Goal: Task Accomplishment & Management: Manage account settings

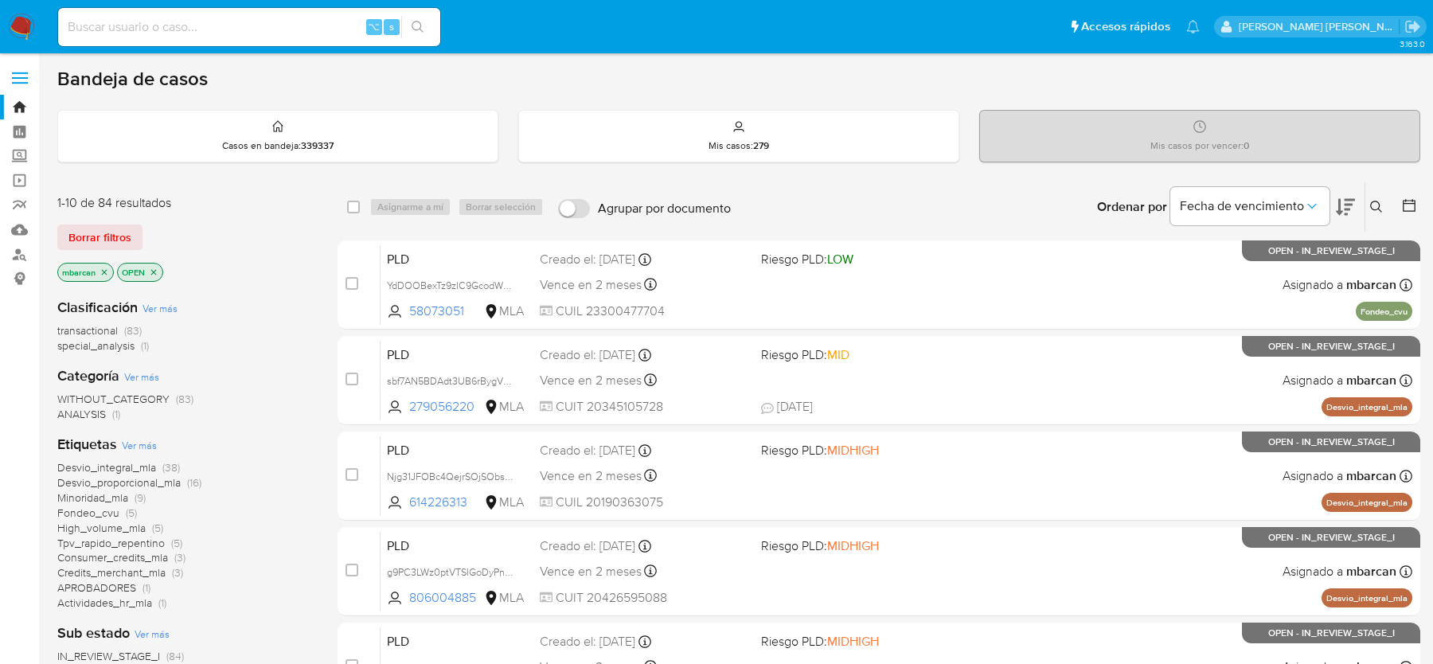
click at [267, 18] on input at bounding box center [249, 27] width 382 height 21
paste input "GeoMF0N5eFVECbfXGYIqHv1W"
type input "GeoMF0N5eFVECbfXGYIqHv1W"
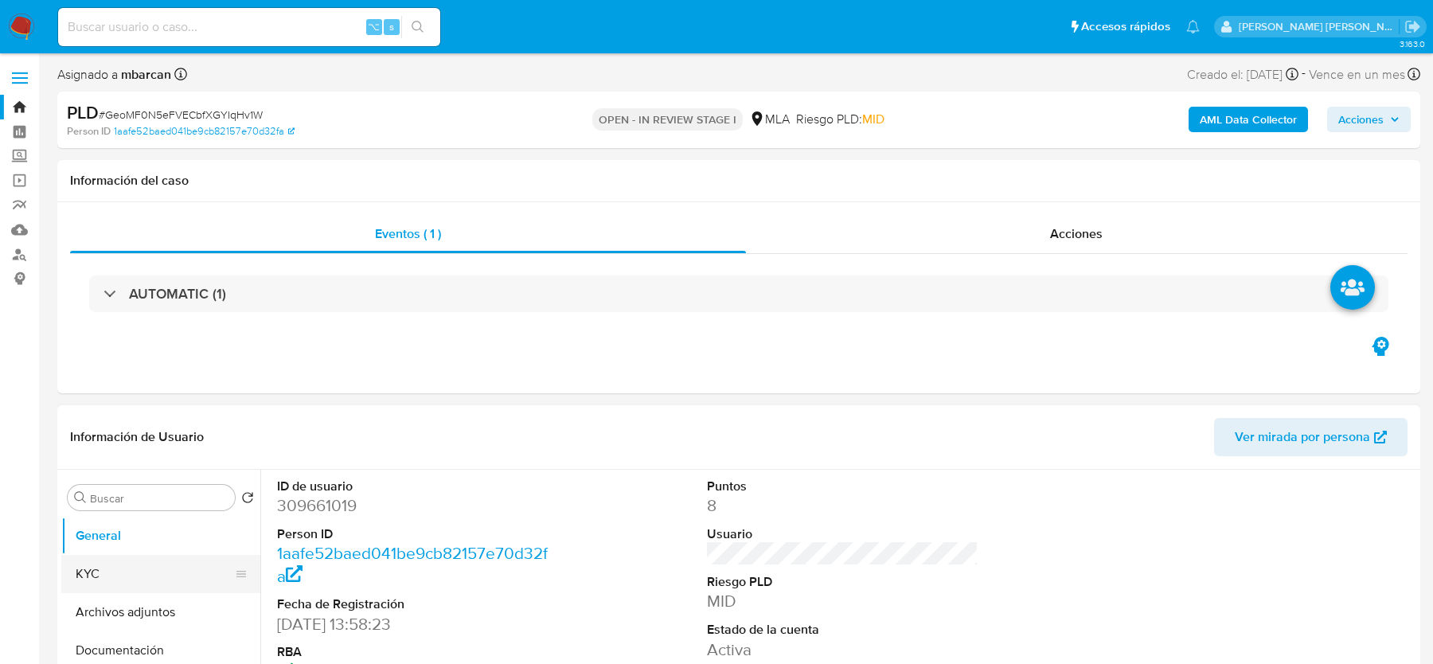
select select "10"
click at [231, 114] on span "# GeoMF0N5eFVECbfXGYIqHv1W" at bounding box center [181, 115] width 164 height 16
copy span "GeoMF0N5eFVECbfXGYIqHv1W"
click at [283, 499] on dd "309661019" at bounding box center [412, 505] width 271 height 22
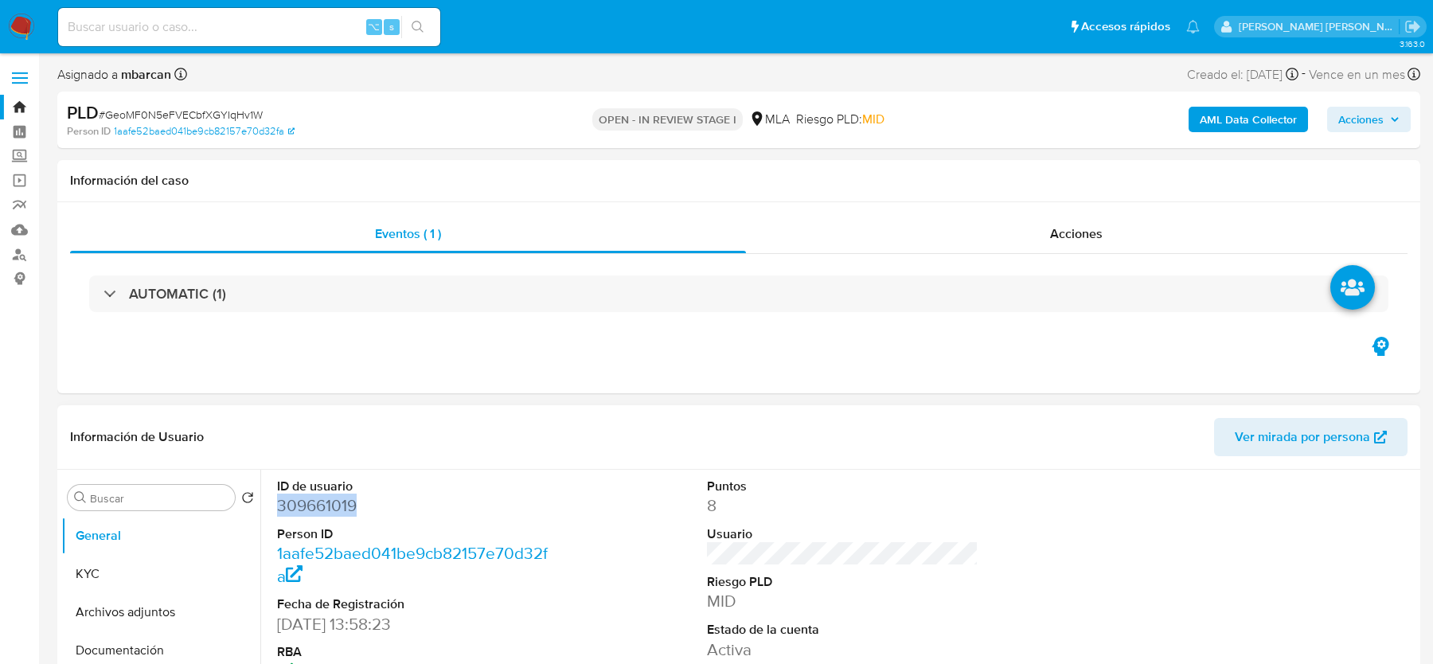
click at [283, 499] on dd "309661019" at bounding box center [412, 505] width 271 height 22
copy dd "309661019"
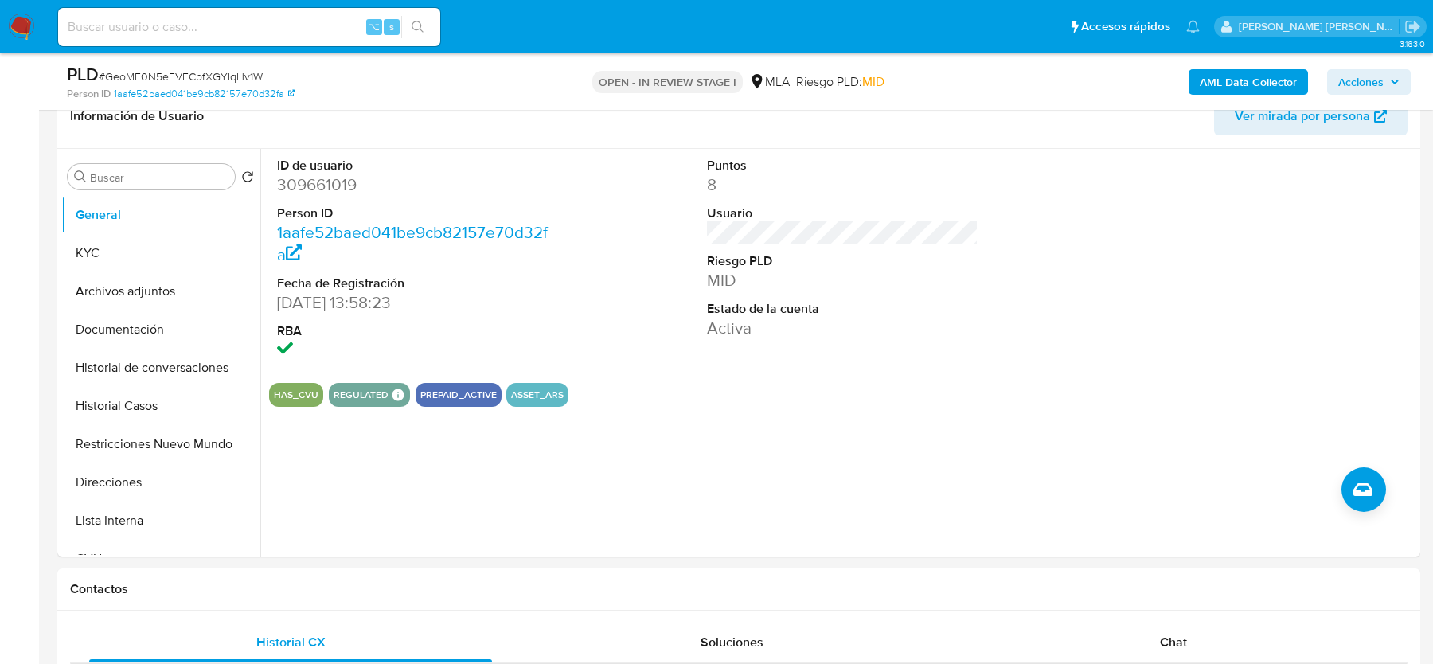
scroll to position [308, 0]
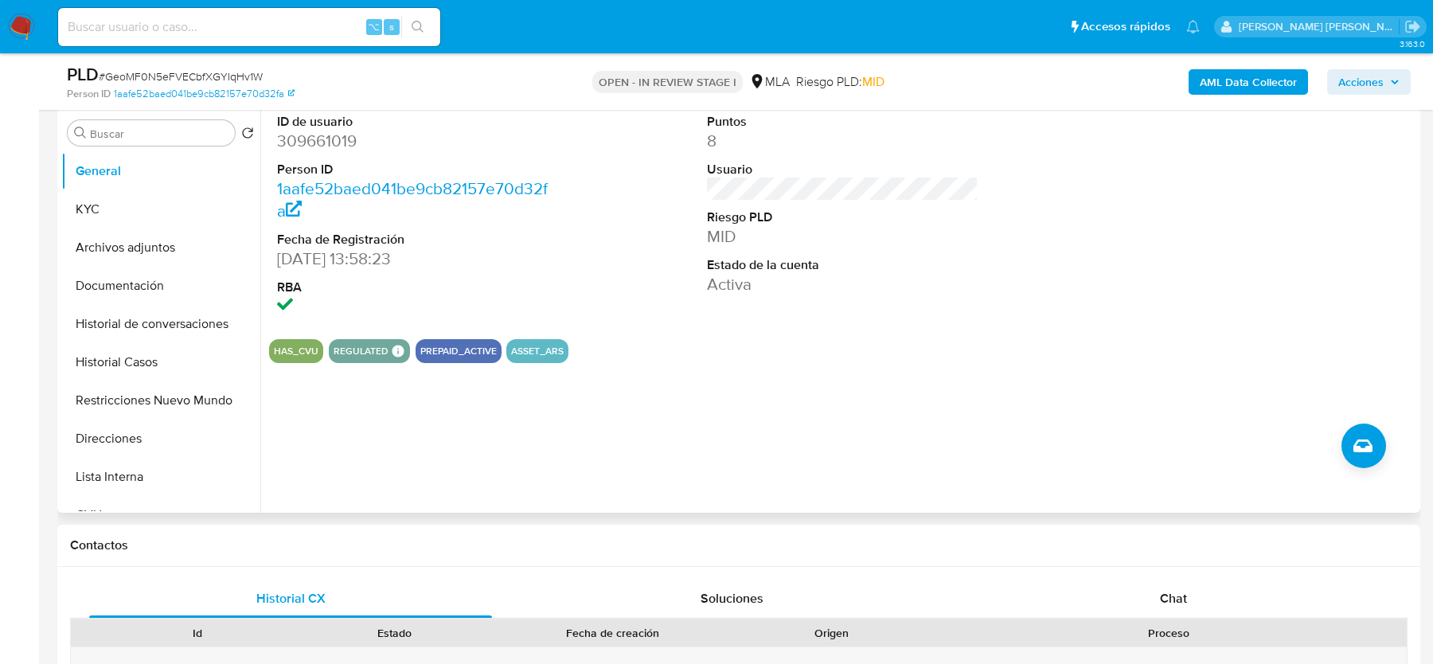
click at [301, 148] on dd "309661019" at bounding box center [412, 141] width 271 height 22
copy dd "309661019"
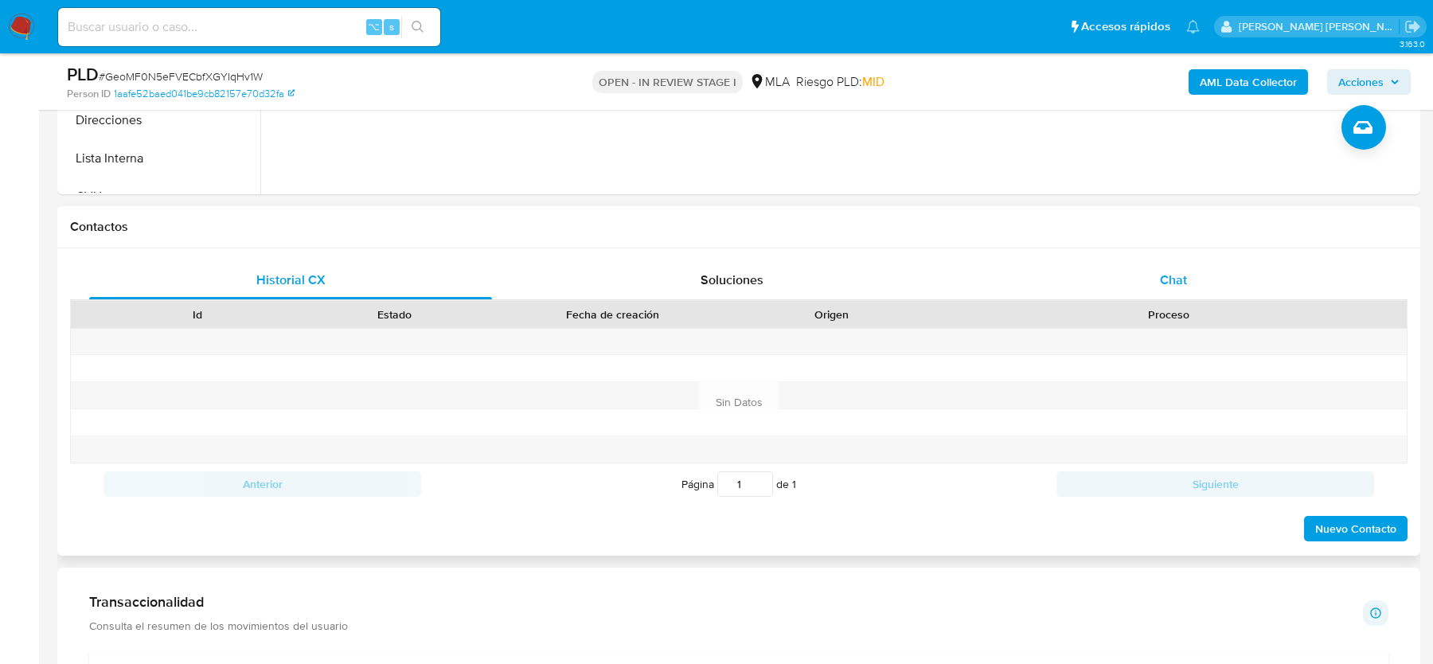
click at [1173, 286] on span "Chat" at bounding box center [1173, 280] width 27 height 18
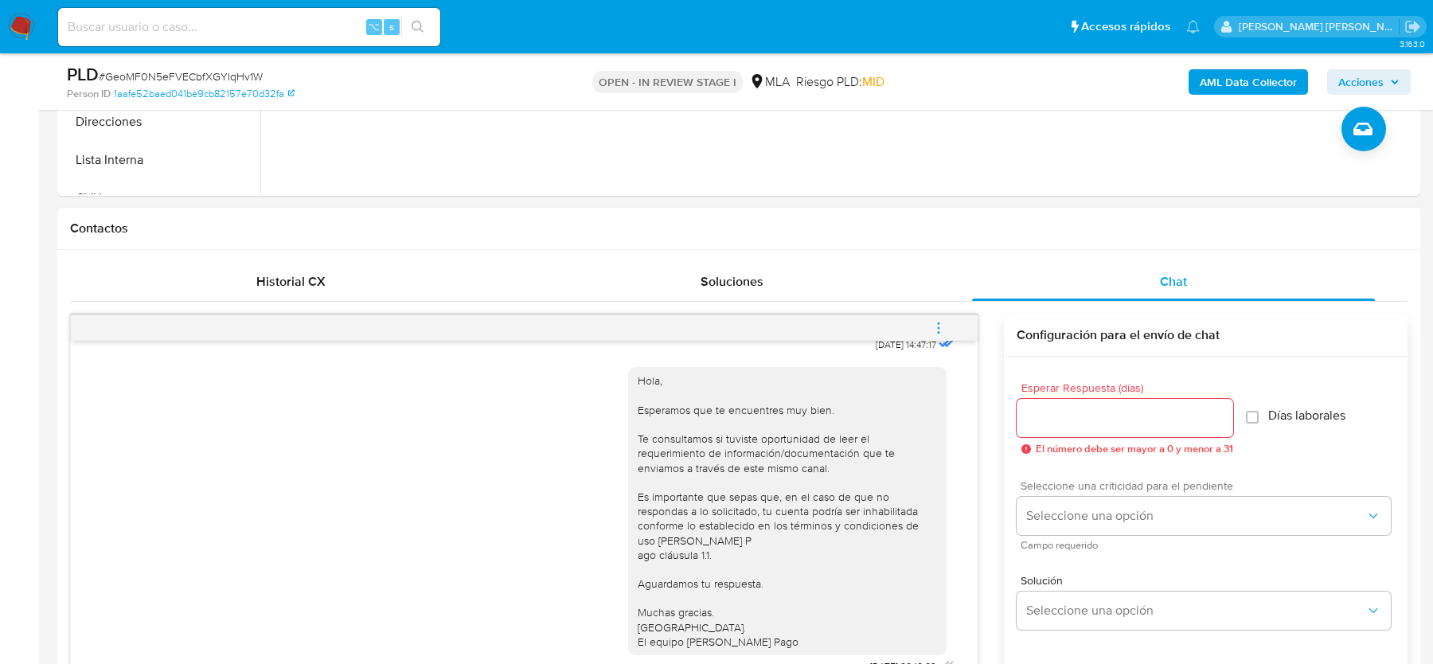
scroll to position [344, 0]
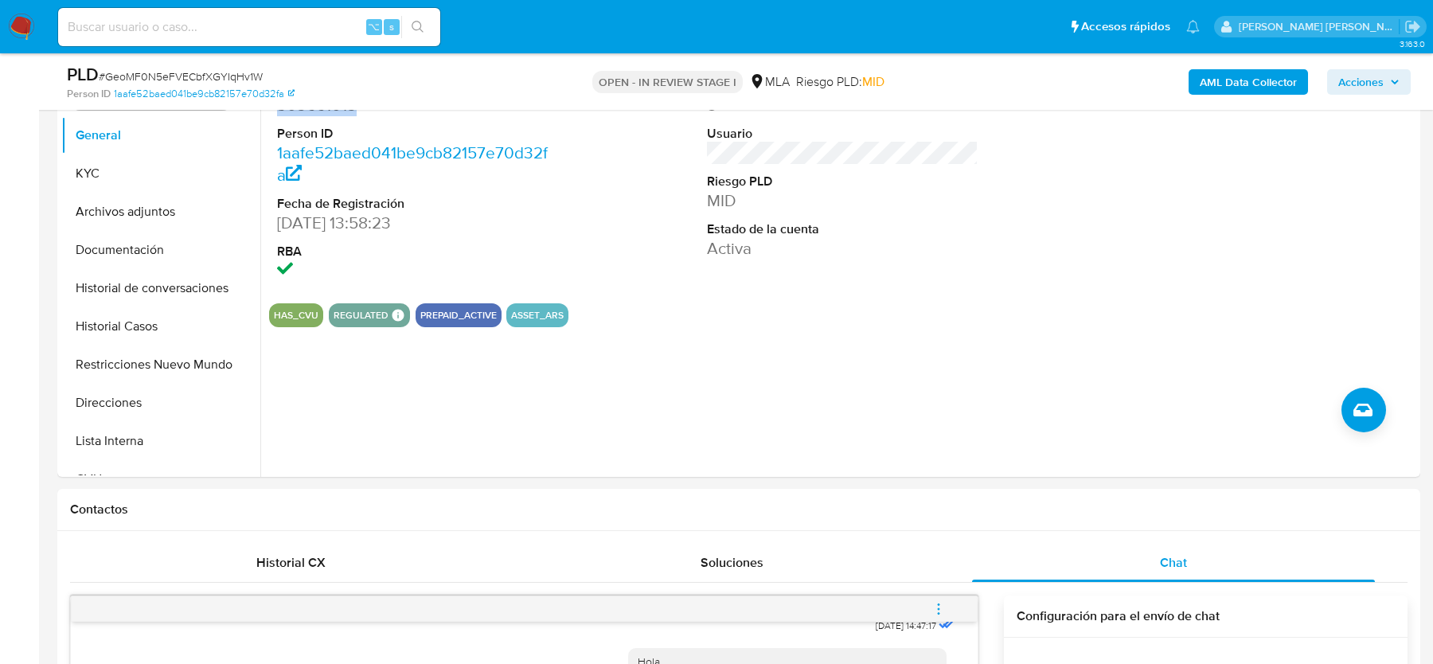
click at [1214, 79] on b "AML Data Collector" at bounding box center [1248, 81] width 97 height 25
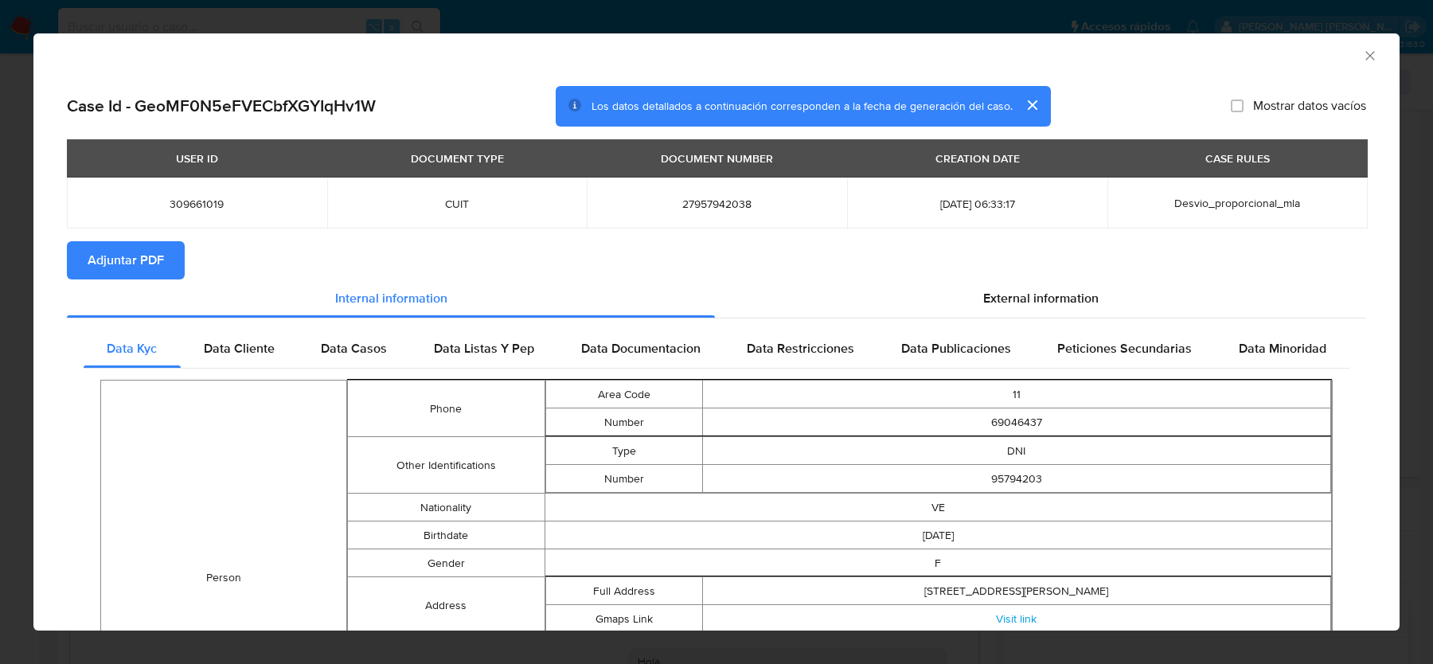
click at [142, 253] on span "Adjuntar PDF" at bounding box center [126, 260] width 76 height 35
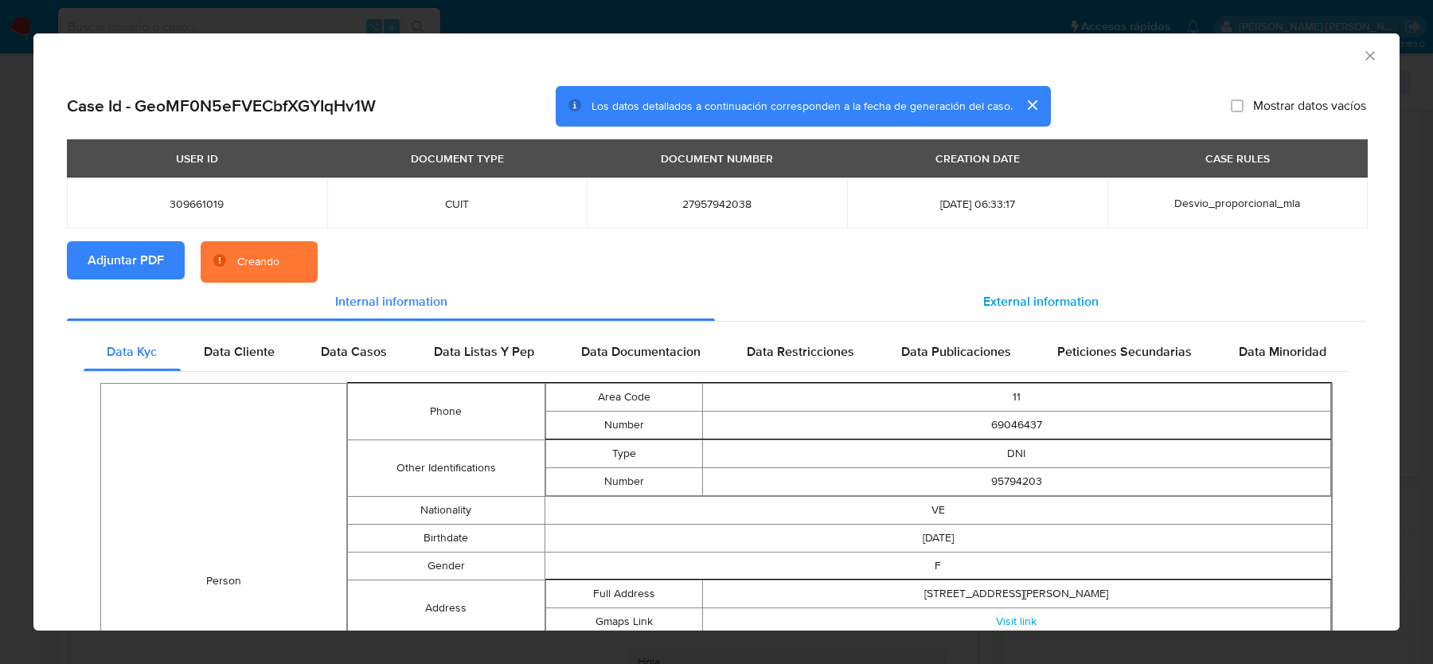
click at [1048, 307] on span "External information" at bounding box center [1040, 301] width 115 height 18
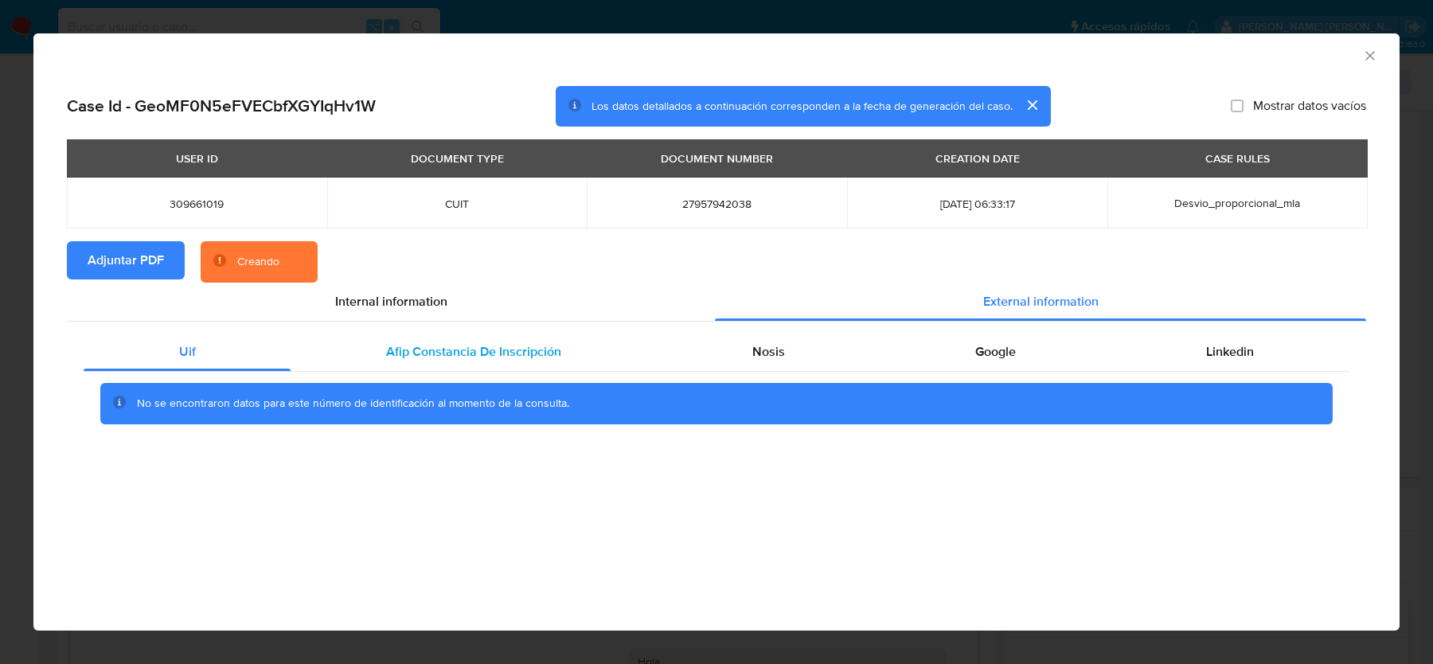
click at [486, 342] on span "Afip Constancia De Inscripción" at bounding box center [473, 351] width 175 height 18
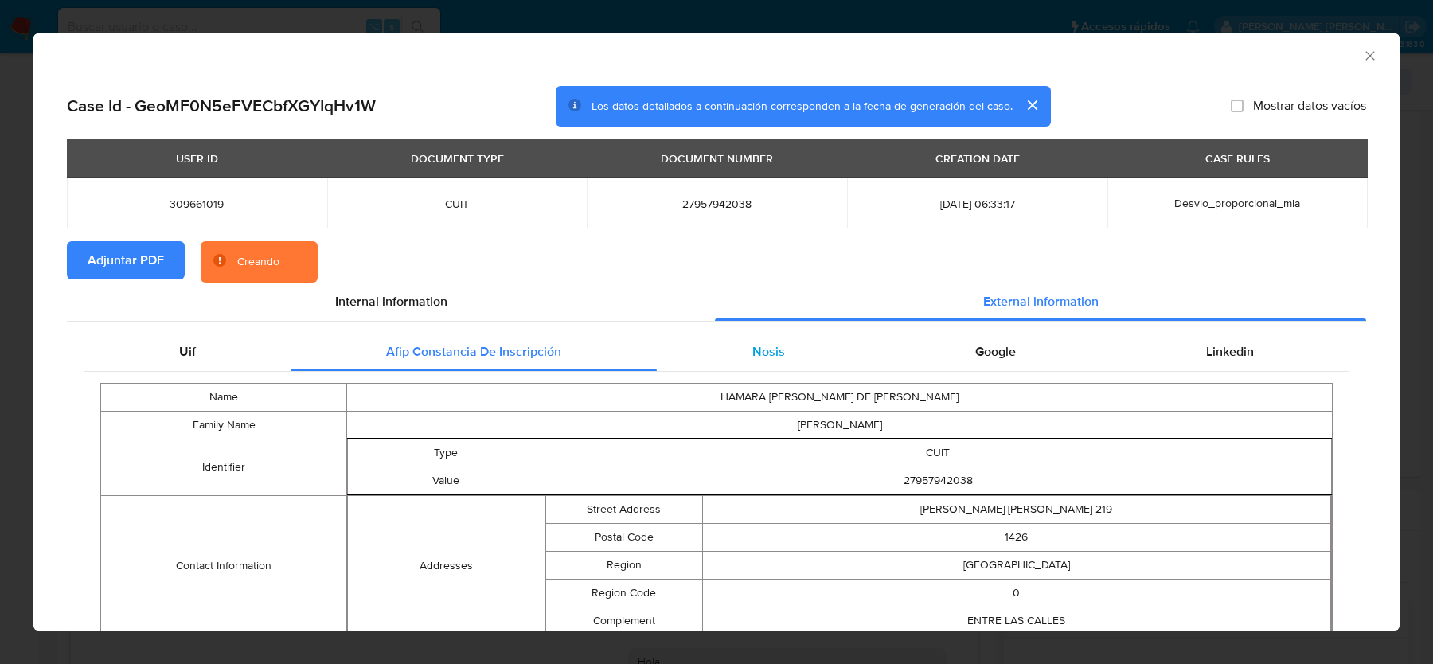
click at [828, 353] on div "Nosis" at bounding box center [768, 352] width 223 height 38
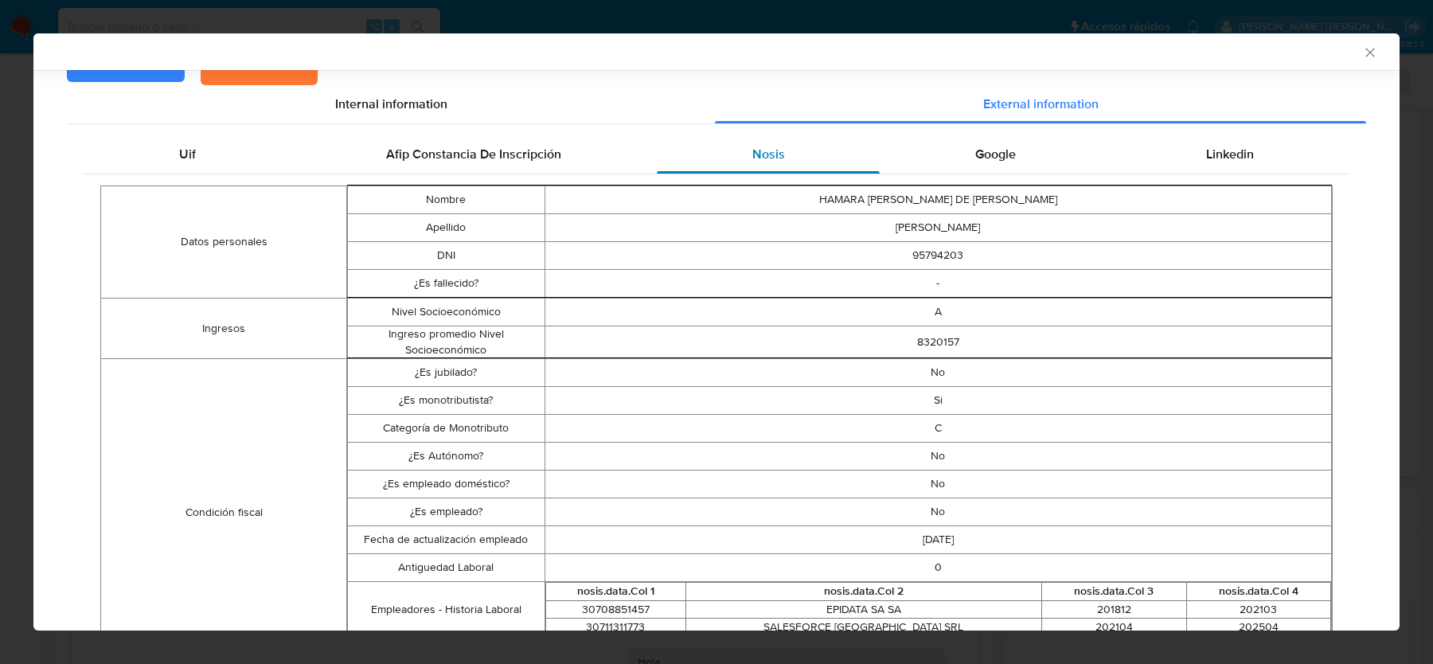
scroll to position [200, 0]
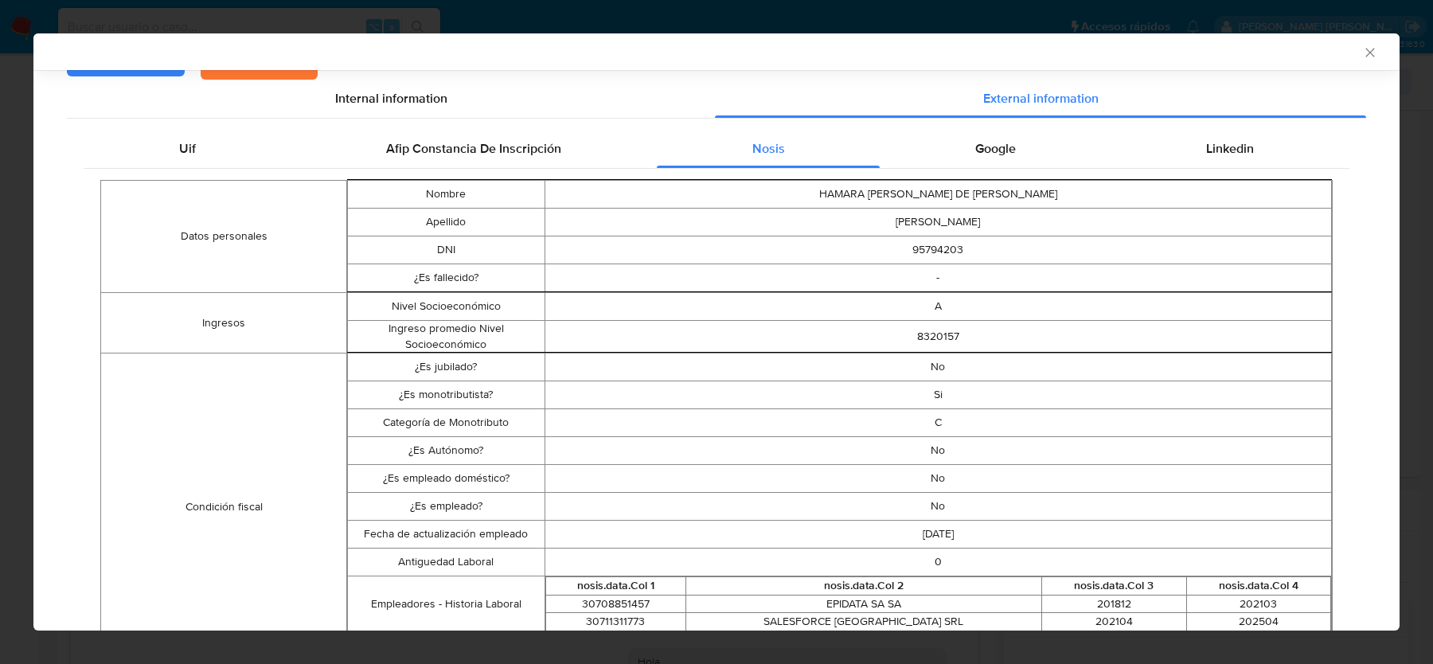
click at [944, 418] on td "C" at bounding box center [938, 423] width 787 height 28
click at [980, 142] on span "Google" at bounding box center [995, 148] width 41 height 18
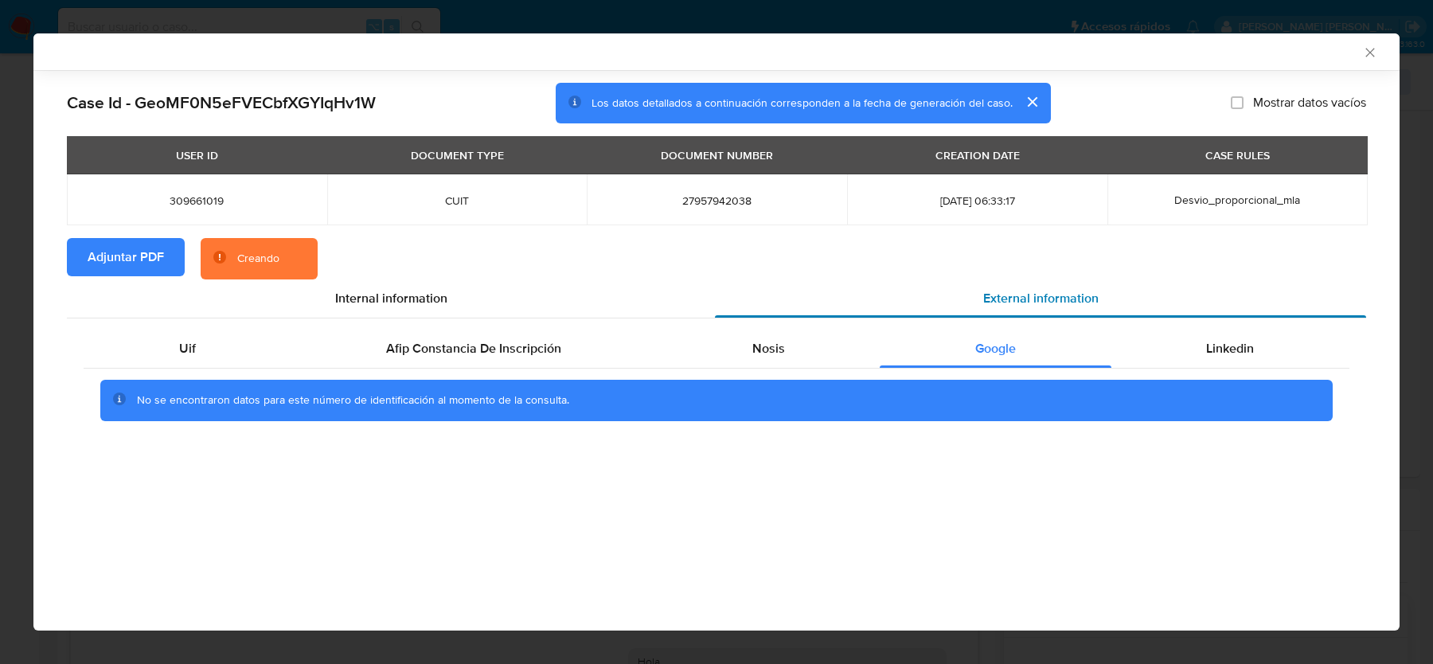
click at [1203, 311] on div "External information" at bounding box center [1040, 298] width 651 height 38
click at [1208, 338] on div "Linkedin" at bounding box center [1230, 349] width 238 height 38
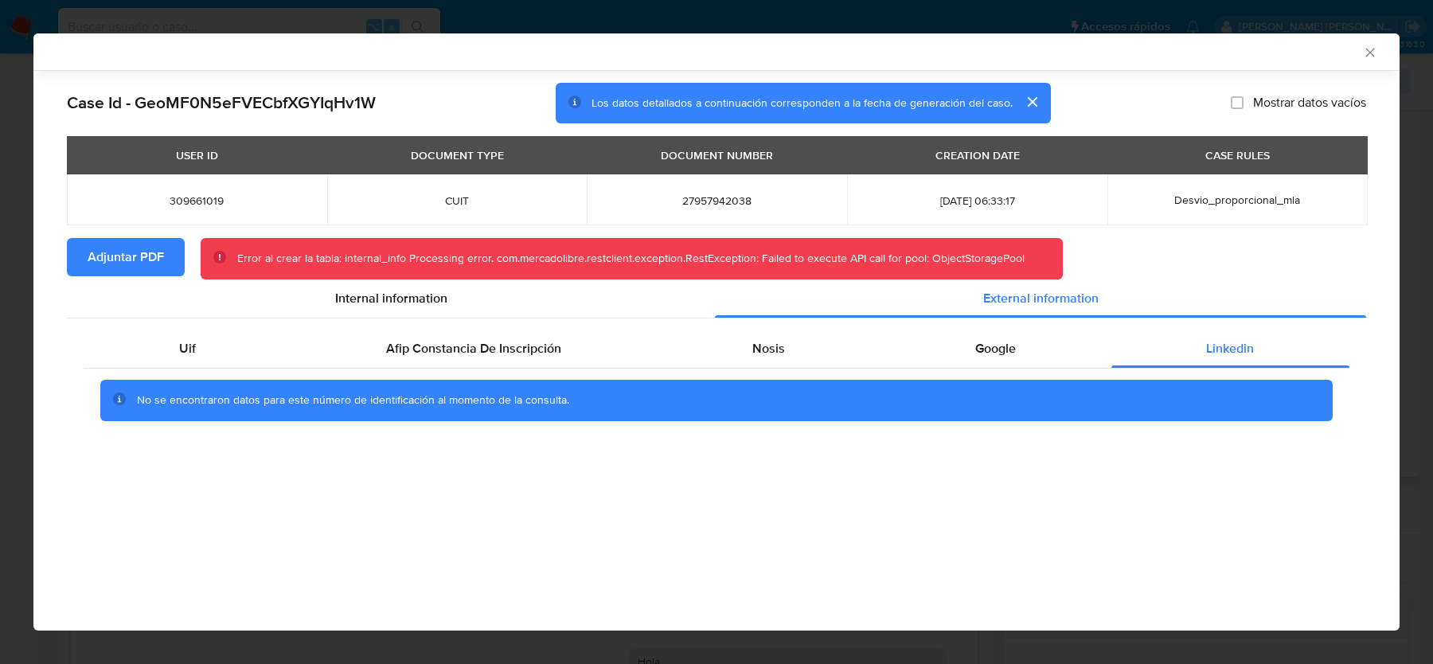
click at [1380, 48] on div "AML Data Collector" at bounding box center [716, 51] width 1366 height 37
click at [1353, 57] on div "AML Data Collector" at bounding box center [703, 52] width 1317 height 14
click at [1365, 56] on icon "Cerrar ventana" at bounding box center [1369, 52] width 9 height 9
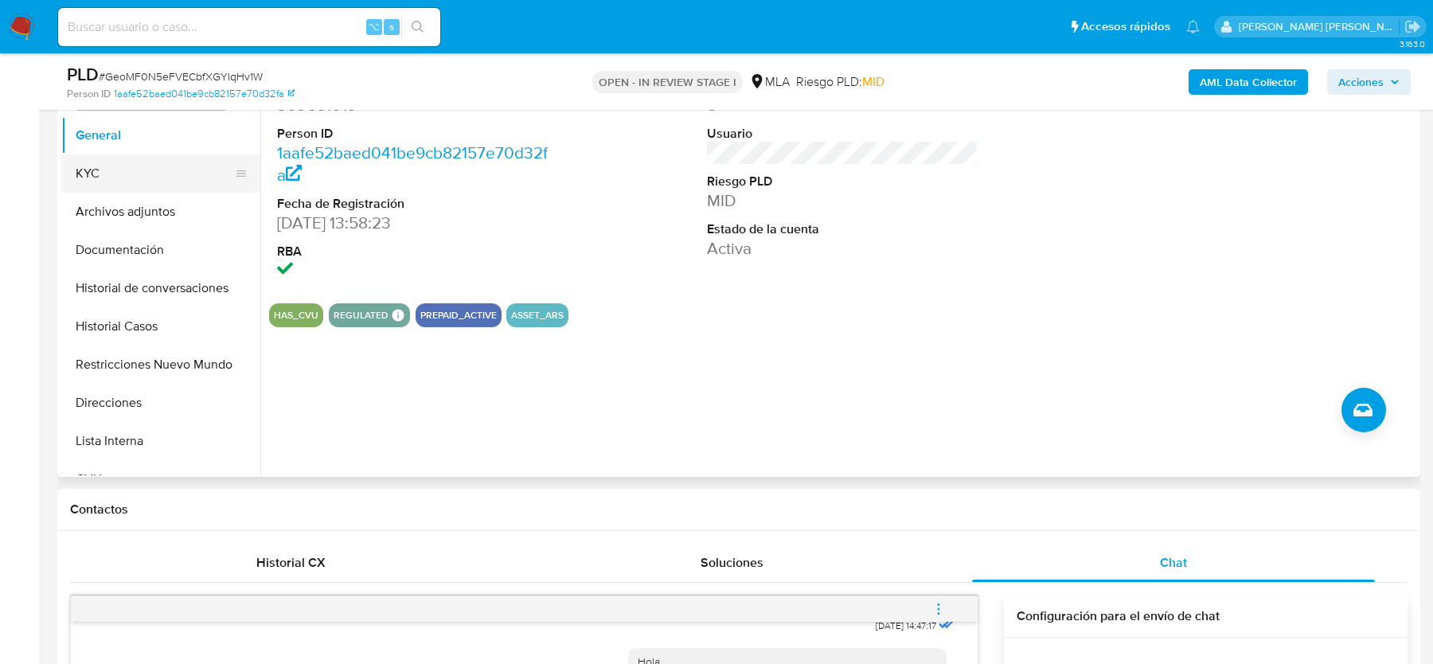
click at [158, 169] on button "KYC" at bounding box center [154, 173] width 186 height 38
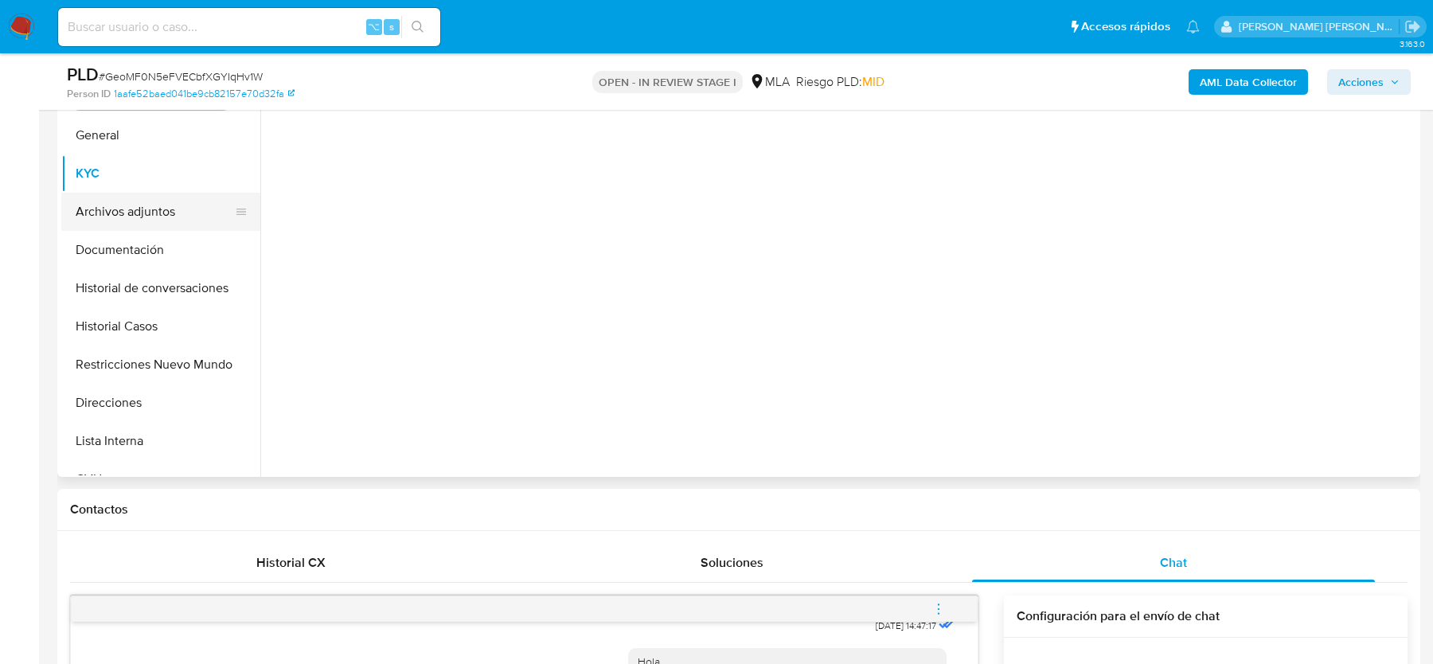
click at [158, 193] on button "Archivos adjuntos" at bounding box center [154, 212] width 186 height 38
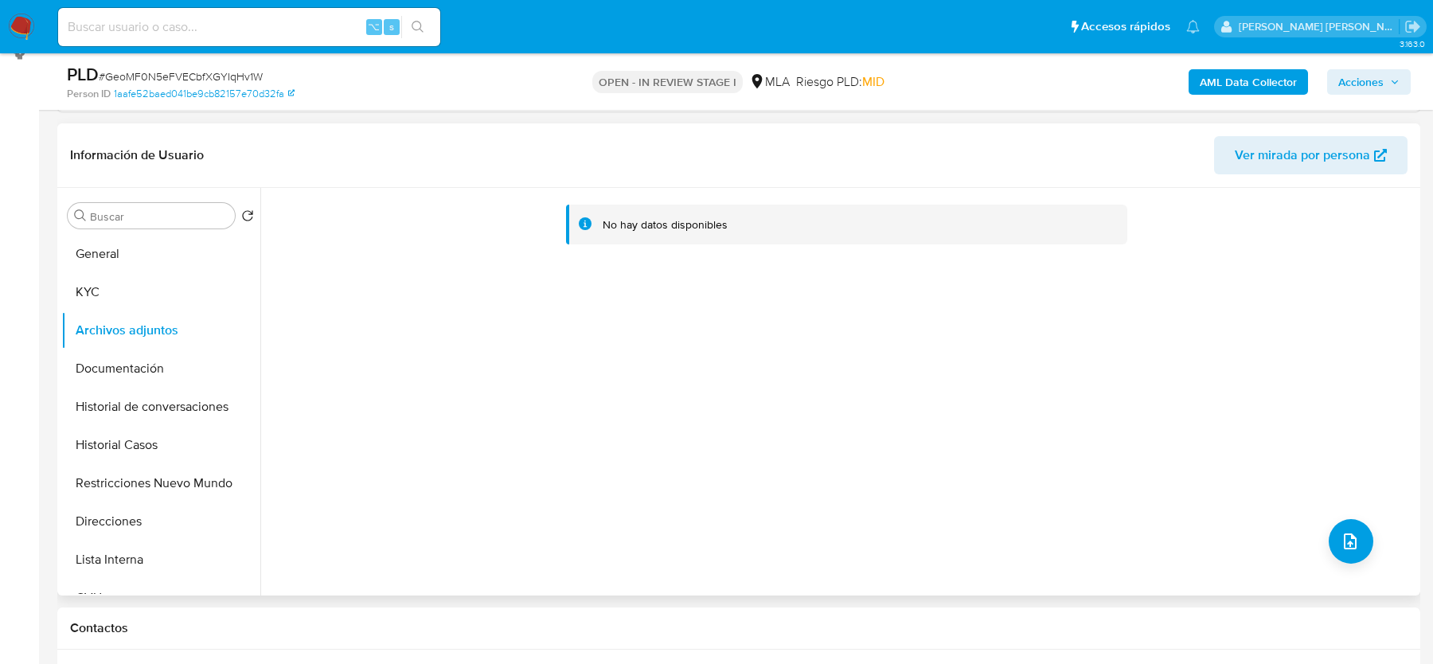
scroll to position [208, 0]
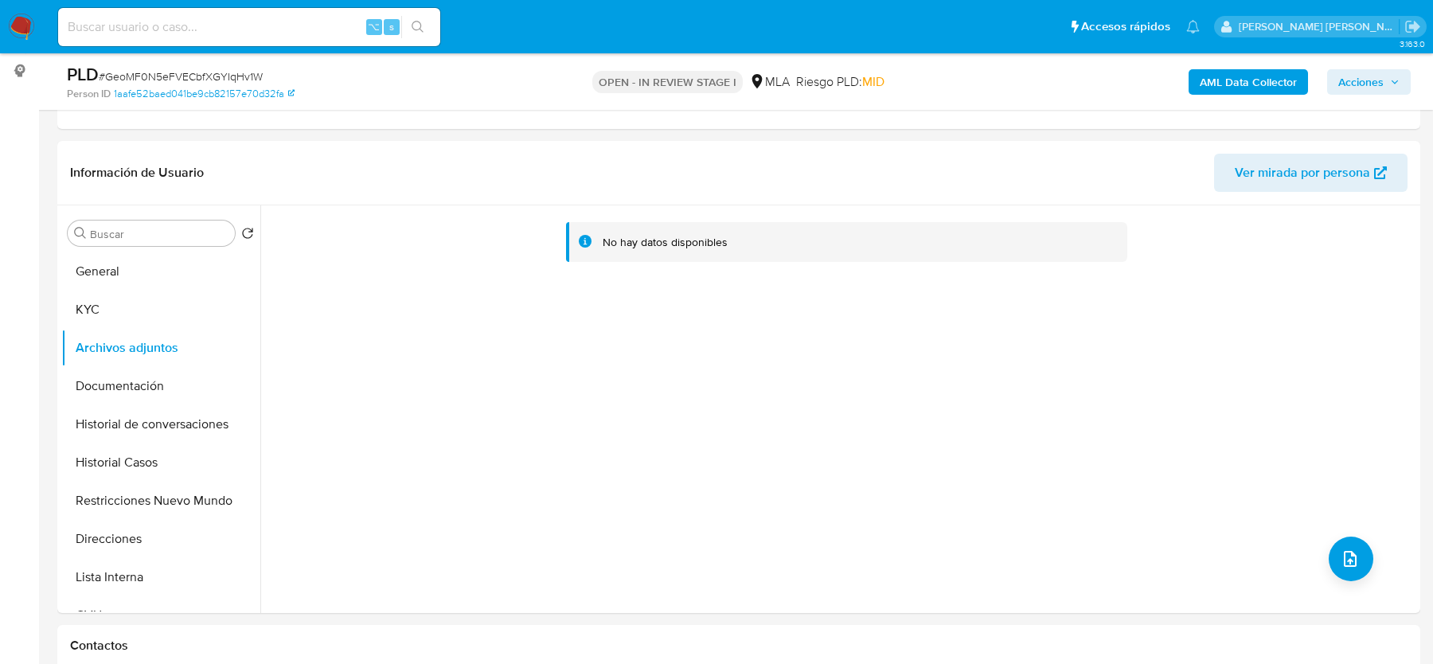
click at [1200, 102] on div "PLD # GeoMF0N5eFVECbfXGYIqHv1W Person ID 1aafe52baed041be9cb82157e70d32fa OPEN …" at bounding box center [738, 81] width 1363 height 57
click at [1211, 85] on b "AML Data Collector" at bounding box center [1248, 81] width 97 height 25
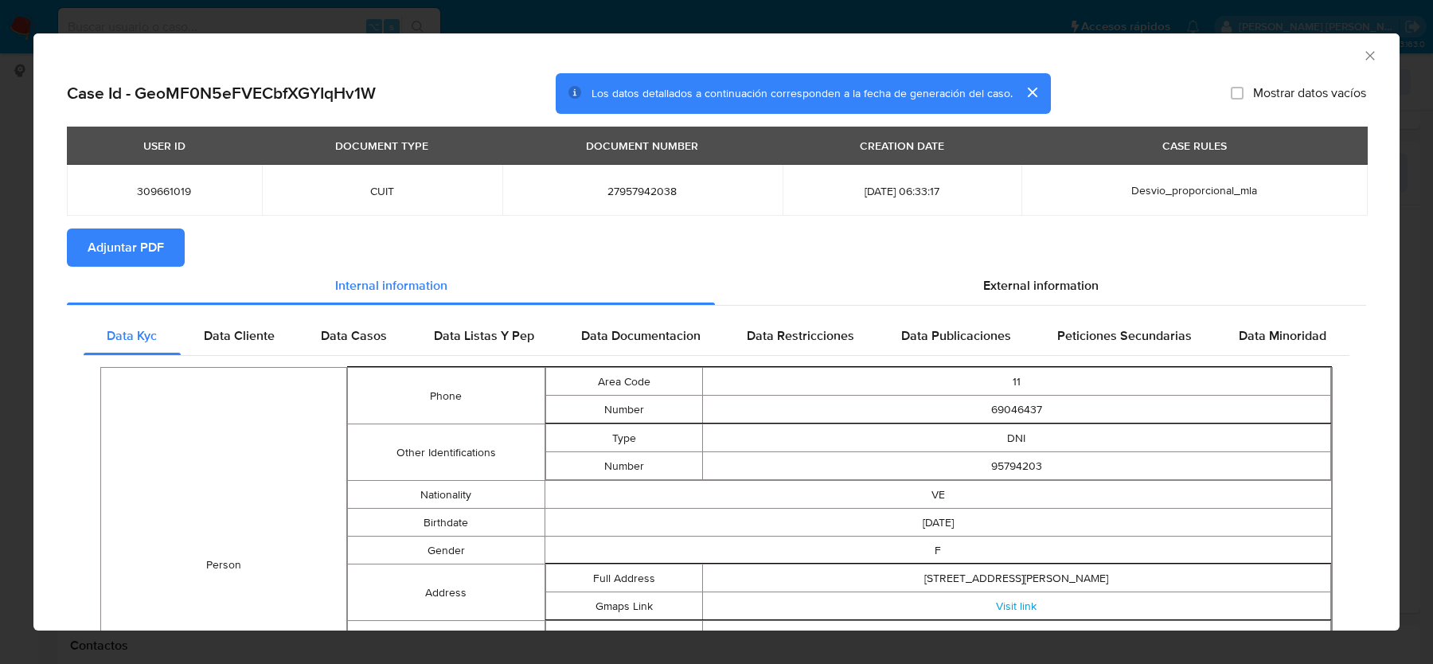
click at [148, 253] on span "Adjuntar PDF" at bounding box center [126, 247] width 76 height 35
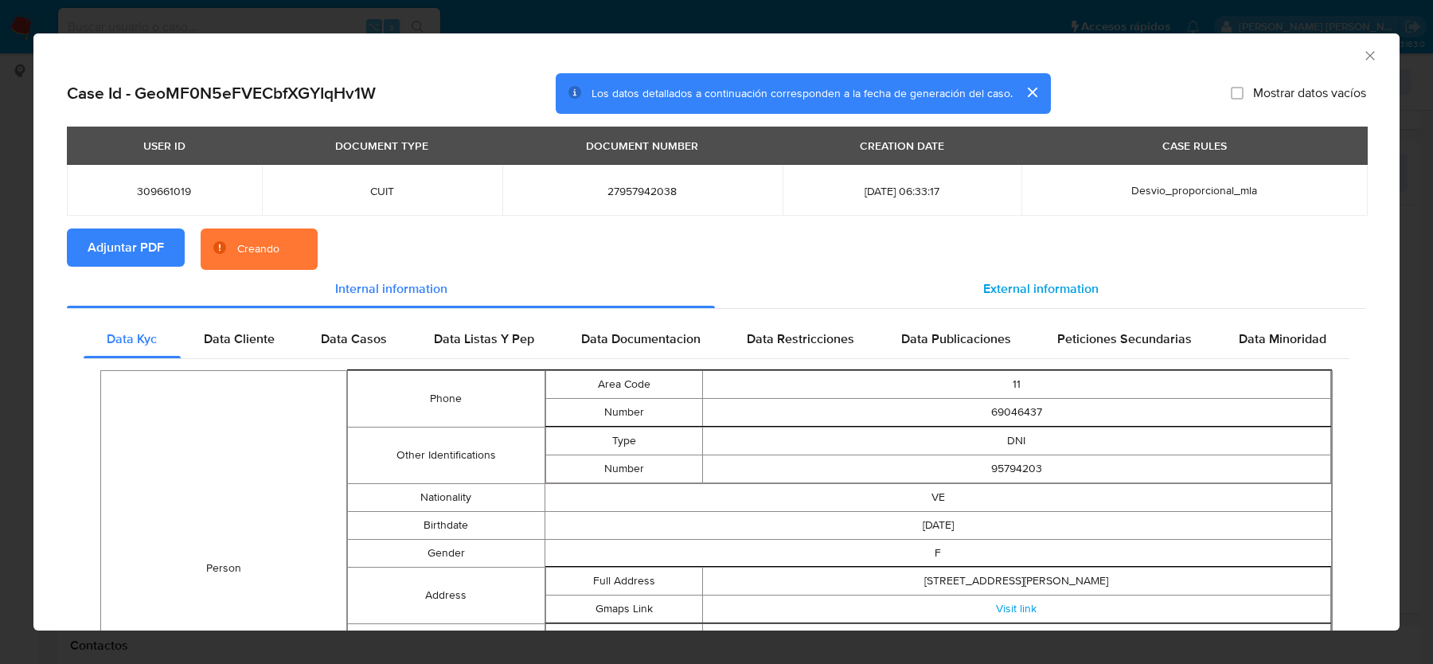
click at [864, 279] on div "External information" at bounding box center [1040, 289] width 651 height 38
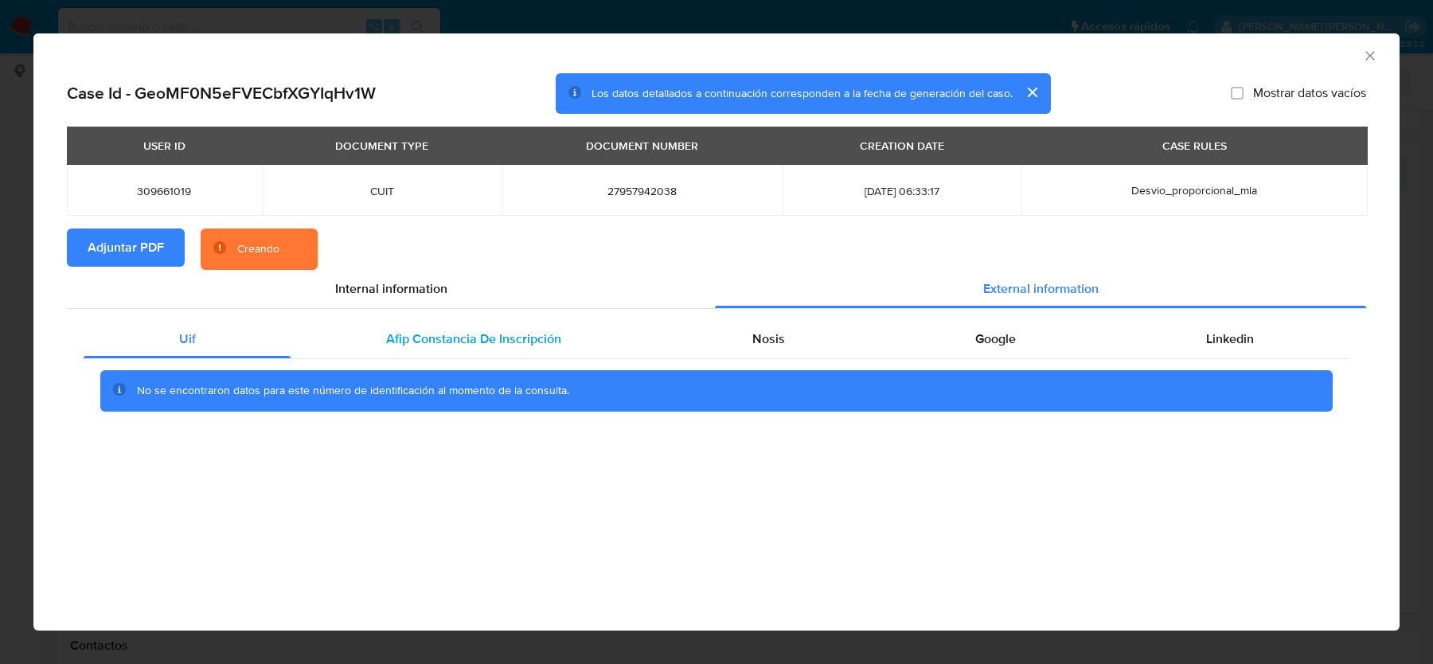
click at [409, 330] on span "Afip Constancia De Inscripción" at bounding box center [473, 339] width 175 height 18
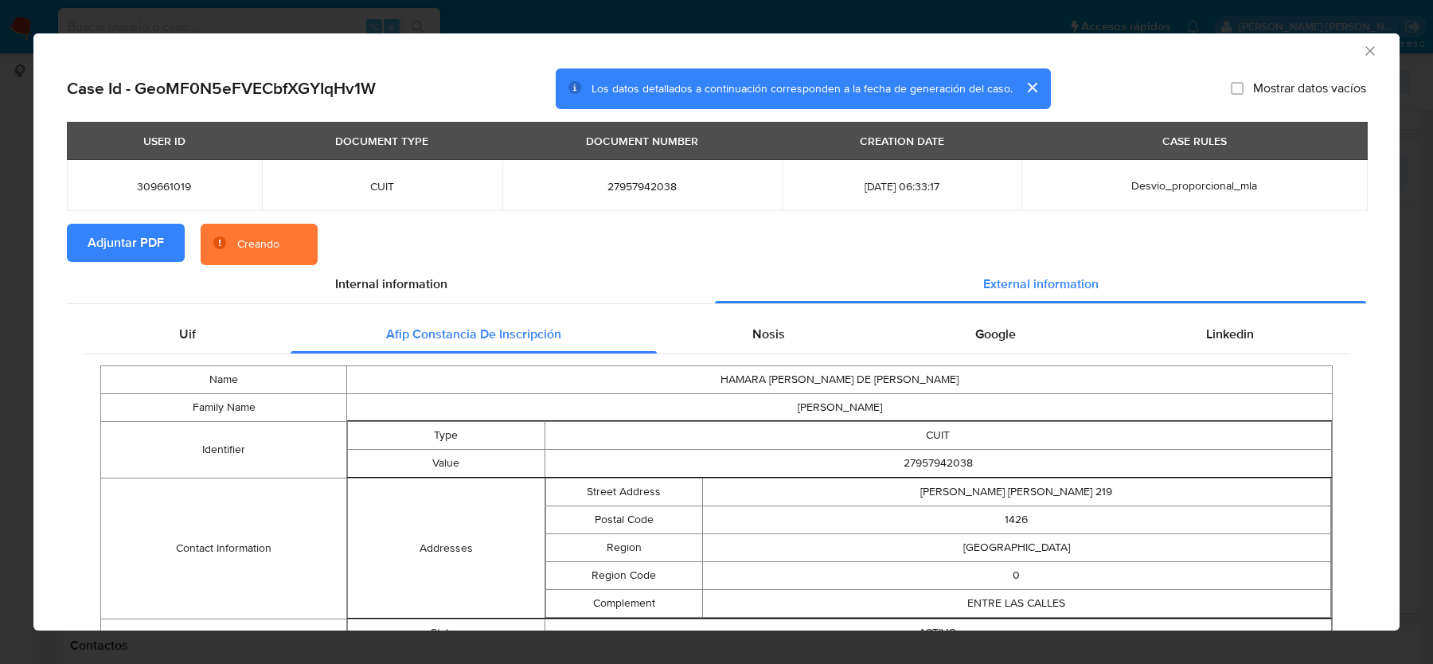
scroll to position [0, 0]
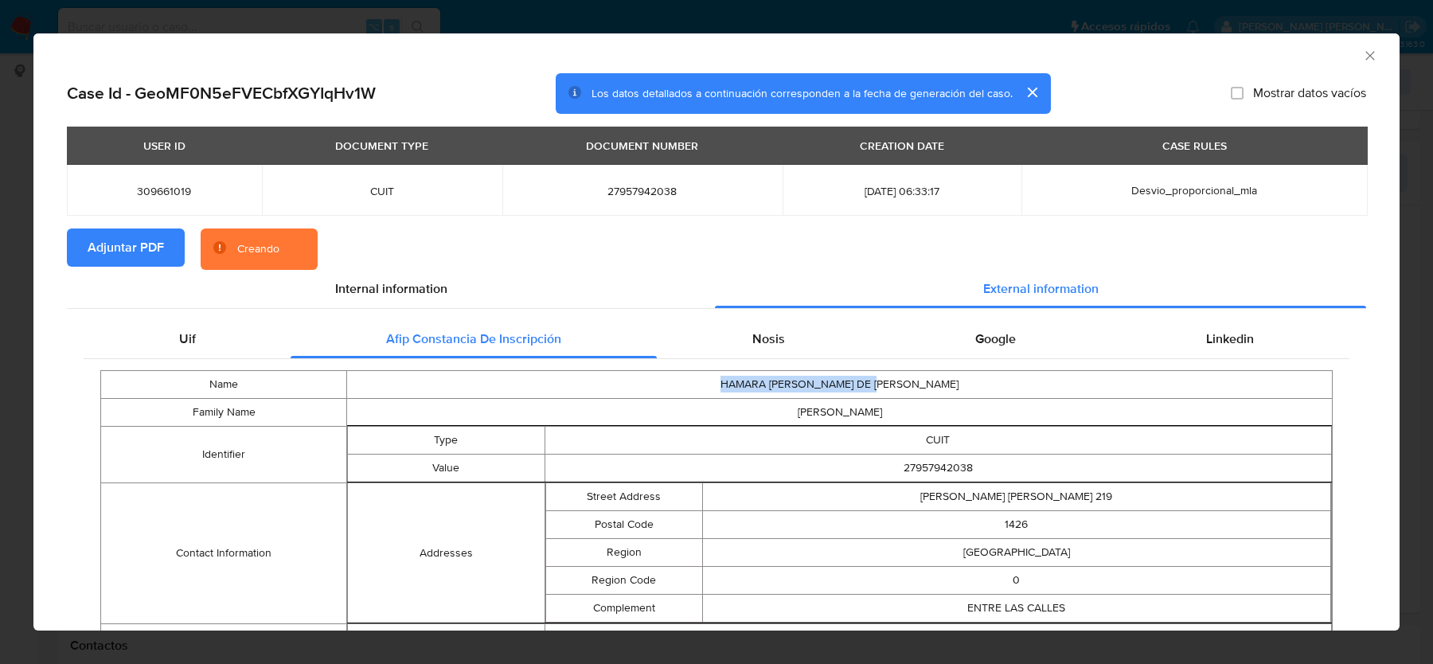
drag, startPoint x: 759, startPoint y: 390, endPoint x: 940, endPoint y: 389, distance: 181.5
click at [939, 389] on td "HAMARA ANTONIETA DE JESUS" at bounding box center [840, 385] width 986 height 28
click at [935, 384] on td "HAMARA ANTONIETA DE JESUS" at bounding box center [840, 385] width 986 height 28
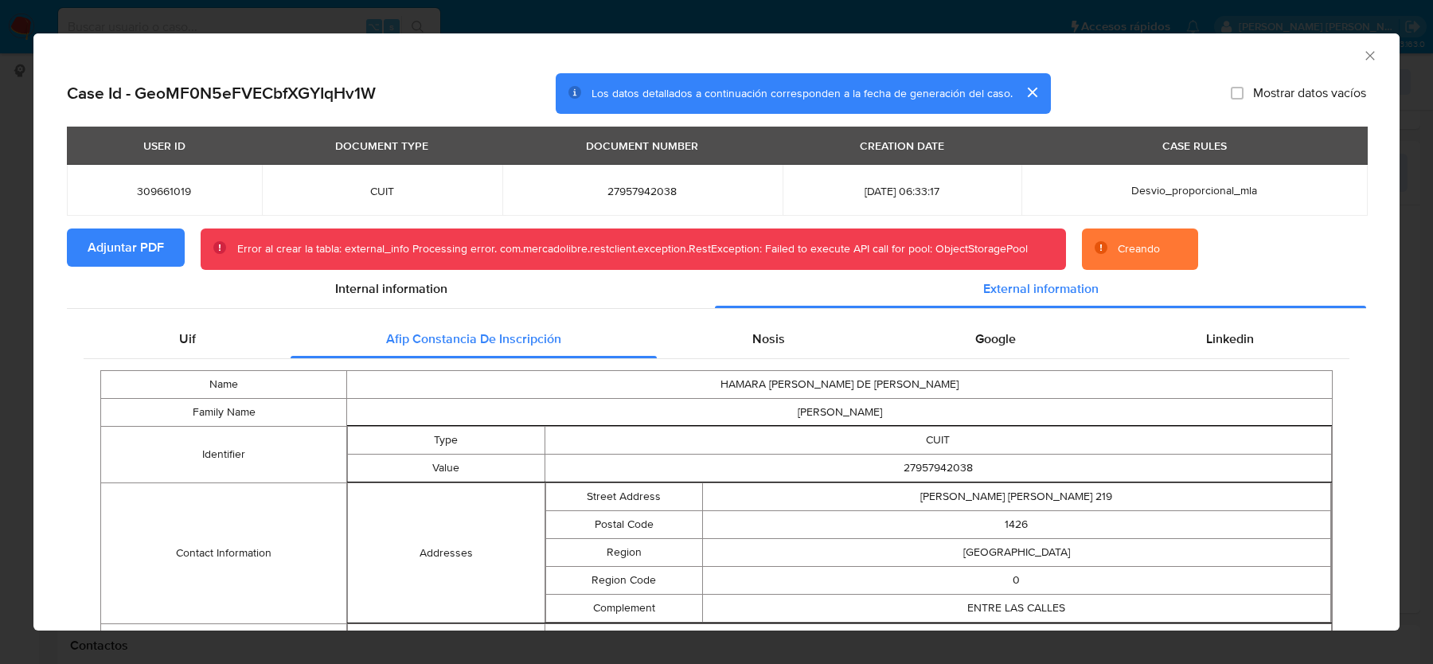
click at [1373, 57] on icon "Cerrar ventana" at bounding box center [1370, 56] width 16 height 16
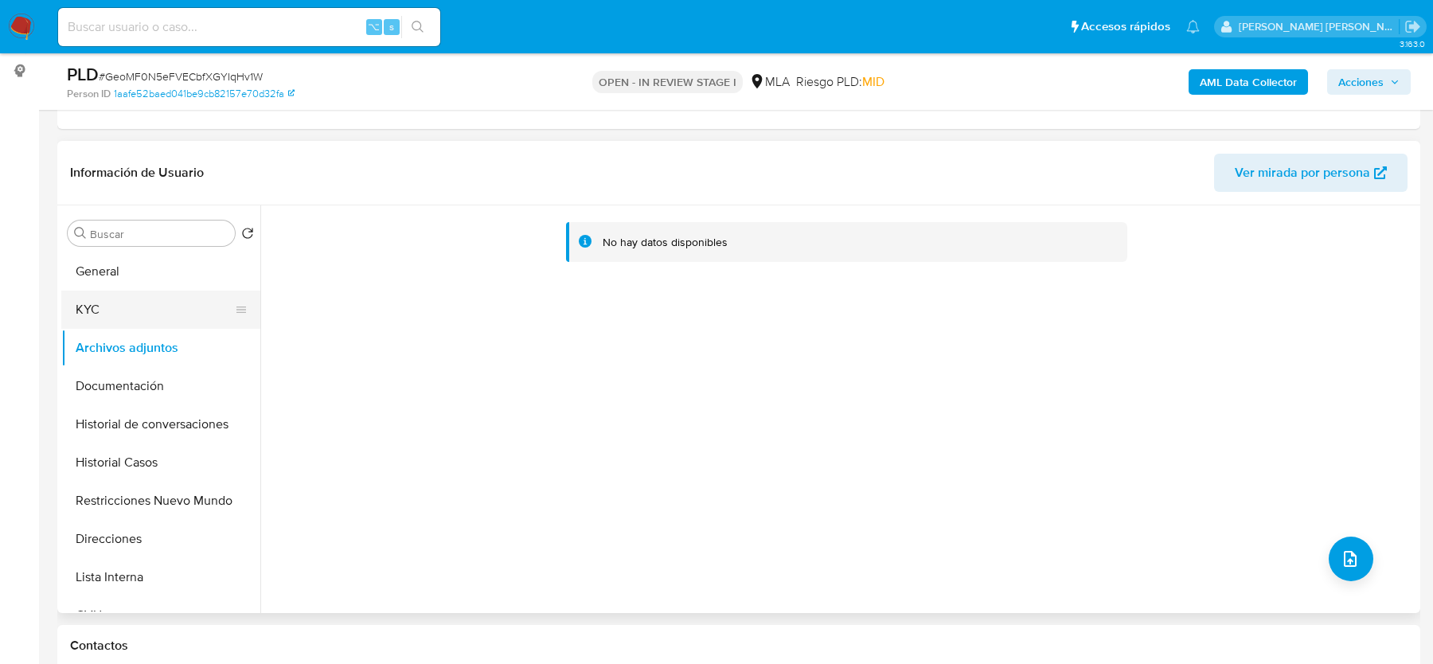
drag, startPoint x: 61, startPoint y: 466, endPoint x: 131, endPoint y: 311, distance: 170.3
click at [61, 464] on button "Historial Casos" at bounding box center [160, 462] width 199 height 38
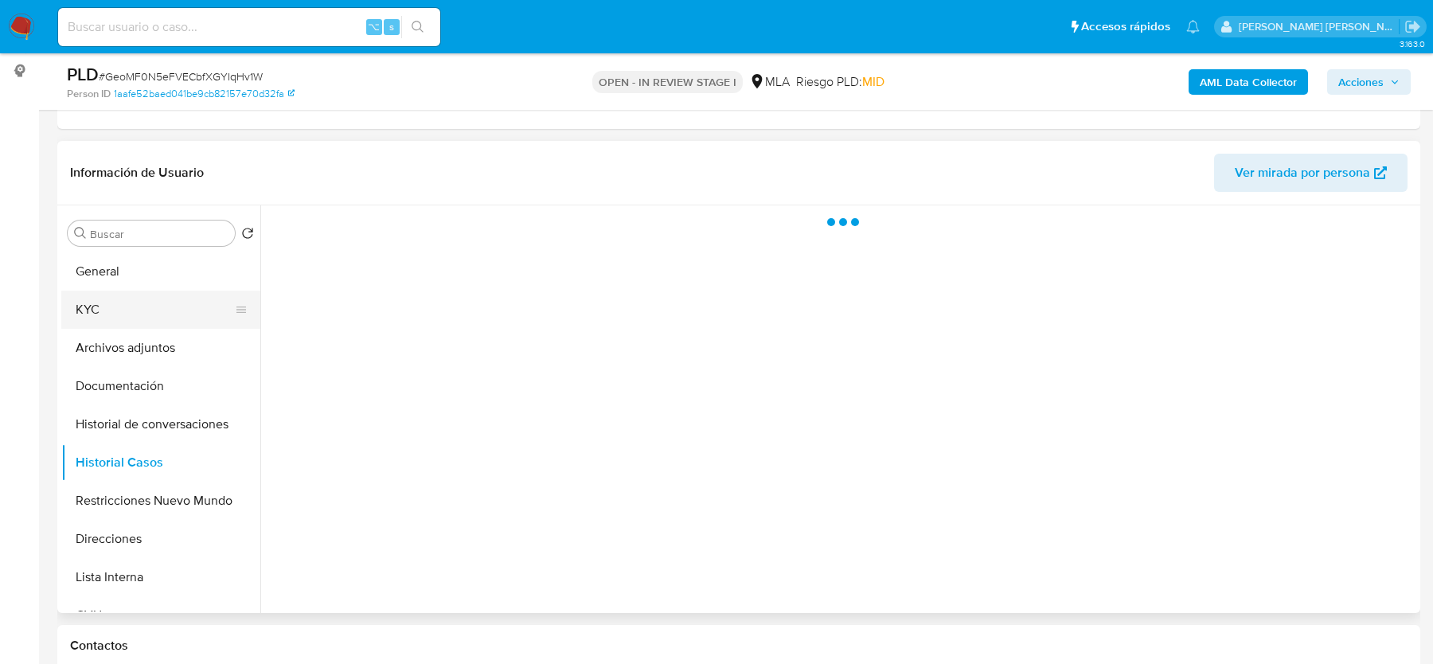
drag, startPoint x: 139, startPoint y: 293, endPoint x: 139, endPoint y: 306, distance: 13.5
click at [139, 293] on button "KYC" at bounding box center [154, 310] width 186 height 38
click at [138, 345] on button "Archivos adjuntos" at bounding box center [154, 348] width 186 height 38
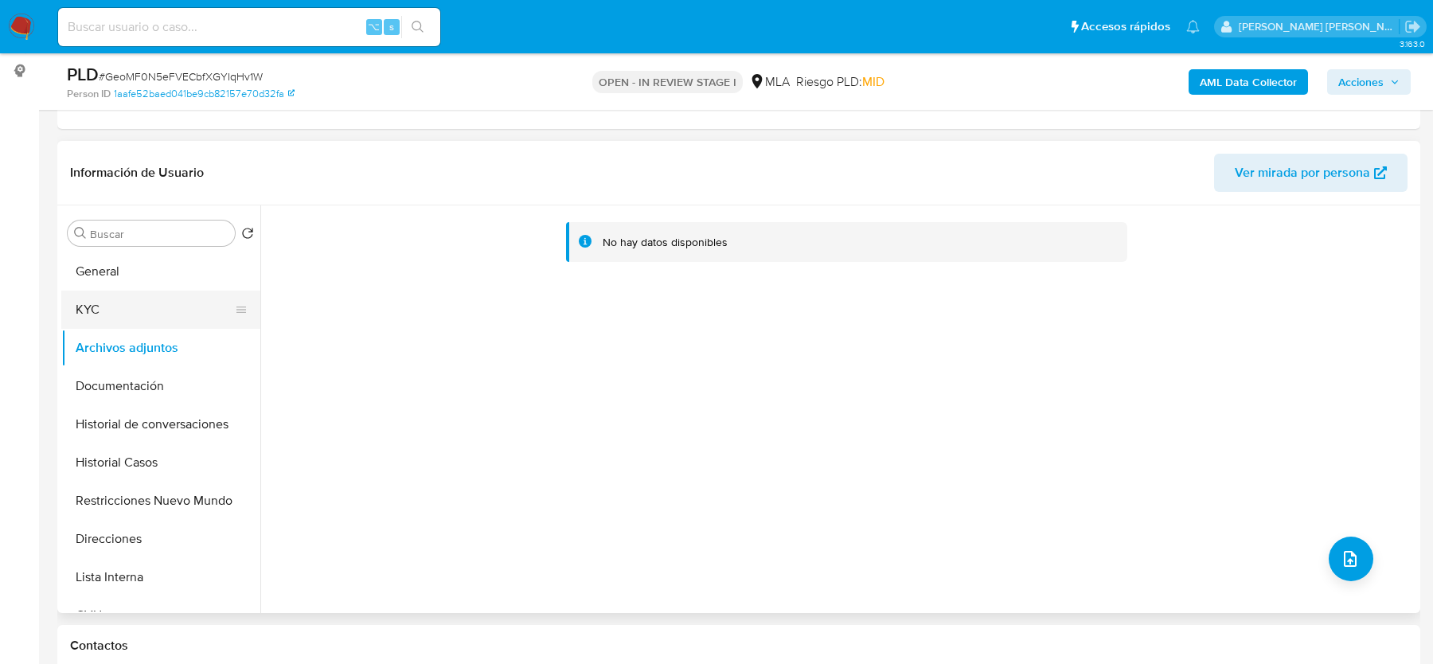
click at [138, 310] on button "KYC" at bounding box center [154, 310] width 186 height 38
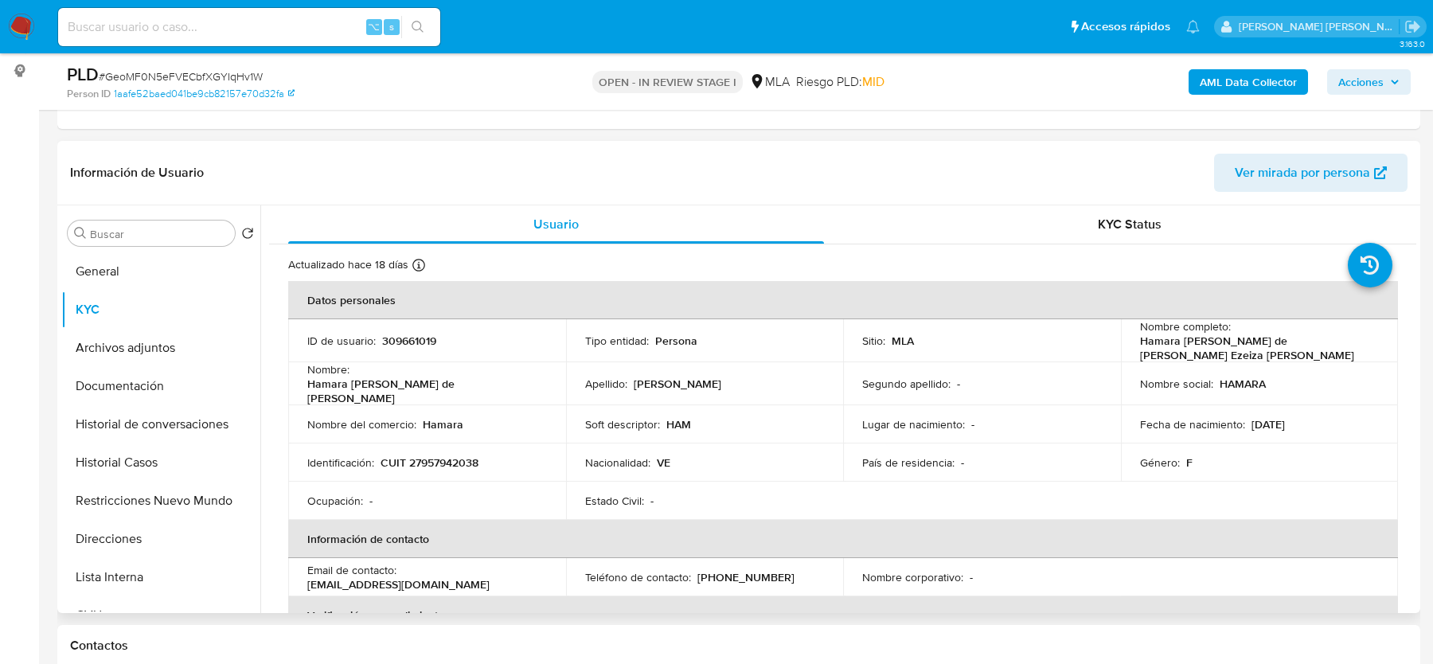
drag, startPoint x: 1150, startPoint y: 354, endPoint x: 1314, endPoint y: 353, distance: 164.0
click at [1314, 353] on td "Nombre completo : Hamara Antonieta de Jesus Ezeiza Abreu" at bounding box center [1260, 340] width 278 height 43
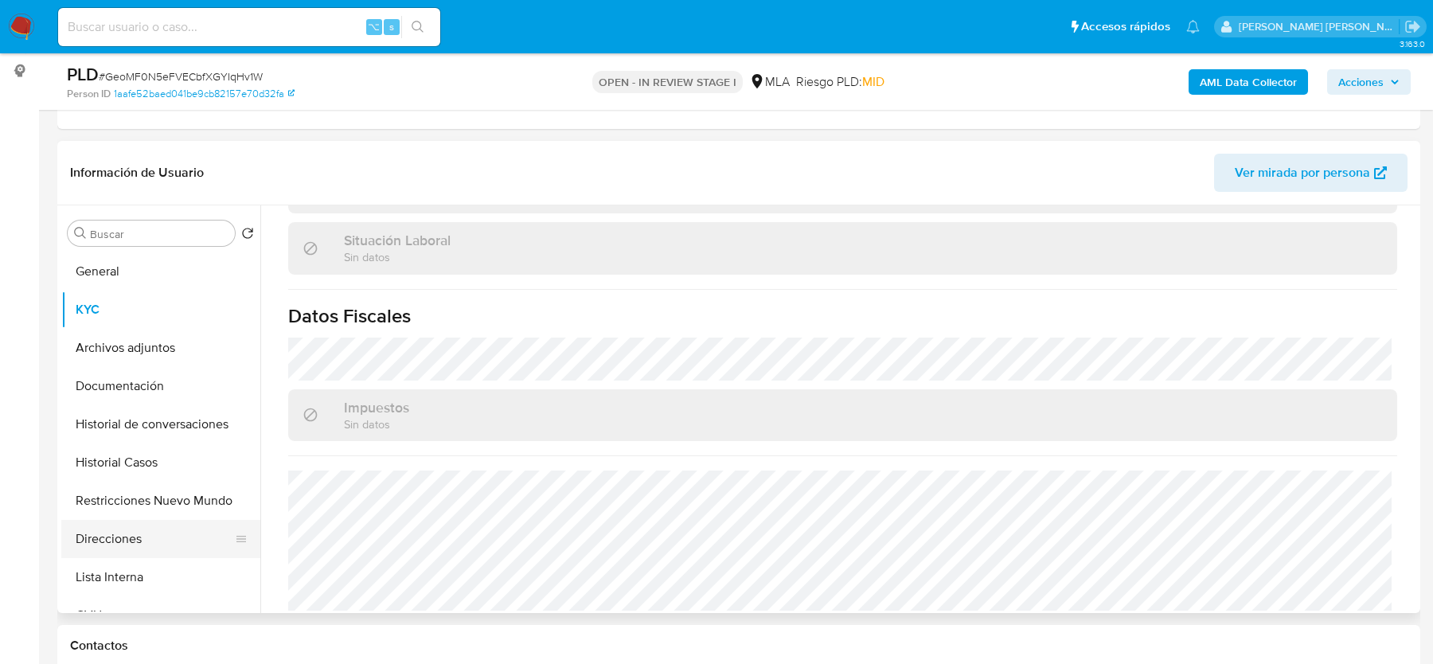
click at [117, 549] on button "Direcciones" at bounding box center [154, 539] width 186 height 38
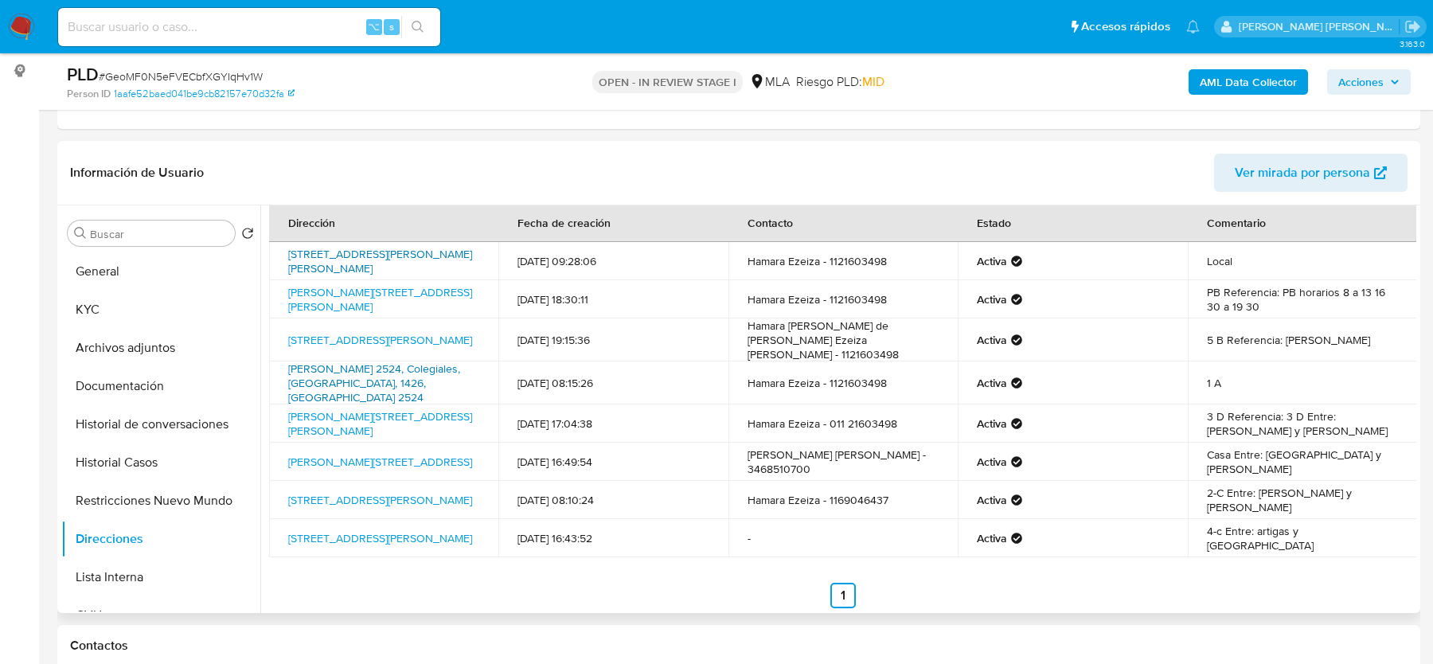
scroll to position [7, 0]
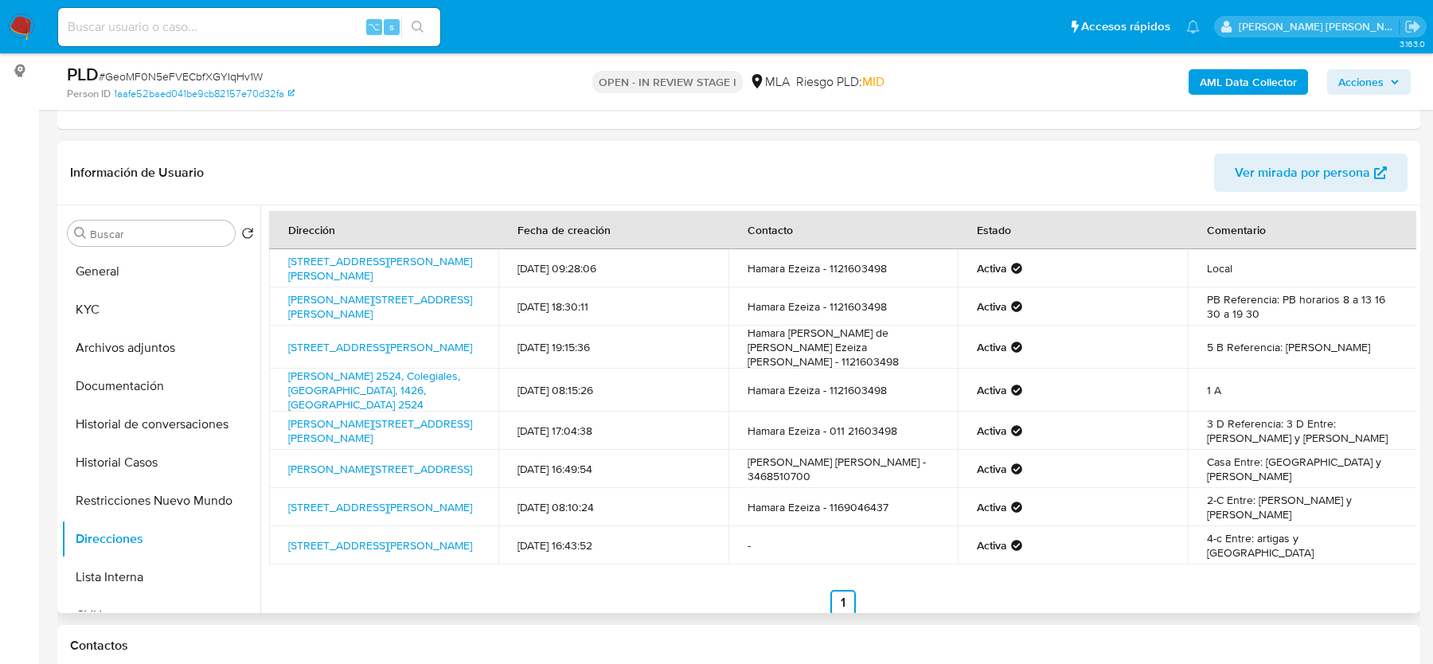
click at [462, 274] on td "Calle General Manuel N Savio 219, Palermo, Capital Federal, 1426, Argentina 219" at bounding box center [383, 268] width 229 height 38
click at [323, 178] on header "Información de Usuario Ver mirada por persona" at bounding box center [738, 173] width 1337 height 38
drag, startPoint x: 281, startPoint y: 271, endPoint x: 408, endPoint y: 274, distance: 126.6
click at [408, 274] on td "Calle General Manuel N Savio 219, Palermo, Capital Federal, 1426, Argentina 219" at bounding box center [383, 268] width 229 height 38
copy link "Palermo, Capital Federal"
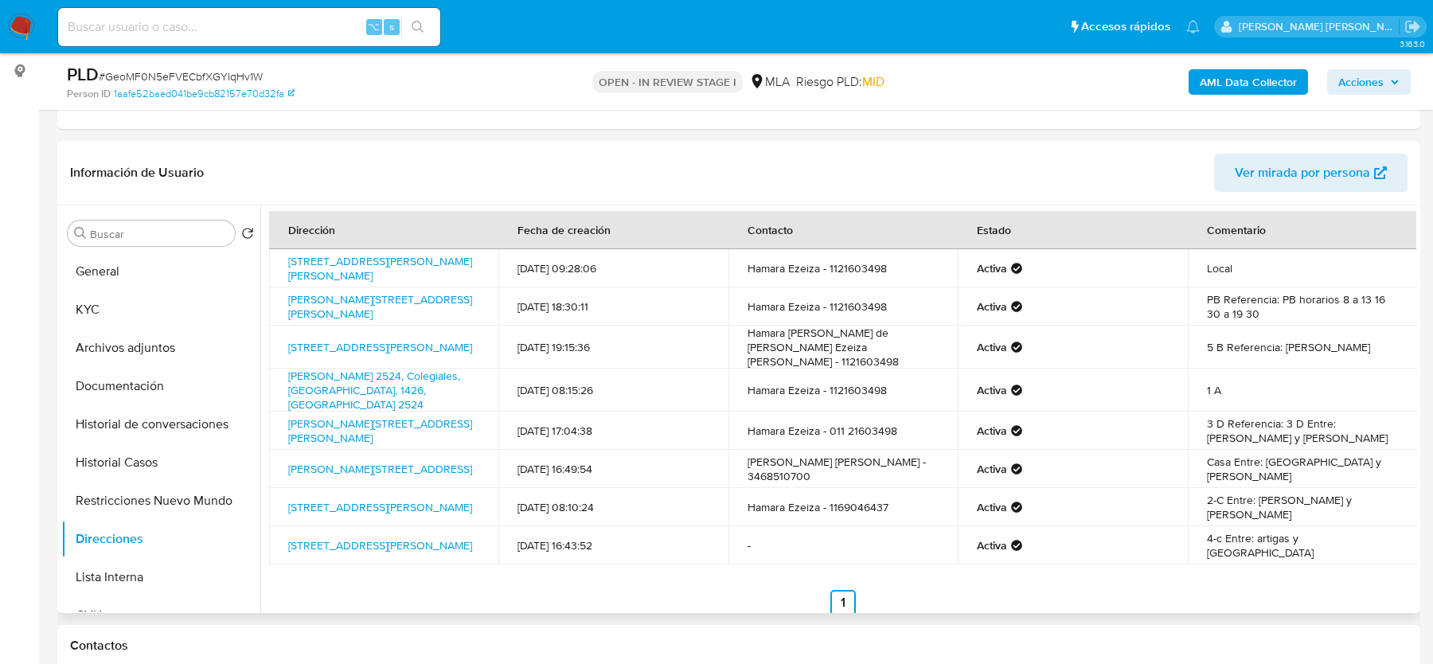
scroll to position [0, 0]
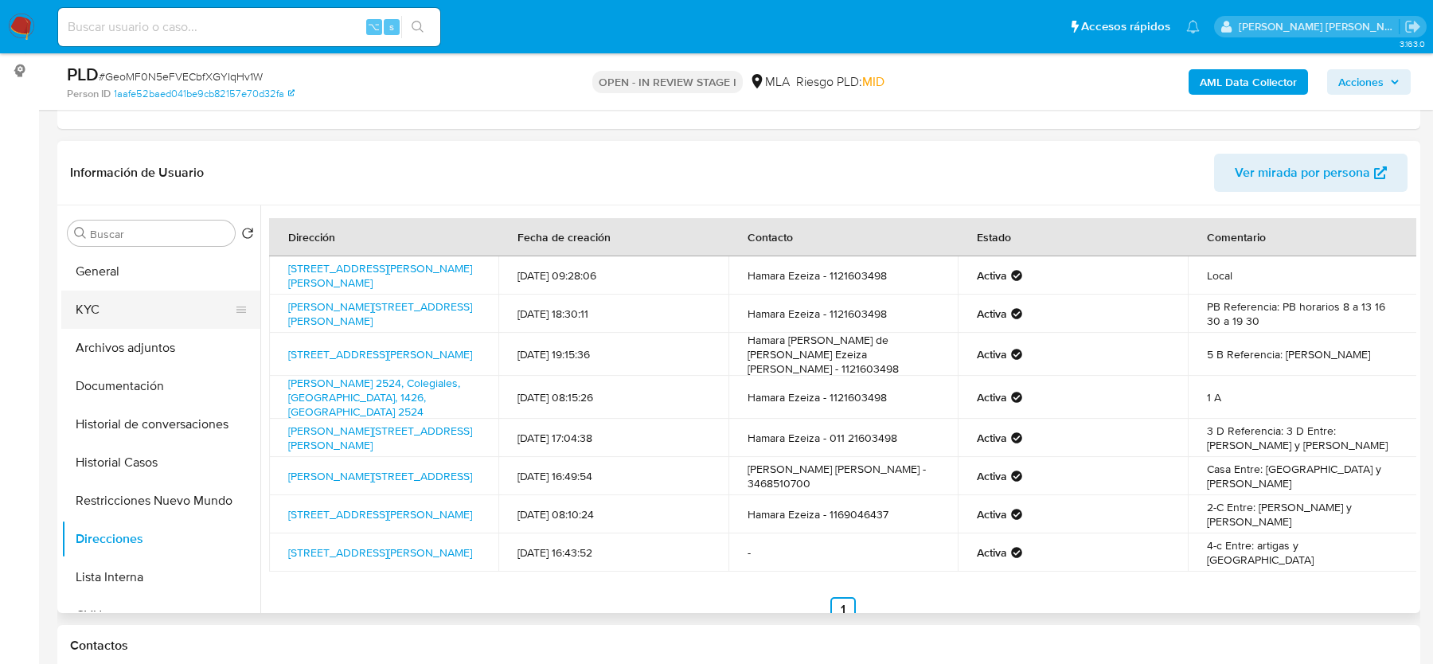
click at [140, 319] on button "KYC" at bounding box center [154, 310] width 186 height 38
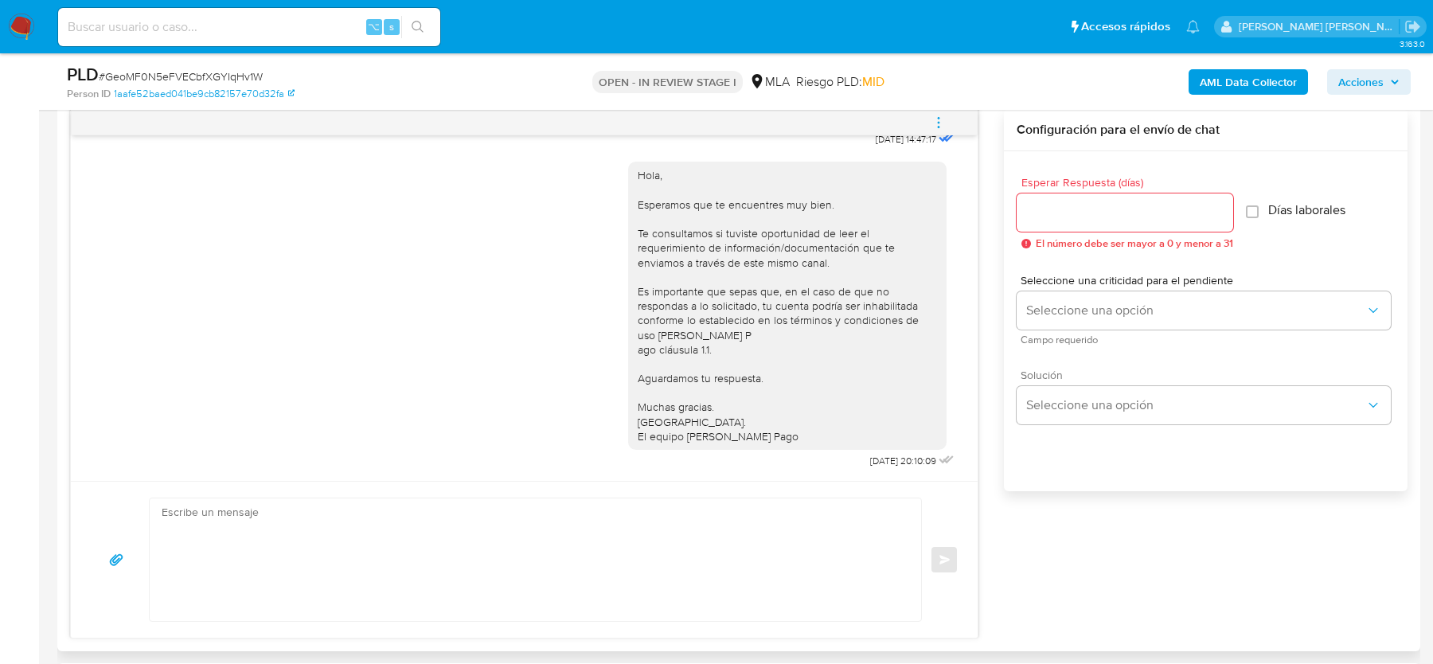
scroll to position [881, 0]
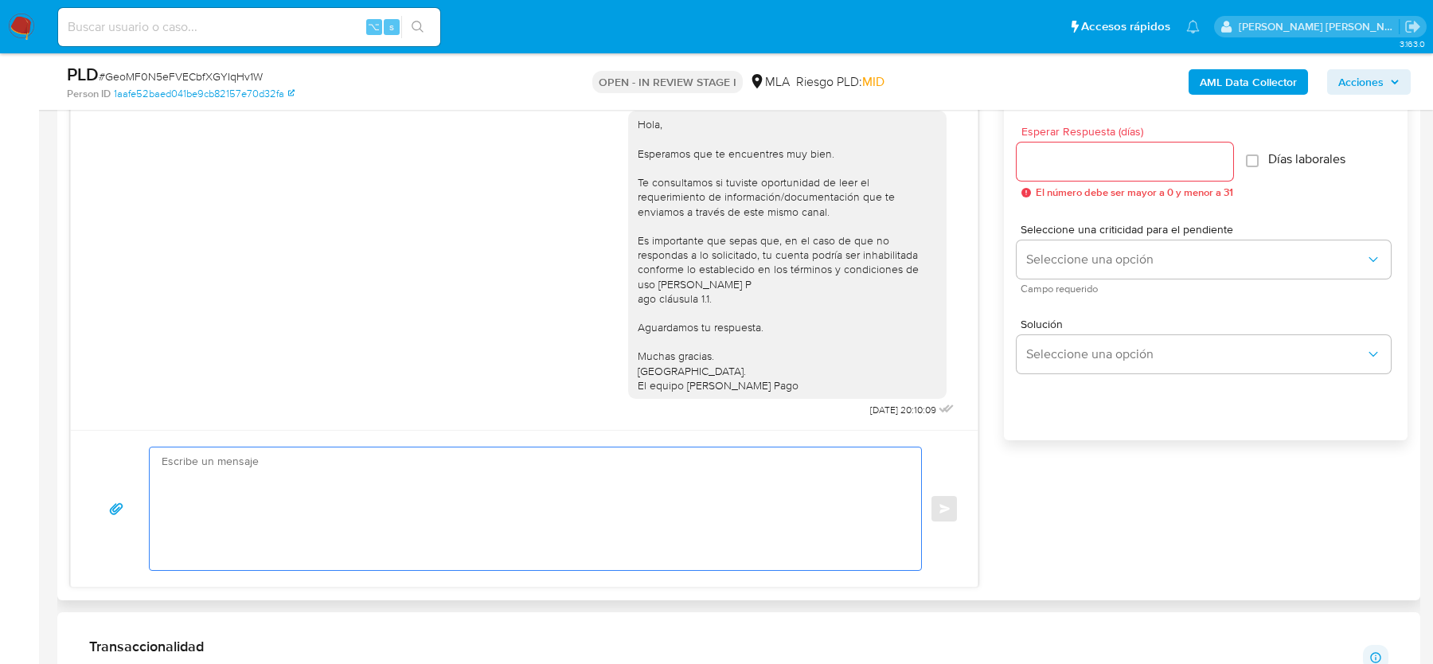
click at [346, 463] on textarea at bounding box center [532, 508] width 740 height 123
paste textarea "Hola, Esperamos que te encuentres muy bien. Te consultamos si tuviste oportunid…"
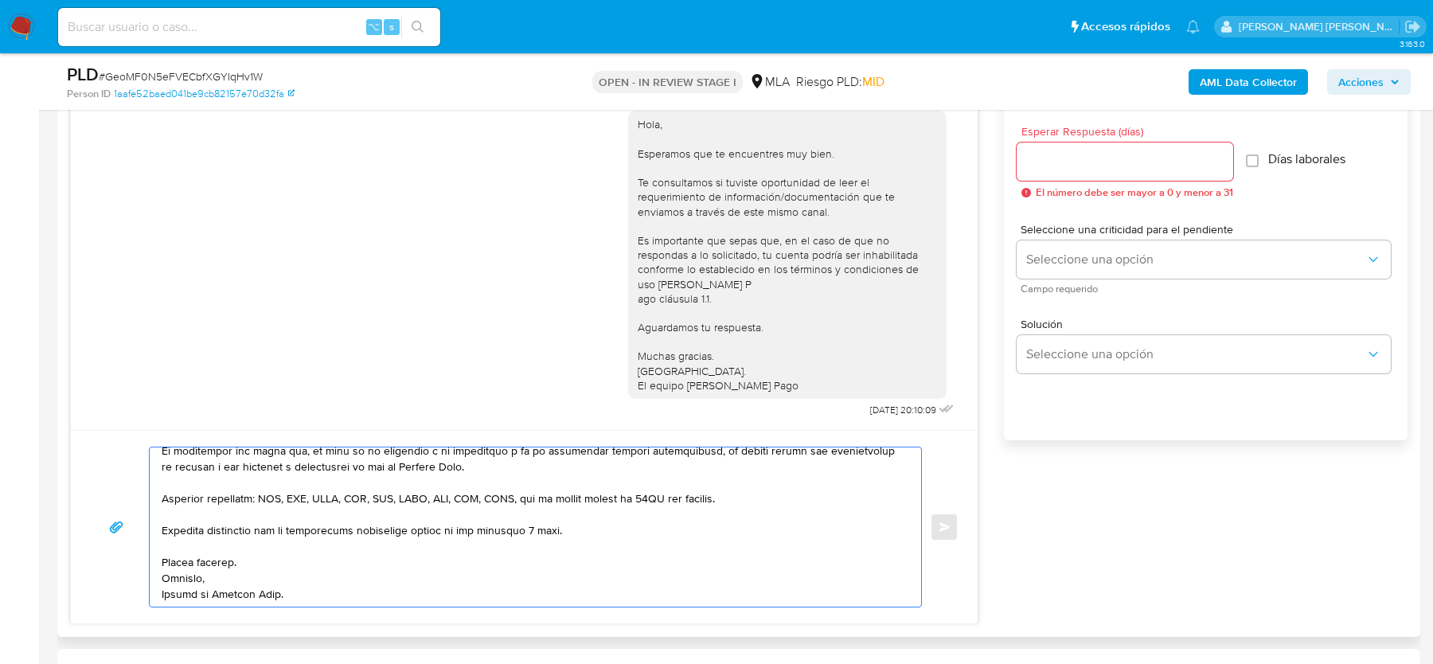
scroll to position [0, 0]
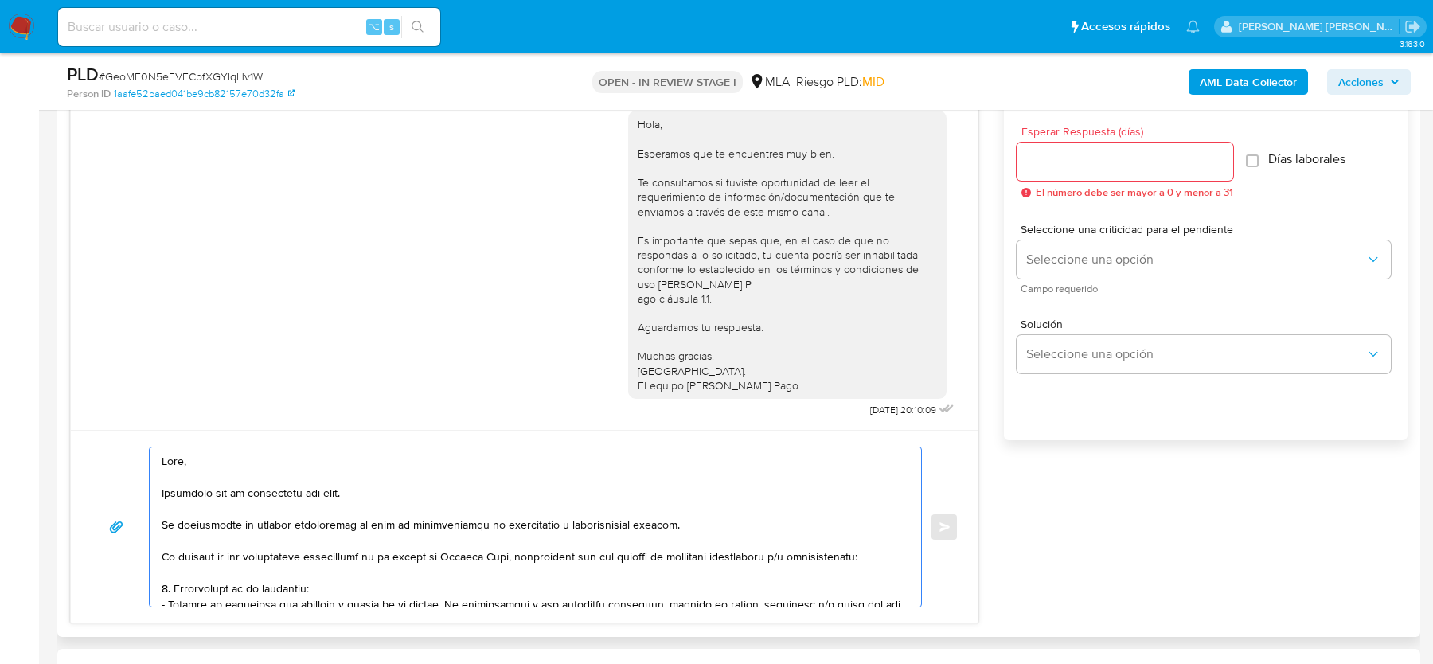
click at [162, 522] on textarea at bounding box center [532, 526] width 740 height 159
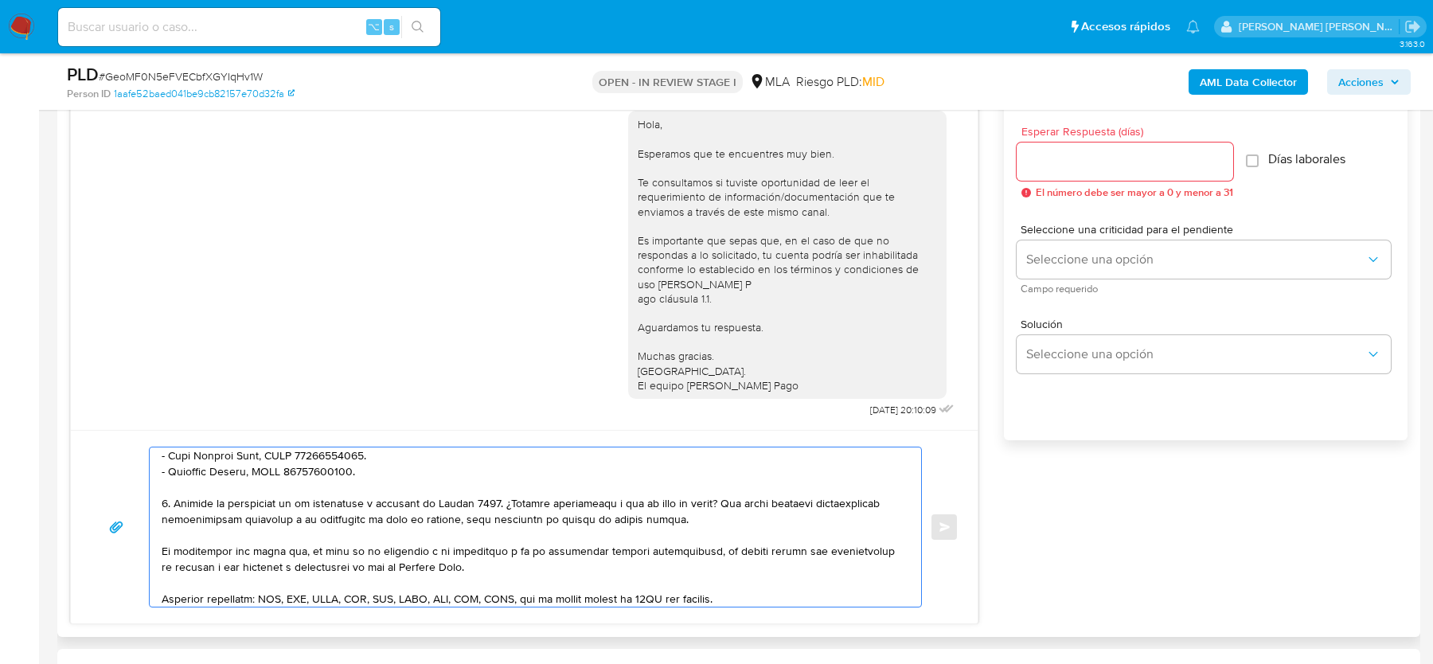
scroll to position [303, 0]
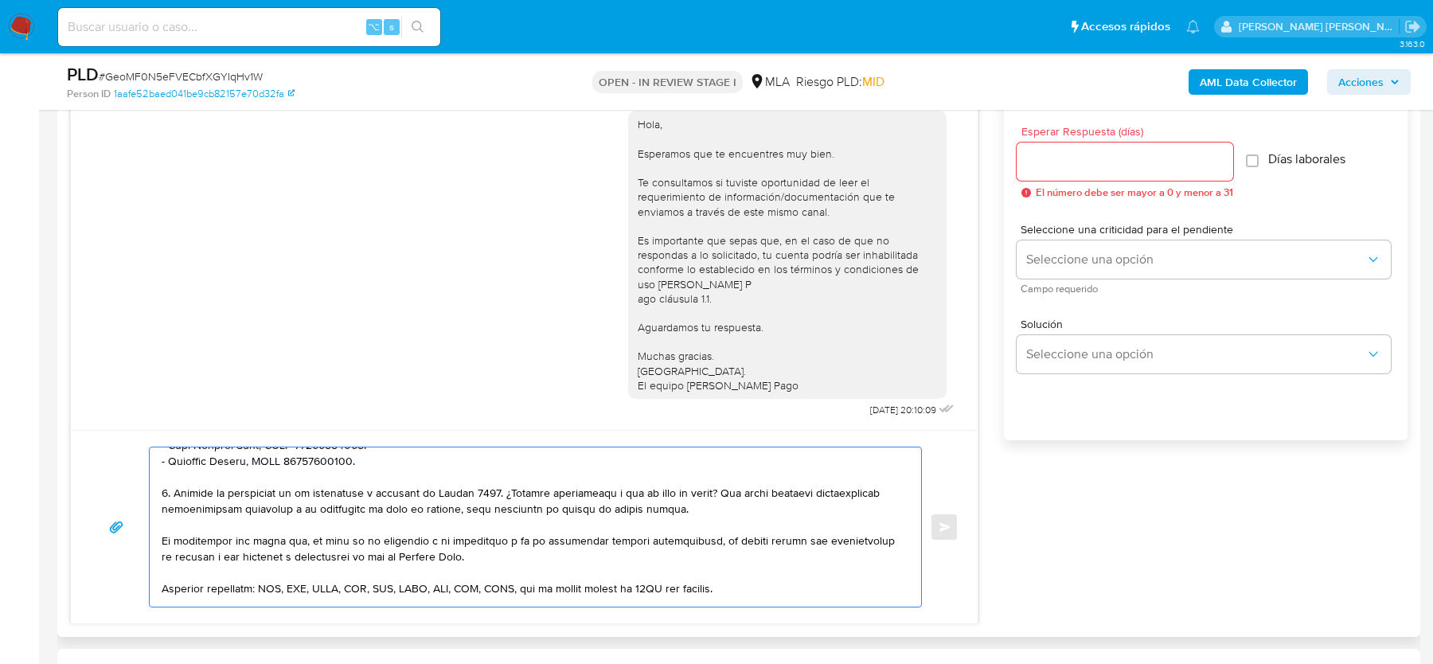
click at [780, 494] on textarea at bounding box center [532, 526] width 740 height 159
drag, startPoint x: 467, startPoint y: 505, endPoint x: 560, endPoint y: 508, distance: 93.2
click at [560, 508] on textarea at bounding box center [532, 526] width 740 height 159
drag, startPoint x: 283, startPoint y: 508, endPoint x: 346, endPoint y: 508, distance: 63.7
click at [346, 508] on textarea at bounding box center [532, 526] width 740 height 159
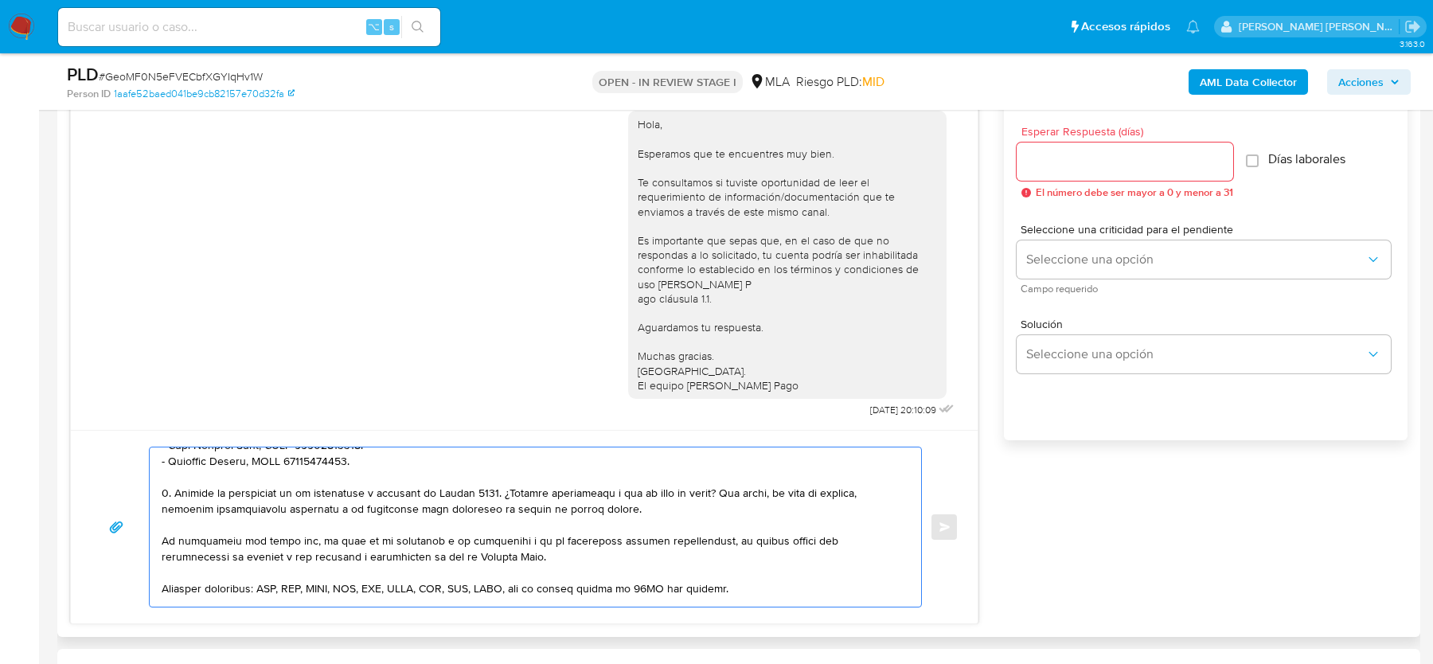
click at [683, 505] on textarea at bounding box center [532, 526] width 740 height 159
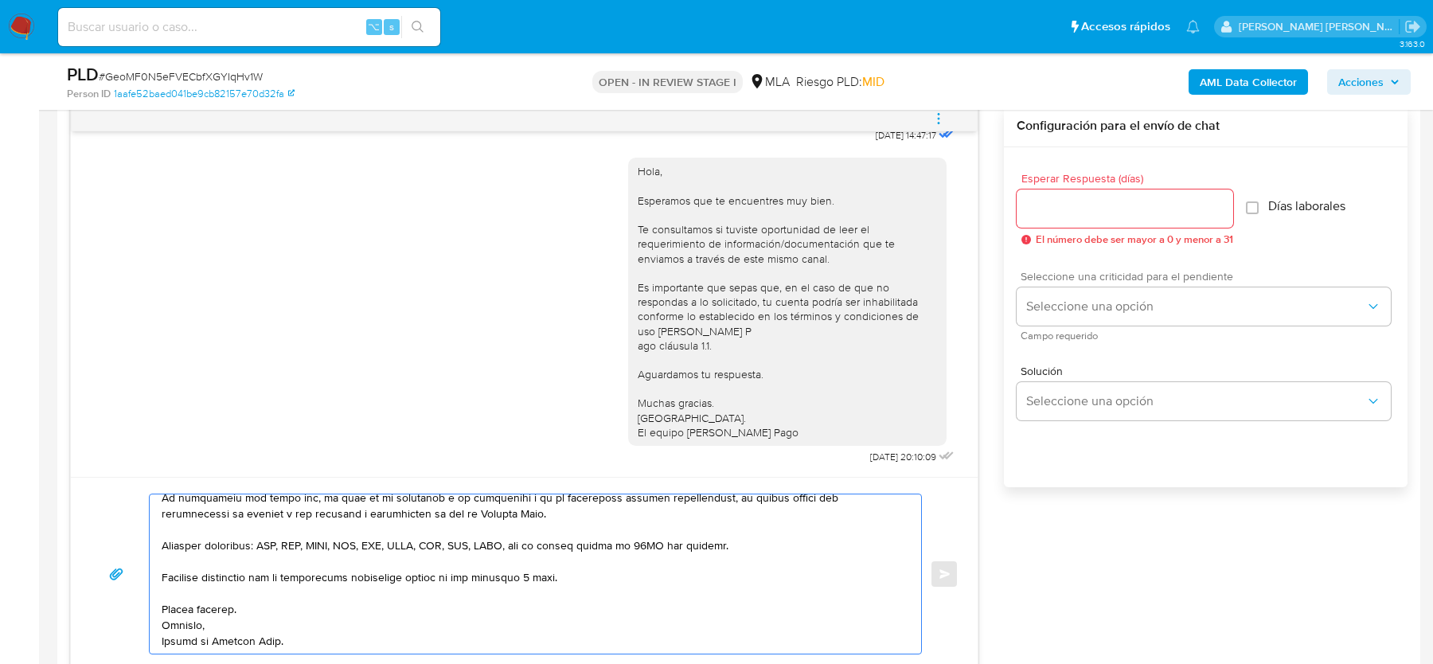
scroll to position [832, 0]
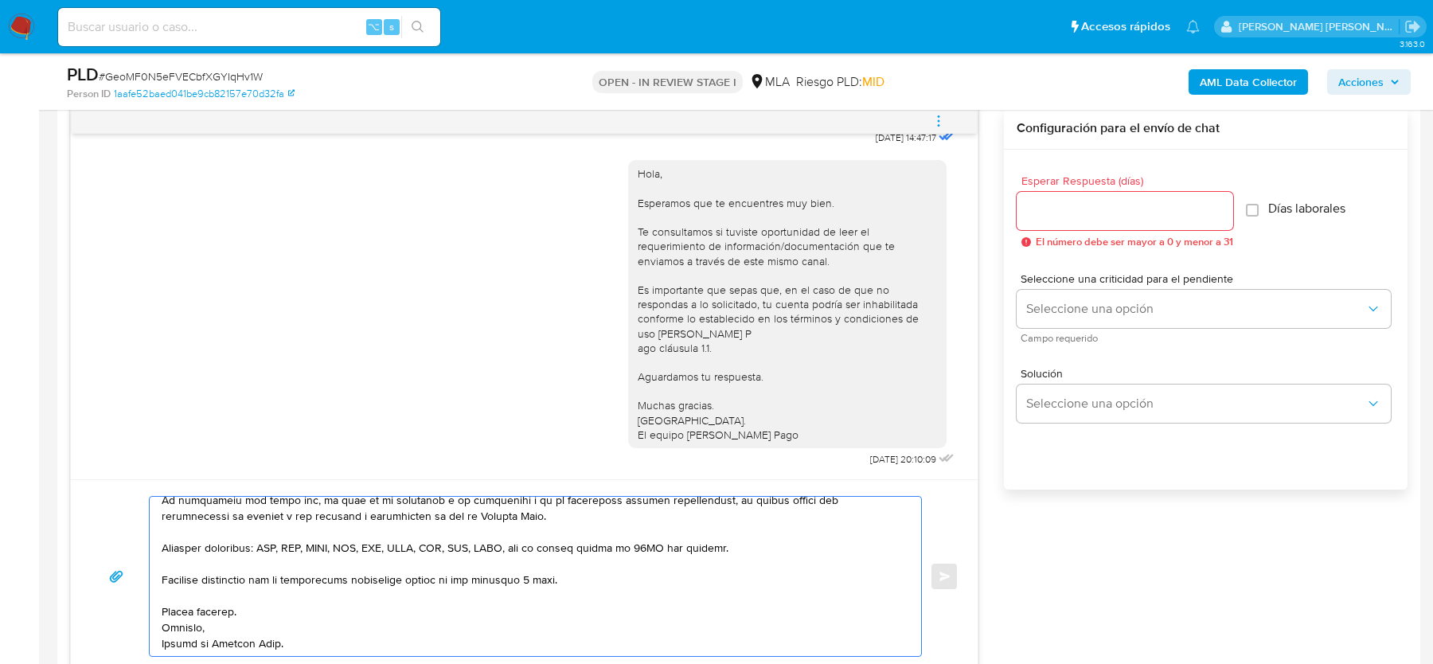
type textarea "Hola, Esperamos que te encuentres muy bien. Te consultamos si tuviste oportunid…"
click at [1057, 212] on input "Esperar Respuesta (días)" at bounding box center [1125, 211] width 217 height 21
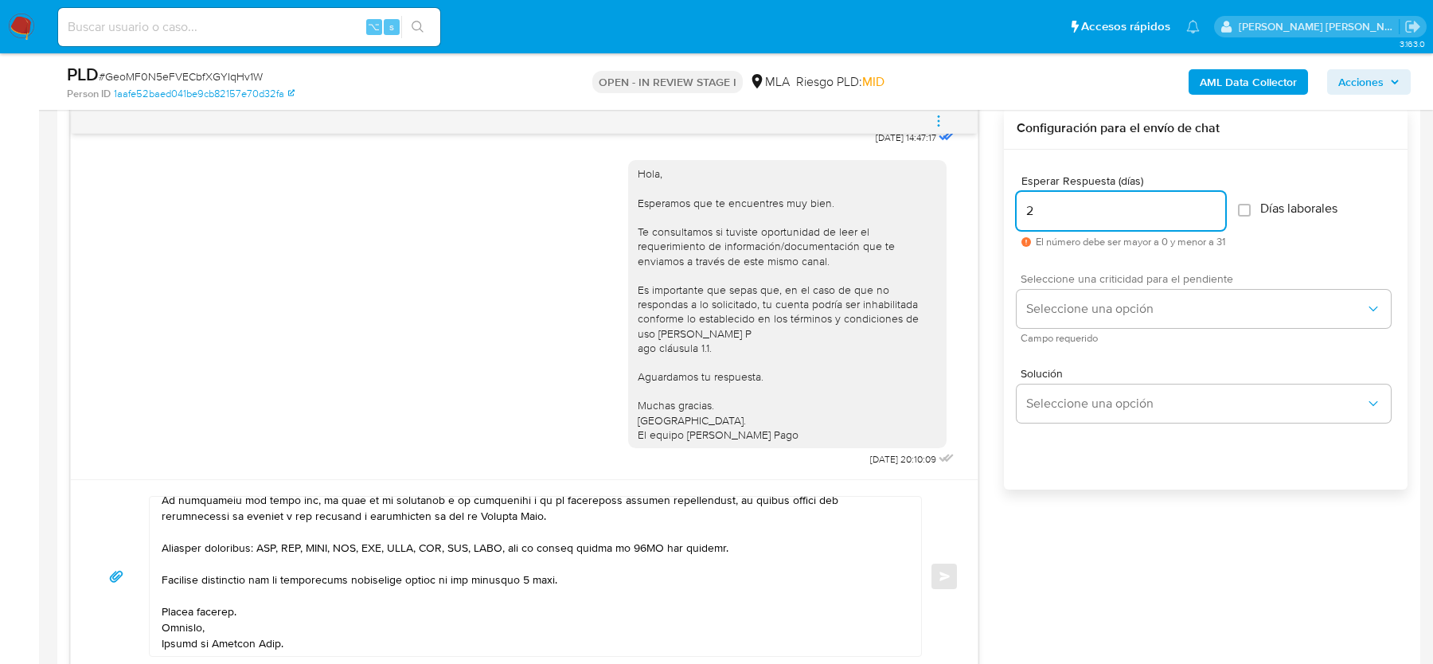
type input "2"
drag, startPoint x: 1041, startPoint y: 285, endPoint x: 1041, endPoint y: 299, distance: 13.5
click at [1041, 285] on div "Seleccione una criticidad para el pendiente Seleccione una opción Campo requeri…" at bounding box center [1204, 307] width 374 height 69
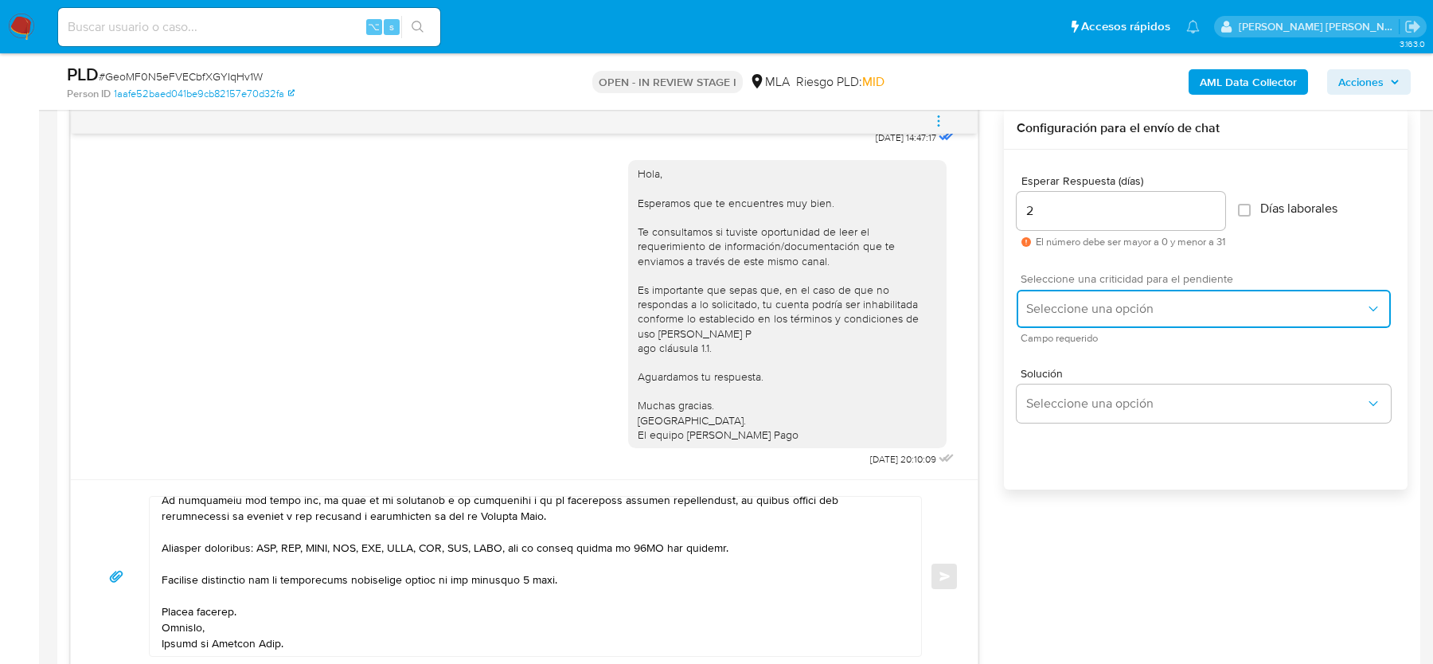
click at [1041, 302] on span "Seleccione una opción" at bounding box center [1195, 309] width 339 height 16
click at [1041, 346] on span "HIGH" at bounding box center [1039, 342] width 26 height 14
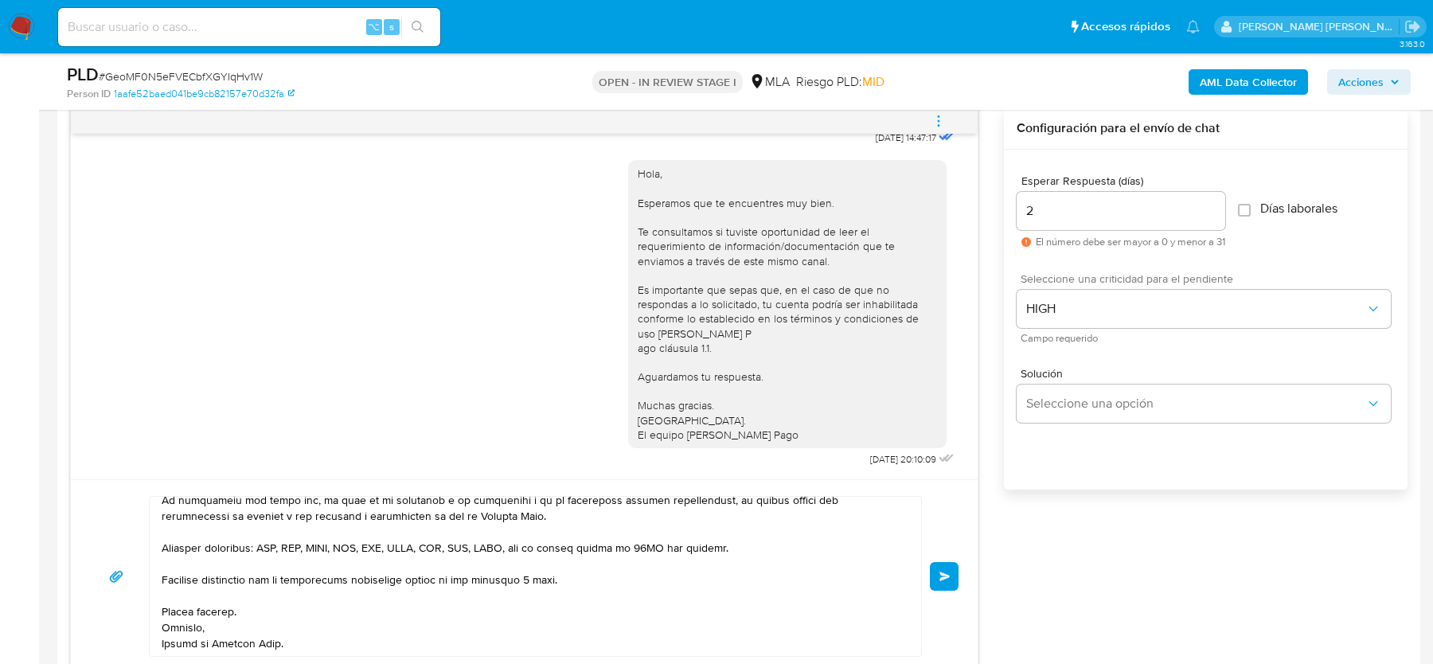
click at [954, 567] on button "Enviar" at bounding box center [944, 576] width 29 height 29
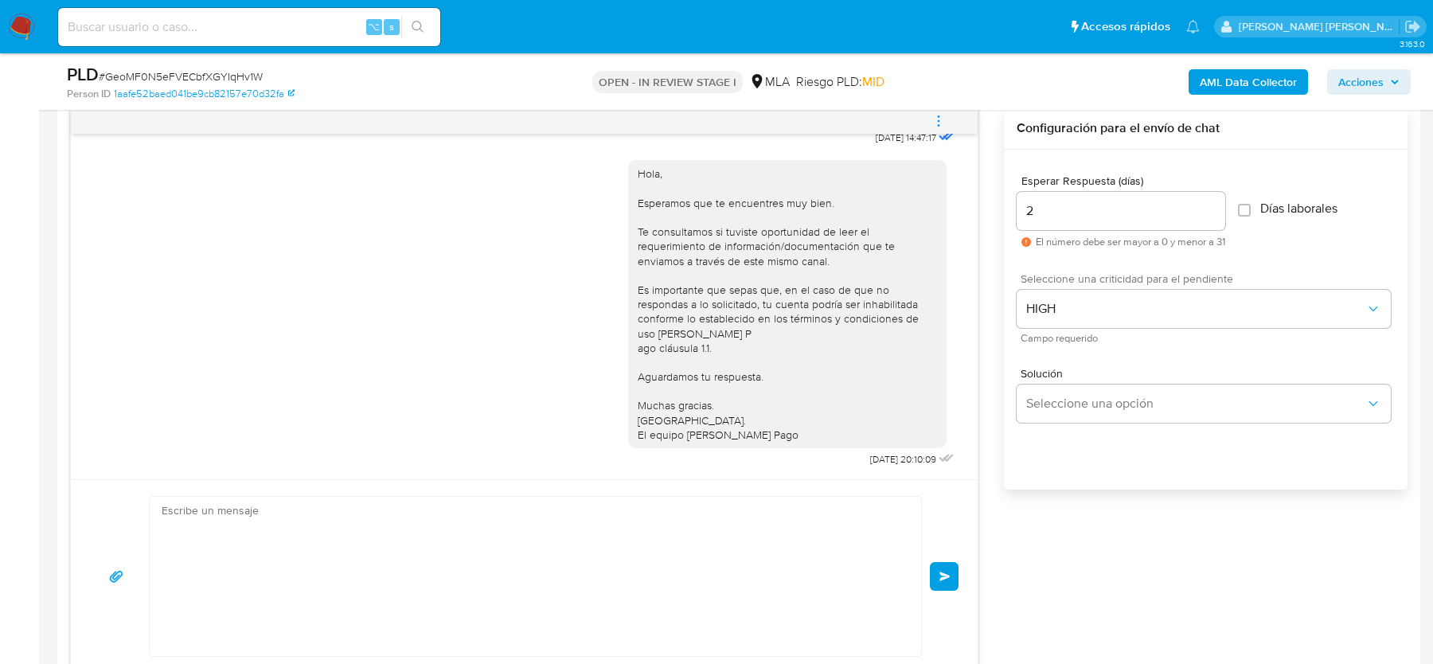
scroll to position [1737, 0]
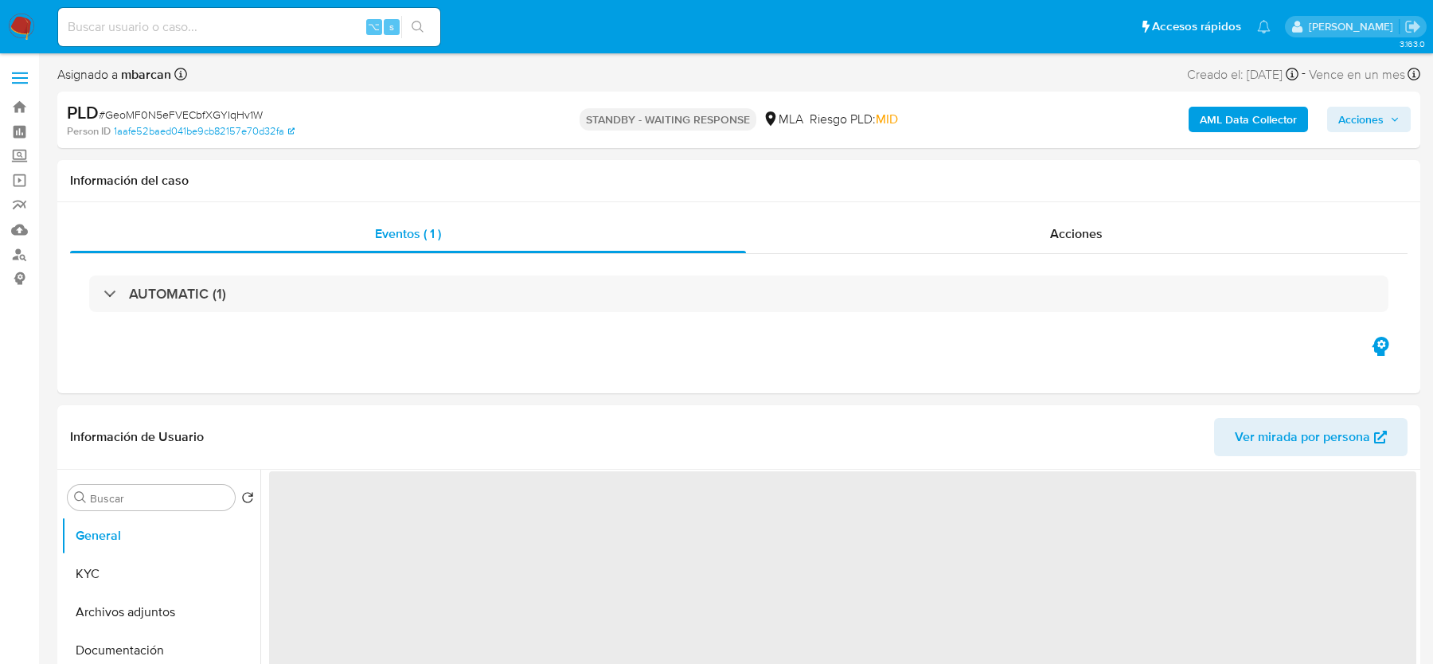
select select "10"
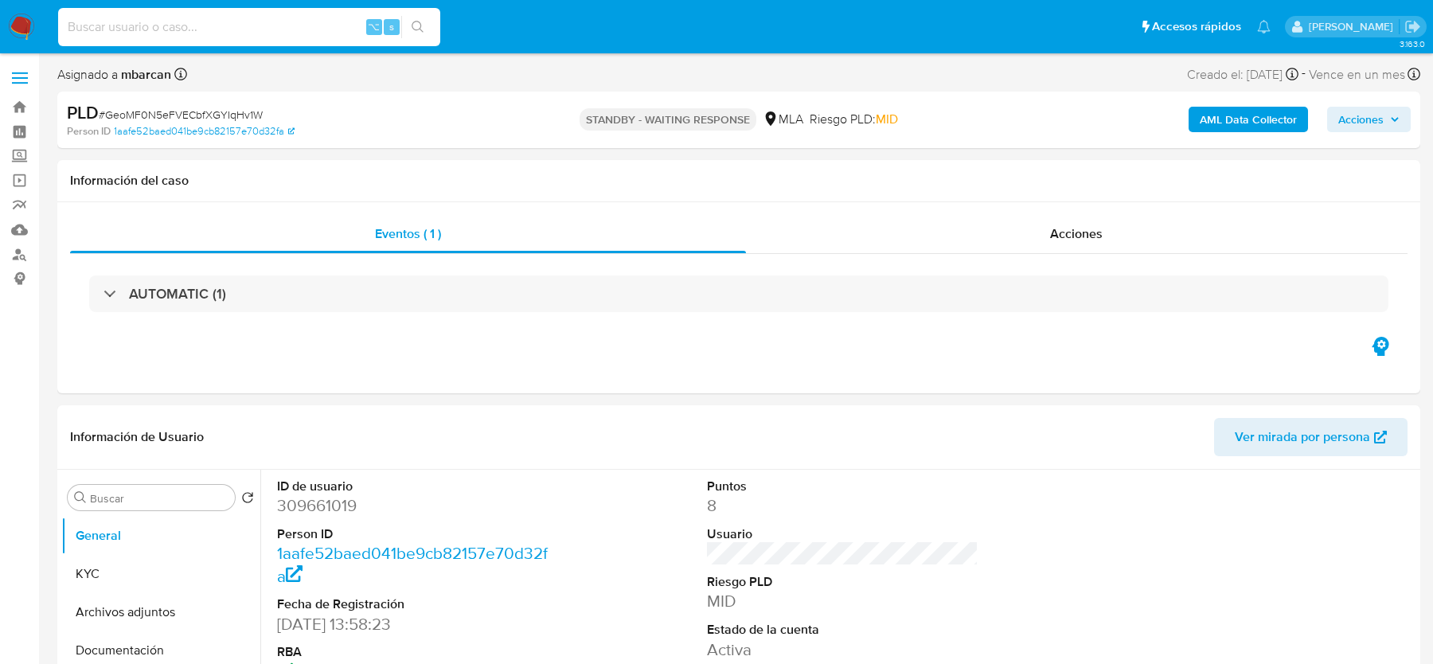
click at [221, 29] on input at bounding box center [249, 27] width 382 height 21
paste input "KmkNTGsmTs3x4GAE8CNRL6Gu"
type input "KmkNTGsmTs3x4GAE8CNRL6Gu"
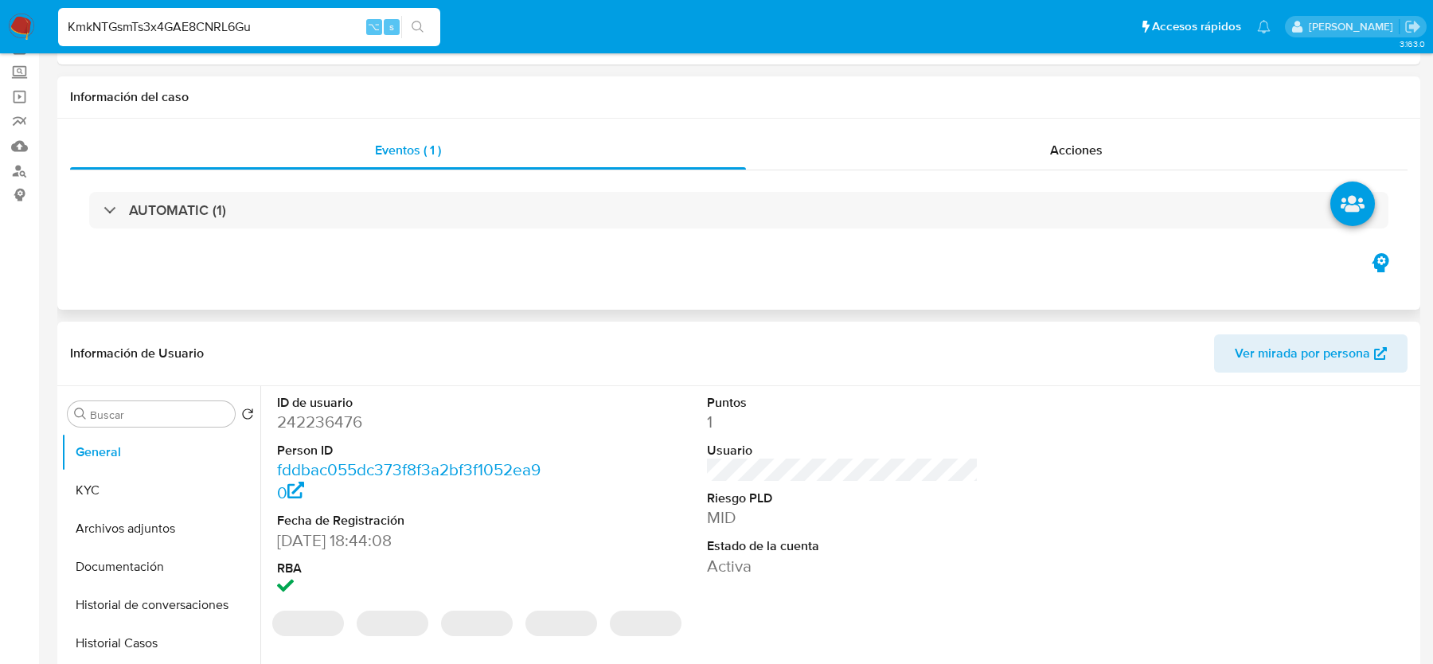
select select "10"
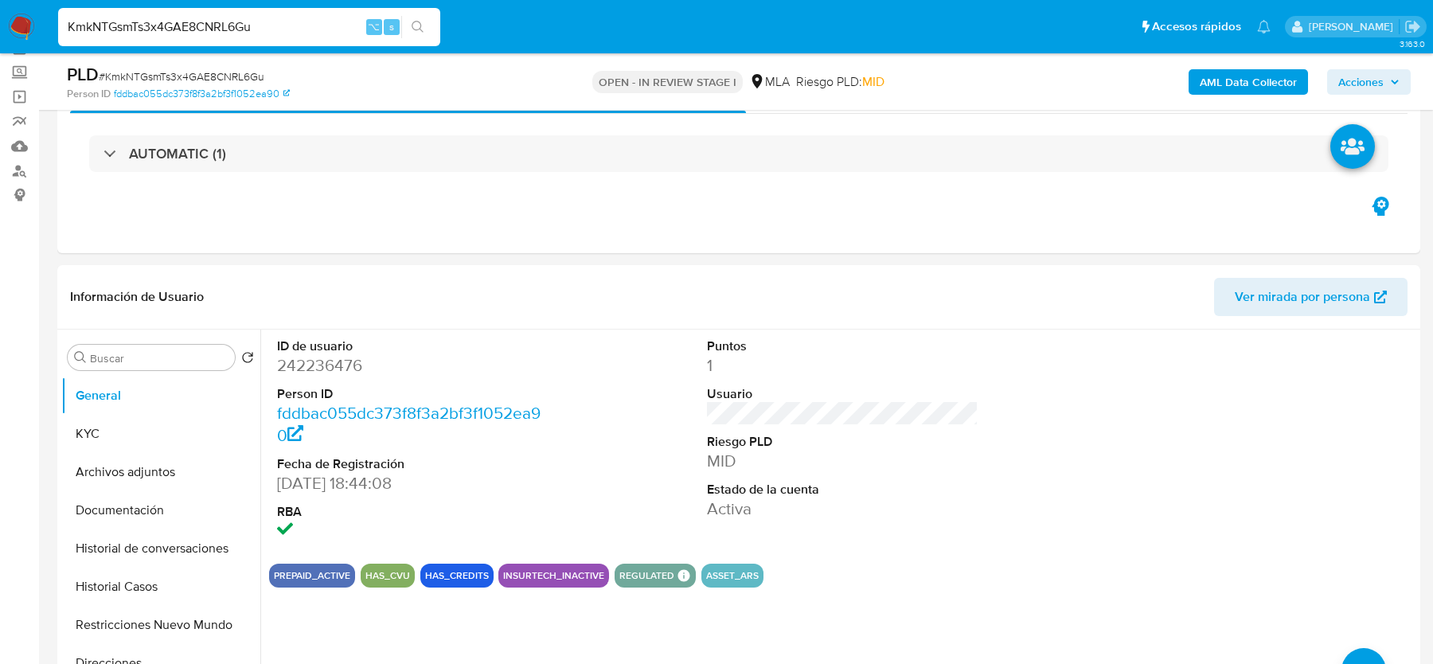
click at [203, 79] on span "# KmkNTGsmTs3x4GAE8CNRL6Gu" at bounding box center [182, 76] width 166 height 16
copy span "KmkNTGsmTs3x4GAE8CNRL6Gu"
click at [365, 351] on dt "ID de usuario" at bounding box center [412, 347] width 271 height 18
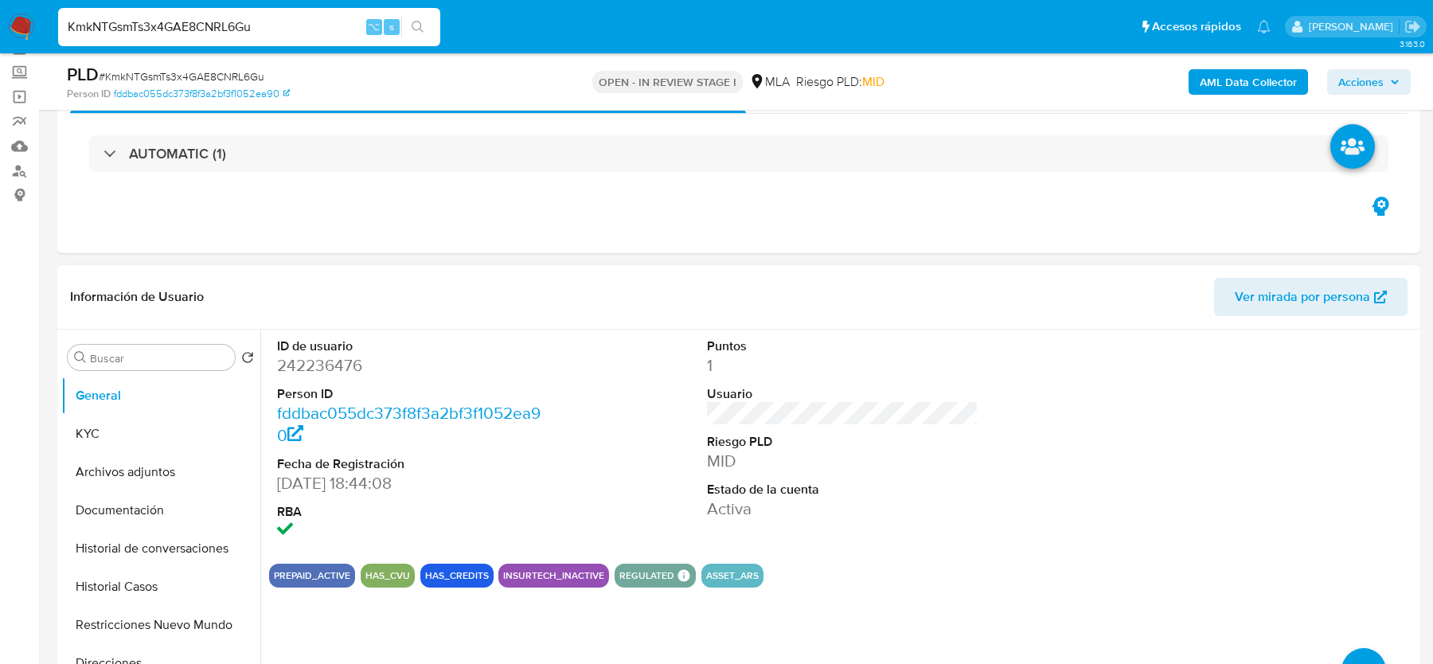
click at [338, 359] on dd "242236476" at bounding box center [412, 365] width 271 height 22
copy dd "242236476"
click at [120, 574] on button "Historial Casos" at bounding box center [154, 587] width 186 height 38
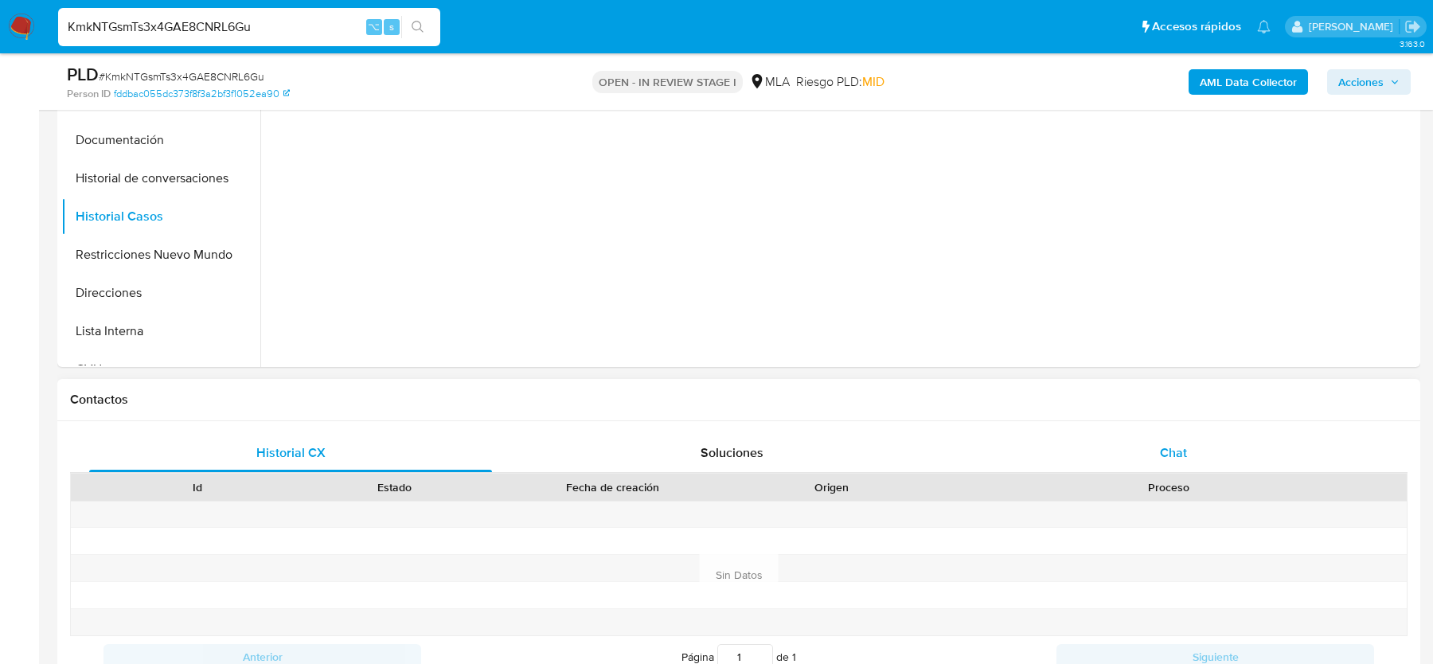
click at [1081, 451] on div "Chat" at bounding box center [1173, 453] width 403 height 38
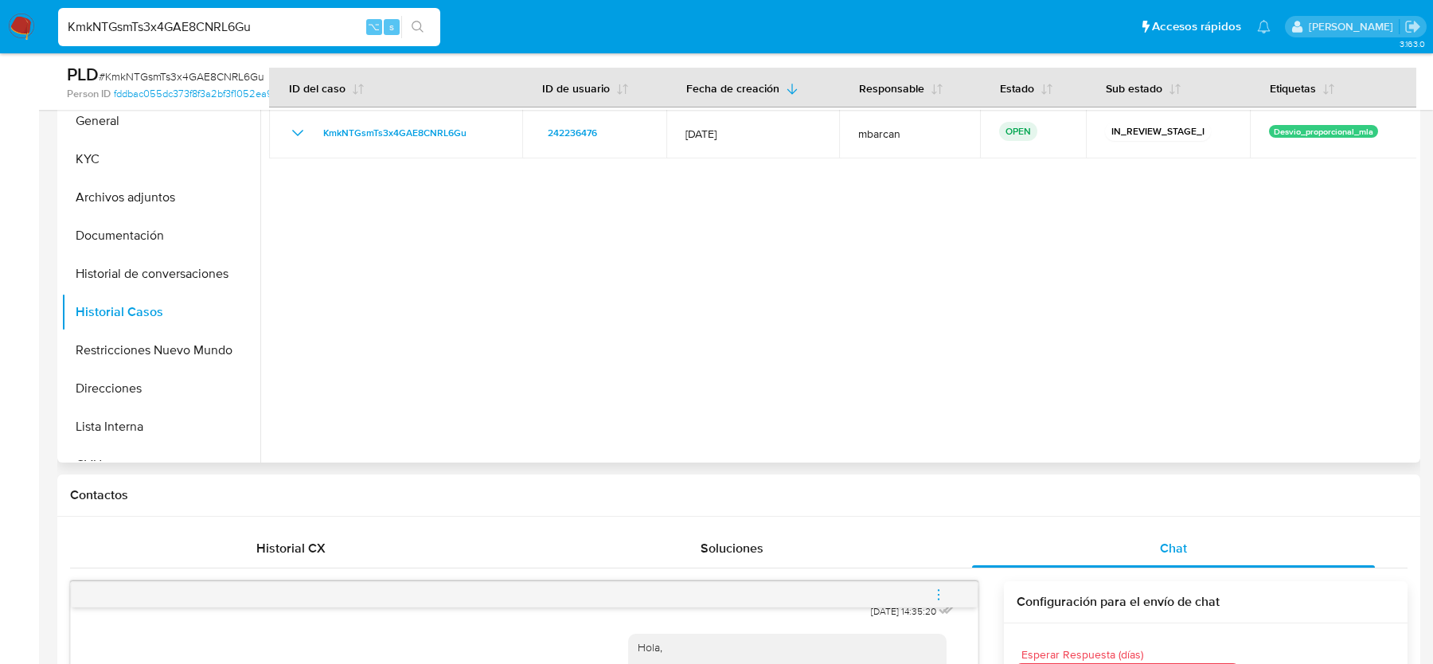
scroll to position [248, 0]
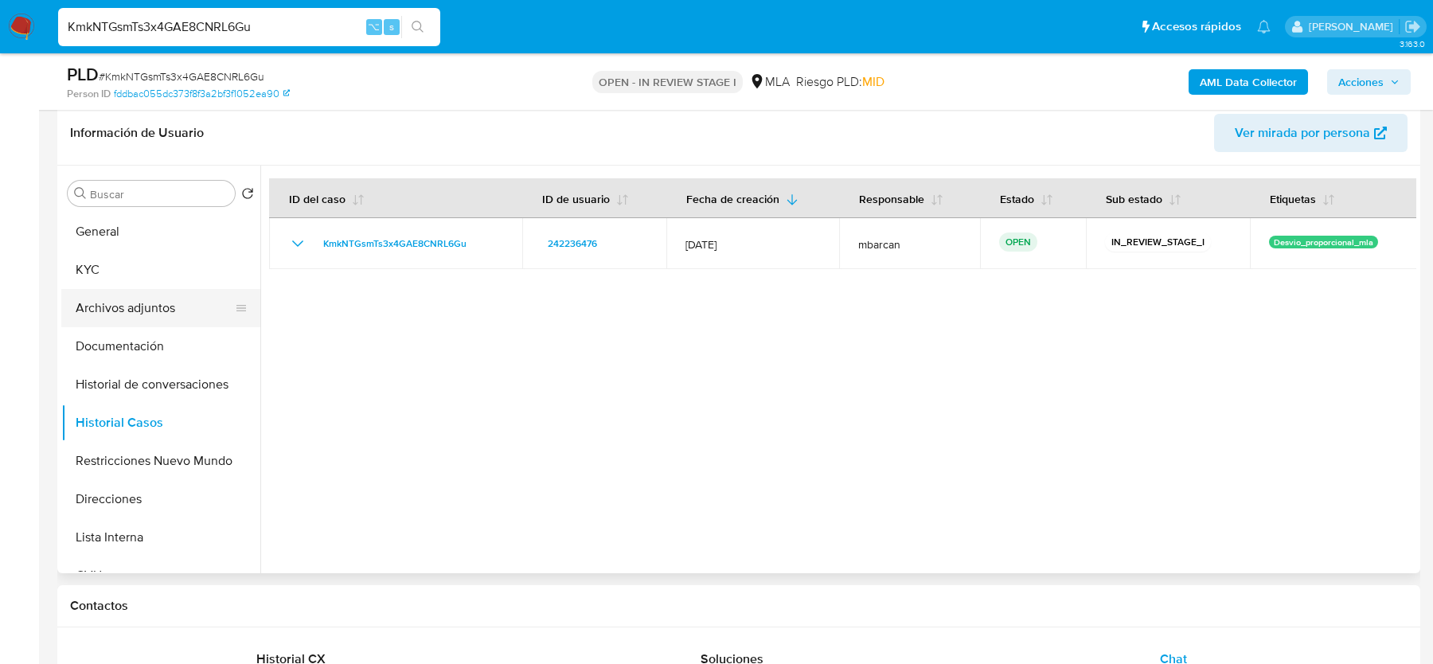
click at [139, 300] on button "Archivos adjuntos" at bounding box center [154, 308] width 186 height 38
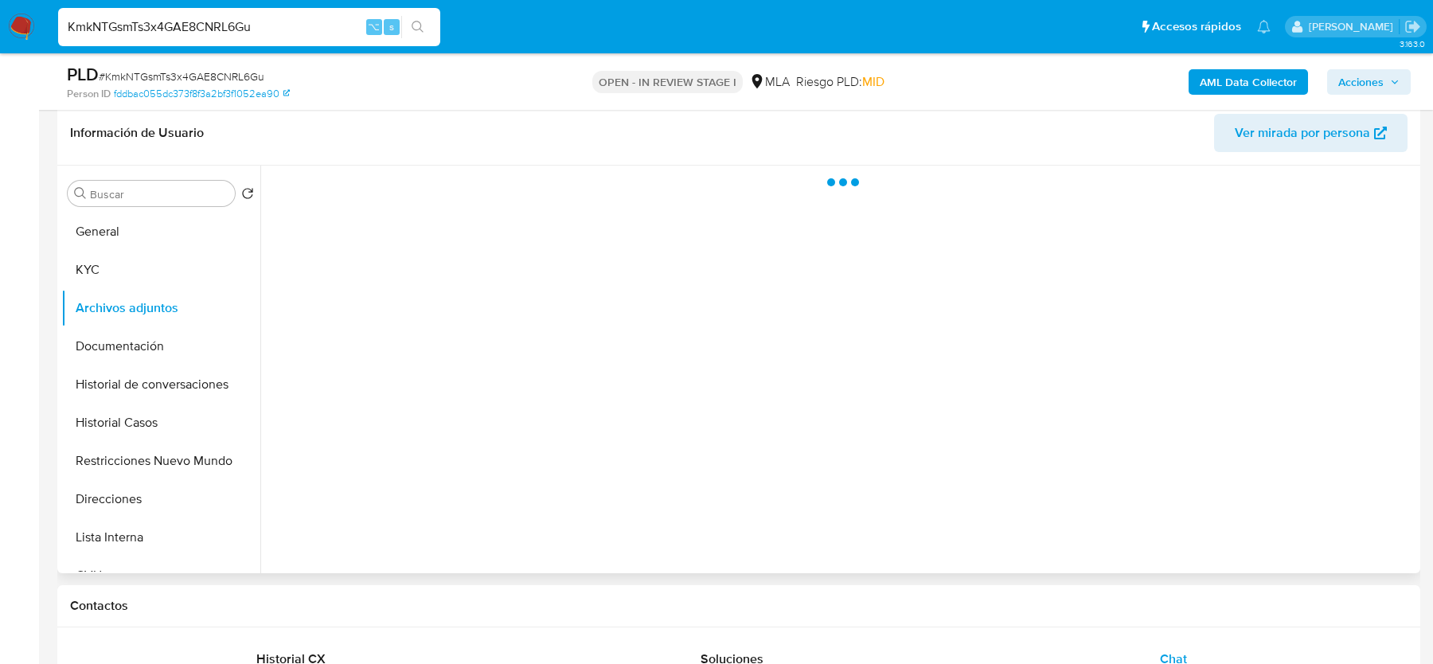
click at [150, 211] on div "Buscar Volver al orden por defecto General KYC Archivos adjuntos Documentación …" at bounding box center [160, 370] width 199 height 405
click at [150, 233] on button "General" at bounding box center [154, 232] width 186 height 38
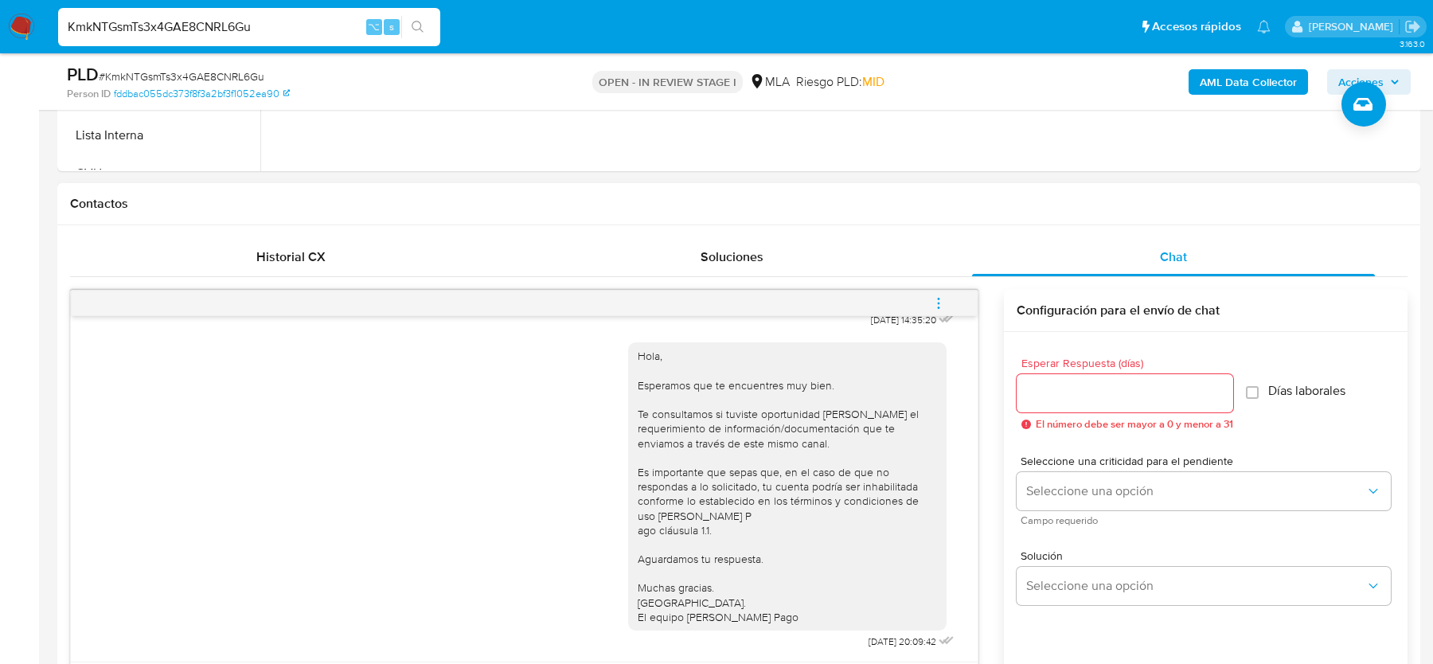
scroll to position [701, 0]
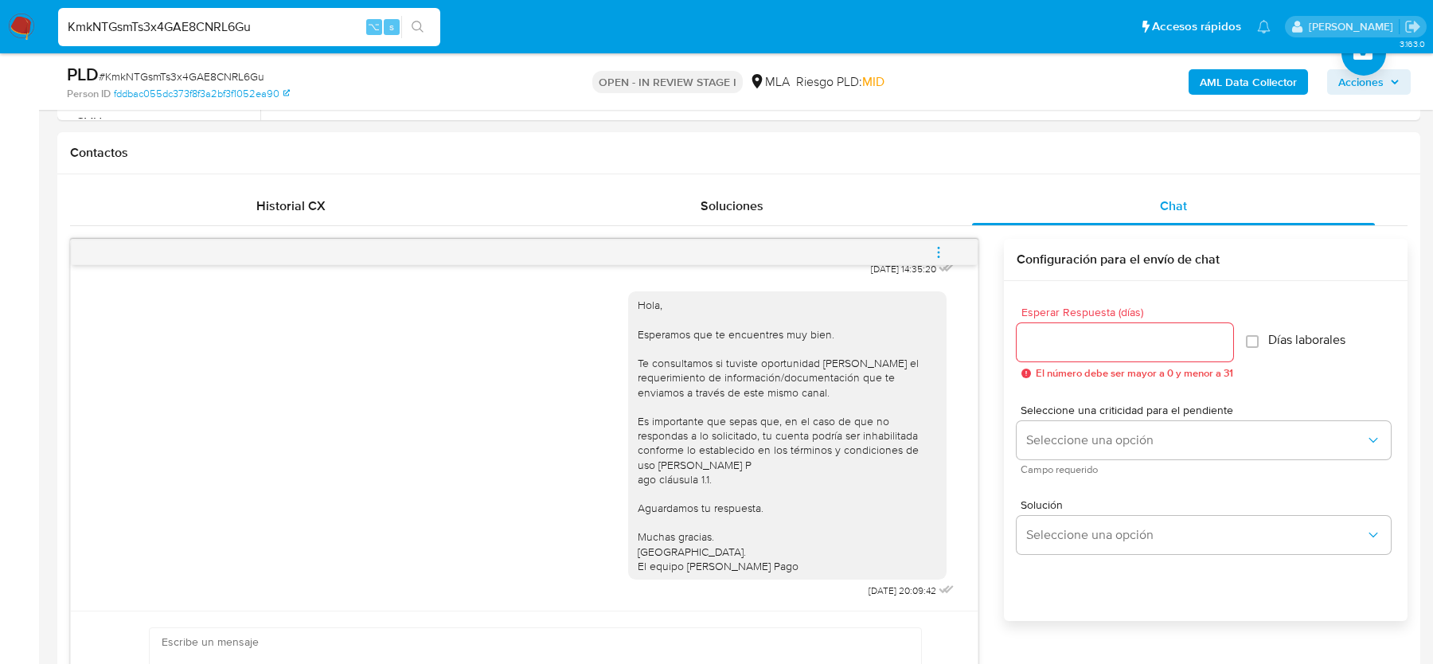
click at [1233, 86] on b "AML Data Collector" at bounding box center [1248, 81] width 97 height 25
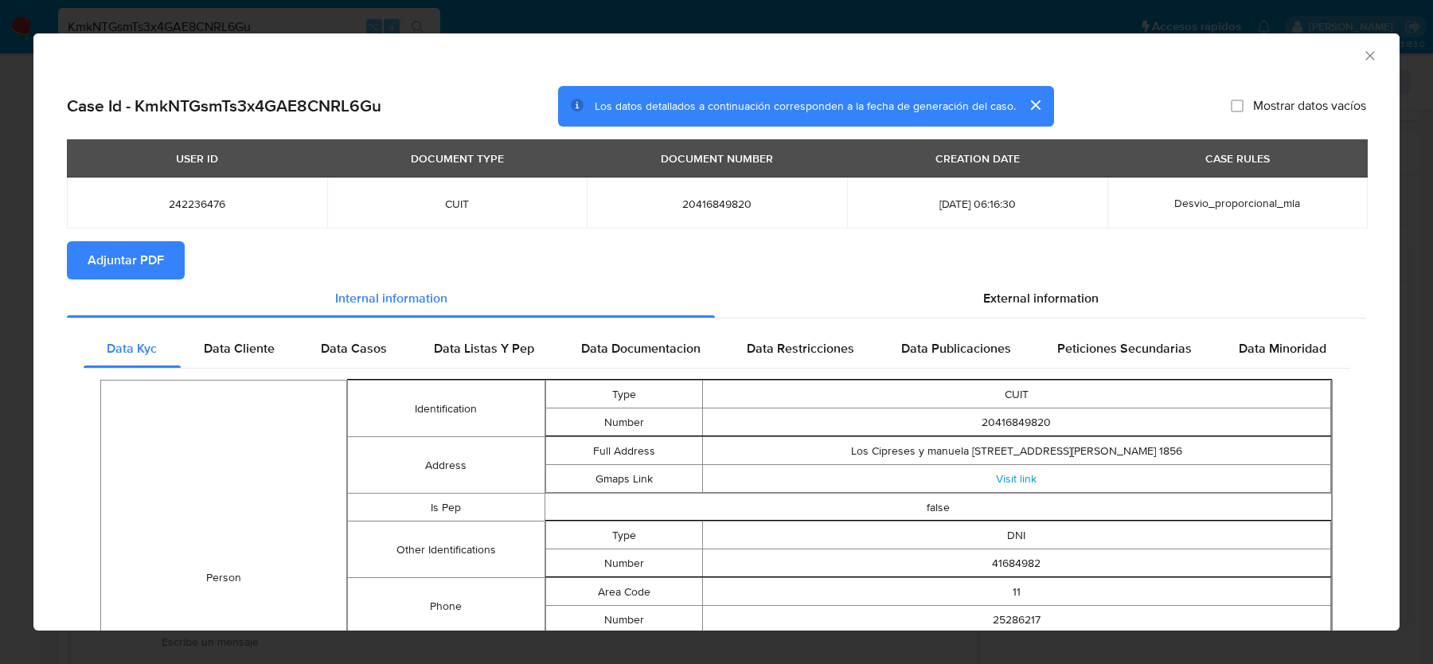
click at [1375, 53] on icon "Cerrar ventana" at bounding box center [1370, 56] width 16 height 16
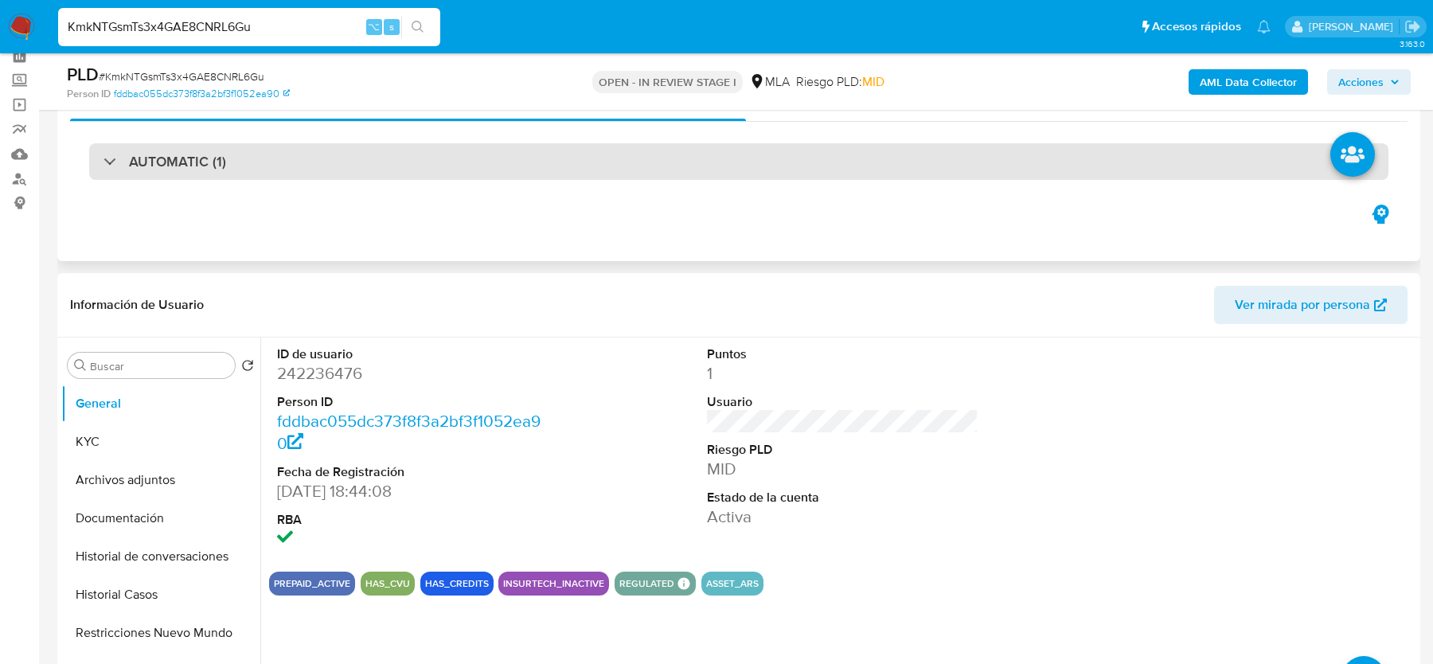
scroll to position [0, 0]
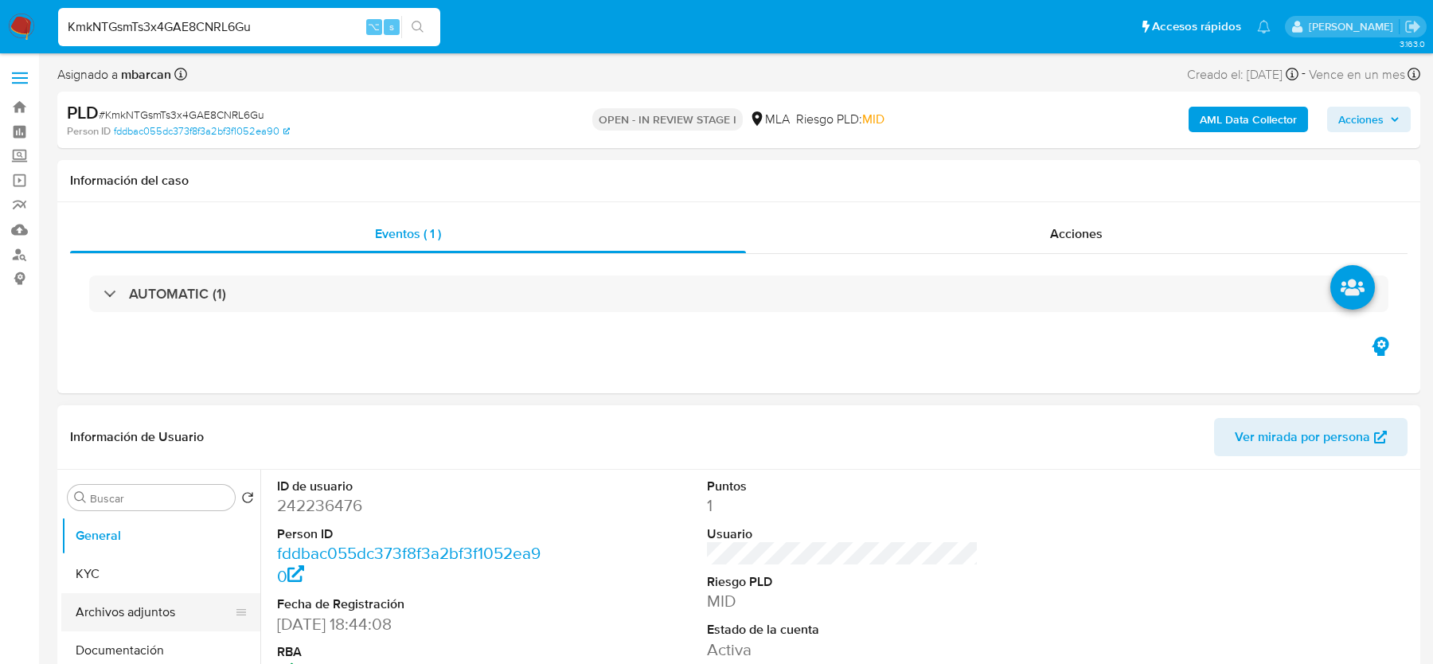
click at [124, 615] on button "Archivos adjuntos" at bounding box center [154, 612] width 186 height 38
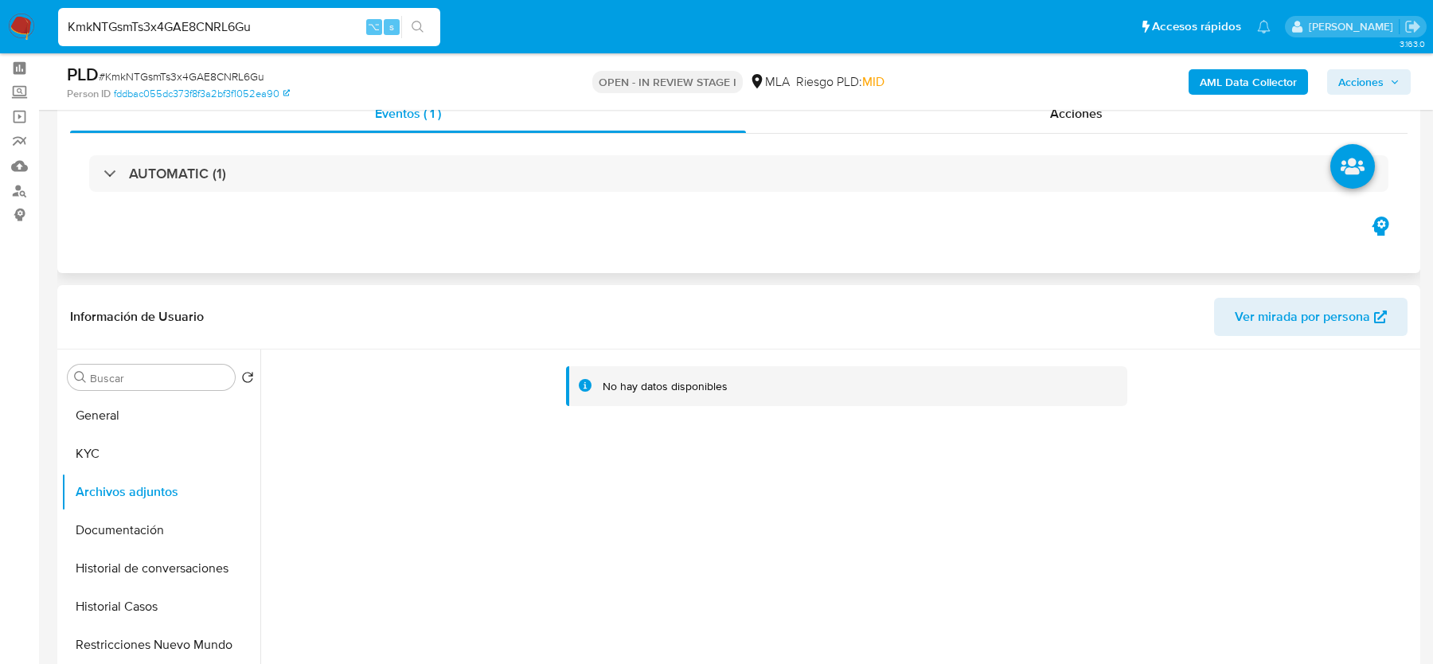
scroll to position [78, 0]
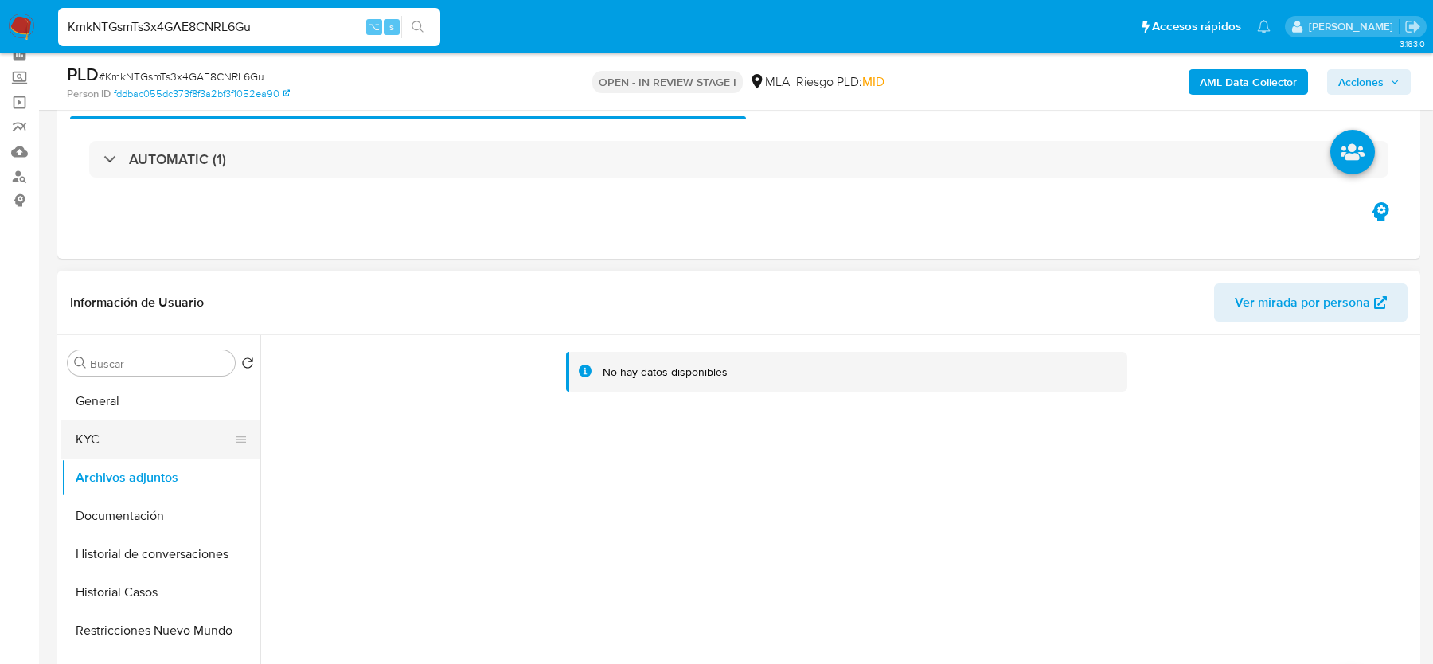
click at [96, 446] on button "KYC" at bounding box center [154, 439] width 186 height 38
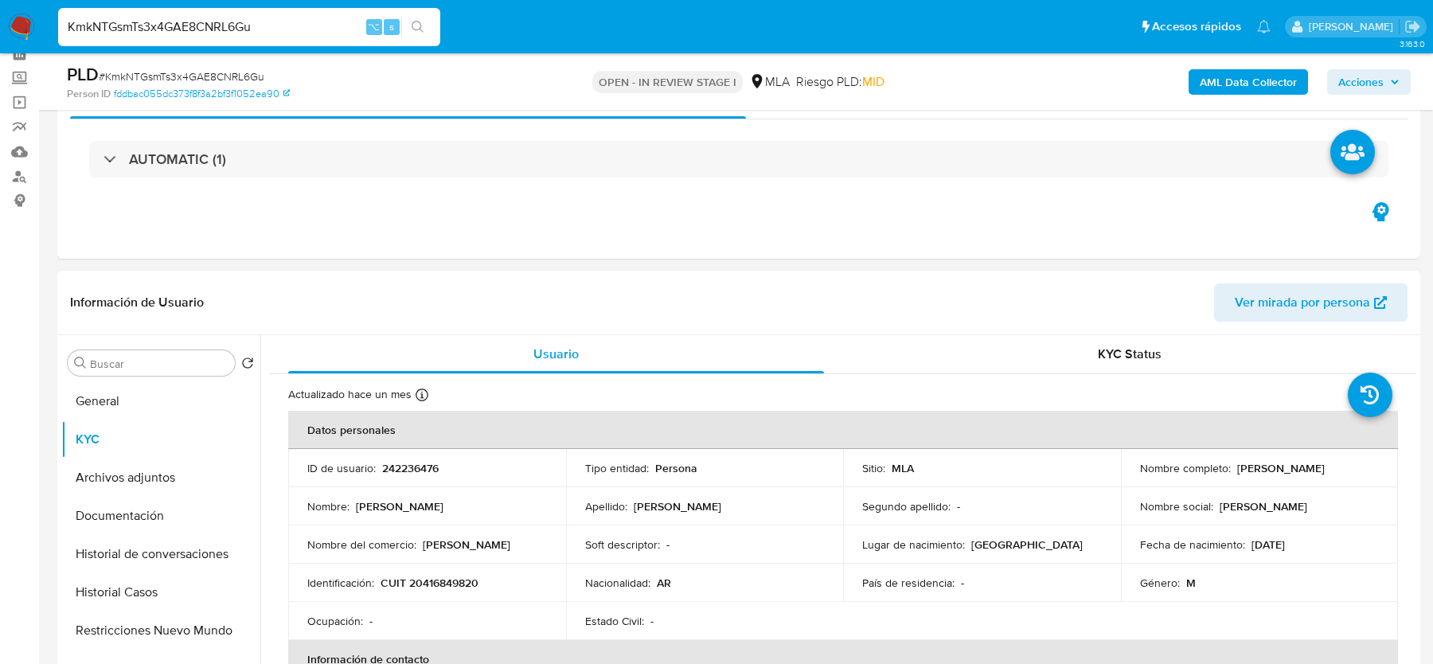
click at [441, 576] on p "CUIT 20416849820" at bounding box center [430, 583] width 98 height 14
copy p "CUIT"
click at [441, 595] on td "Identificación : CUIT 20416849820" at bounding box center [427, 583] width 278 height 38
click at [441, 593] on td "Identificación : CUIT 20416849820" at bounding box center [427, 583] width 278 height 38
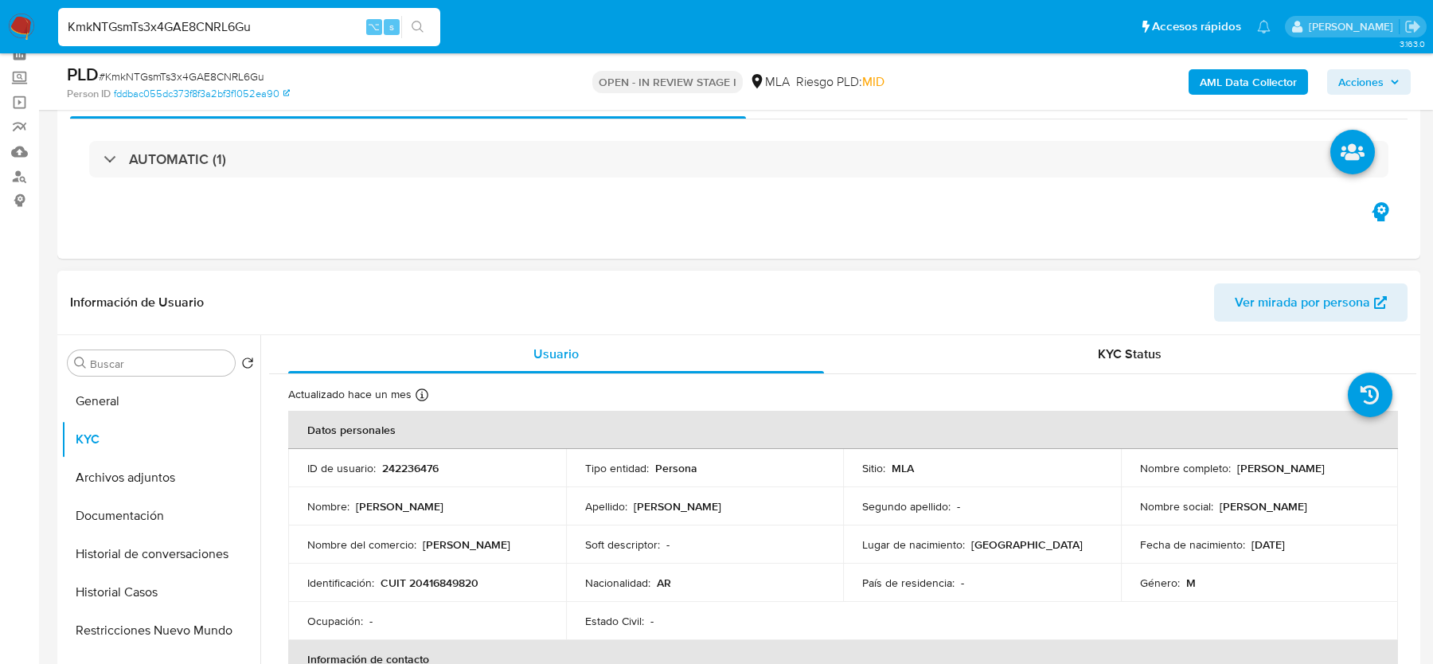
click at [442, 585] on p "CUIT 20416849820" at bounding box center [430, 583] width 98 height 14
copy p "20416849820"
click at [1238, 67] on div "AML Data Collector Acciones" at bounding box center [1188, 81] width 443 height 37
click at [1223, 90] on b "AML Data Collector" at bounding box center [1248, 81] width 97 height 25
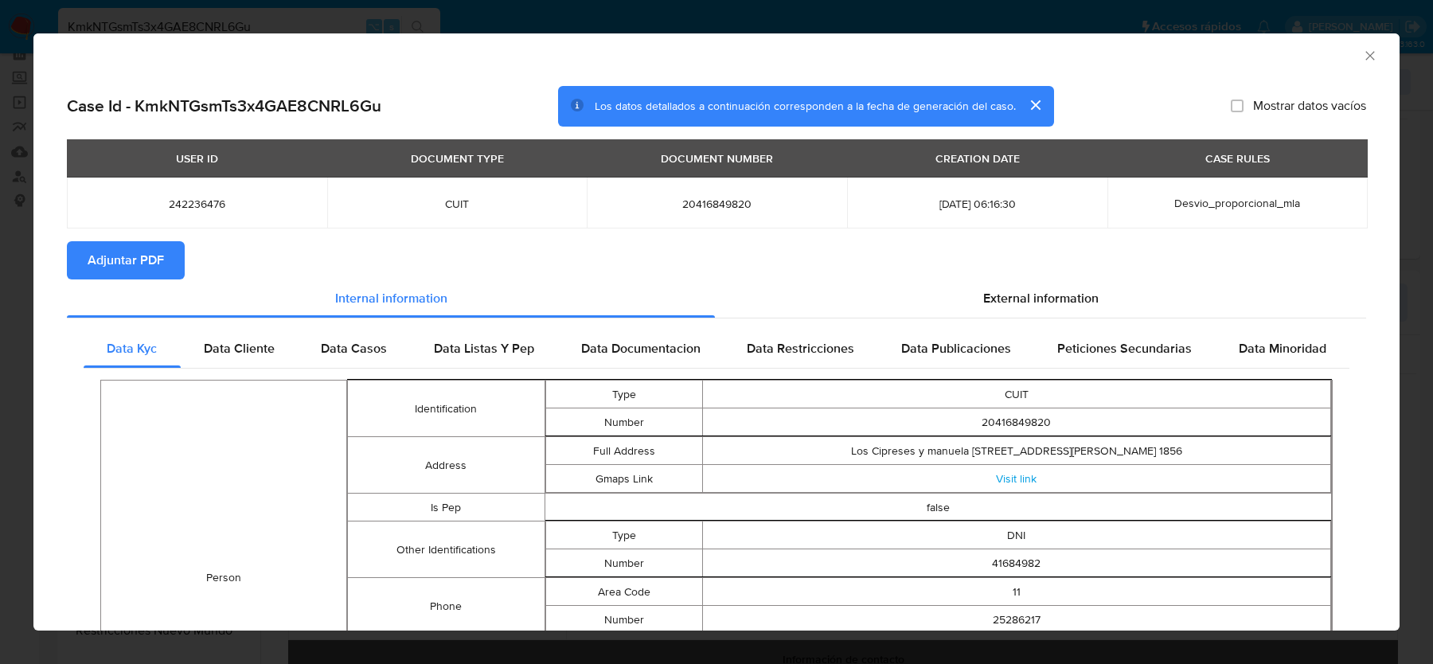
click at [129, 256] on span "Adjuntar PDF" at bounding box center [126, 260] width 76 height 35
click at [953, 290] on div "External information" at bounding box center [1040, 298] width 651 height 38
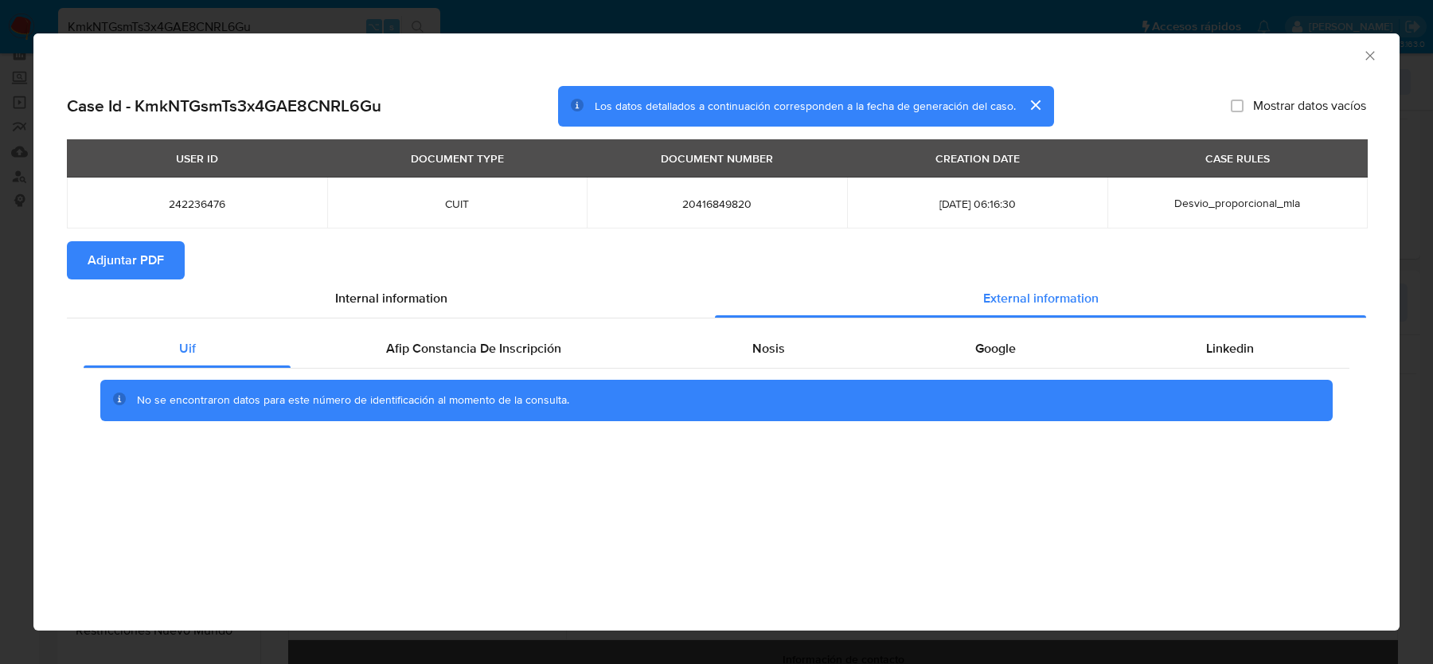
click at [861, 327] on div "Uif Afip Constancia De Inscripción Nosis Google Linkedin No se encontraron dato…" at bounding box center [716, 380] width 1299 height 125
click at [822, 369] on div "No se encontraron datos para este número de identificación al momento de la con…" at bounding box center [717, 401] width 1266 height 64
click at [822, 361] on div "Nosis" at bounding box center [768, 349] width 223 height 38
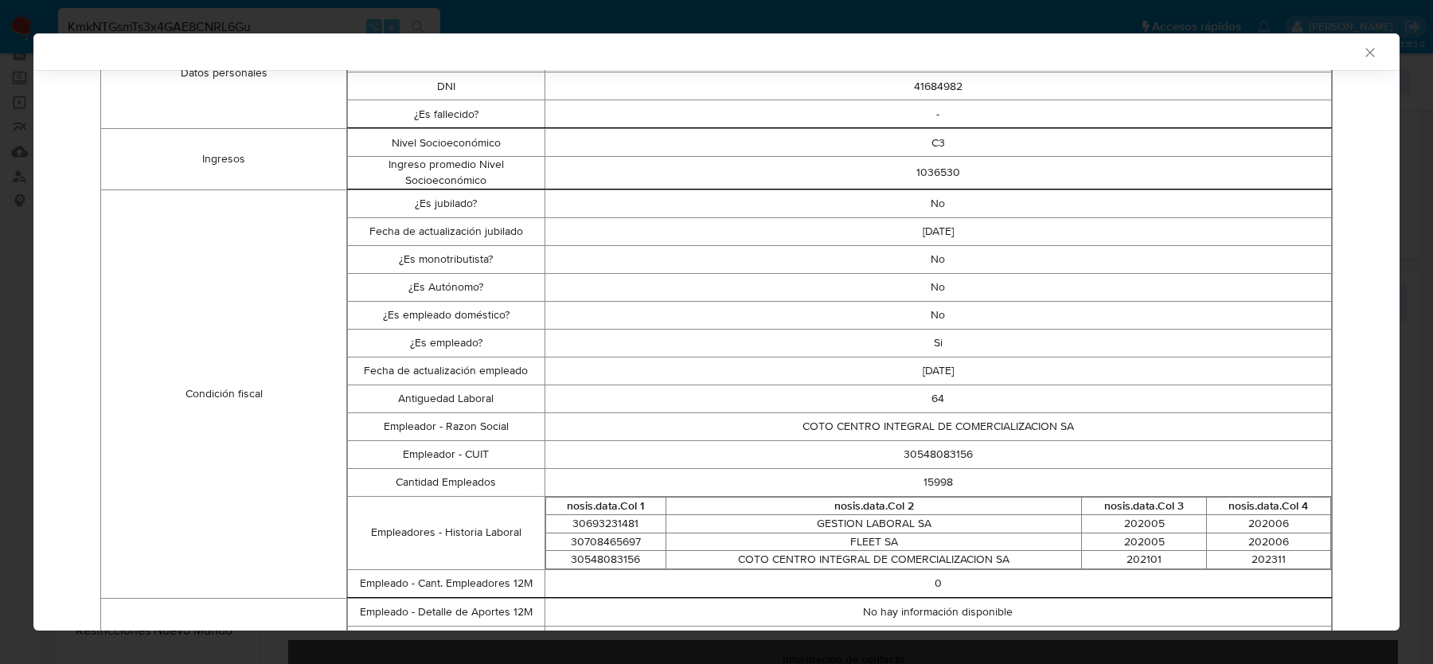
scroll to position [385, 0]
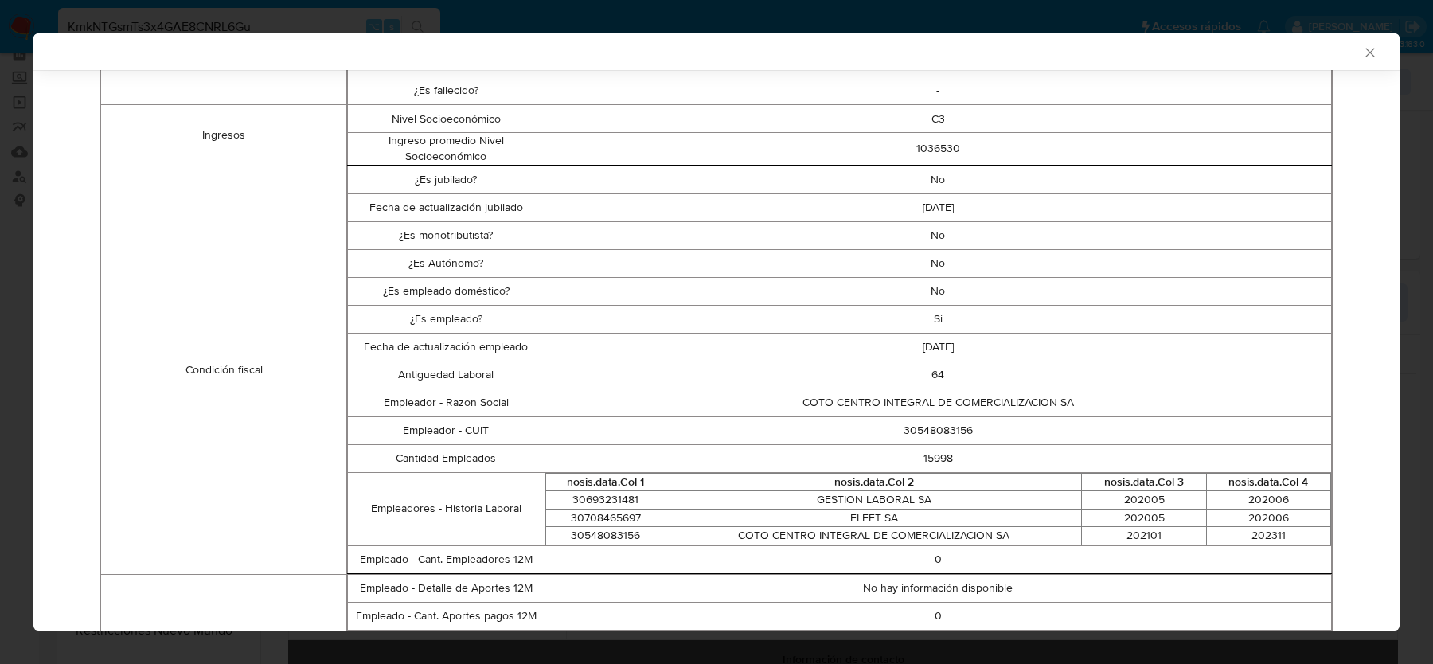
click at [934, 429] on td "30548083156" at bounding box center [938, 430] width 787 height 28
copy td "30548083156"
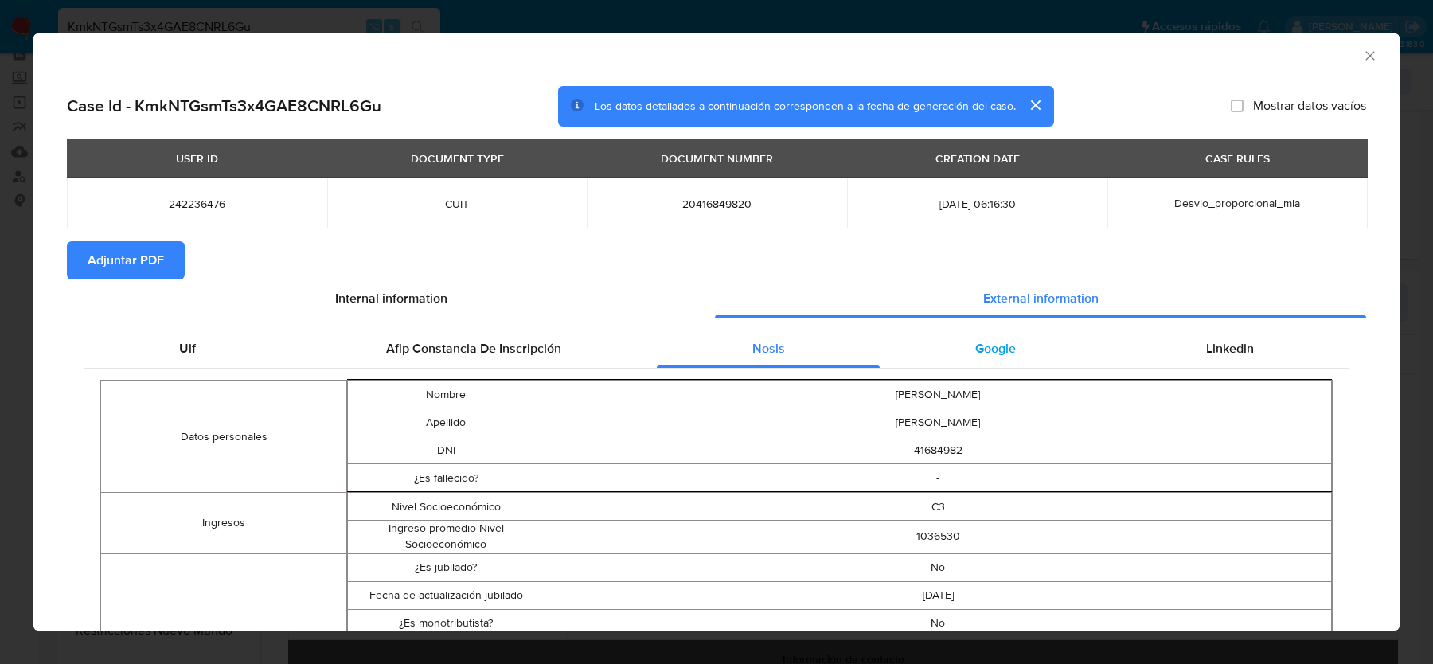
click at [1041, 336] on div "Google" at bounding box center [995, 349] width 231 height 38
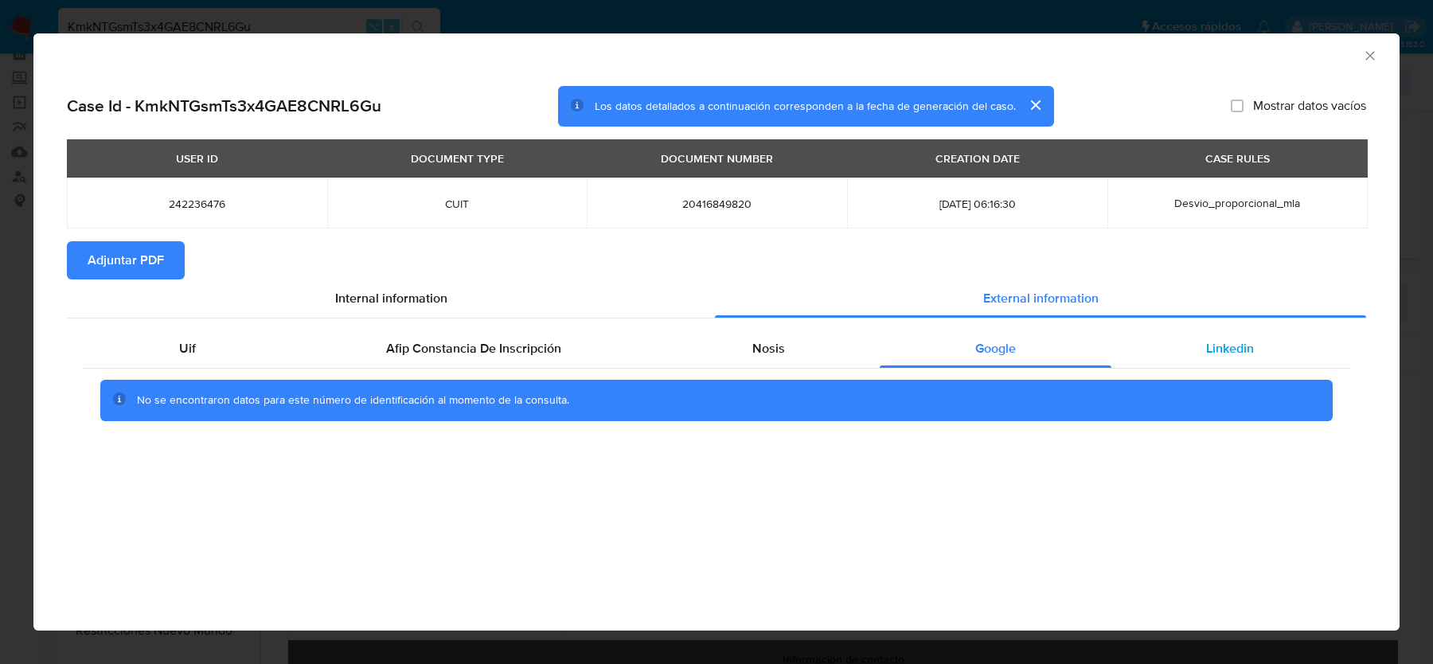
click at [1196, 355] on div "Linkedin" at bounding box center [1230, 349] width 238 height 38
click at [461, 350] on span "Afip Constancia De Inscripción" at bounding box center [473, 348] width 175 height 18
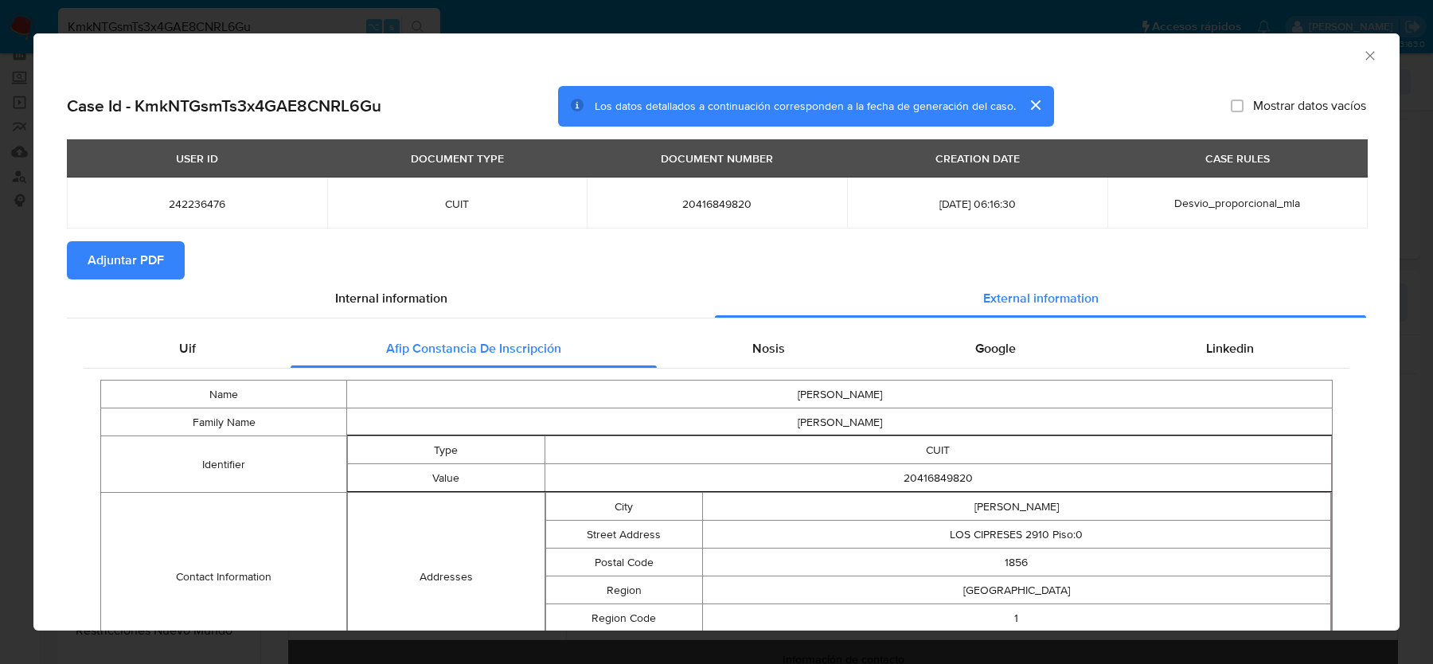
click at [1370, 49] on icon "Cerrar ventana" at bounding box center [1370, 56] width 16 height 16
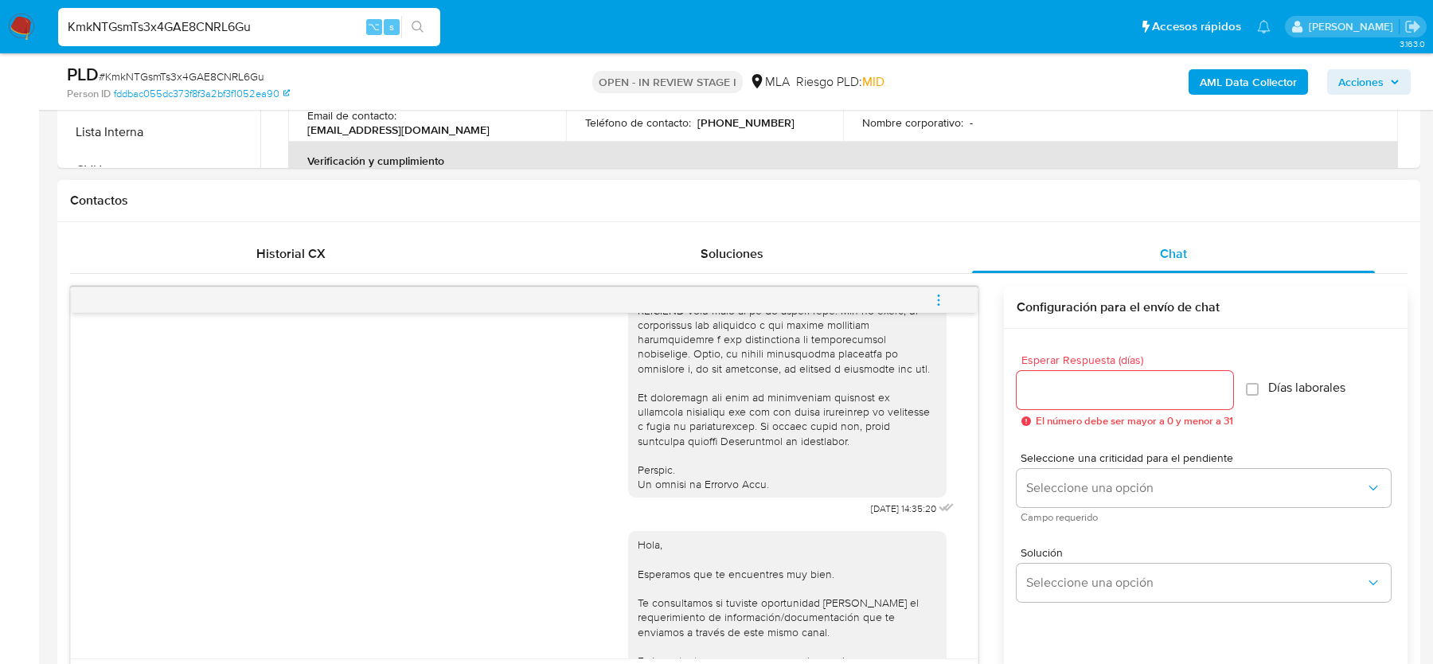
scroll to position [908, 0]
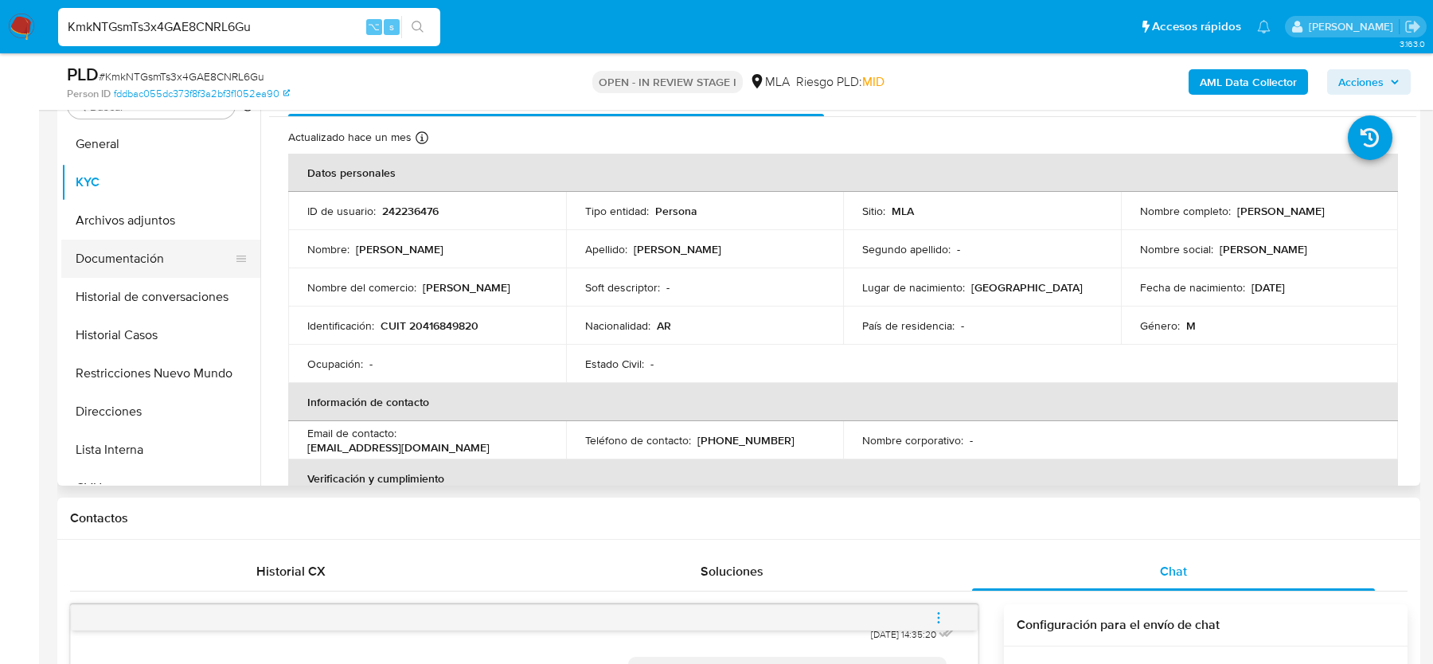
click at [135, 253] on button "Documentación" at bounding box center [154, 259] width 186 height 38
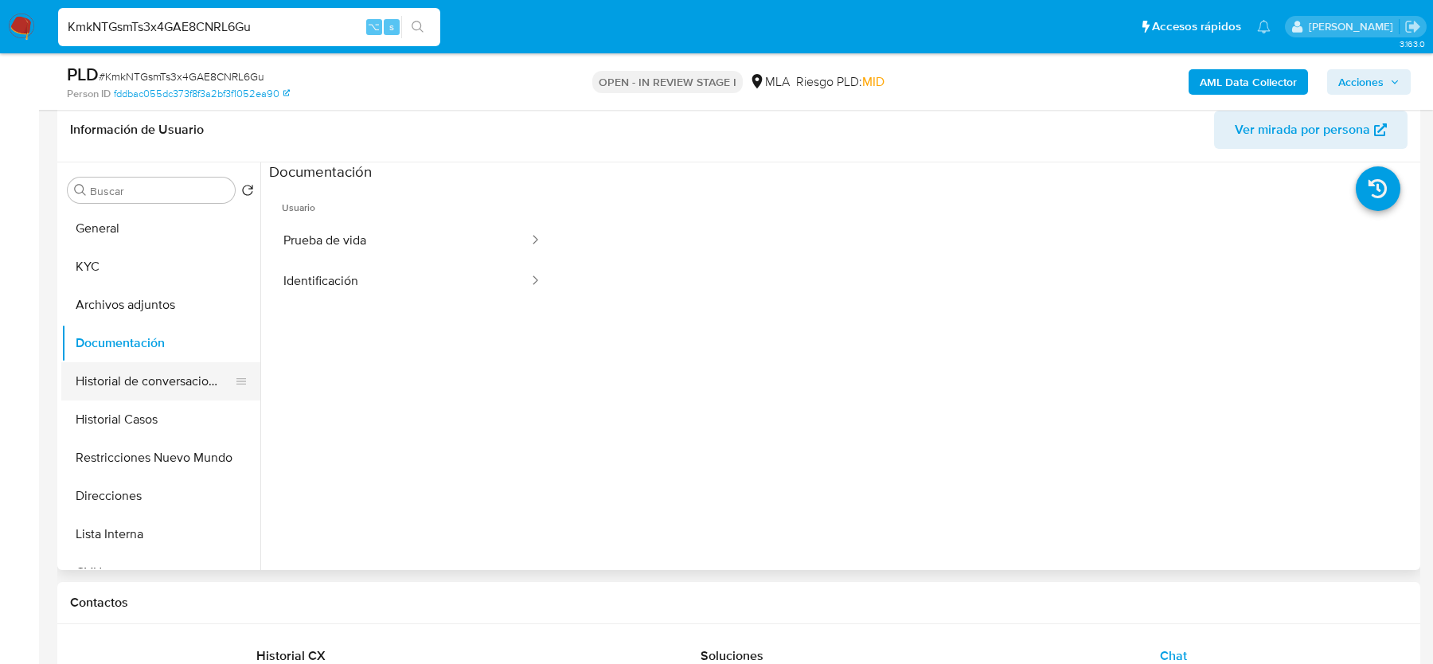
scroll to position [249, 0]
click at [182, 271] on button "KYC" at bounding box center [154, 268] width 186 height 38
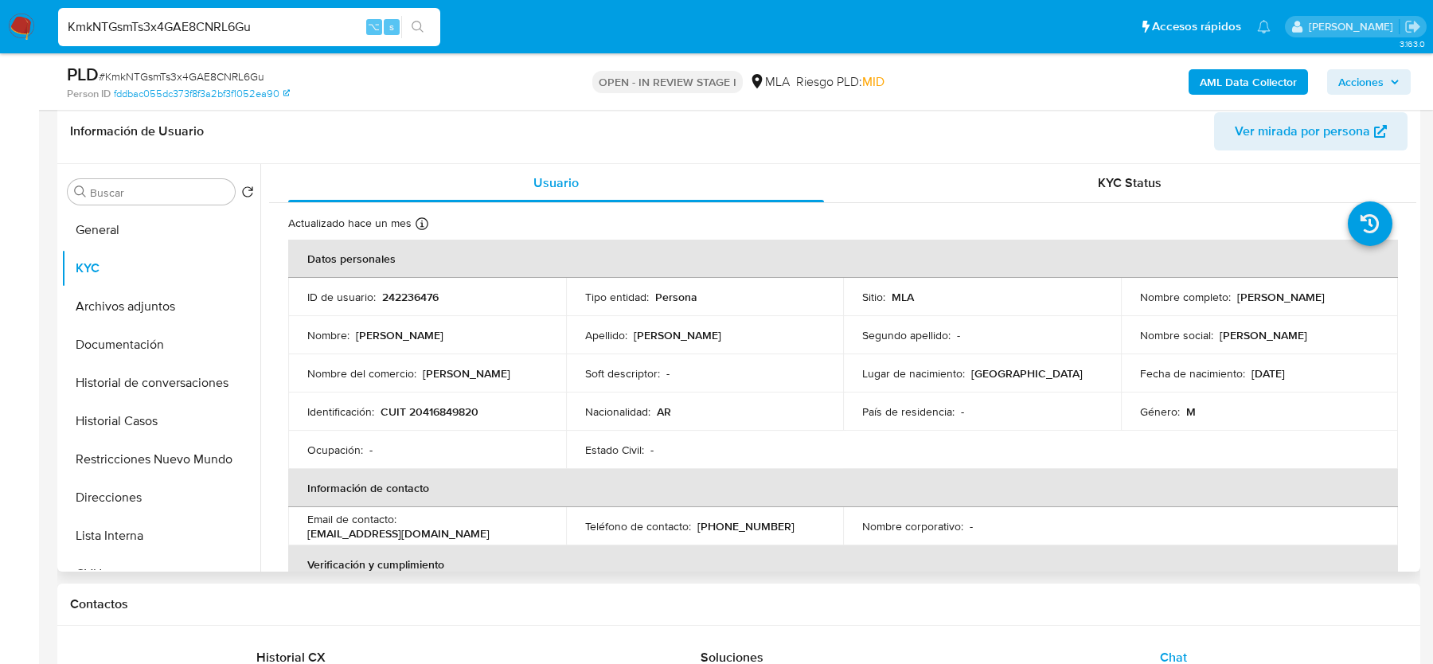
drag, startPoint x: 1232, startPoint y: 296, endPoint x: 1345, endPoint y: 296, distance: 113.0
click at [1345, 296] on div "Nombre completo : Gian David Radovinich" at bounding box center [1260, 297] width 240 height 14
copy p "[PERSON_NAME]"
click at [125, 345] on button "Documentación" at bounding box center [154, 345] width 186 height 38
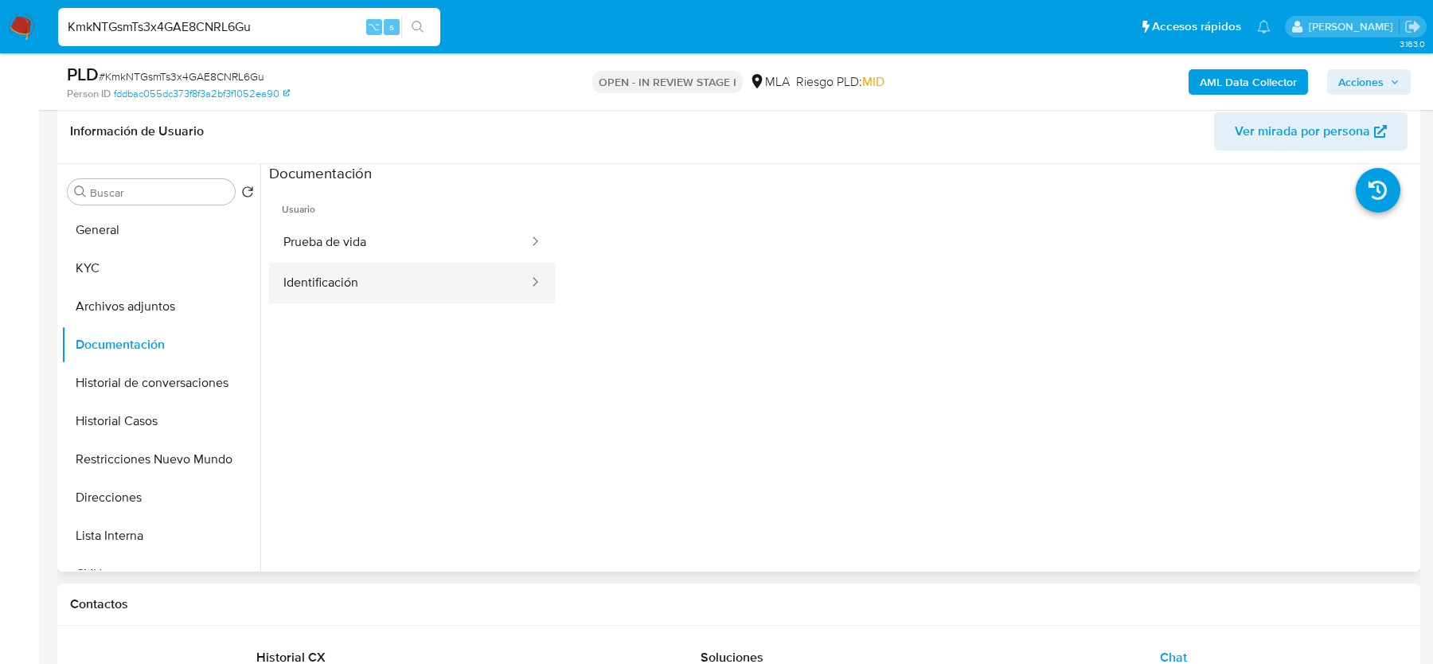
click at [420, 263] on button "Identificación" at bounding box center [399, 283] width 261 height 41
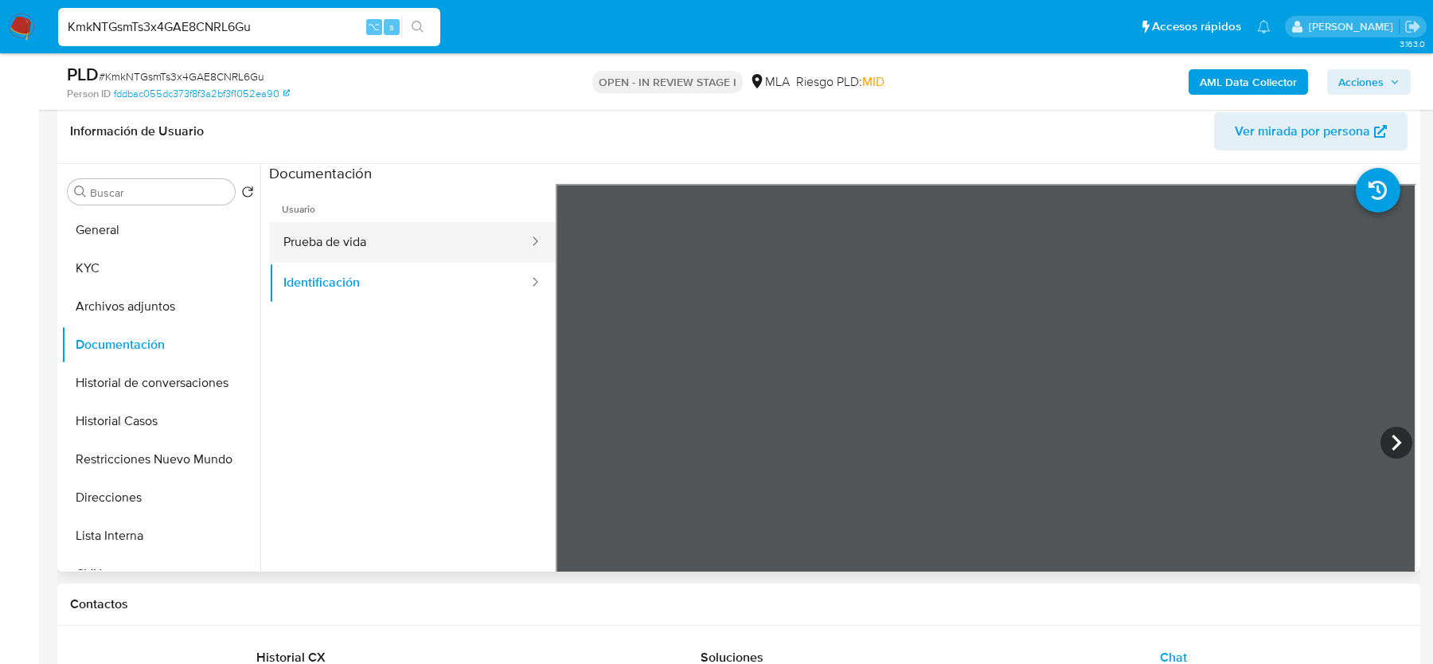
click at [392, 243] on button "Prueba de vida" at bounding box center [399, 242] width 261 height 41
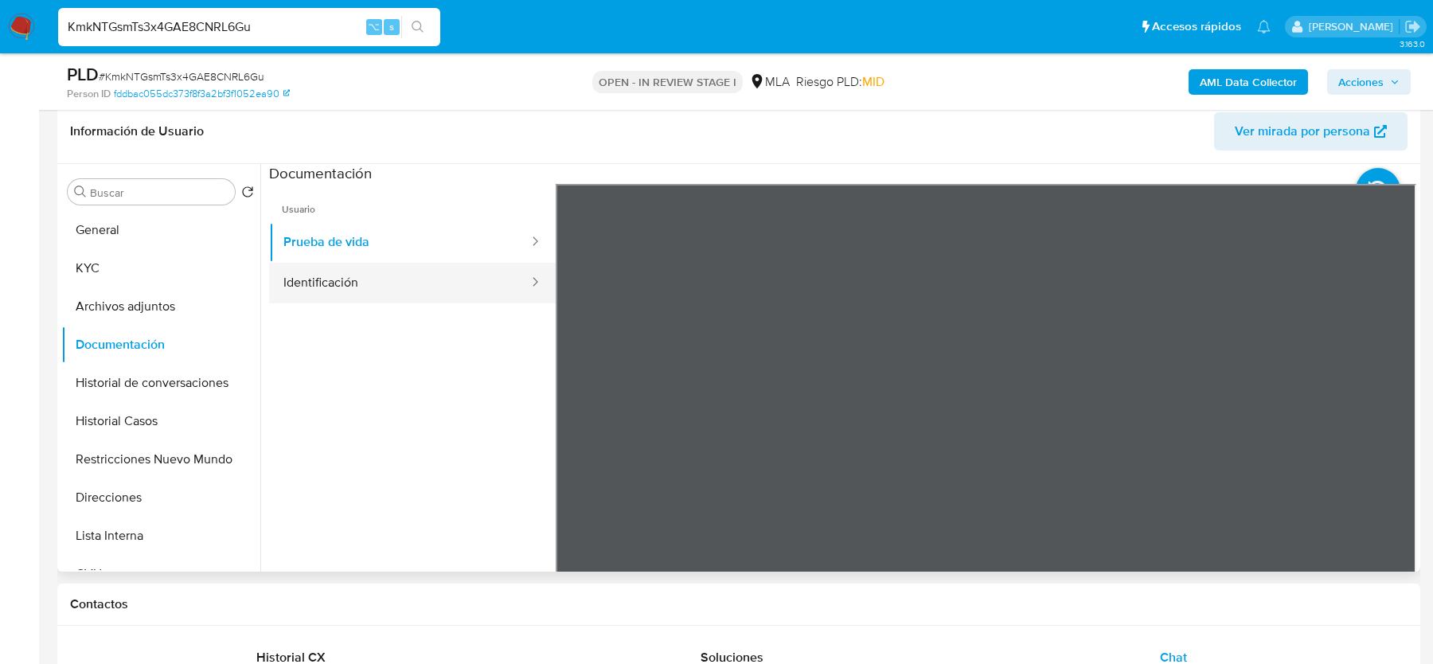
click at [303, 268] on button "Identificación" at bounding box center [399, 283] width 261 height 41
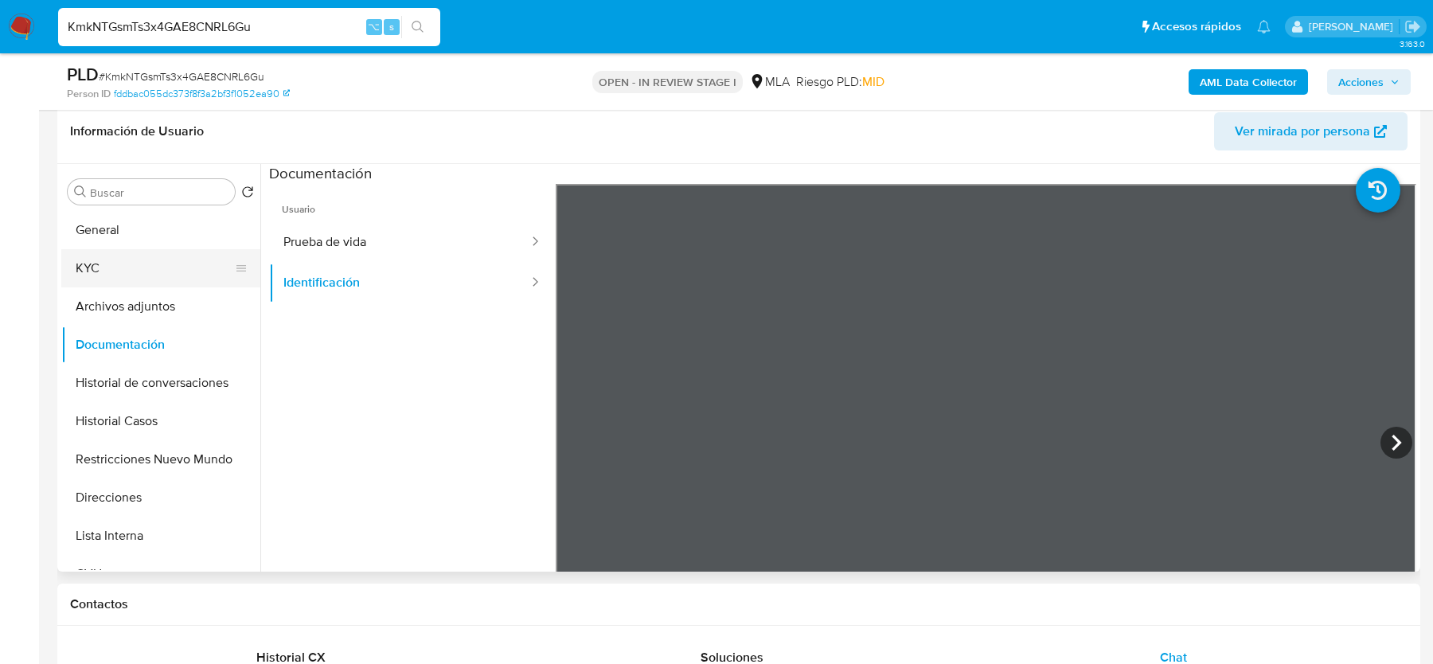
click at [129, 271] on button "KYC" at bounding box center [154, 268] width 186 height 38
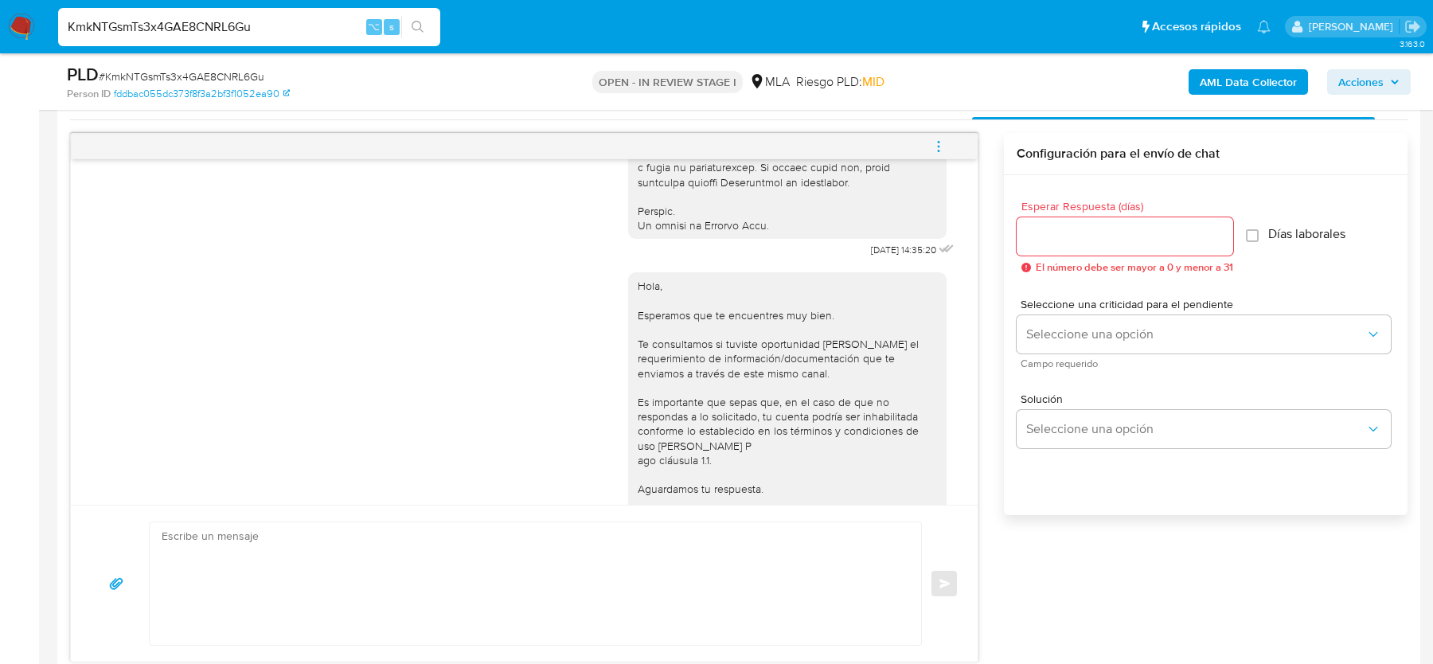
scroll to position [908, 0]
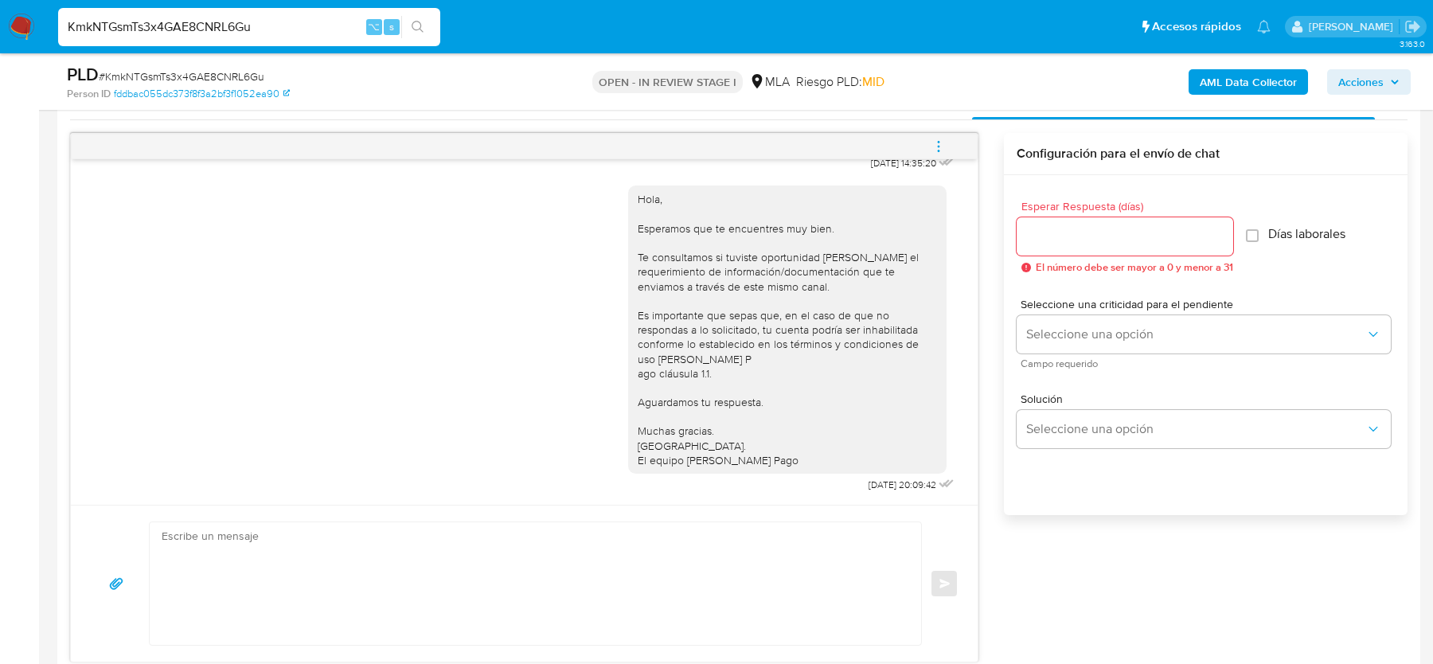
click at [937, 150] on icon "menu-action" at bounding box center [938, 146] width 14 height 14
click at [793, 111] on li "Cerrar conversación" at bounding box center [831, 114] width 163 height 29
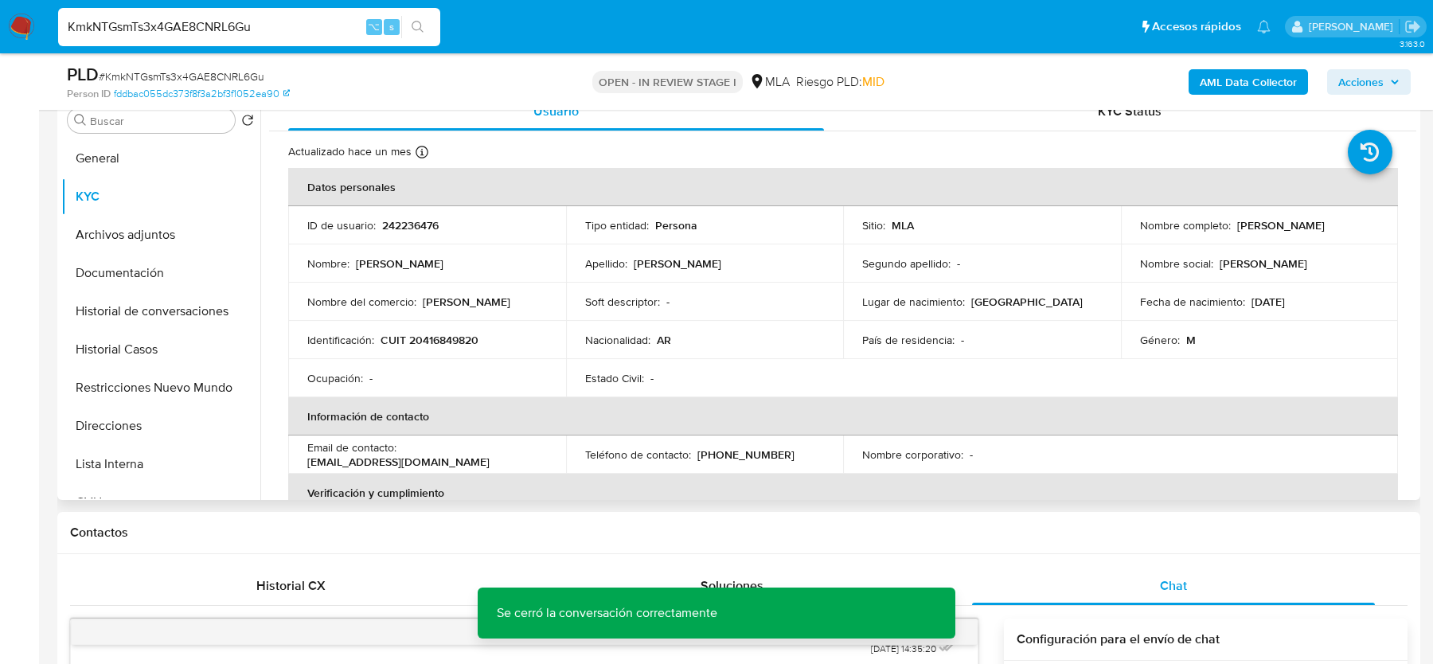
scroll to position [288, 0]
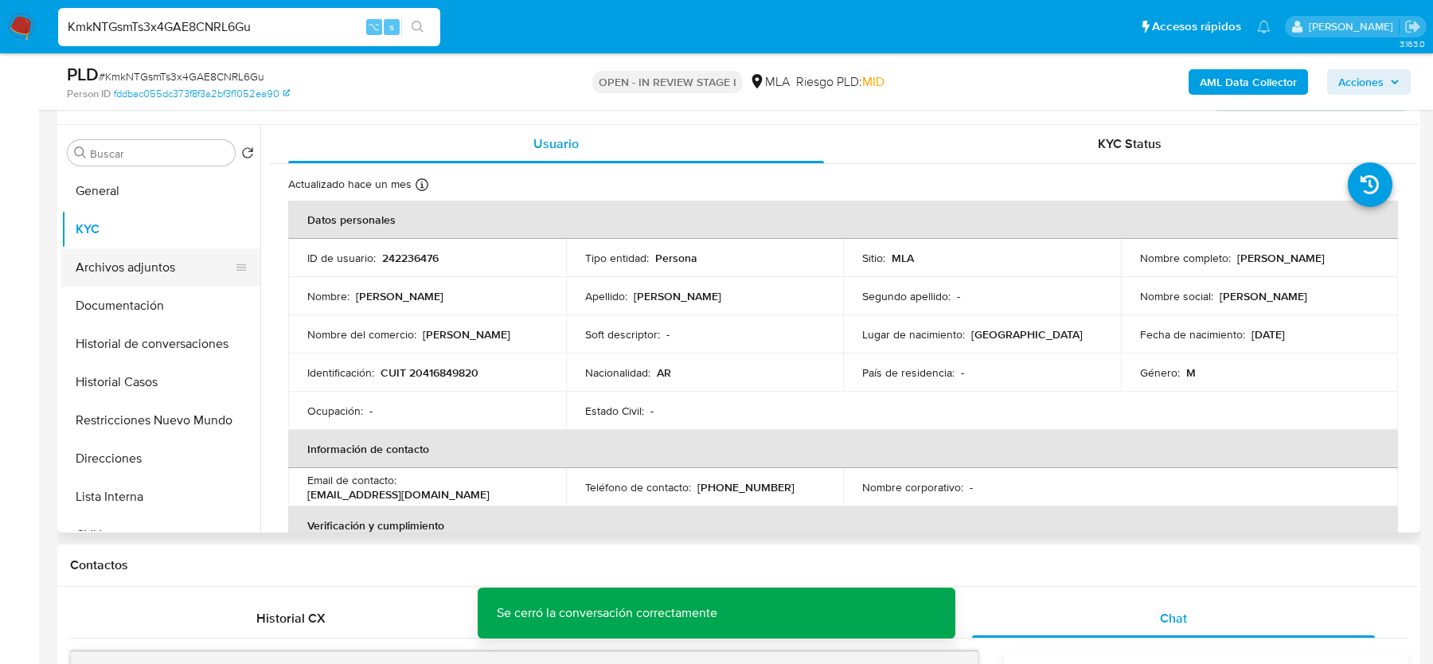
click at [168, 268] on button "Archivos adjuntos" at bounding box center [154, 267] width 186 height 38
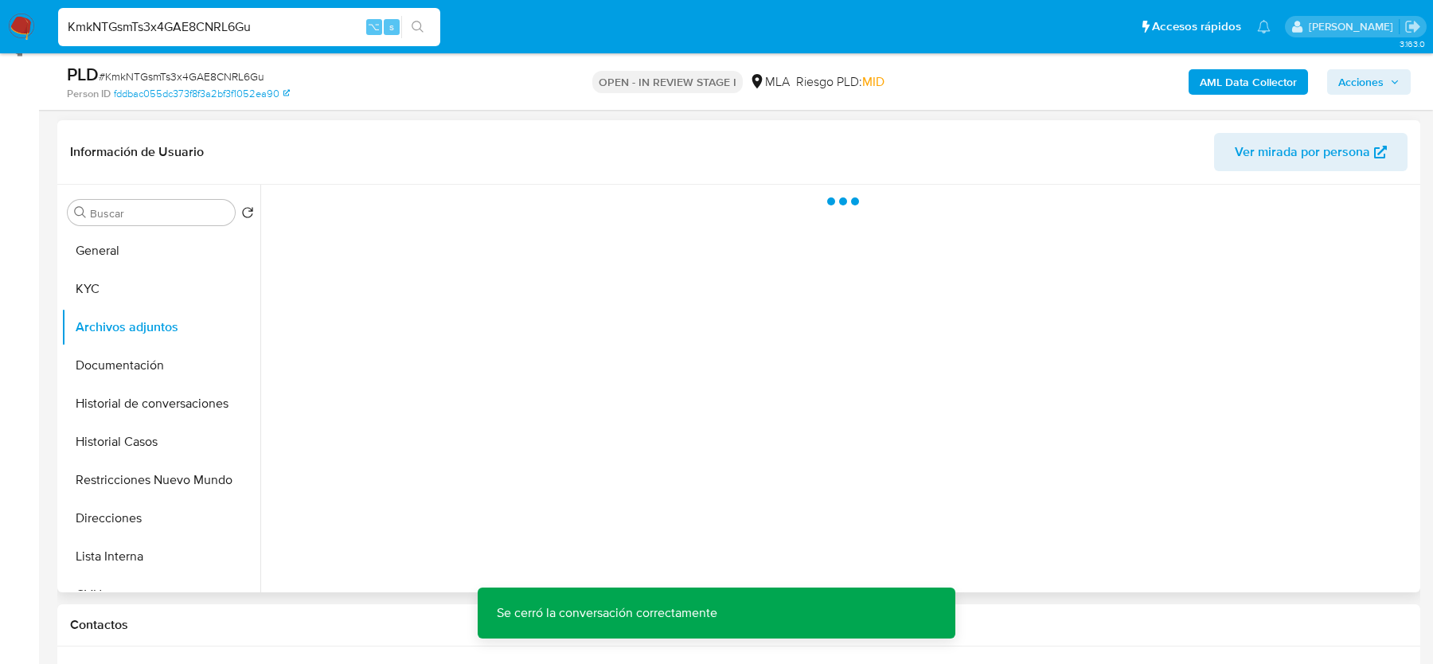
scroll to position [221, 0]
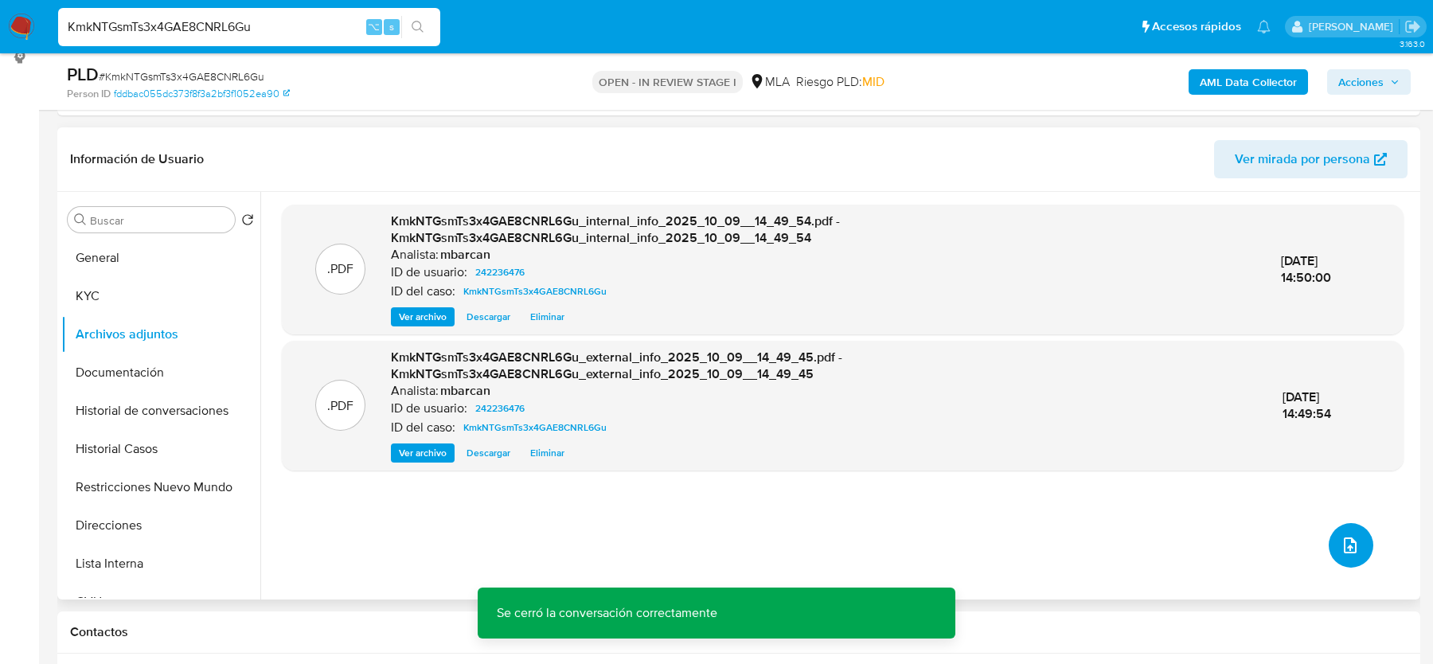
click at [1347, 544] on icon "upload-file" at bounding box center [1350, 545] width 19 height 19
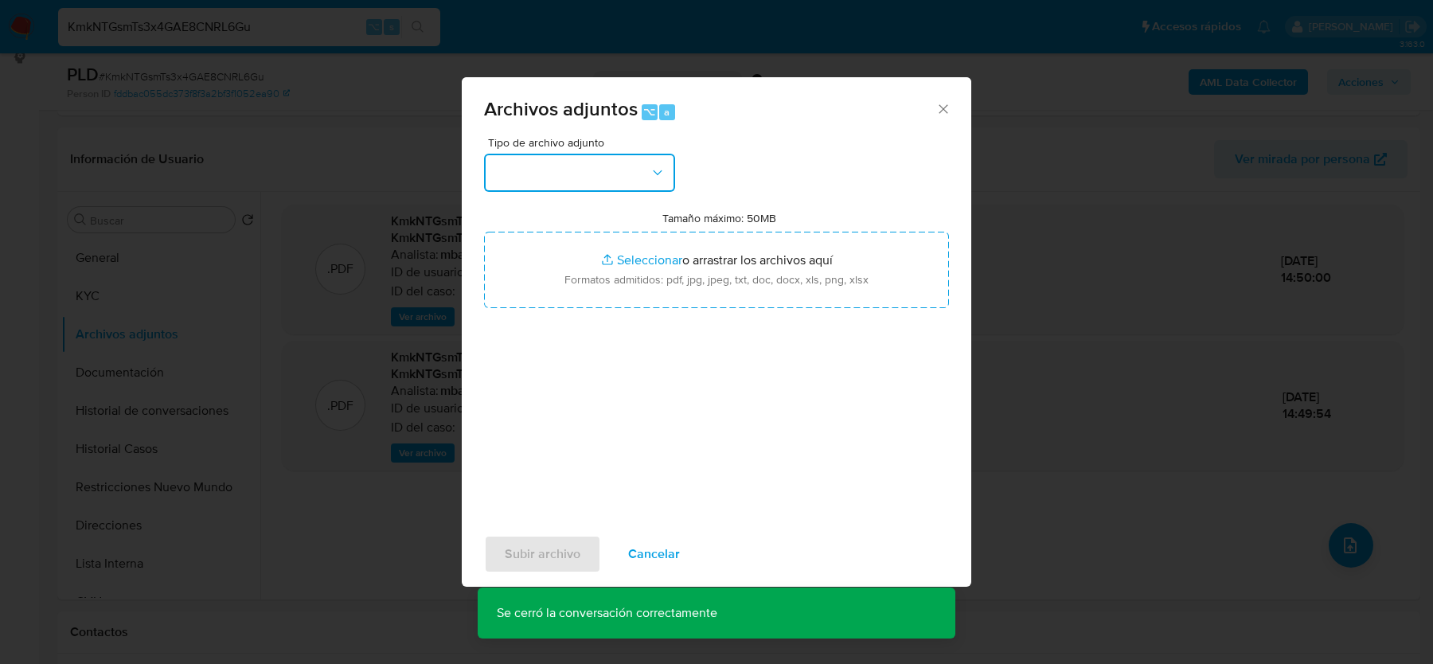
click at [589, 170] on button "button" at bounding box center [579, 173] width 191 height 38
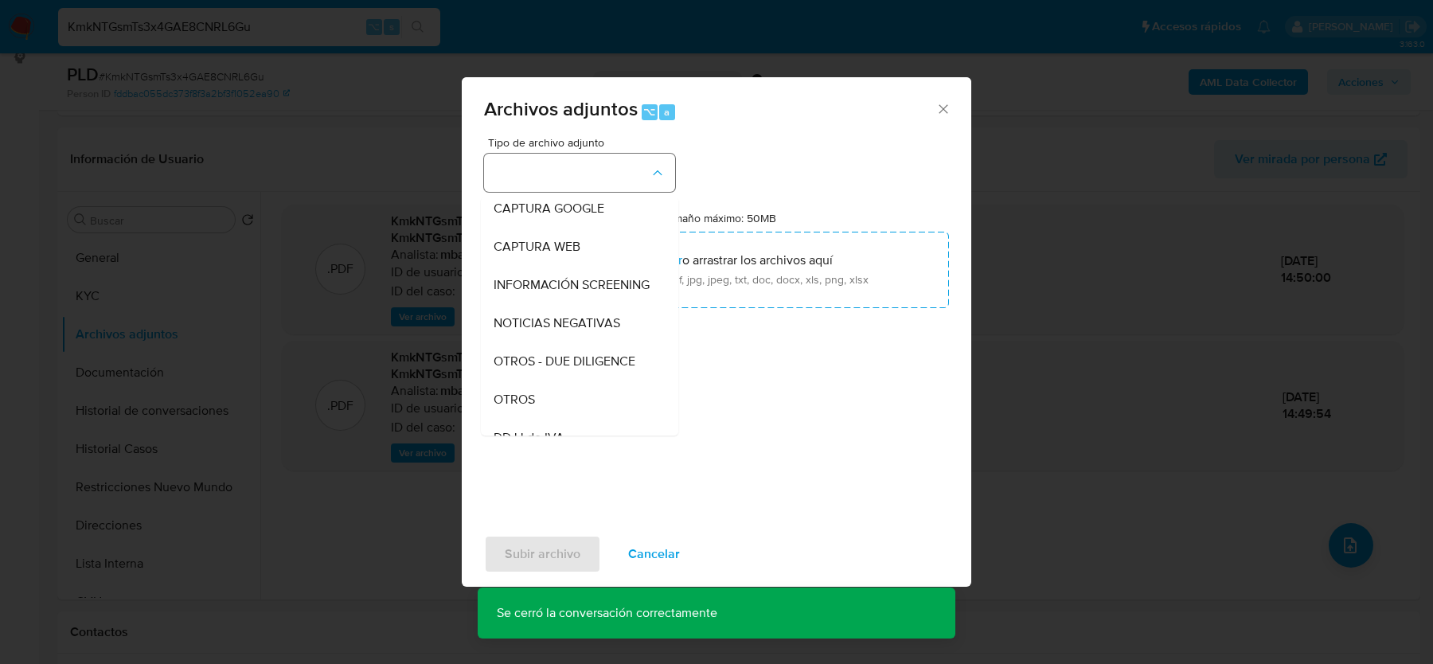
scroll to position [132, 0]
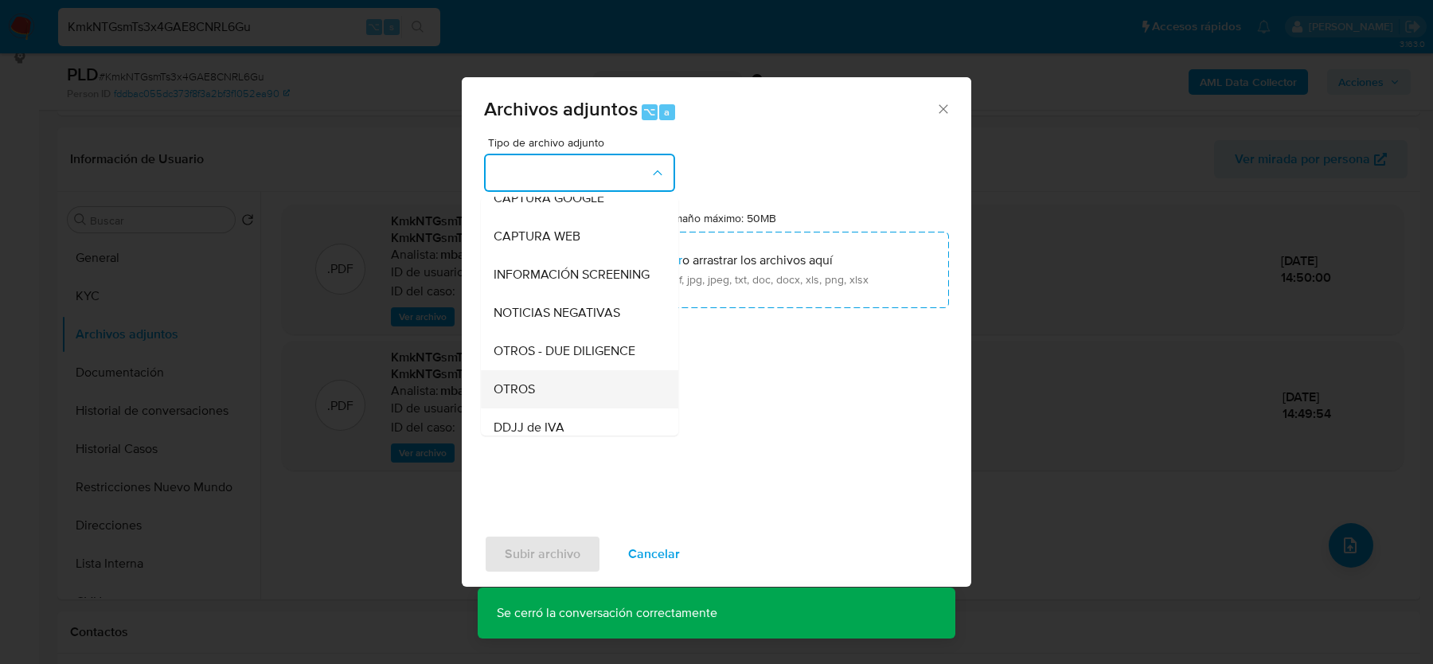
click at [548, 373] on div "OTROS" at bounding box center [575, 389] width 162 height 38
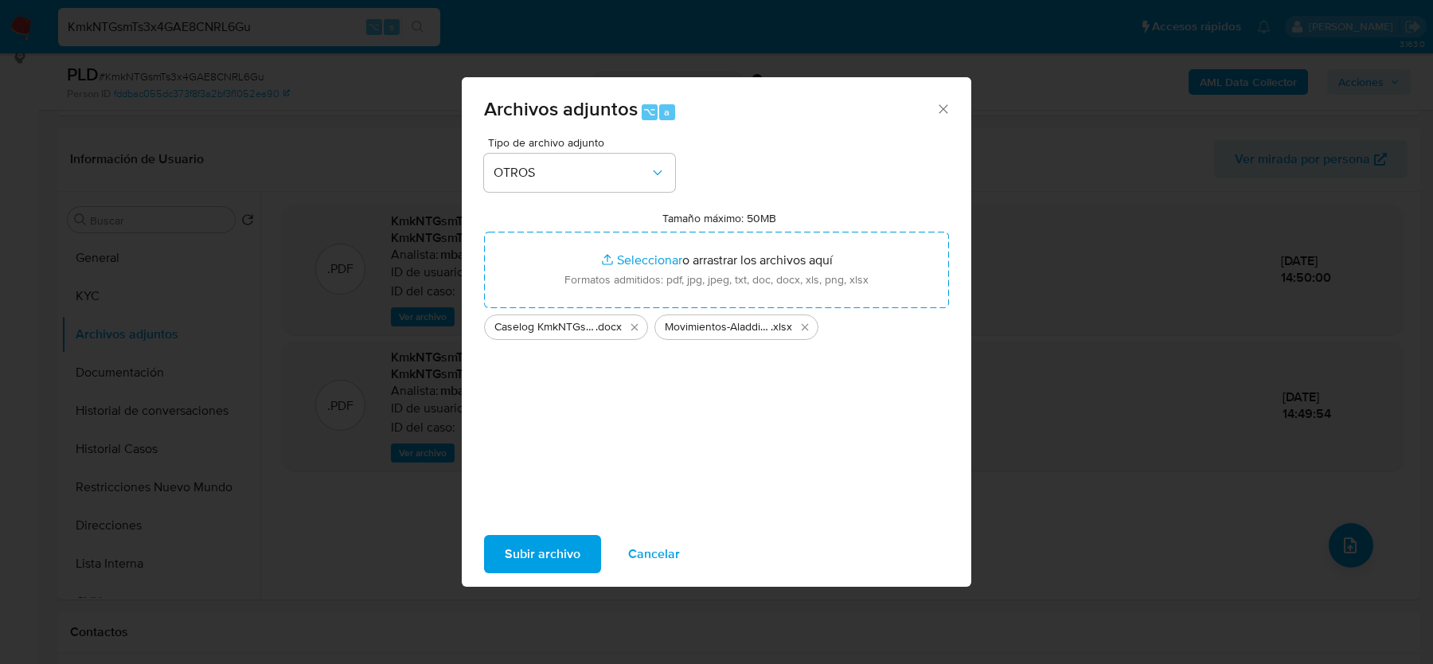
click at [541, 558] on span "Subir archivo" at bounding box center [543, 554] width 76 height 35
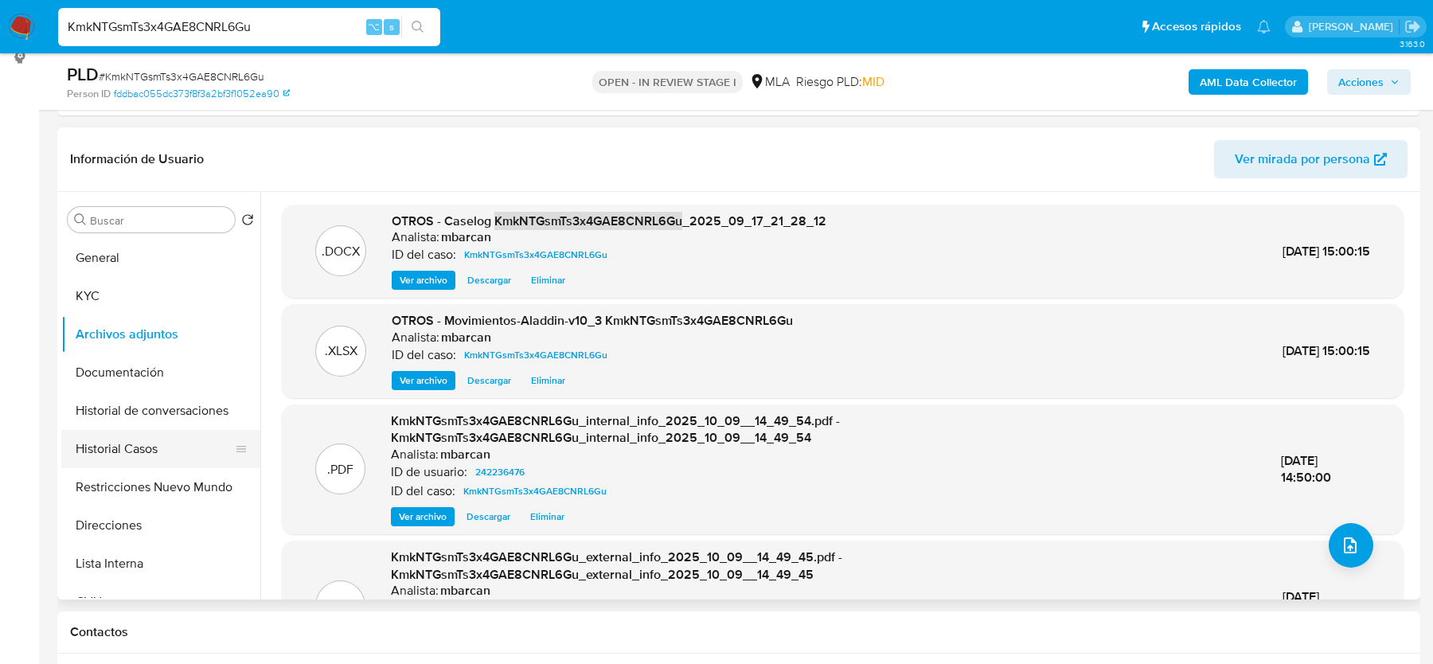
click at [134, 457] on button "Historial Casos" at bounding box center [154, 449] width 186 height 38
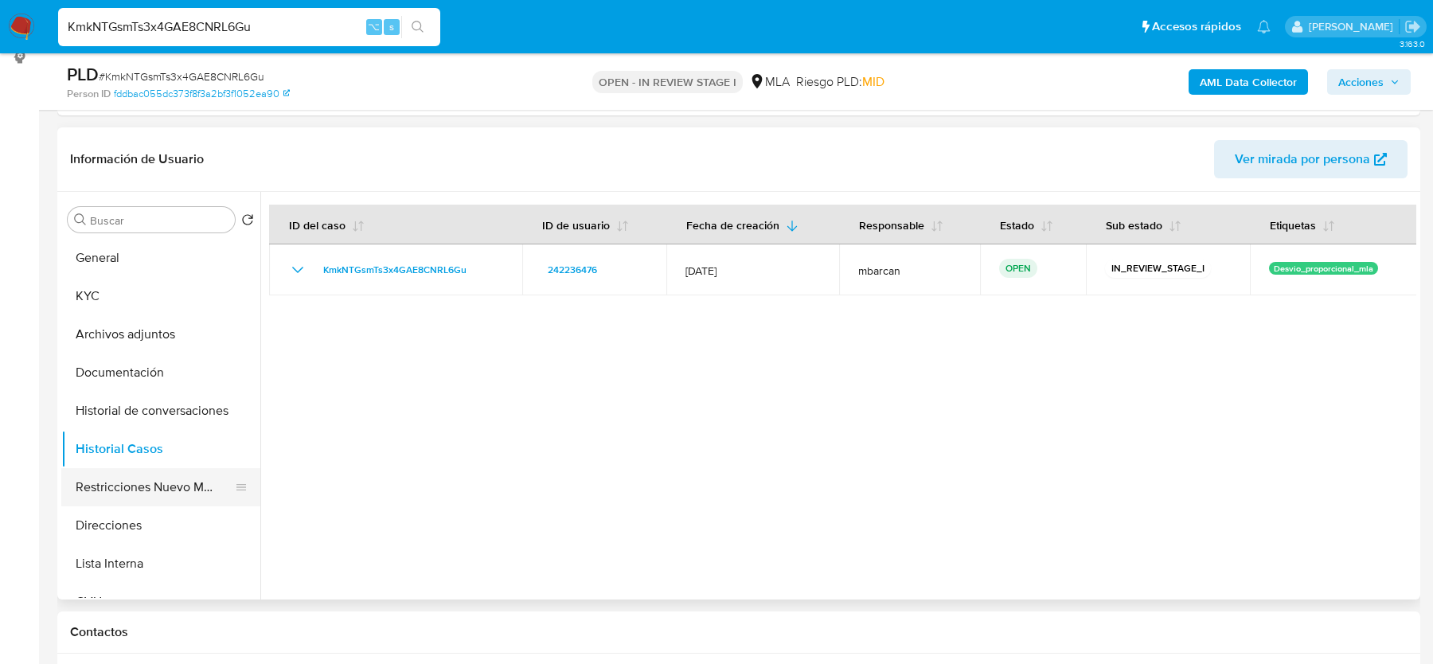
click at [150, 477] on button "Restricciones Nuevo Mundo" at bounding box center [154, 487] width 186 height 38
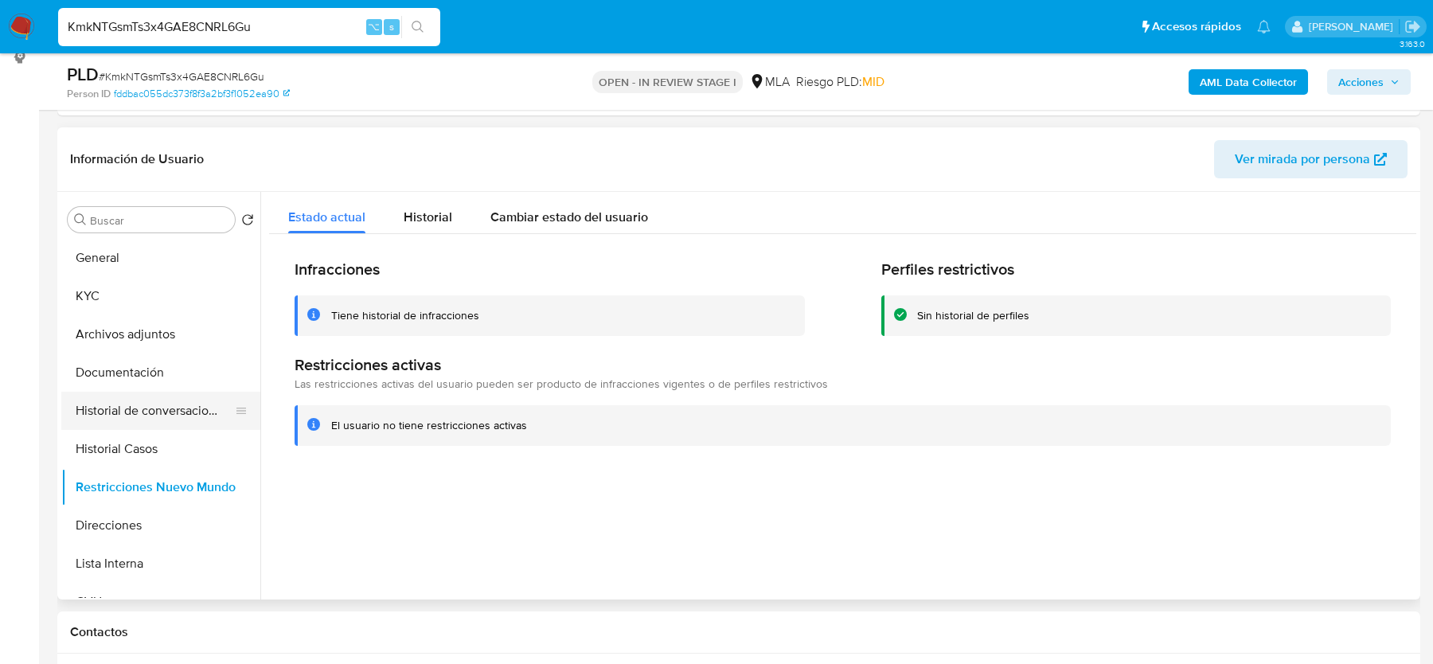
click at [150, 397] on button "Historial de conversaciones" at bounding box center [154, 411] width 186 height 38
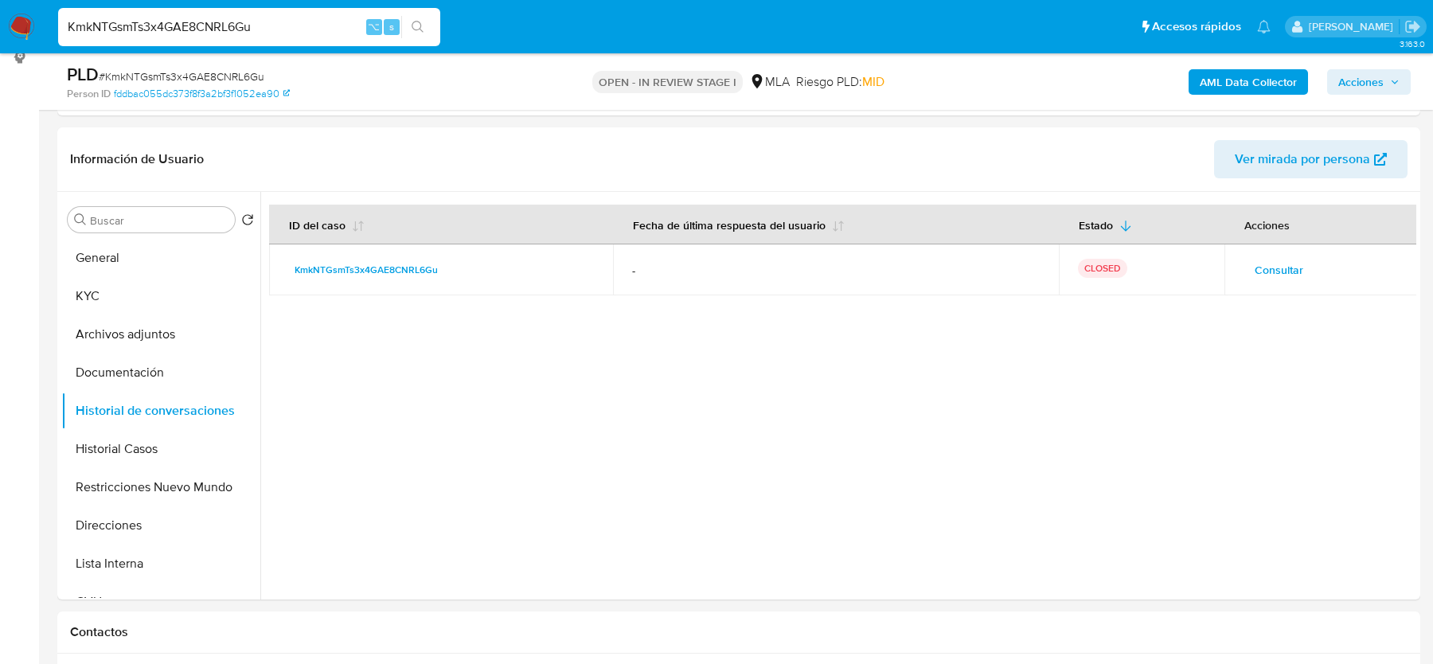
click at [1358, 75] on span "Acciones" at bounding box center [1360, 81] width 45 height 25
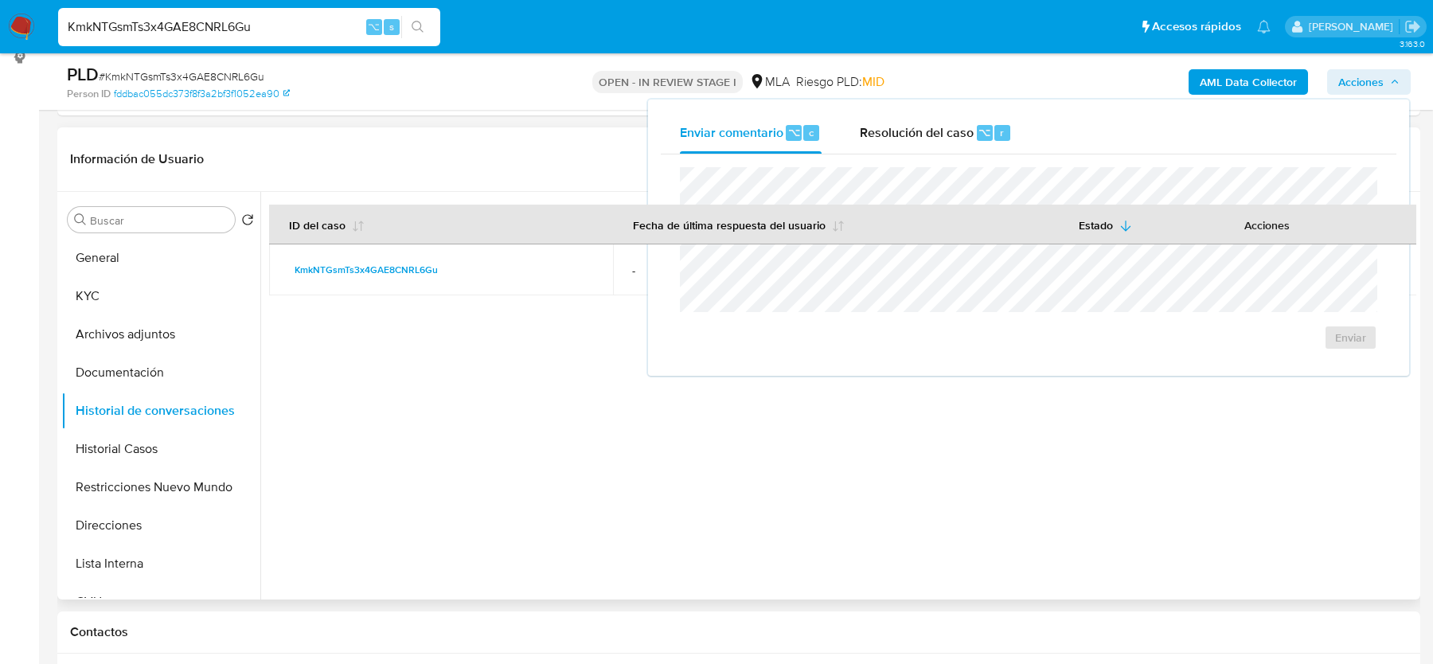
scroll to position [0, 0]
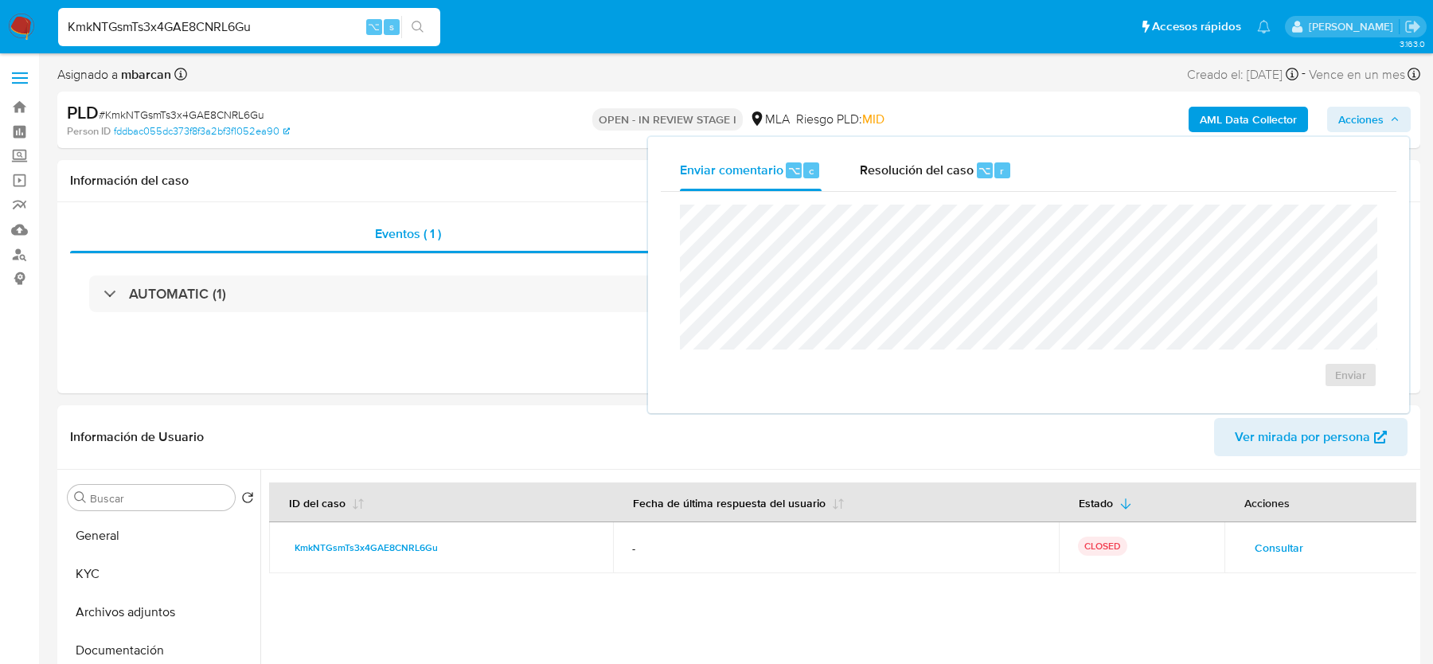
click at [945, 142] on div "Enviar comentario ⌥ c Resolución del caso ⌥ r Enviar" at bounding box center [1028, 275] width 761 height 276
click at [876, 199] on div "Enviar" at bounding box center [1029, 296] width 736 height 209
click at [876, 168] on span "Resolución del caso" at bounding box center [917, 170] width 114 height 18
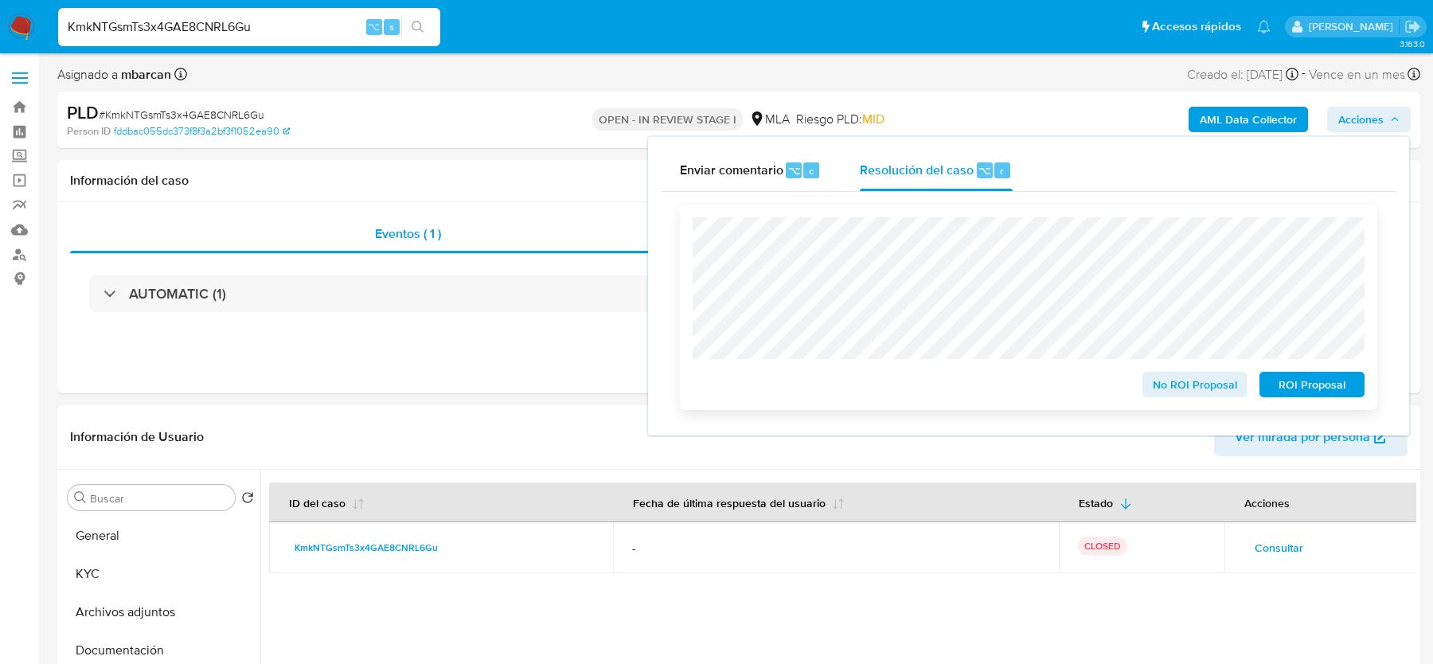
click at [1154, 378] on span "No ROI Proposal" at bounding box center [1195, 384] width 83 height 22
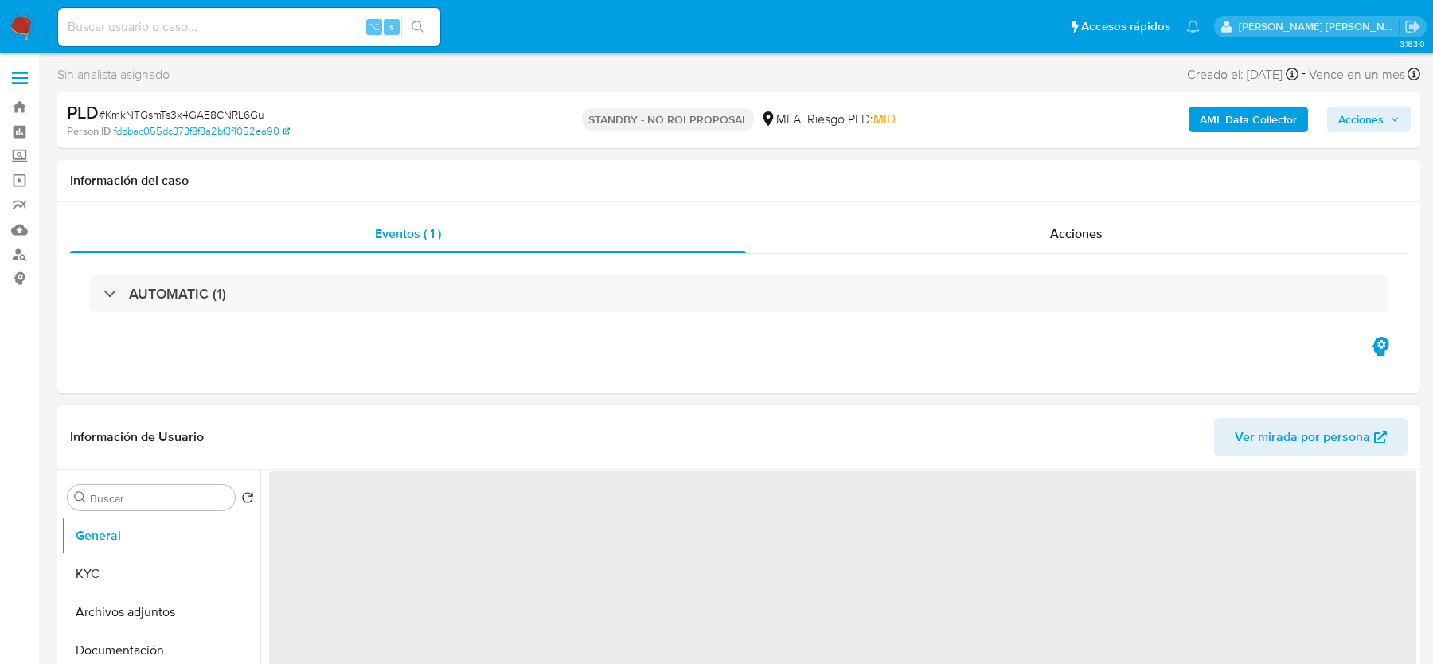
select select "10"
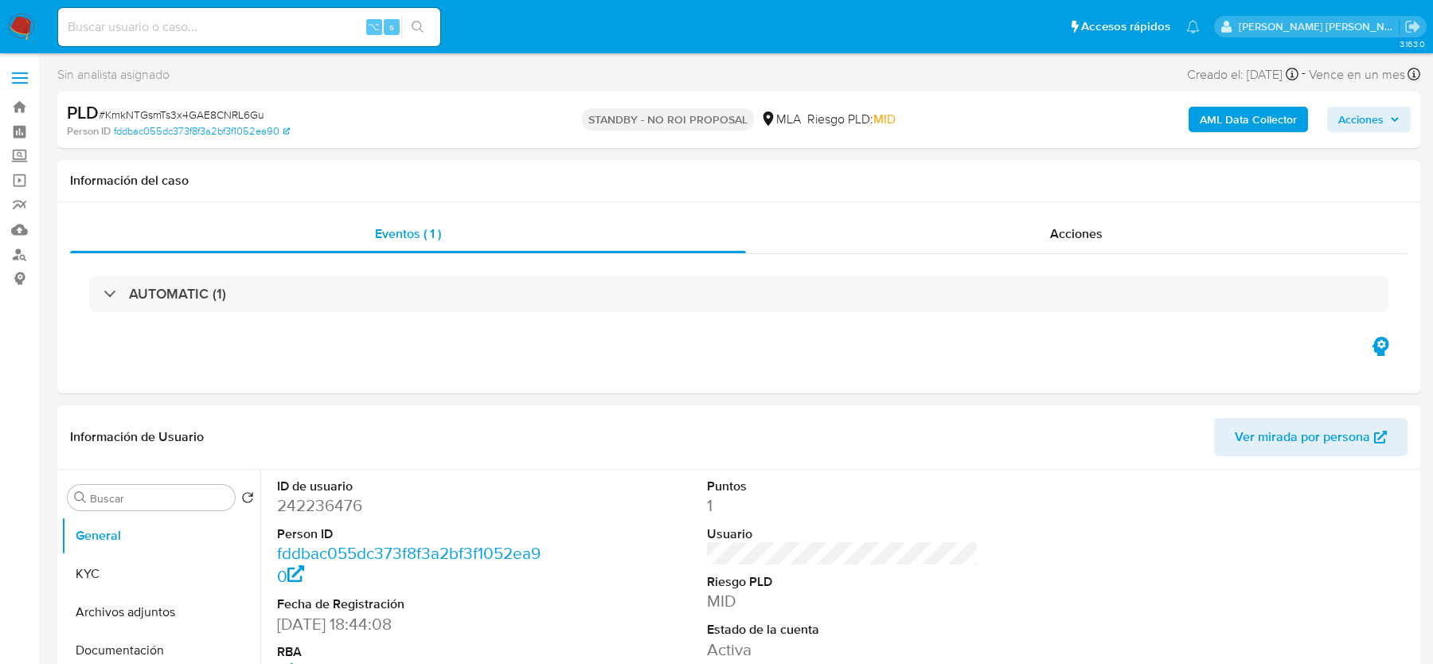
click at [260, 19] on input at bounding box center [249, 27] width 382 height 21
paste input "rYfZl1IY7N7iZzHGWQl3PLTS"
type input "rYfZl1IY7N7iZzHGWQl3PLTS"
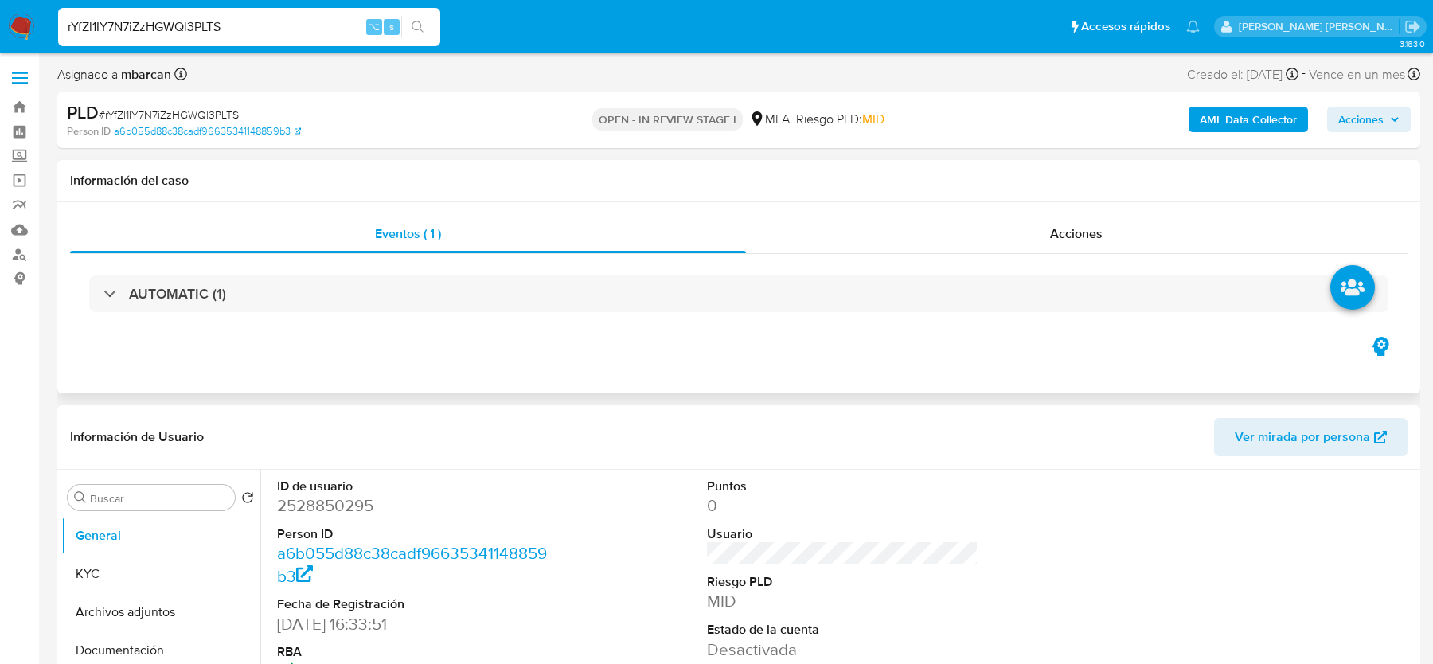
select select "10"
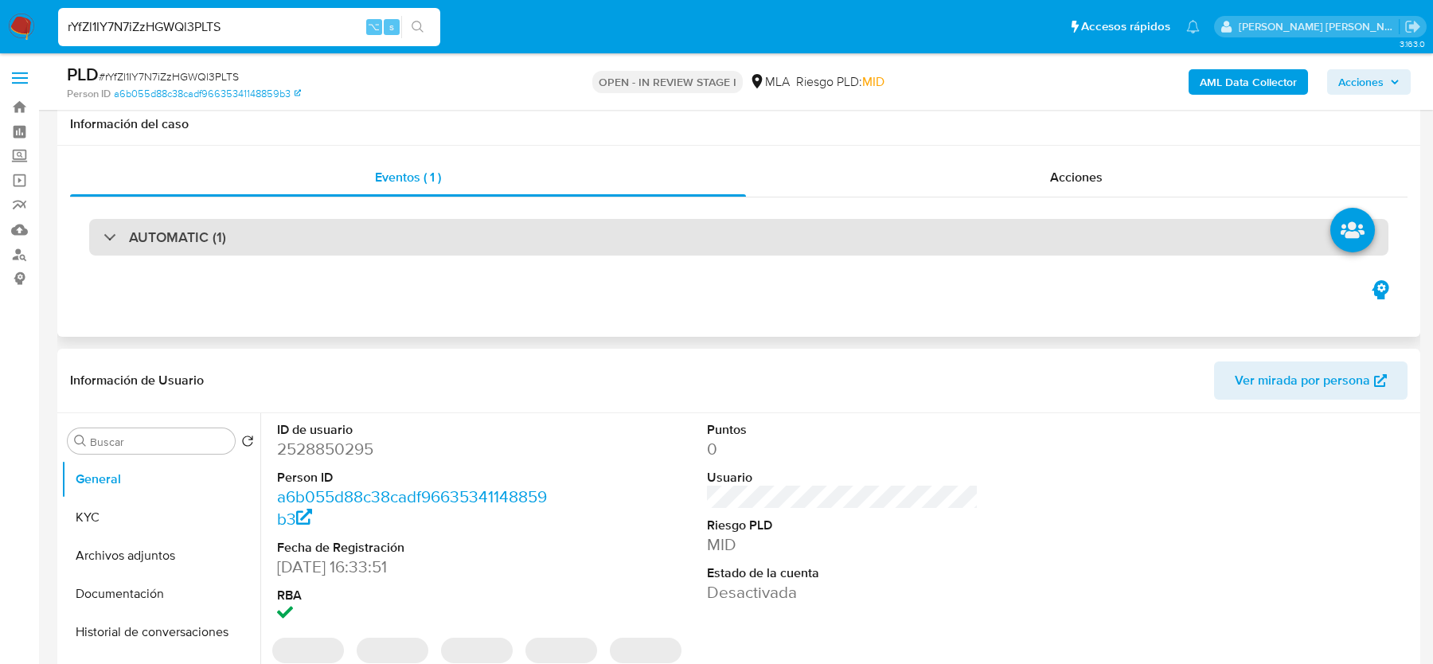
scroll to position [419, 0]
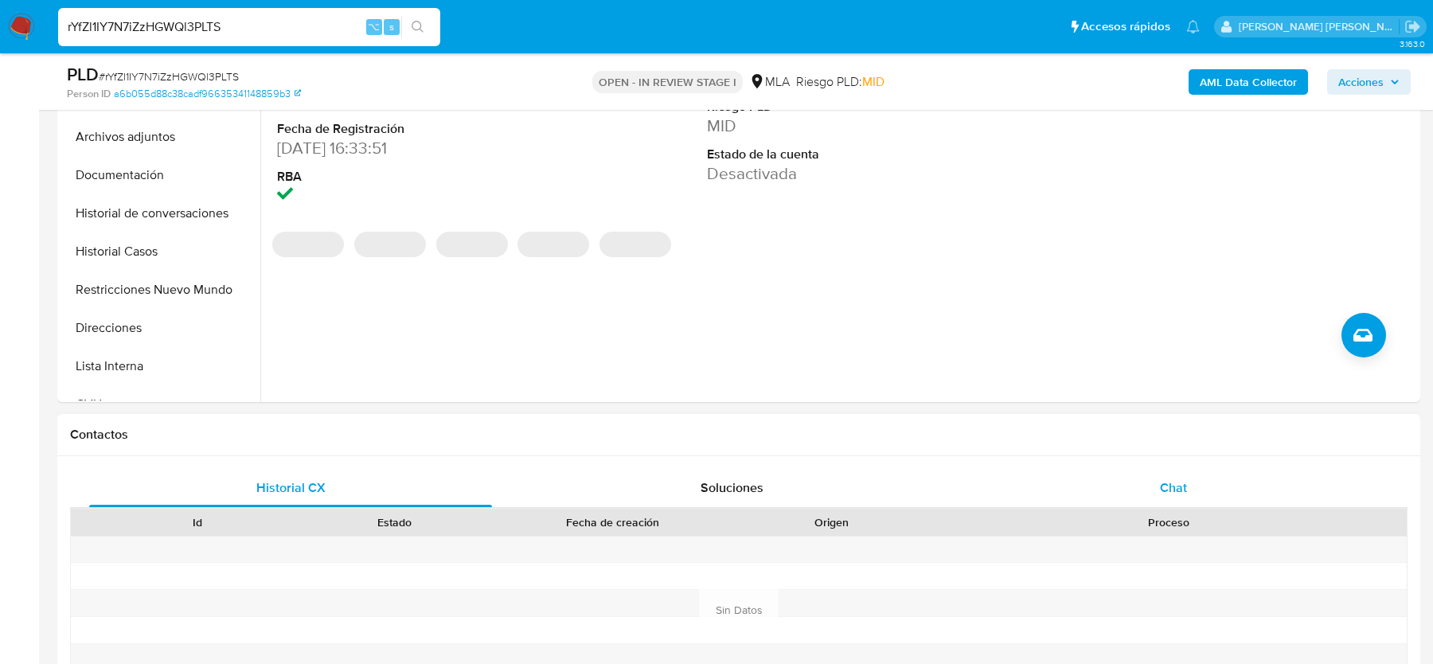
click at [1161, 494] on span "Chat" at bounding box center [1173, 487] width 27 height 18
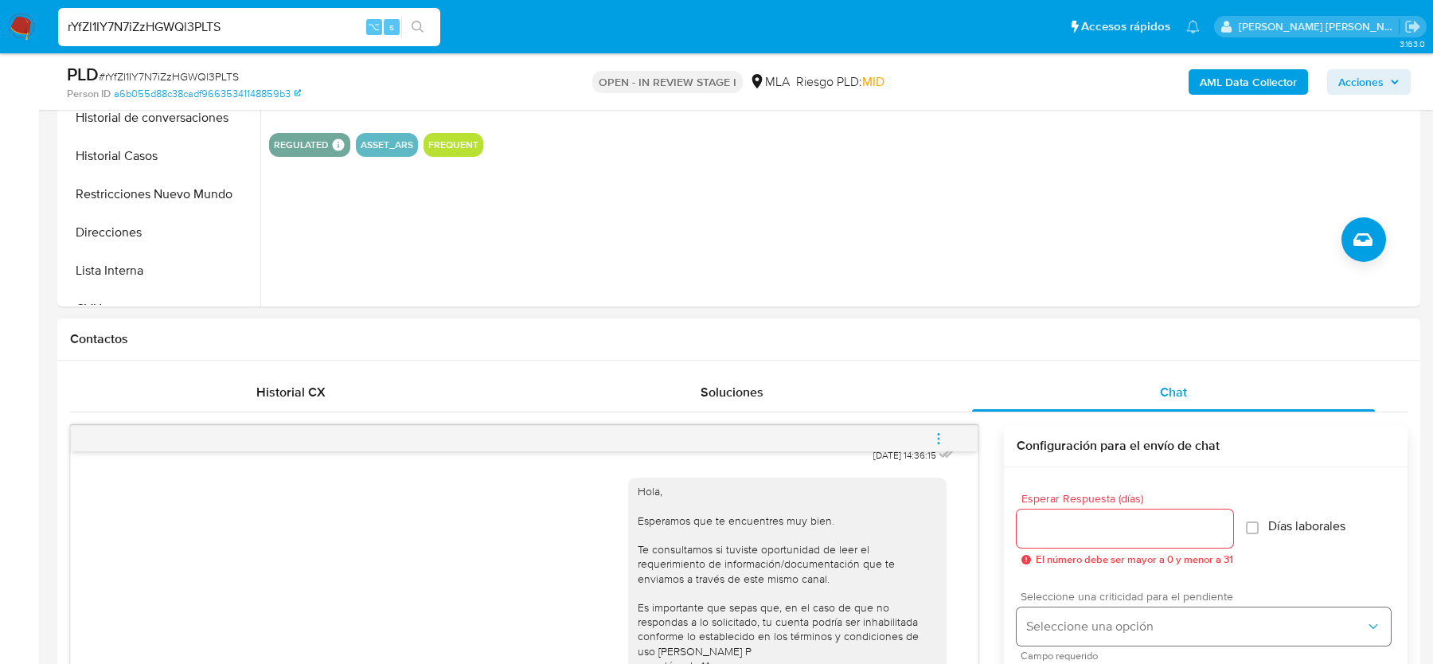
scroll to position [439, 0]
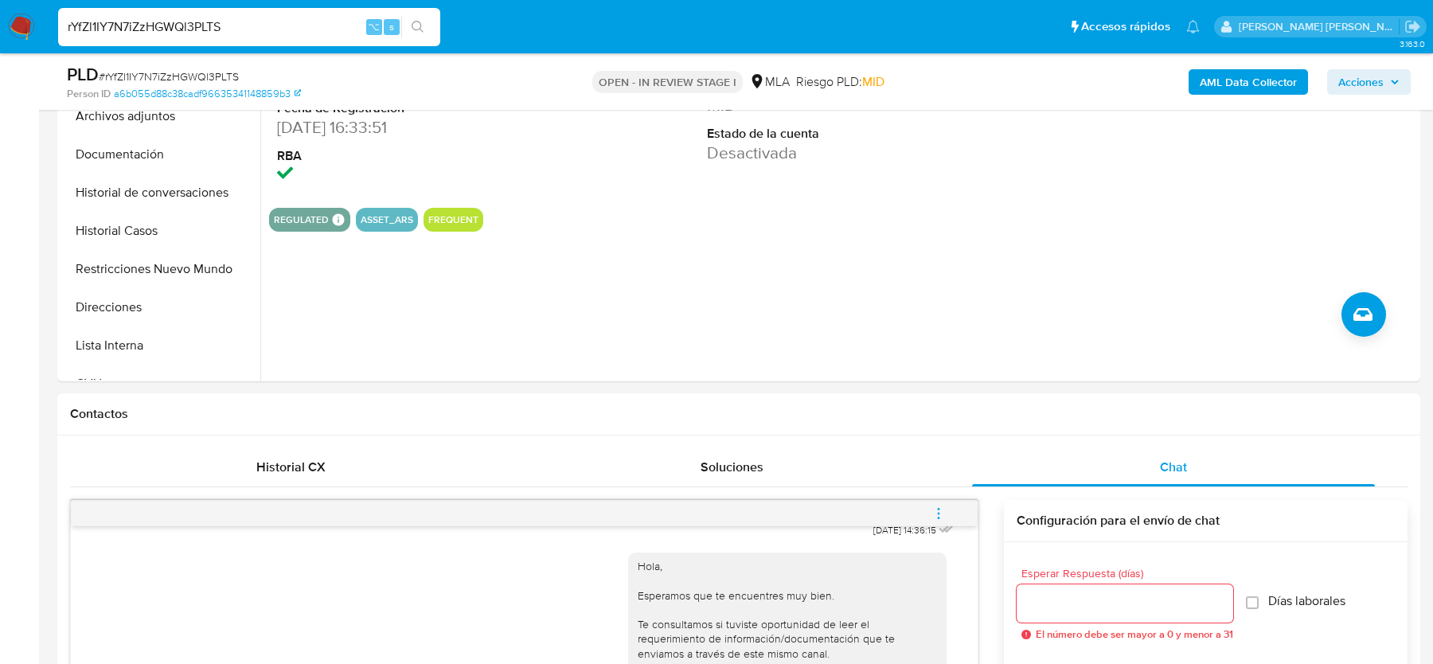
click at [1249, 79] on b "AML Data Collector" at bounding box center [1248, 81] width 97 height 25
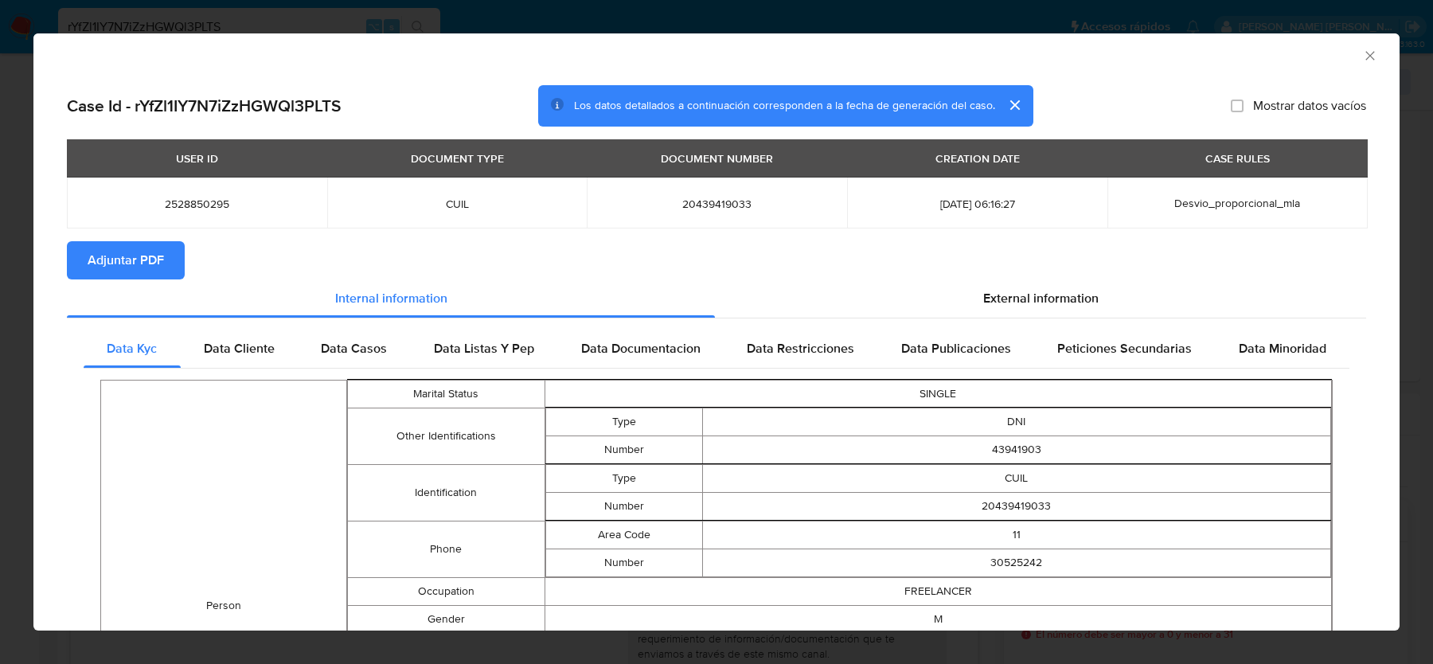
click at [1028, 307] on span "External information" at bounding box center [1040, 298] width 115 height 18
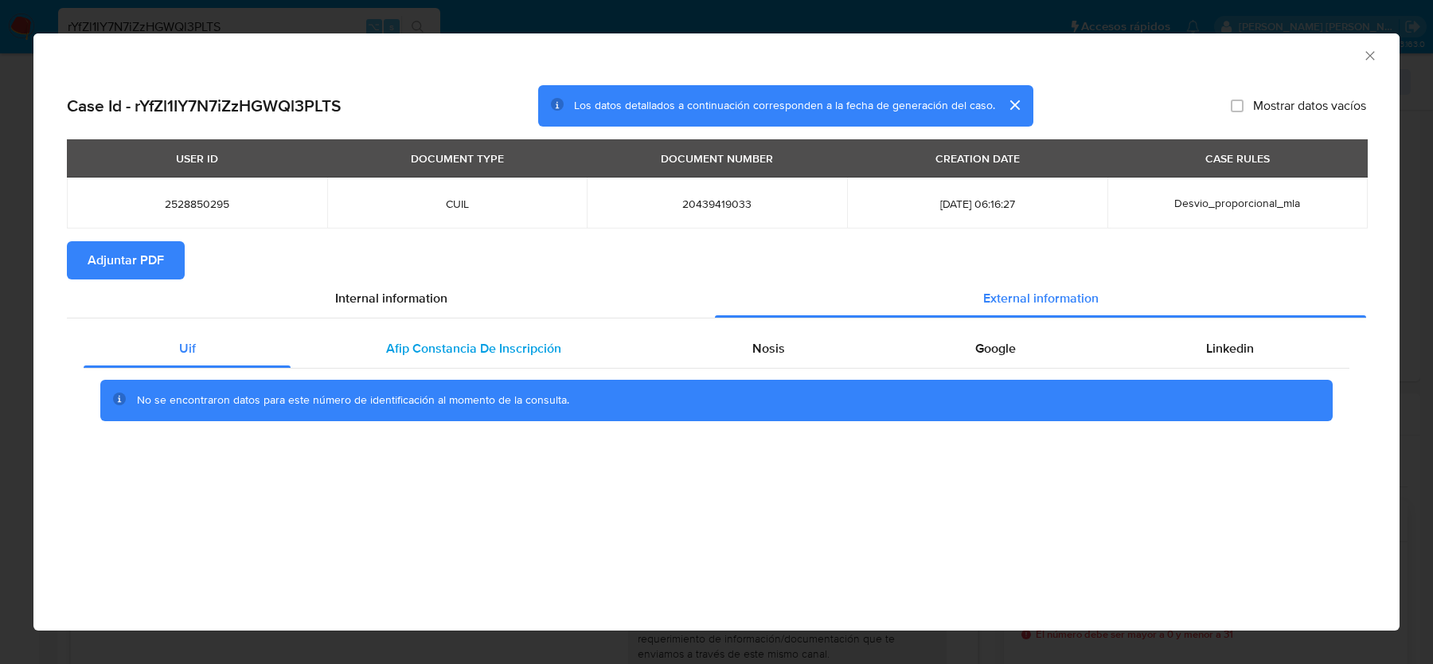
click at [509, 361] on div "Afip Constancia De Inscripción" at bounding box center [473, 349] width 365 height 38
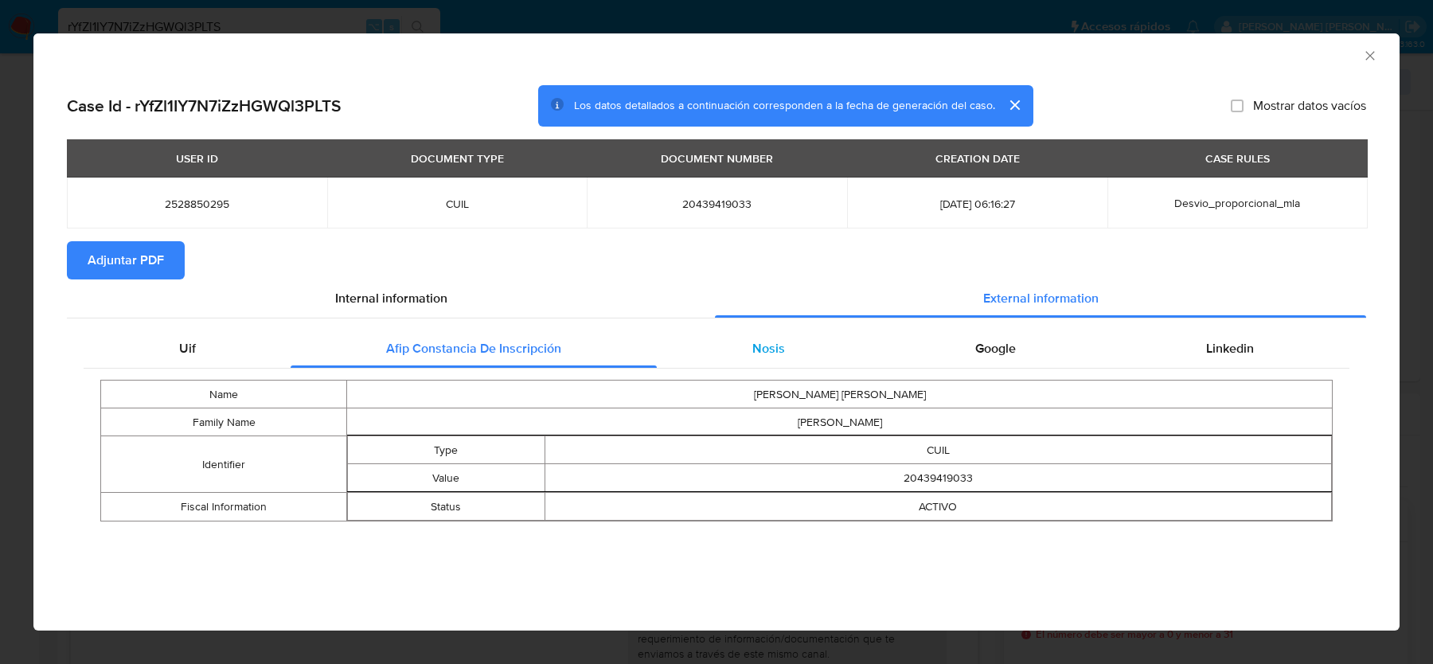
click at [814, 356] on div "Nosis" at bounding box center [768, 349] width 223 height 38
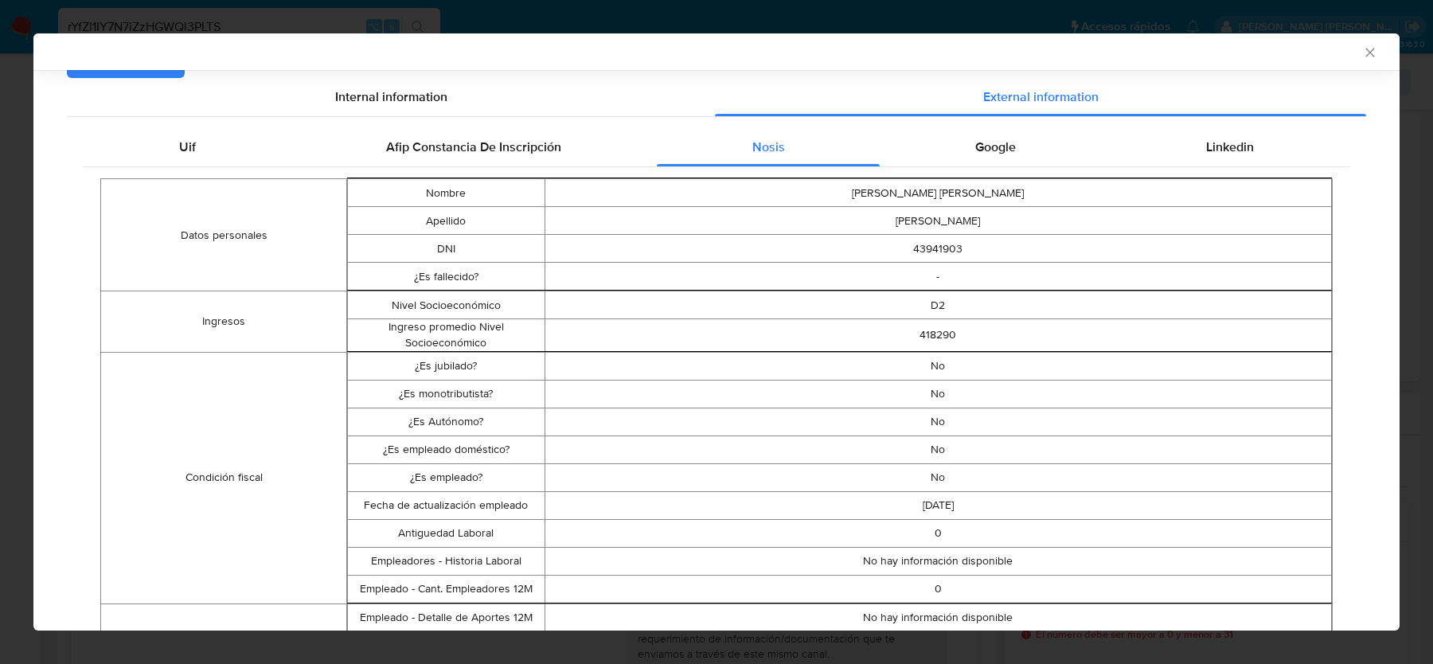
scroll to position [95, 0]
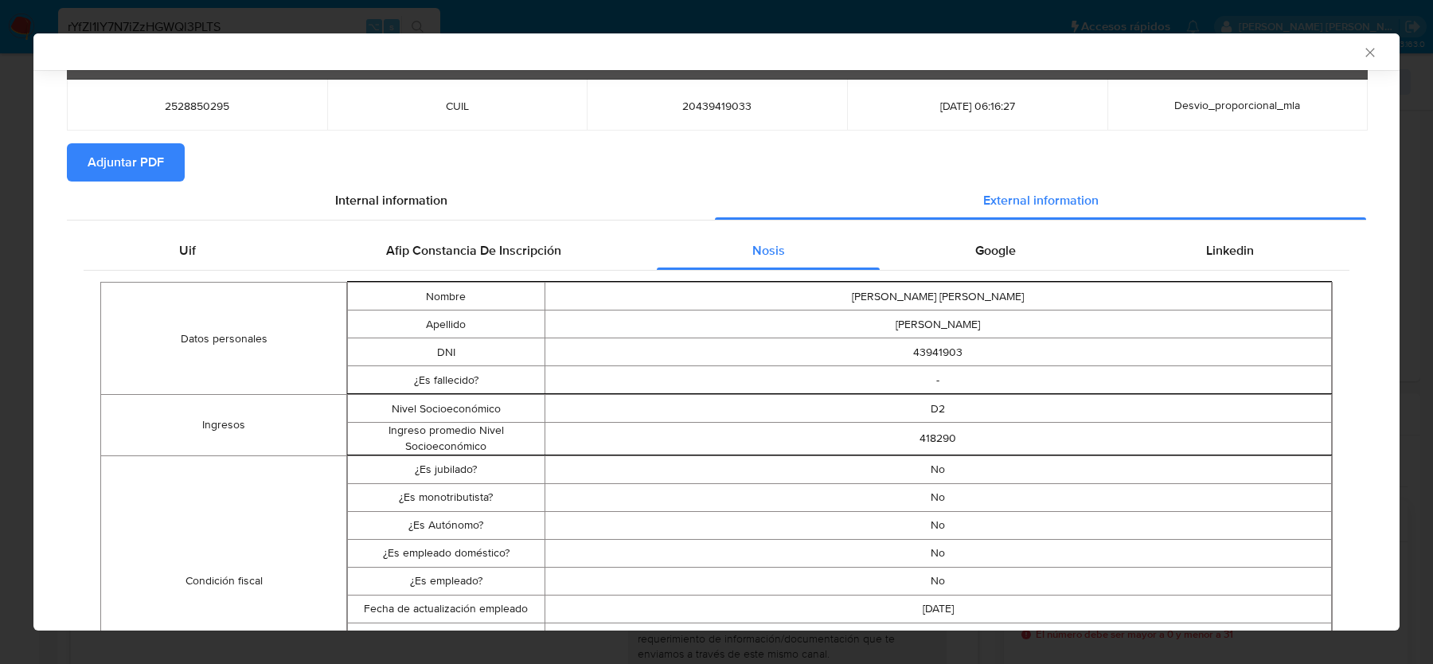
click at [1000, 254] on span "Google" at bounding box center [995, 250] width 41 height 18
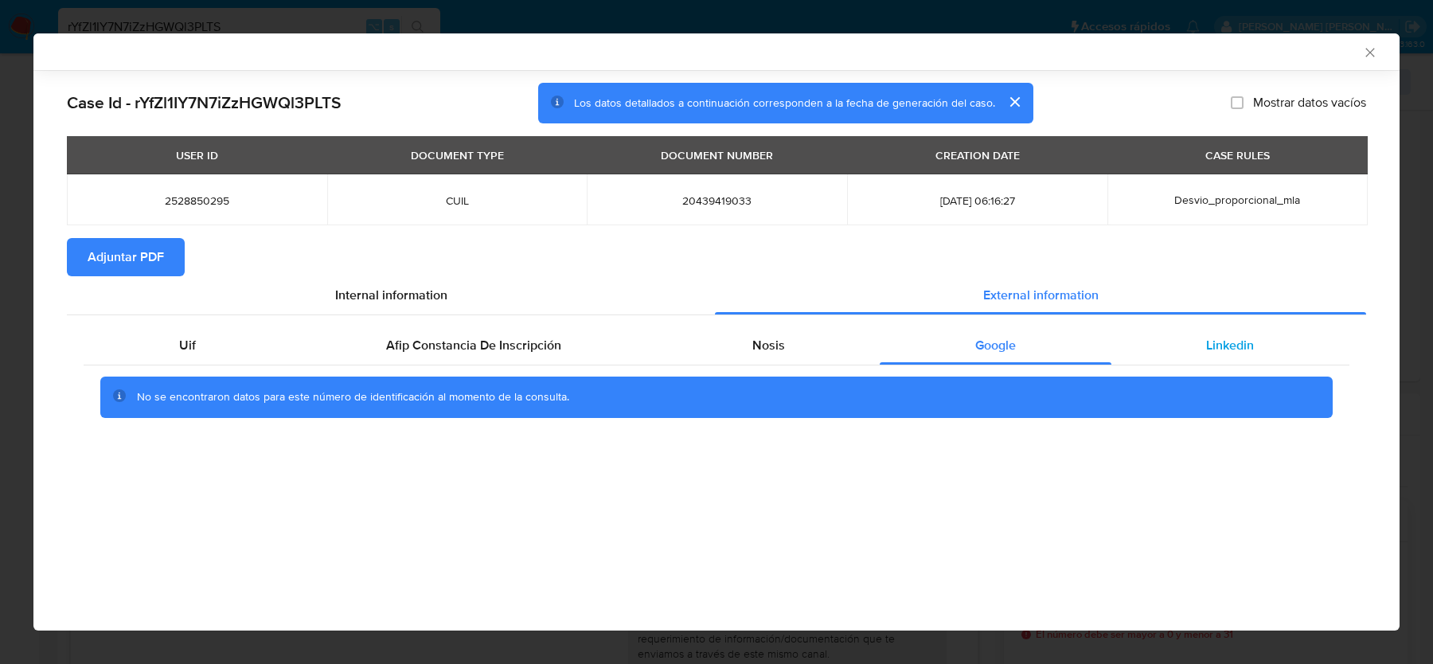
click at [1233, 337] on span "Linkedin" at bounding box center [1230, 345] width 48 height 18
click at [127, 253] on span "Adjuntar PDF" at bounding box center [126, 257] width 76 height 35
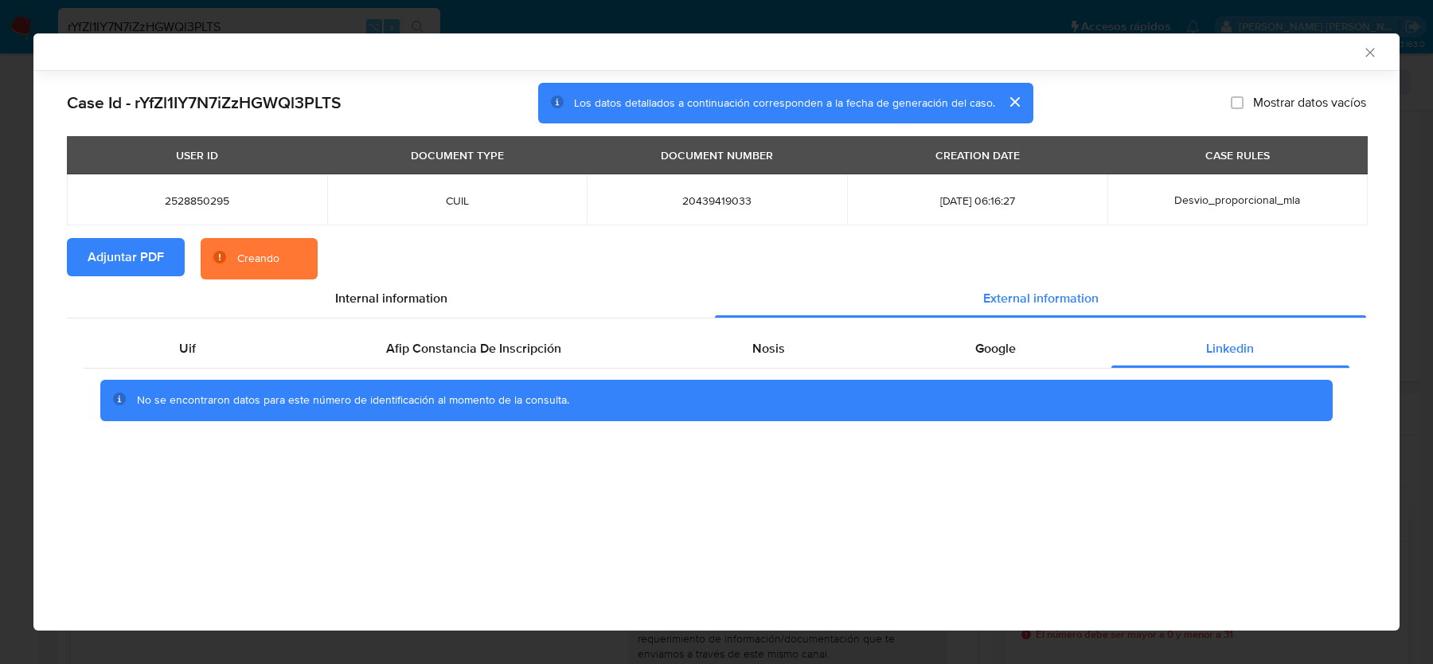
click at [250, 104] on h2 "Case Id - rYfZl1IY7N7iZzHGWQl3PLTS" at bounding box center [204, 102] width 274 height 21
copy h2 "rYfZl1IY7N7iZzHGWQl3PLTS"
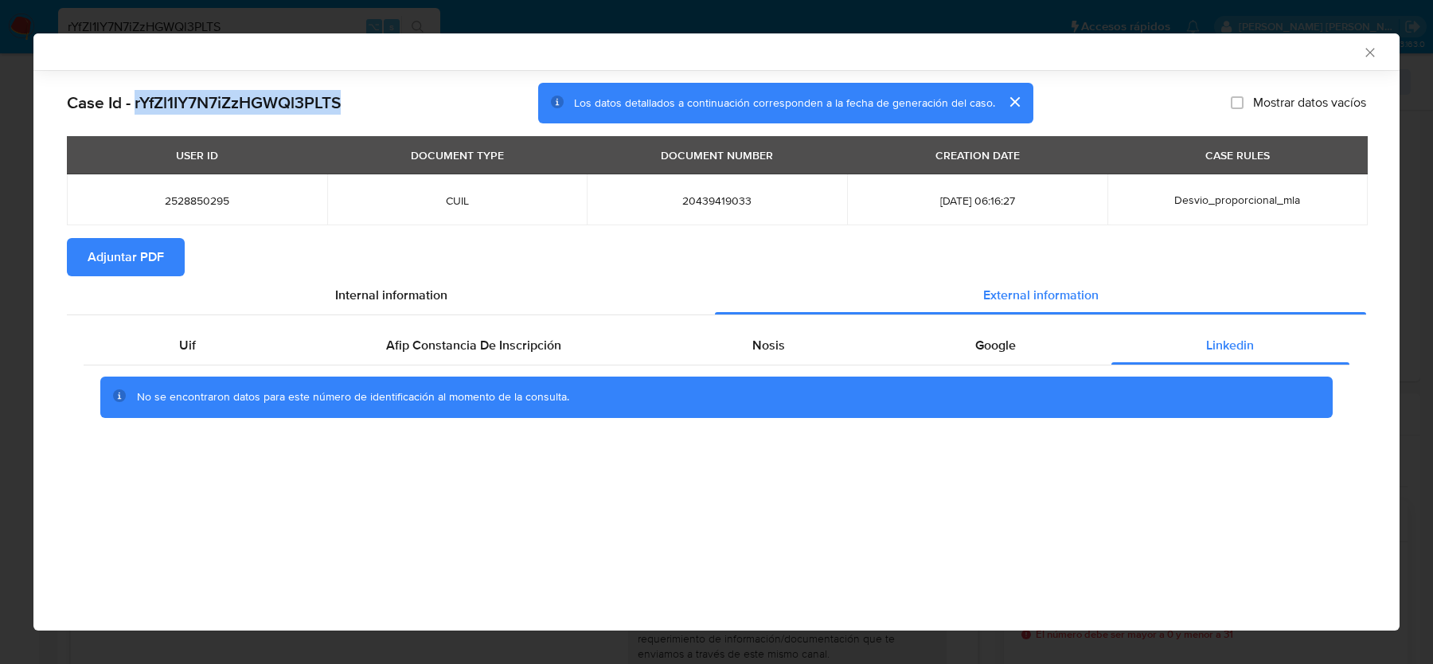
copy h2 "rYfZl1IY7N7iZzHGWQl3PLTS"
click at [197, 205] on span "2528850295" at bounding box center [197, 200] width 222 height 14
copy span "2528850295"
click at [1379, 54] on div "AML Data Collector" at bounding box center [716, 51] width 1366 height 37
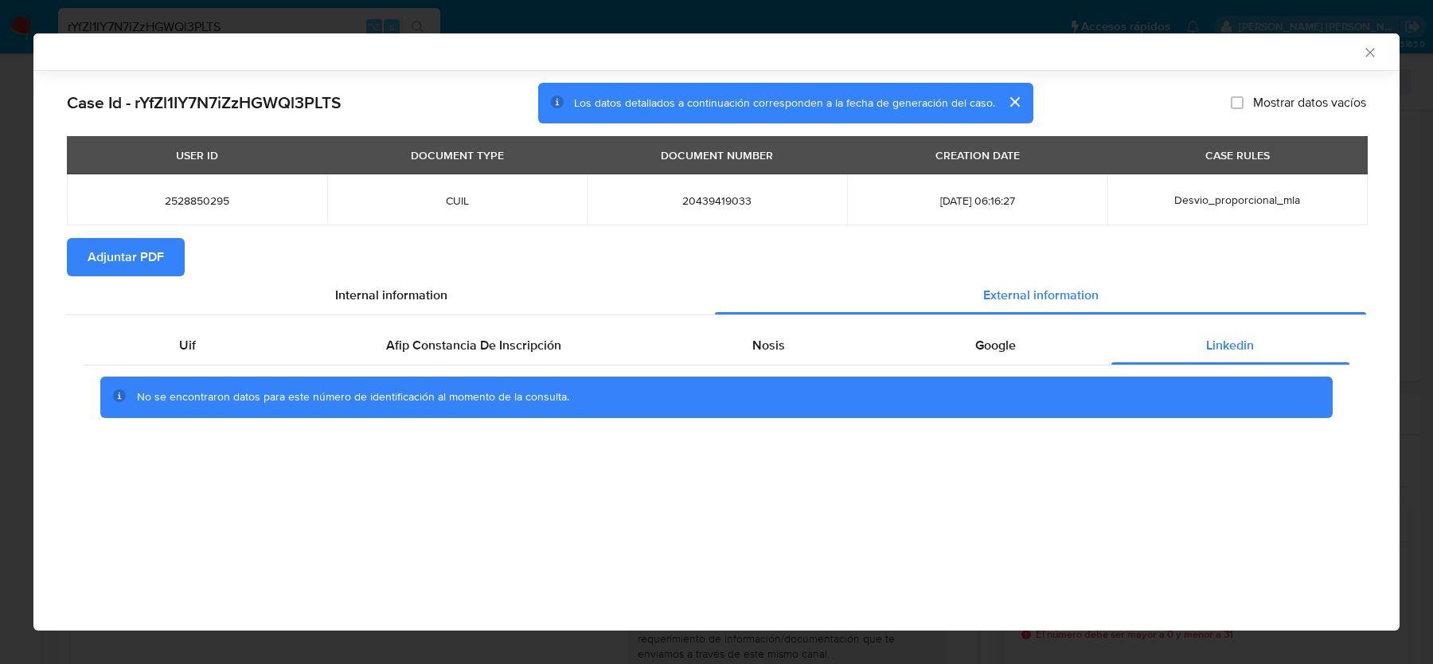
click at [1377, 54] on icon "Cerrar ventana" at bounding box center [1370, 53] width 16 height 16
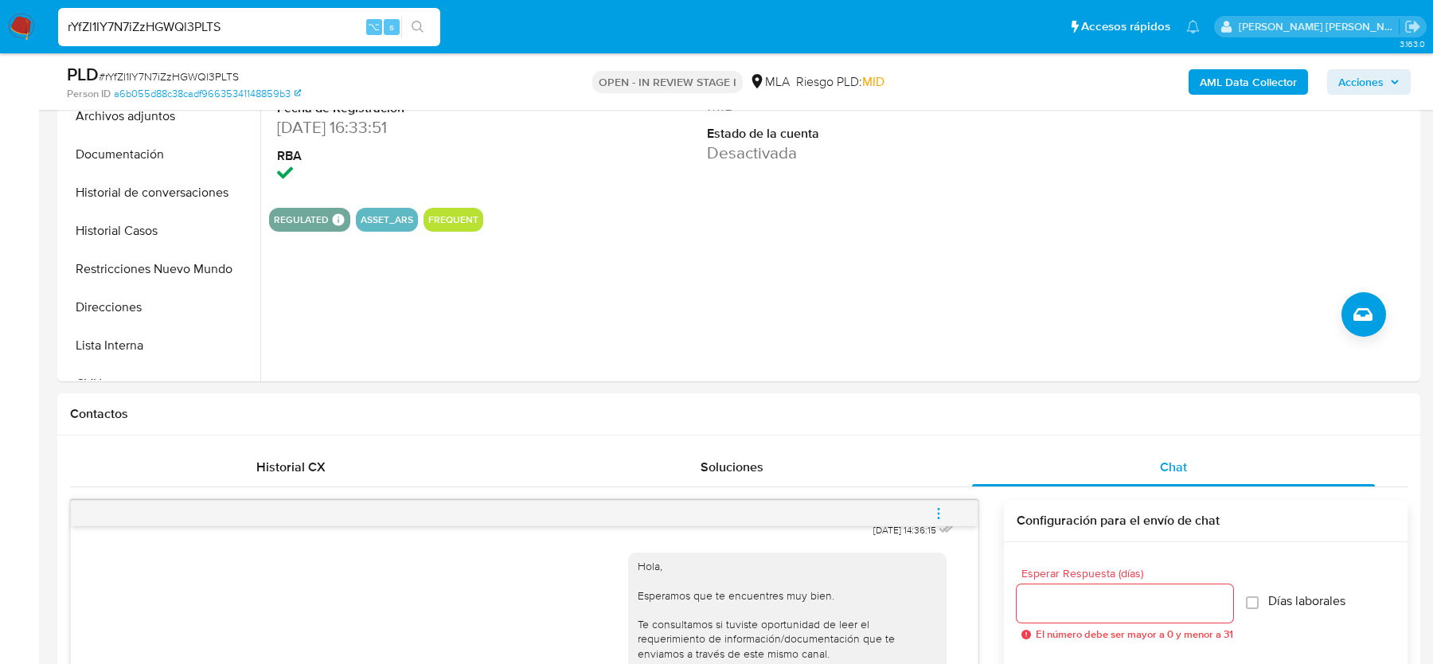
scroll to position [277, 0]
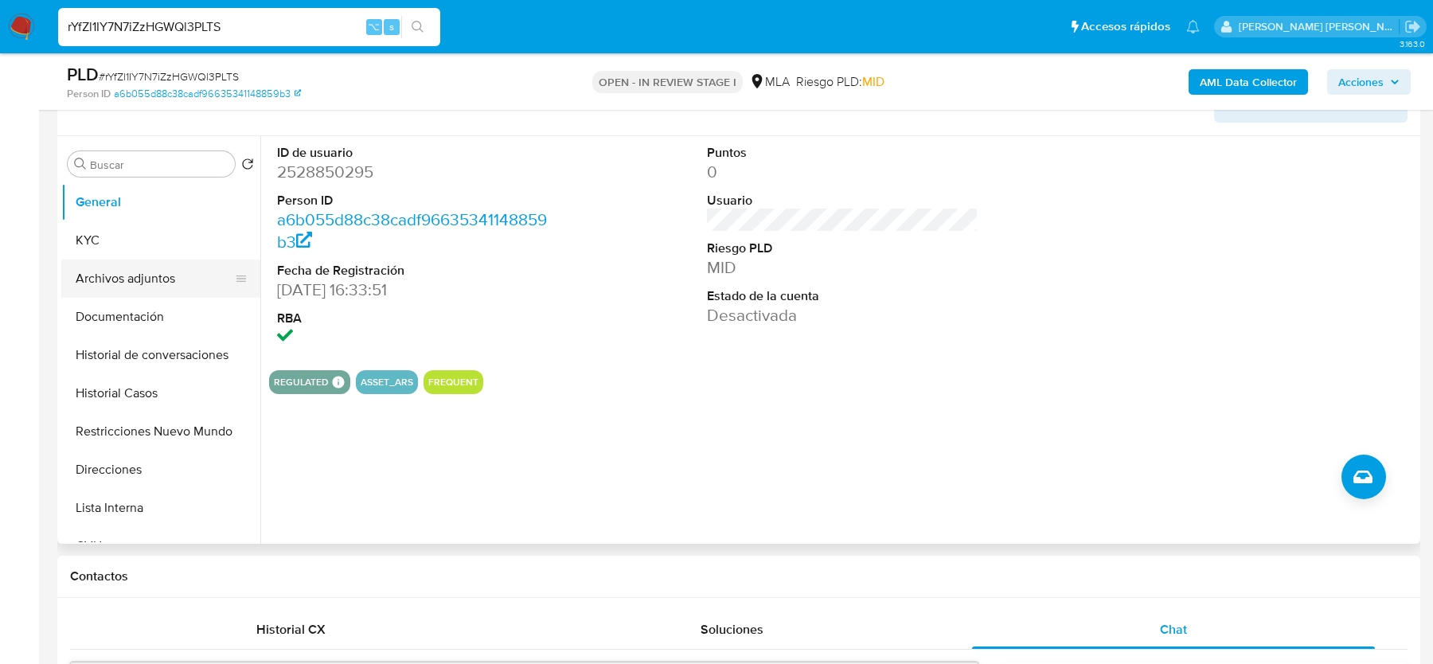
click at [125, 271] on button "Archivos adjuntos" at bounding box center [154, 279] width 186 height 38
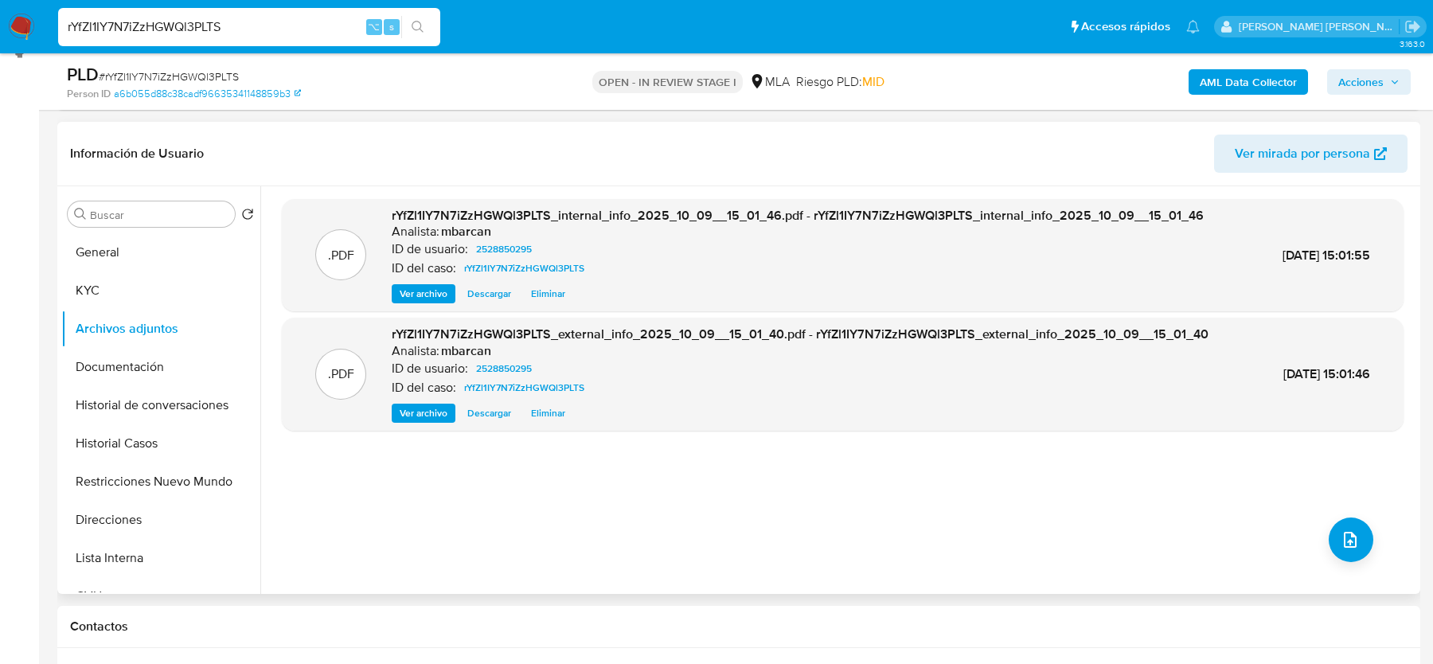
scroll to position [213, 0]
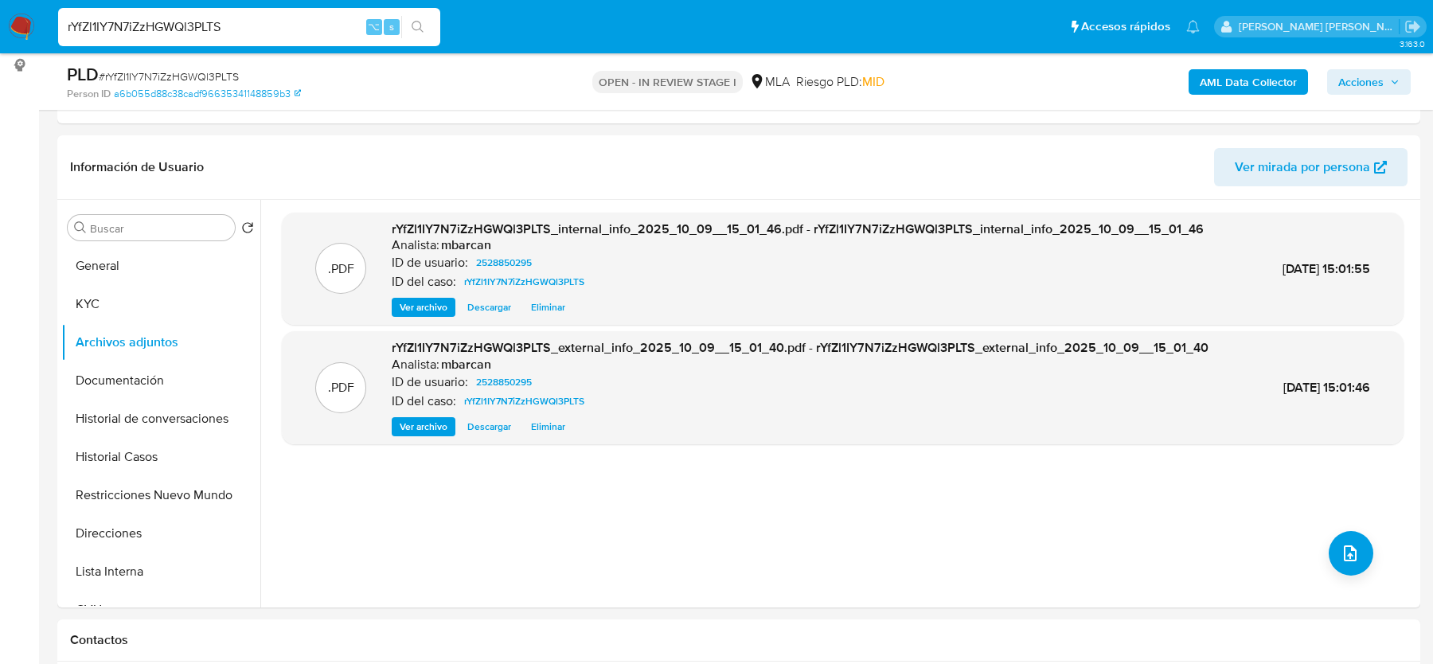
click at [112, 78] on span "# rYfZl1IY7N7iZzHGWQl3PLTS" at bounding box center [169, 76] width 140 height 16
copy span "rYfZl1IY7N7iZzHGWQl3PLTS"
click at [178, 298] on button "KYC" at bounding box center [154, 304] width 186 height 38
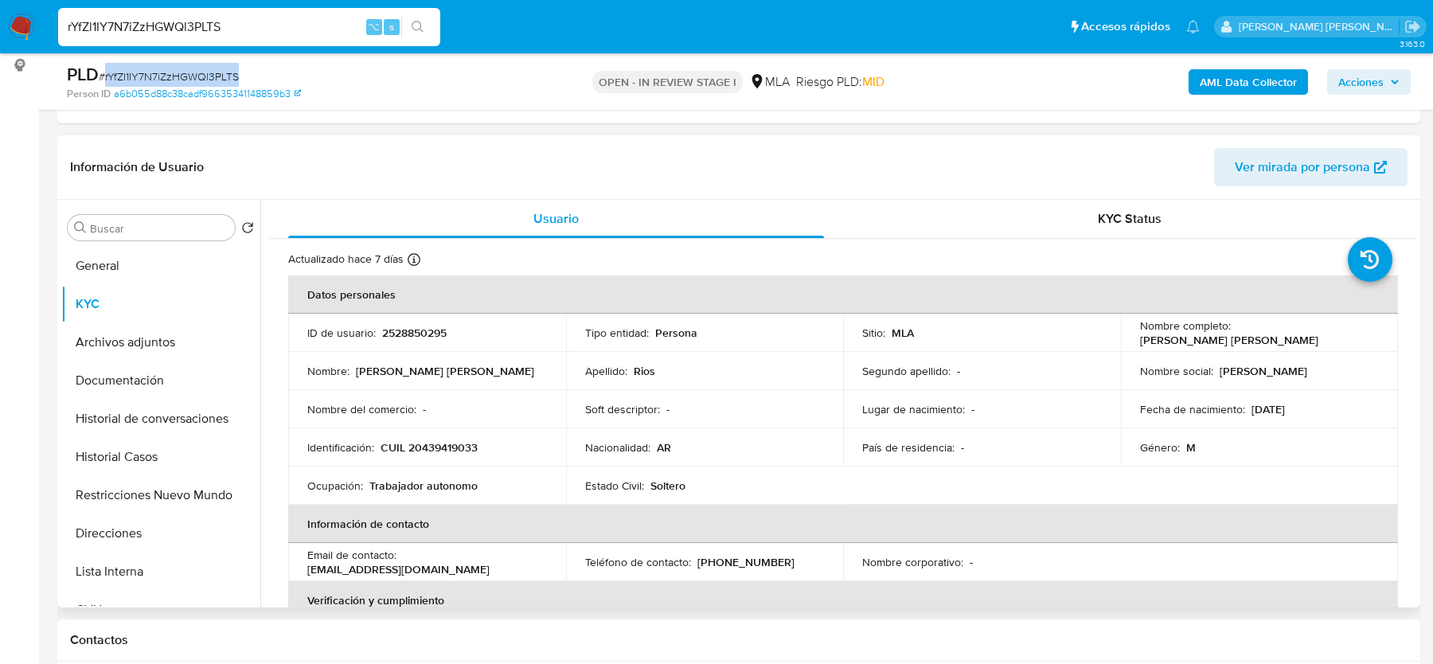
click at [435, 450] on p "CUIL 20439419033" at bounding box center [429, 447] width 97 height 14
copy p "20439419033"
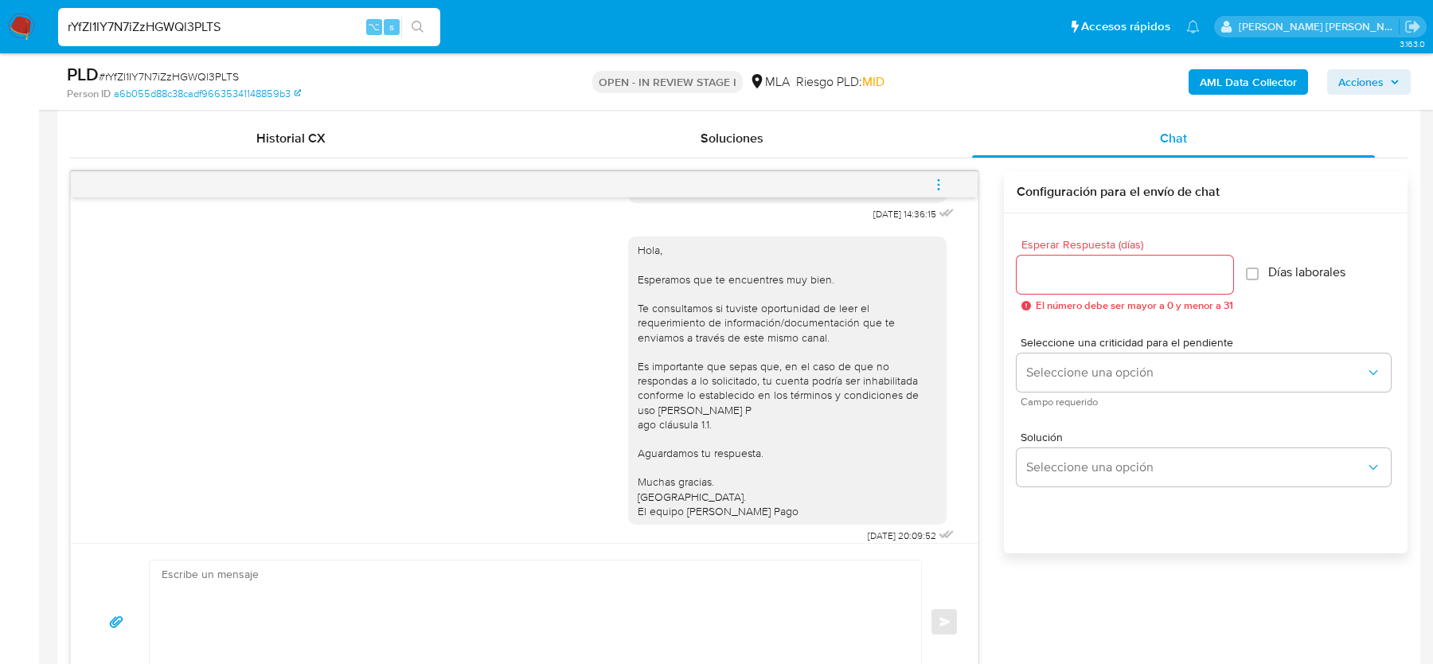
scroll to position [843, 0]
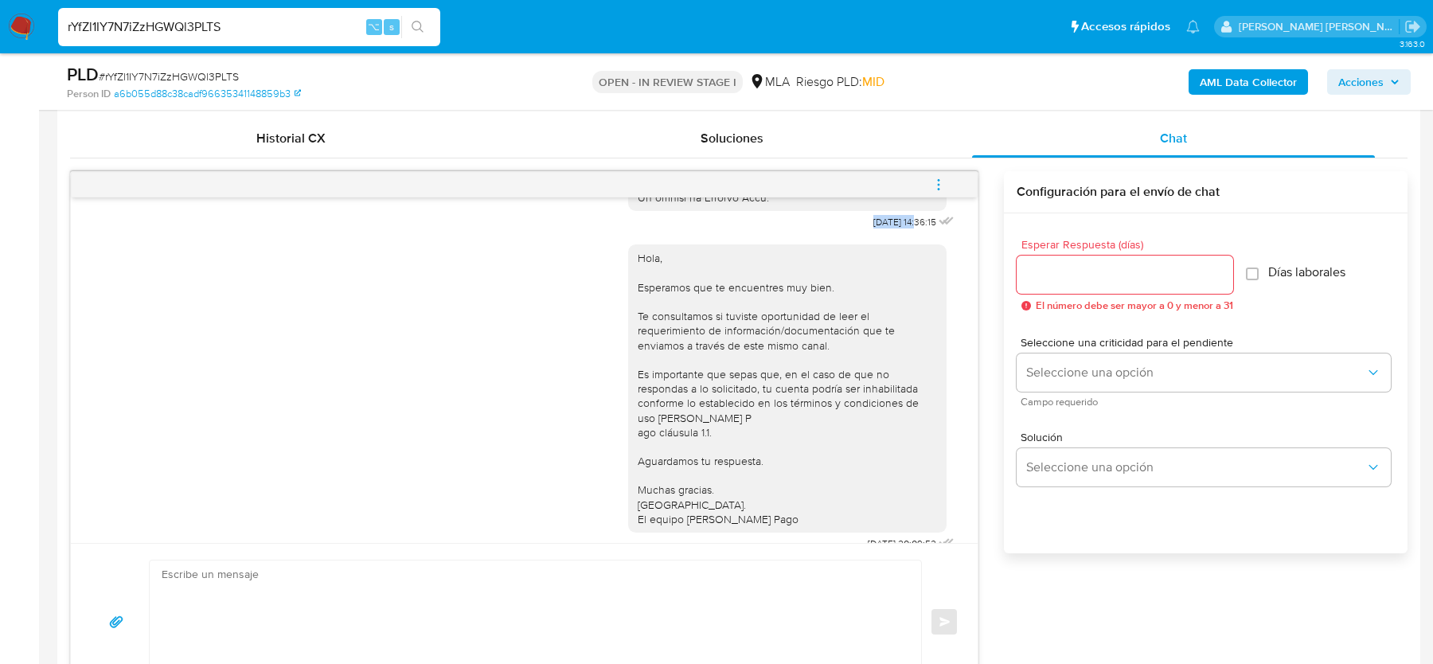
drag, startPoint x: 849, startPoint y: 248, endPoint x: 902, endPoint y: 251, distance: 53.4
copy span "17/09/2025"
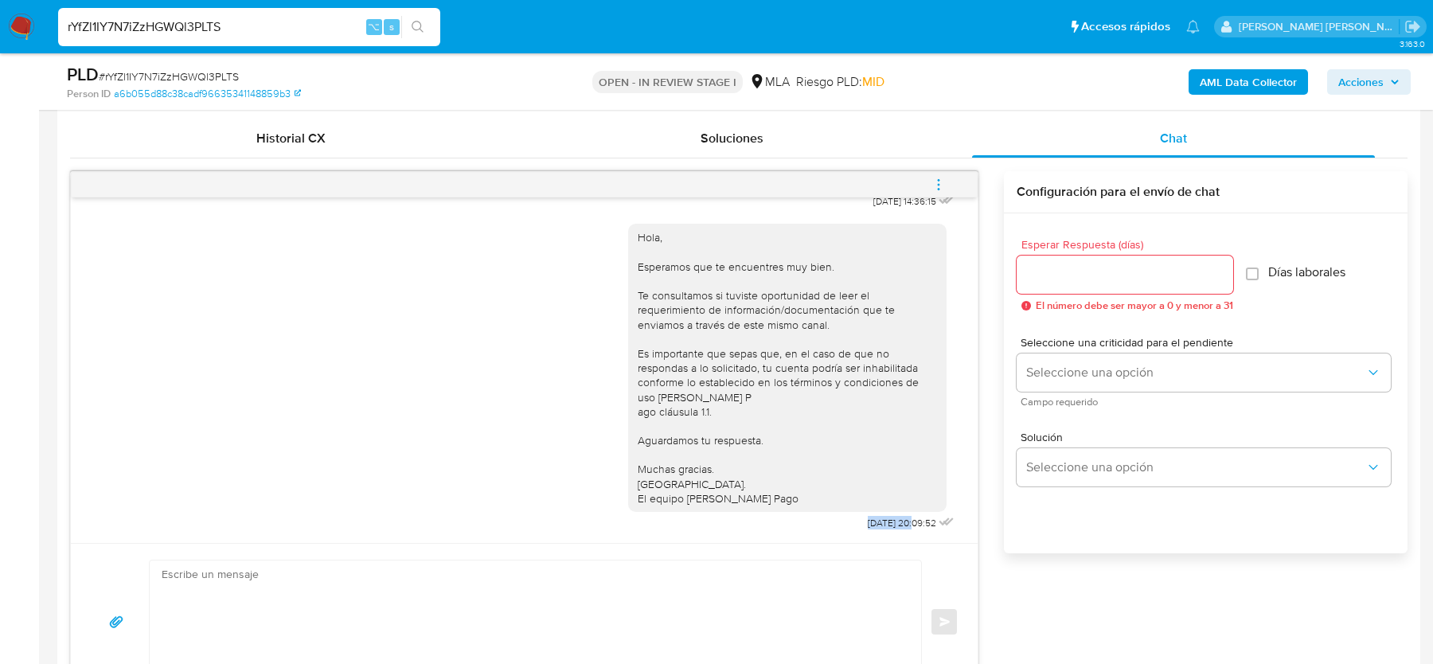
drag, startPoint x: 844, startPoint y: 522, endPoint x: 895, endPoint y: 523, distance: 51.0
click at [895, 523] on div "Hola, Esperamos que te encuentres muy bien. Te consultamos si tuviste oportunid…" at bounding box center [793, 374] width 330 height 322
copy span "[DATE]"
click at [944, 185] on icon "menu-action" at bounding box center [938, 185] width 14 height 14
click at [816, 153] on li "Cerrar conversación" at bounding box center [831, 153] width 163 height 29
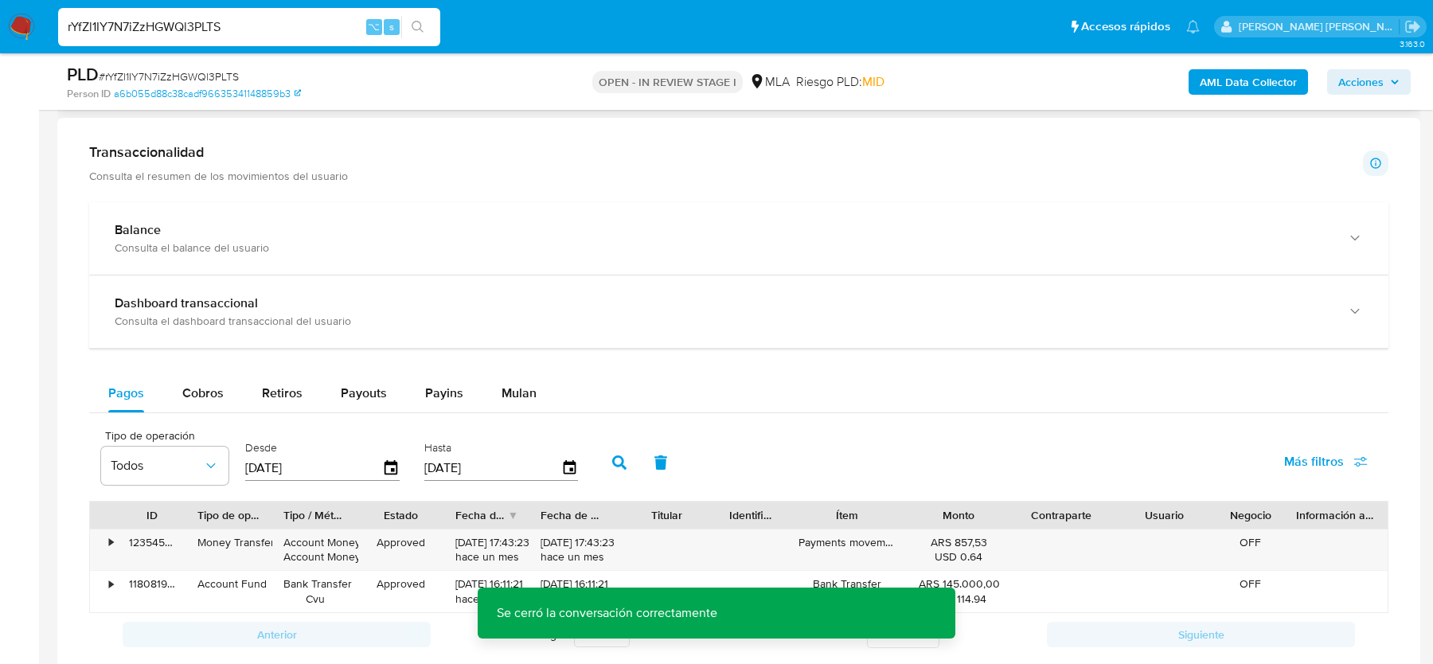
scroll to position [2348, 0]
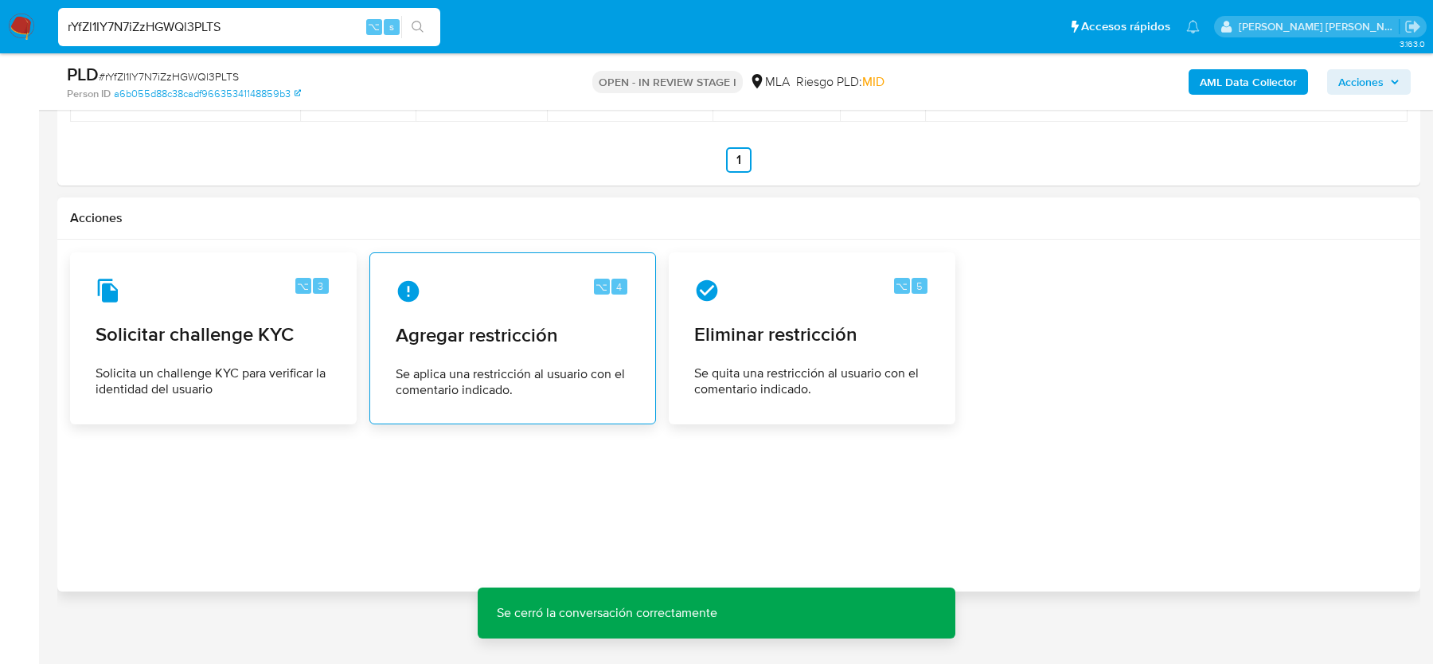
click at [475, 339] on span "Agregar restricción" at bounding box center [513, 335] width 234 height 24
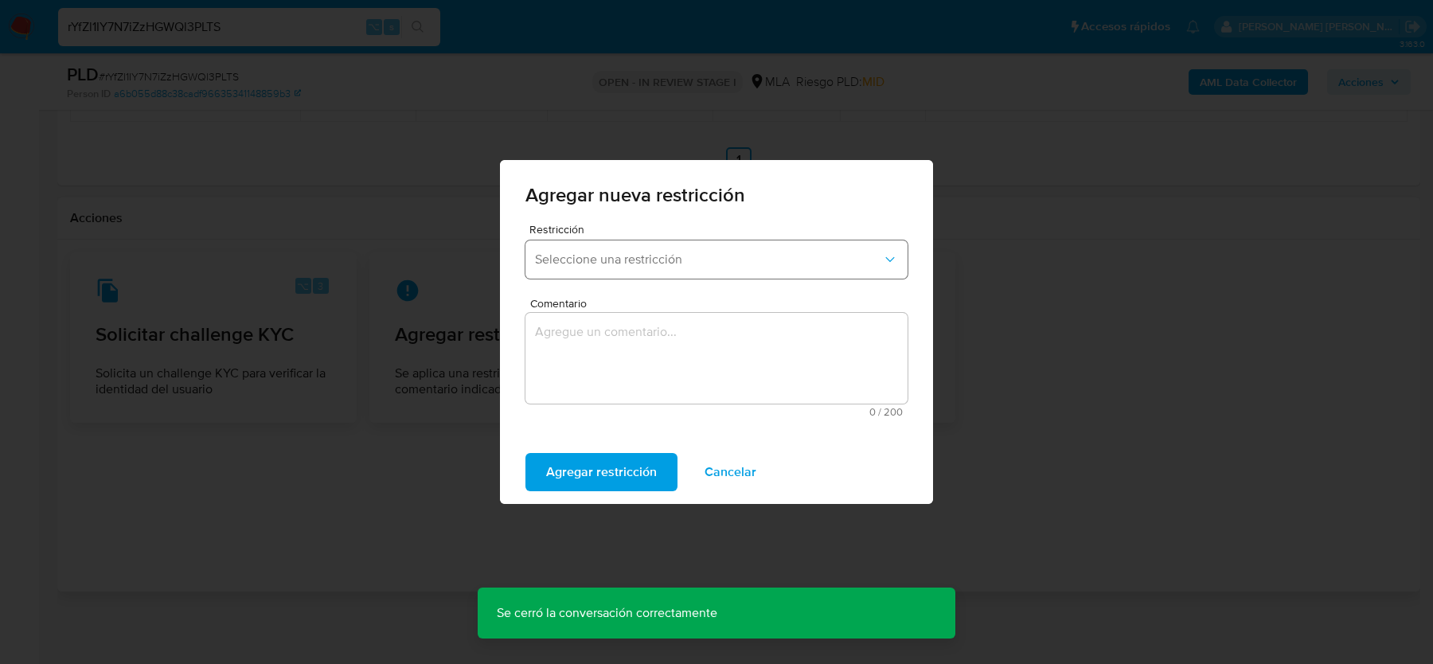
click at [580, 256] on span "Seleccione una restricción" at bounding box center [708, 260] width 347 height 16
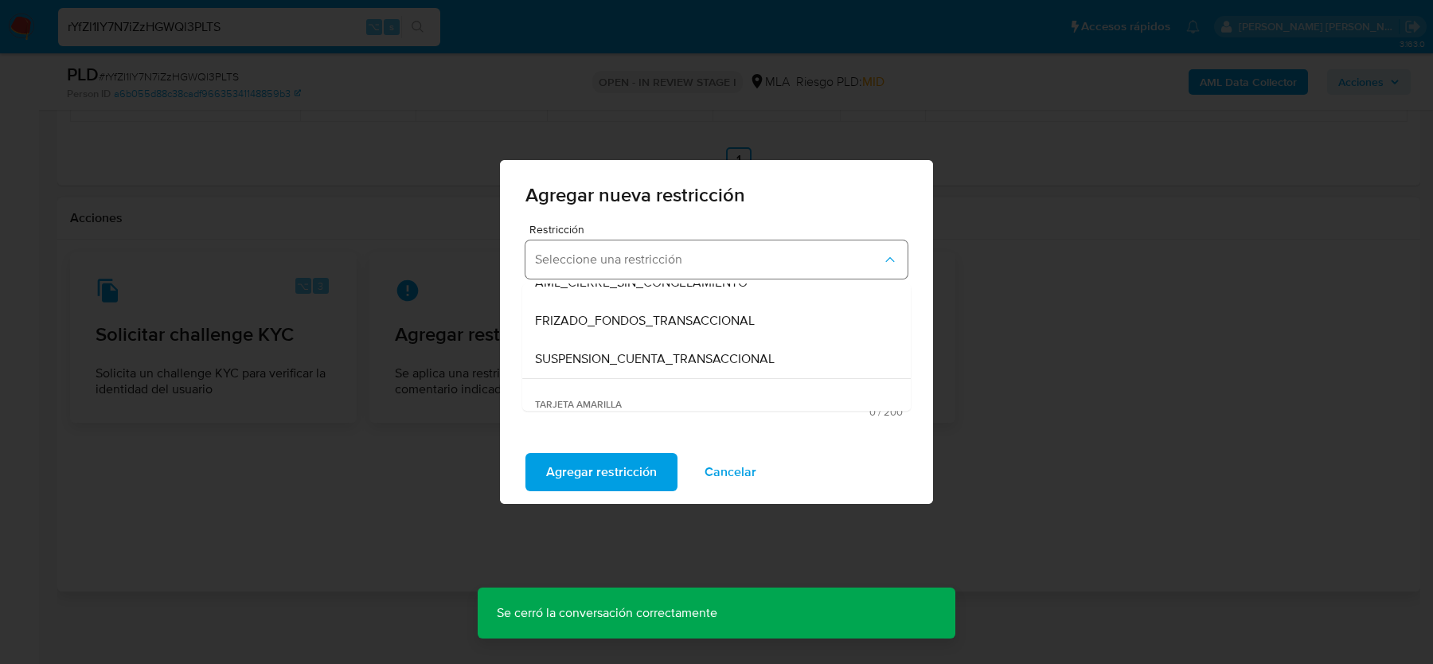
scroll to position [183, 0]
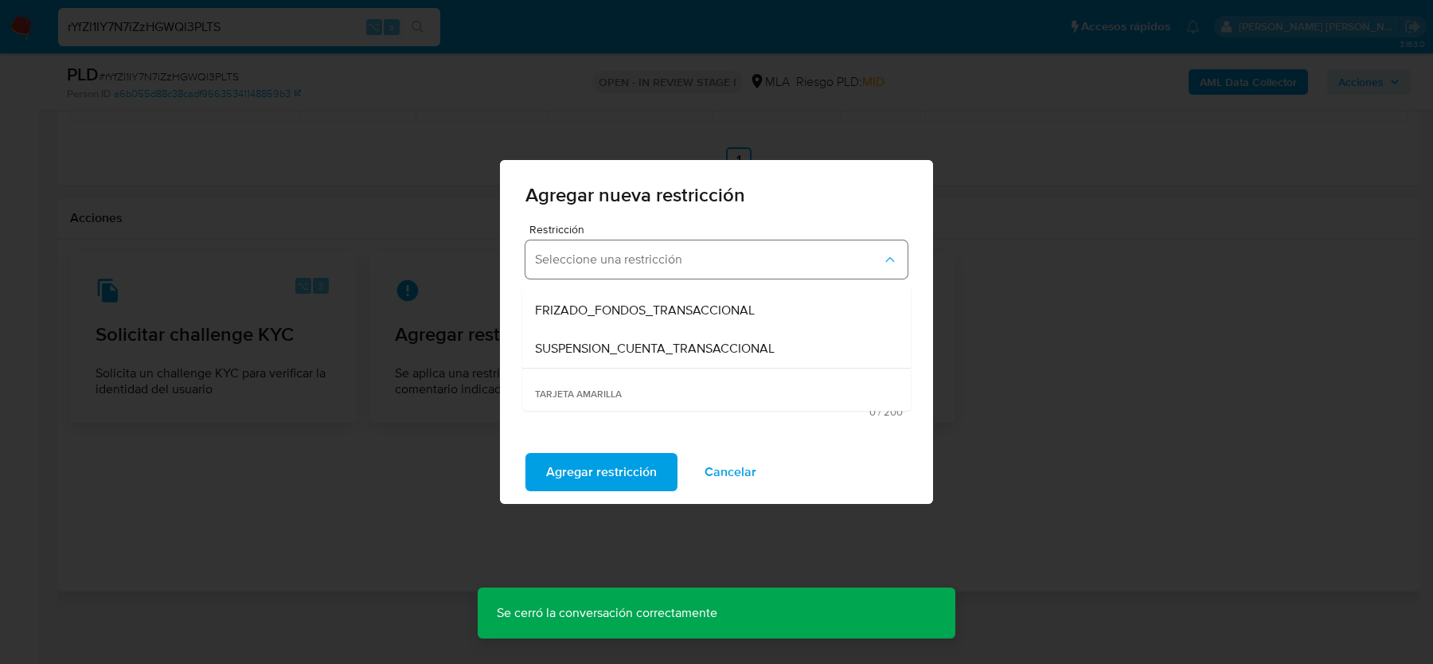
click at [580, 349] on span "SUSPENSION_CUENTA_TRANSACCIONAL" at bounding box center [655, 349] width 240 height 16
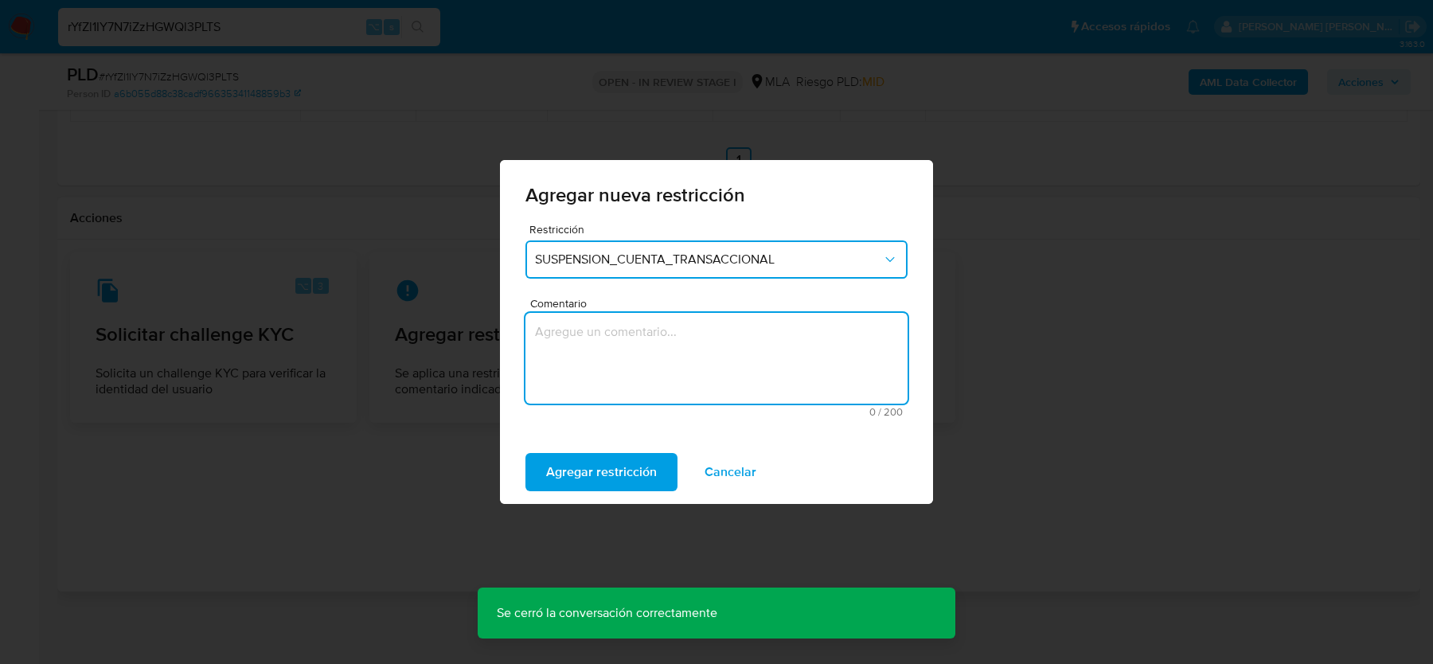
click at [580, 353] on textarea "Comentario" at bounding box center [716, 358] width 382 height 91
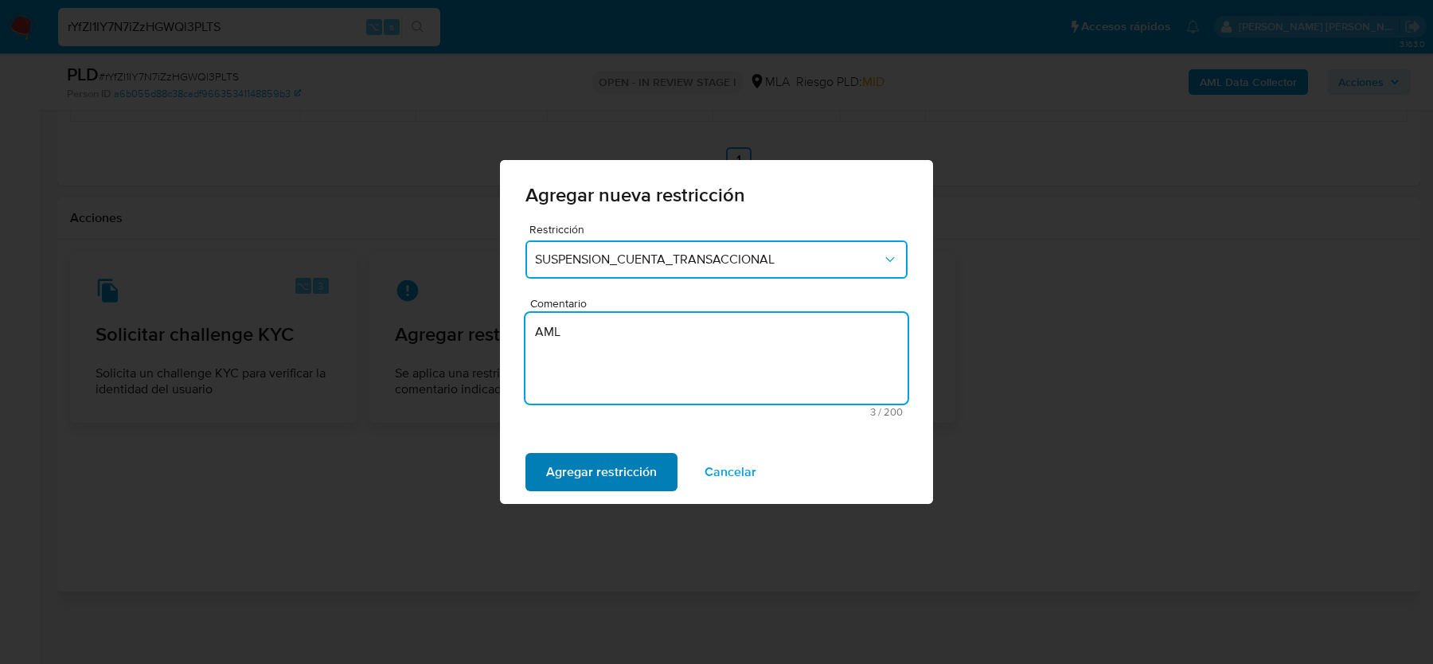
type textarea "AML"
click at [569, 464] on span "Agregar restricción" at bounding box center [601, 472] width 111 height 35
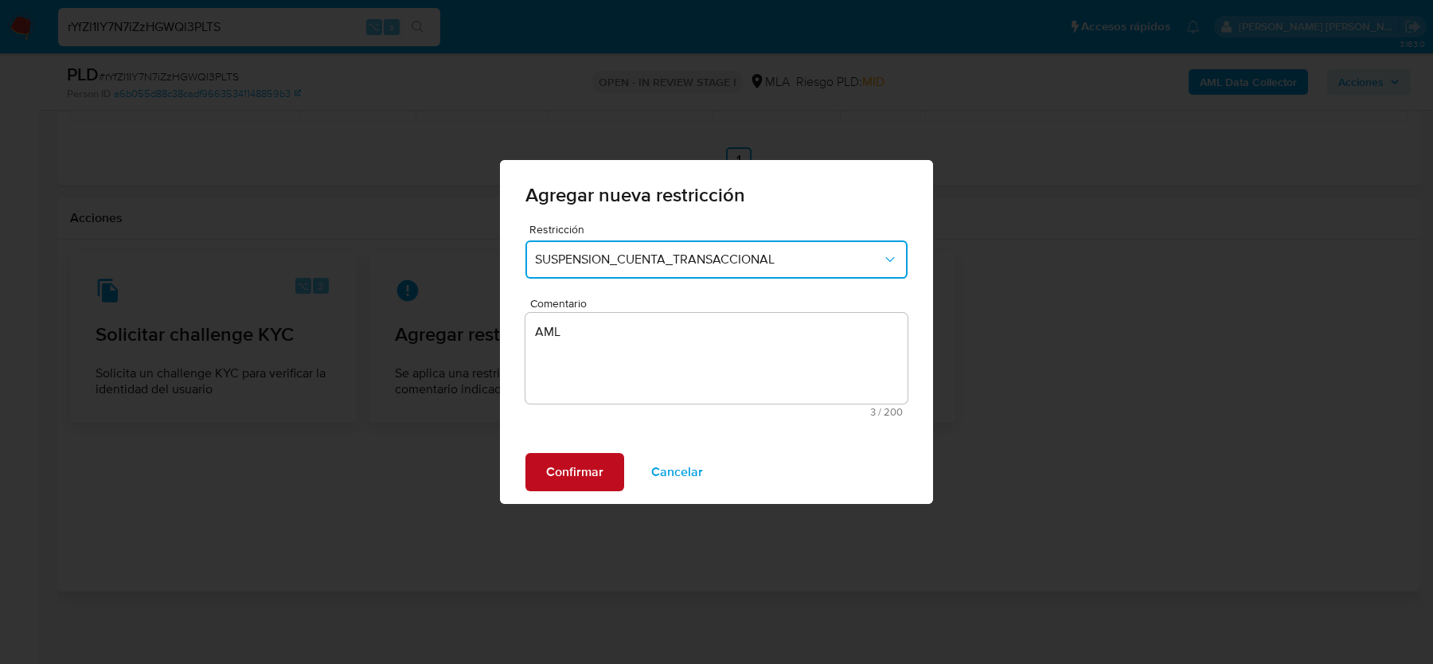
click at [579, 467] on span "Confirmar" at bounding box center [574, 472] width 57 height 35
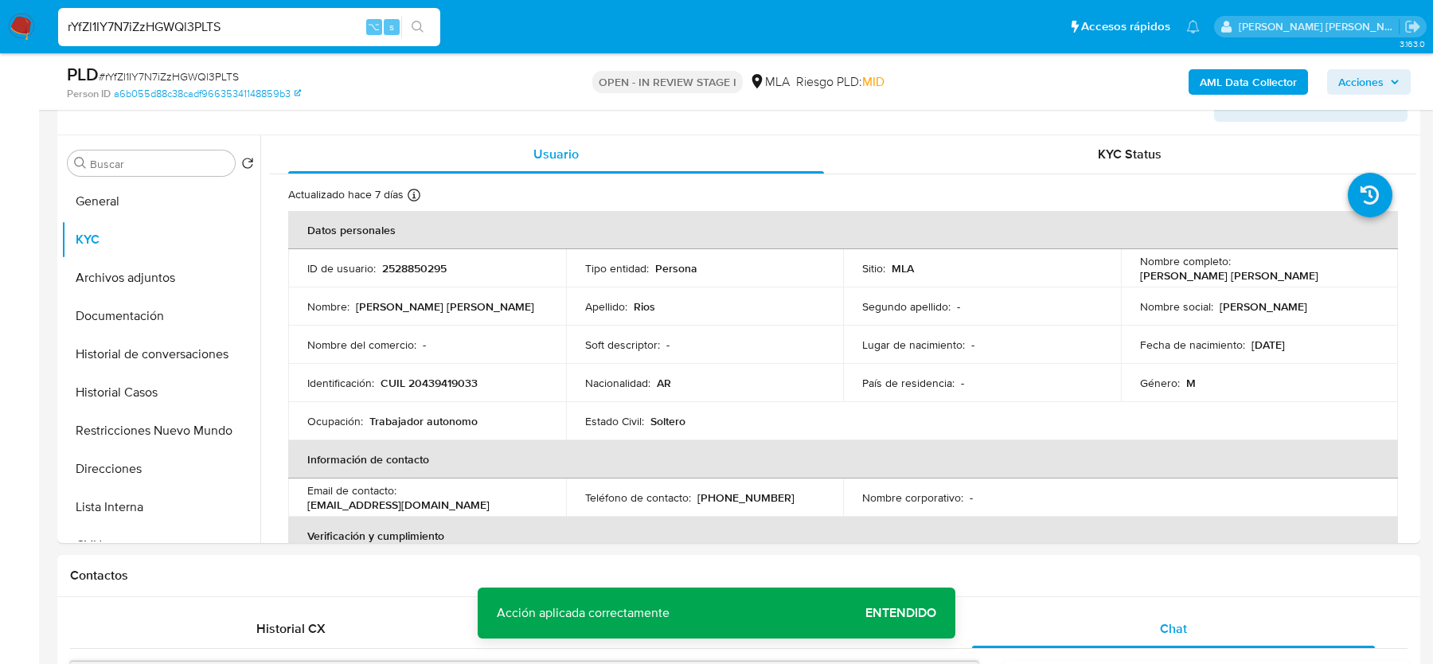
scroll to position [79, 0]
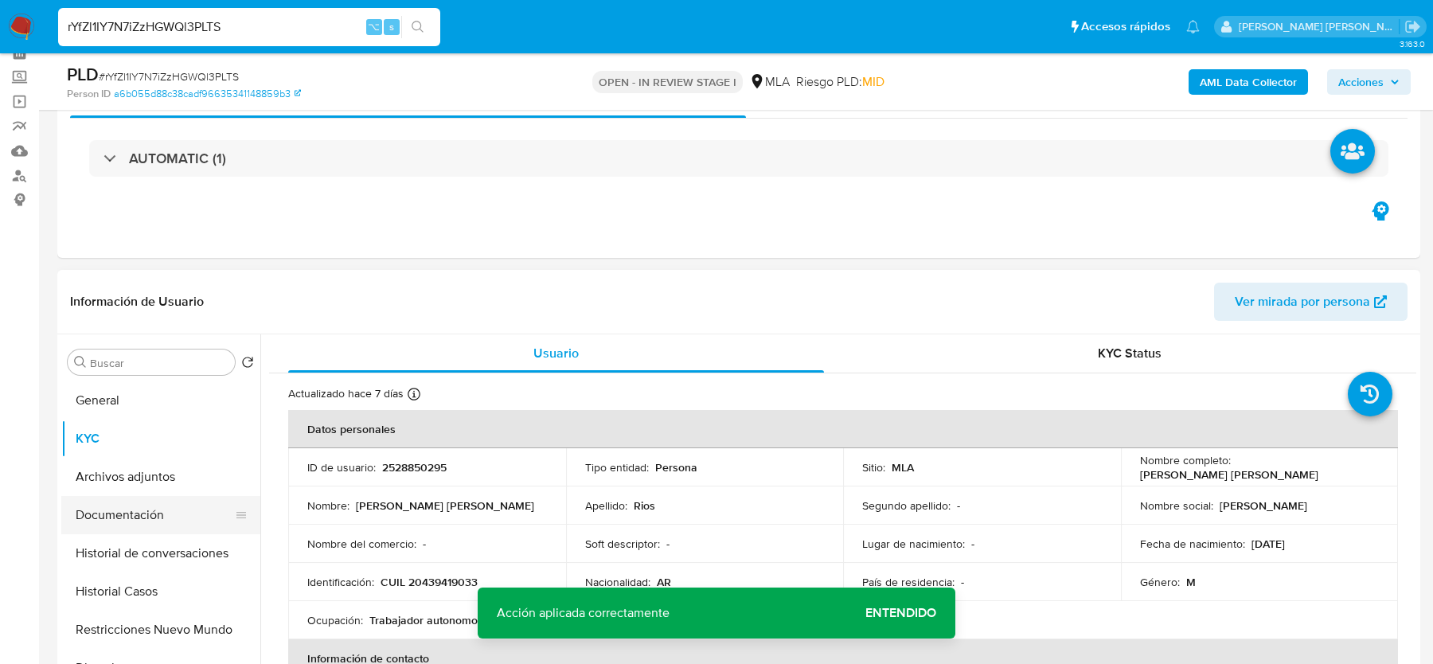
click at [114, 505] on button "Documentación" at bounding box center [154, 515] width 186 height 38
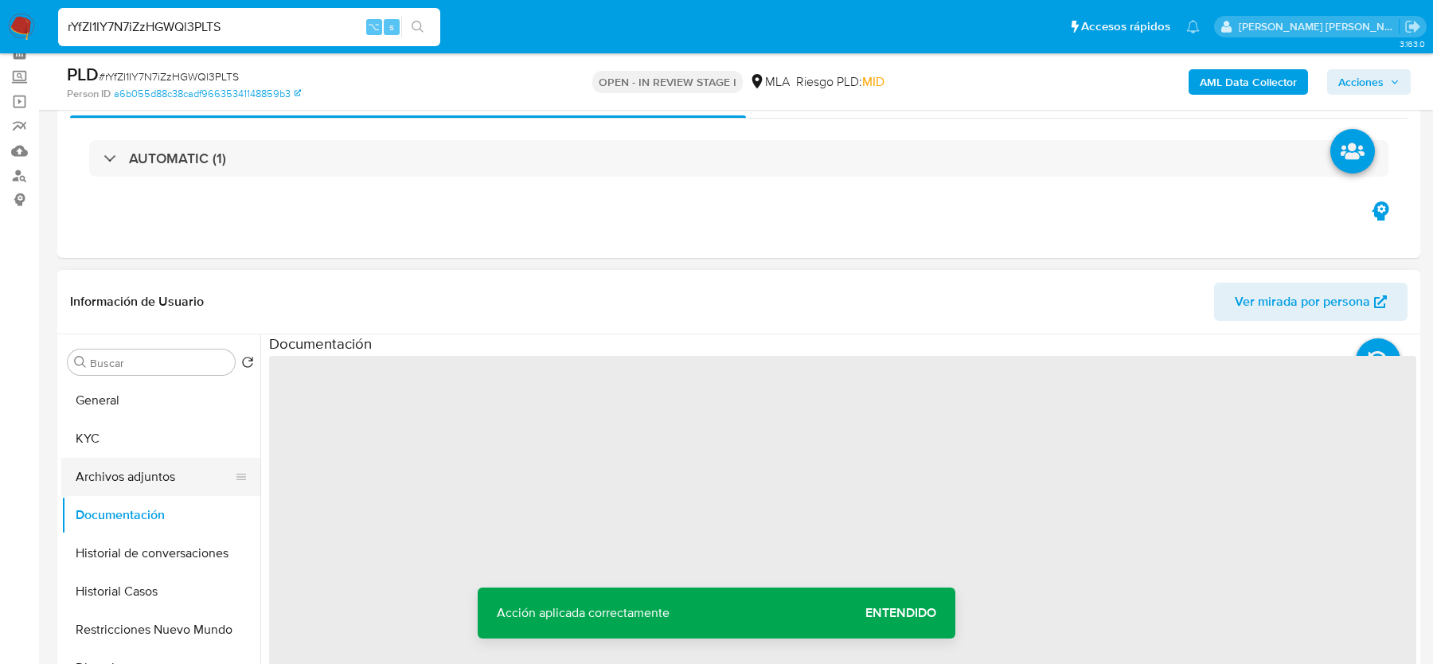
click at [114, 475] on button "Archivos adjuntos" at bounding box center [154, 477] width 186 height 38
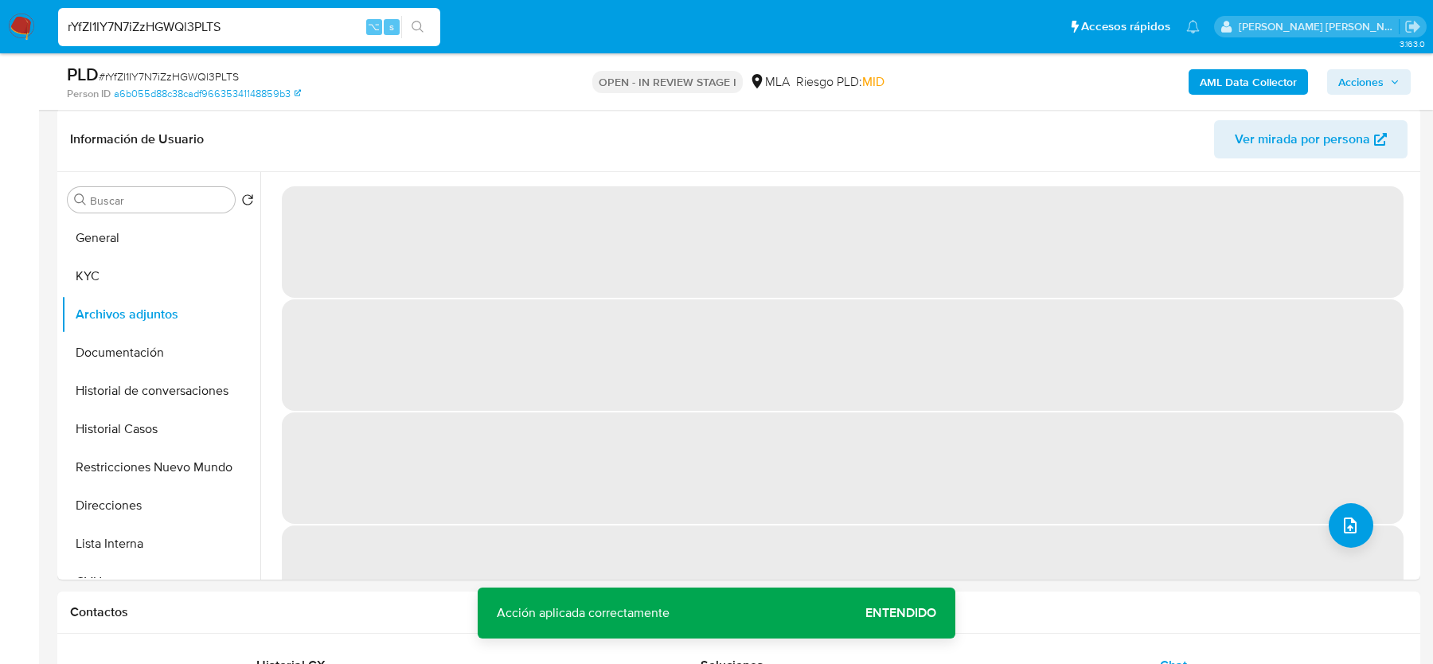
scroll to position [206, 0]
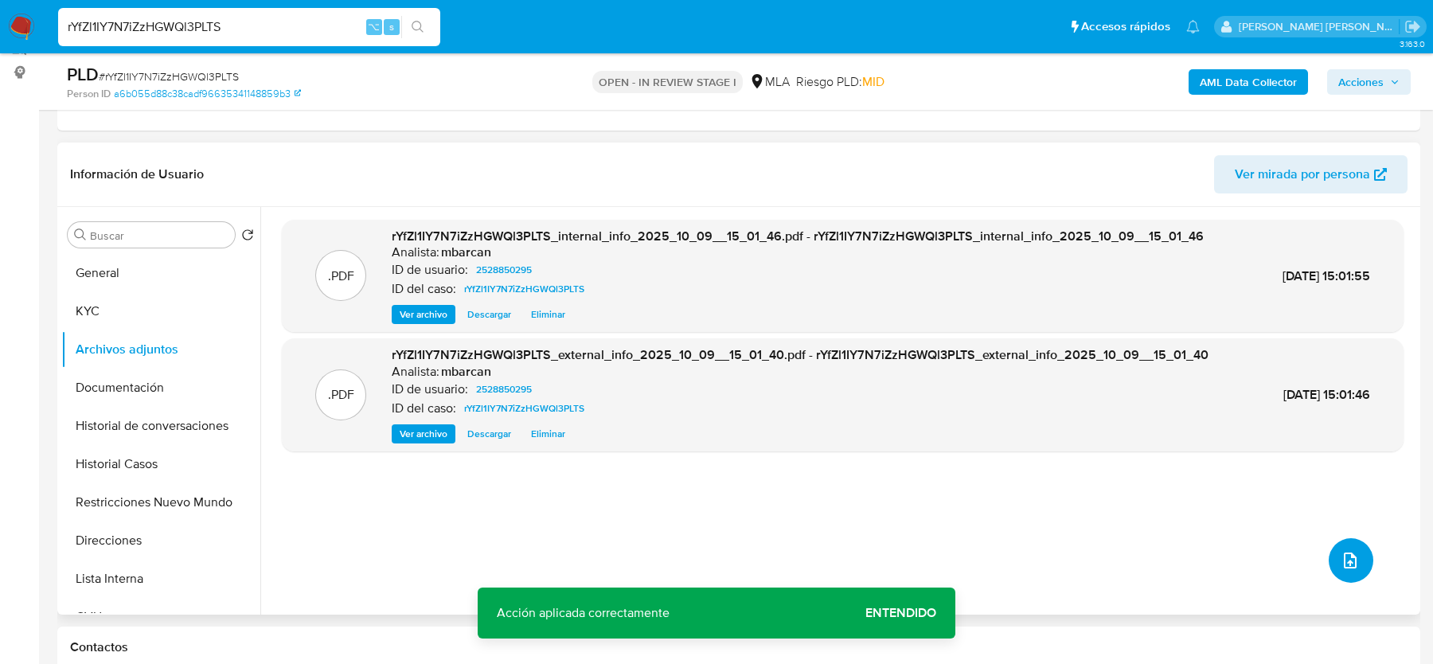
click at [1352, 561] on icon "upload-file" at bounding box center [1350, 560] width 19 height 19
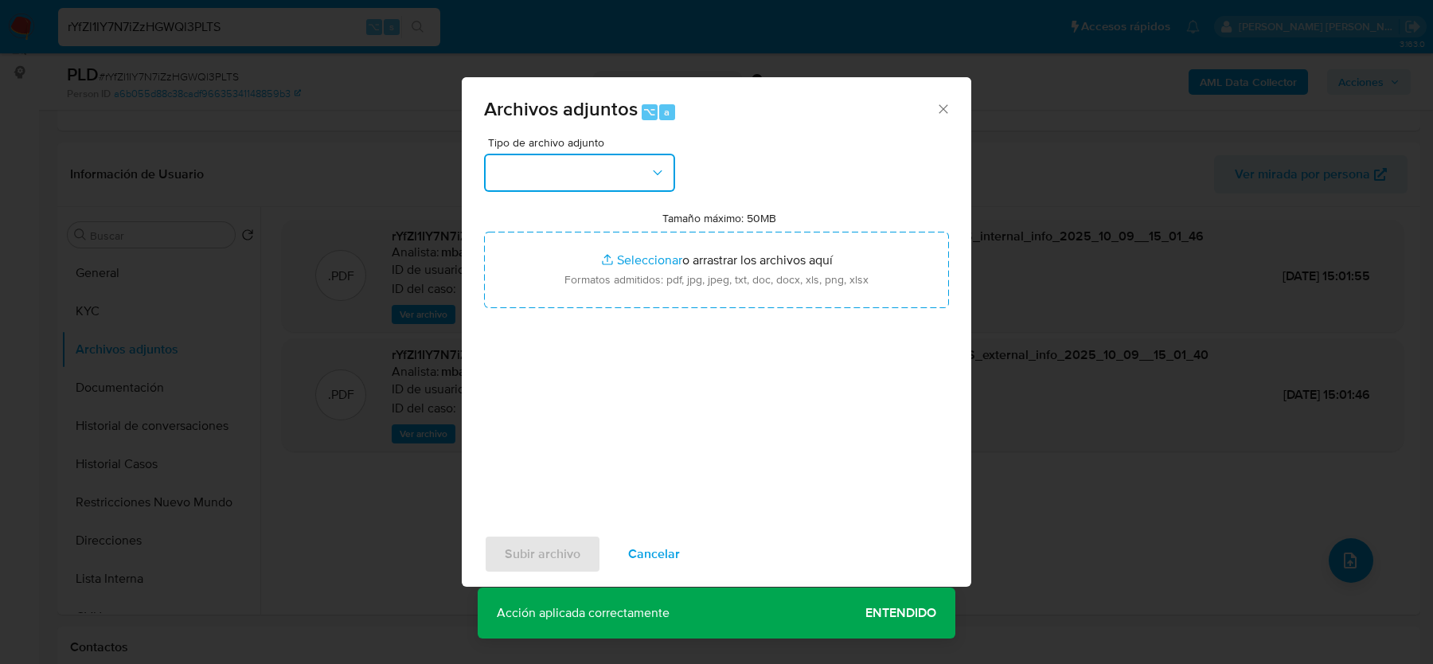
click at [672, 184] on button "button" at bounding box center [579, 173] width 191 height 38
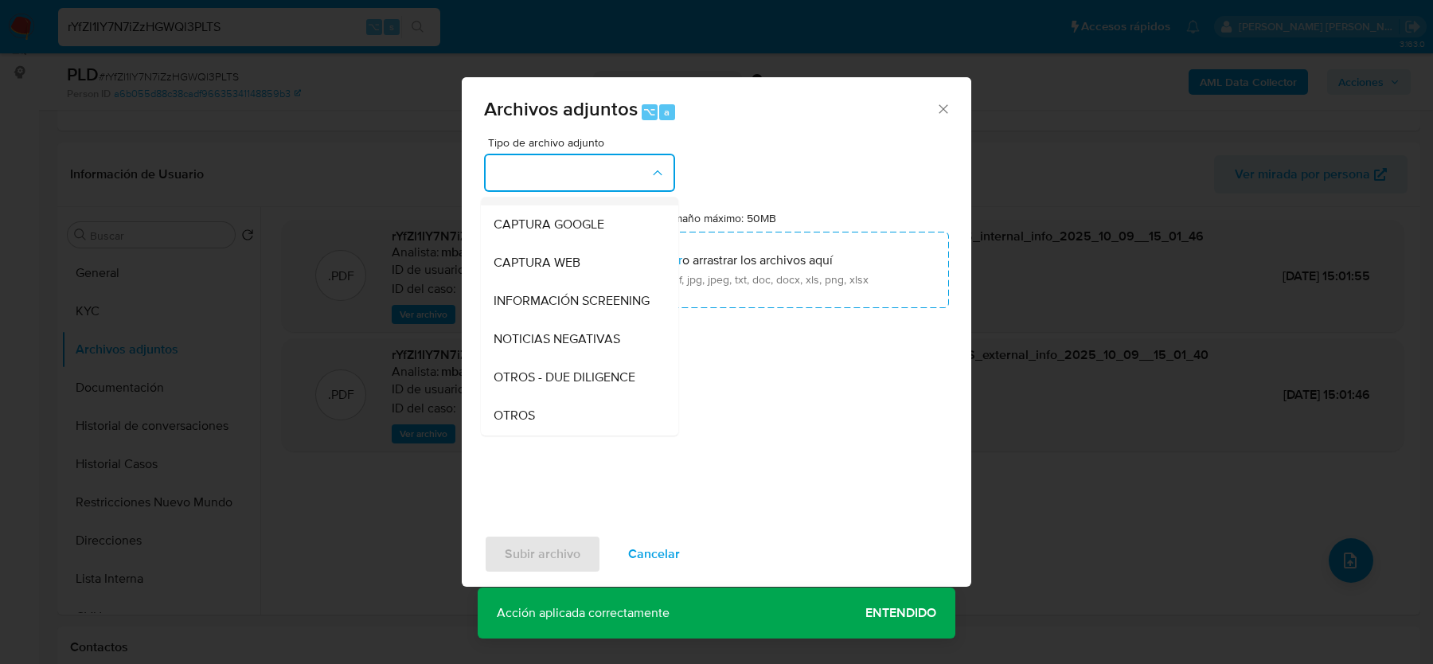
scroll to position [154, 0]
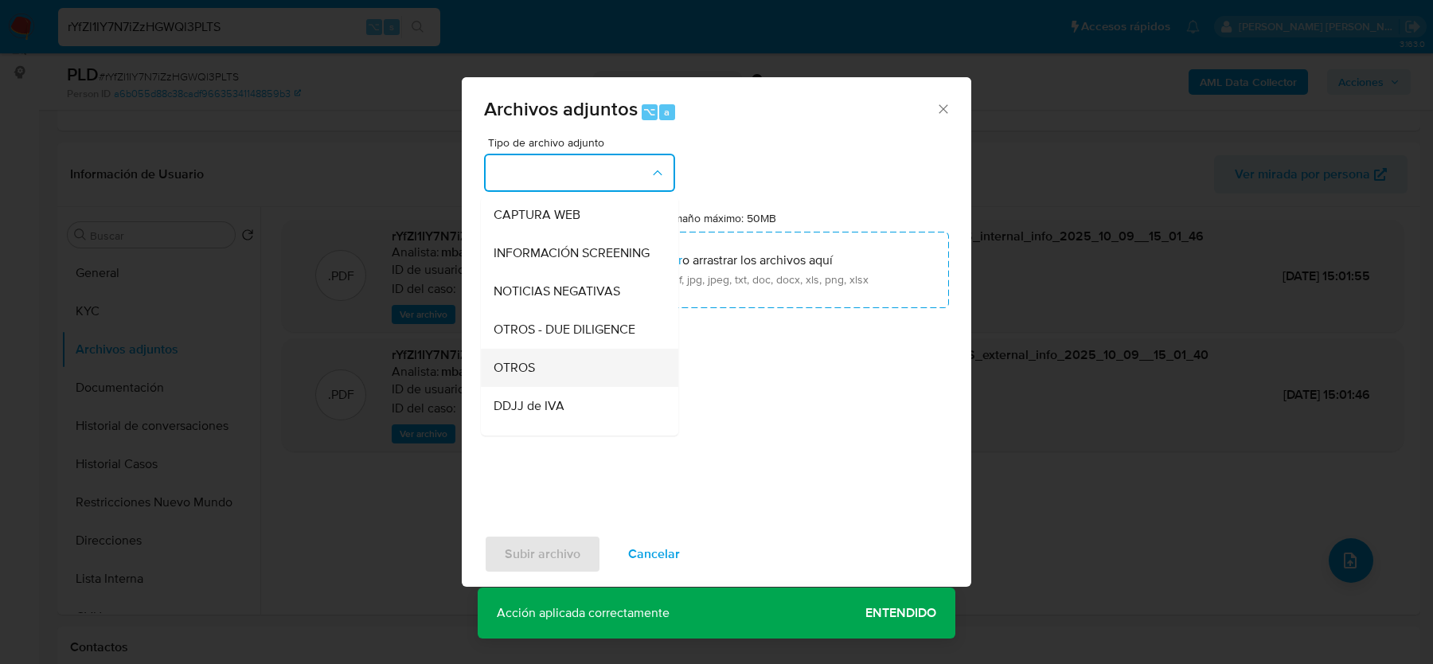
click at [526, 366] on span "OTROS" at bounding box center [514, 368] width 41 height 16
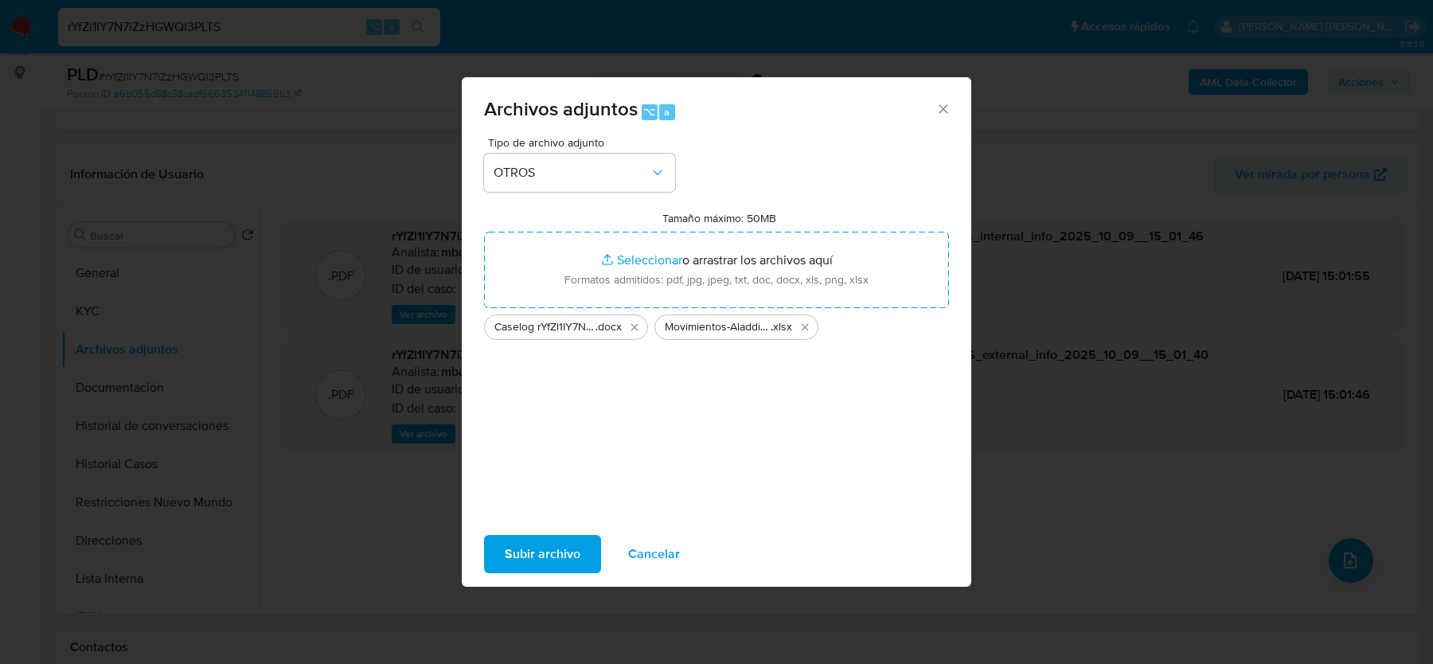
click at [550, 547] on span "Subir archivo" at bounding box center [543, 554] width 76 height 35
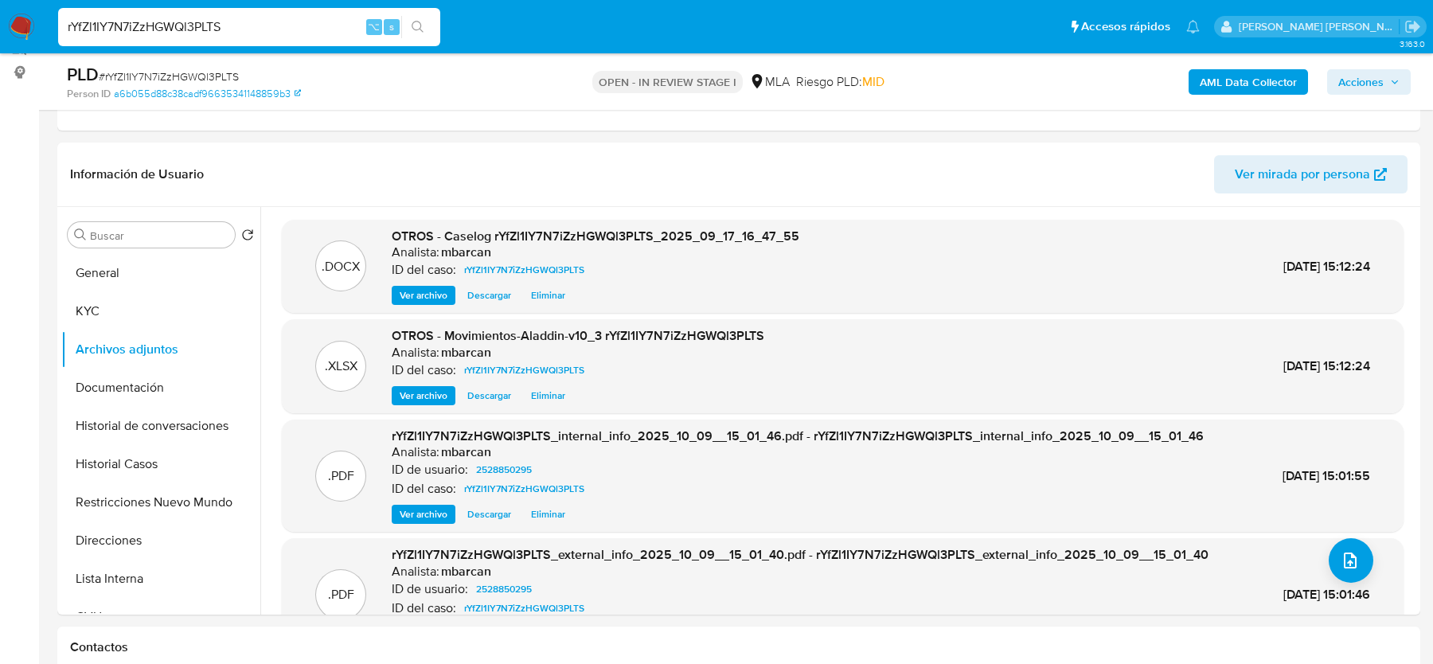
click at [1366, 89] on span "Acciones" at bounding box center [1360, 81] width 45 height 25
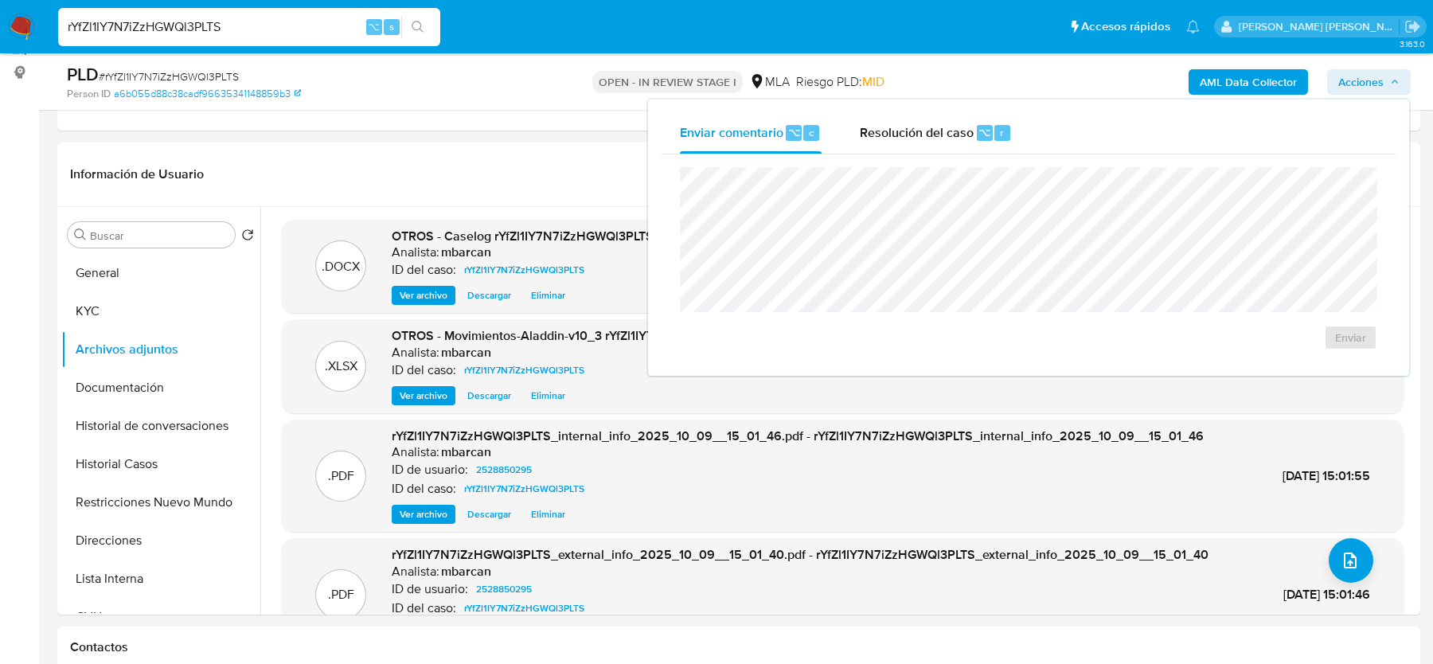
click at [849, 154] on div "Enviar" at bounding box center [1029, 258] width 736 height 209
drag, startPoint x: 907, startPoint y: 131, endPoint x: 899, endPoint y: 148, distance: 19.2
click at [907, 131] on span "Resolución del caso" at bounding box center [917, 132] width 114 height 18
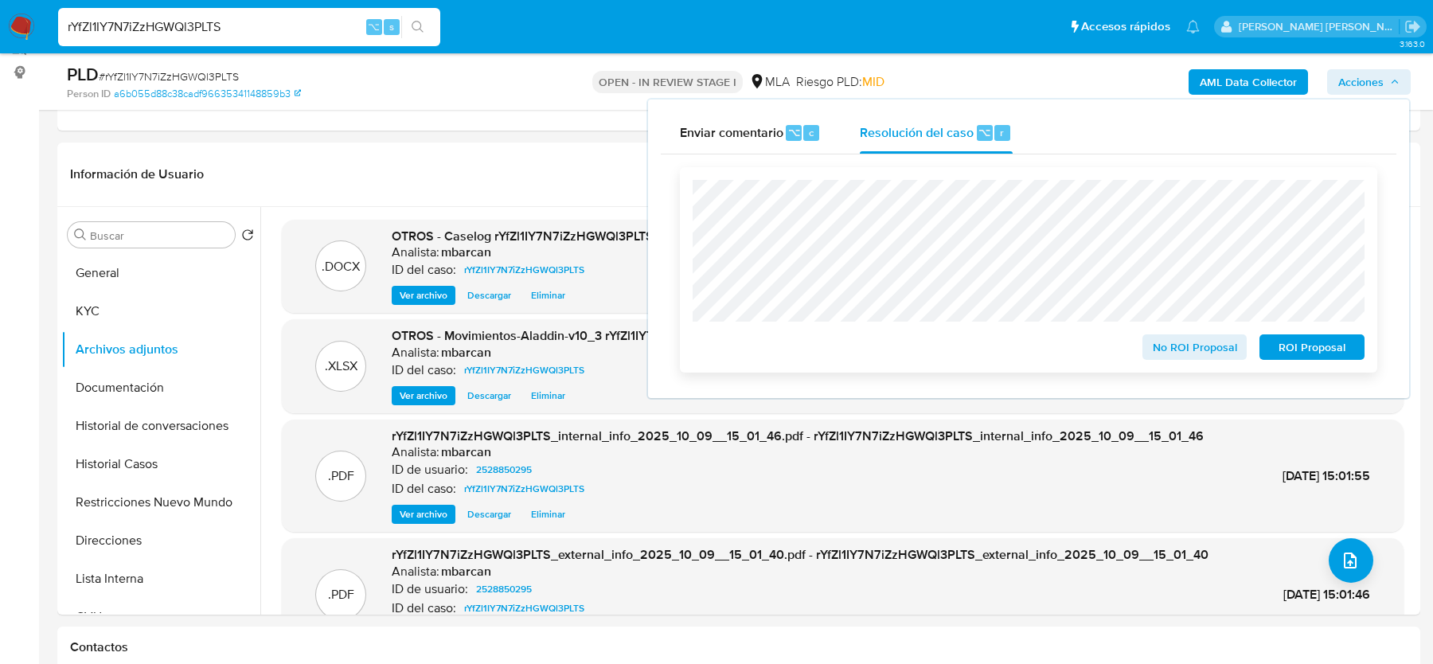
click at [1312, 350] on span "ROI Proposal" at bounding box center [1312, 347] width 83 height 22
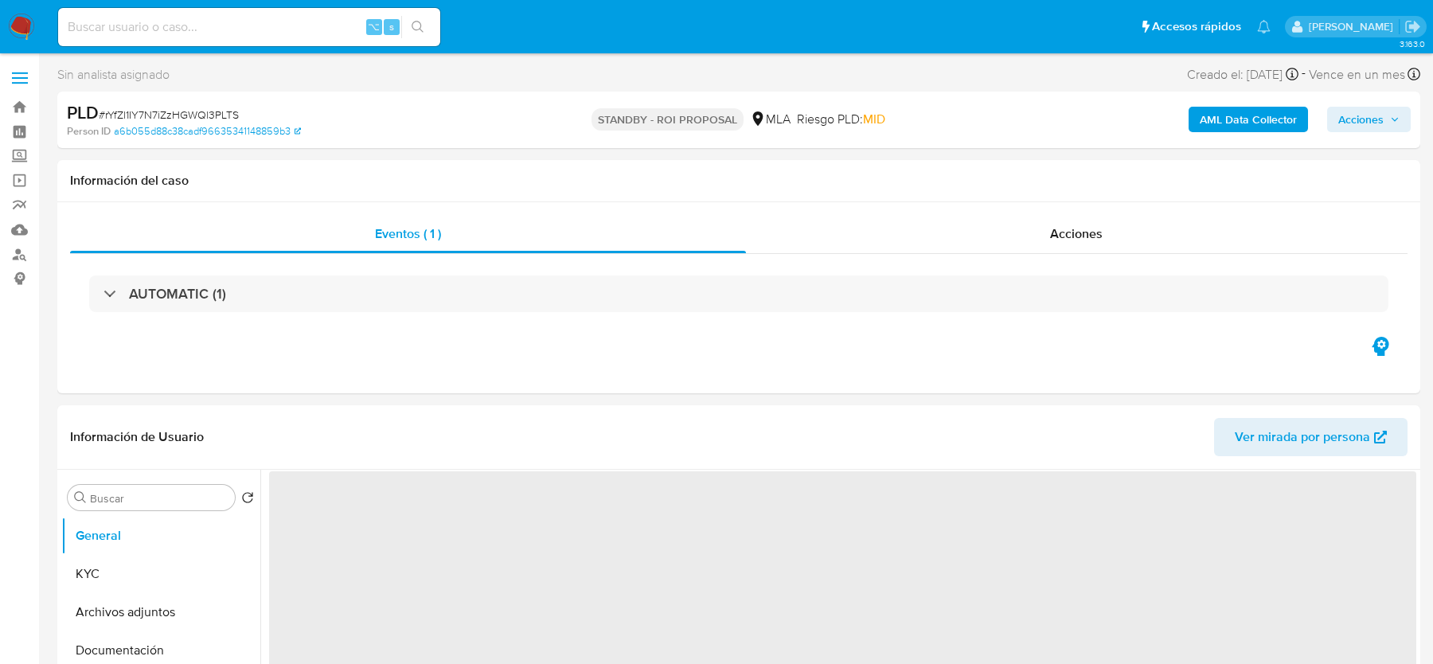
select select "10"
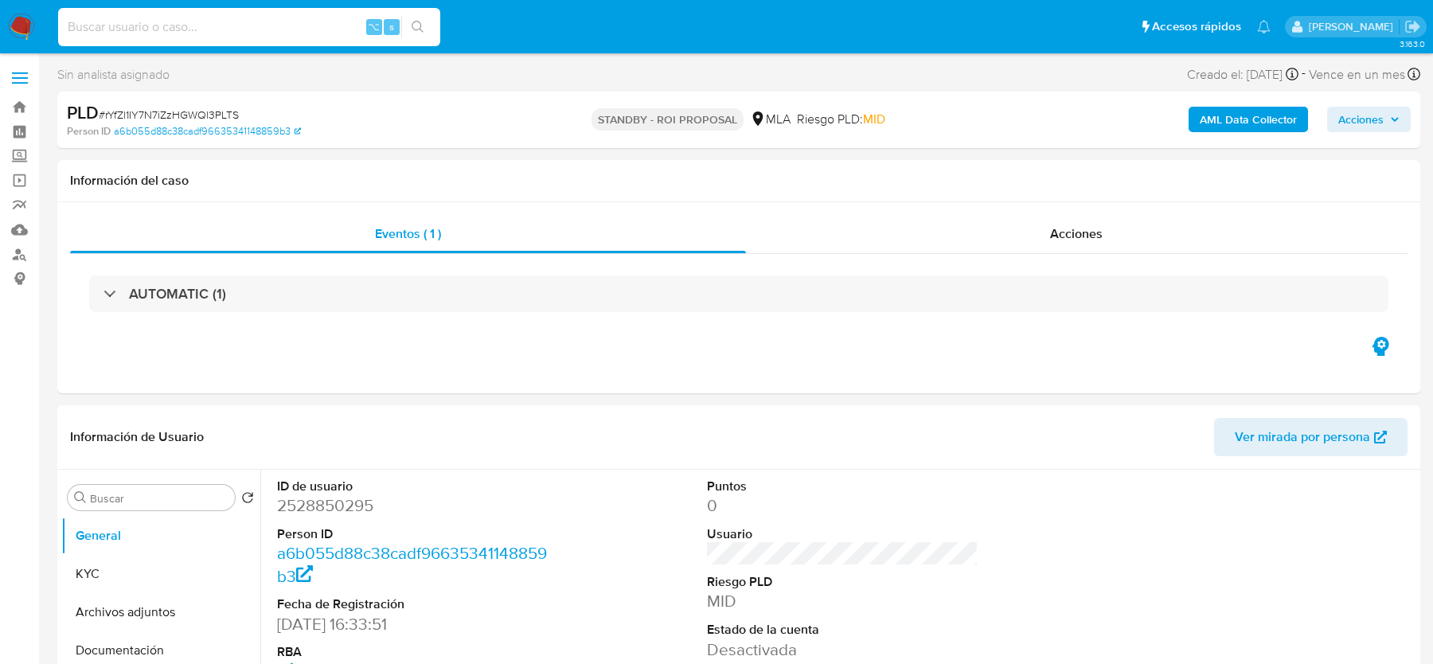
click at [306, 35] on input at bounding box center [249, 27] width 382 height 21
paste input "IeY6zbuNi61V1QkdXu54qgW0"
type input "IeY6zbuNi61V1QkdXu54qgW0"
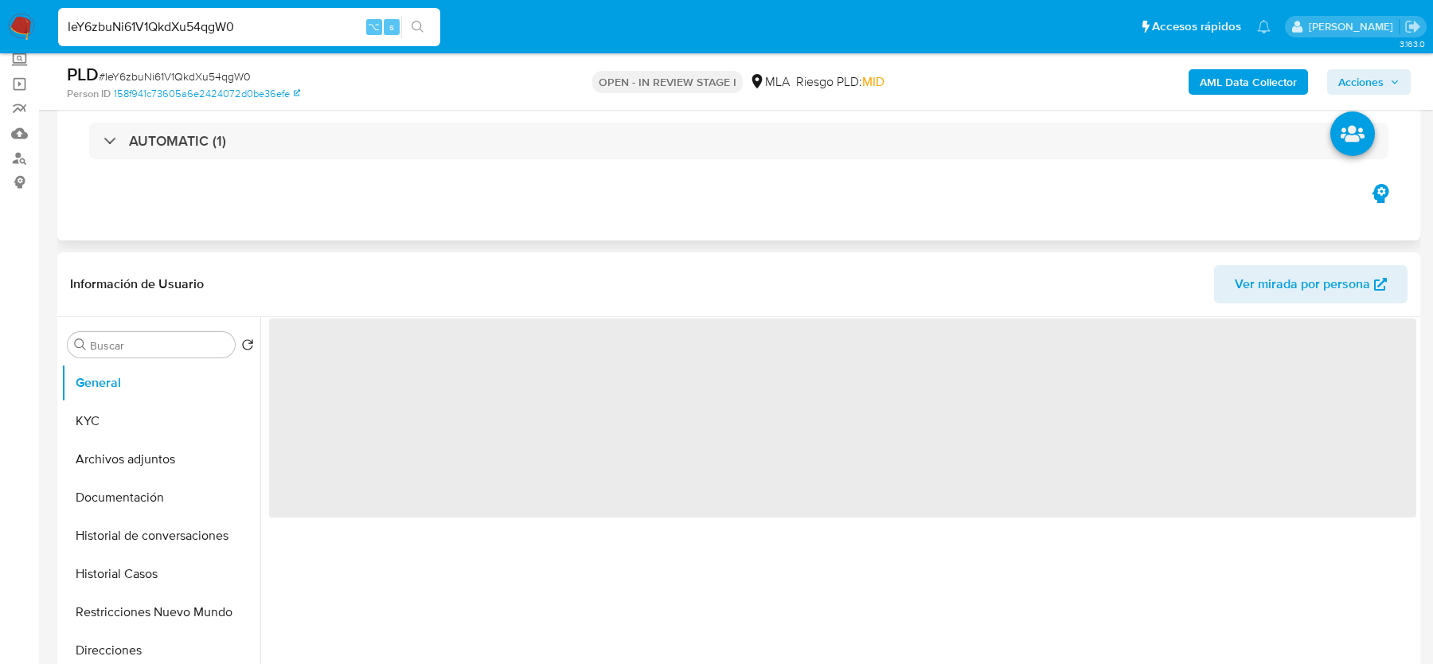
scroll to position [415, 0]
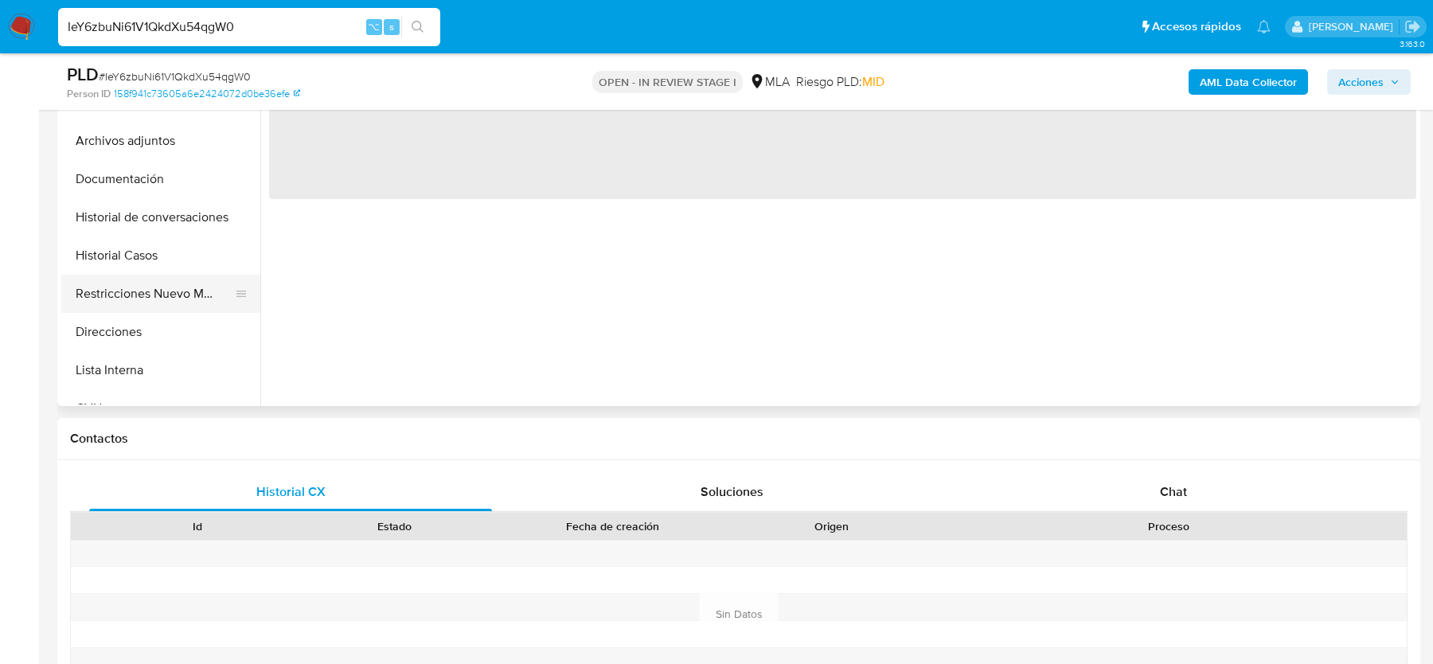
select select "10"
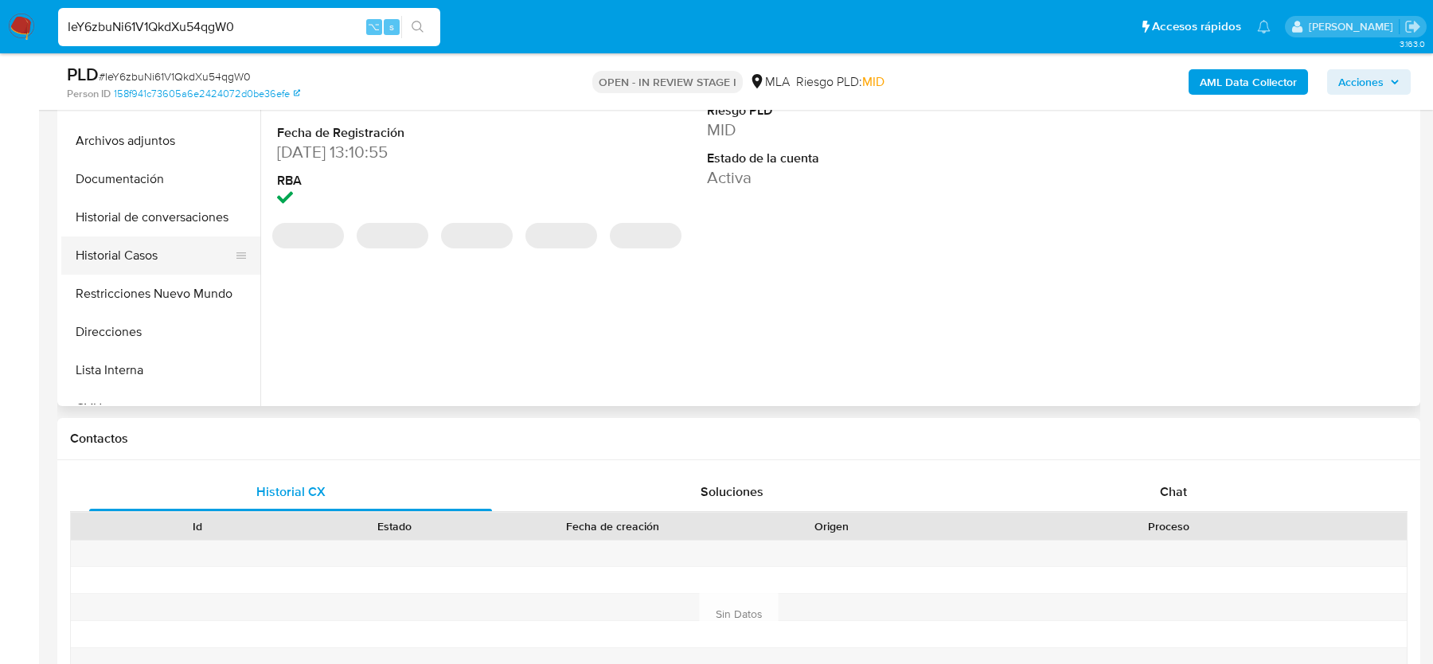
click at [152, 252] on button "Historial Casos" at bounding box center [154, 255] width 186 height 38
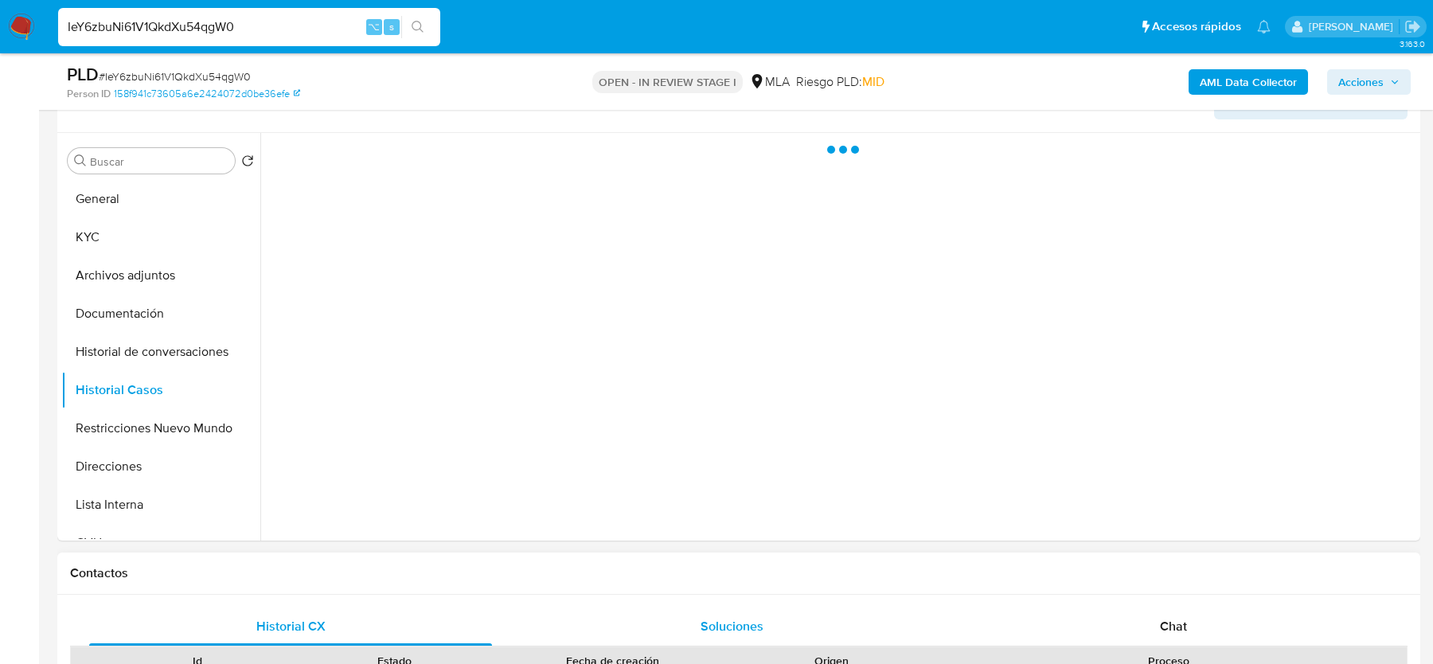
scroll to position [275, 0]
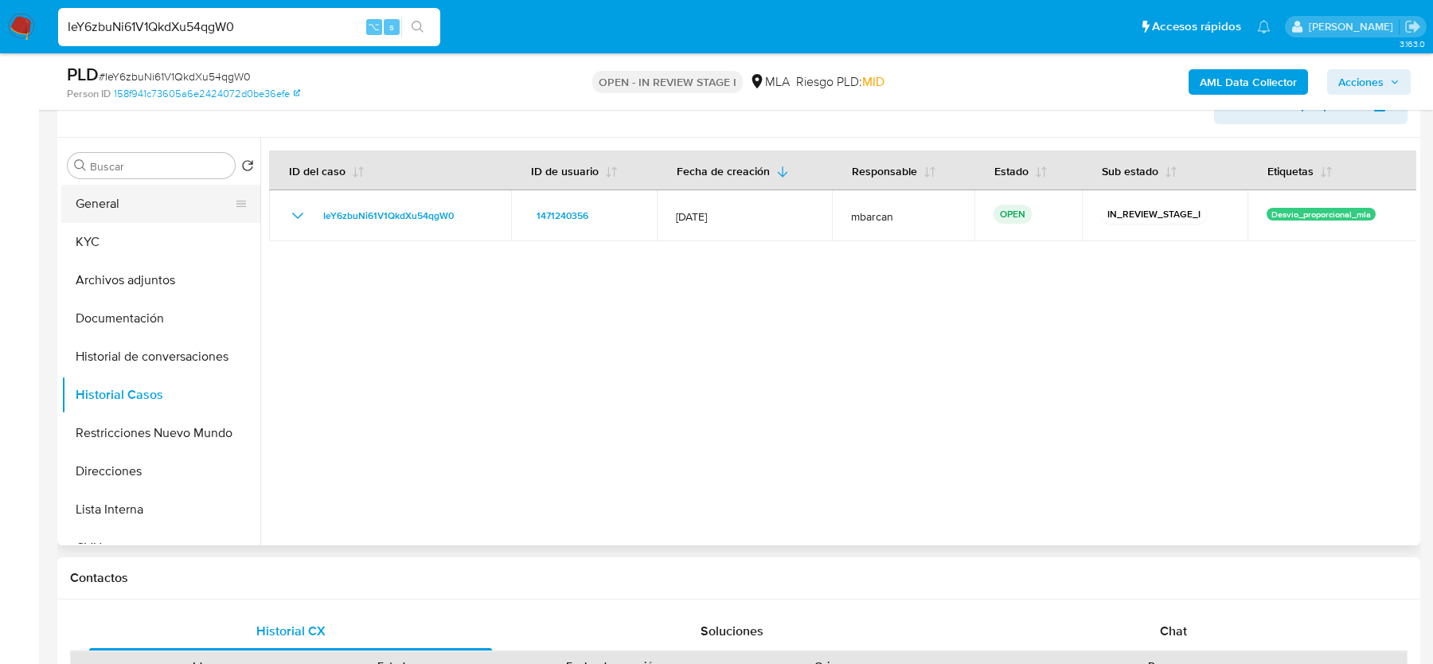
click at [101, 201] on button "General" at bounding box center [154, 204] width 186 height 38
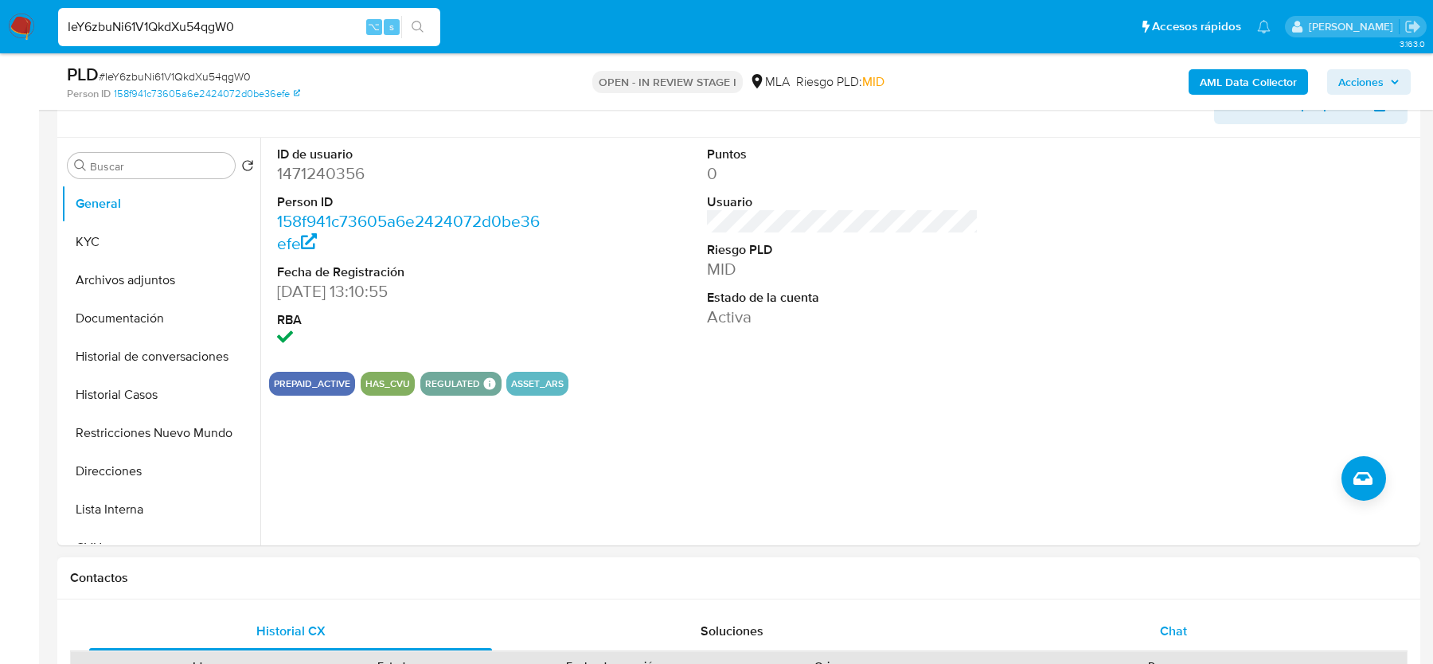
click at [1177, 619] on div "Chat" at bounding box center [1173, 631] width 403 height 38
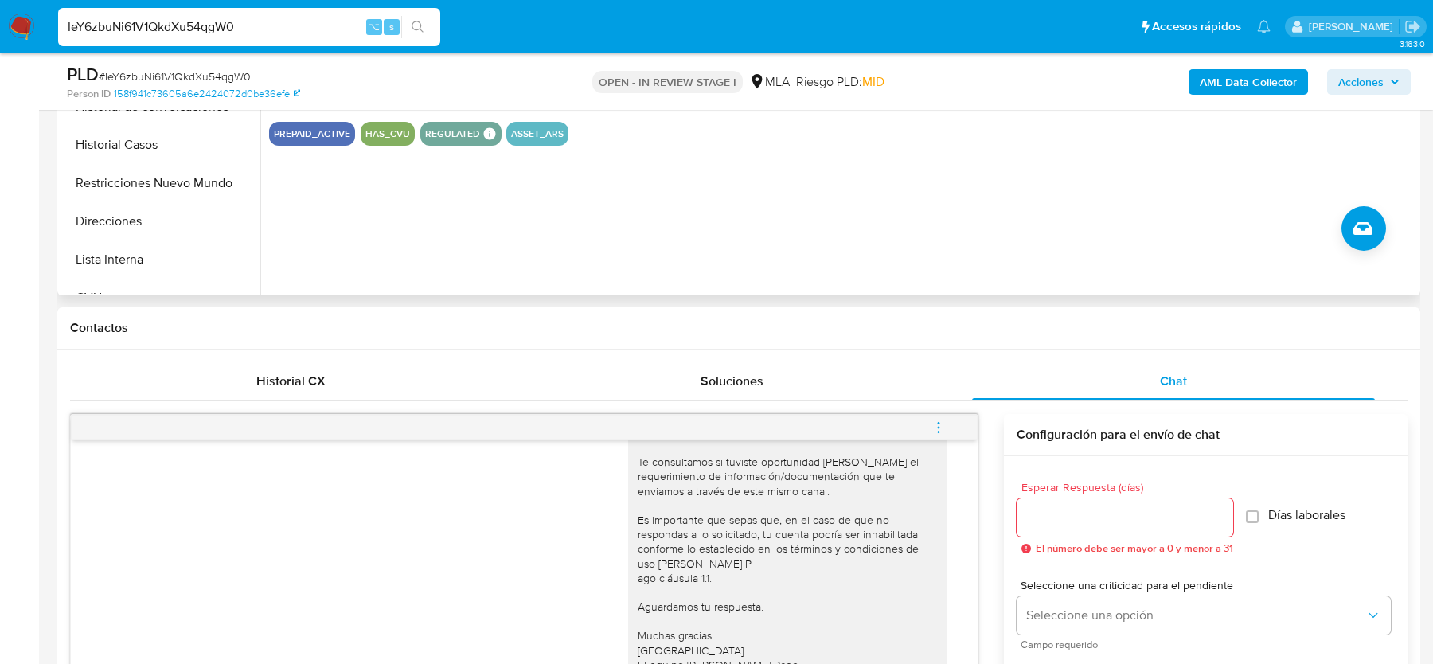
scroll to position [479, 0]
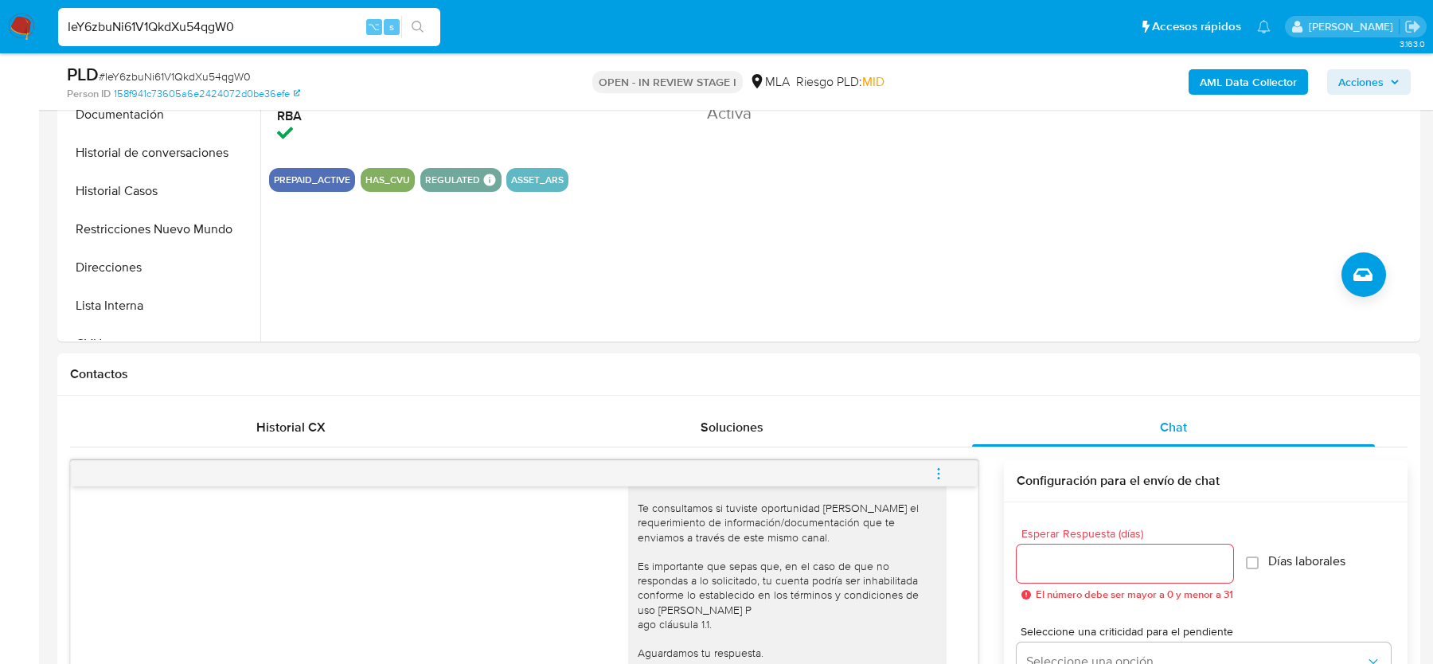
click at [1218, 84] on b "AML Data Collector" at bounding box center [1248, 81] width 97 height 25
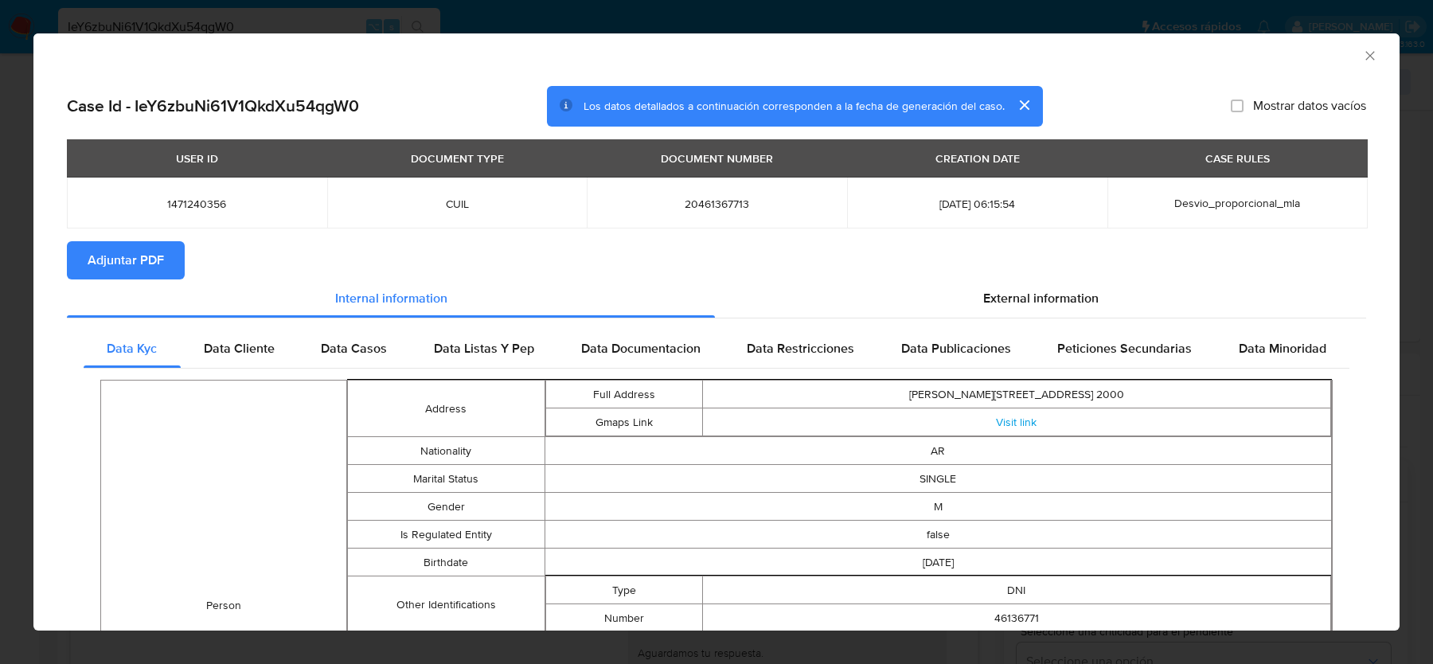
click at [146, 252] on span "Adjuntar PDF" at bounding box center [126, 260] width 76 height 35
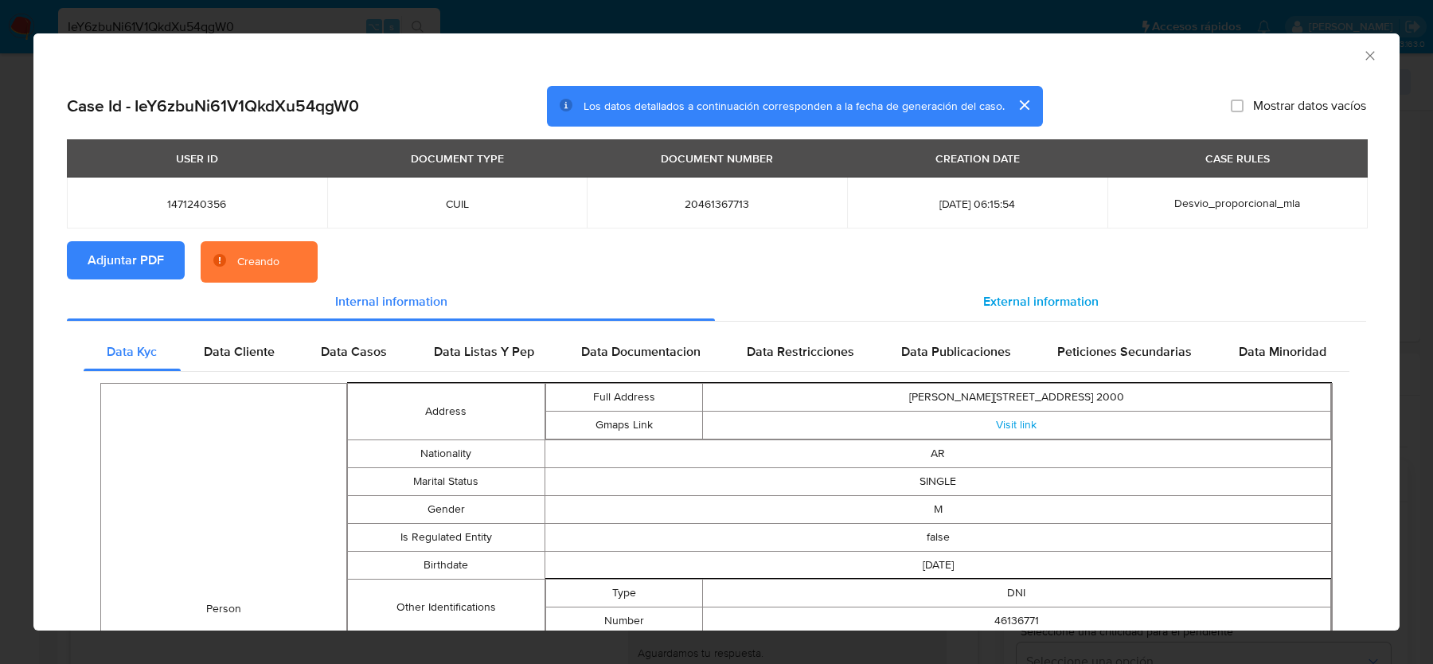
click at [1107, 297] on div "External information" at bounding box center [1040, 302] width 651 height 38
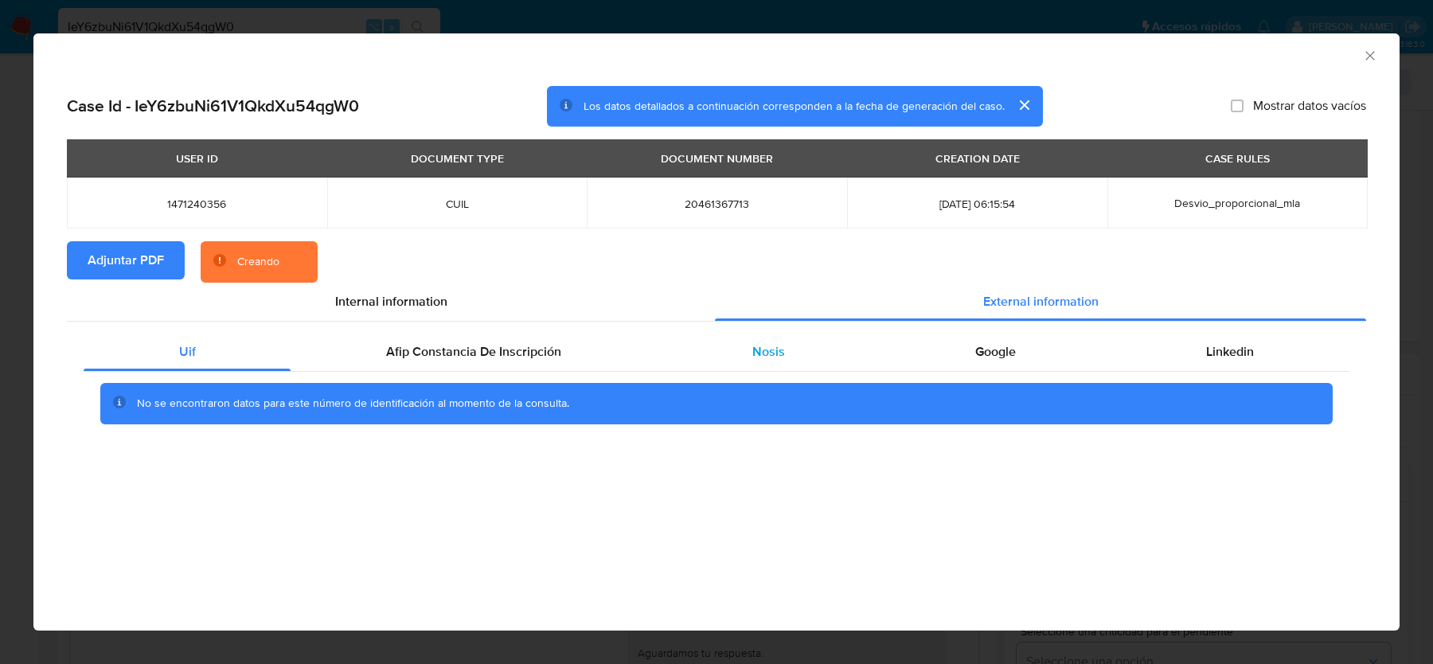
drag, startPoint x: 566, startPoint y: 350, endPoint x: 837, endPoint y: 350, distance: 270.7
click at [566, 350] on div "Afip Constancia De Inscripción" at bounding box center [473, 352] width 365 height 38
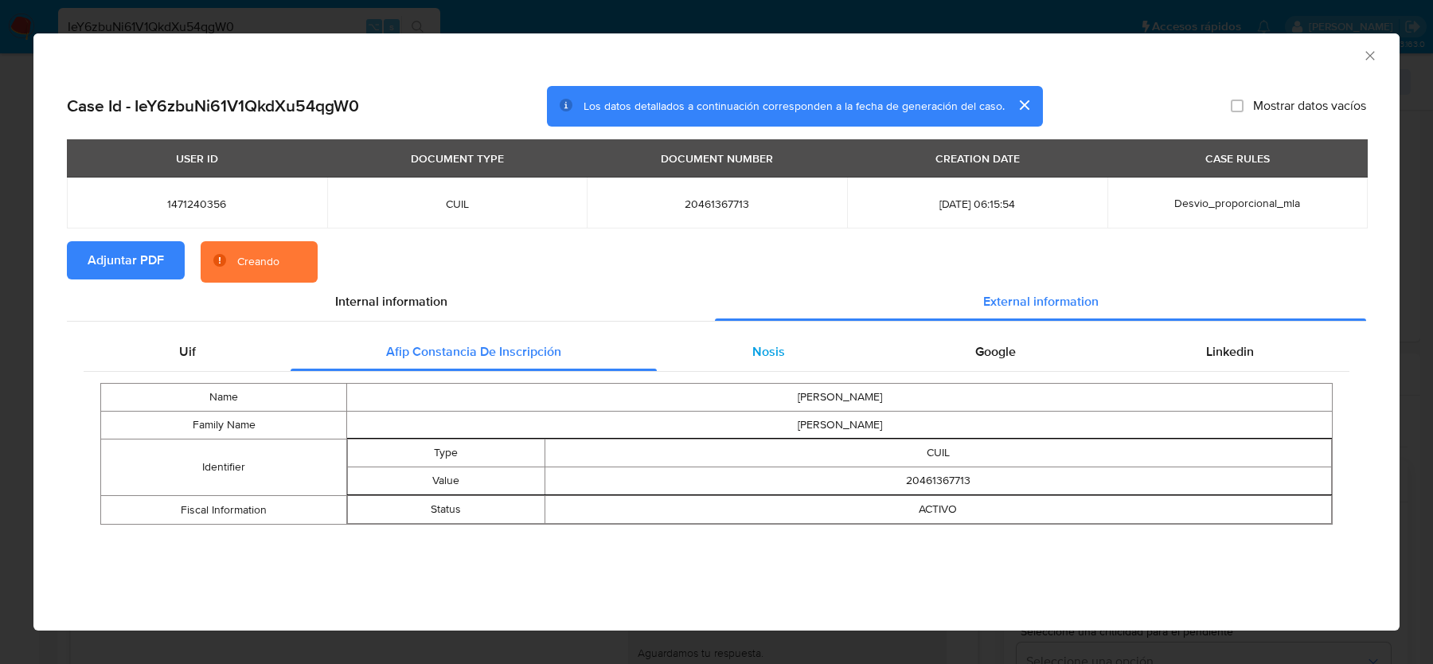
drag, startPoint x: 806, startPoint y: 343, endPoint x: 844, endPoint y: 343, distance: 38.2
click at [806, 343] on div "Nosis" at bounding box center [768, 352] width 223 height 38
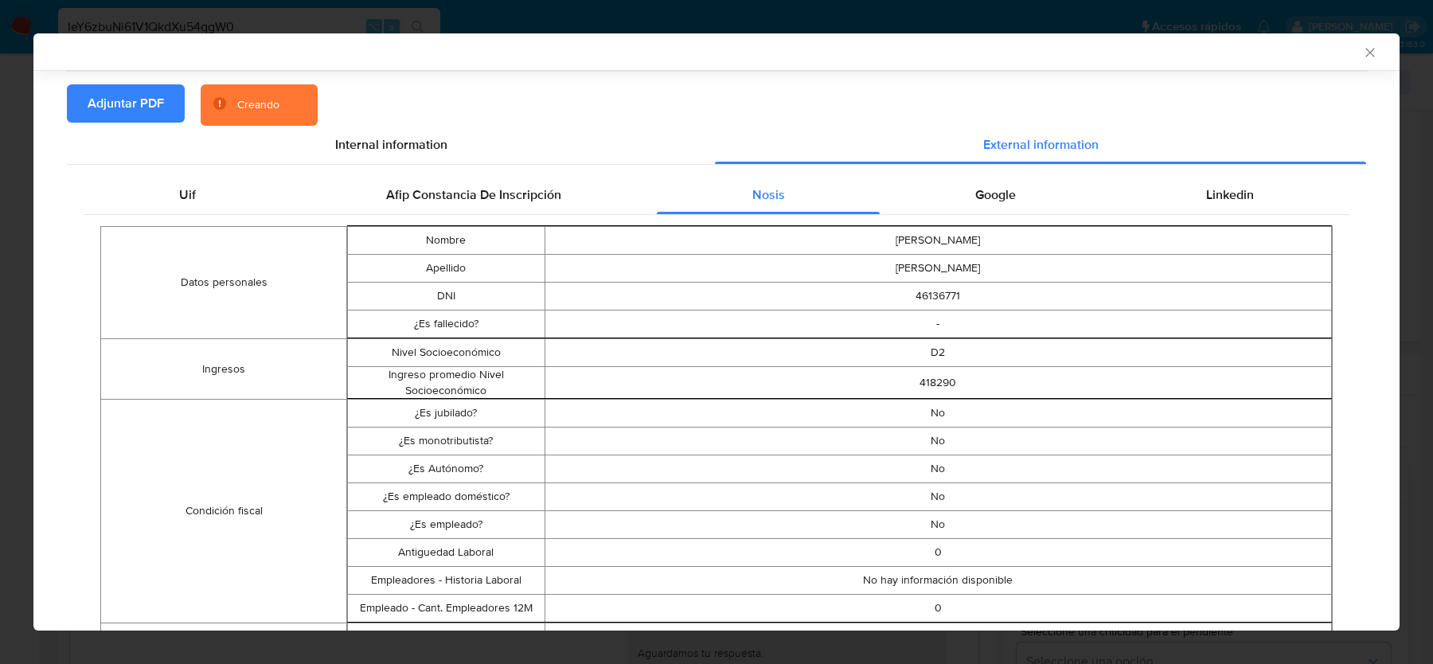
scroll to position [167, 0]
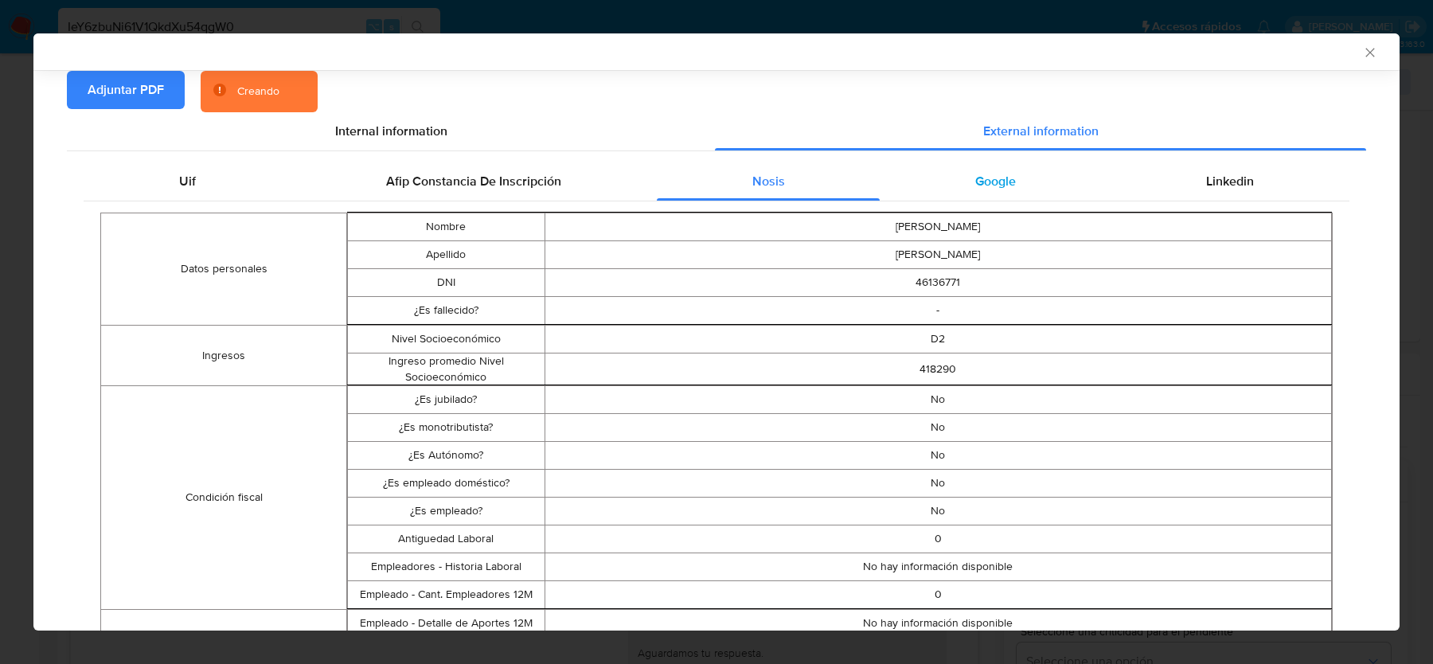
click at [970, 168] on div "Google" at bounding box center [995, 181] width 231 height 38
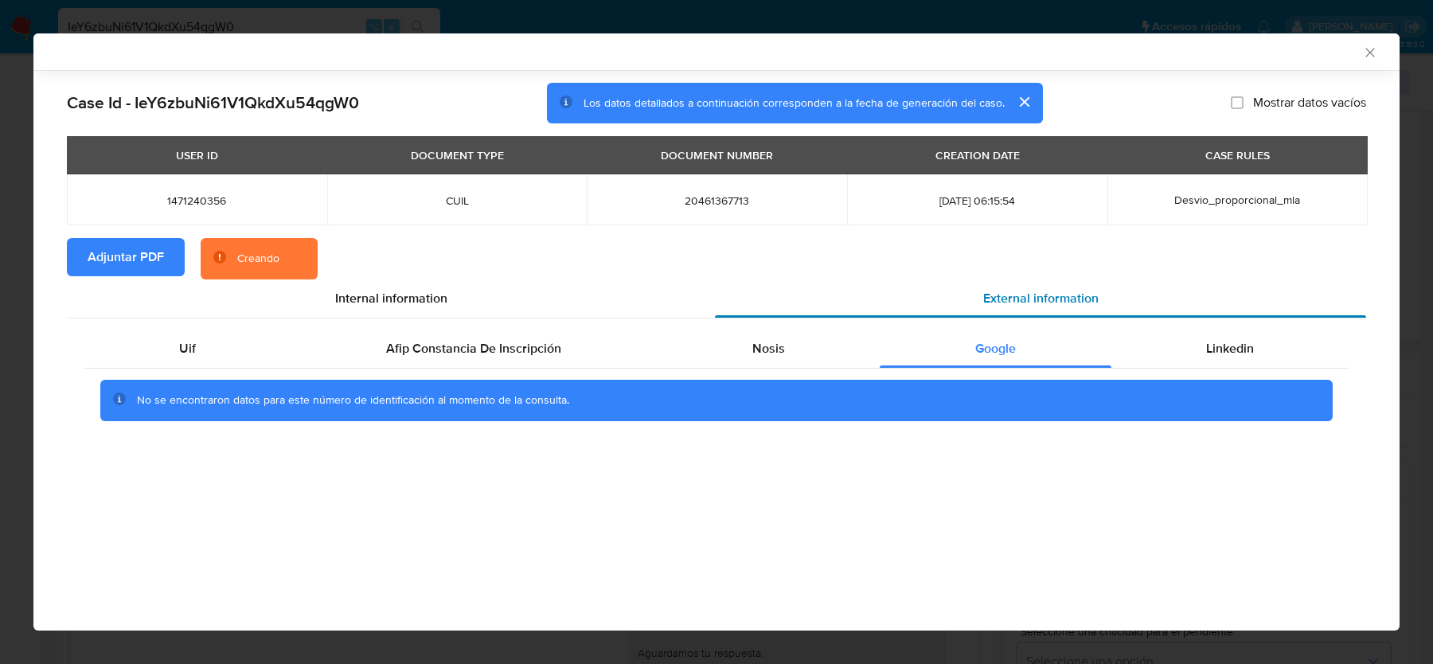
scroll to position [0, 0]
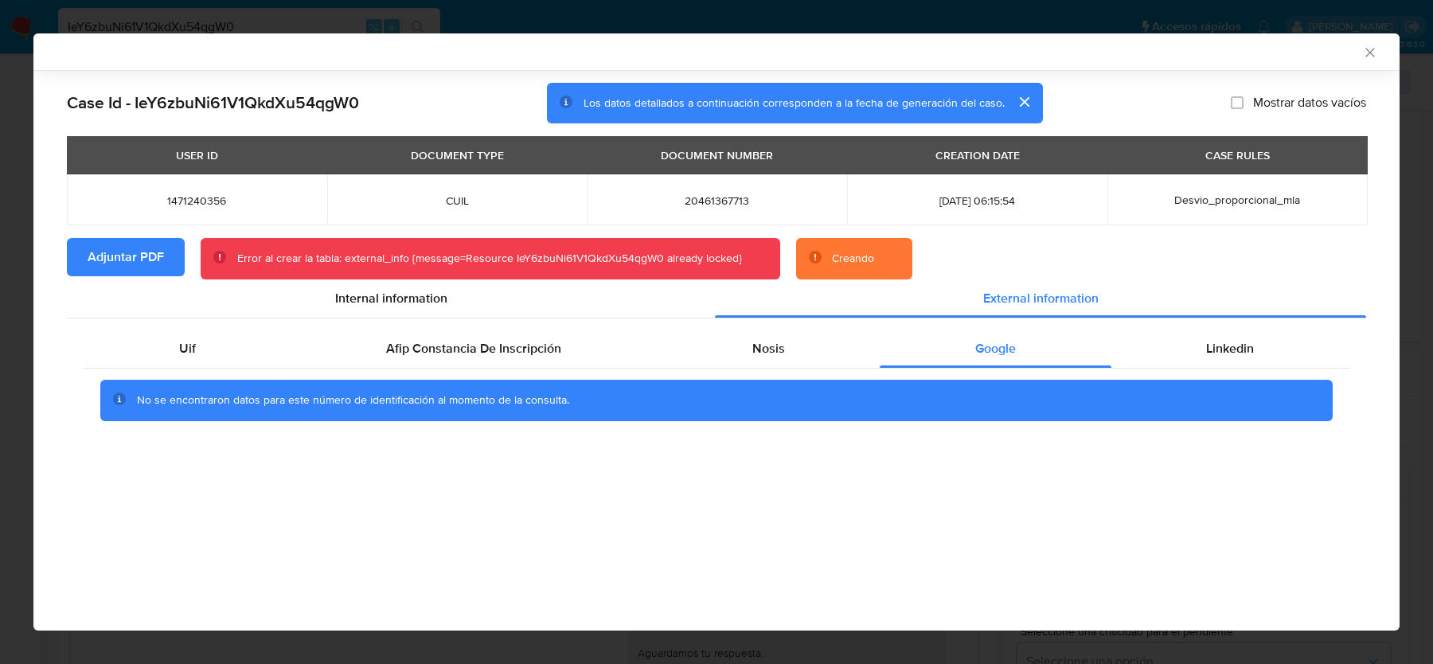
click at [1369, 53] on icon "Cerrar ventana" at bounding box center [1369, 52] width 9 height 9
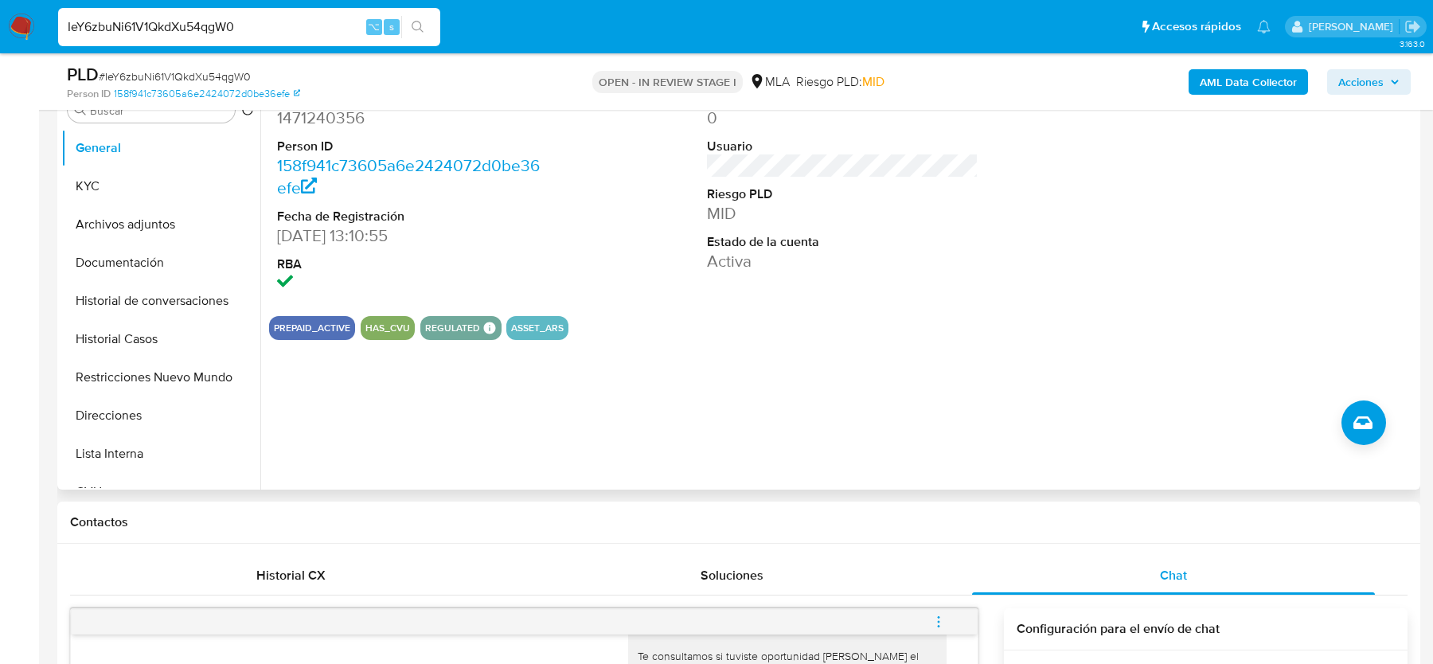
scroll to position [303, 0]
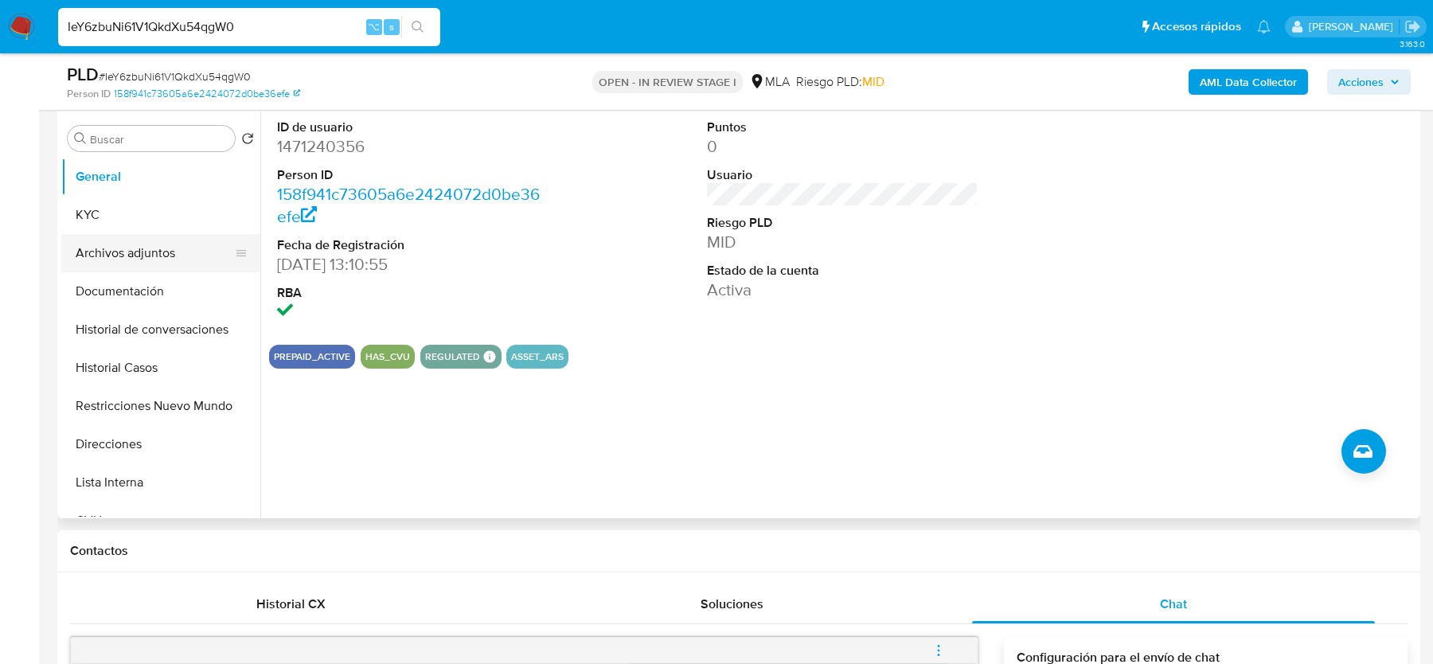
click at [162, 268] on button "Archivos adjuntos" at bounding box center [154, 253] width 186 height 38
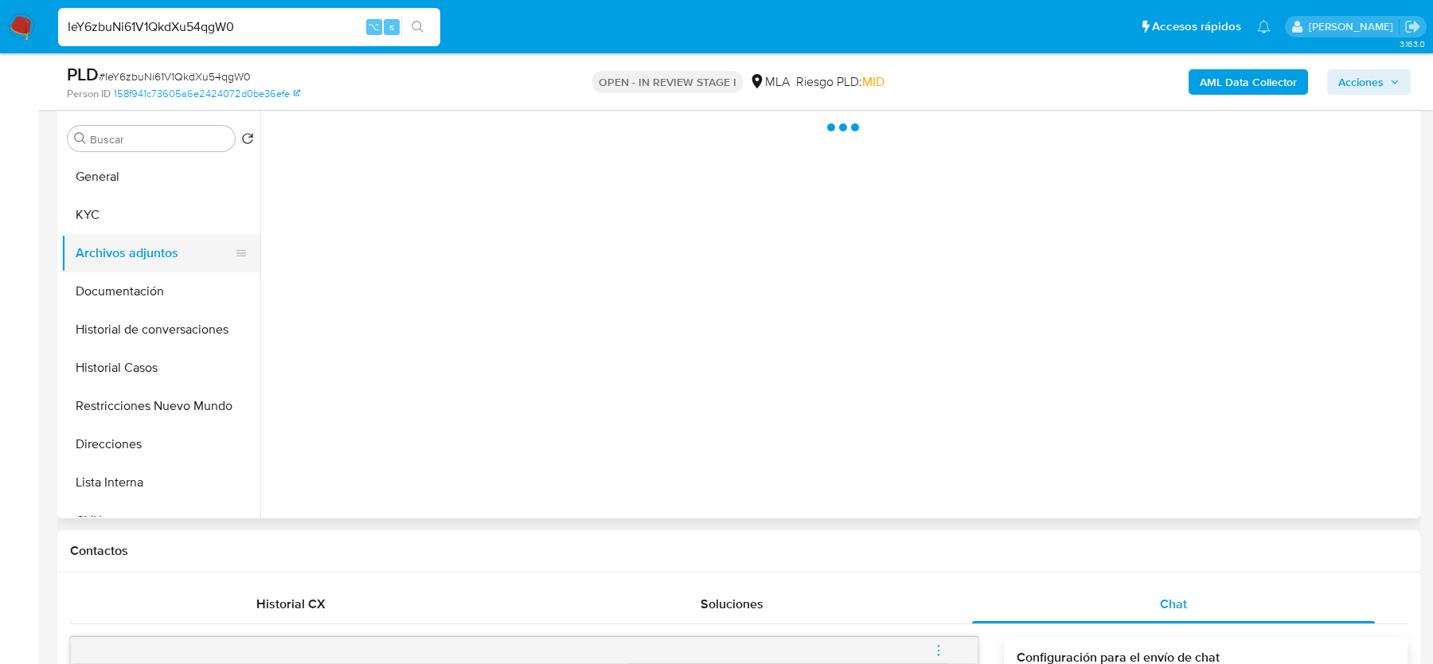
click at [162, 264] on button "Archivos adjuntos" at bounding box center [154, 253] width 186 height 38
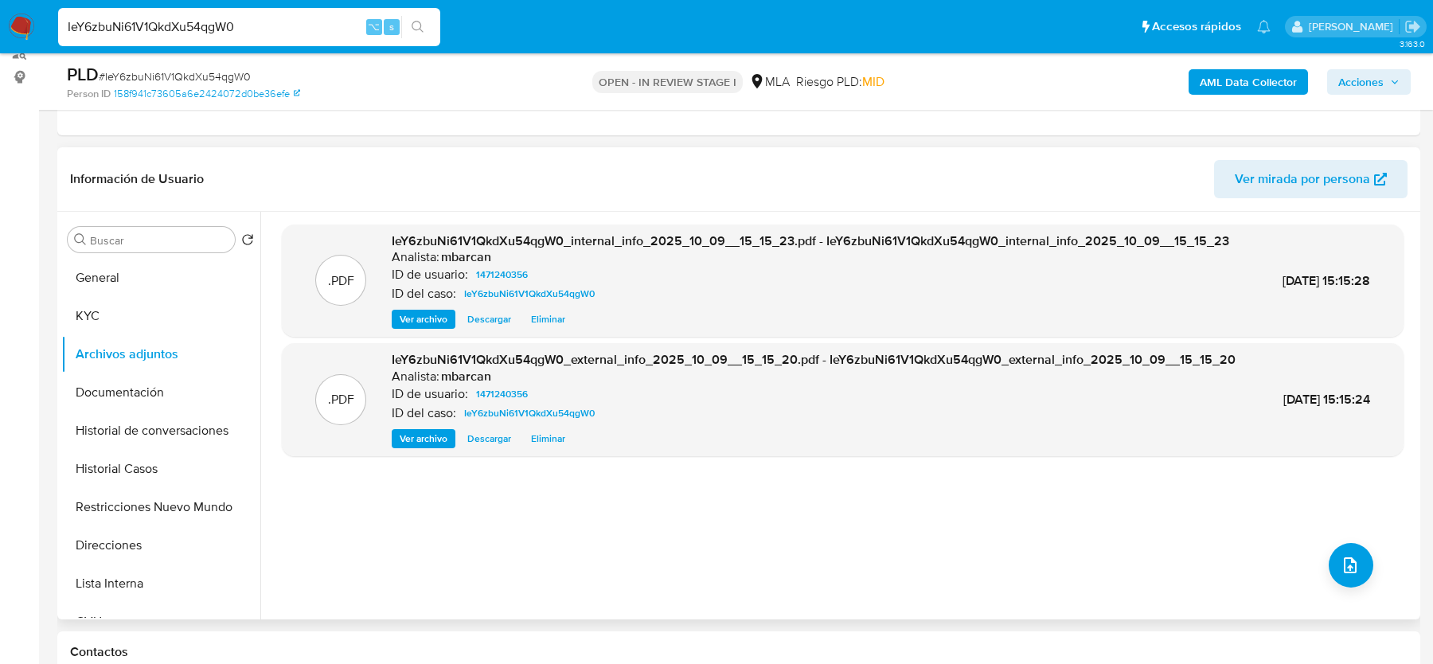
scroll to position [200, 0]
click at [183, 71] on span "# IeY6zbuNi61V1QkdXu54qgW0" at bounding box center [175, 76] width 152 height 16
copy span "IeY6zbuNi61V1QkdXu54qgW0"
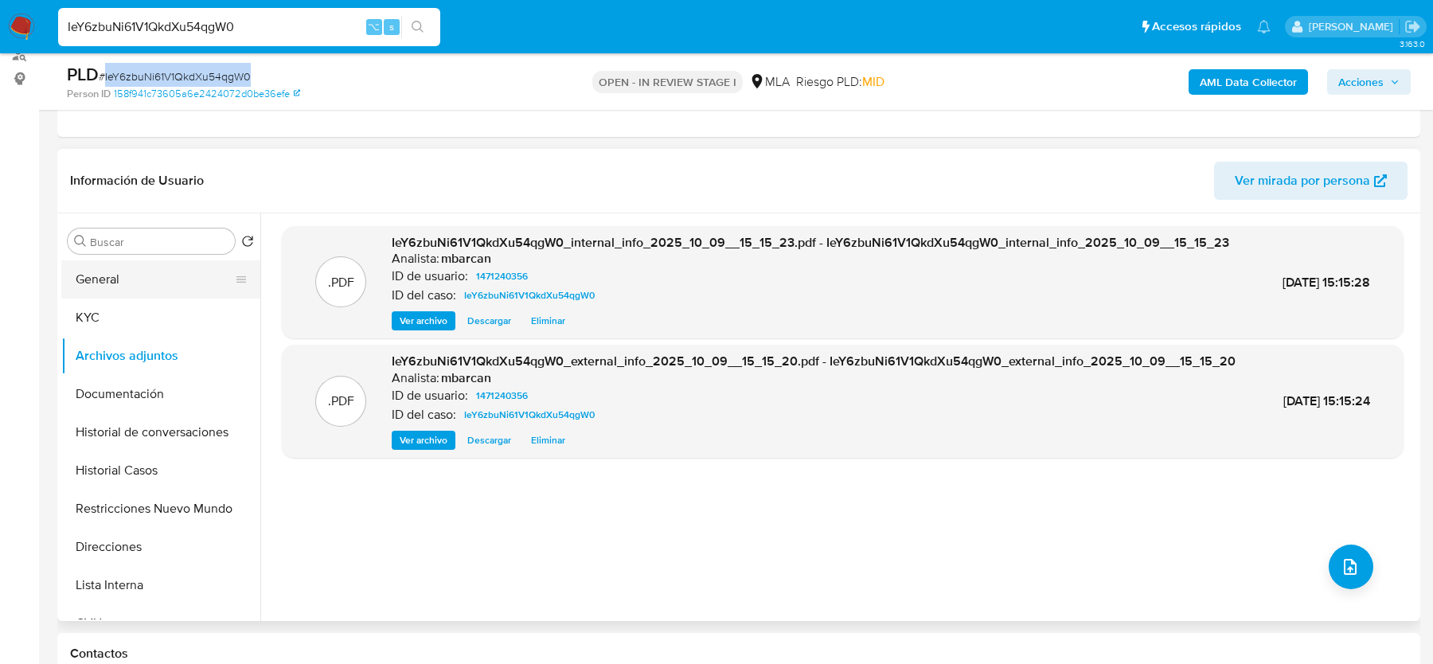
click at [103, 291] on button "General" at bounding box center [154, 279] width 186 height 38
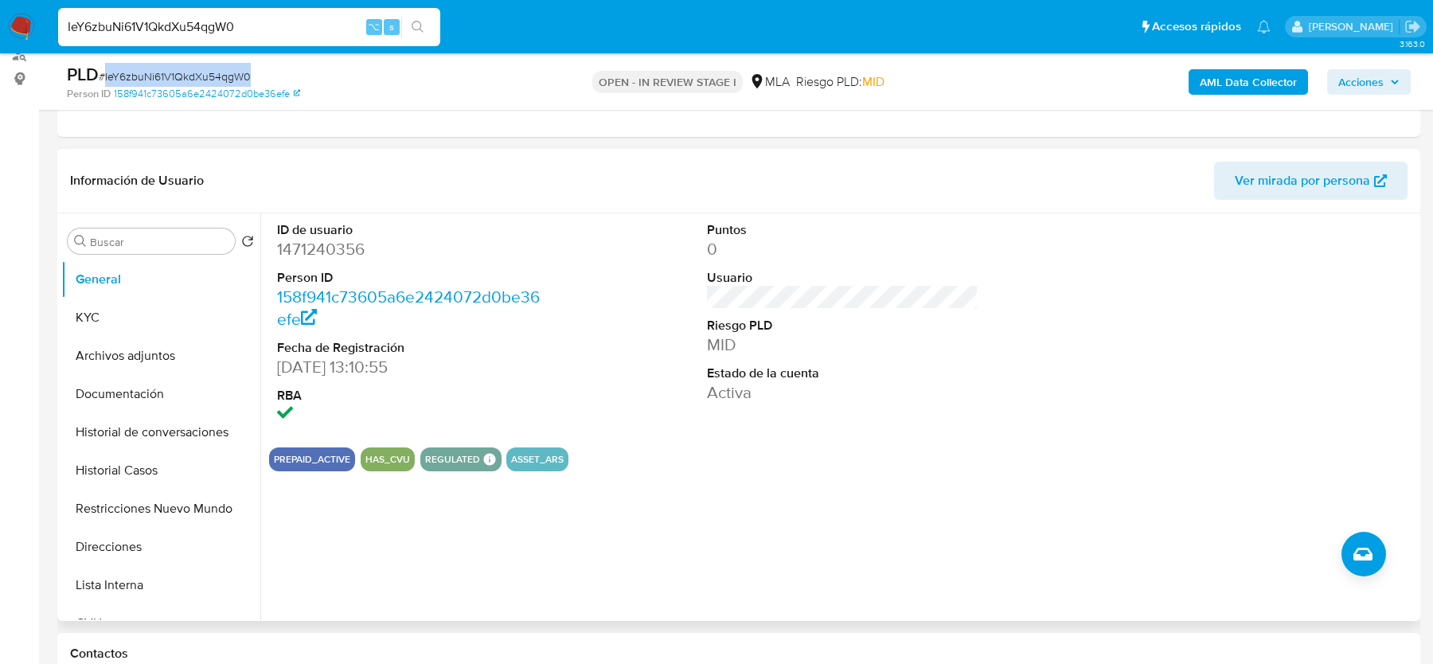
click at [308, 248] on dd "1471240356" at bounding box center [412, 249] width 271 height 22
copy dd "1471240356"
click at [996, 295] on div "ID de usuario 1471240356 Person ID 158f941c73605a6e2424072d0be36efe Fecha de Re…" at bounding box center [842, 323] width 1147 height 221
click at [113, 310] on button "KYC" at bounding box center [154, 318] width 186 height 38
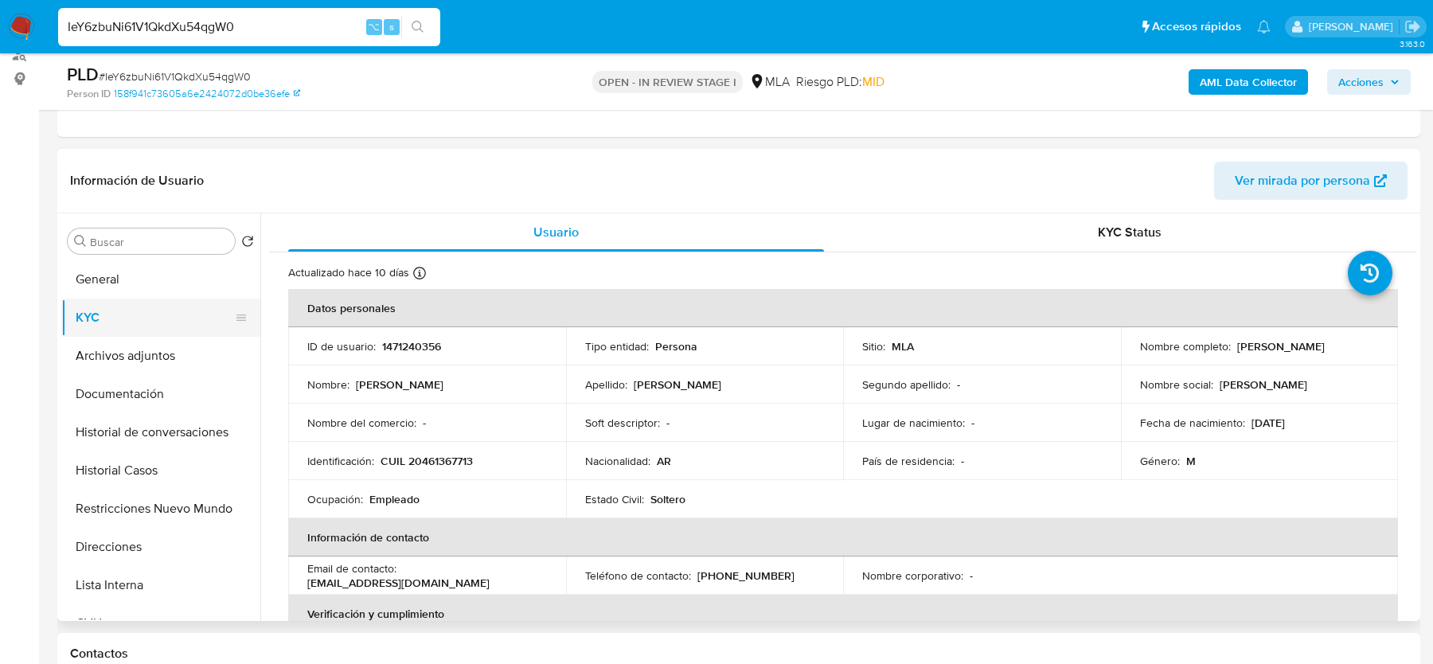
click at [112, 299] on button "KYC" at bounding box center [154, 318] width 186 height 38
click at [152, 478] on button "Historial Casos" at bounding box center [154, 470] width 186 height 38
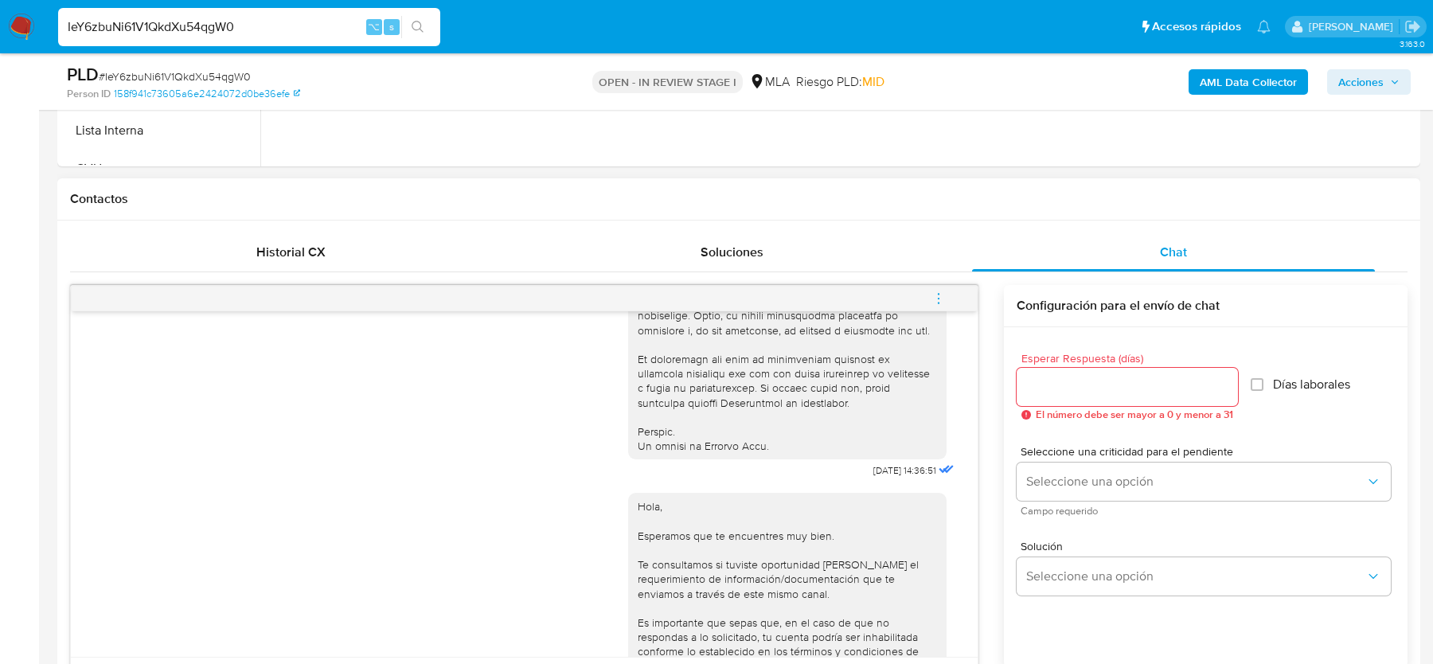
scroll to position [765, 0]
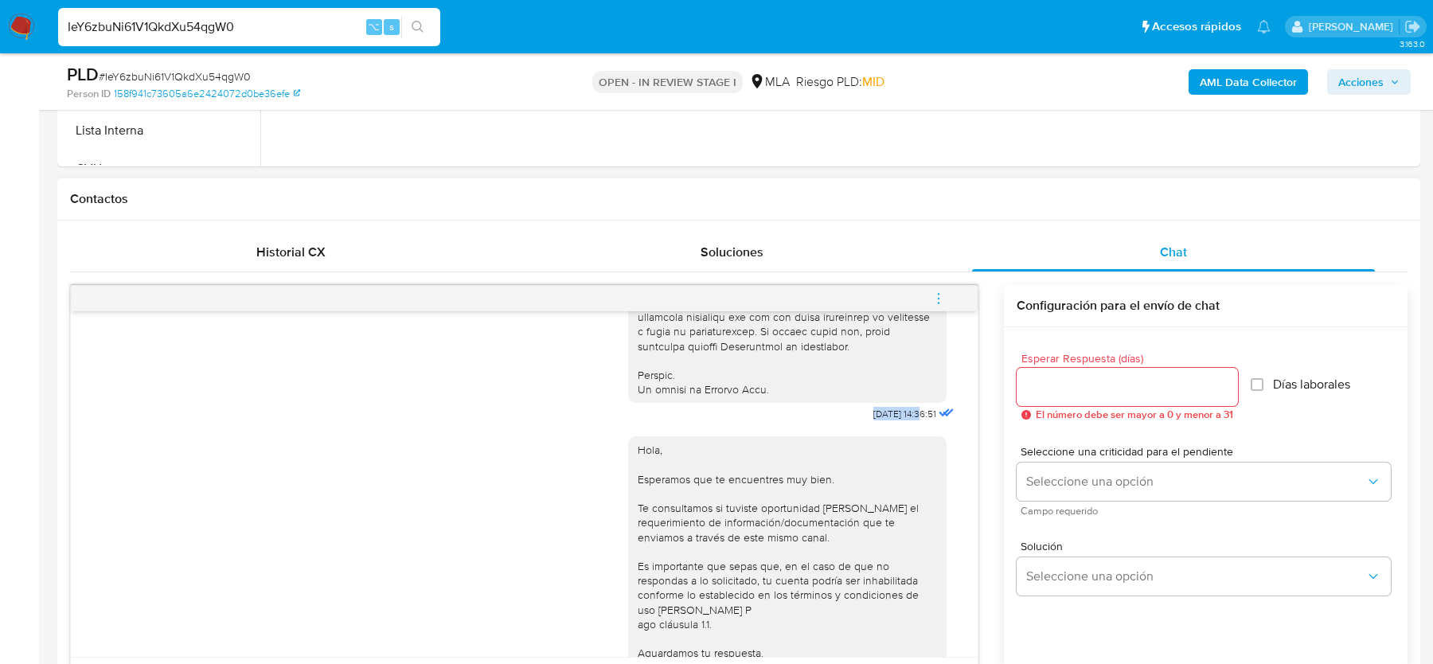
drag, startPoint x: 847, startPoint y: 439, endPoint x: 904, endPoint y: 441, distance: 57.3
copy span "[DATE]"
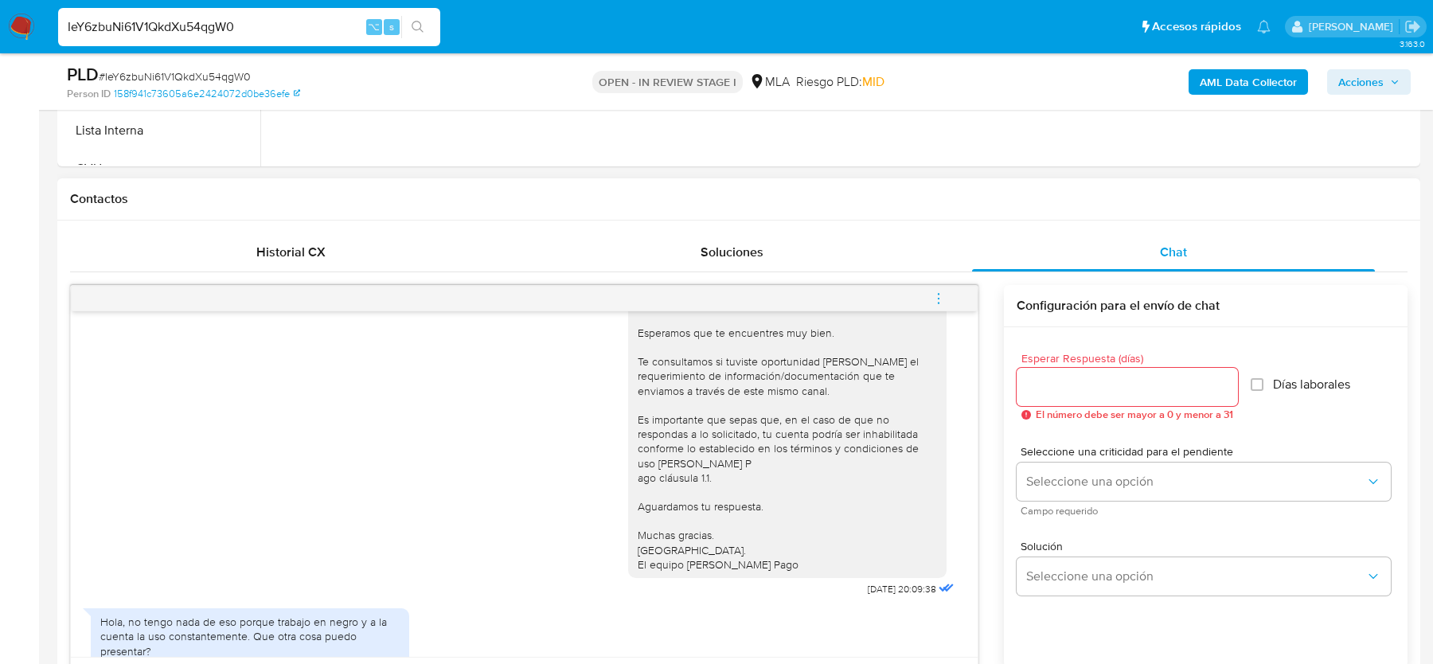
scroll to position [985, 0]
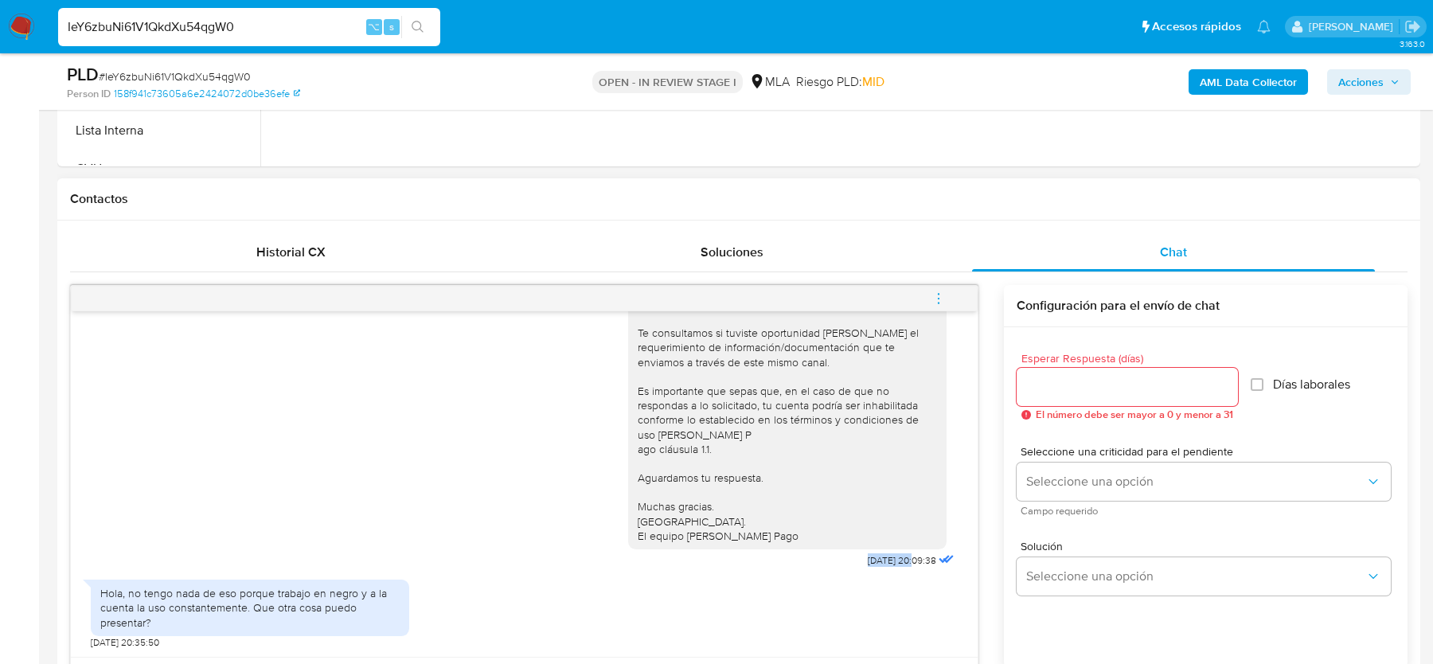
drag, startPoint x: 844, startPoint y: 556, endPoint x: 896, endPoint y: 558, distance: 51.8
click at [896, 558] on div "Hola, Esperamos que te encuentres muy bien. Te consultamos si tuviste oportunid…" at bounding box center [793, 411] width 330 height 322
copy span "[DATE]"
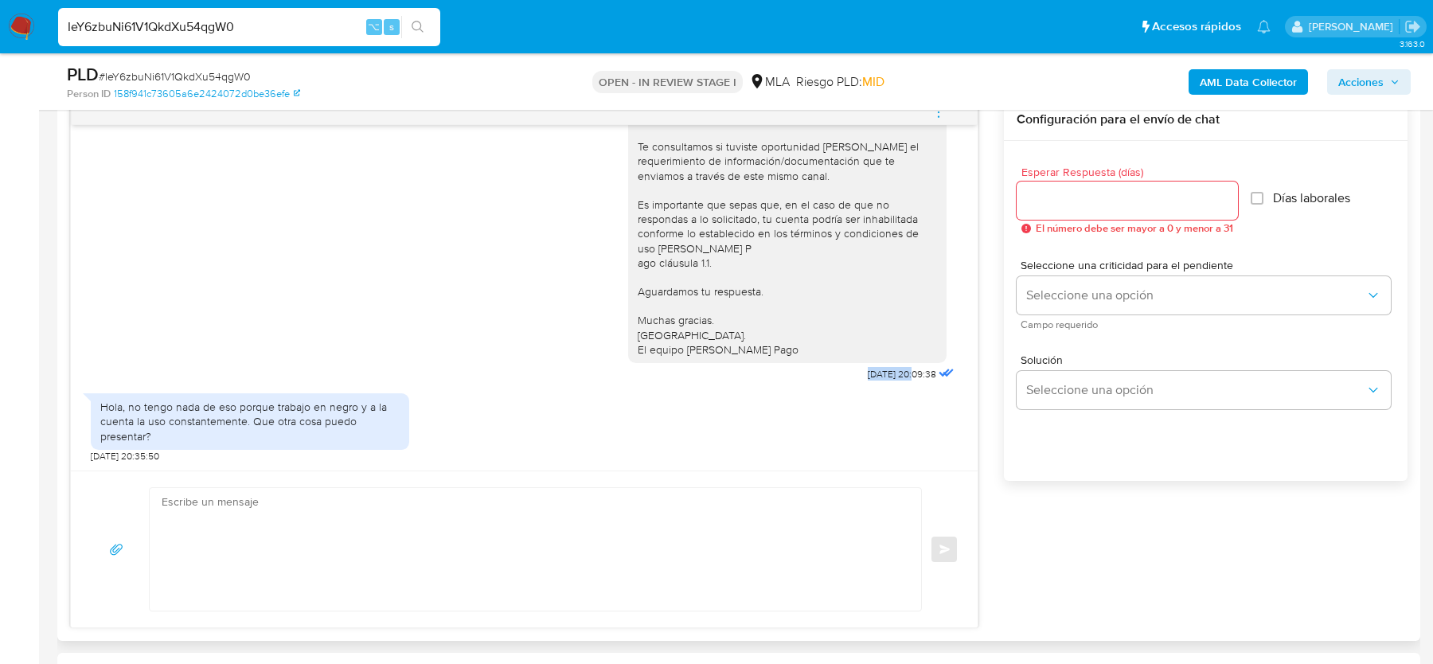
scroll to position [876, 0]
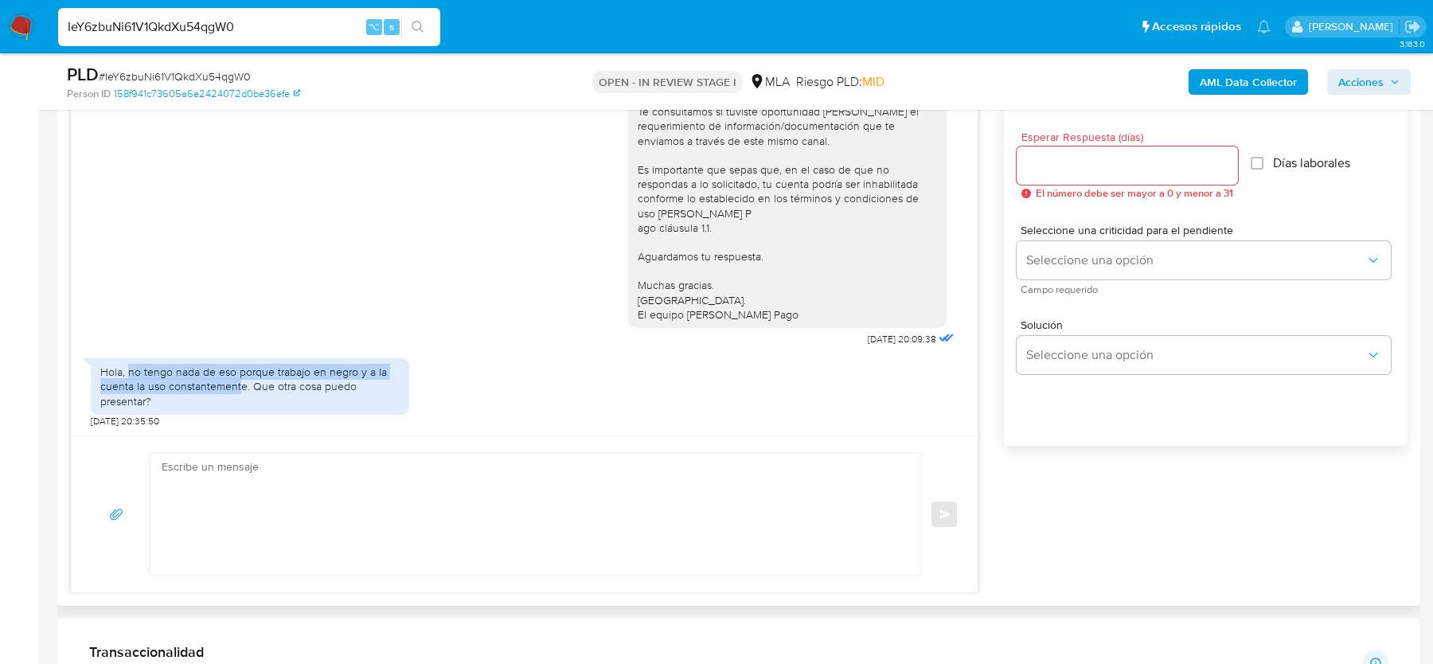
drag, startPoint x: 130, startPoint y: 373, endPoint x: 241, endPoint y: 385, distance: 112.1
click at [241, 385] on div "Hola, no tengo nada de eso porque trabajo en negro y a la cuenta la uso constan…" at bounding box center [249, 387] width 299 height 44
click at [247, 392] on div "Hola, no tengo nada de eso porque trabajo en negro y a la cuenta la uso constan…" at bounding box center [249, 387] width 299 height 44
drag, startPoint x: 170, startPoint y: 396, endPoint x: 130, endPoint y: 371, distance: 47.5
click at [130, 371] on div "Hola, no tengo nada de eso porque trabajo en negro y a la cuenta la uso constan…" at bounding box center [249, 387] width 299 height 44
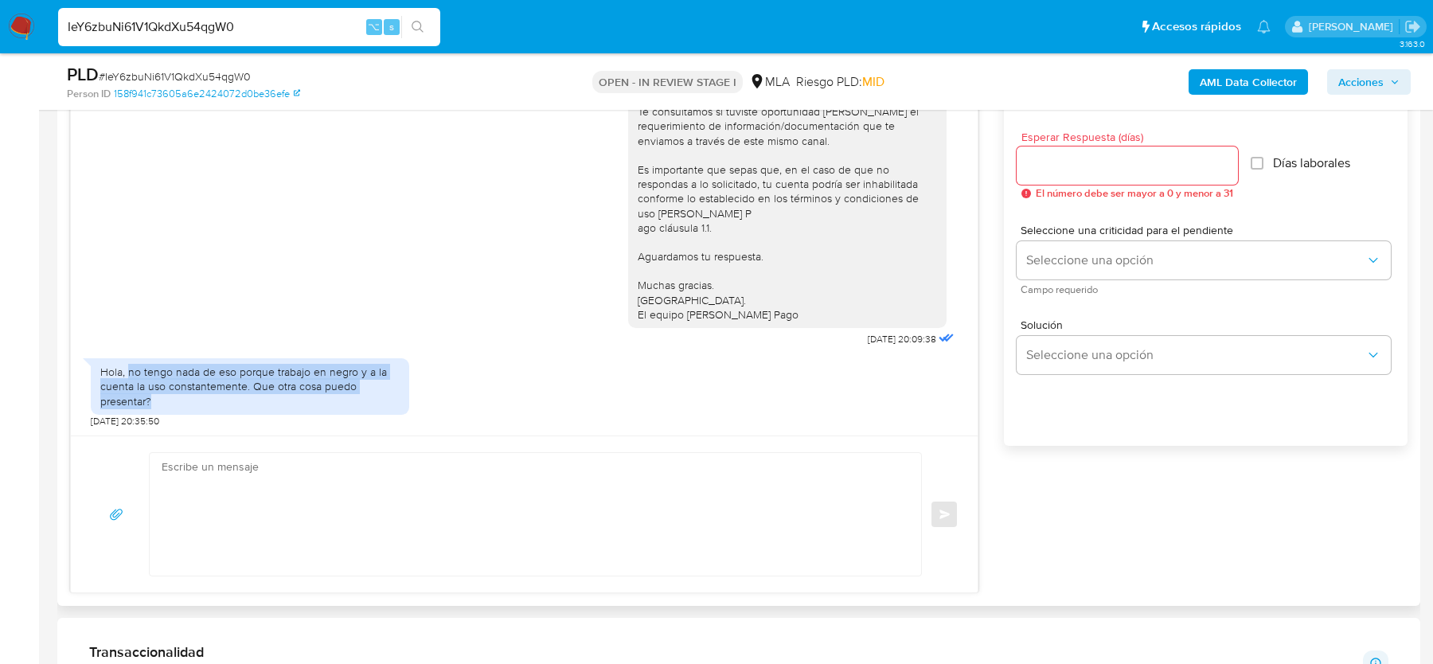
copy div "no tengo nada de eso porque trabajo en negro y a la cuenta la uso constantement…"
click at [1264, 534] on div "17/09/2025 14:36:51 Hola, Esperamos que te encuentres muy bien. Te consultamos …" at bounding box center [738, 328] width 1337 height 529
click at [135, 69] on span "# IeY6zbuNi61V1QkdXu54qgW0" at bounding box center [175, 76] width 152 height 16
copy span "IeY6zbuNi61V1QkdXu54qgW0"
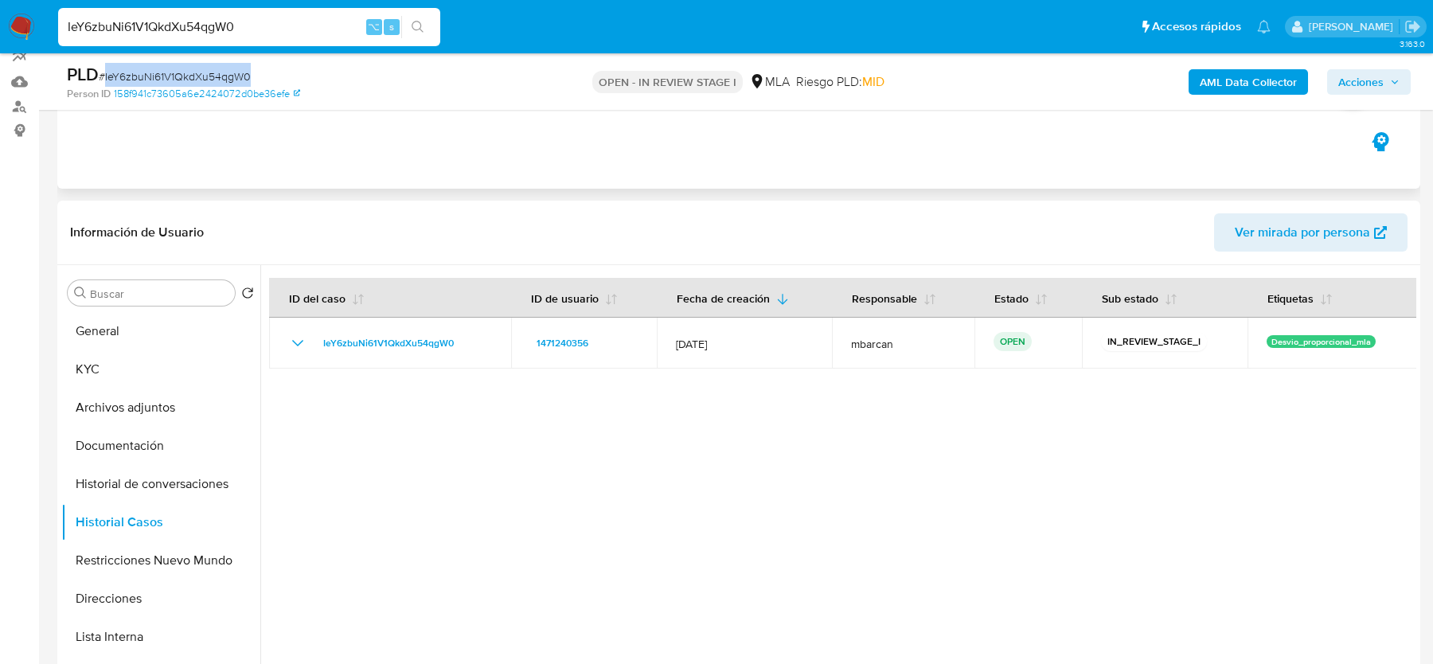
scroll to position [41, 0]
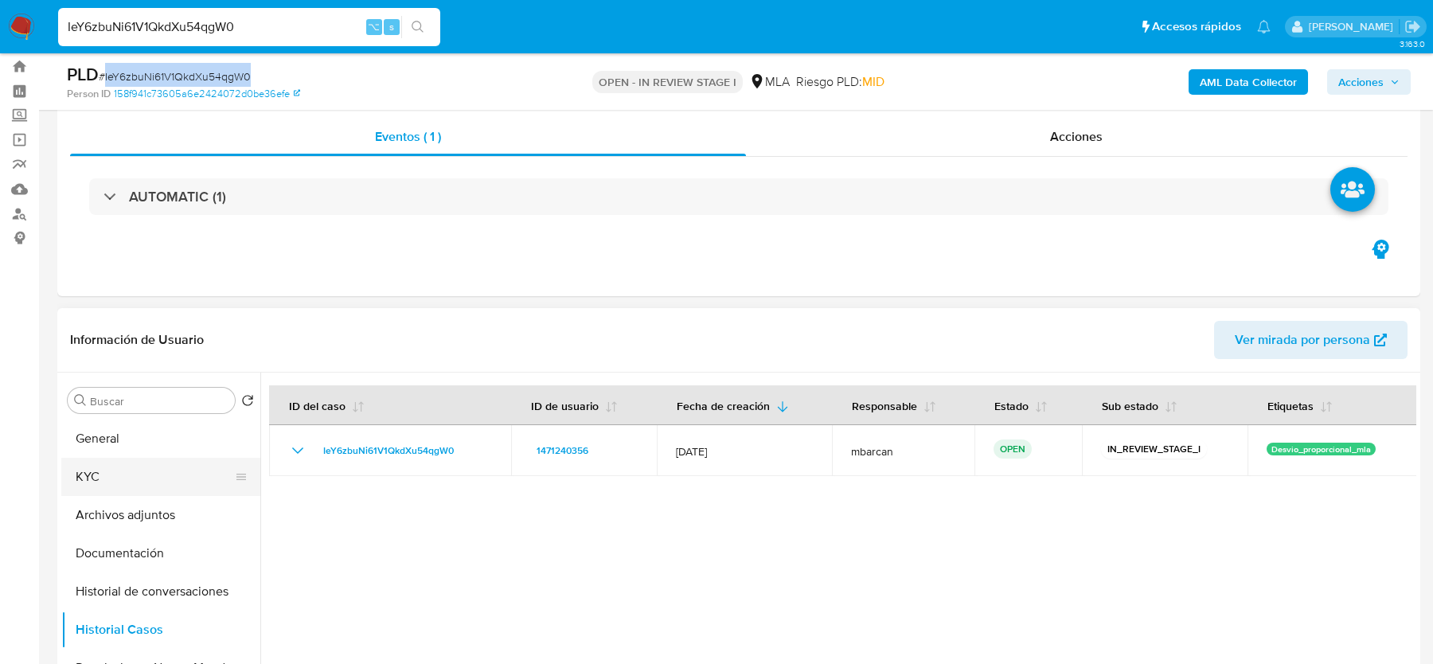
click at [131, 472] on button "KYC" at bounding box center [154, 477] width 186 height 38
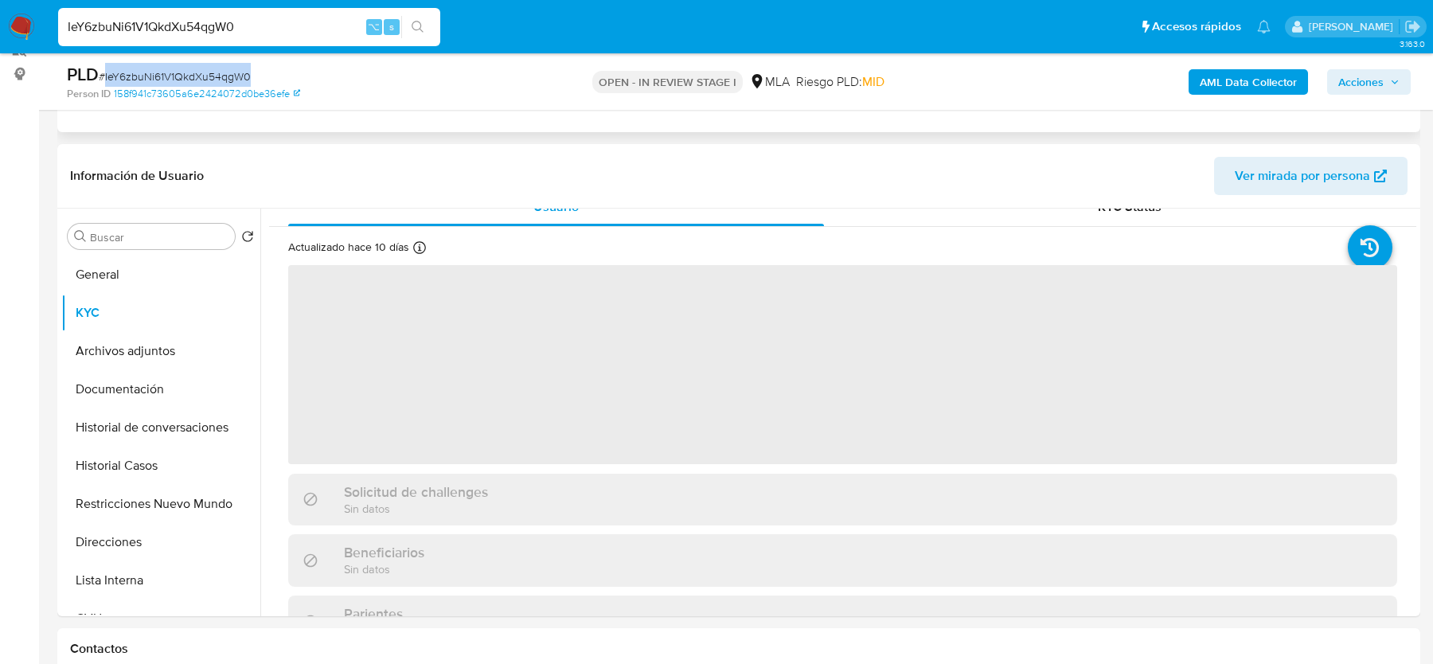
scroll to position [21, 0]
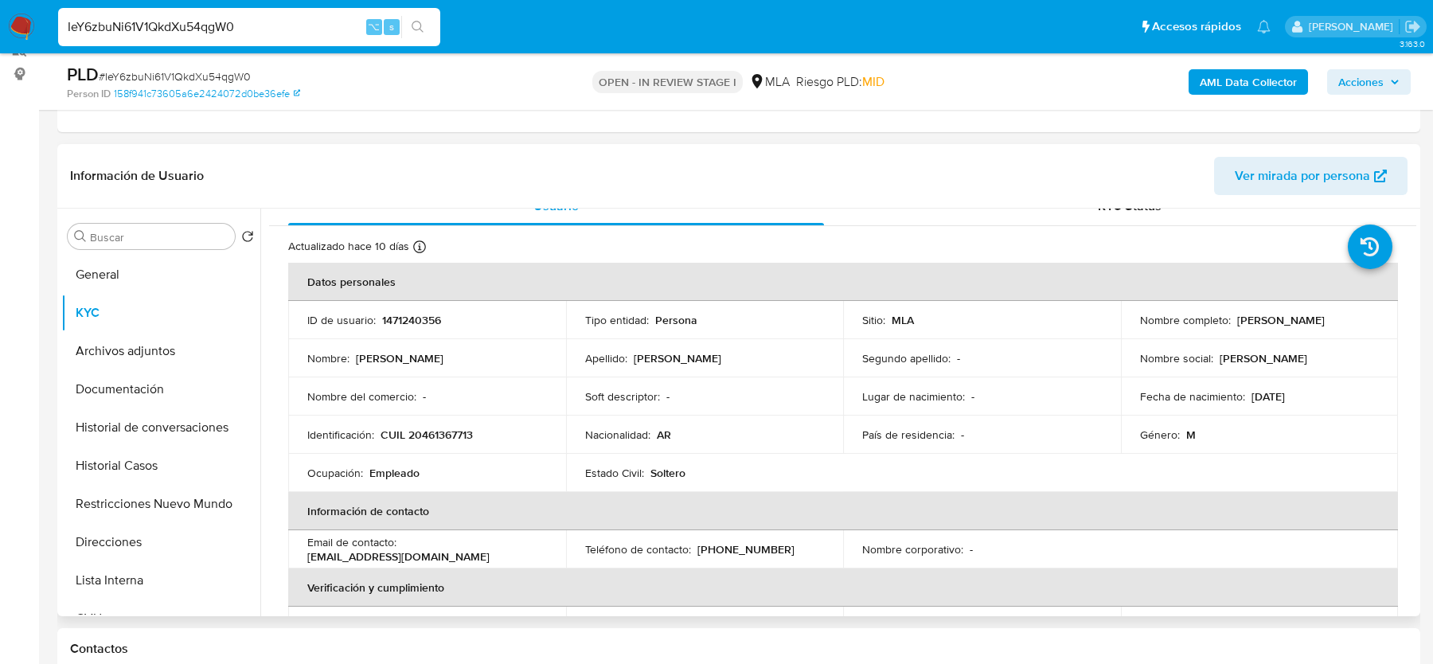
click at [459, 443] on td "Identificación : CUIL 20461367713" at bounding box center [427, 435] width 278 height 38
click at [459, 431] on p "CUIL 20461367713" at bounding box center [427, 434] width 92 height 14
copy p "20461367713"
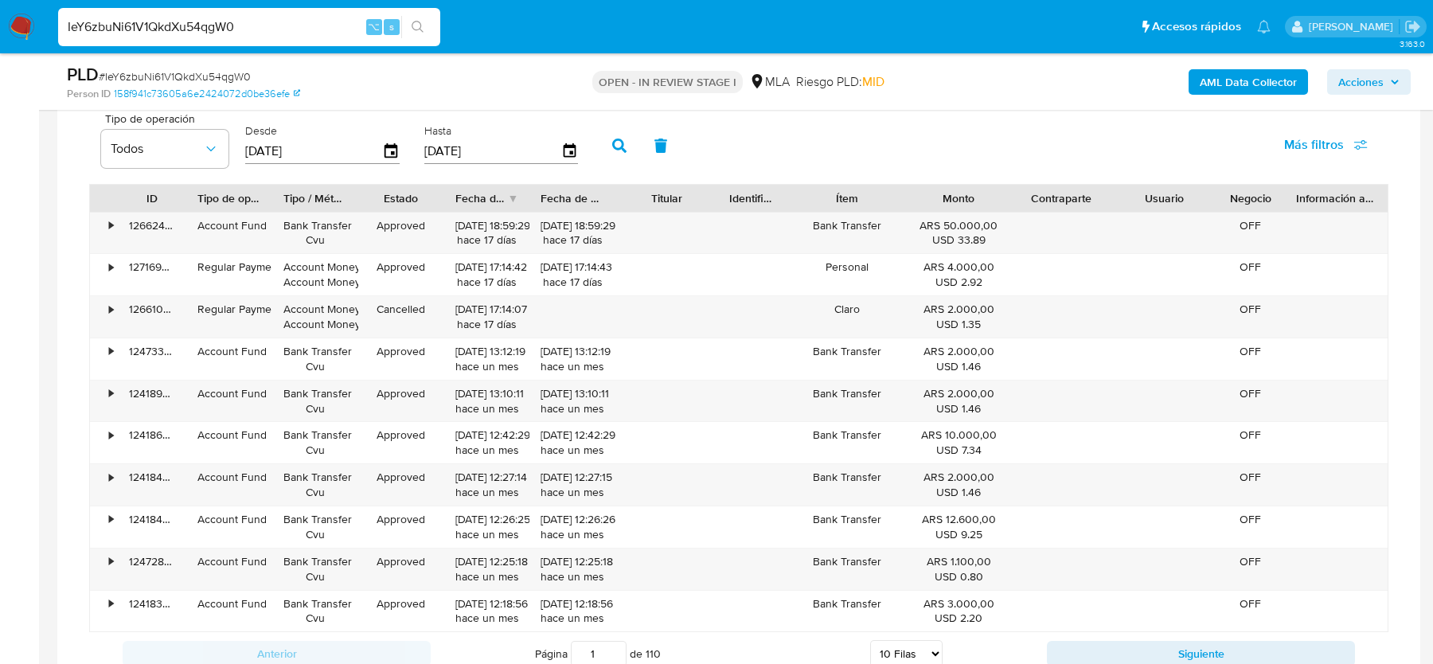
scroll to position [2477, 0]
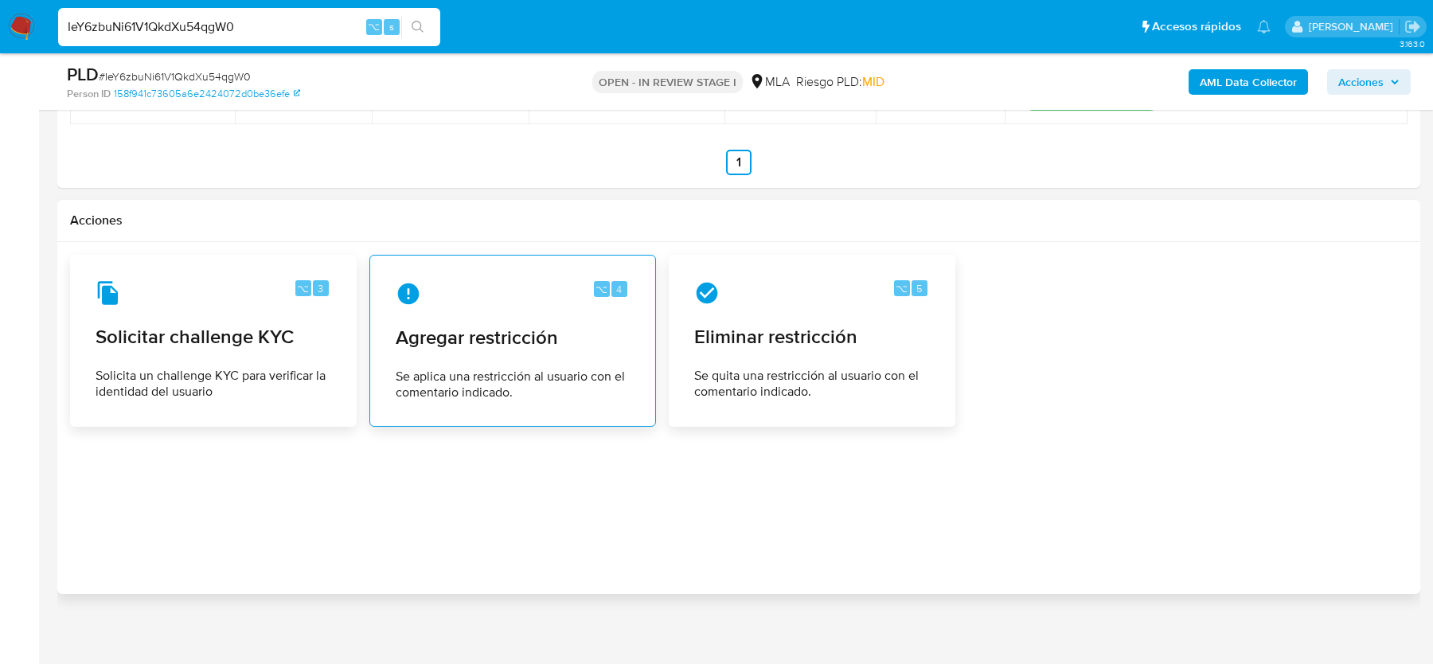
click at [520, 392] on div "⌥ 4 Agregar restricción Se aplica una restricción al usuario con el comentario …" at bounding box center [513, 340] width 260 height 145
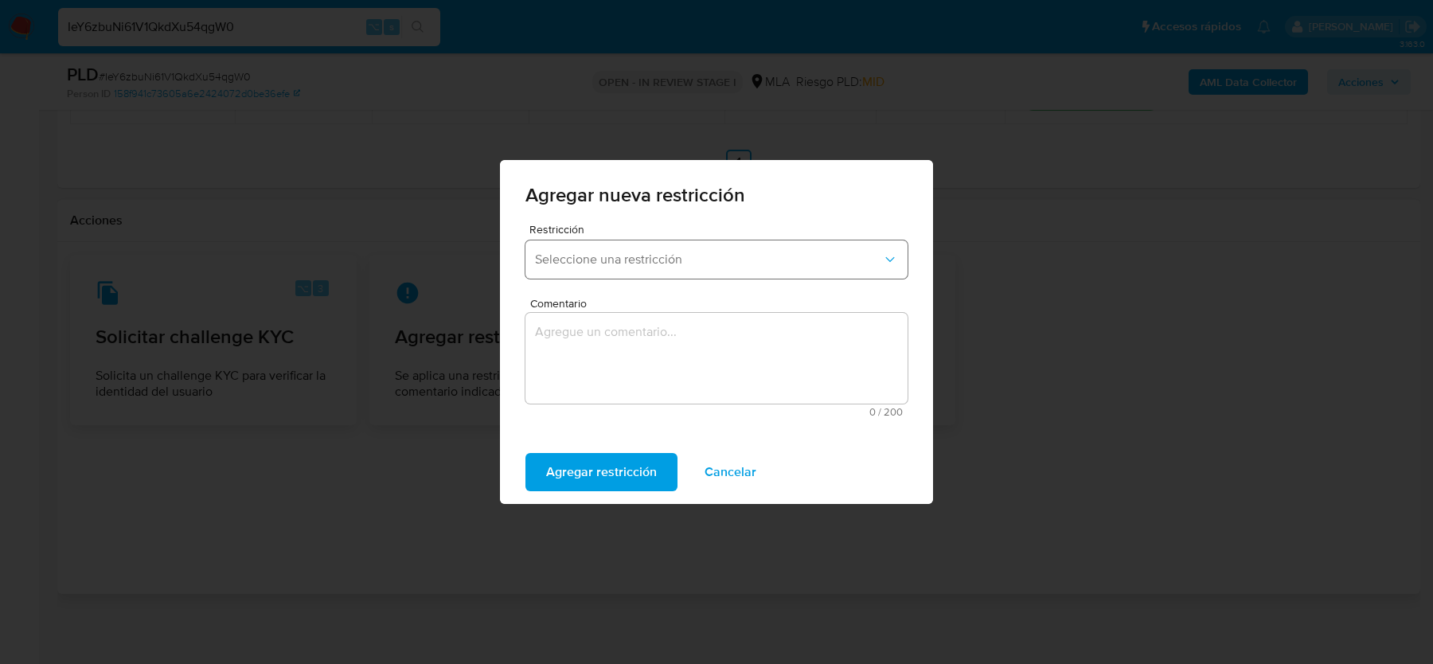
click at [568, 271] on button "Seleccione una restricción" at bounding box center [716, 259] width 382 height 38
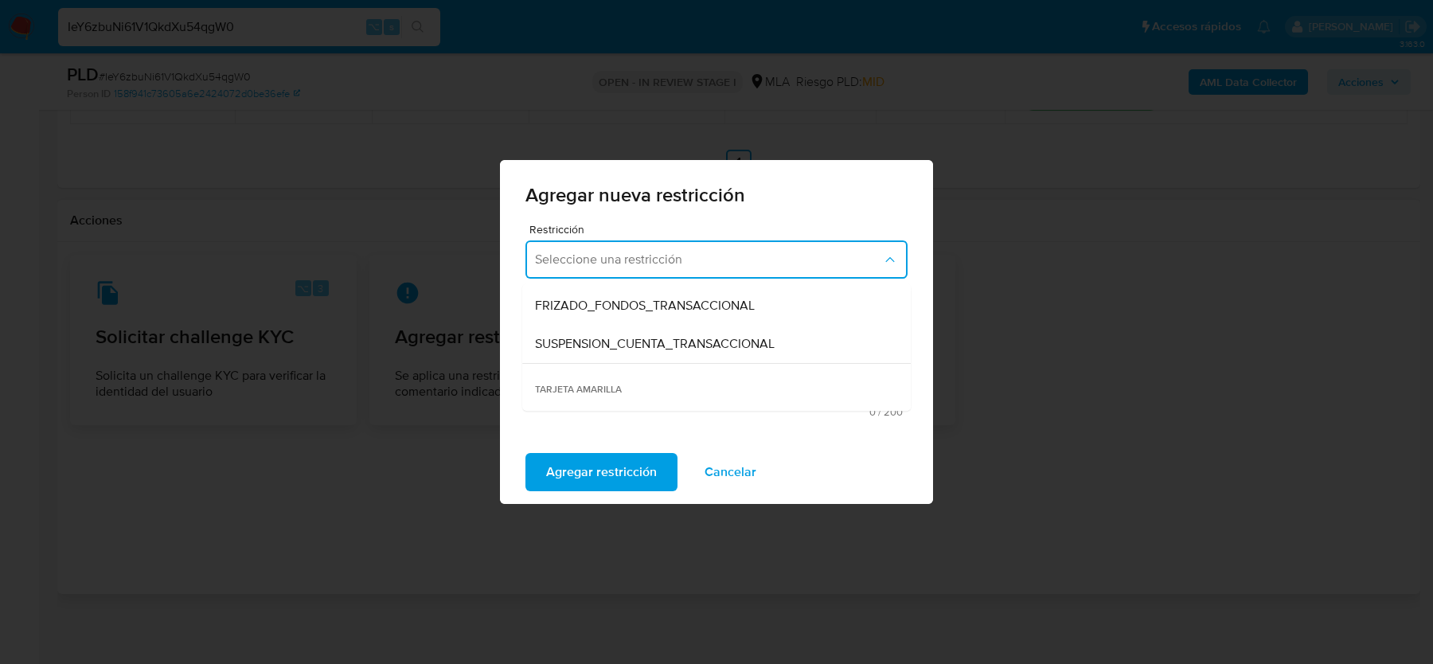
scroll to position [195, 0]
click at [587, 352] on div "SUSPENSION_CUENTA_TRANSACCIONAL" at bounding box center [711, 337] width 353 height 38
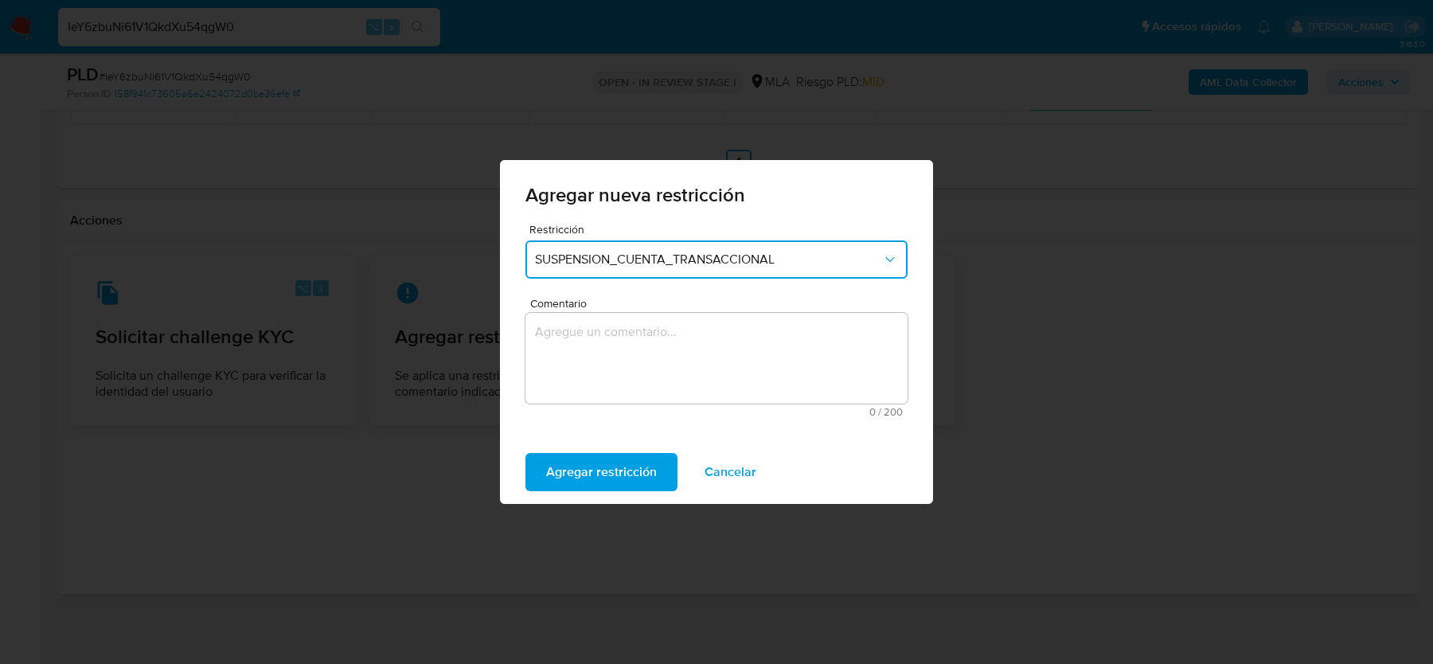
click at [587, 352] on textarea "Comentario" at bounding box center [716, 358] width 382 height 91
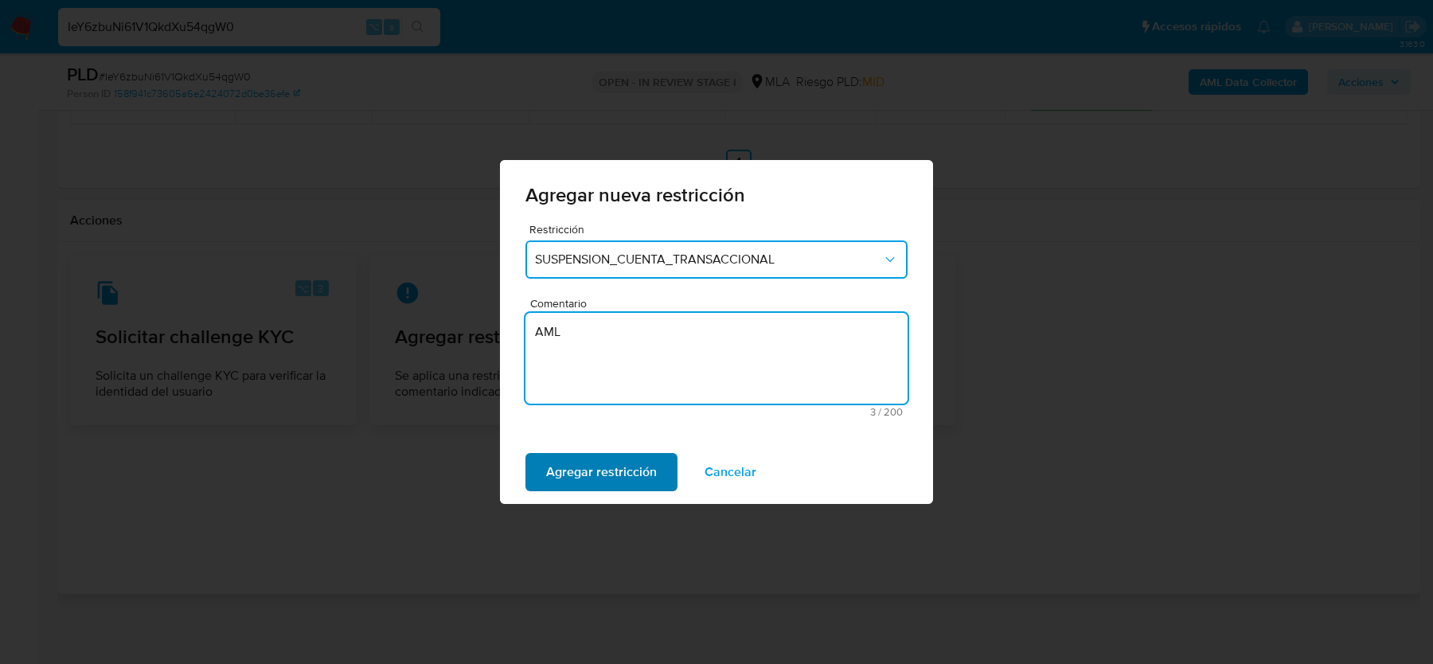
type textarea "AML"
click at [560, 471] on span "Agregar restricción" at bounding box center [601, 472] width 111 height 35
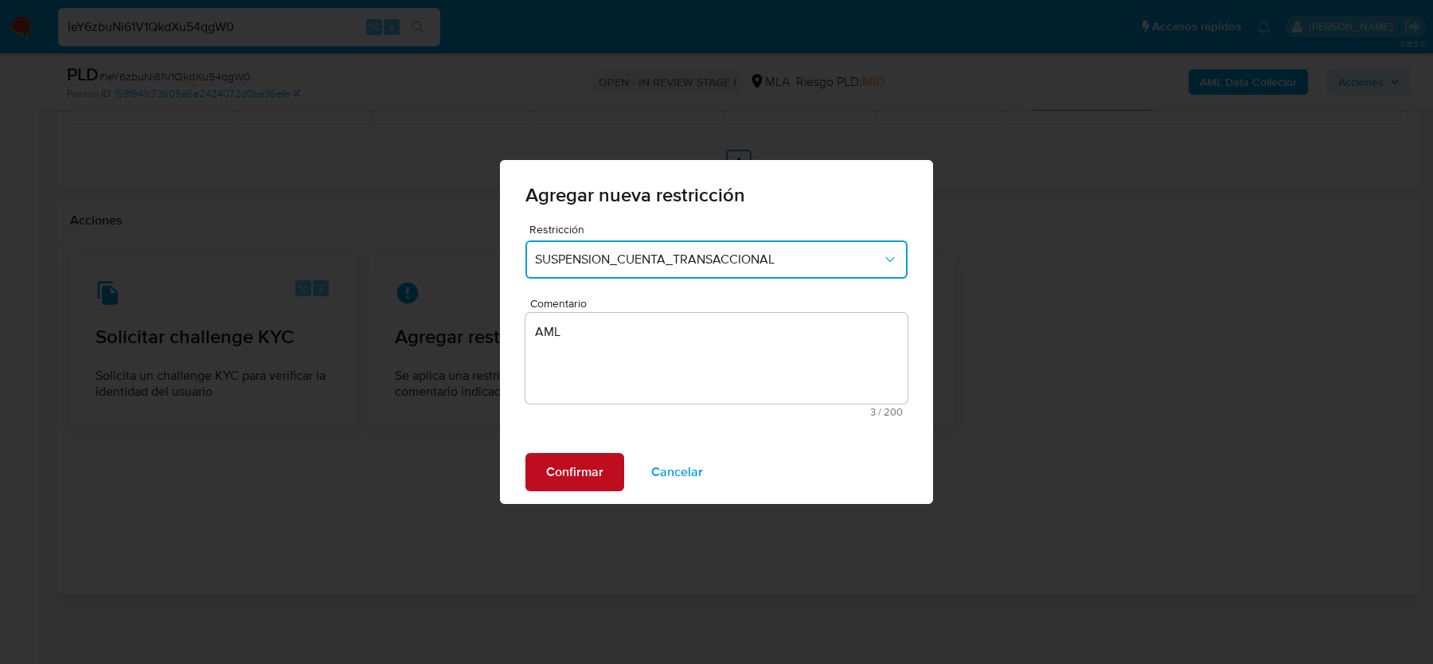
click at [553, 470] on span "Confirmar" at bounding box center [574, 472] width 57 height 35
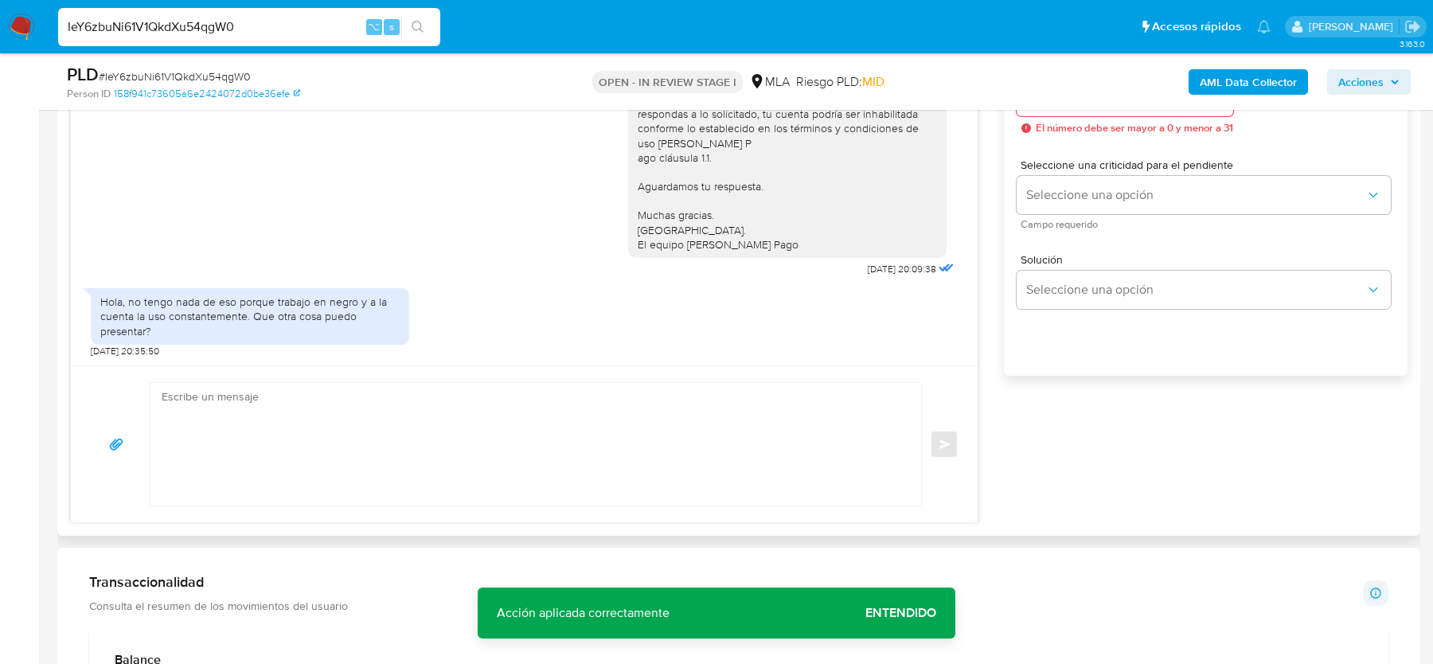
scroll to position [976, 0]
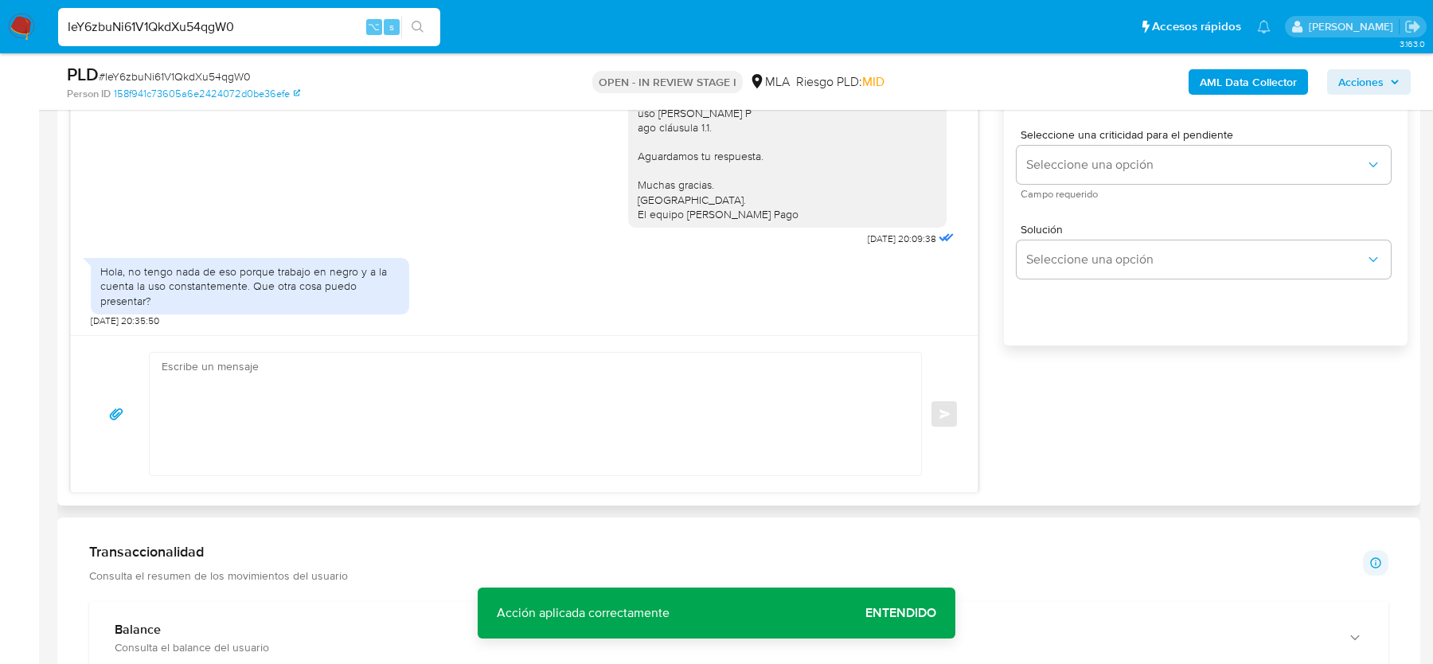
click at [360, 368] on textarea at bounding box center [532, 414] width 740 height 123
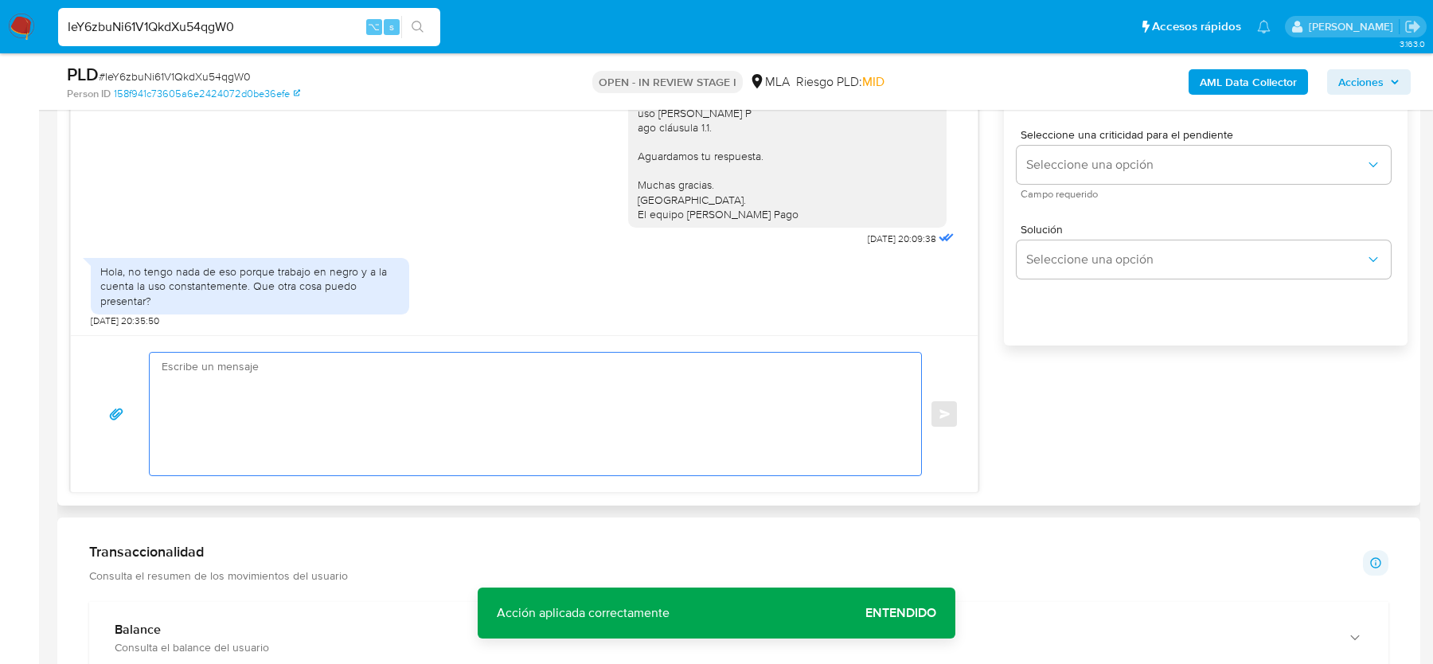
paste textarea "Hola, Muchas gracias por tu respuesta. Analizamos tu caso y verificamos que no …"
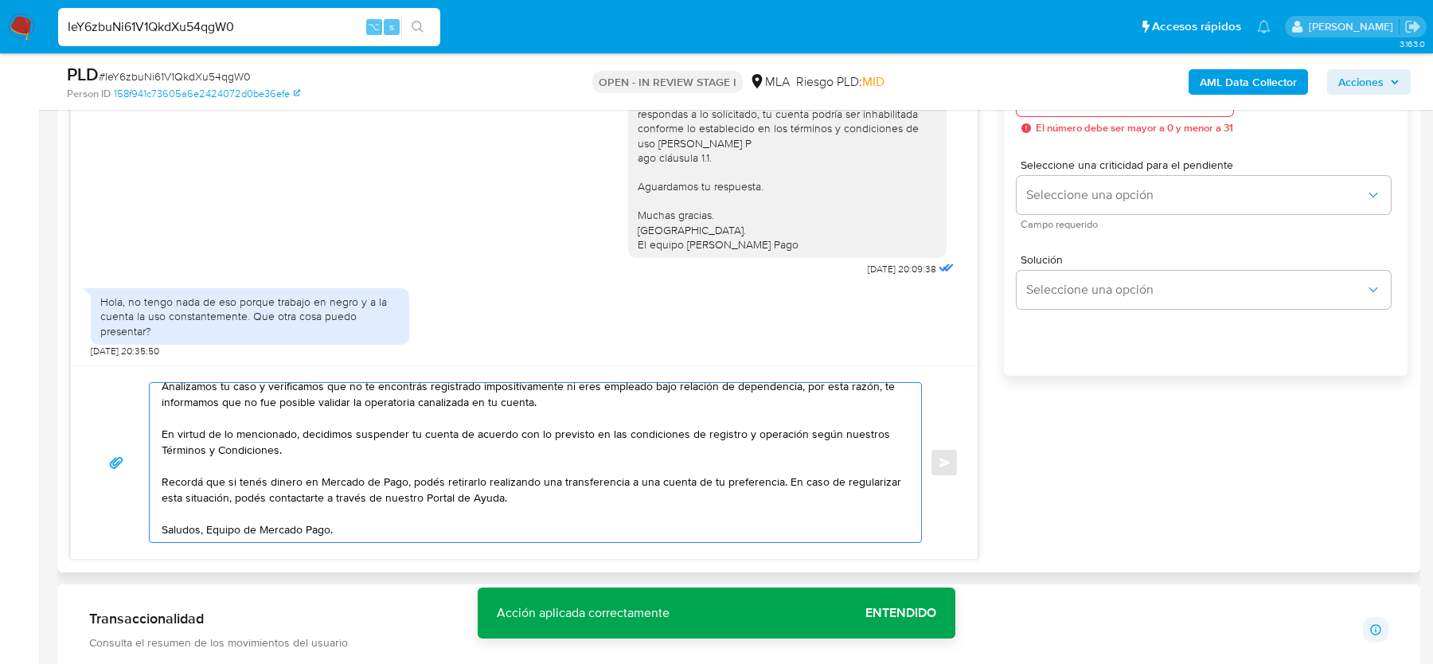
scroll to position [896, 0]
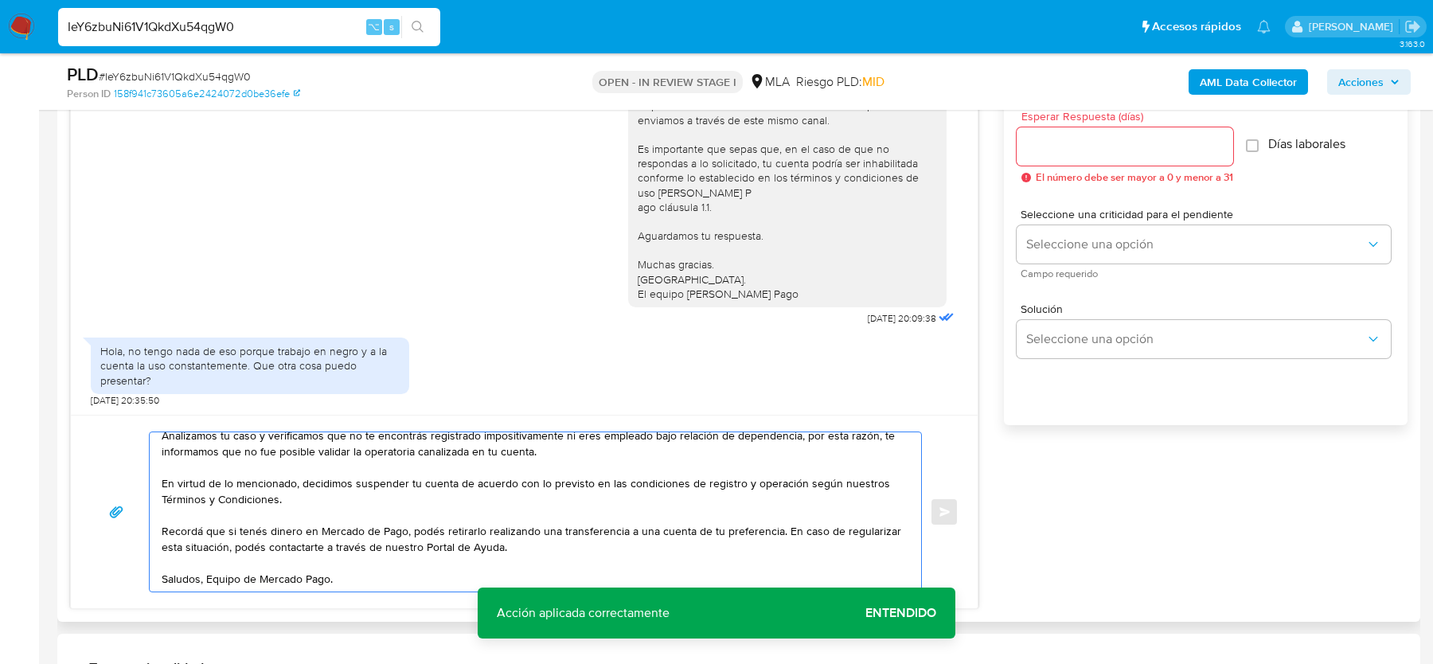
type textarea "Hola, Muchas gracias por tu respuesta. Analizamos tu caso y verificamos que no …"
click at [1089, 142] on input "Esperar Respuesta (días)" at bounding box center [1125, 146] width 217 height 21
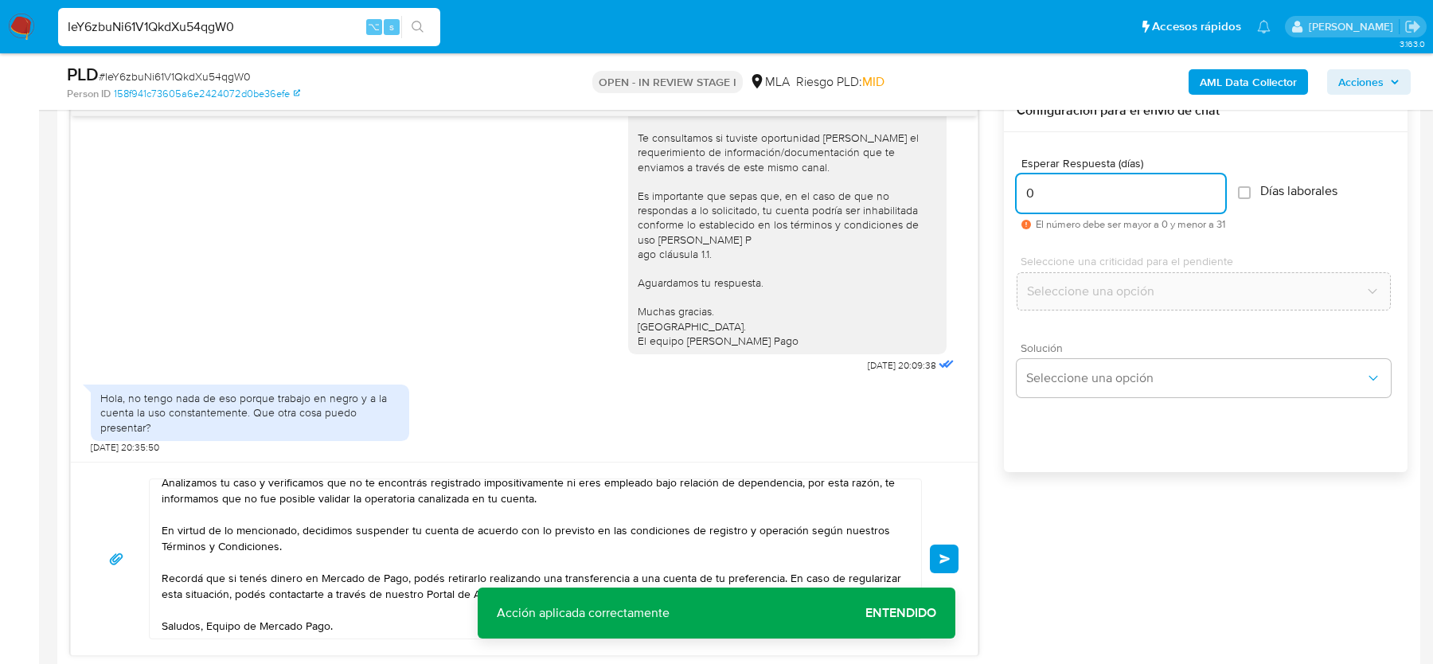
scroll to position [841, 0]
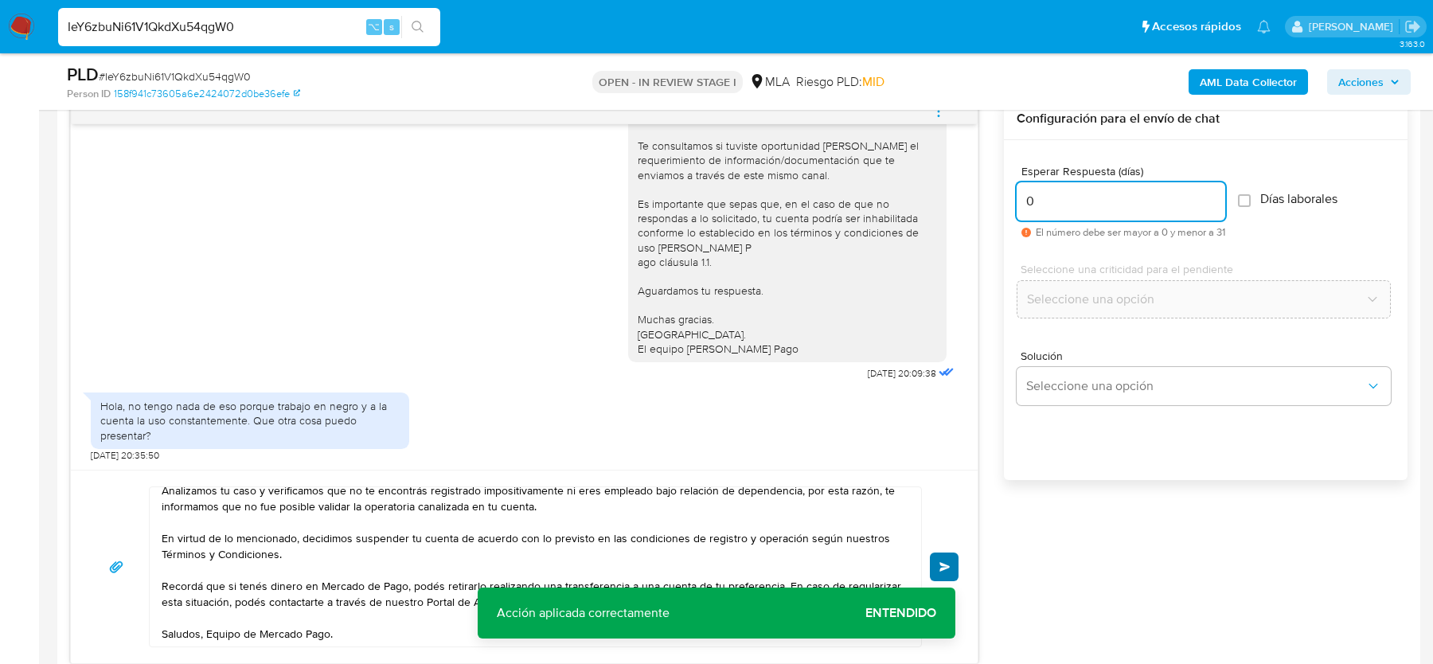
type input "0"
click at [947, 554] on button "Enviar" at bounding box center [944, 566] width 29 height 29
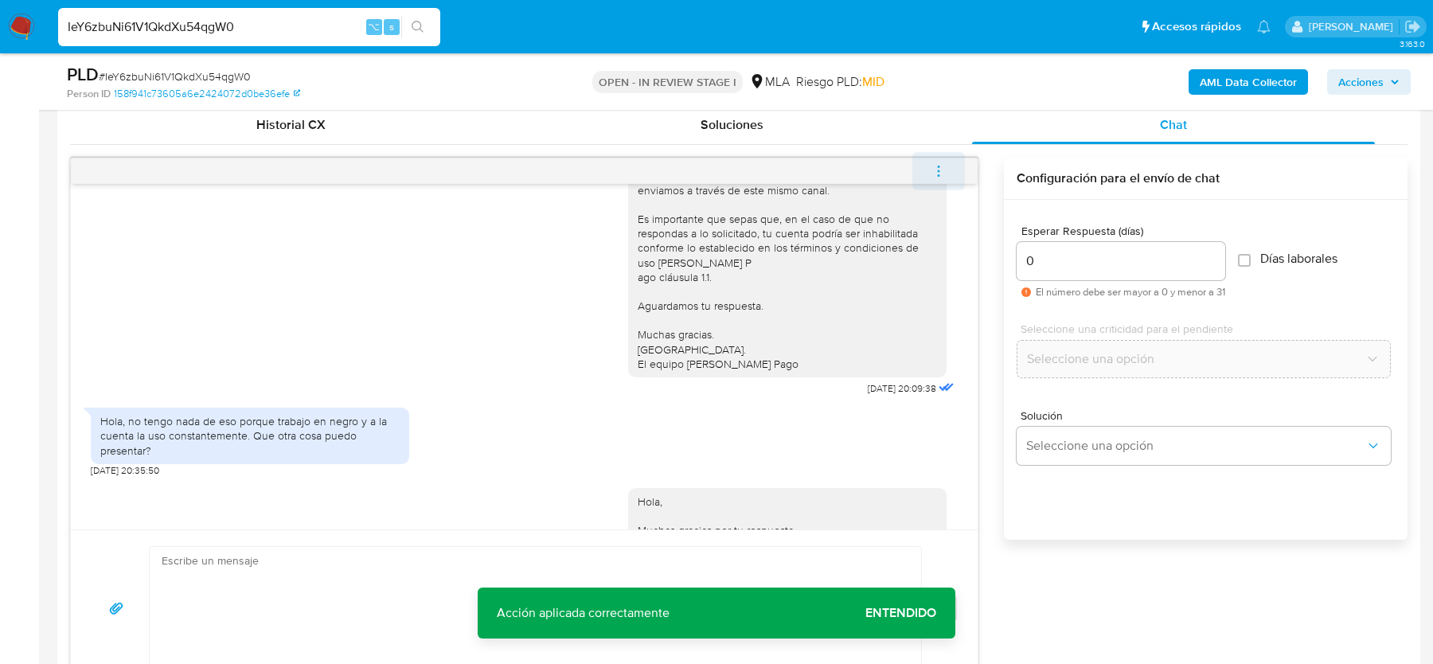
scroll to position [1306, 0]
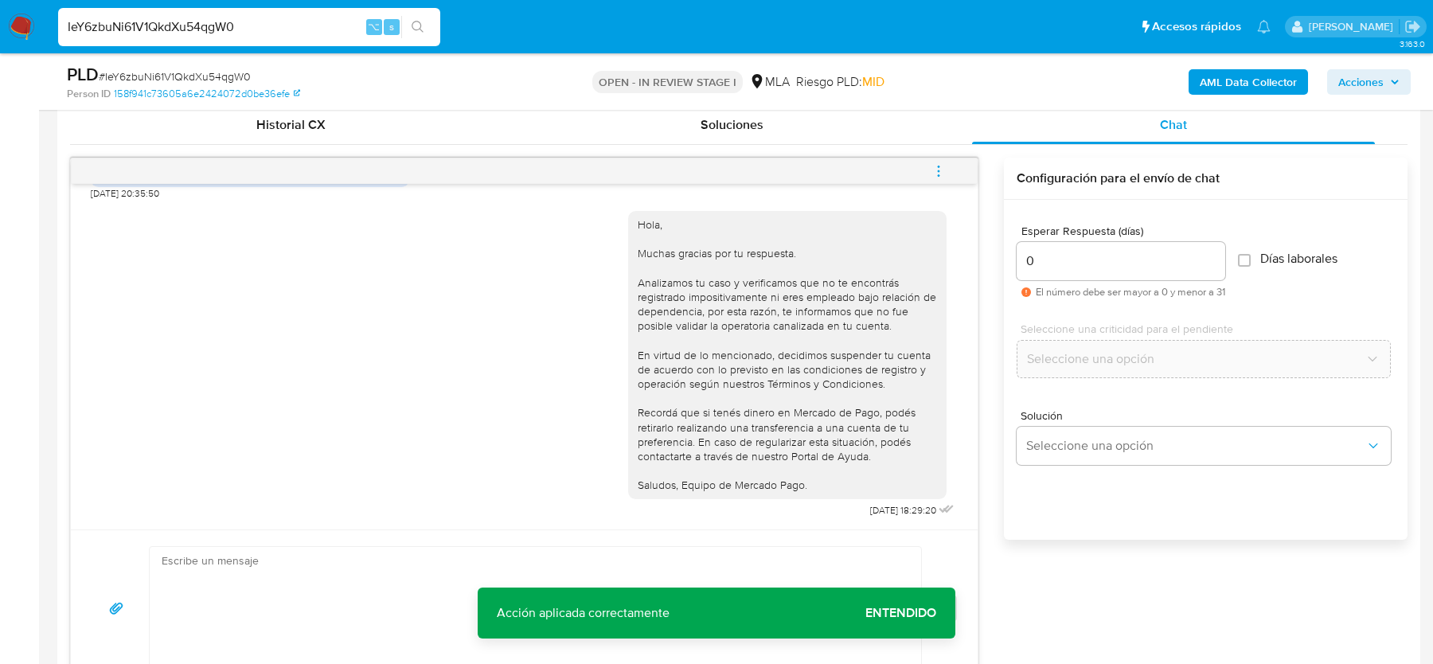
click at [938, 166] on icon "menu-action" at bounding box center [938, 171] width 14 height 14
click at [785, 138] on li "Cerrar conversación" at bounding box center [831, 138] width 163 height 29
click at [220, 72] on span "# IeY6zbuNi61V1QkdXu54qgW0" at bounding box center [175, 76] width 152 height 16
copy span "IeY6zbuNi61V1QkdXu54qgW0"
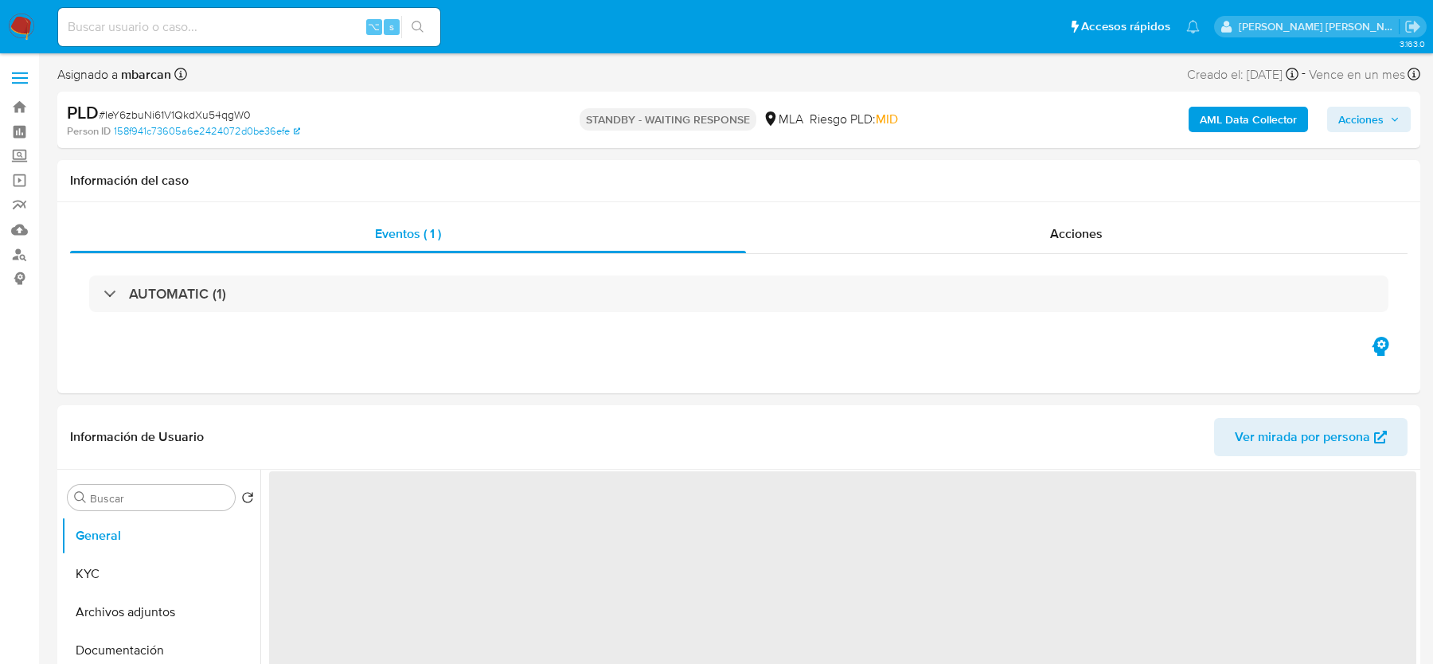
select select "10"
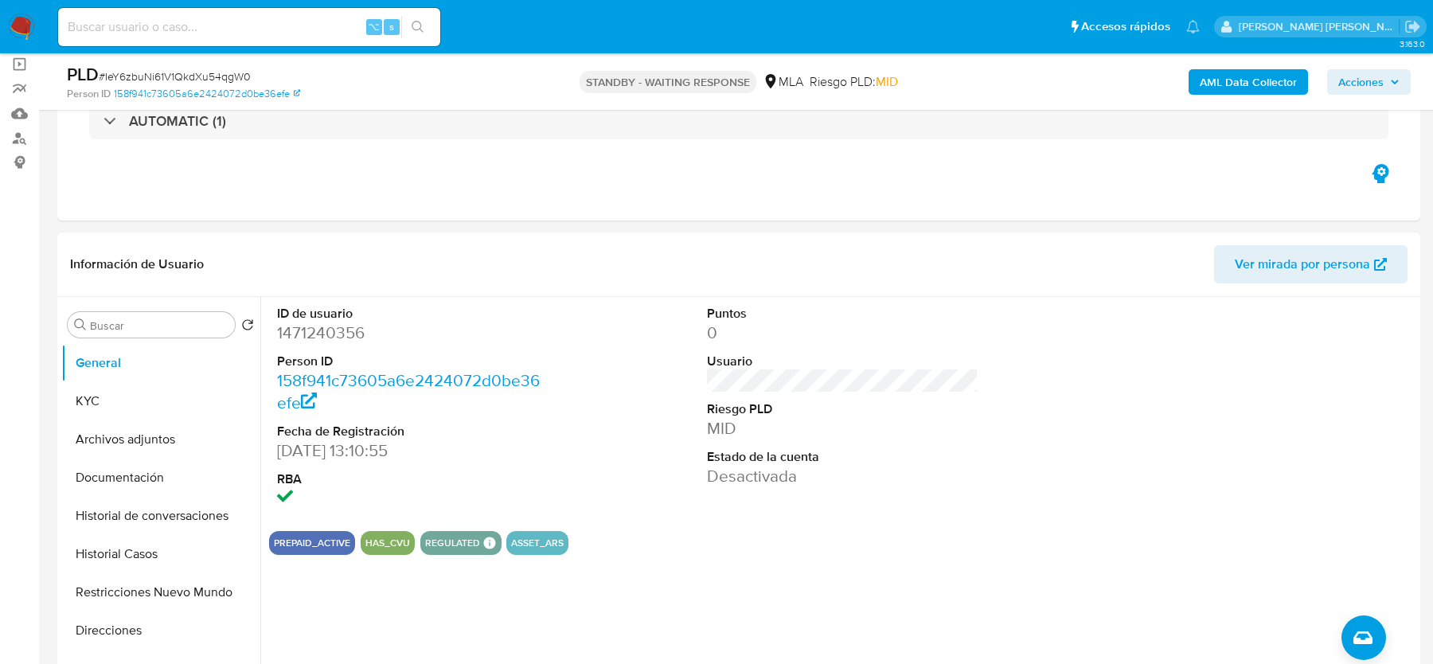
scroll to position [153, 0]
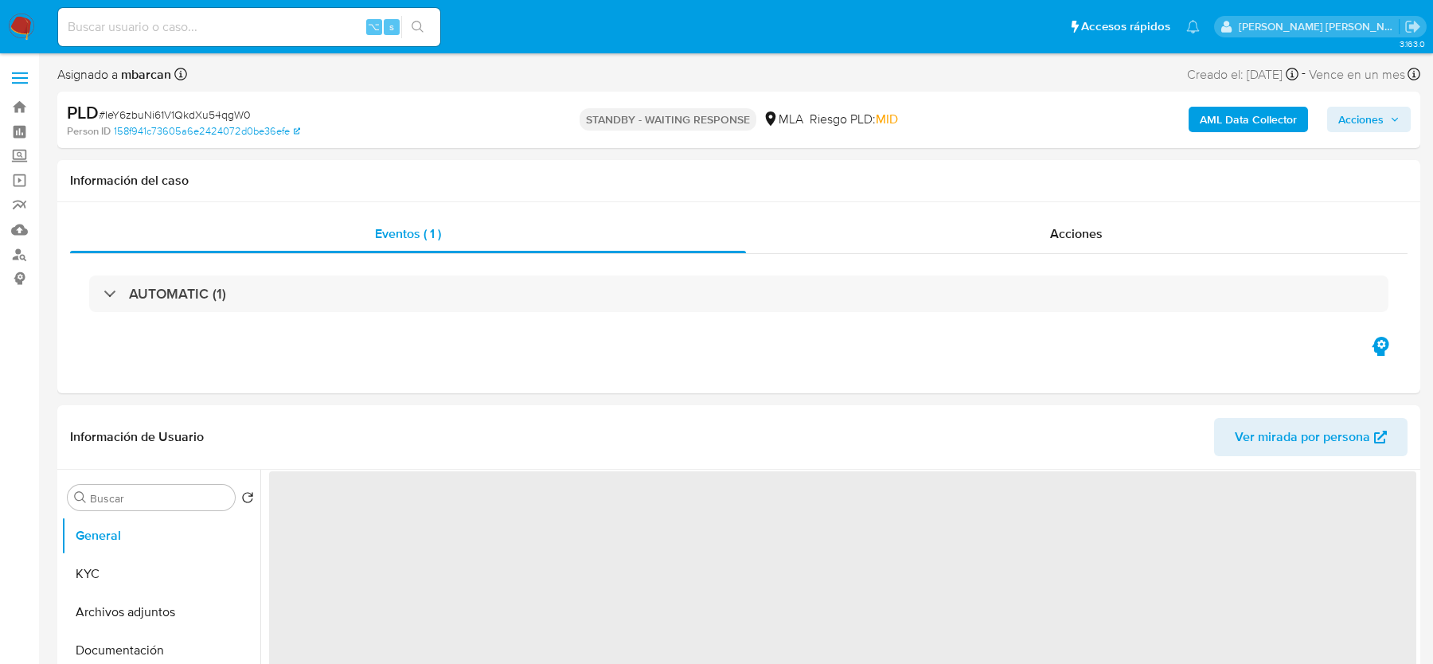
select select "10"
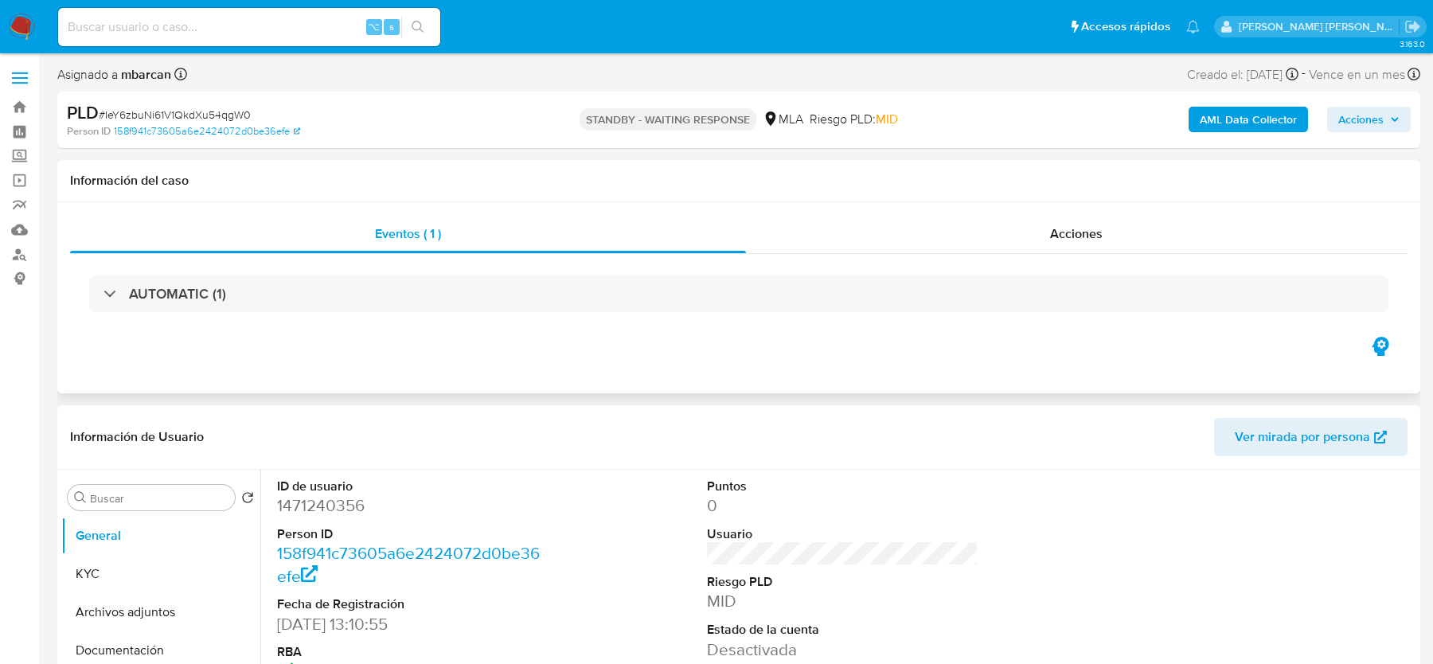
select select "10"
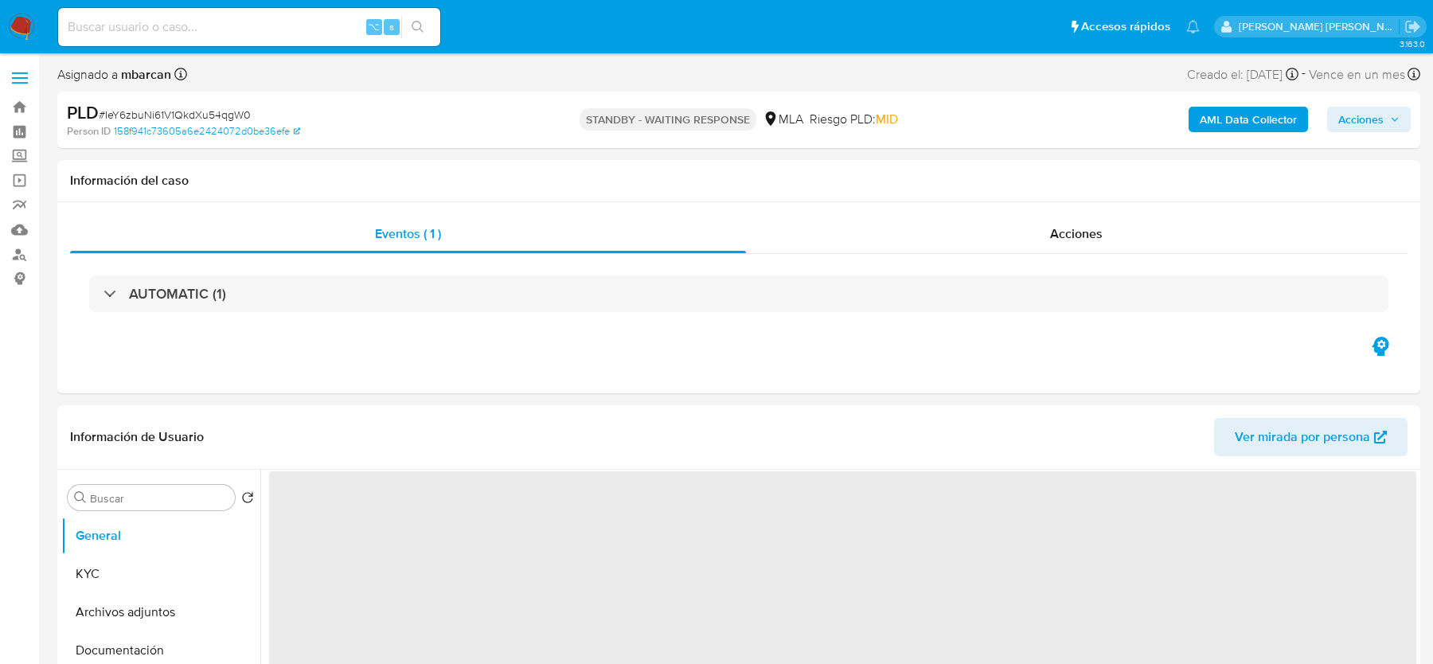
select select "10"
click at [1035, 235] on div "Acciones" at bounding box center [1077, 234] width 662 height 38
select select "10"
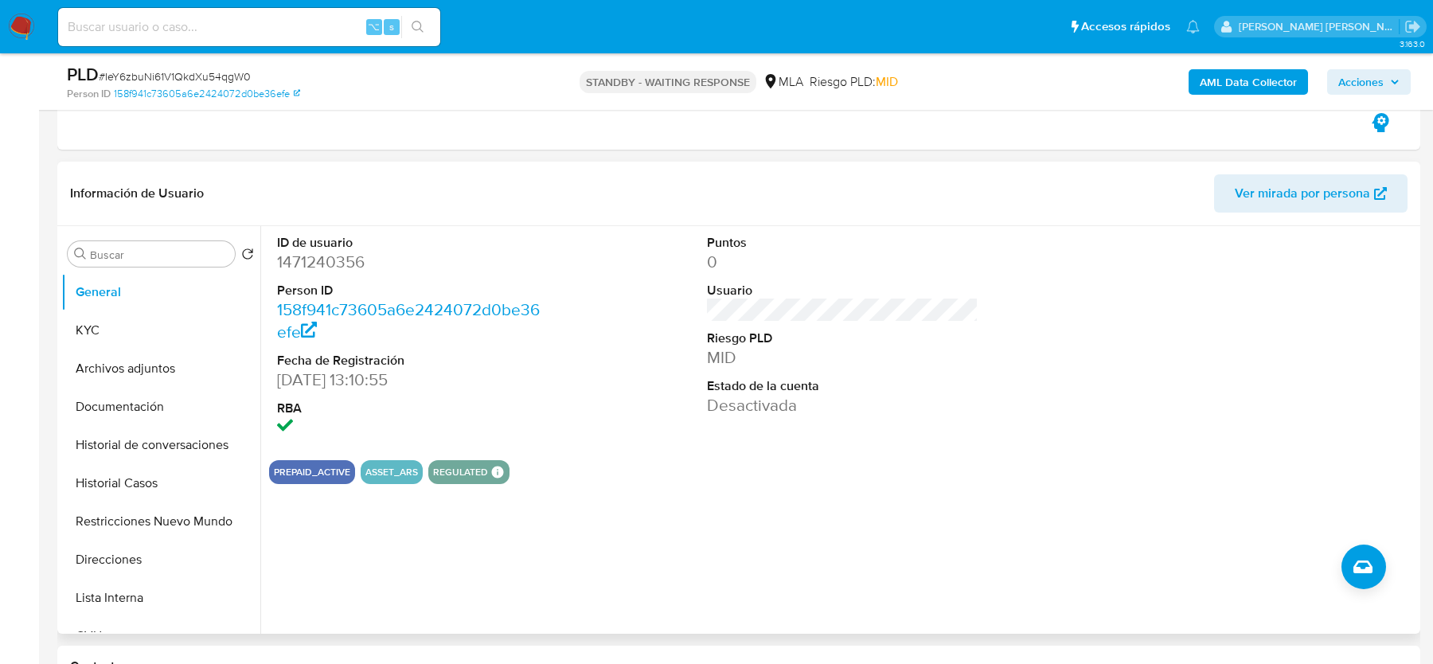
scroll to position [462, 0]
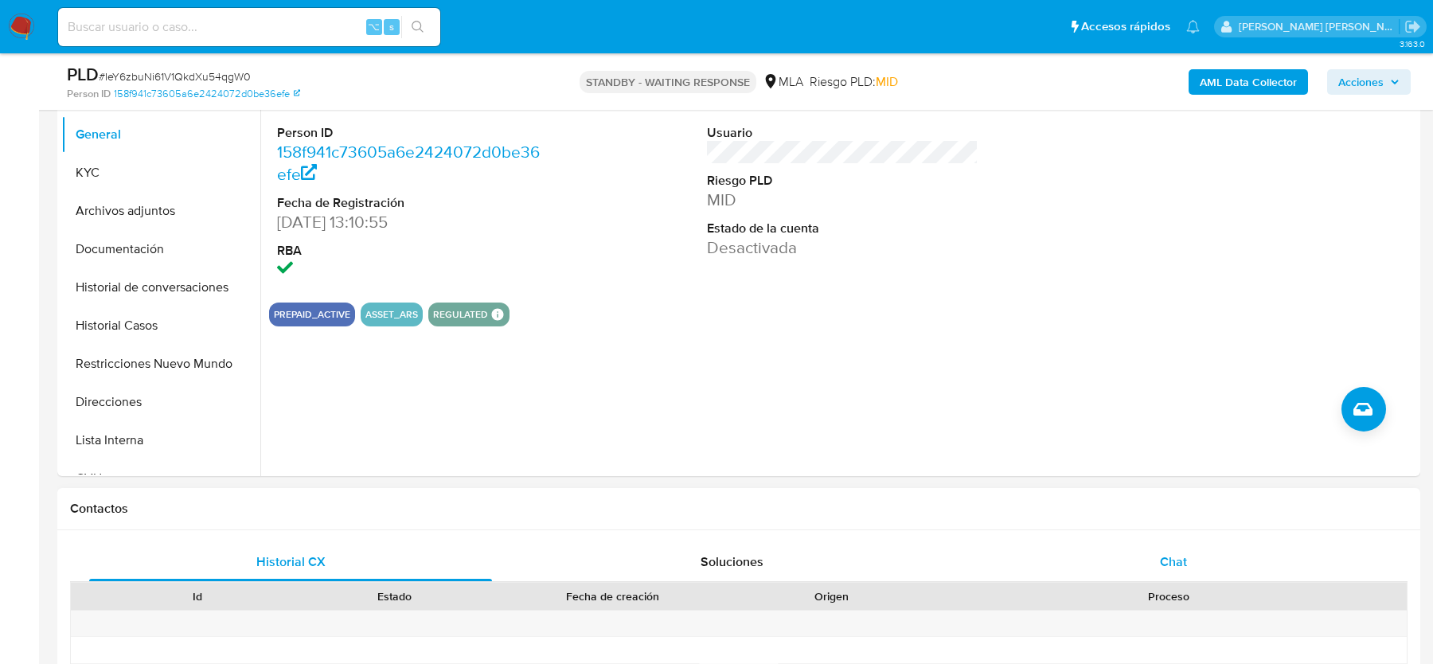
click at [1128, 548] on div "Chat" at bounding box center [1173, 562] width 403 height 38
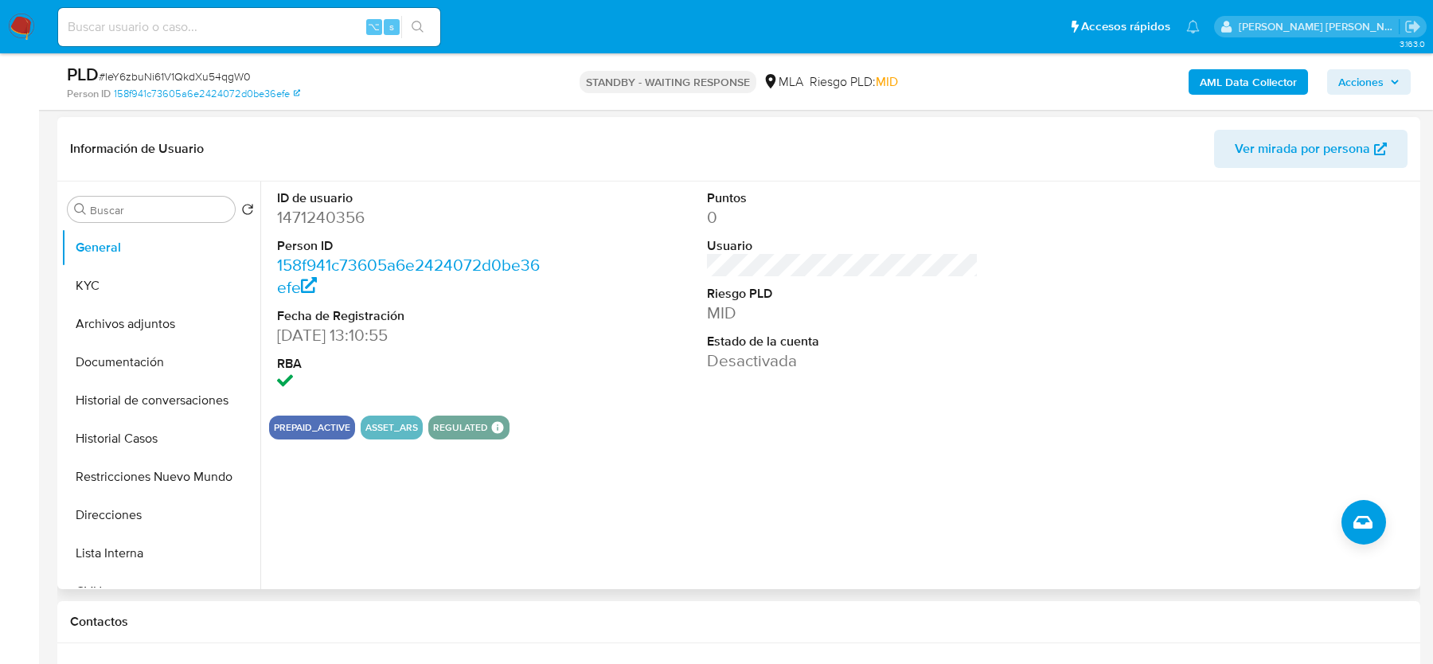
scroll to position [263, 0]
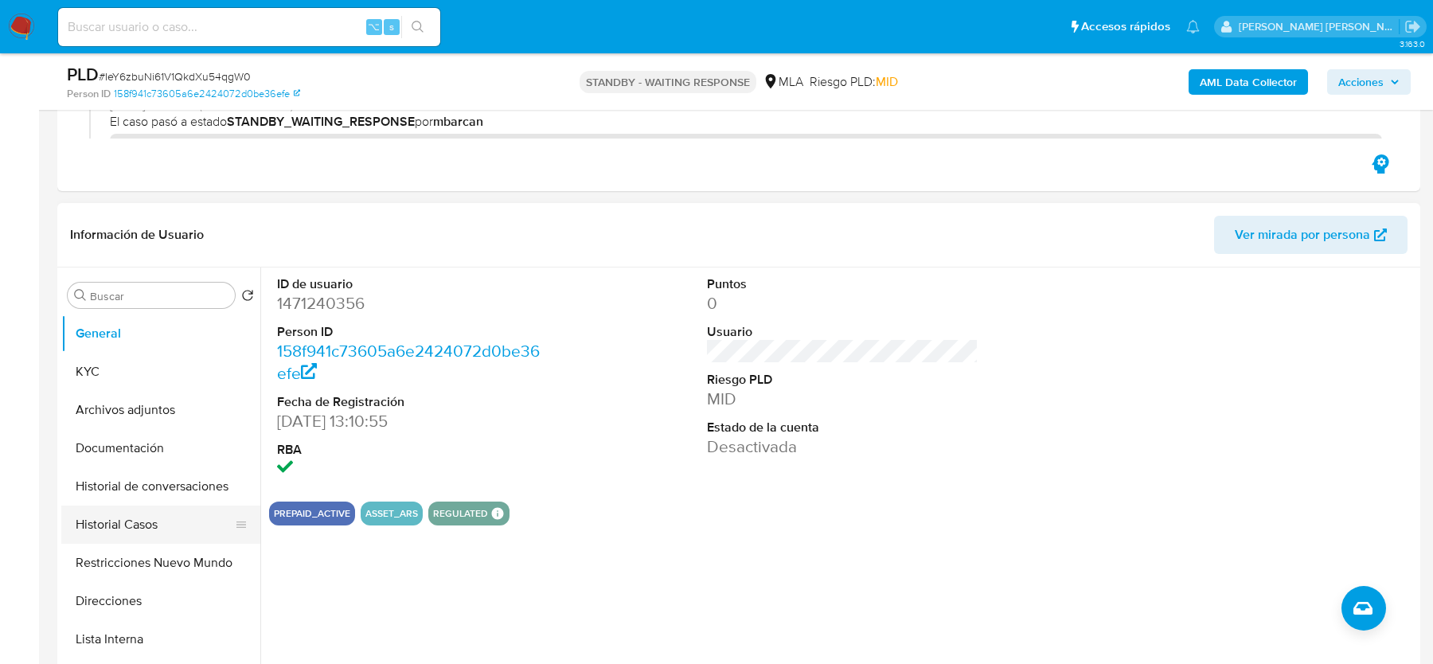
click at [186, 540] on button "Historial Casos" at bounding box center [154, 525] width 186 height 38
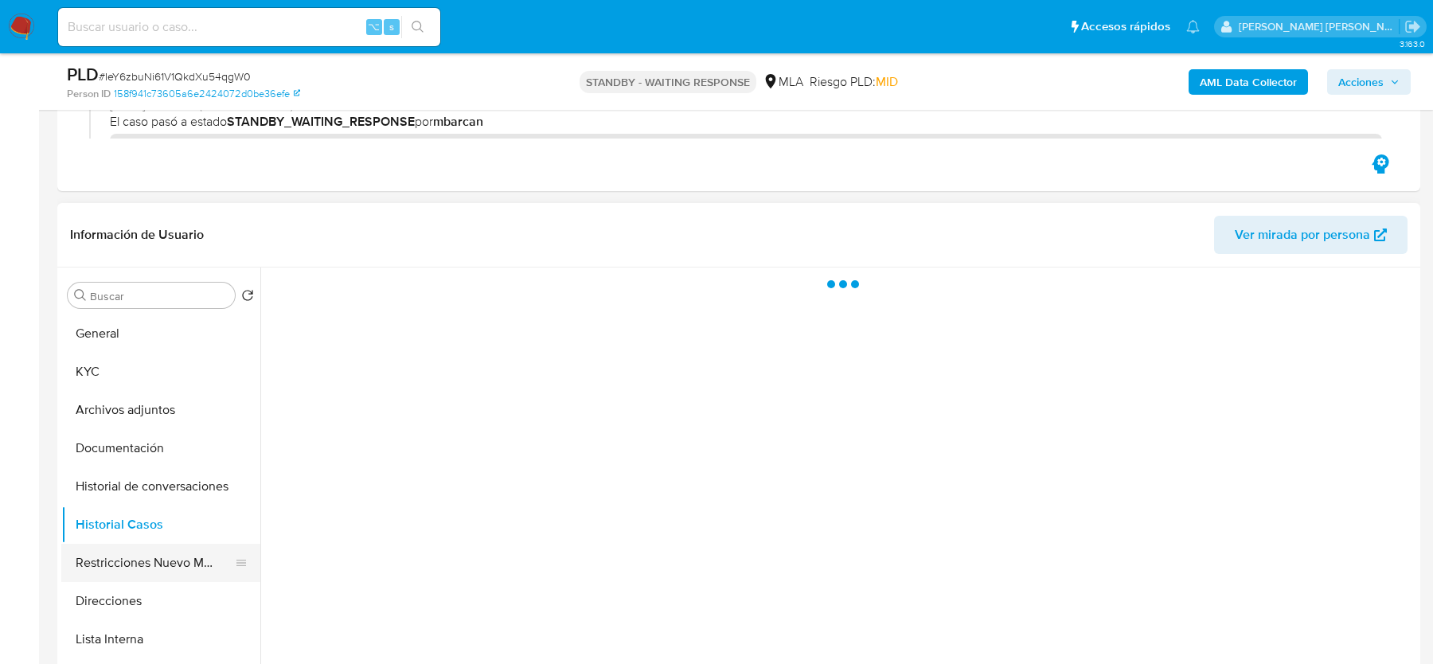
click at [147, 560] on button "Restricciones Nuevo Mundo" at bounding box center [154, 563] width 186 height 38
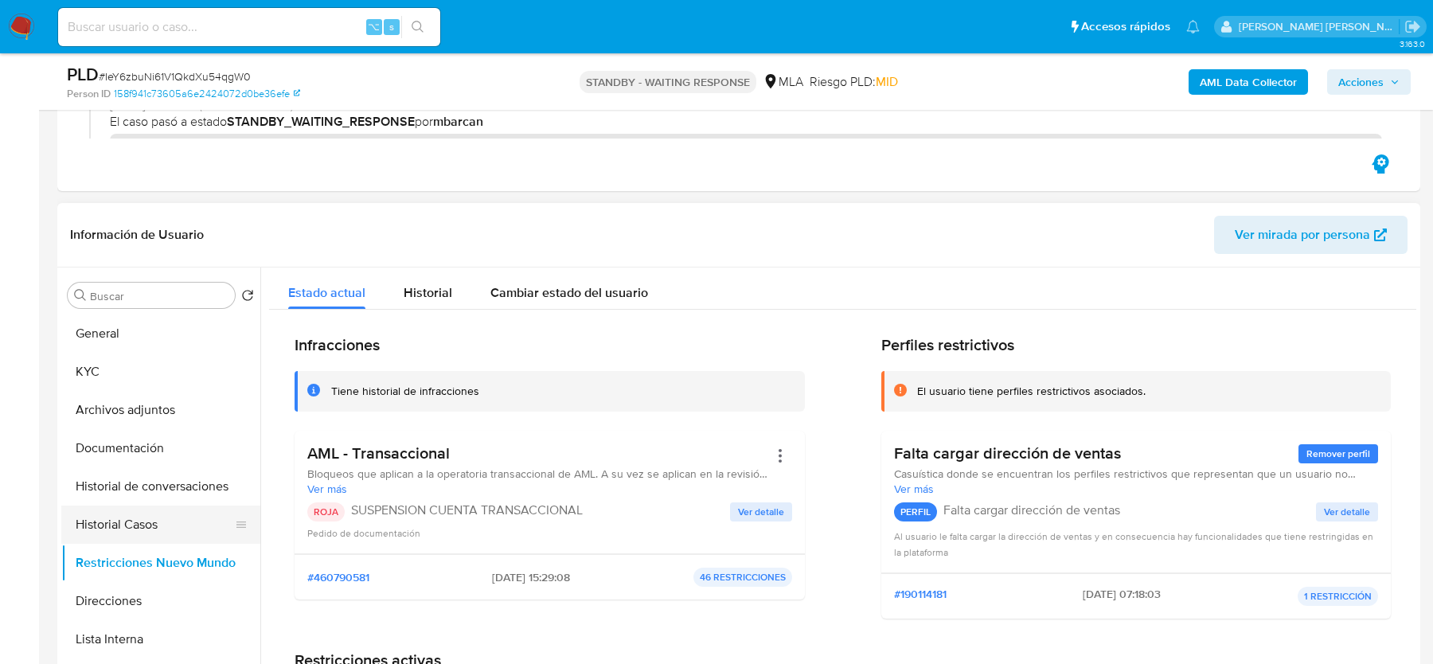
click at [119, 518] on button "Historial Casos" at bounding box center [154, 525] width 186 height 38
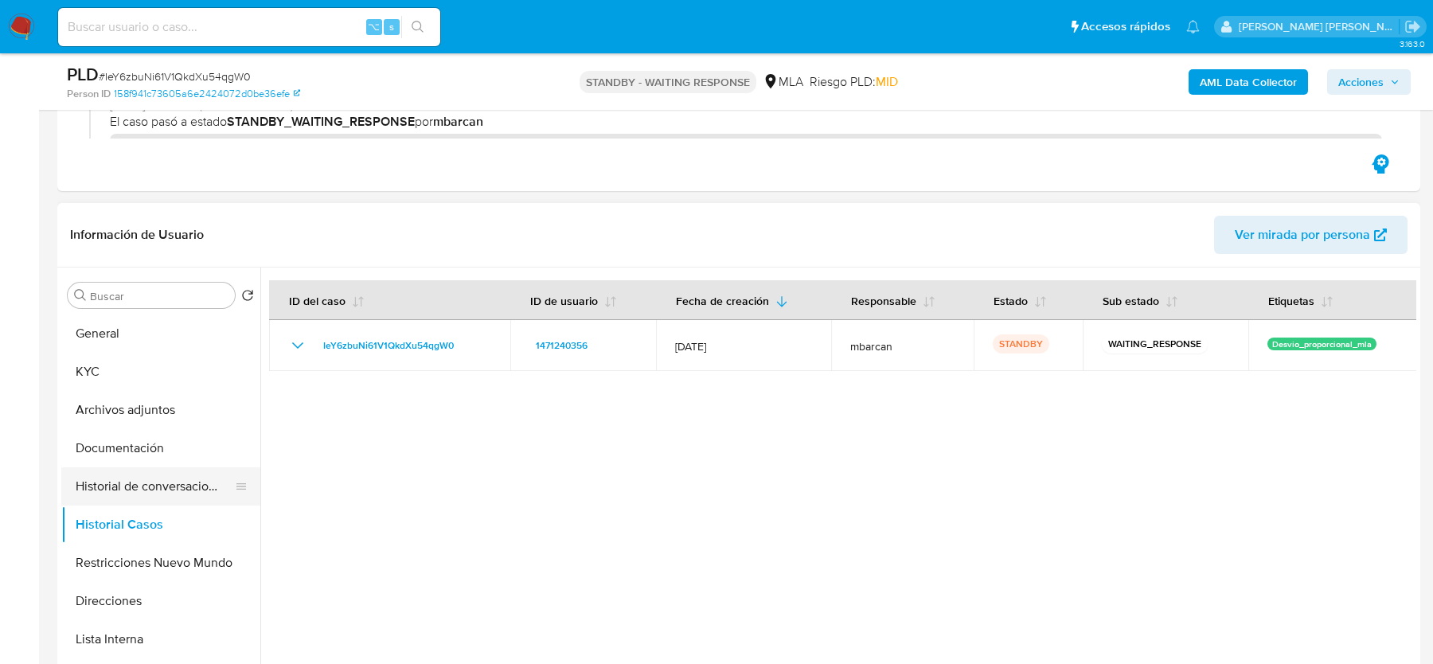
click at [142, 478] on button "Historial de conversaciones" at bounding box center [154, 486] width 186 height 38
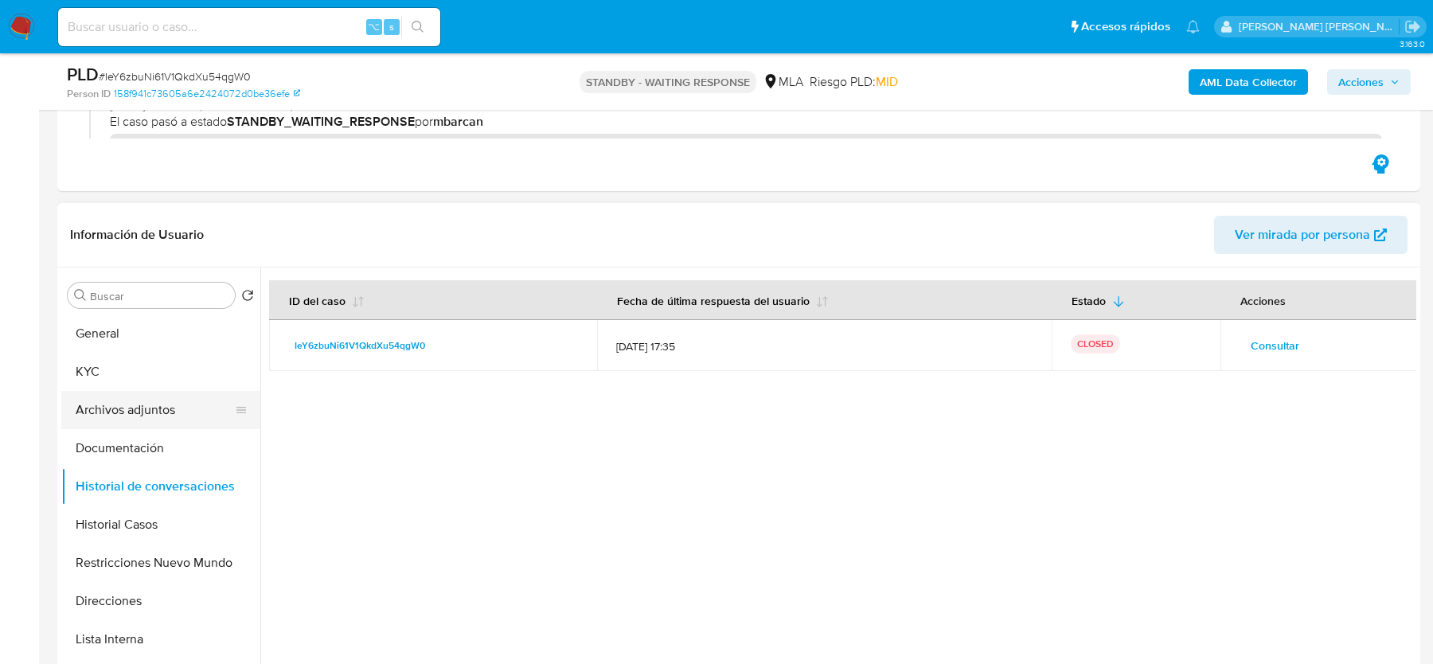
click at [135, 420] on button "Archivos adjuntos" at bounding box center [154, 410] width 186 height 38
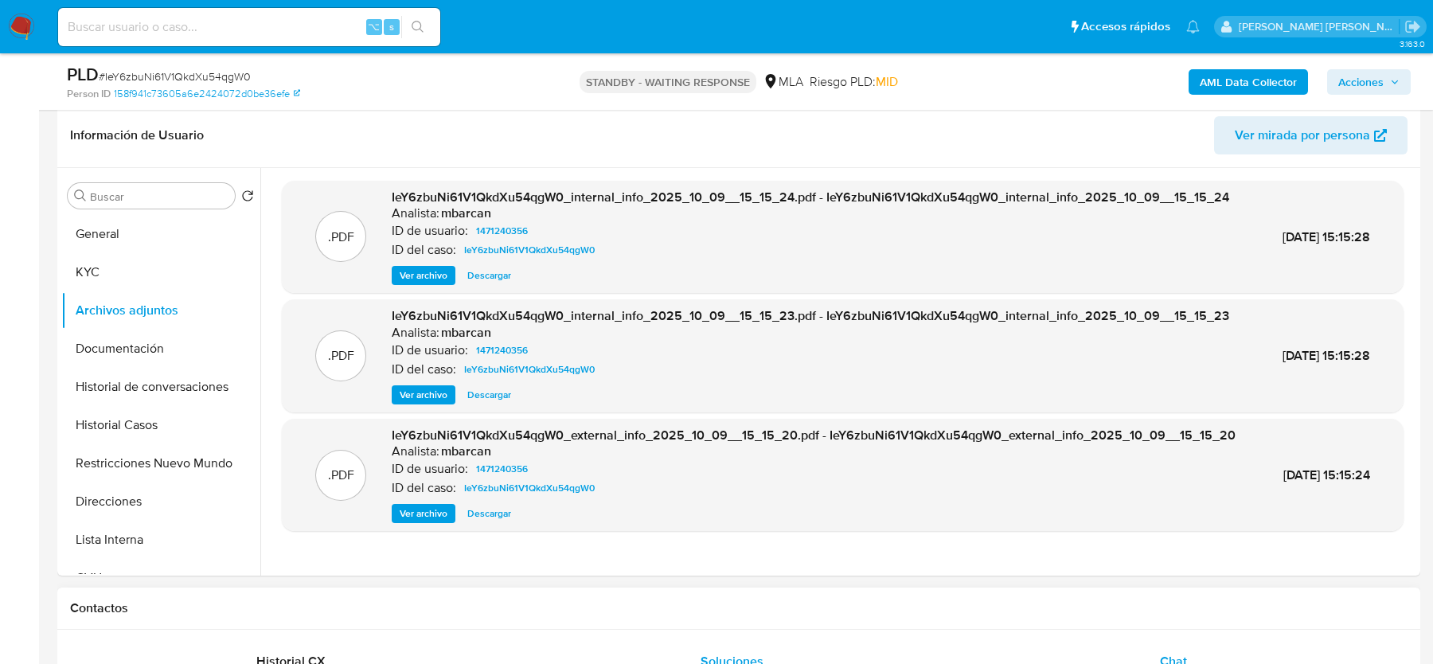
scroll to position [346, 0]
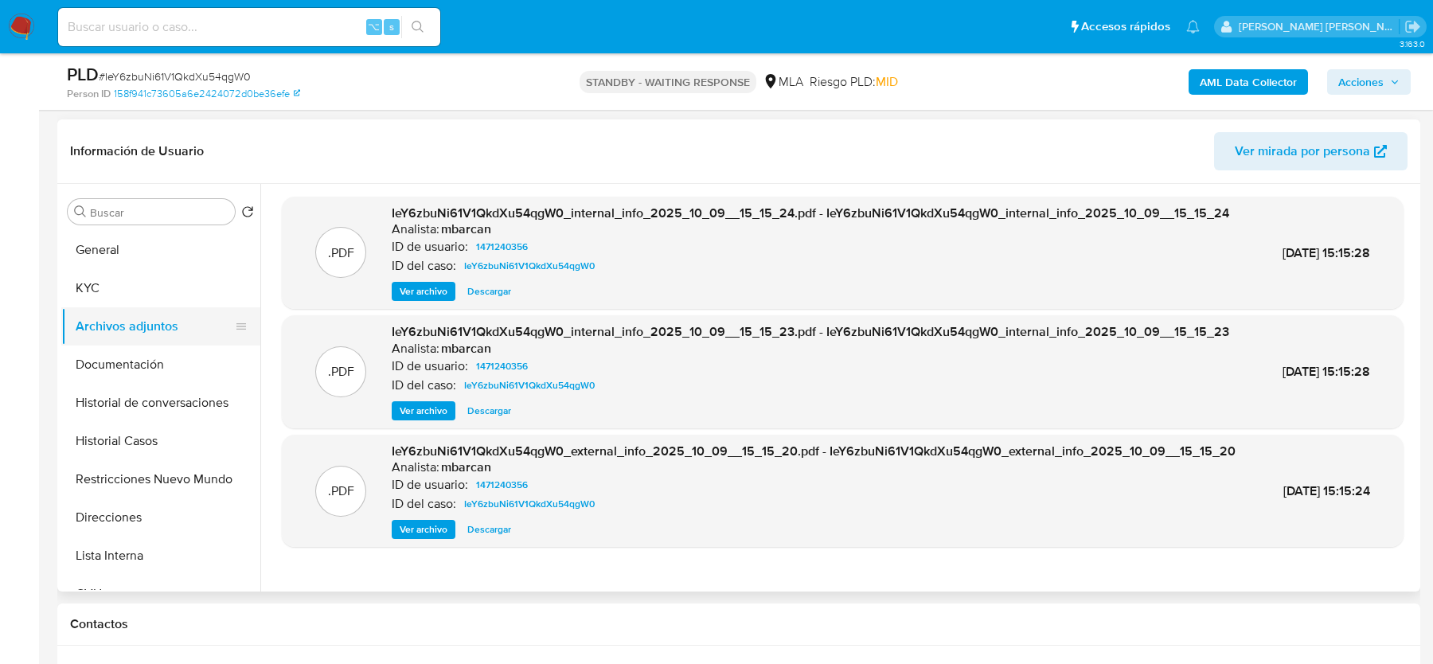
click at [148, 307] on button "Archivos adjuntos" at bounding box center [154, 326] width 186 height 38
click at [140, 275] on button "KYC" at bounding box center [154, 288] width 186 height 38
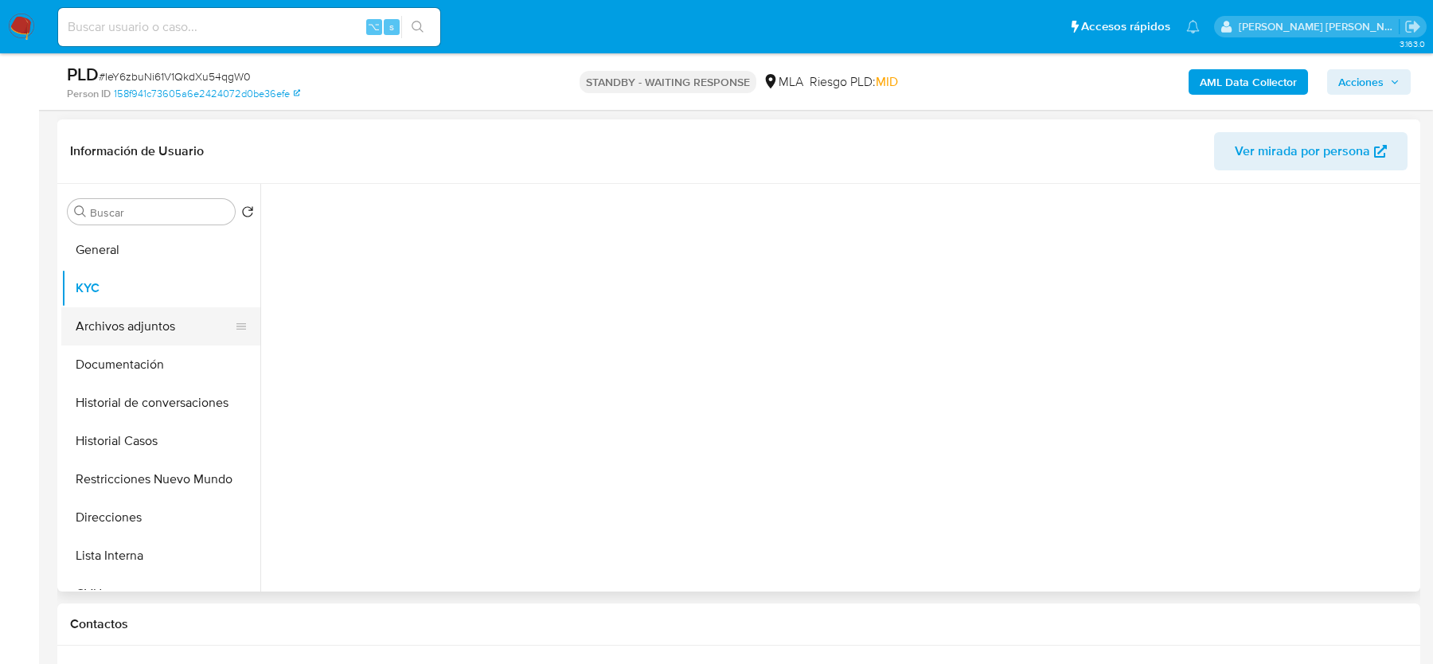
click at [140, 308] on button "Archivos adjuntos" at bounding box center [154, 326] width 186 height 38
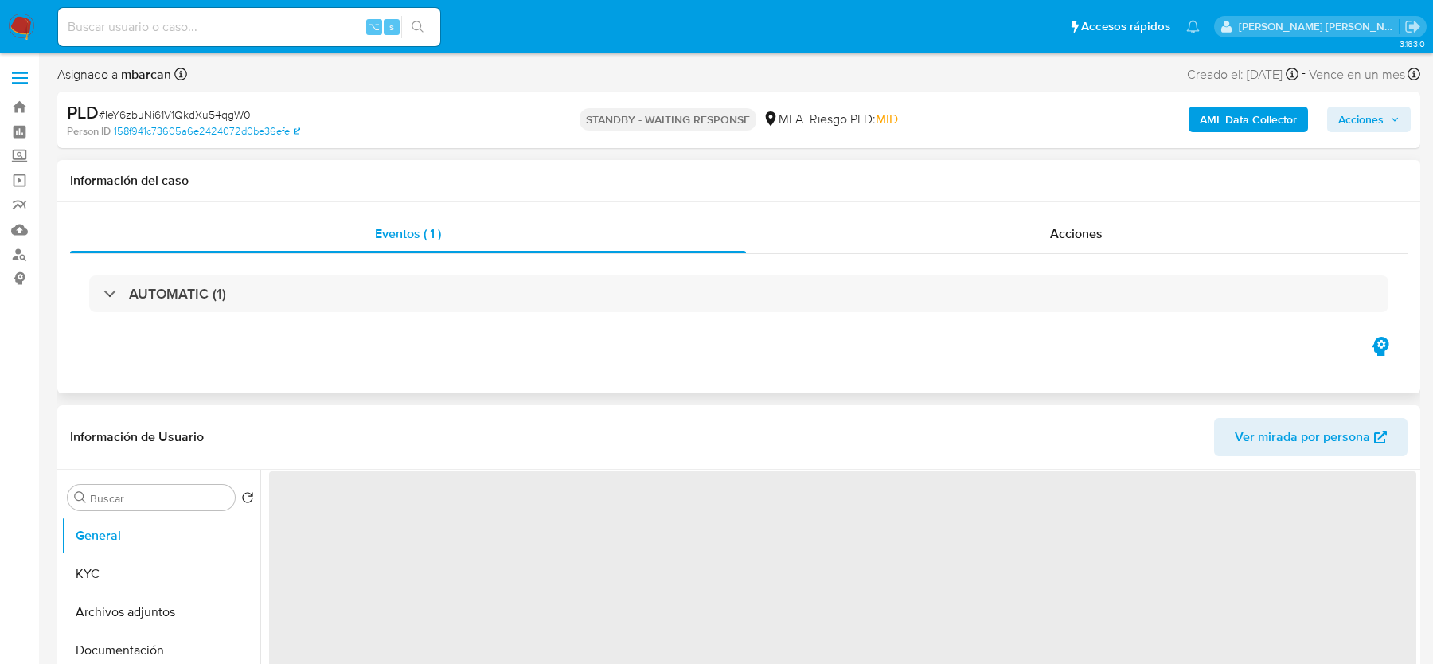
select select "10"
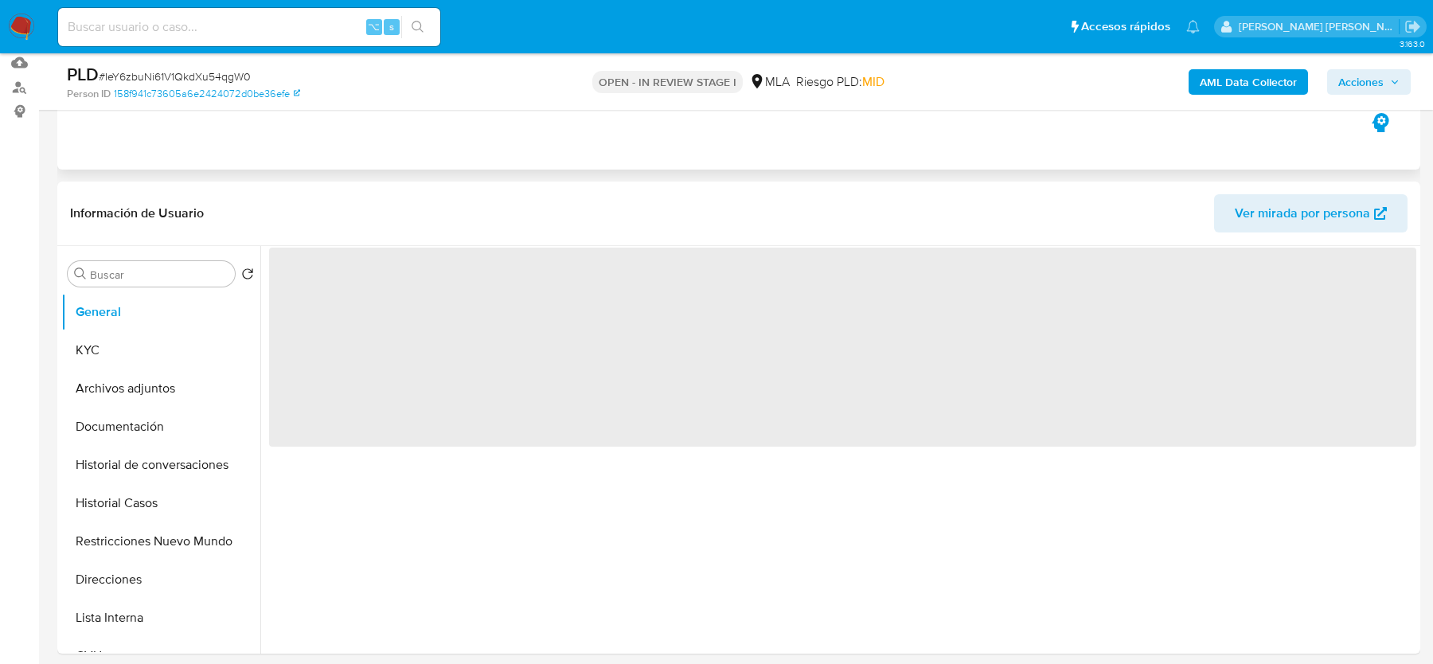
scroll to position [426, 0]
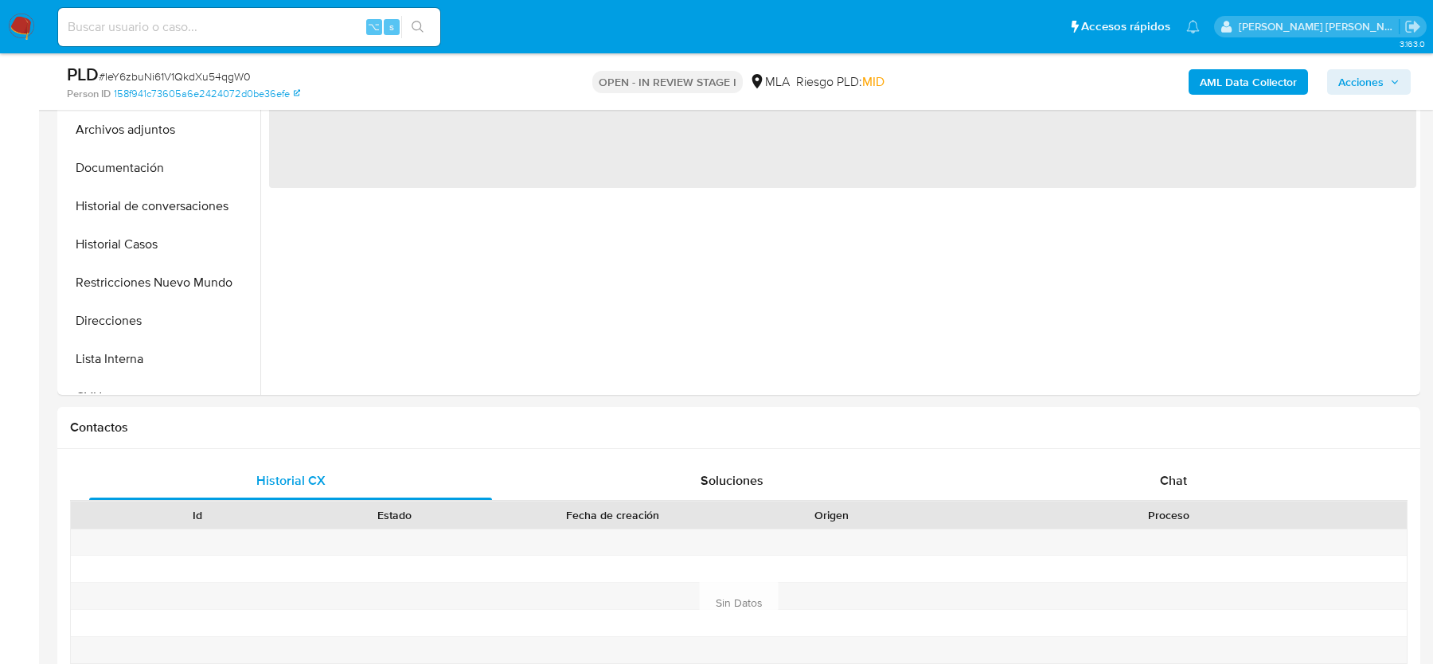
select select "10"
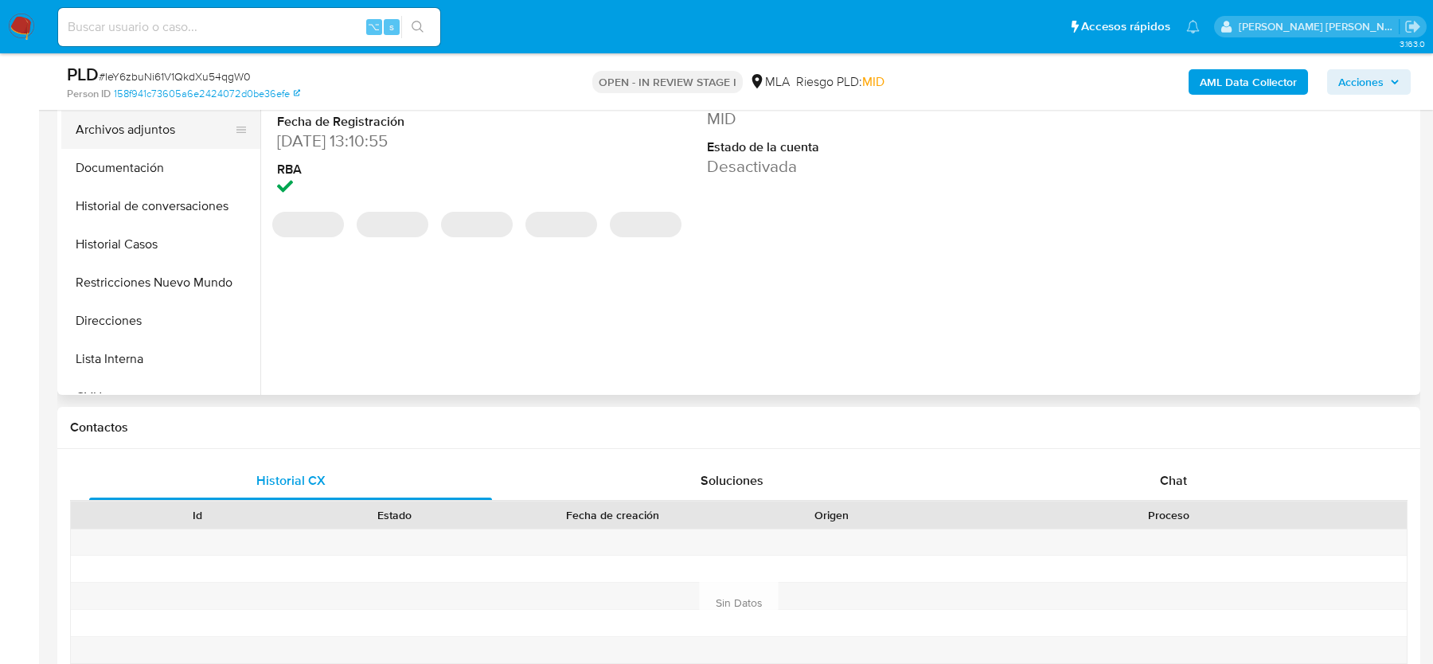
click at [169, 145] on button "Archivos adjuntos" at bounding box center [154, 130] width 186 height 38
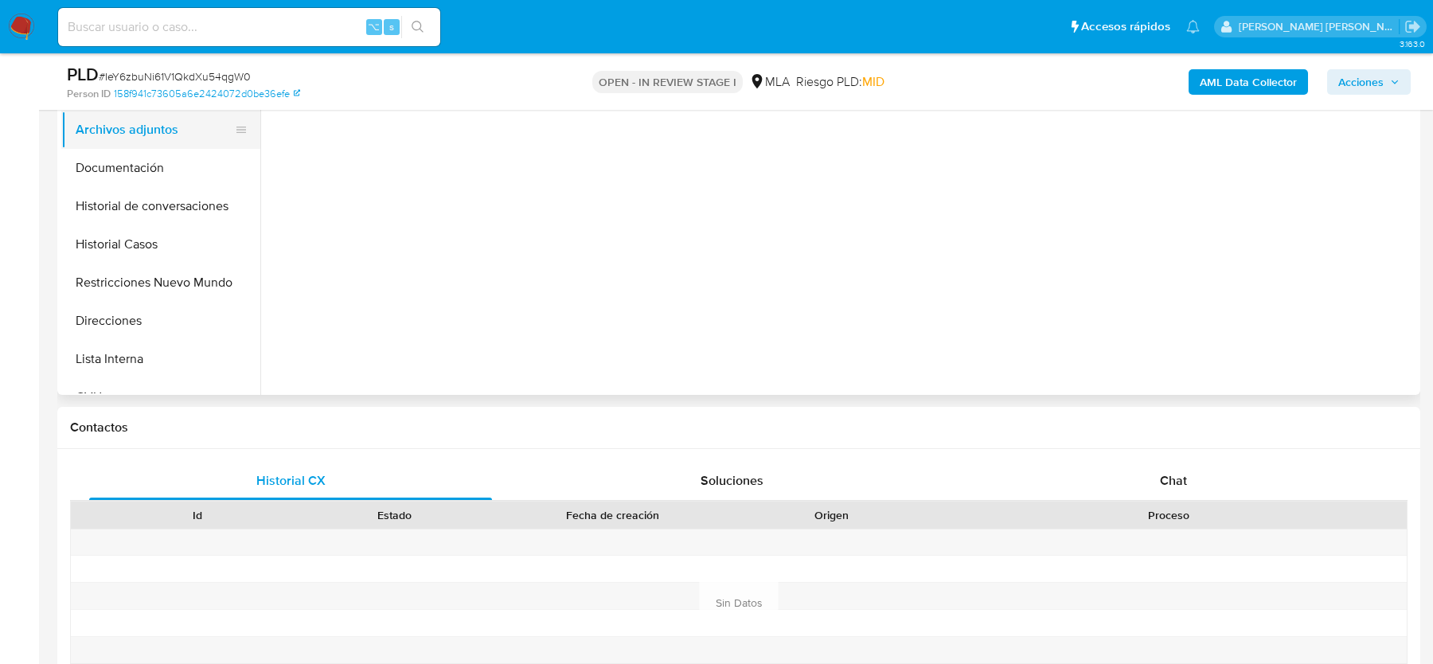
click at [169, 145] on button "Archivos adjuntos" at bounding box center [154, 130] width 186 height 38
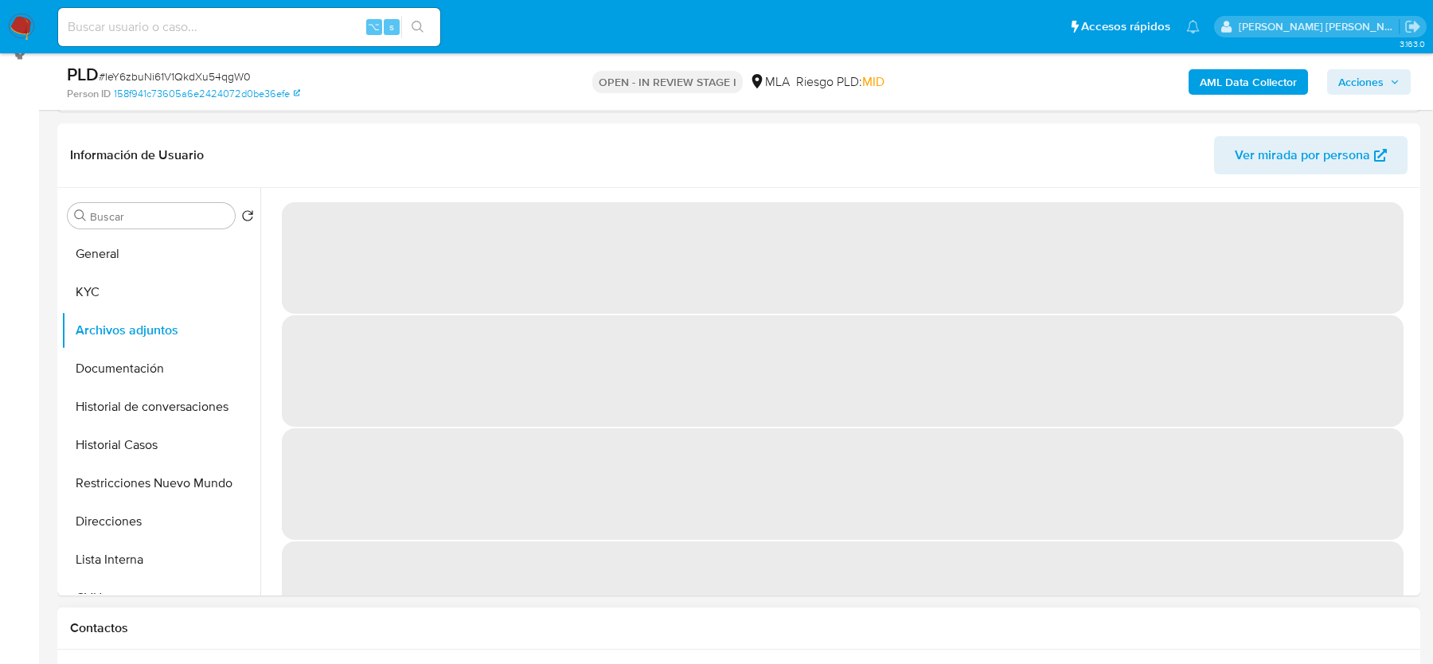
scroll to position [209, 0]
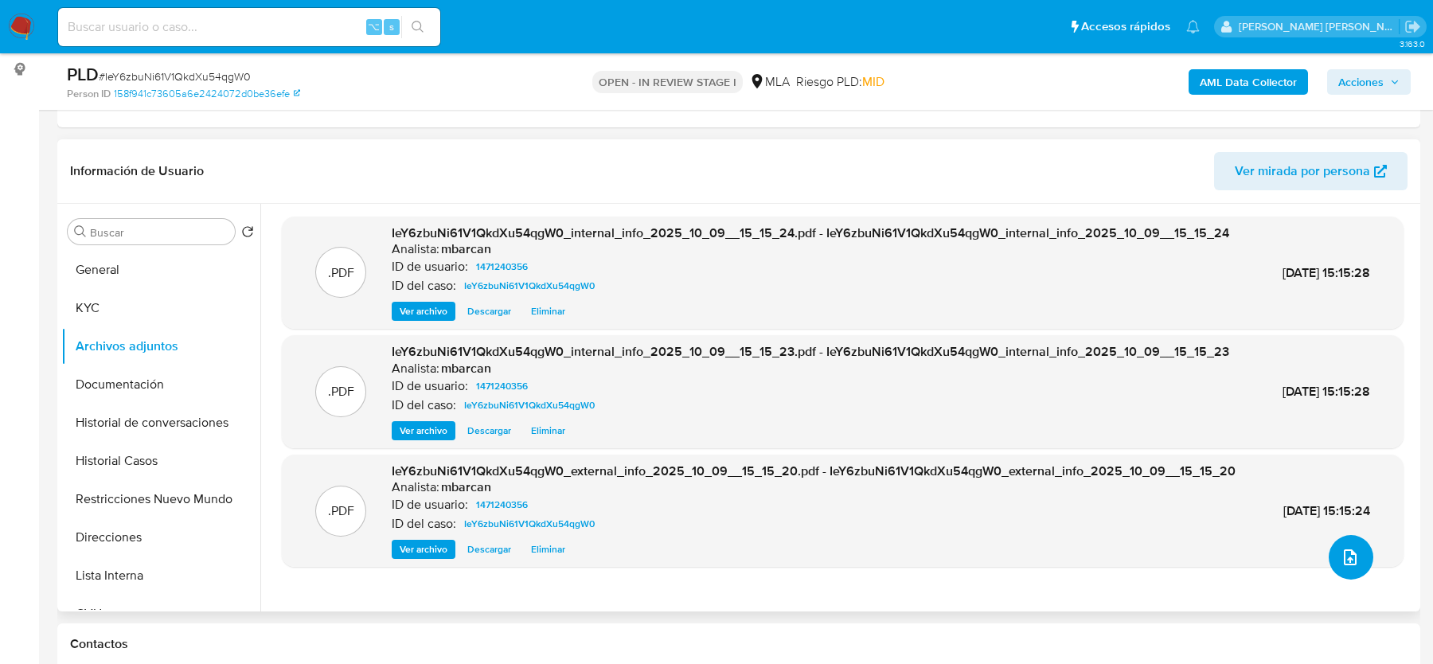
click at [1357, 561] on button "upload-file" at bounding box center [1351, 557] width 45 height 45
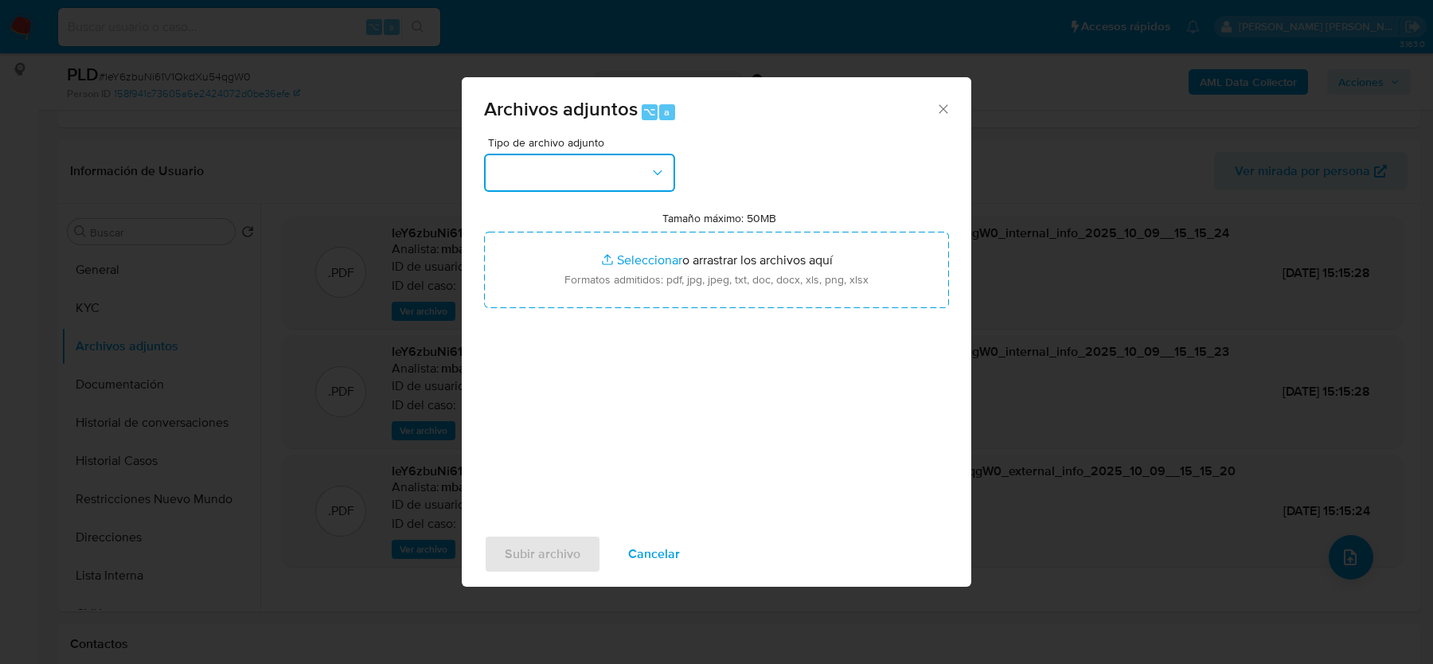
click at [552, 173] on button "button" at bounding box center [579, 173] width 191 height 38
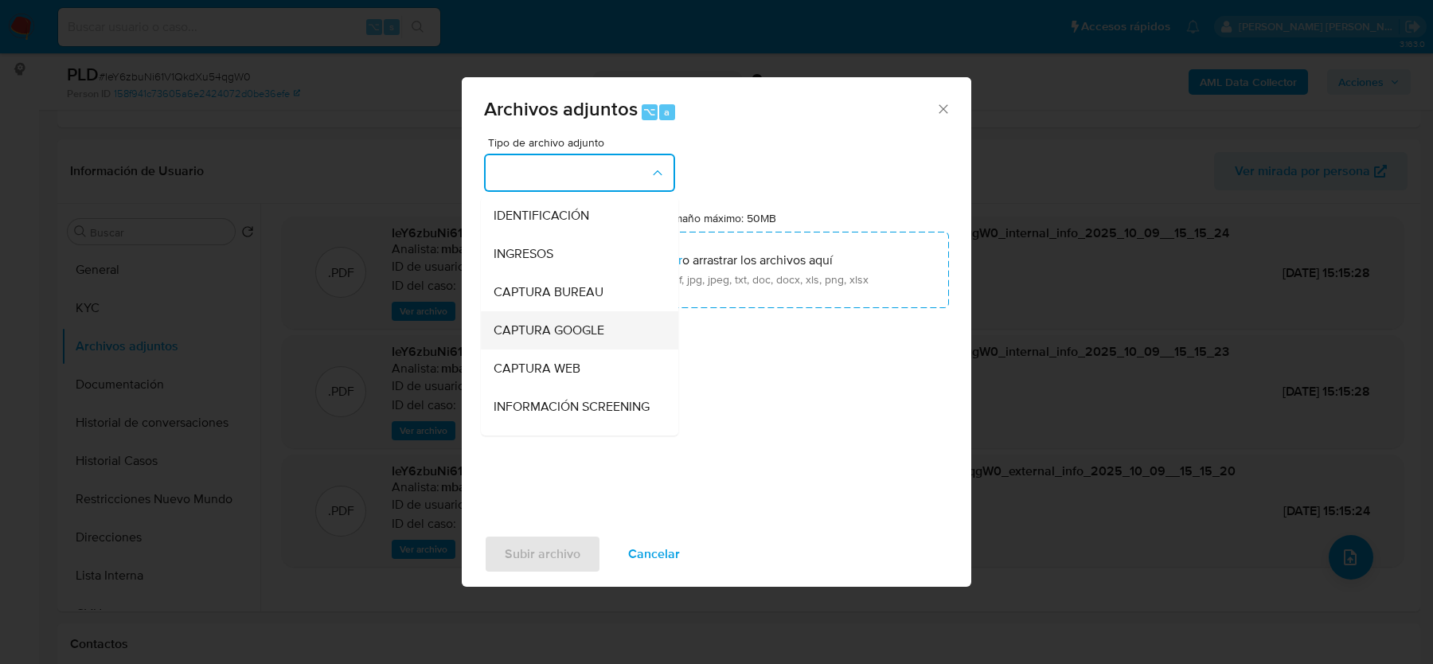
scroll to position [138, 0]
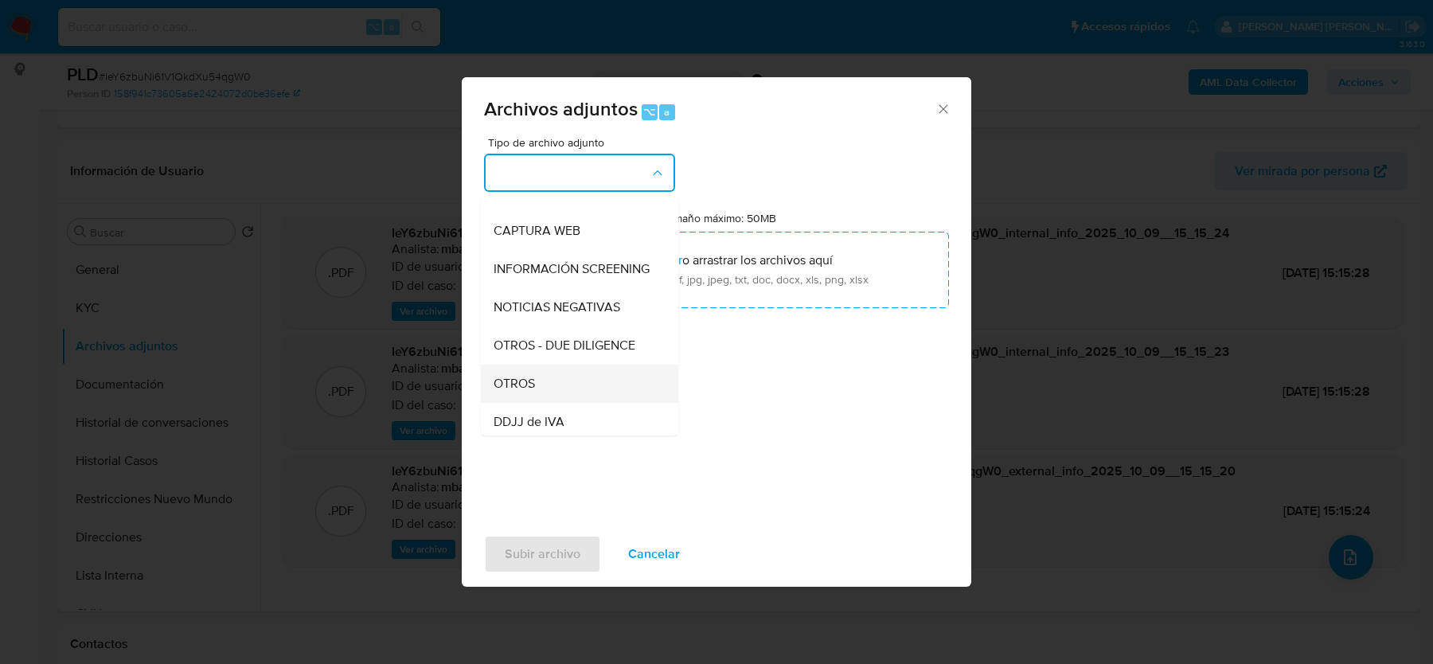
click at [541, 384] on div "OTROS" at bounding box center [575, 384] width 162 height 38
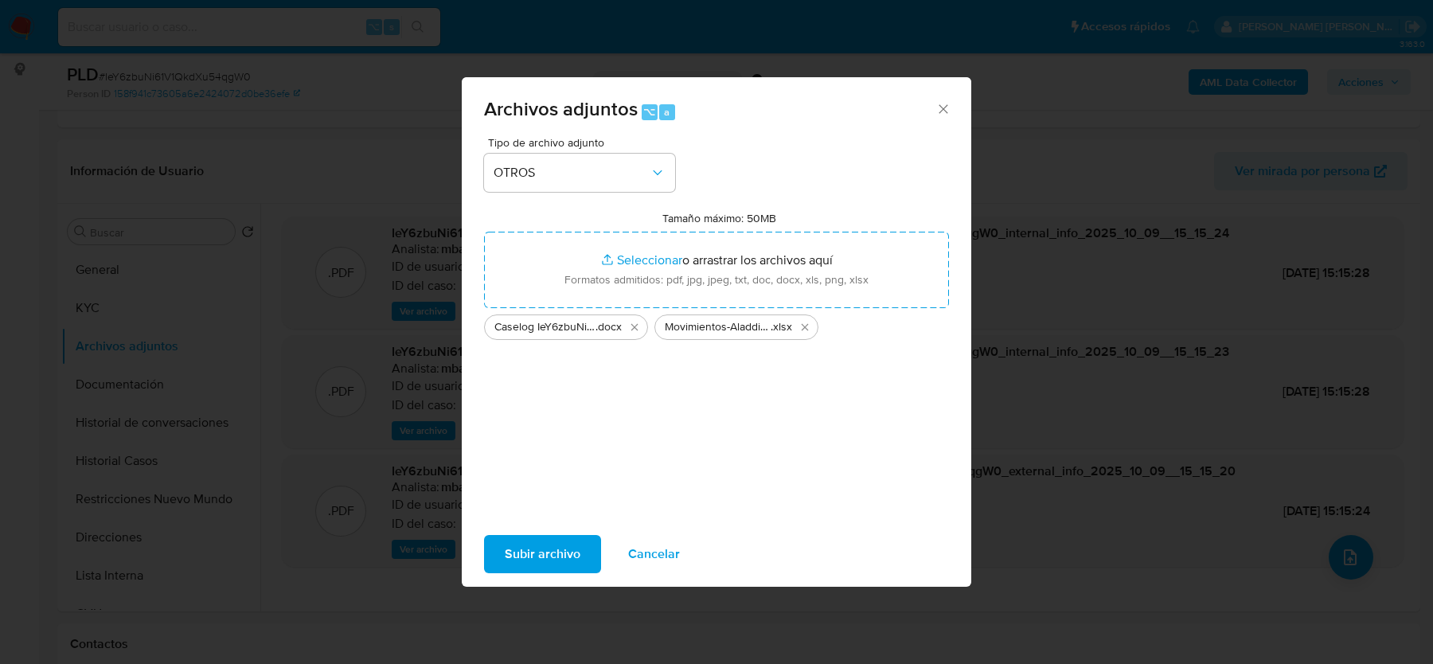
click at [519, 527] on div "Subir archivo Cancelar" at bounding box center [716, 554] width 509 height 61
click at [519, 545] on span "Subir archivo" at bounding box center [543, 554] width 76 height 35
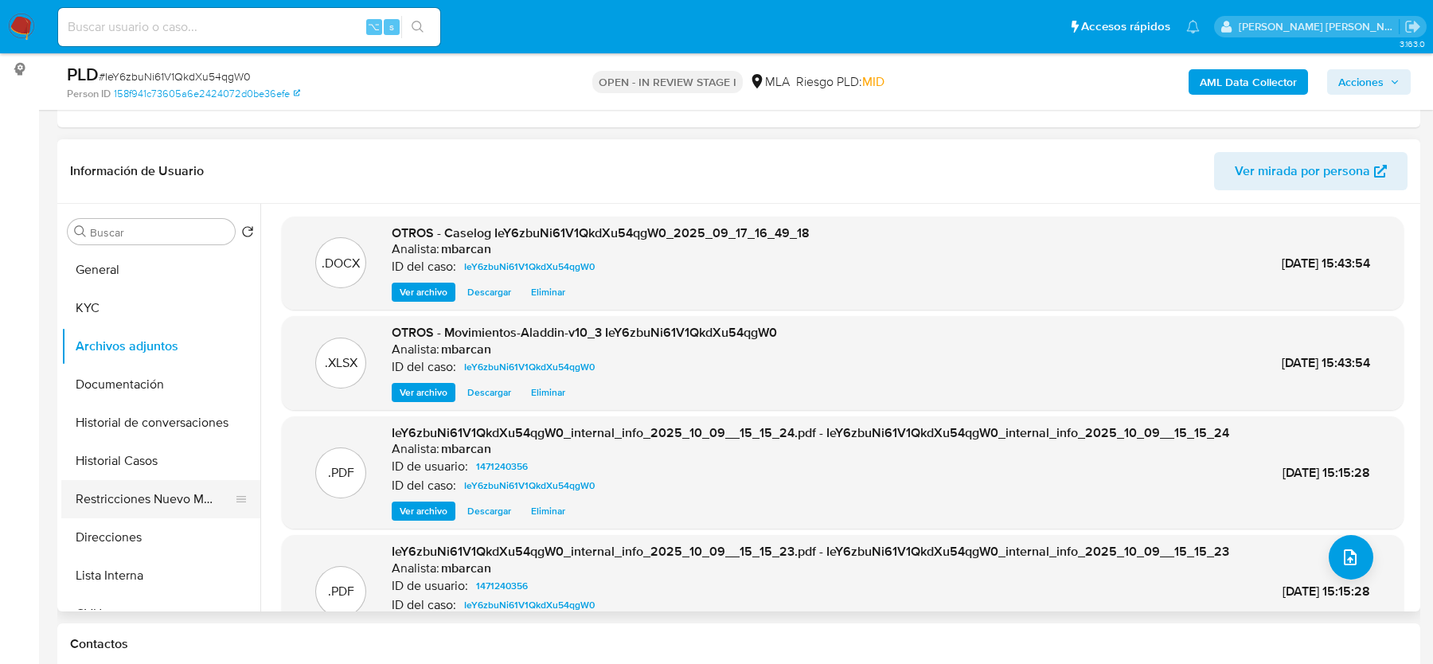
click at [148, 489] on button "Restricciones Nuevo Mundo" at bounding box center [154, 499] width 186 height 38
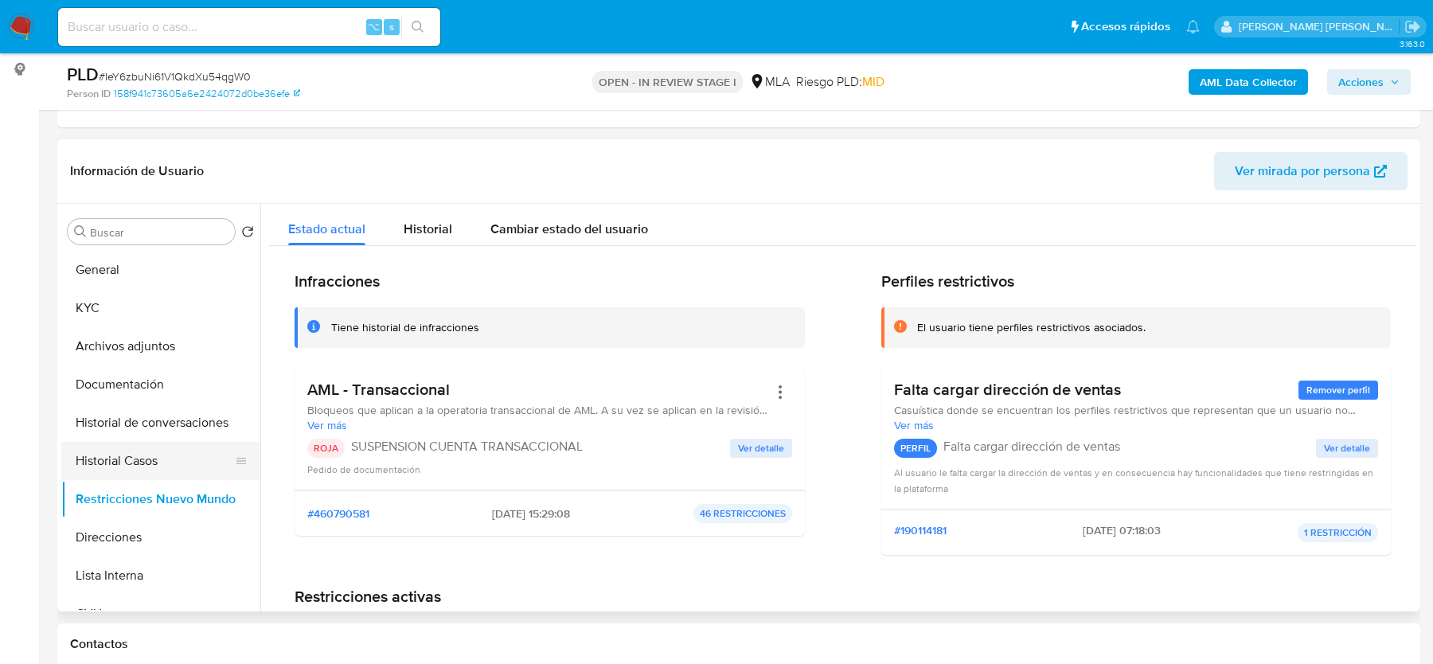
click at [117, 452] on button "Historial Casos" at bounding box center [154, 461] width 186 height 38
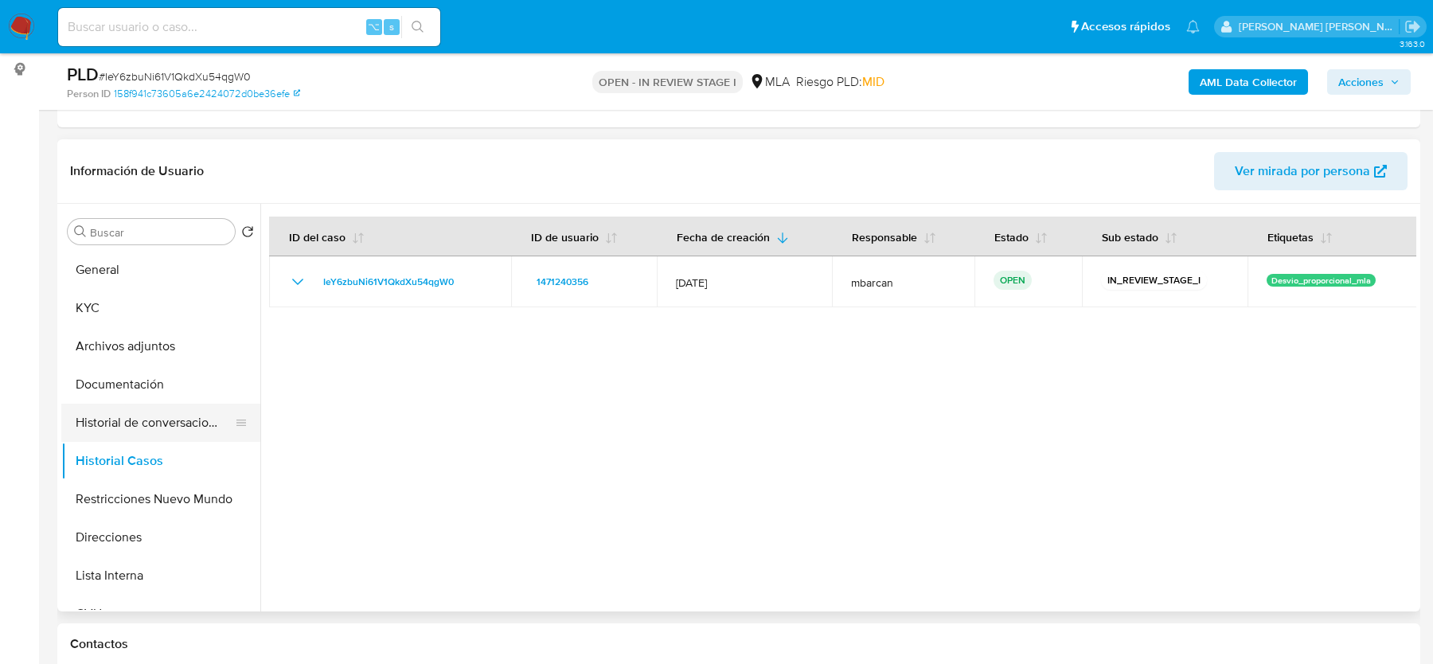
click at [137, 415] on button "Historial de conversaciones" at bounding box center [154, 423] width 186 height 38
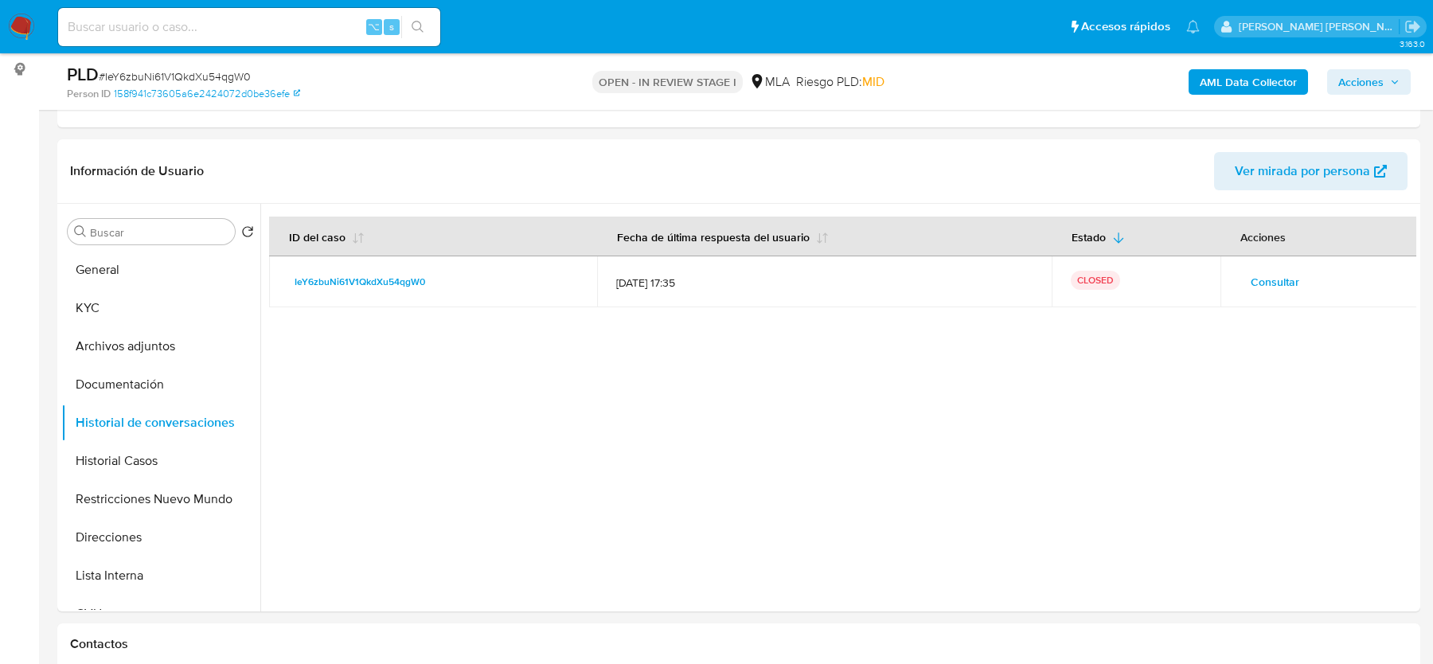
click at [1349, 88] on span "Acciones" at bounding box center [1360, 81] width 45 height 25
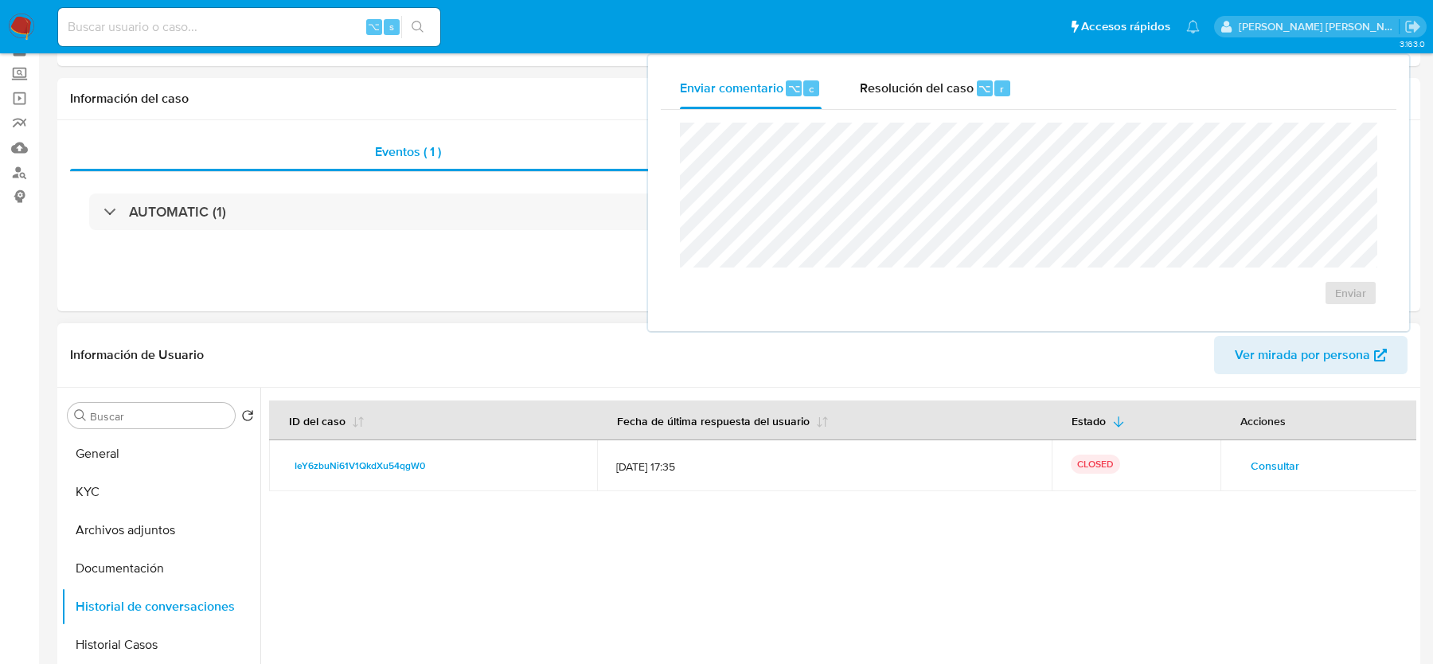
scroll to position [0, 0]
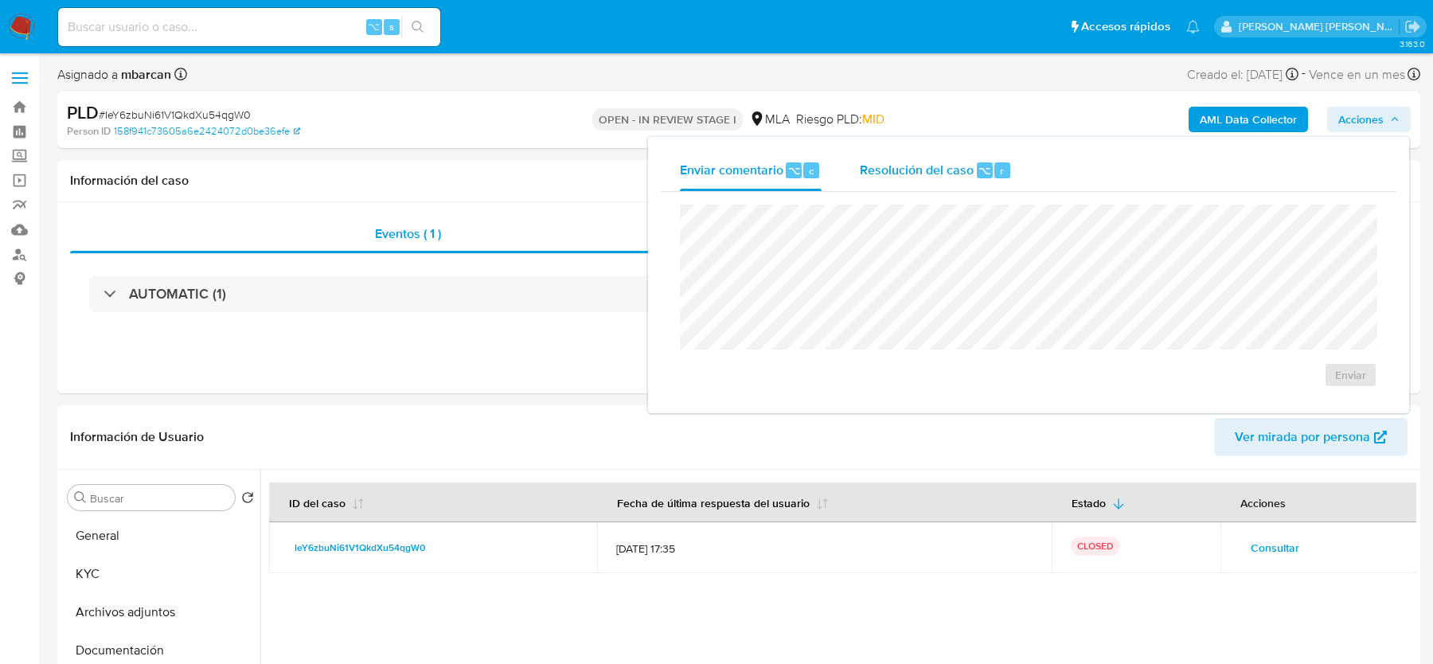
click at [896, 170] on span "Resolución del caso" at bounding box center [917, 170] width 114 height 18
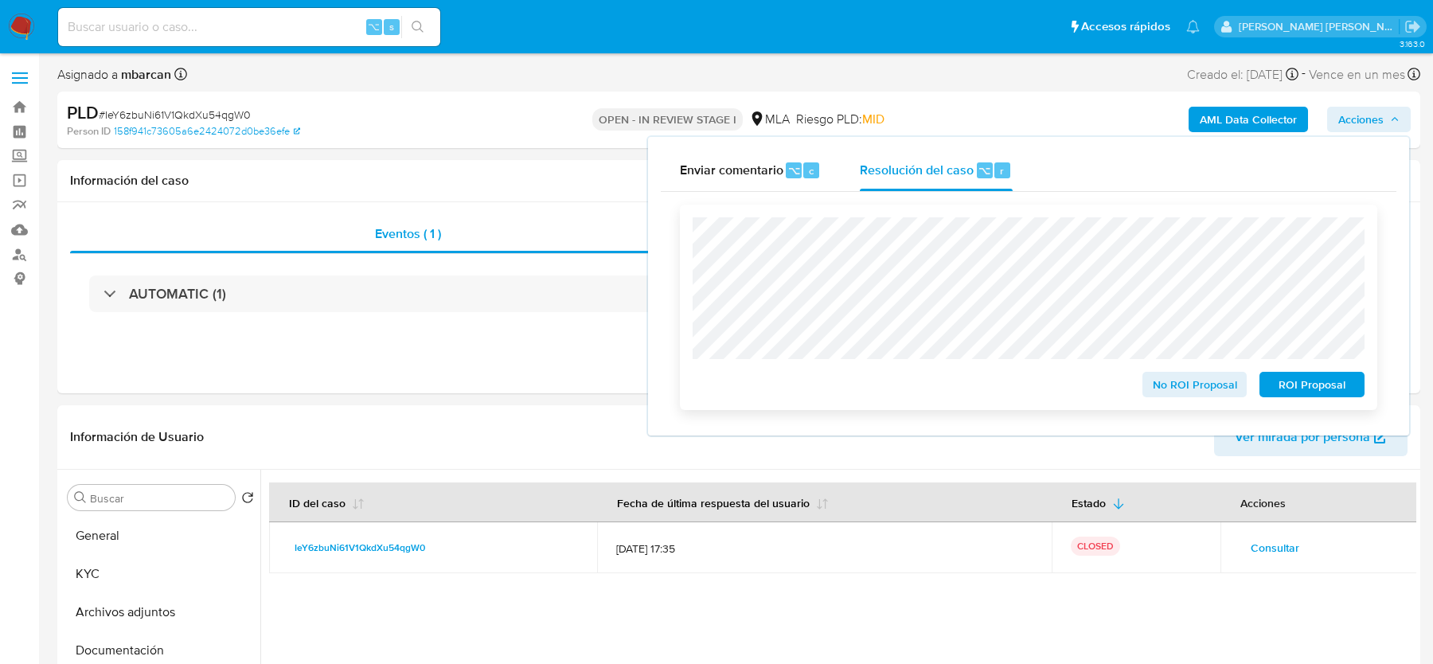
click at [1310, 380] on span "ROI Proposal" at bounding box center [1312, 384] width 83 height 22
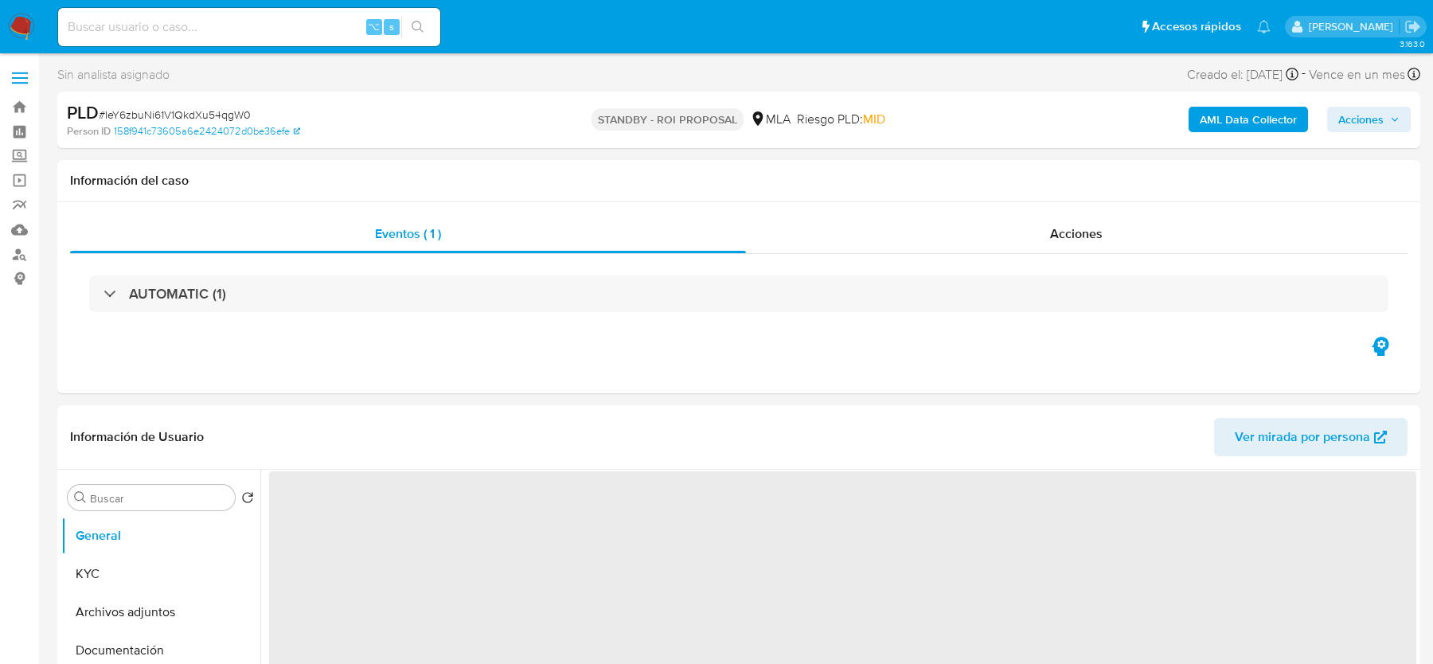
select select "10"
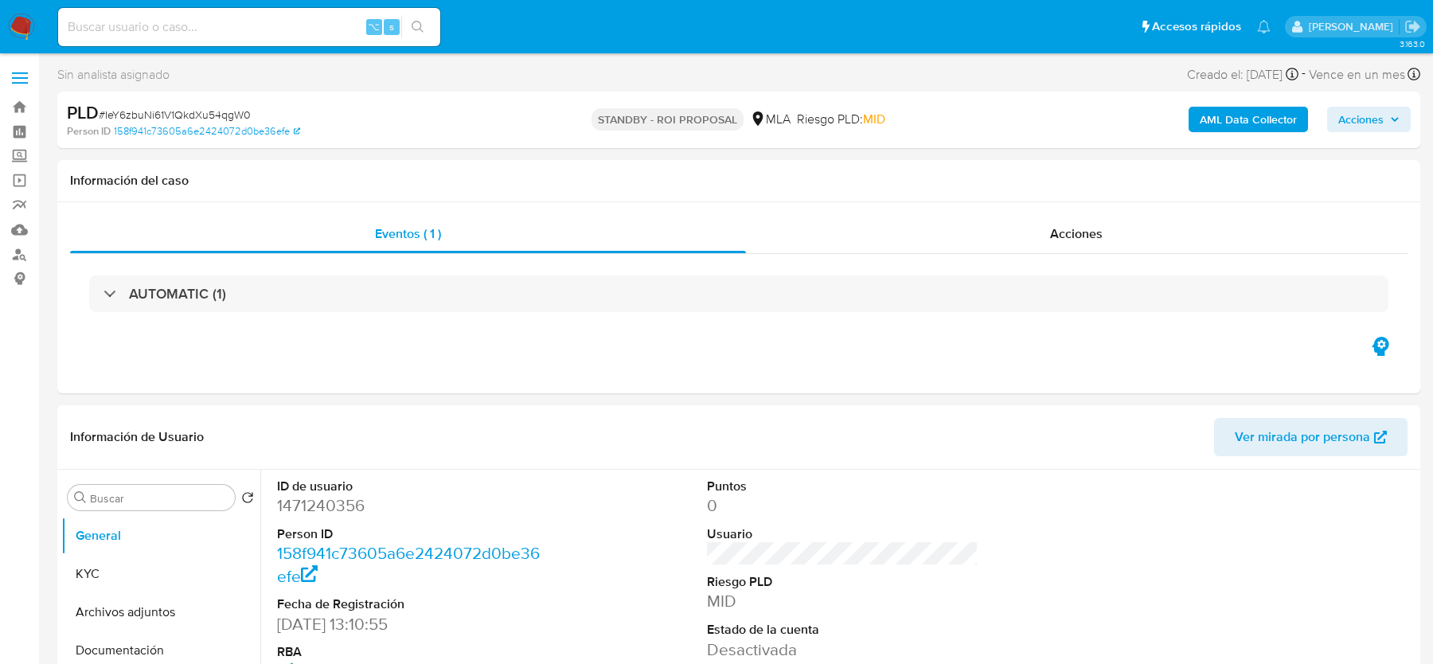
click at [281, 33] on input at bounding box center [249, 27] width 382 height 21
paste input "mcKs8A1WZMWnK6anB57U4Irq"
type input "mcKs8A1WZMWnK6anB57U4Irq"
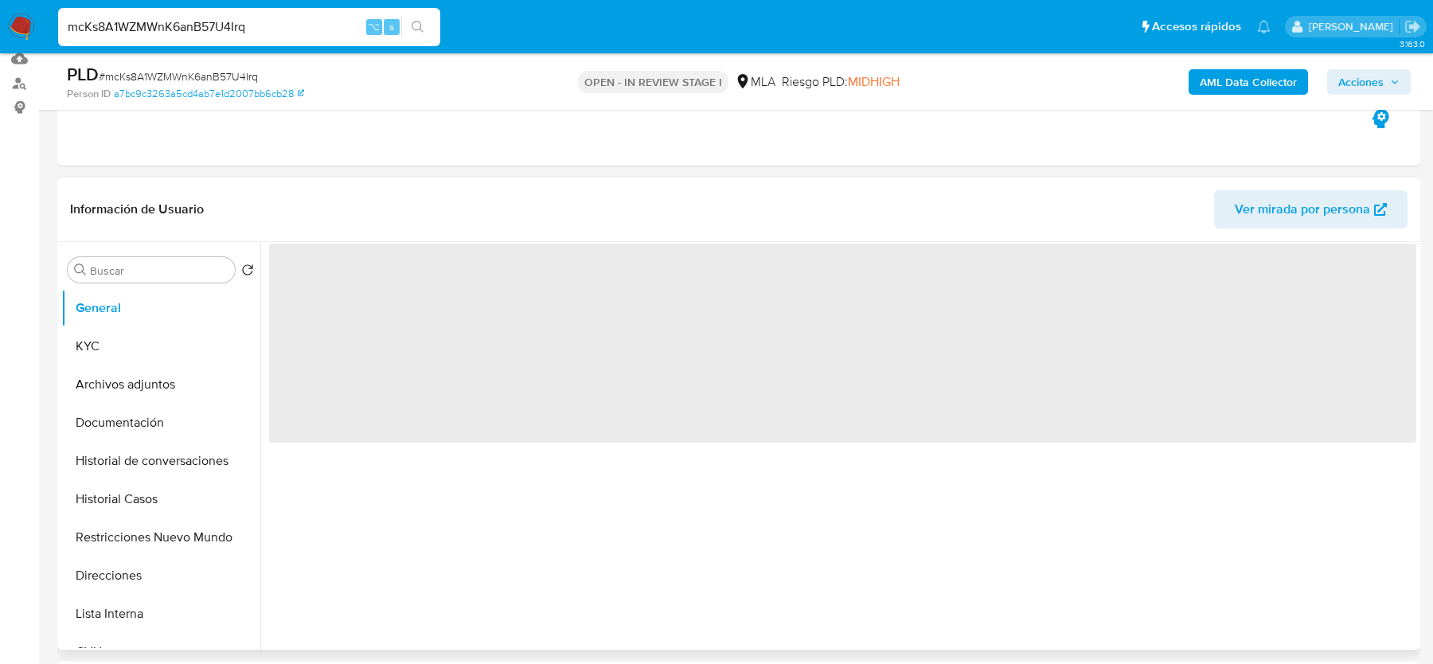
scroll to position [285, 0]
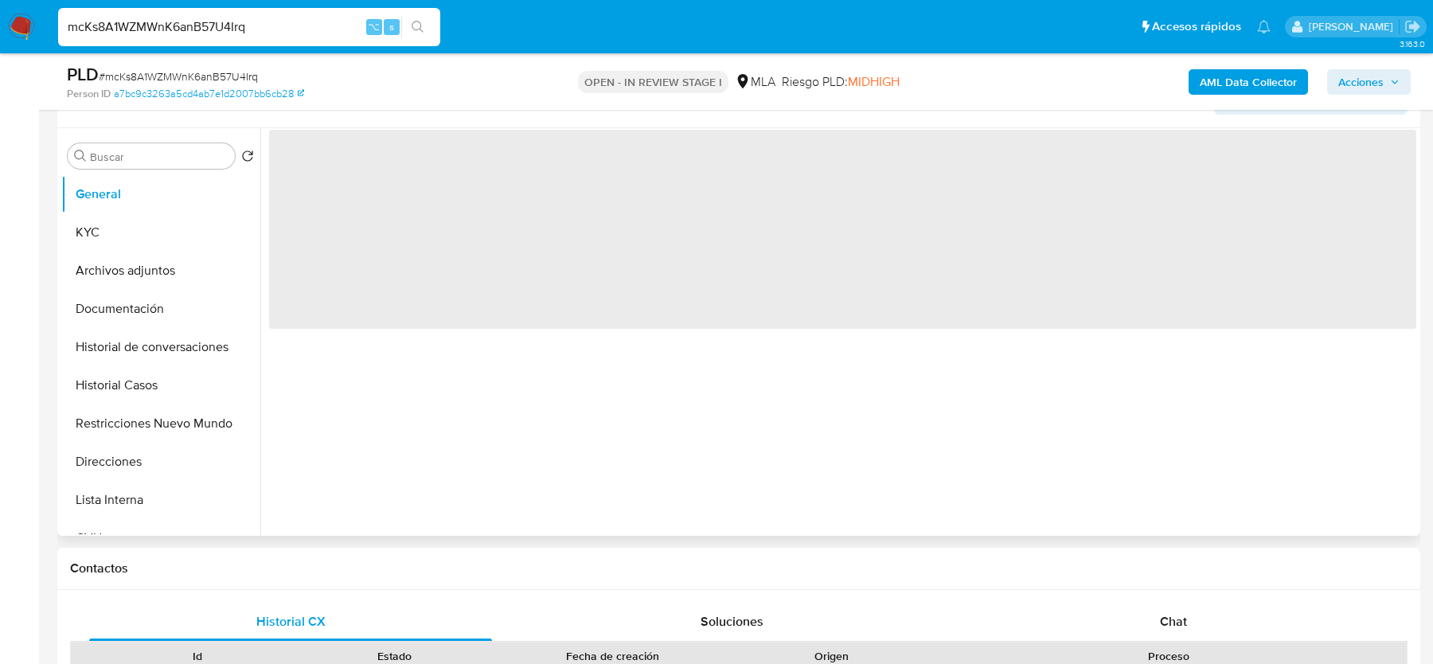
select select "10"
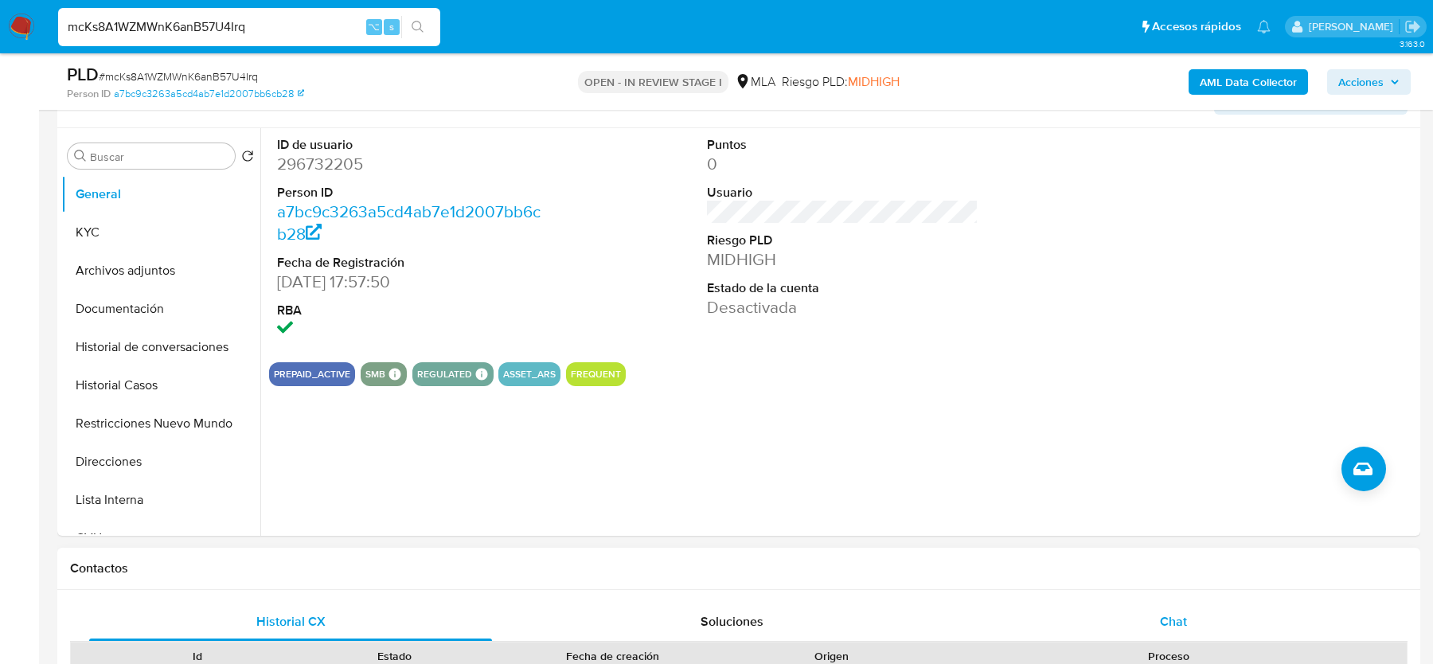
click at [1147, 609] on div "Chat" at bounding box center [1173, 622] width 403 height 38
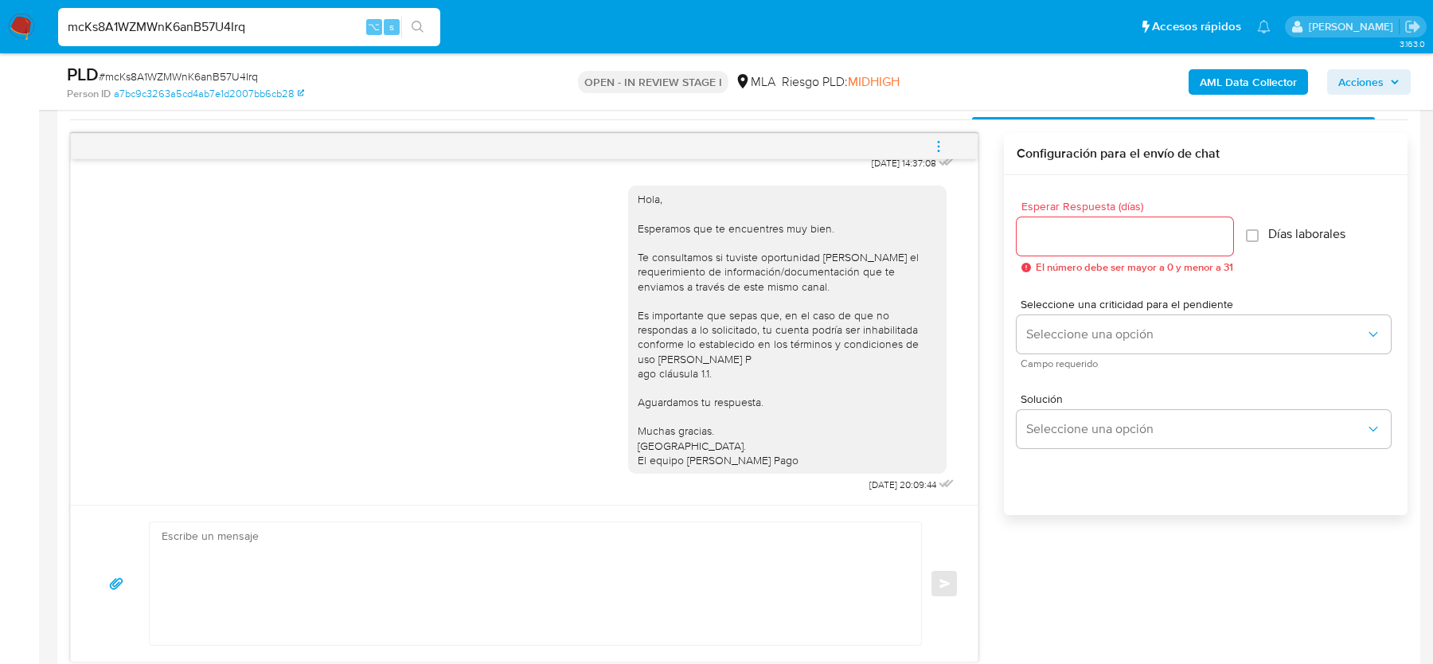
scroll to position [776, 0]
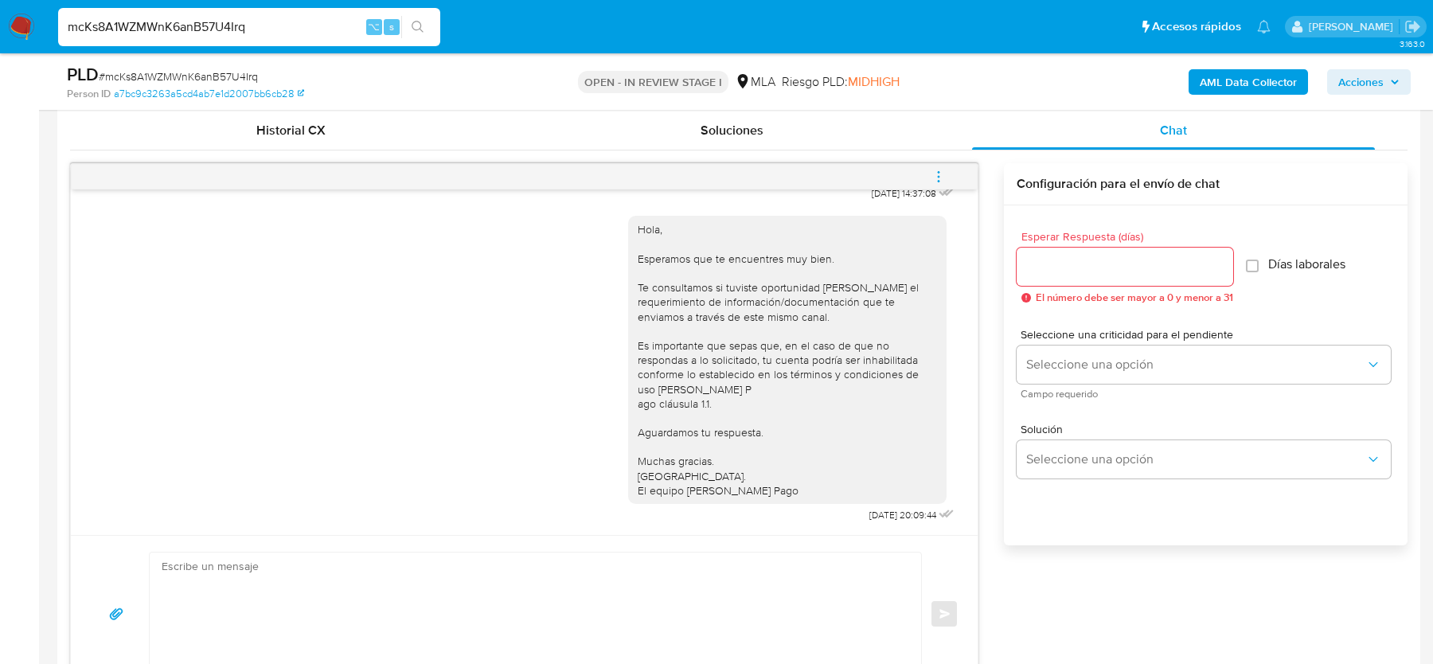
click at [127, 77] on span "# mcKs8A1WZMWnK6anB57U4Irq" at bounding box center [178, 76] width 159 height 16
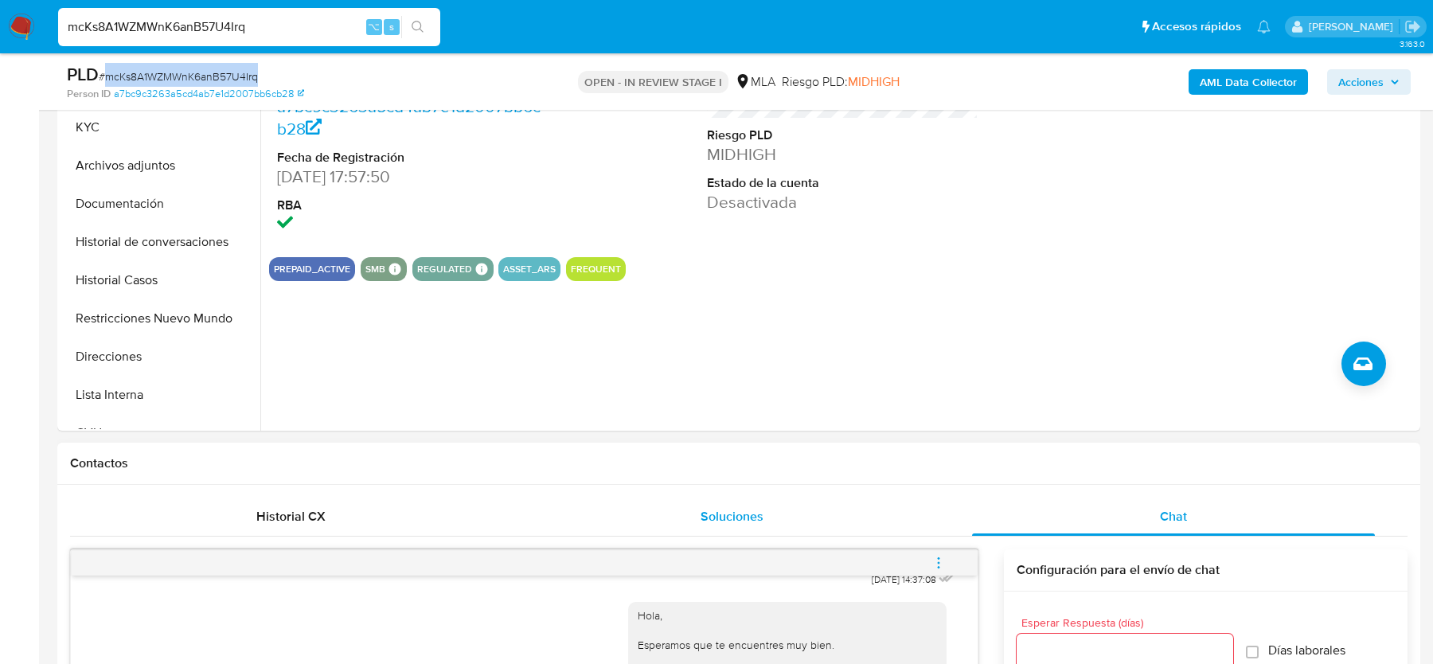
scroll to position [288, 0]
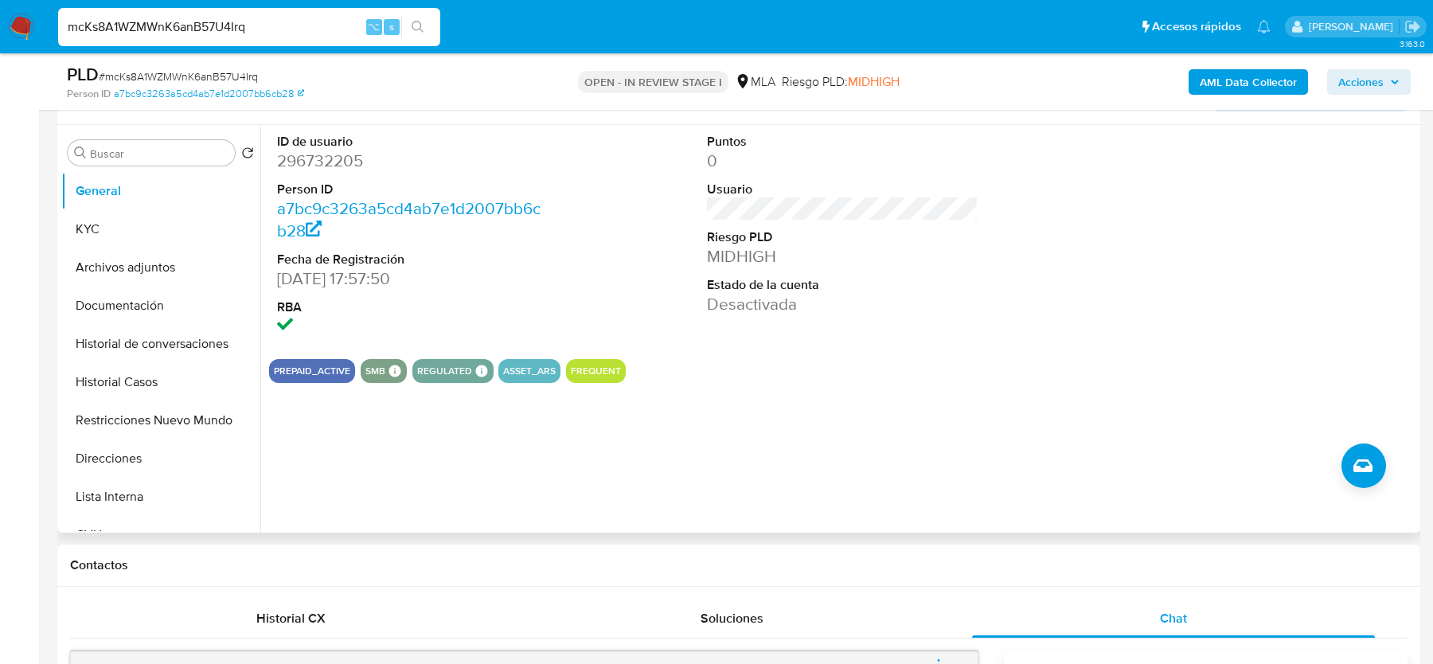
click at [318, 155] on dd "296732205" at bounding box center [412, 161] width 271 height 22
copy dd "296732205"
click at [132, 263] on button "Archivos adjuntos" at bounding box center [154, 267] width 186 height 38
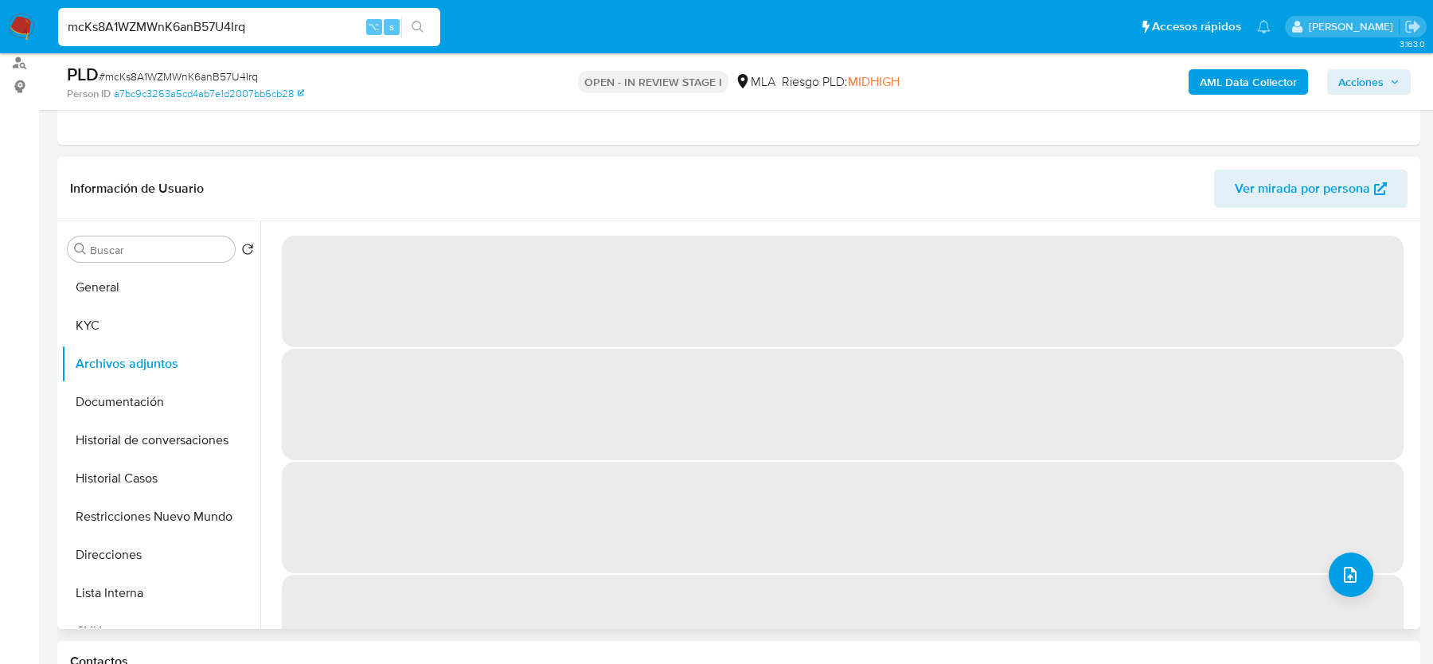
scroll to position [188, 0]
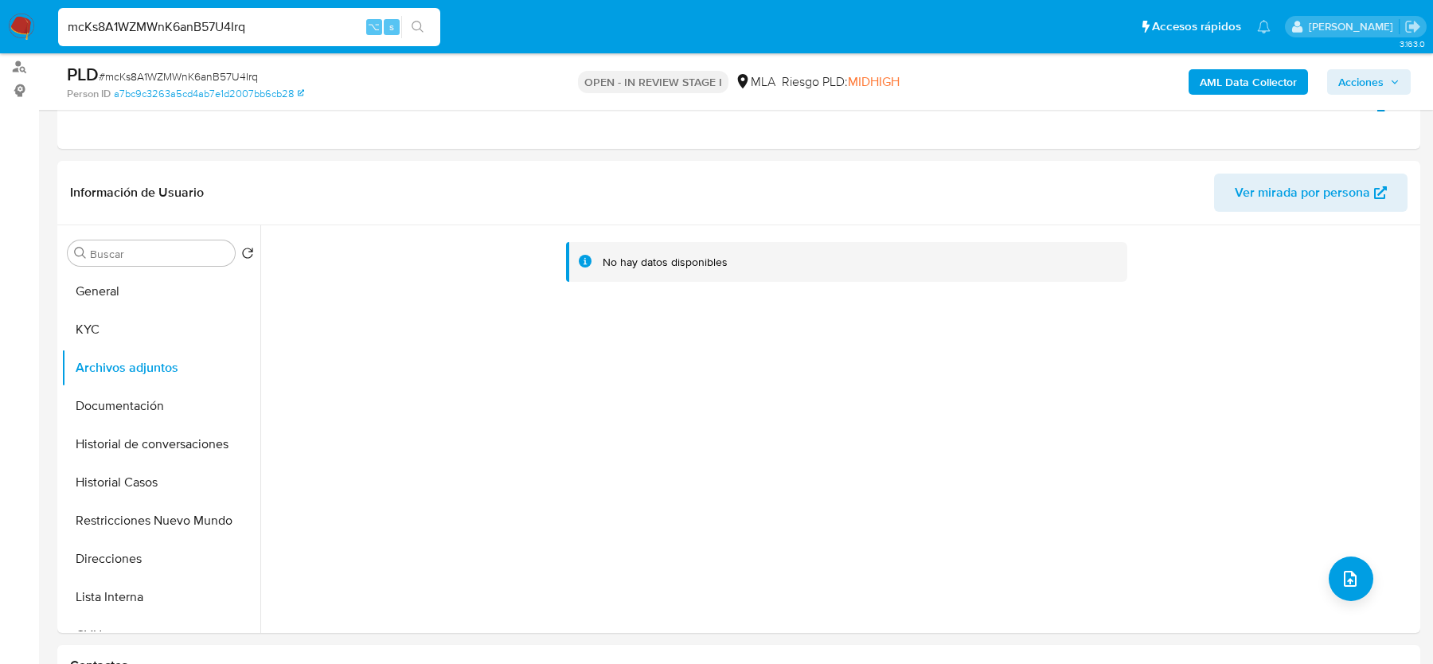
click at [1277, 80] on b "AML Data Collector" at bounding box center [1248, 81] width 97 height 25
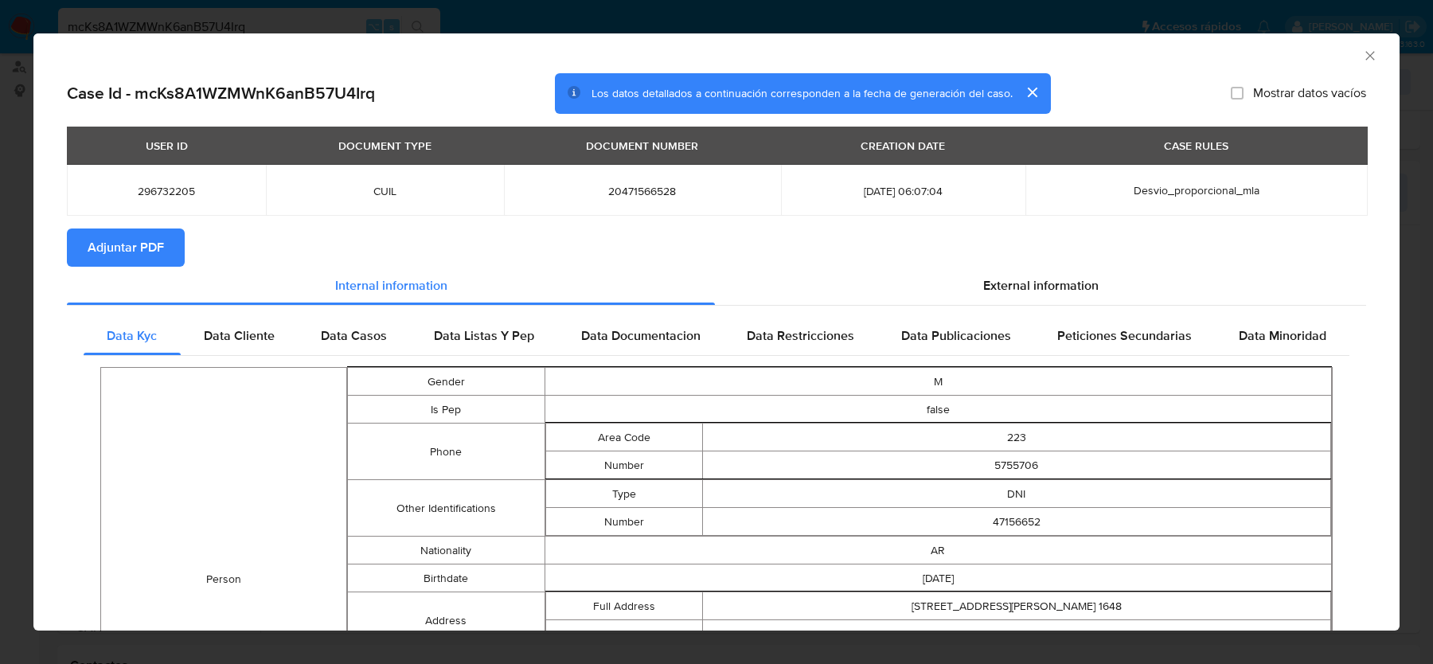
click at [163, 266] on button "Adjuntar PDF" at bounding box center [126, 247] width 118 height 38
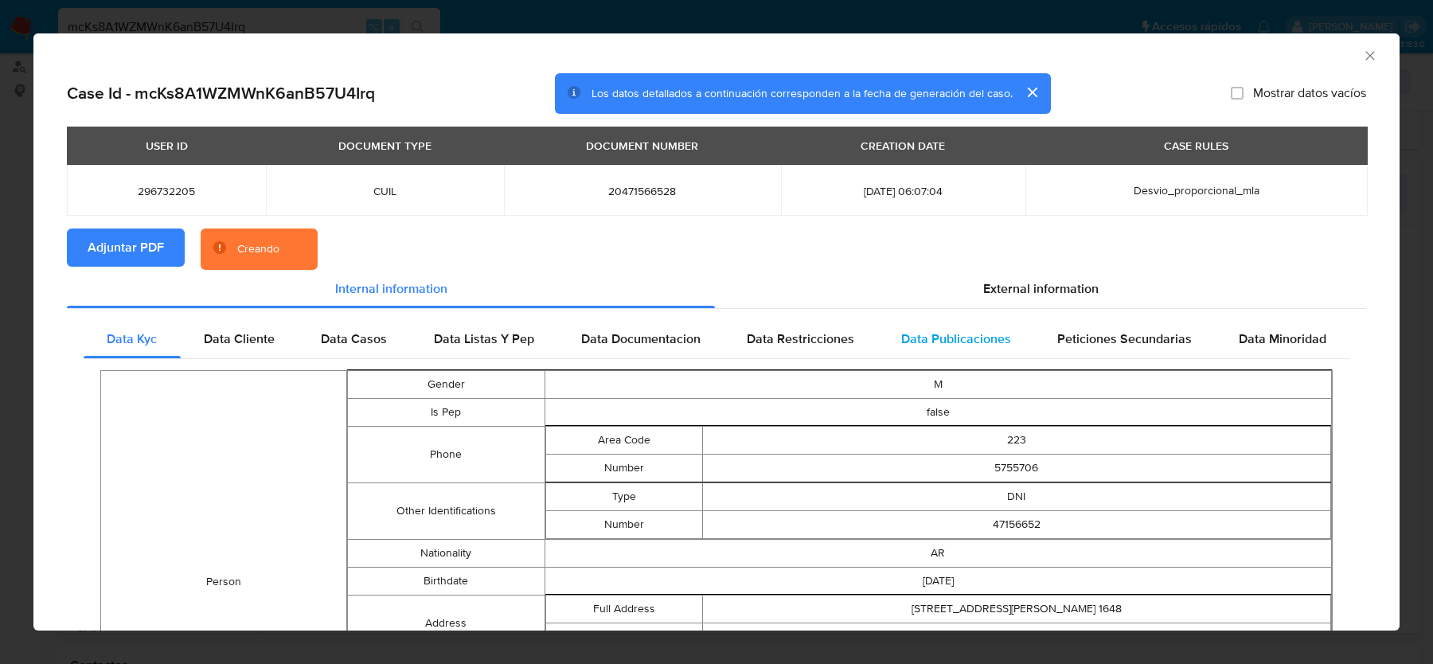
drag, startPoint x: 960, startPoint y: 352, endPoint x: 965, endPoint y: 320, distance: 32.2
click at [960, 350] on div "Data Publicaciones" at bounding box center [955, 339] width 157 height 38
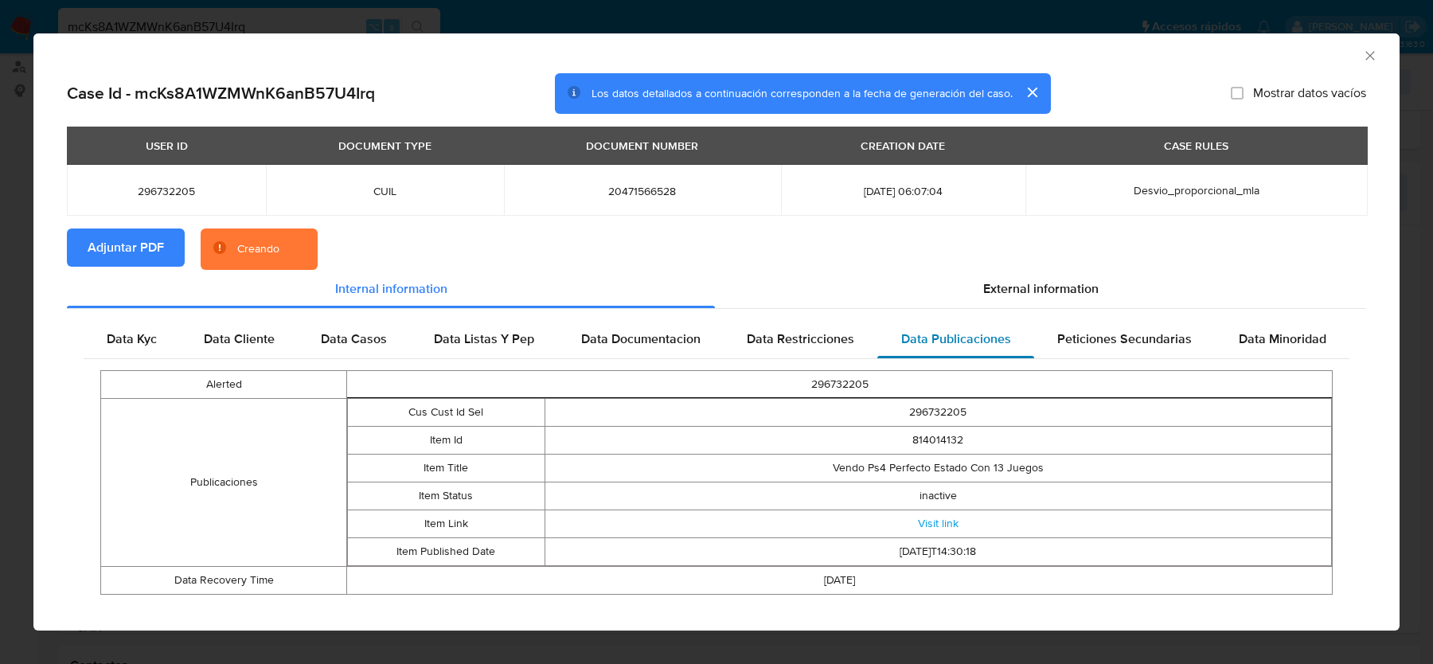
click at [965, 320] on div "Data Publicaciones" at bounding box center [955, 339] width 157 height 38
click at [976, 299] on div "External information" at bounding box center [1040, 289] width 651 height 38
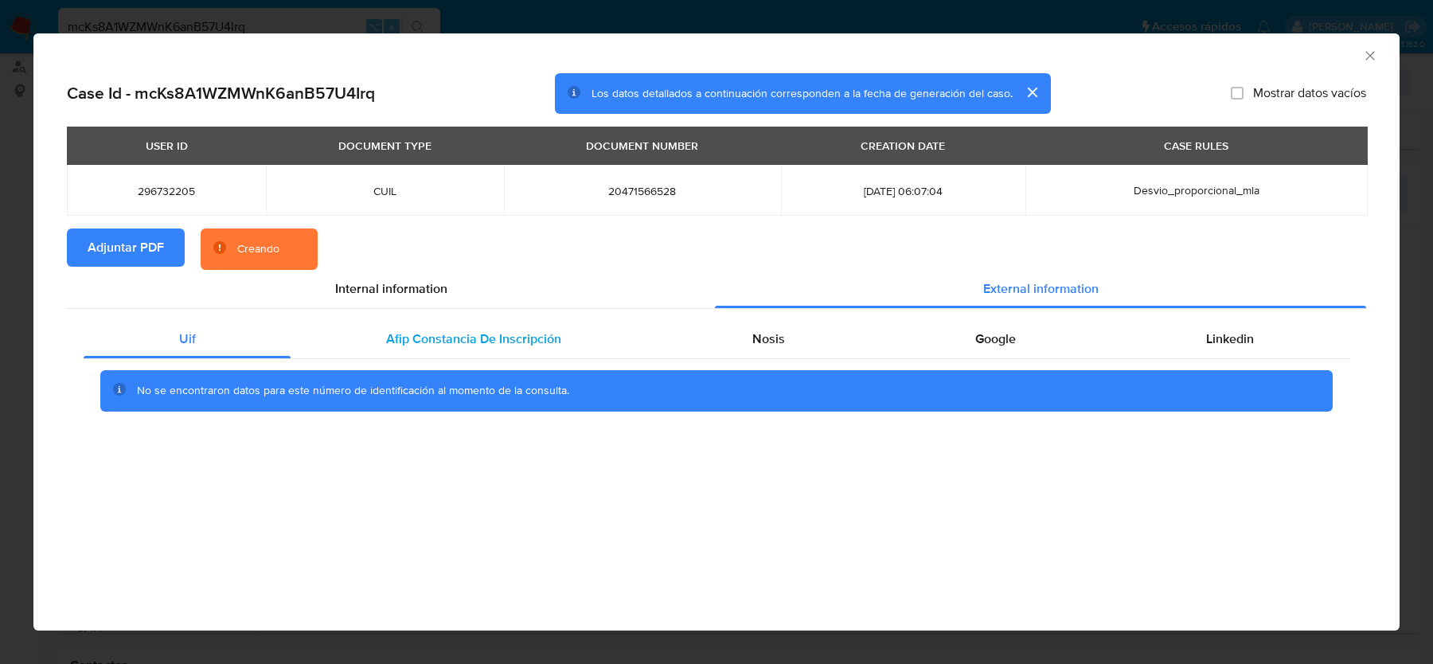
click at [533, 324] on div "Afip Constancia De Inscripción" at bounding box center [473, 339] width 365 height 38
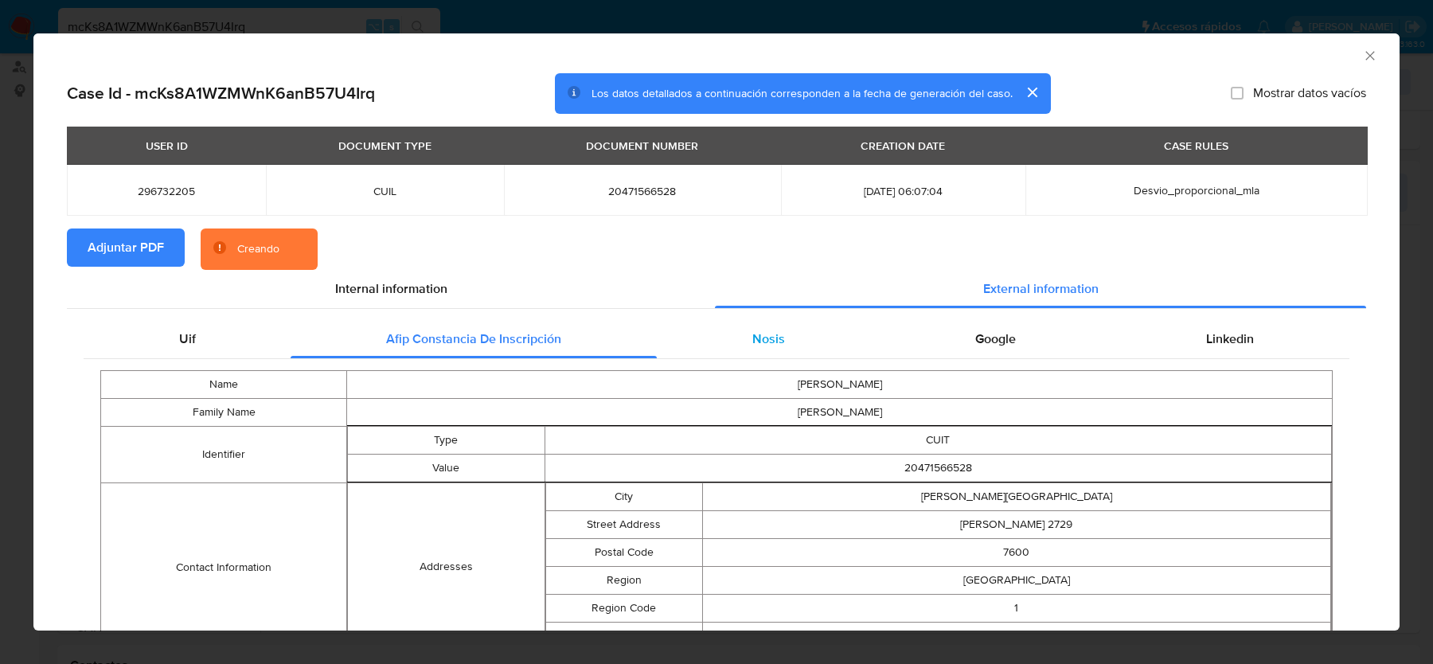
click at [780, 341] on span "Nosis" at bounding box center [768, 339] width 33 height 18
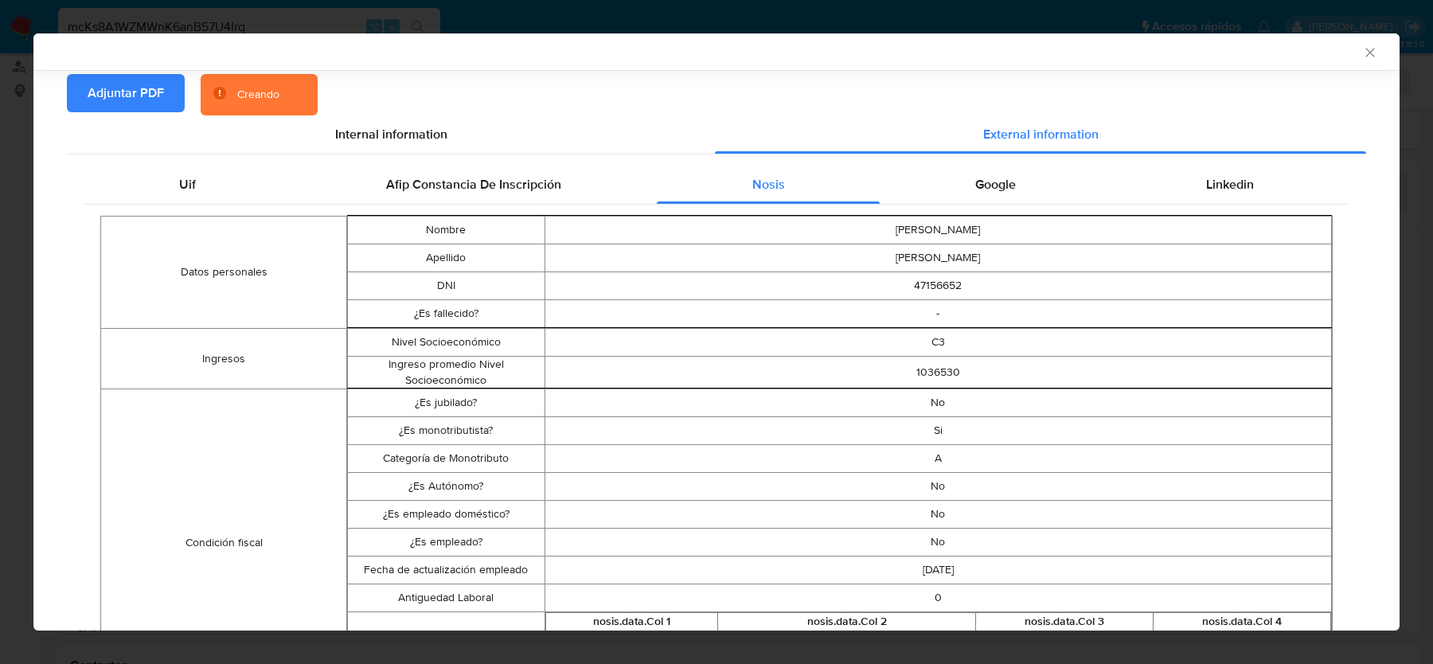
scroll to position [68, 0]
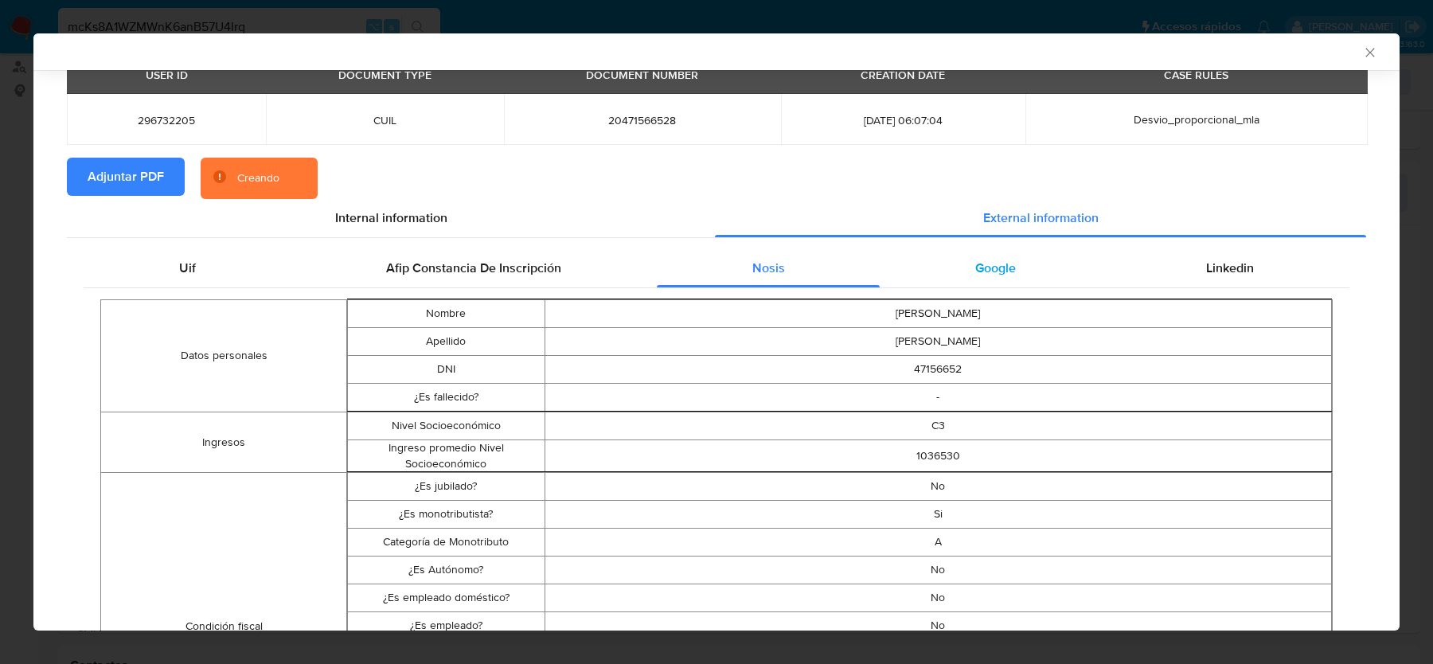
click at [977, 272] on span "Google" at bounding box center [995, 268] width 41 height 18
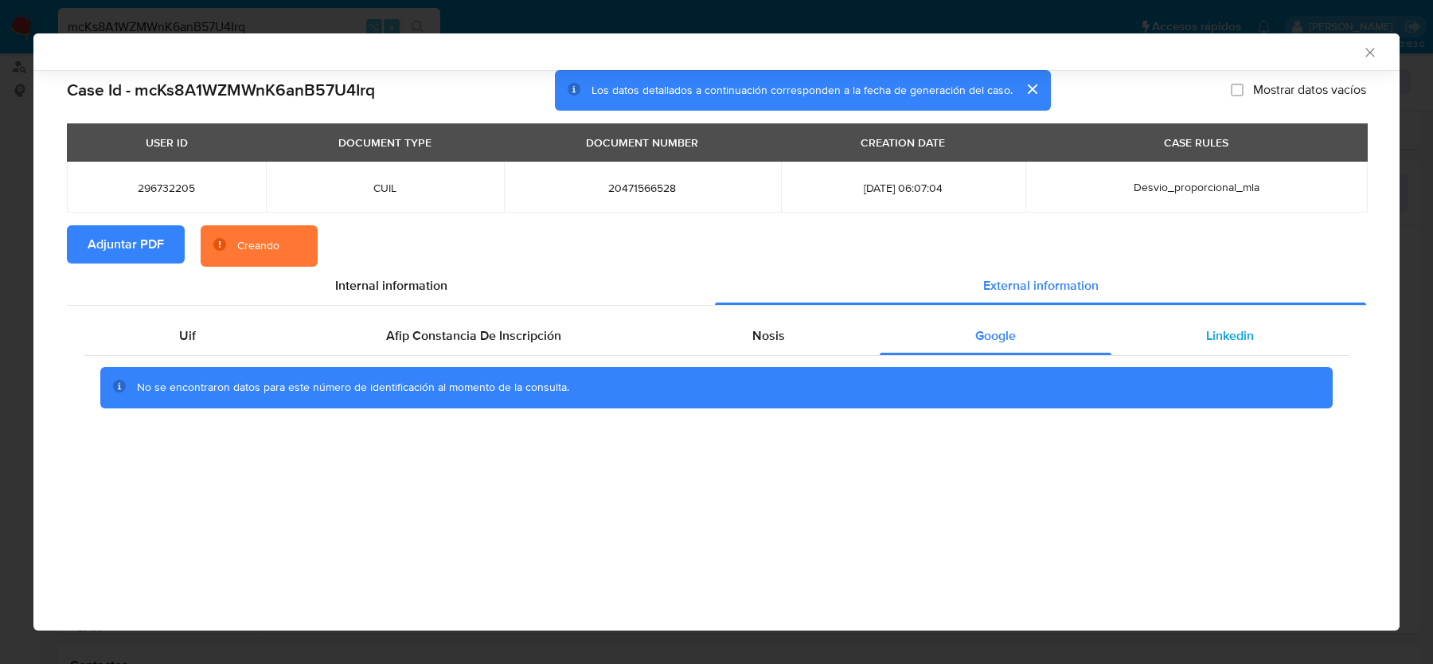
click at [1250, 343] on span "Linkedin" at bounding box center [1230, 335] width 48 height 18
click at [805, 330] on div "Nosis" at bounding box center [768, 336] width 223 height 38
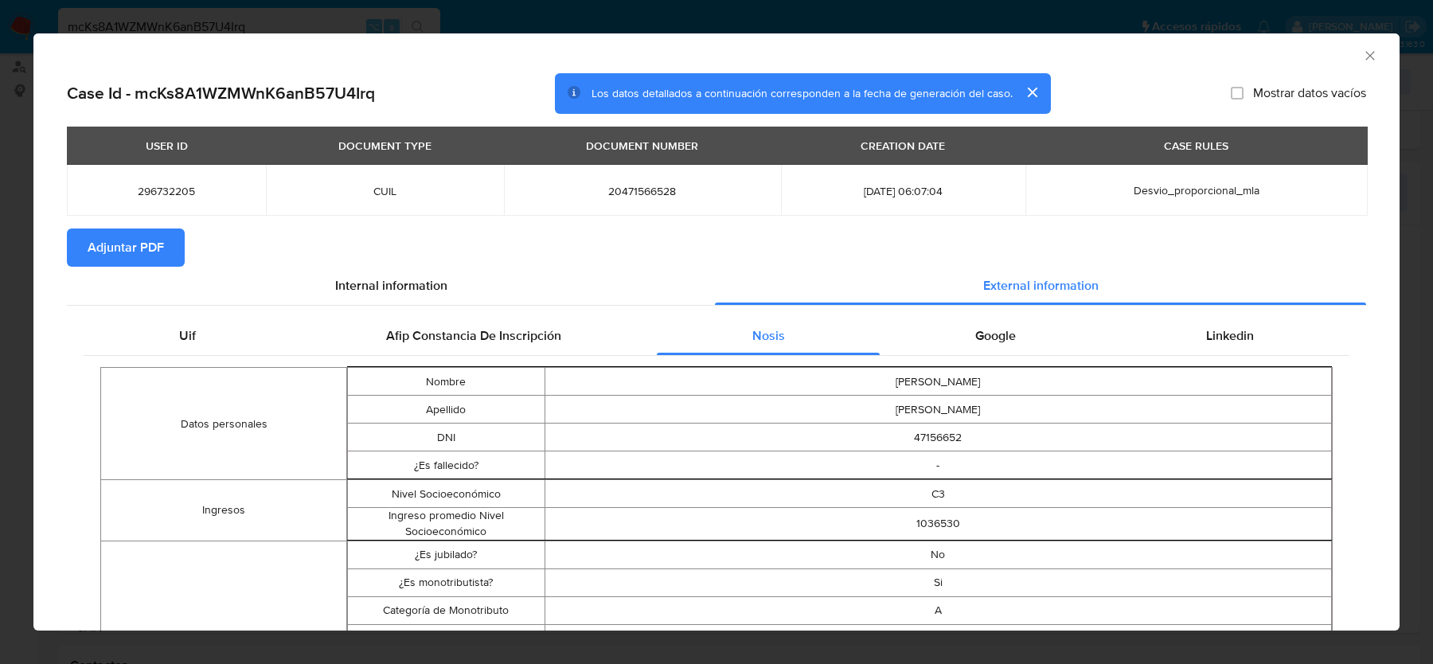
click at [1362, 53] on icon "Cerrar ventana" at bounding box center [1370, 56] width 16 height 16
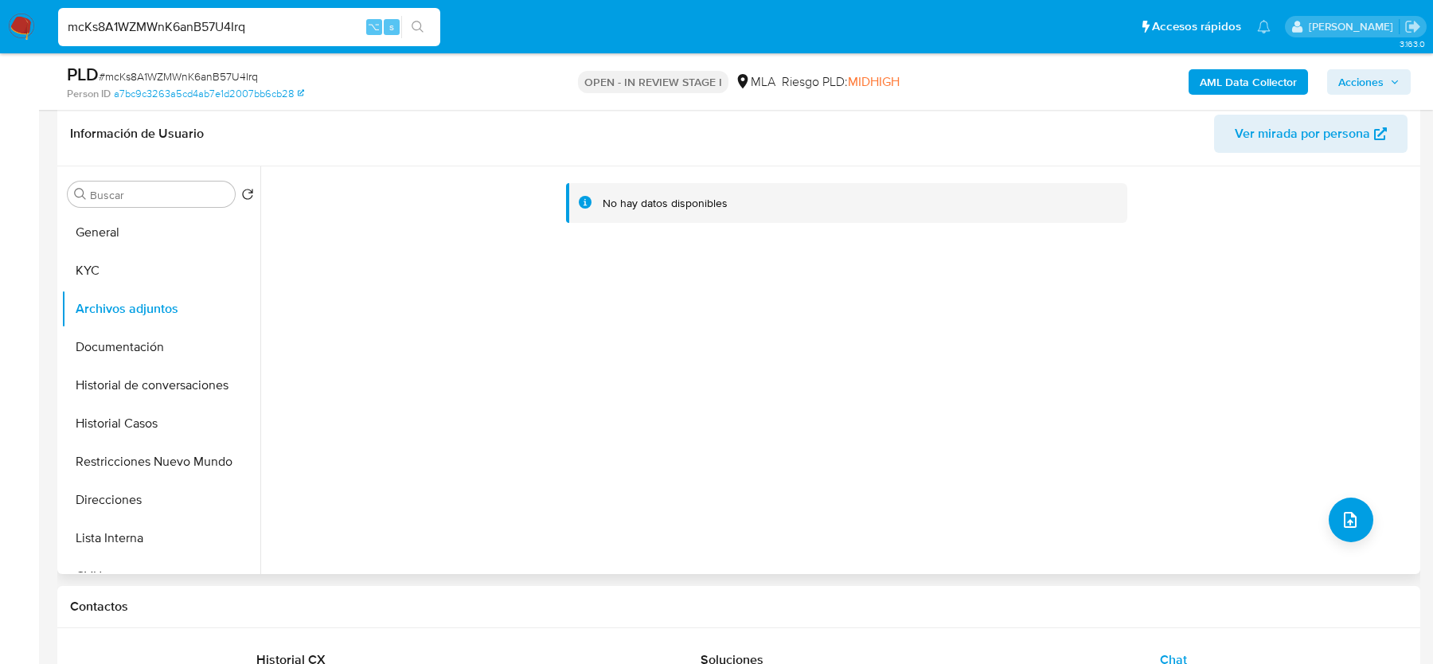
scroll to position [257, 0]
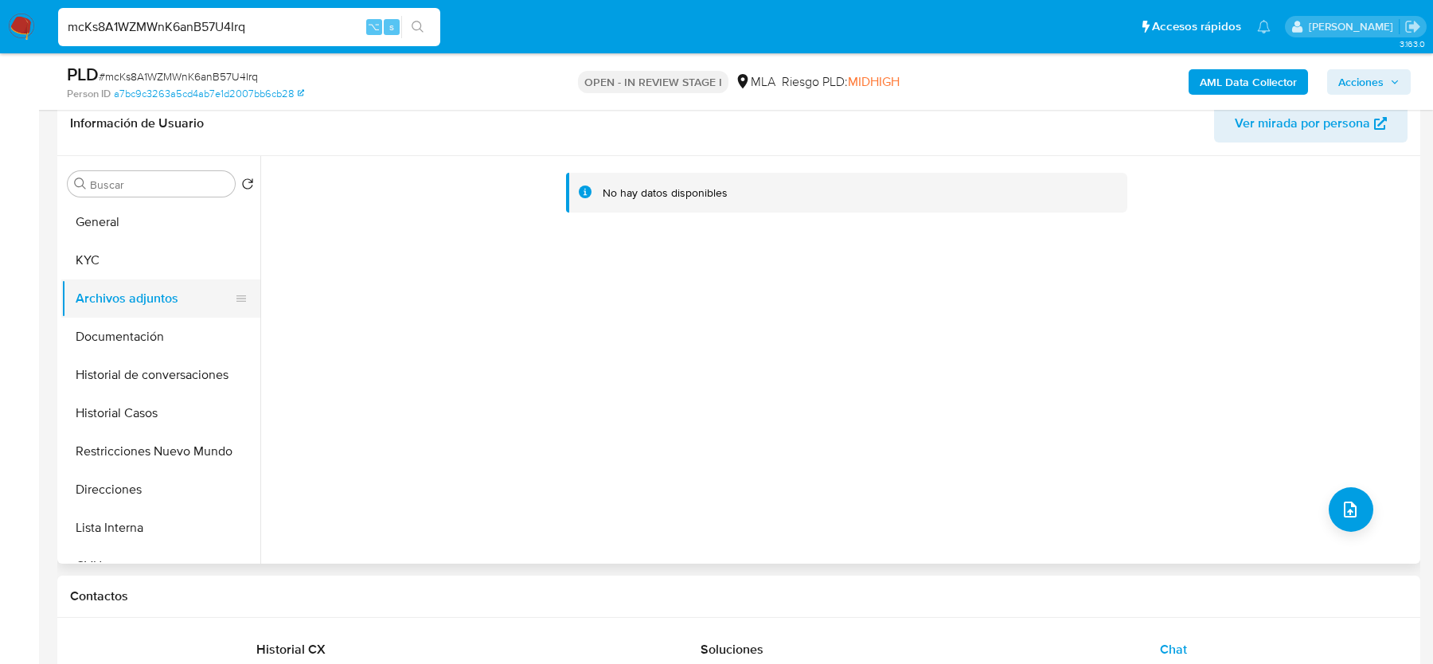
click at [132, 279] on button "Archivos adjuntos" at bounding box center [154, 298] width 186 height 38
click at [139, 234] on button "General" at bounding box center [154, 222] width 186 height 38
click at [135, 300] on button "Archivos adjuntos" at bounding box center [154, 298] width 186 height 38
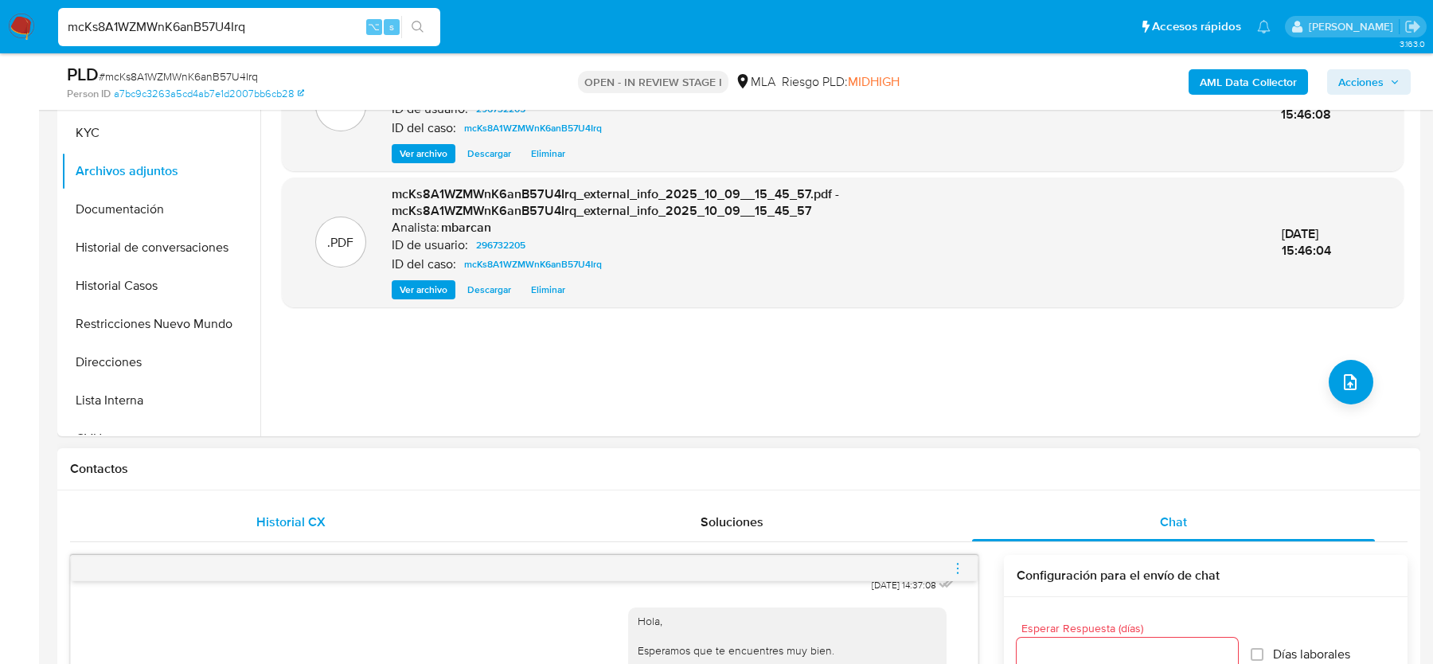
scroll to position [146, 0]
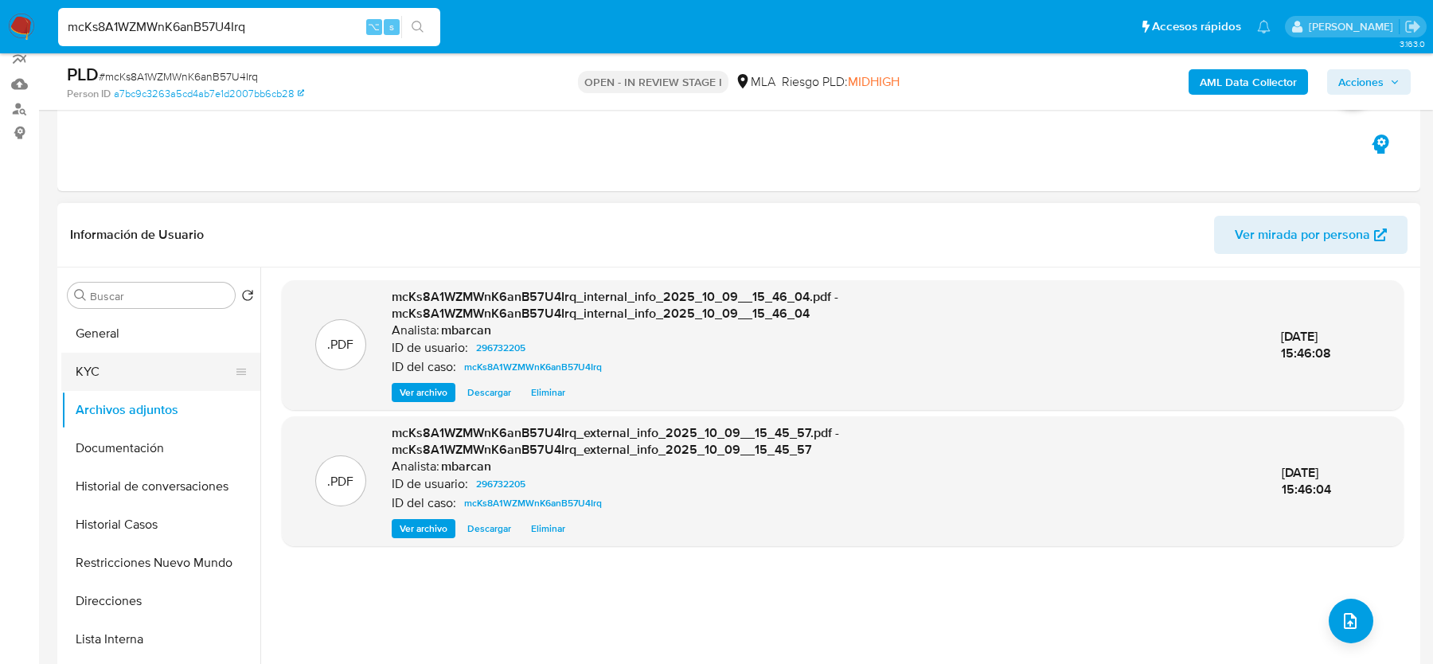
click at [147, 371] on button "KYC" at bounding box center [154, 372] width 186 height 38
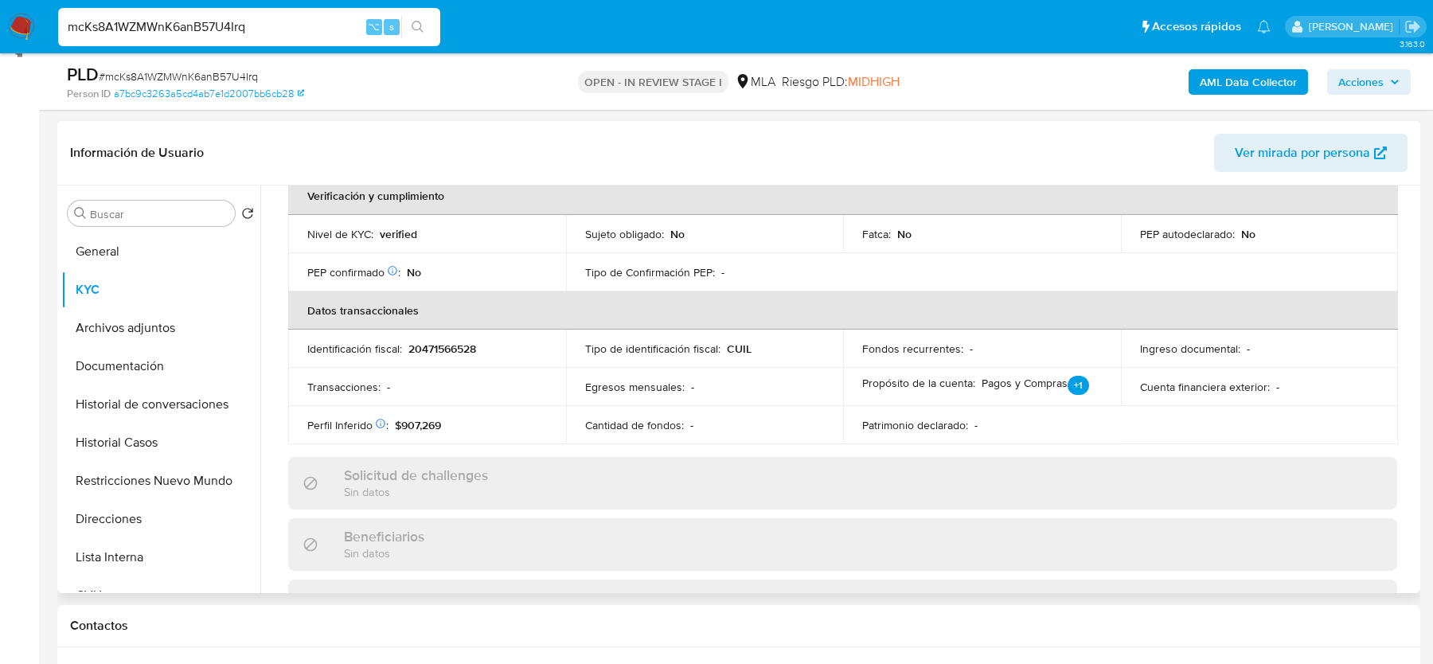
scroll to position [0, 0]
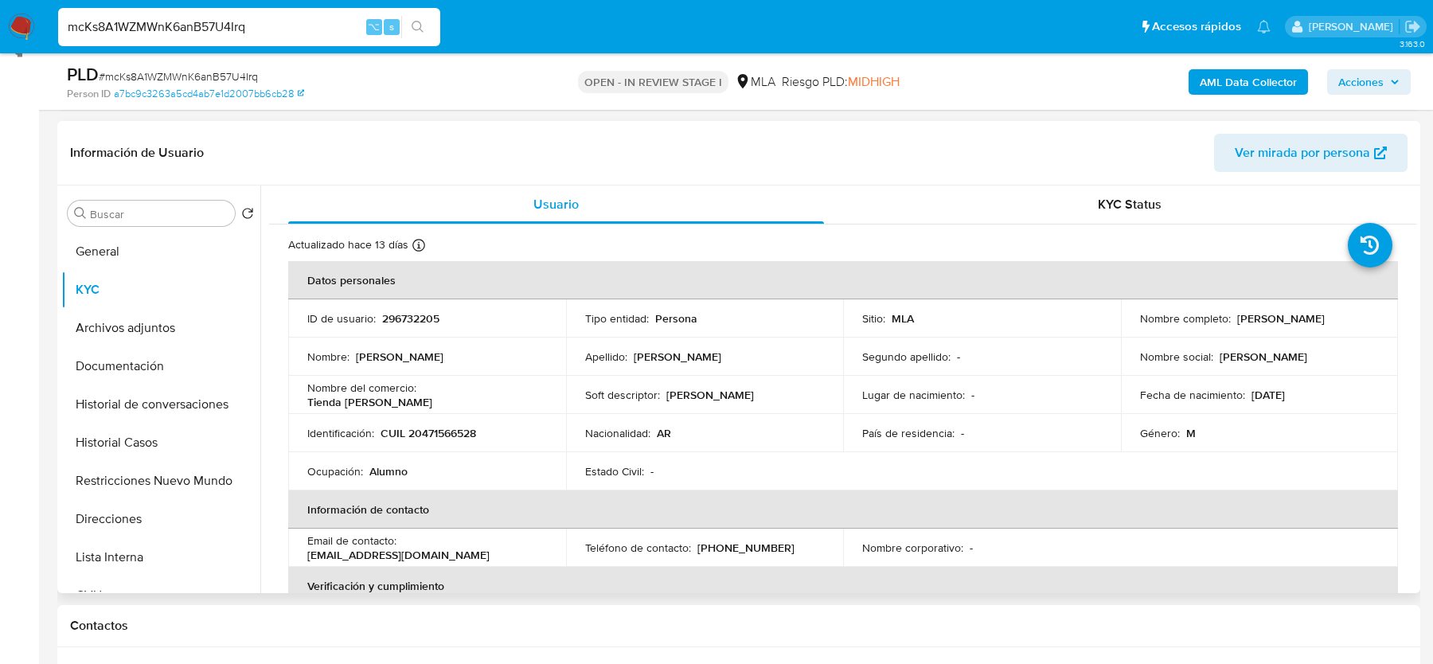
click at [473, 433] on p "CUIL 20471566528" at bounding box center [429, 433] width 96 height 14
copy p "20471566528"
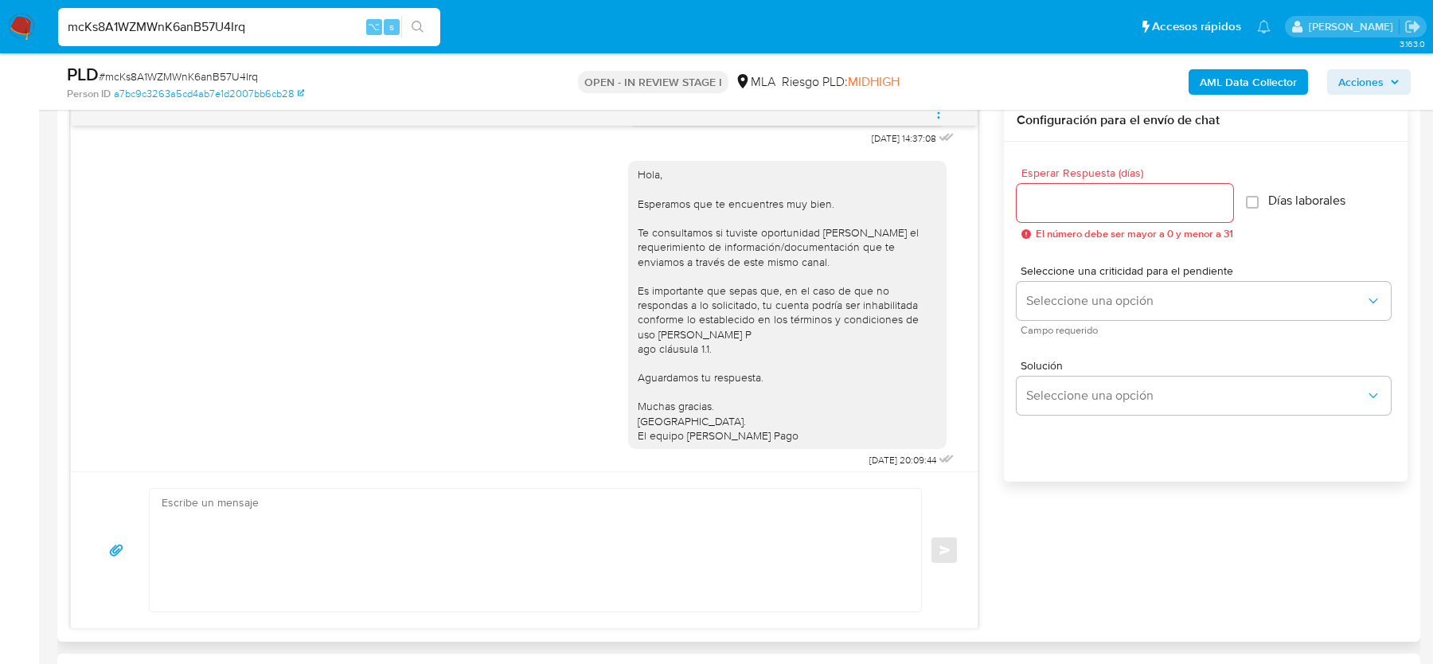
scroll to position [852, 0]
drag, startPoint x: 852, startPoint y: 168, endPoint x: 900, endPoint y: 168, distance: 48.6
copy span "[DATE]"
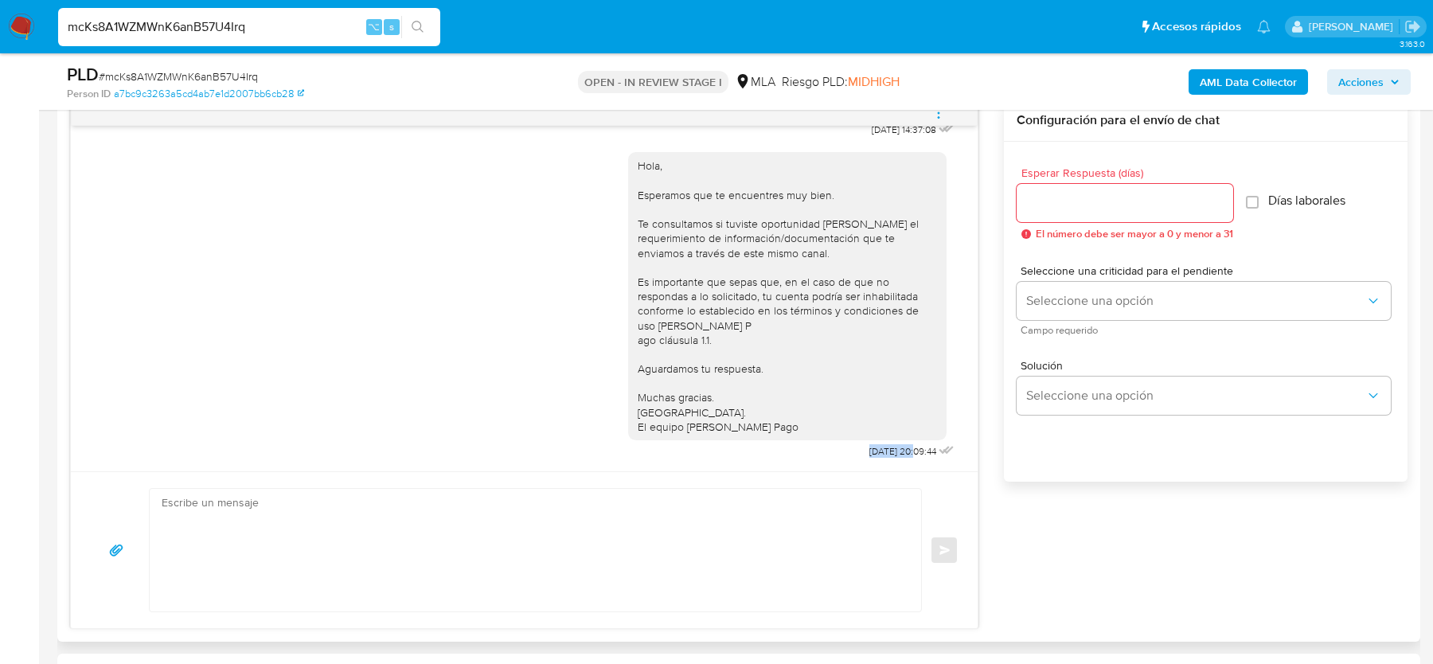
drag, startPoint x: 847, startPoint y: 449, endPoint x: 895, endPoint y: 451, distance: 47.8
click at [895, 451] on span "[DATE] 20:09:44" at bounding box center [902, 451] width 67 height 13
copy span "[DATE]"
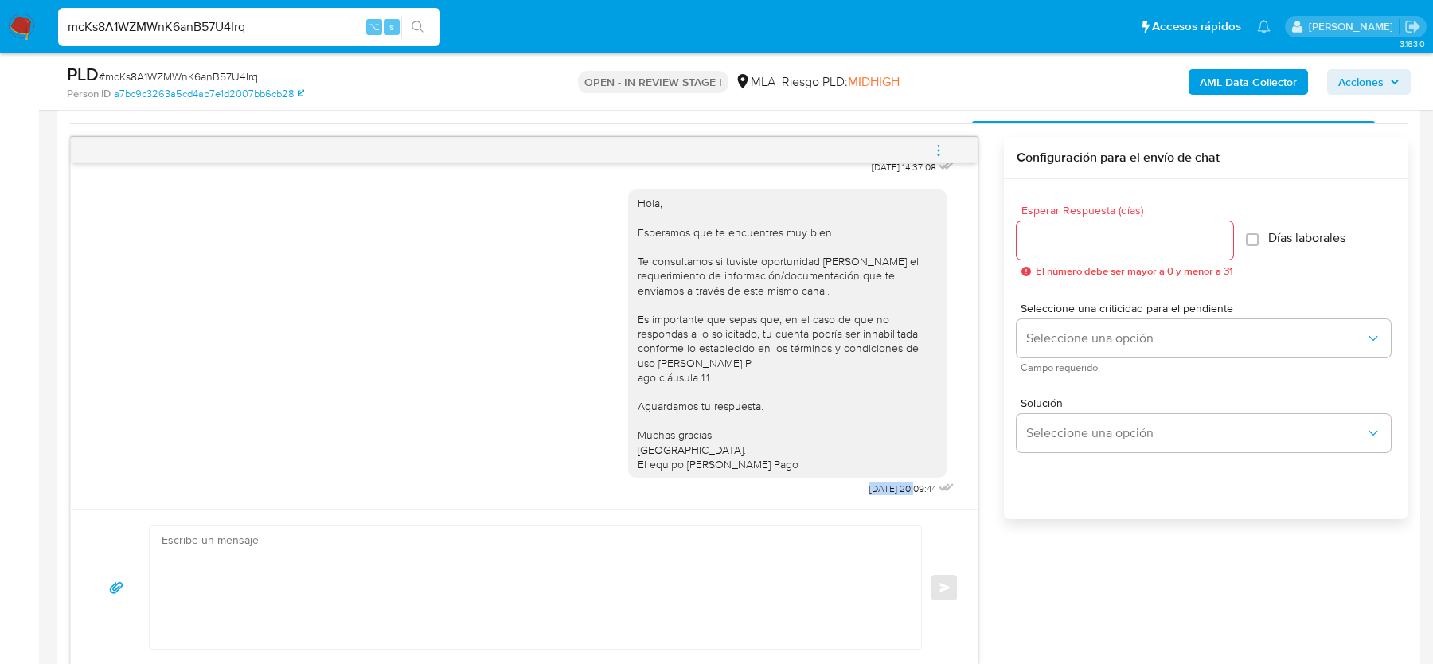
click at [940, 145] on icon "menu-action" at bounding box center [938, 150] width 14 height 14
click at [763, 115] on li "Cerrar conversación" at bounding box center [831, 117] width 163 height 29
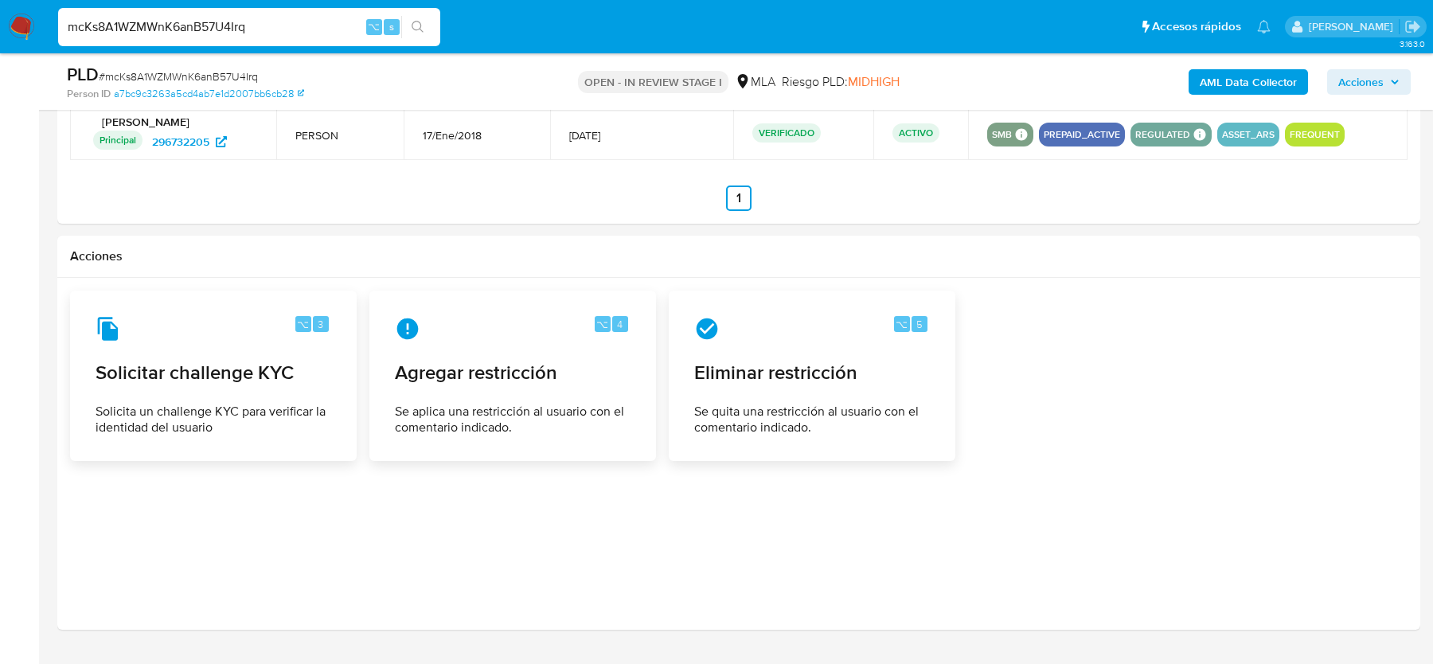
scroll to position [2426, 0]
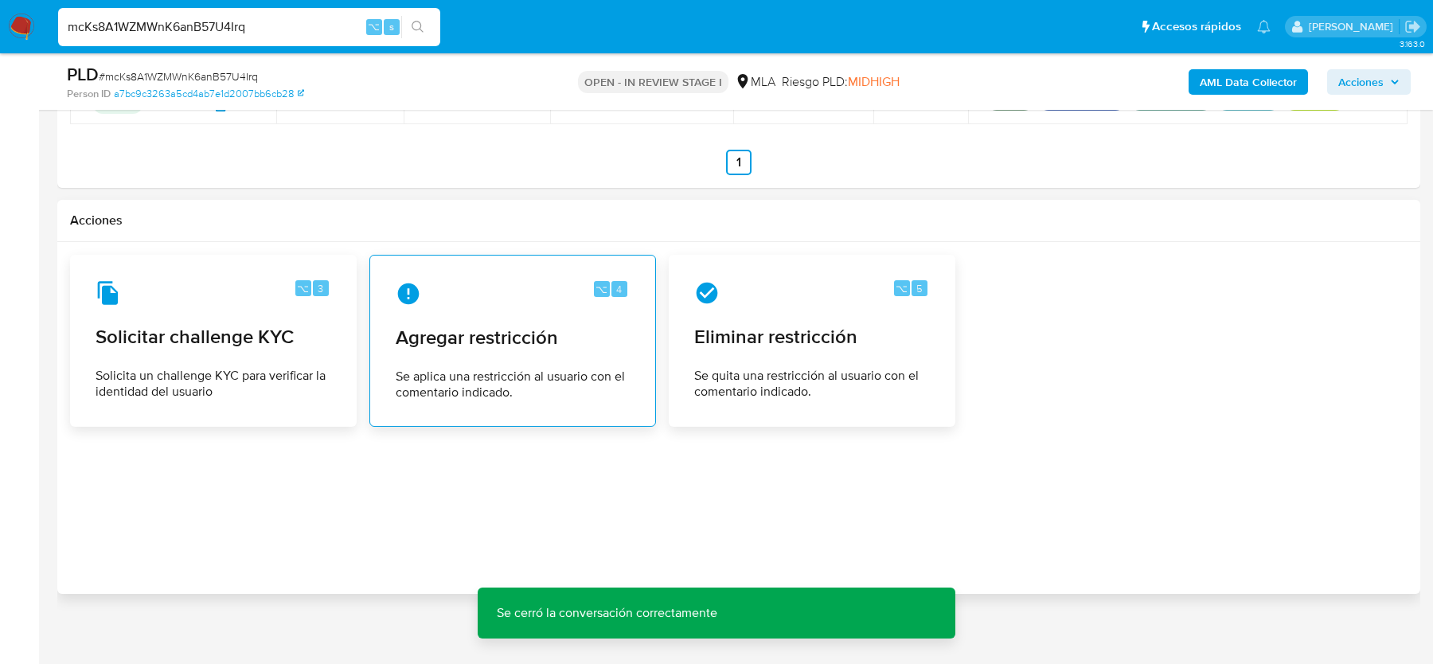
click at [506, 338] on span "Agregar restricción" at bounding box center [513, 338] width 234 height 24
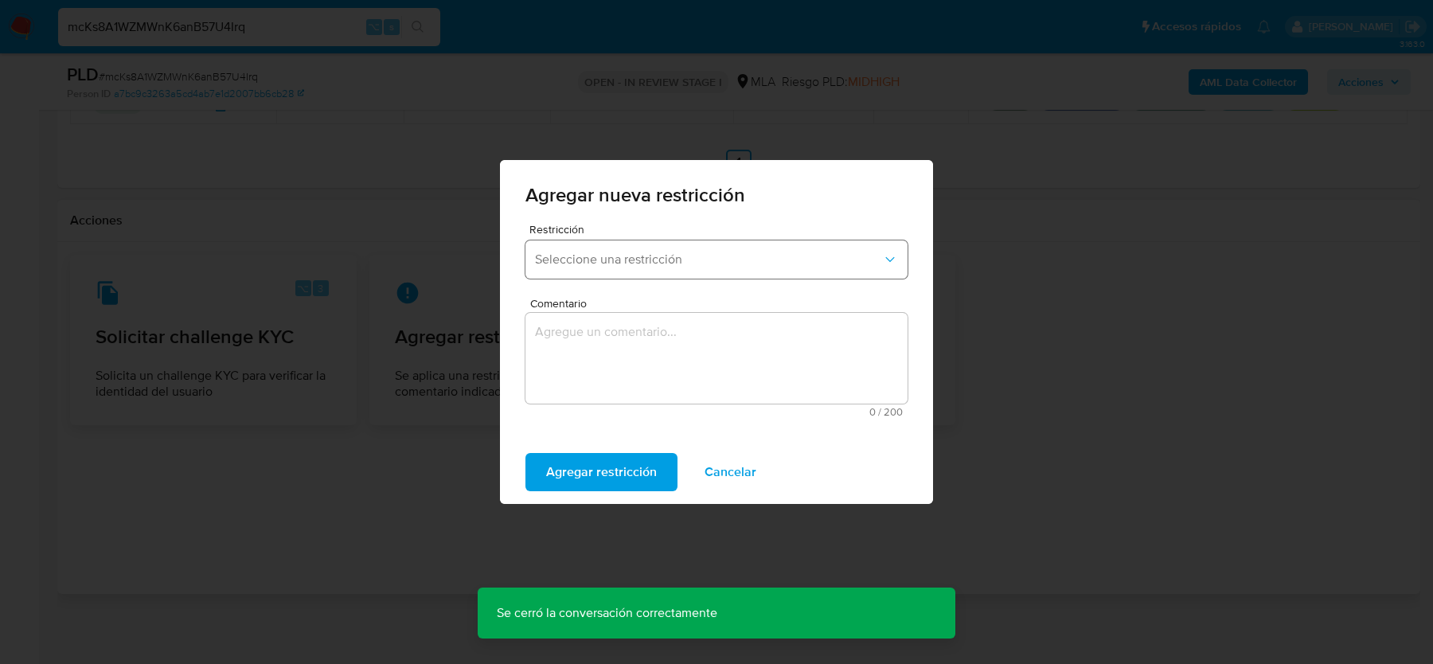
click at [600, 260] on span "Seleccione una restricción" at bounding box center [708, 260] width 347 height 16
click at [604, 366] on div "SUSPENSION_CUENTA_TRANSACCIONAL" at bounding box center [711, 384] width 353 height 38
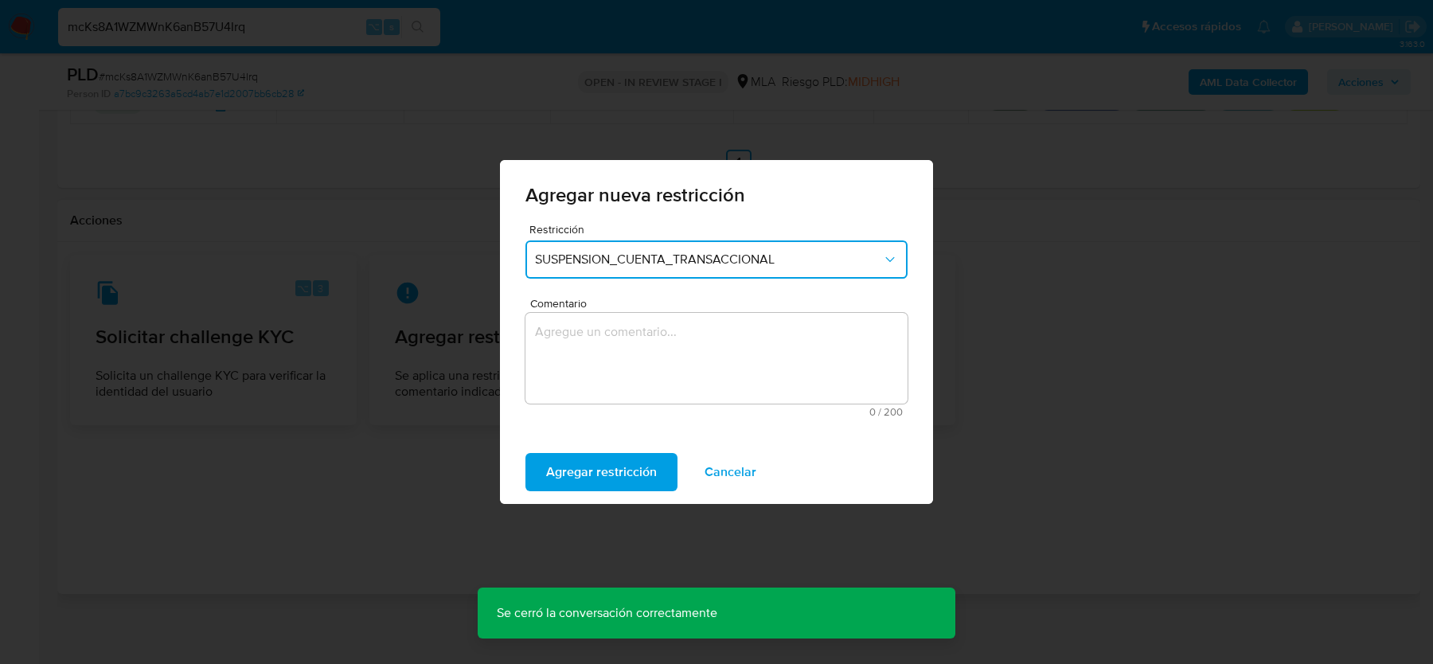
click at [604, 366] on textarea "Comentario" at bounding box center [716, 358] width 382 height 91
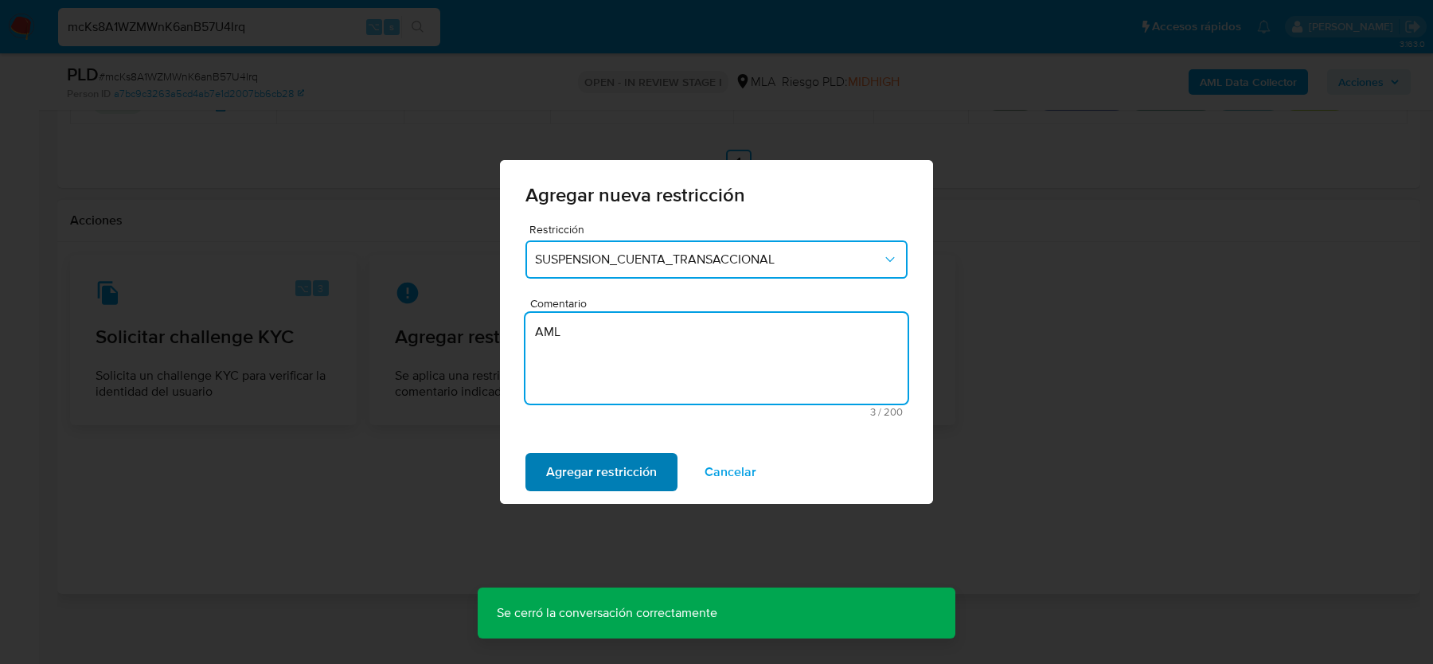
type textarea "AML"
click at [563, 482] on span "Agregar restricción" at bounding box center [601, 472] width 111 height 35
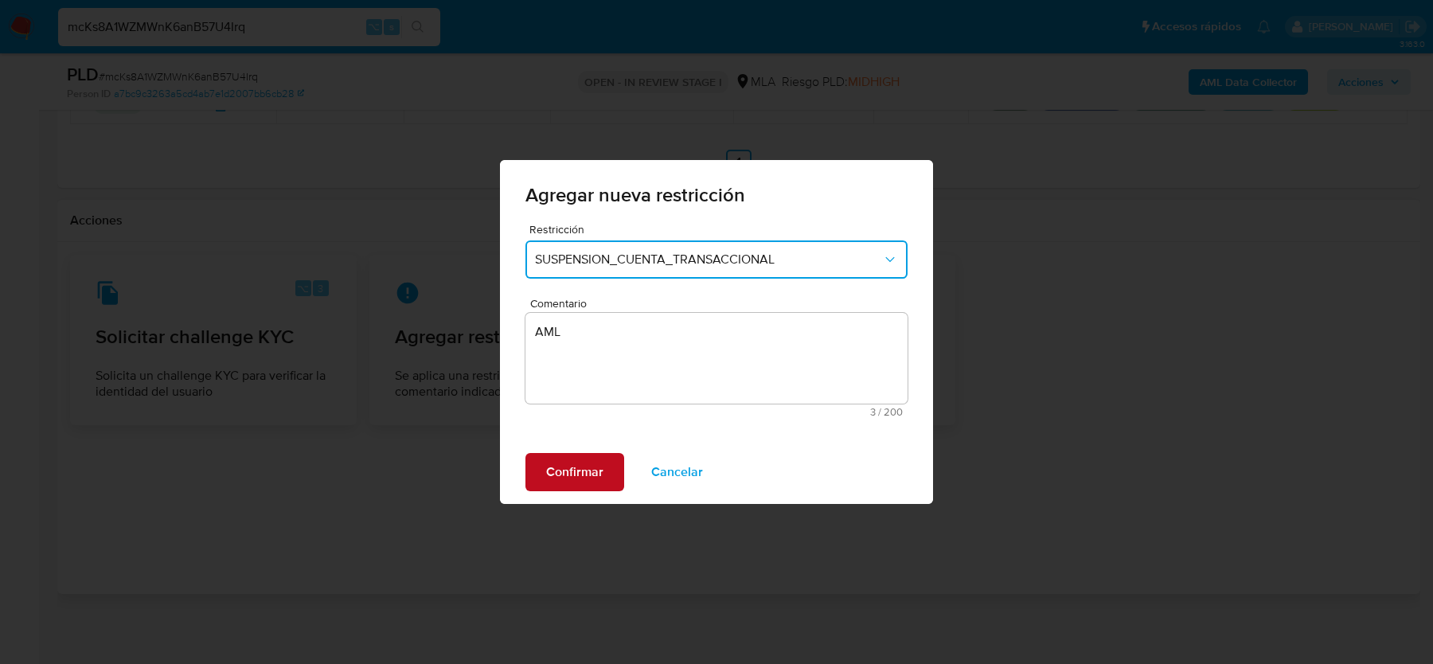
click at [563, 482] on span "Confirmar" at bounding box center [574, 472] width 57 height 35
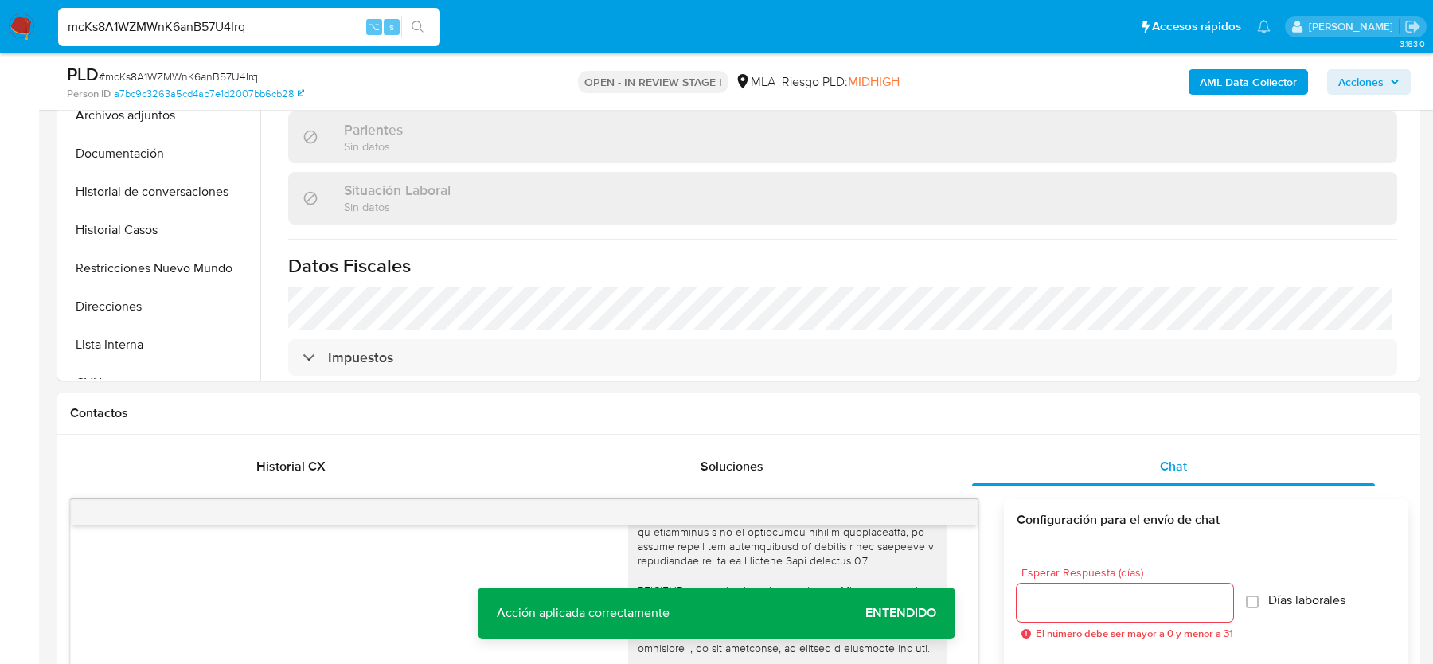
scroll to position [251, 0]
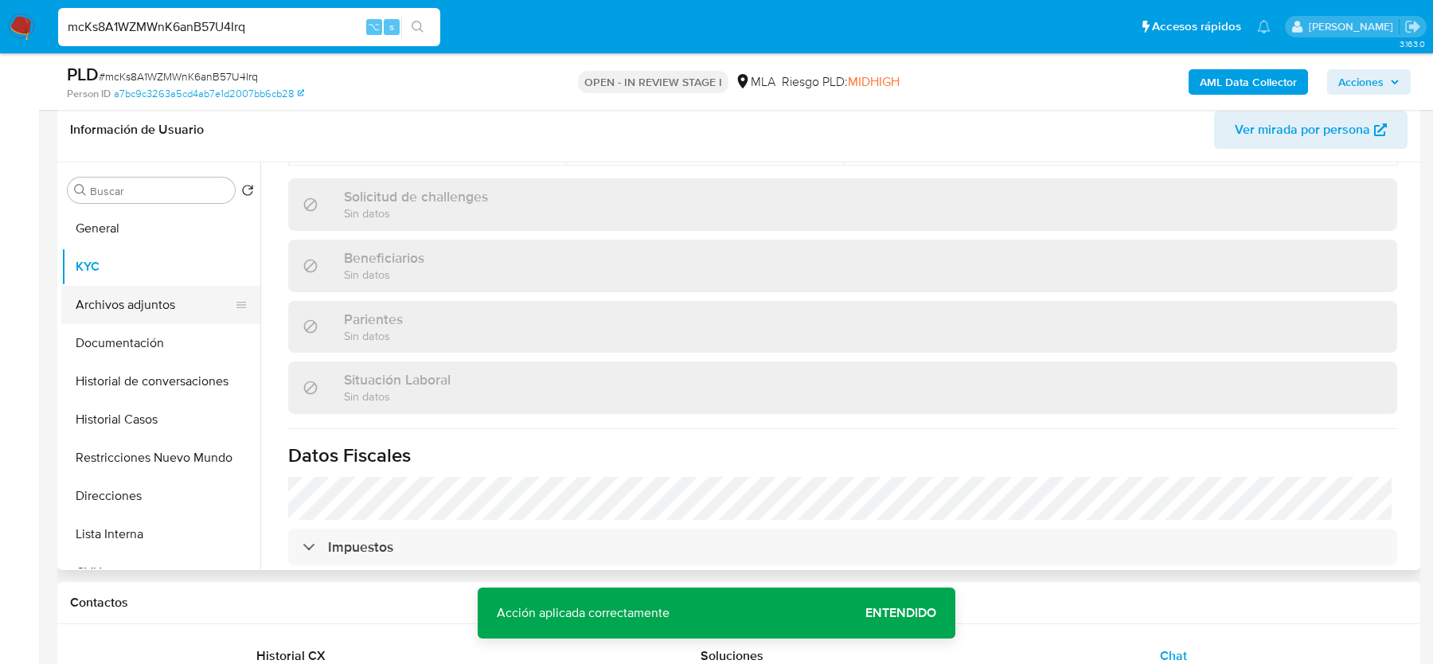
click at [115, 315] on button "Archivos adjuntos" at bounding box center [154, 305] width 186 height 38
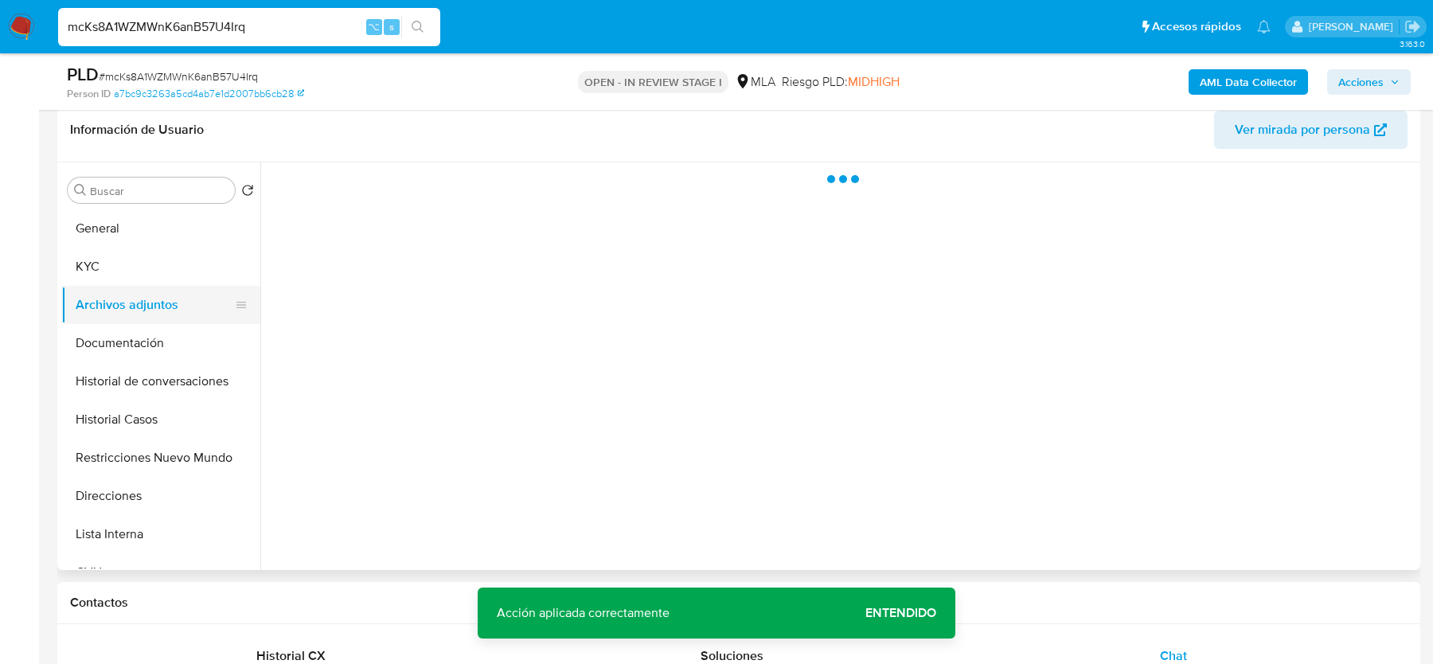
scroll to position [0, 0]
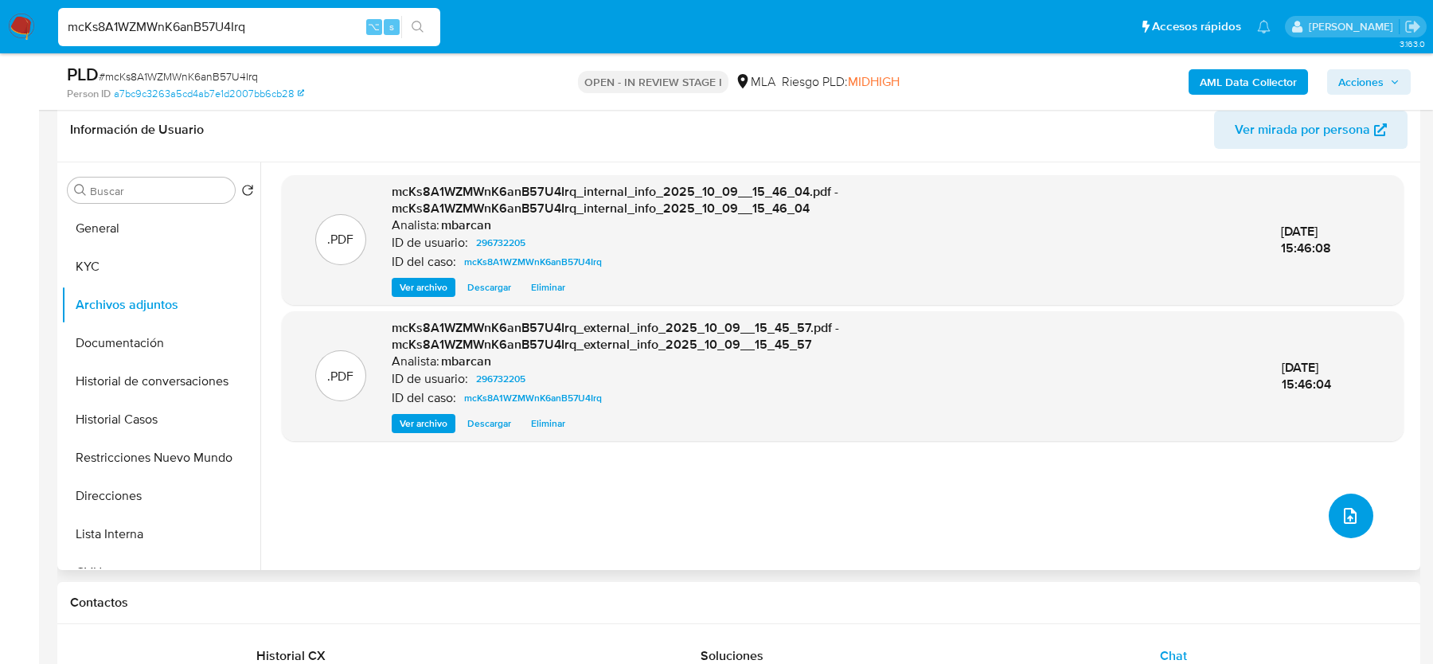
click at [1347, 499] on button "upload-file" at bounding box center [1351, 516] width 45 height 45
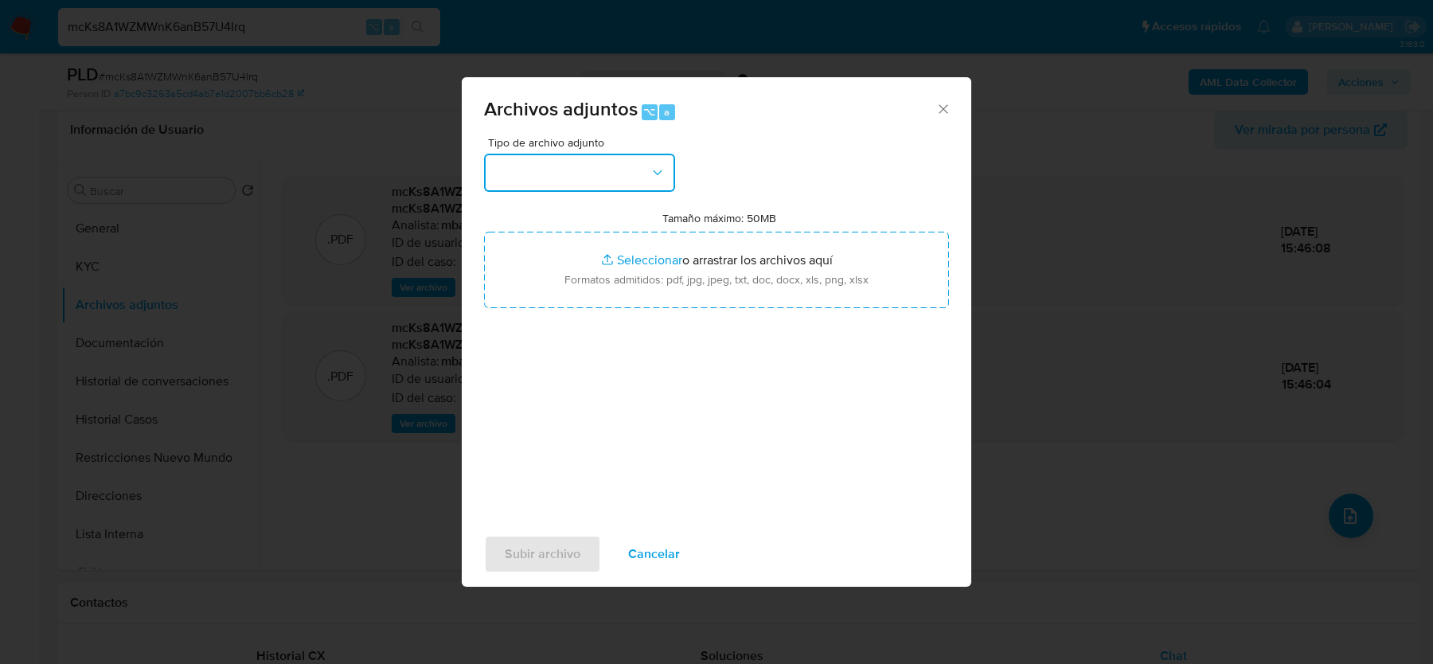
click at [548, 154] on button "button" at bounding box center [579, 173] width 191 height 38
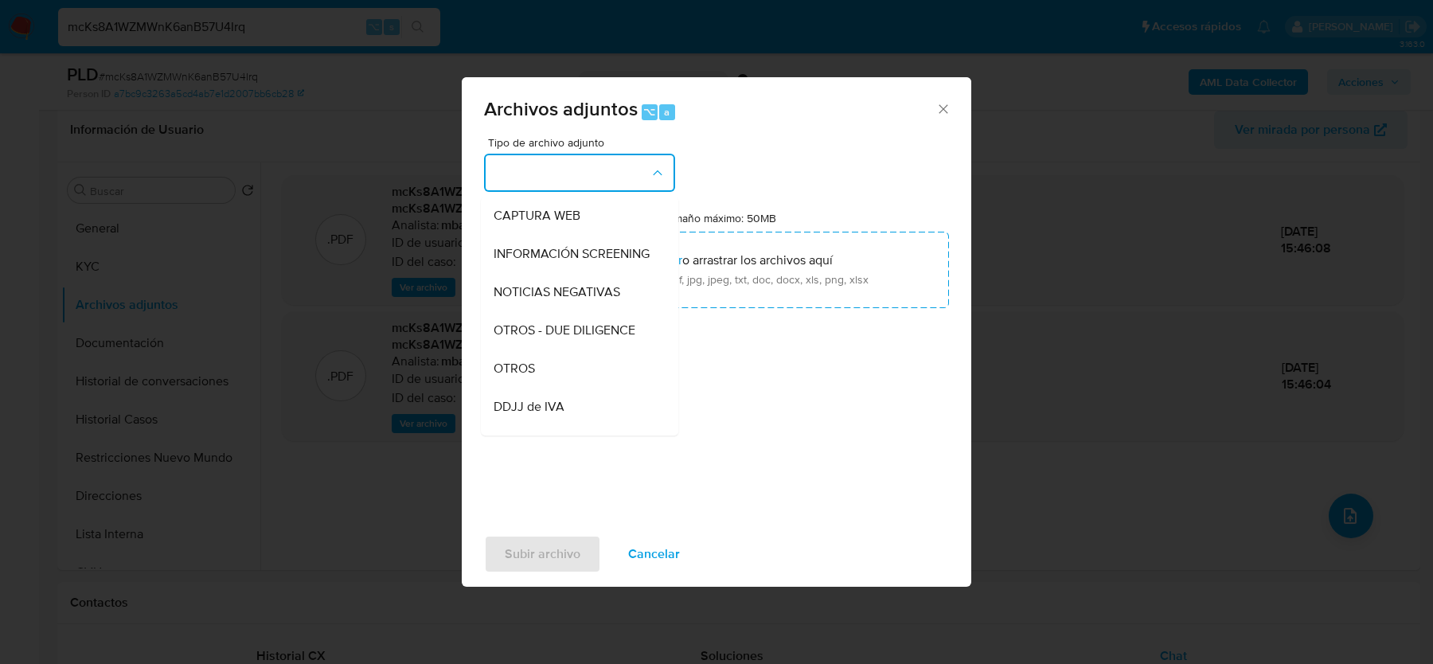
scroll to position [155, 0]
click at [532, 353] on div "OTROS" at bounding box center [575, 366] width 162 height 38
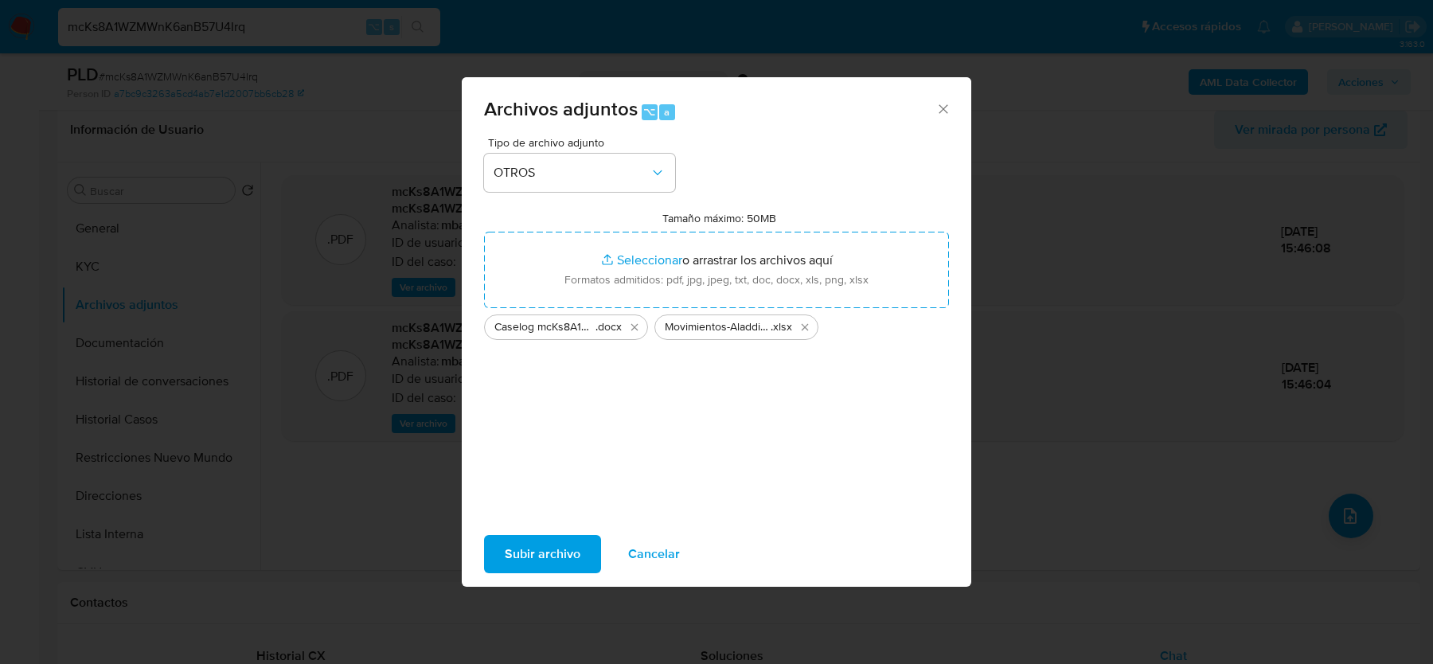
click at [529, 541] on span "Subir archivo" at bounding box center [543, 554] width 76 height 35
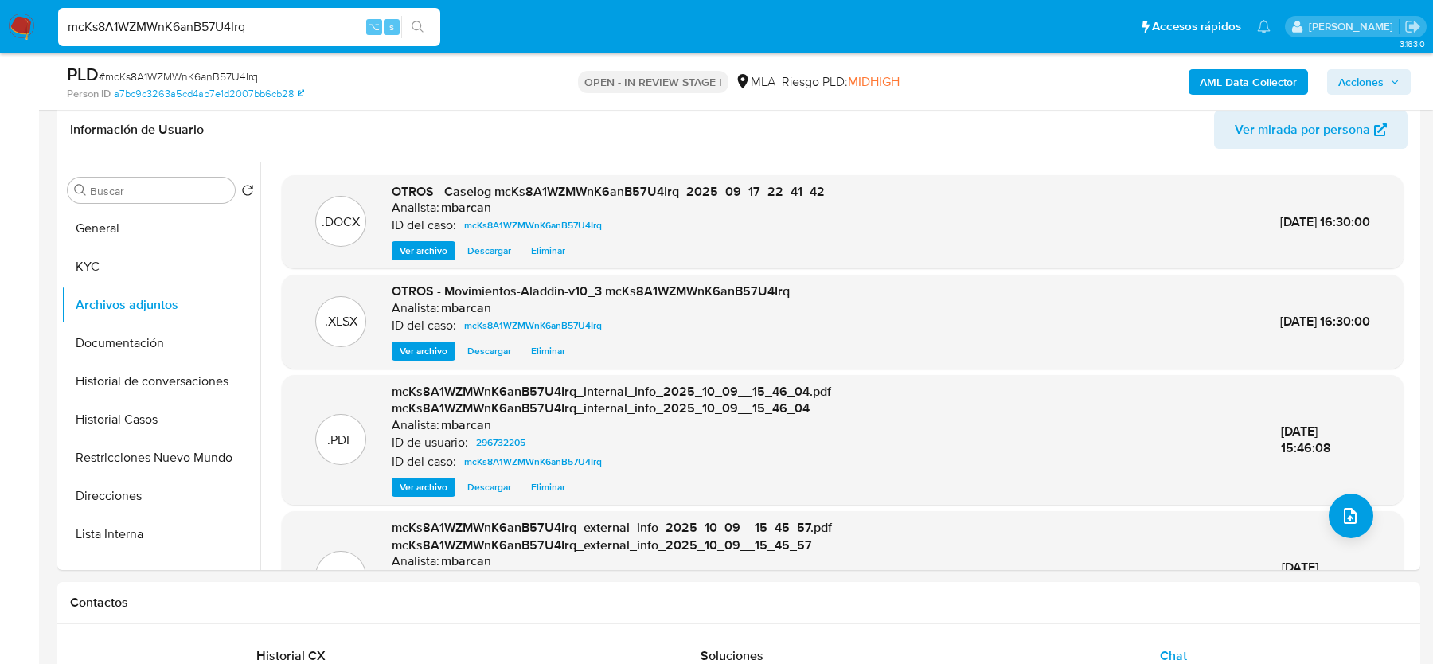
scroll to position [85, 0]
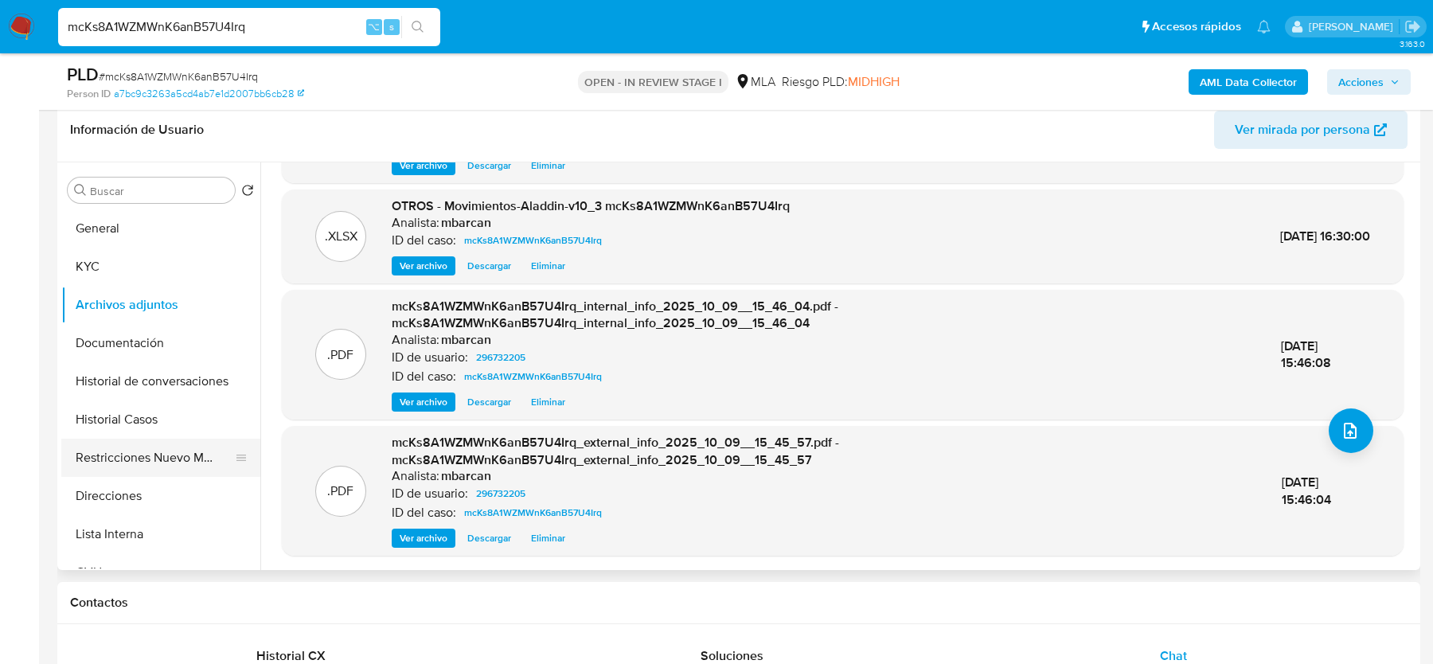
click at [118, 444] on button "Restricciones Nuevo Mundo" at bounding box center [154, 458] width 186 height 38
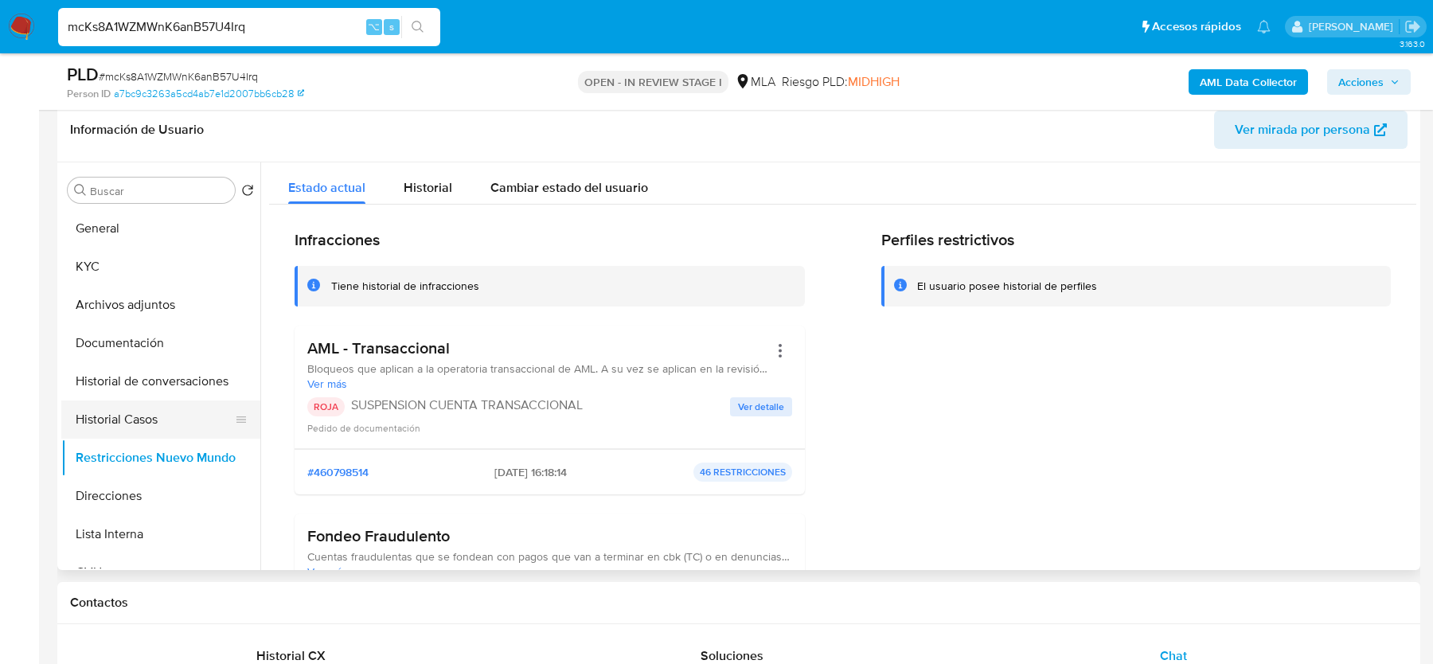
click at [122, 412] on button "Historial Casos" at bounding box center [154, 419] width 186 height 38
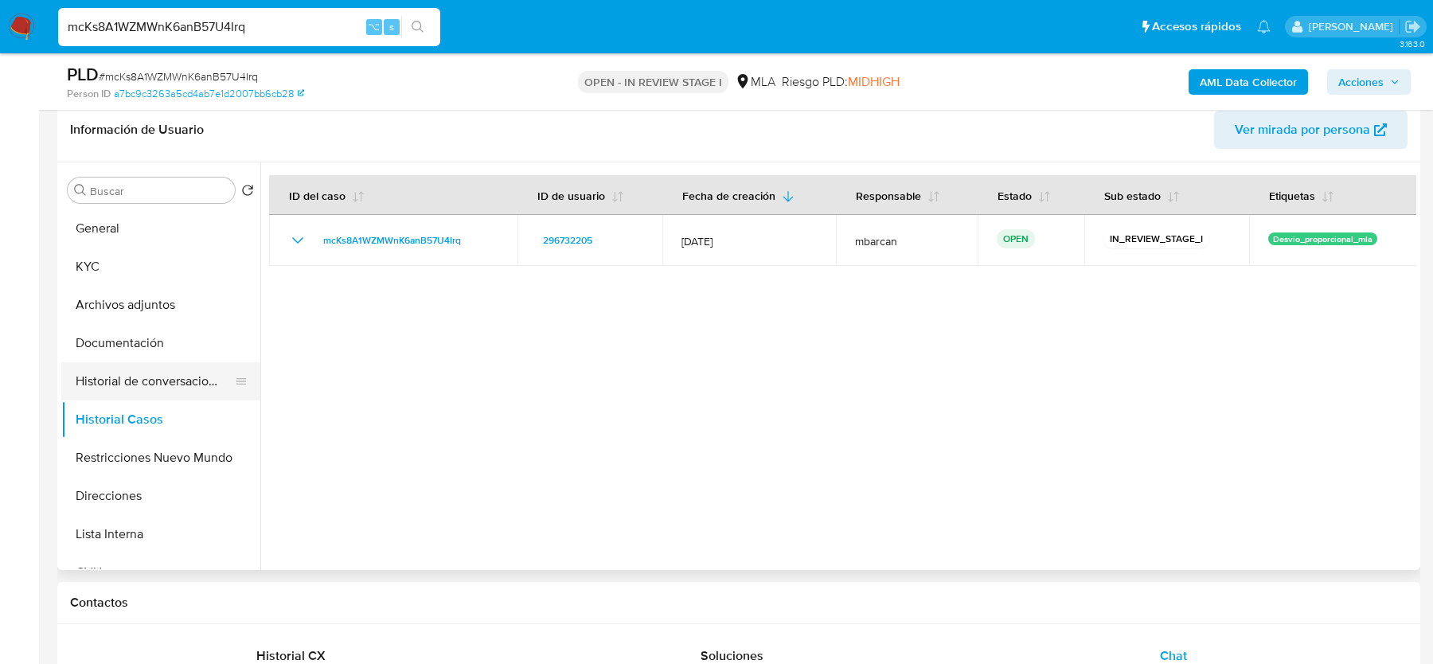
click at [139, 373] on button "Historial de conversaciones" at bounding box center [154, 381] width 186 height 38
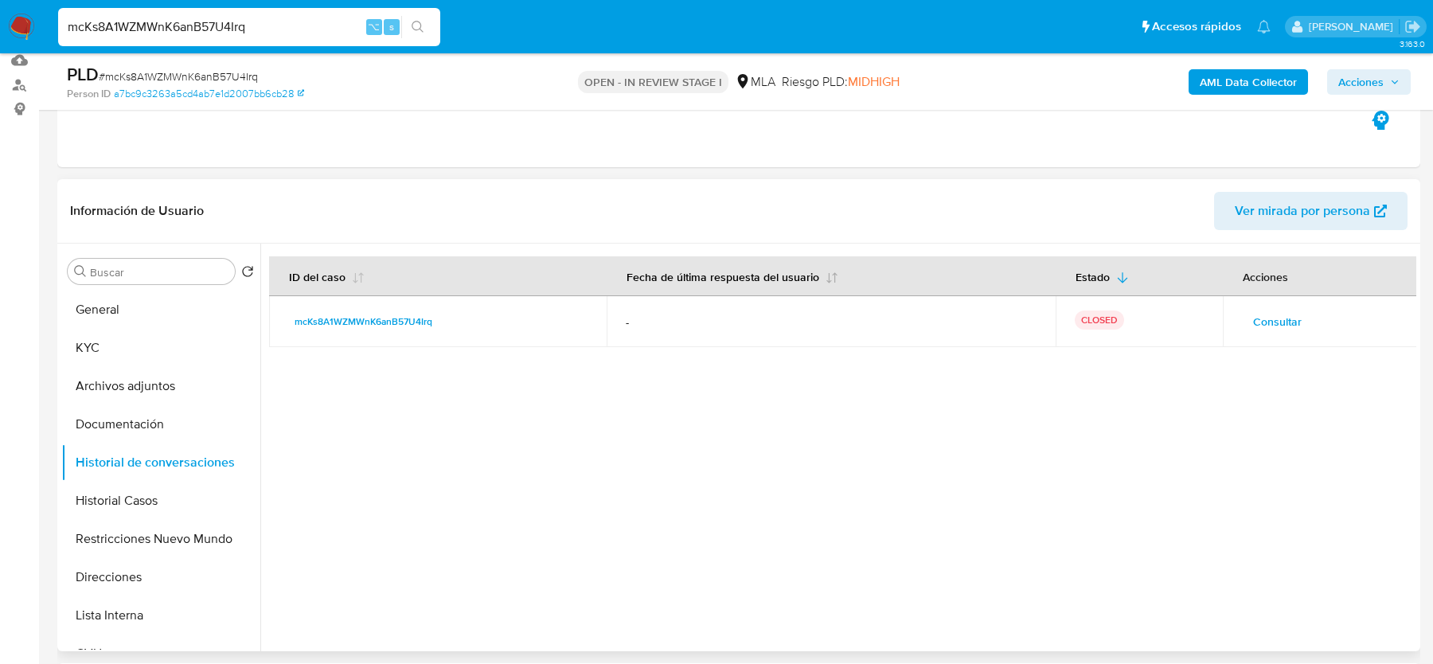
scroll to position [108, 0]
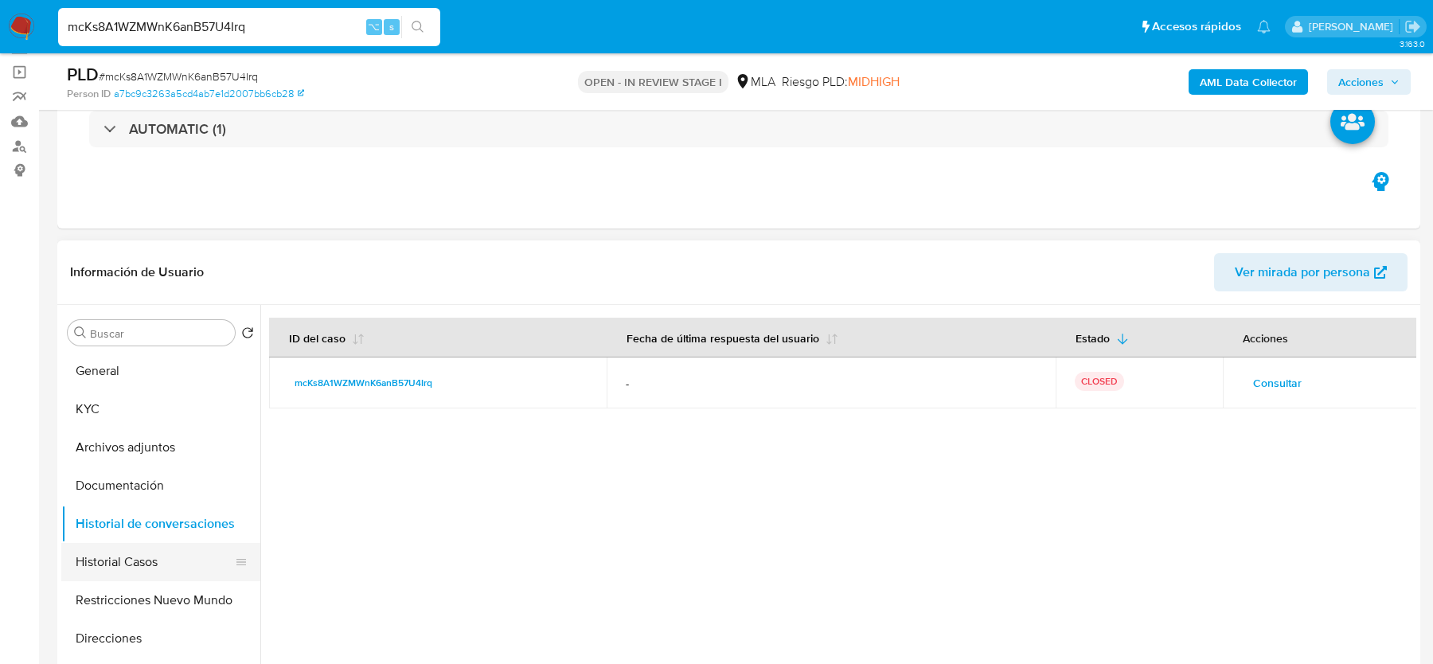
click at [160, 556] on button "Historial Casos" at bounding box center [154, 562] width 186 height 38
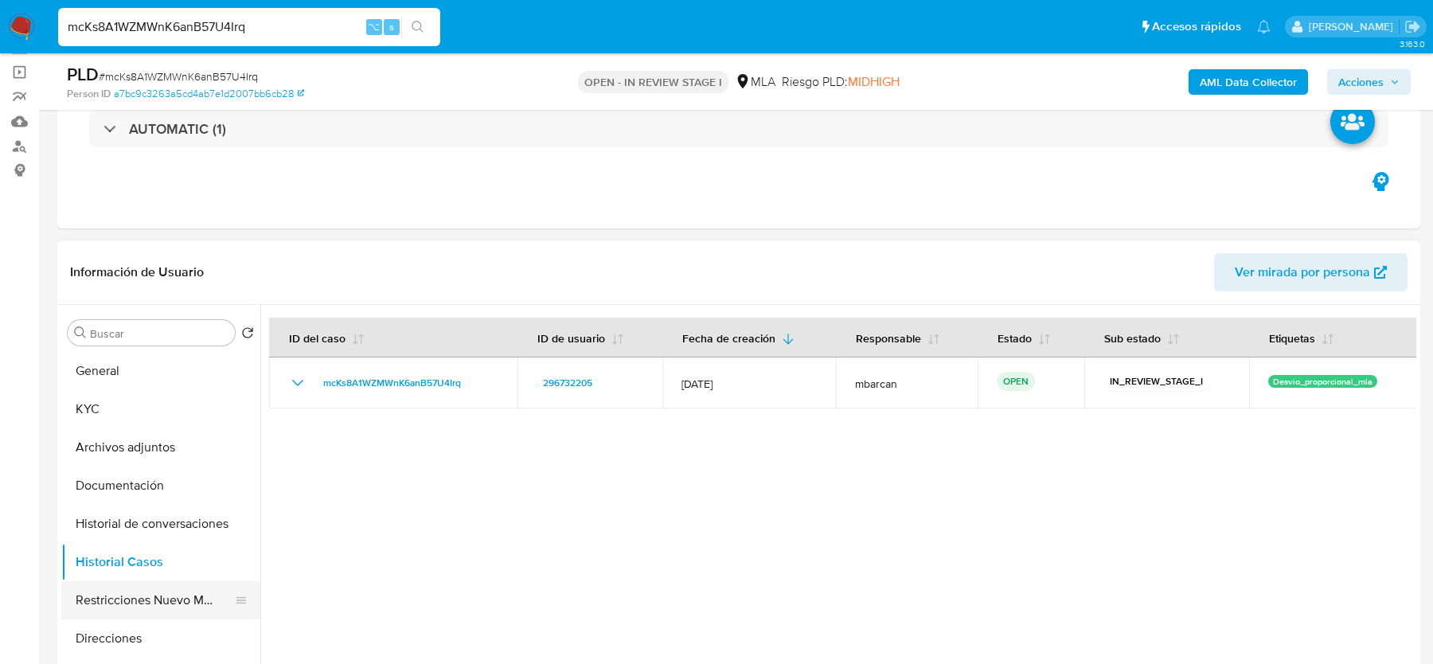
click at [123, 587] on button "Restricciones Nuevo Mundo" at bounding box center [154, 600] width 186 height 38
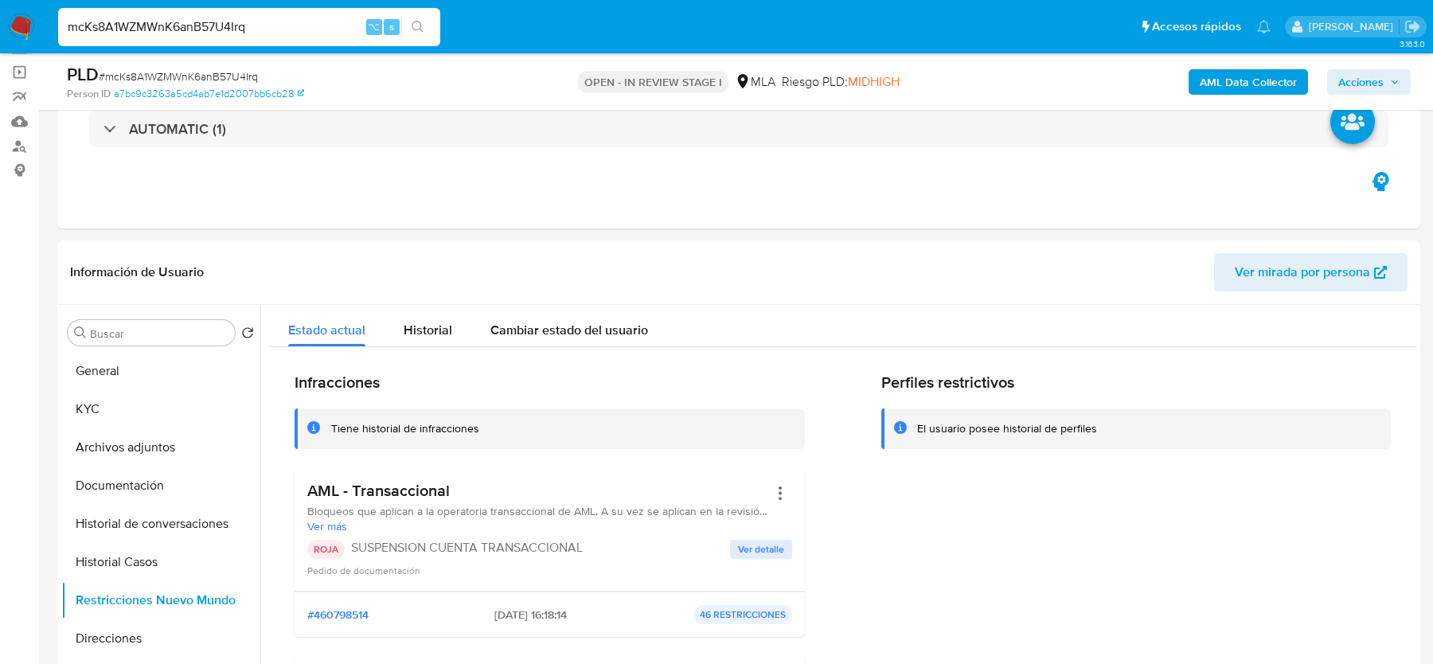
click at [1364, 76] on span "Acciones" at bounding box center [1360, 81] width 45 height 25
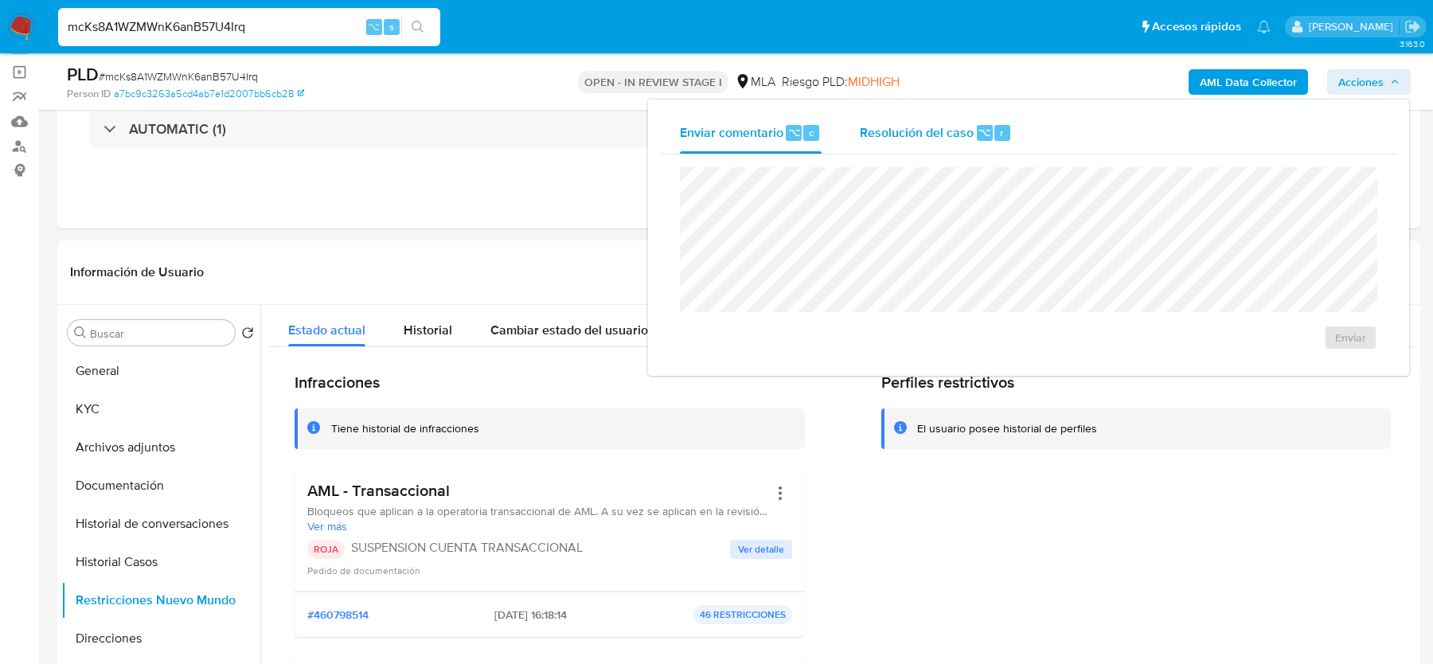
click at [888, 137] on span "Resolución del caso" at bounding box center [917, 132] width 114 height 18
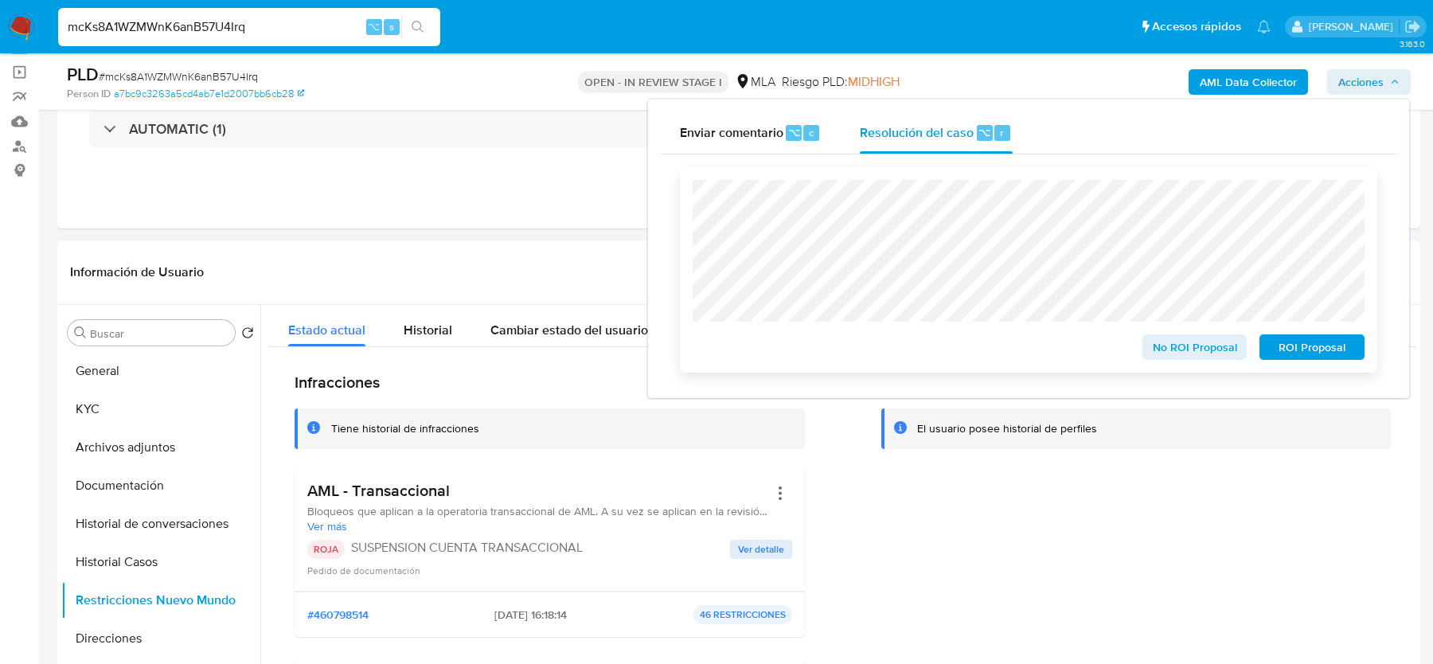
click at [1325, 354] on span "ROI Proposal" at bounding box center [1312, 347] width 83 height 22
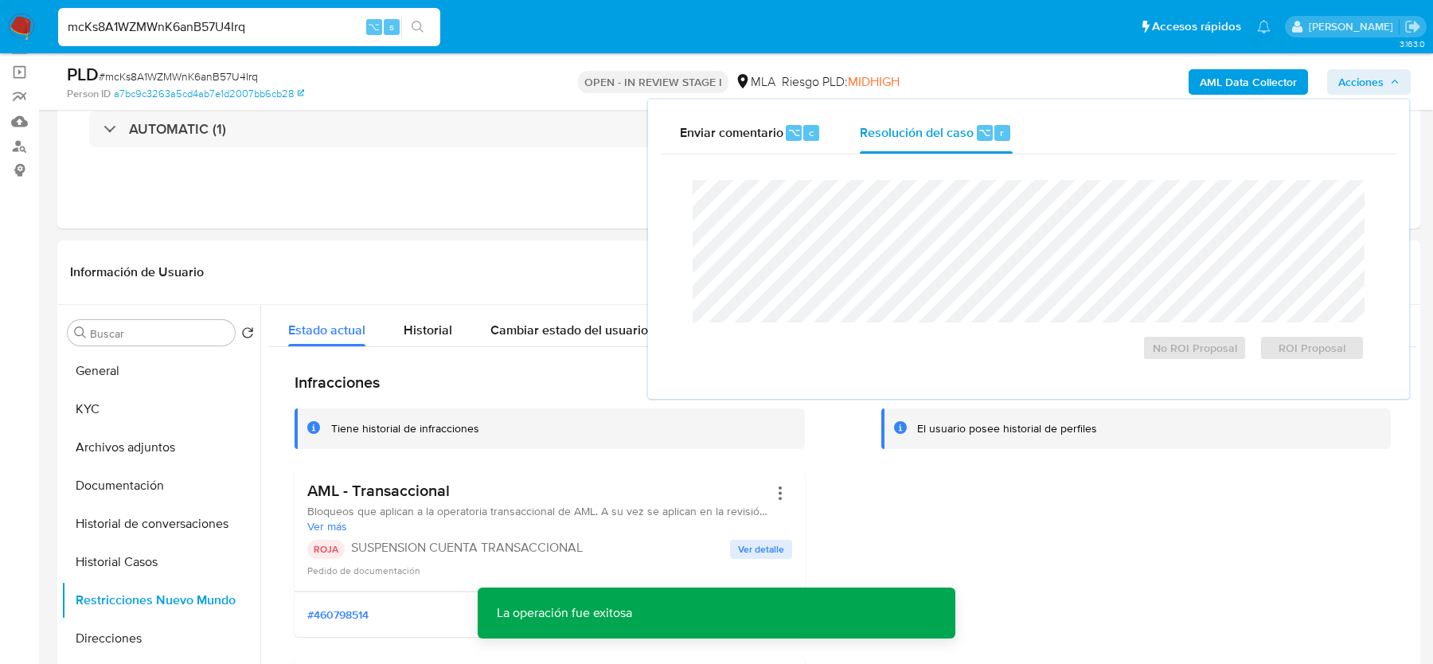
click at [244, 81] on span "# mcKs8A1WZMWnK6anB57U4Irq" at bounding box center [178, 76] width 159 height 16
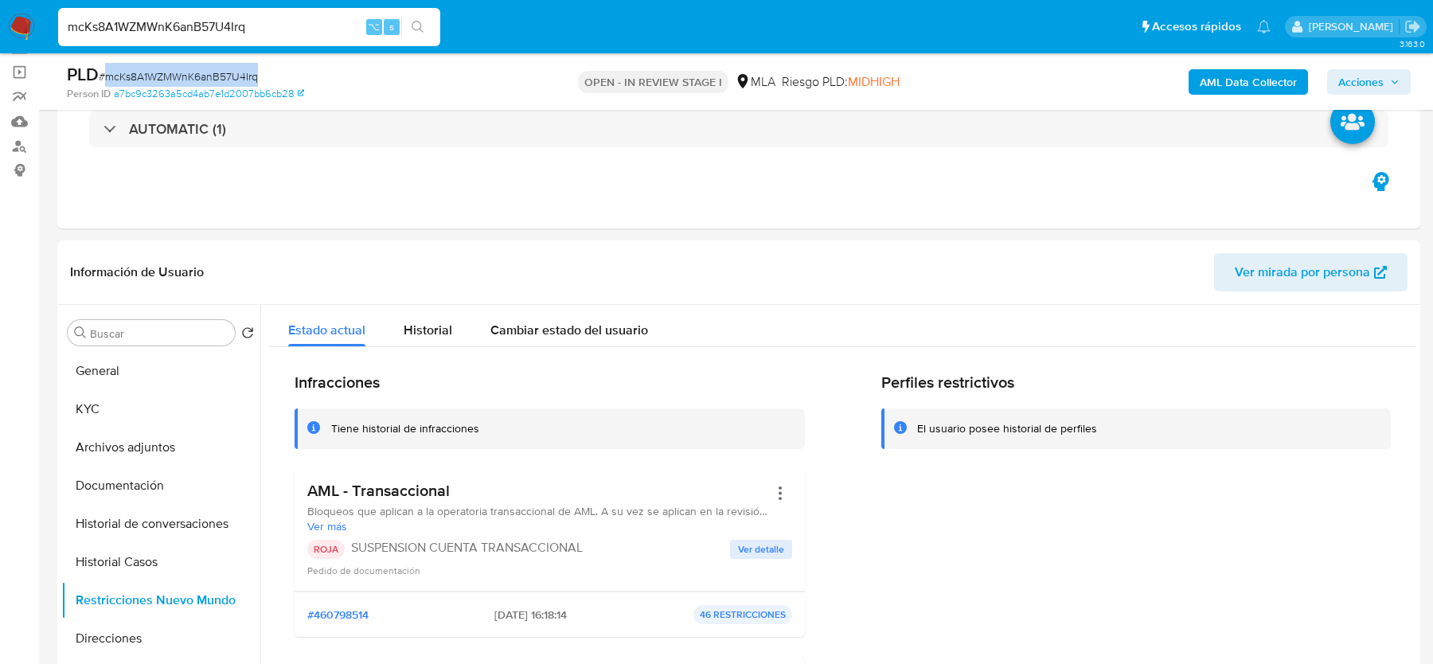
copy span "mcKs8A1WZMWnK6anB57U4Irq"
click at [29, 30] on img at bounding box center [21, 27] width 27 height 27
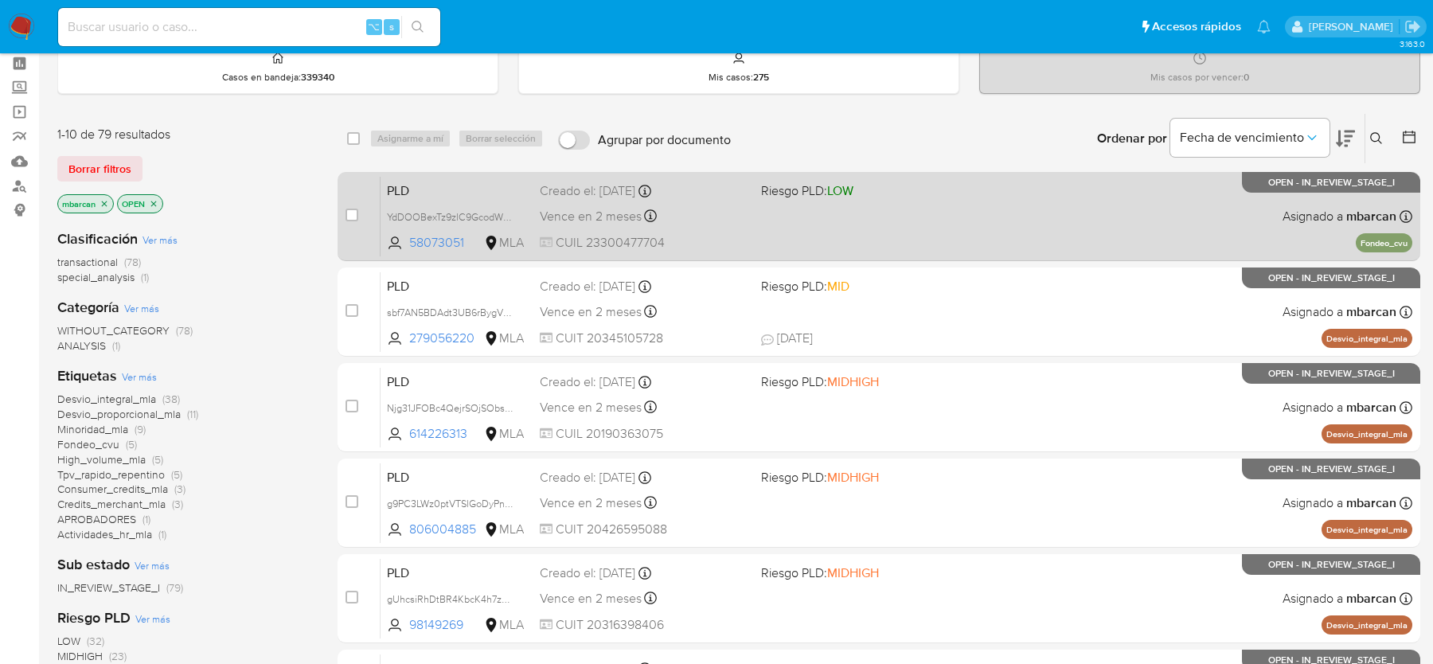
scroll to position [50, 0]
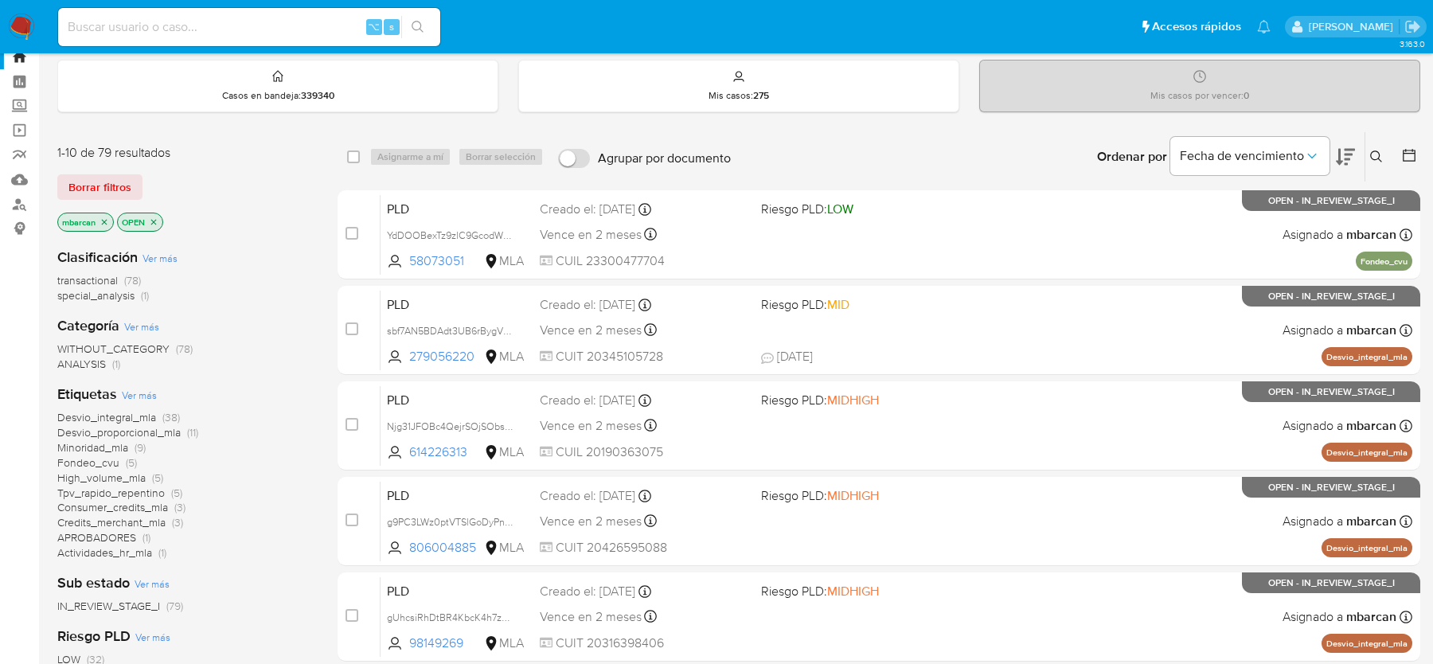
click at [103, 219] on icon "close-filter" at bounding box center [105, 222] width 6 height 6
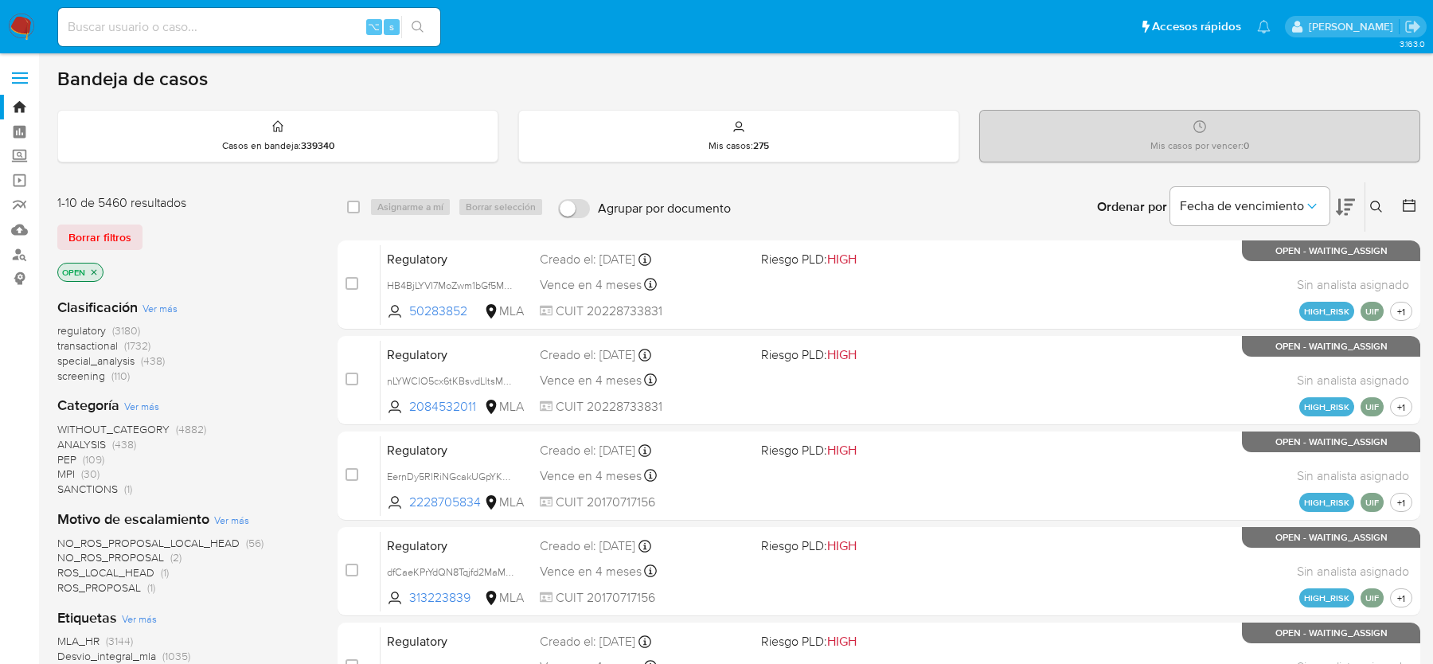
click at [18, 30] on img at bounding box center [21, 27] width 27 height 27
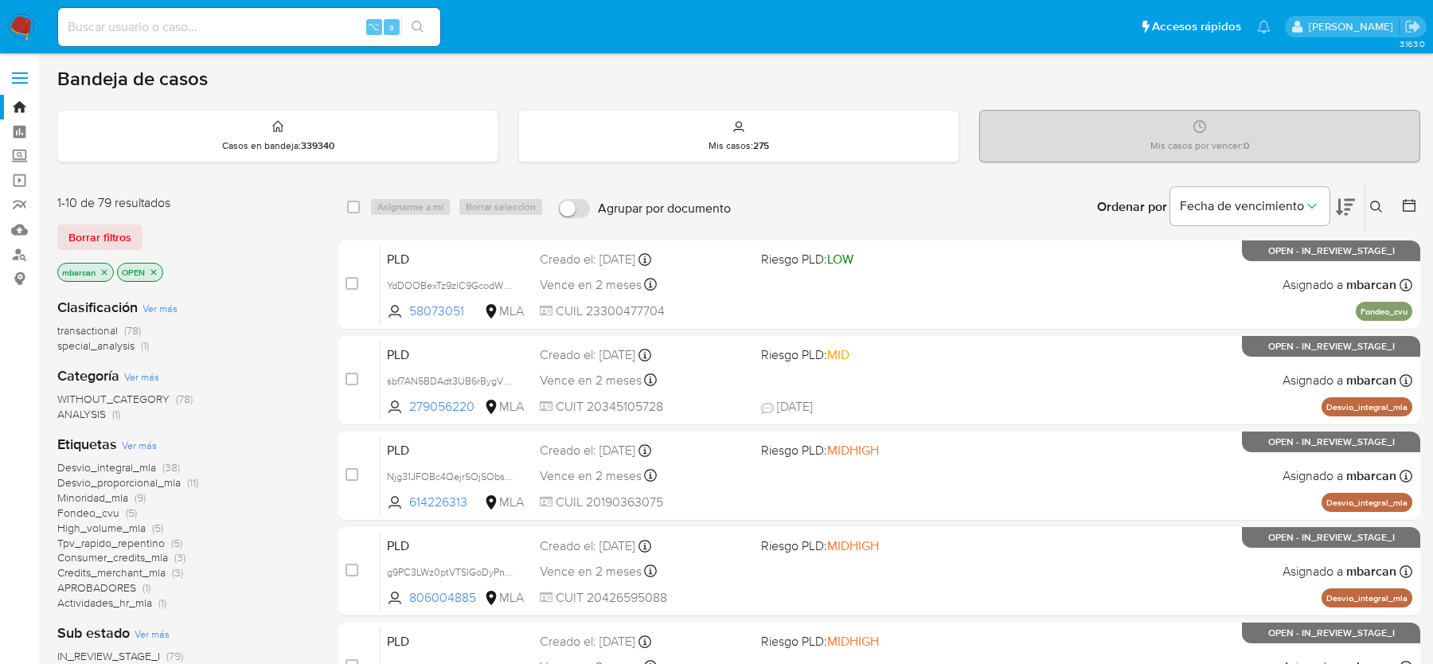
click at [185, 36] on input at bounding box center [249, 27] width 382 height 21
paste input "whXRQNn4aiqp2pGcb6MtpolD"
type input "whXRQNn4aiqp2pGcb6MtpolD"
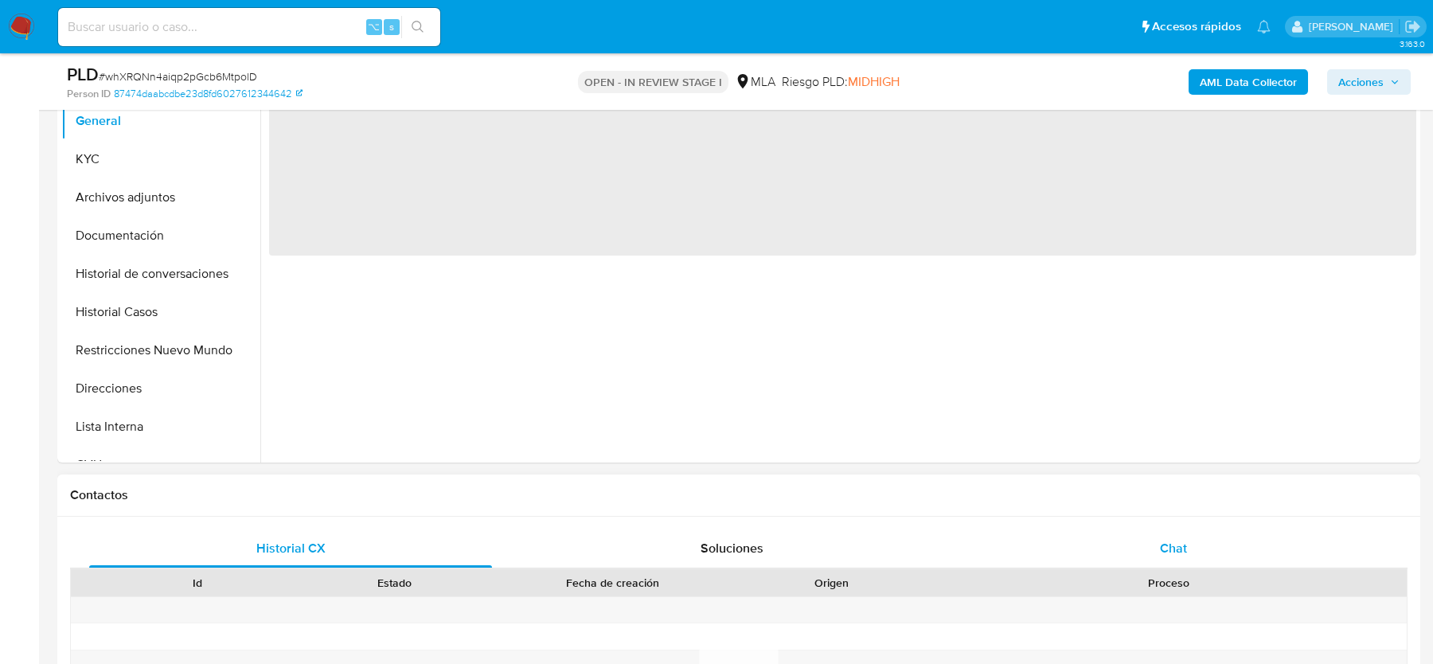
click at [1165, 545] on span "Chat" at bounding box center [1173, 548] width 27 height 18
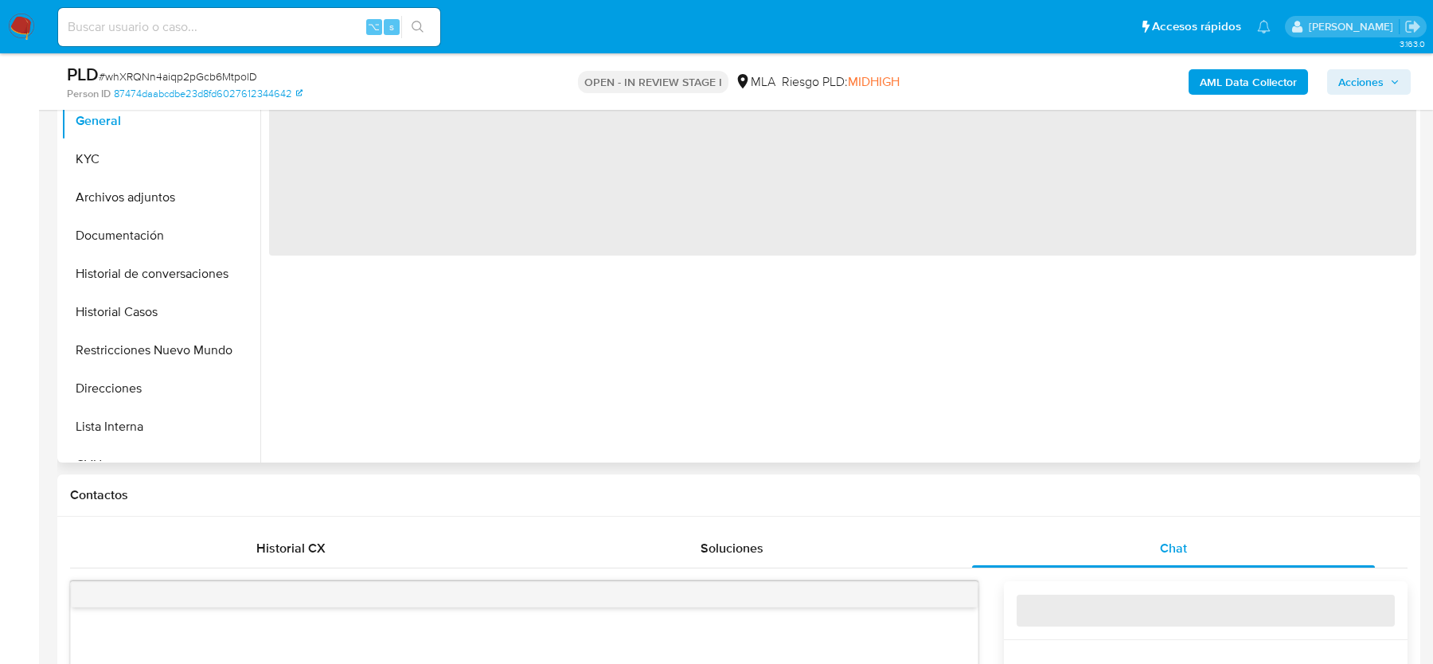
select select "10"
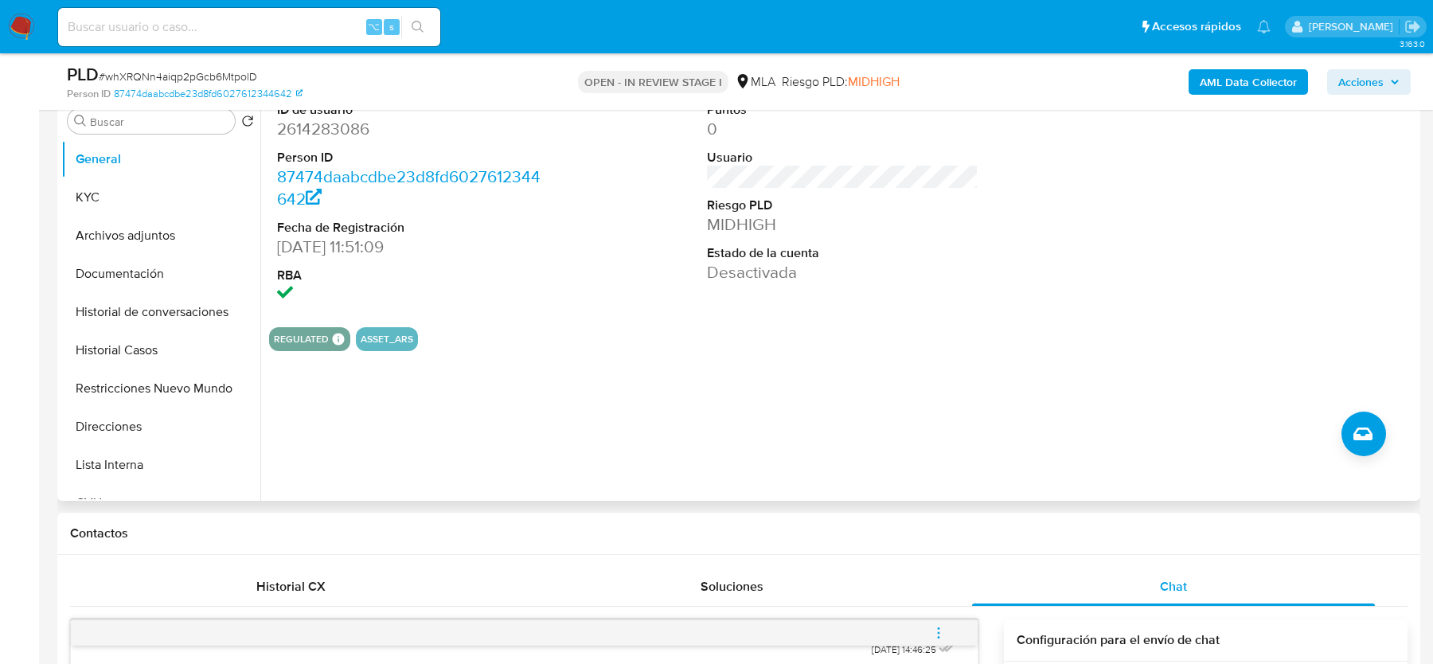
scroll to position [263, 0]
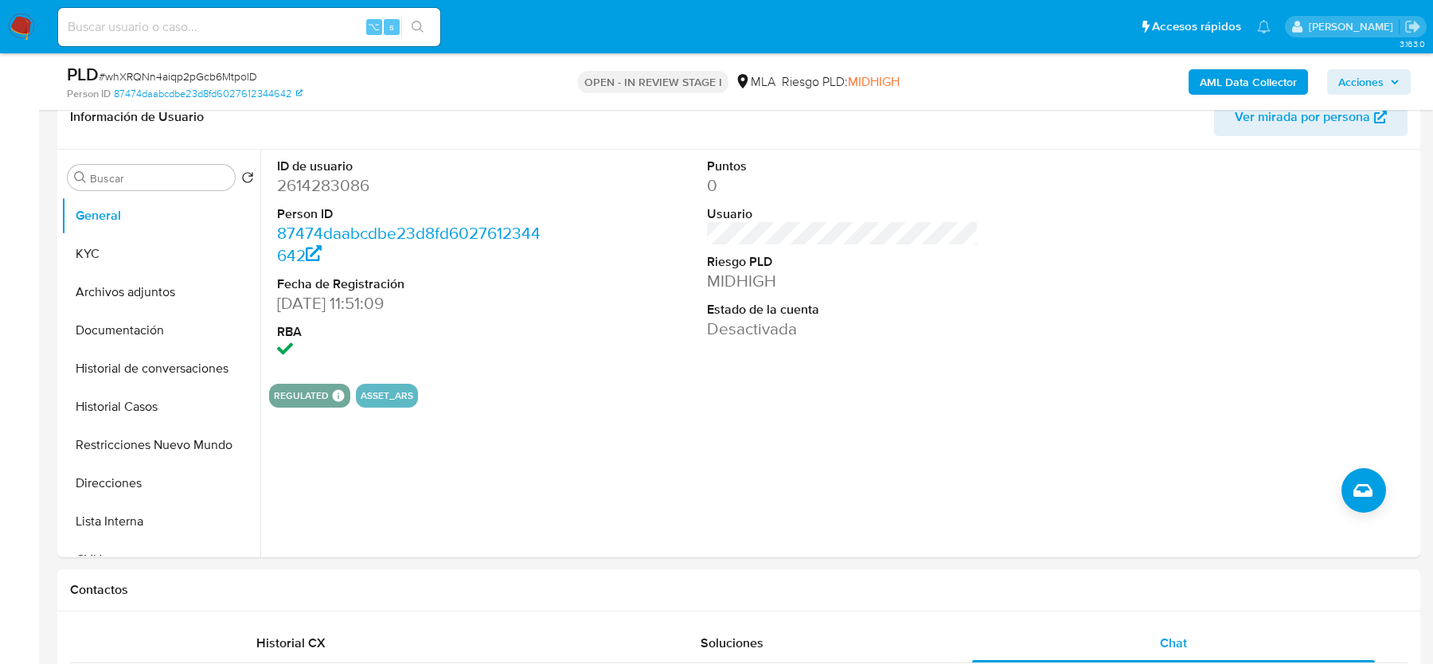
click at [1208, 82] on b "AML Data Collector" at bounding box center [1248, 81] width 97 height 25
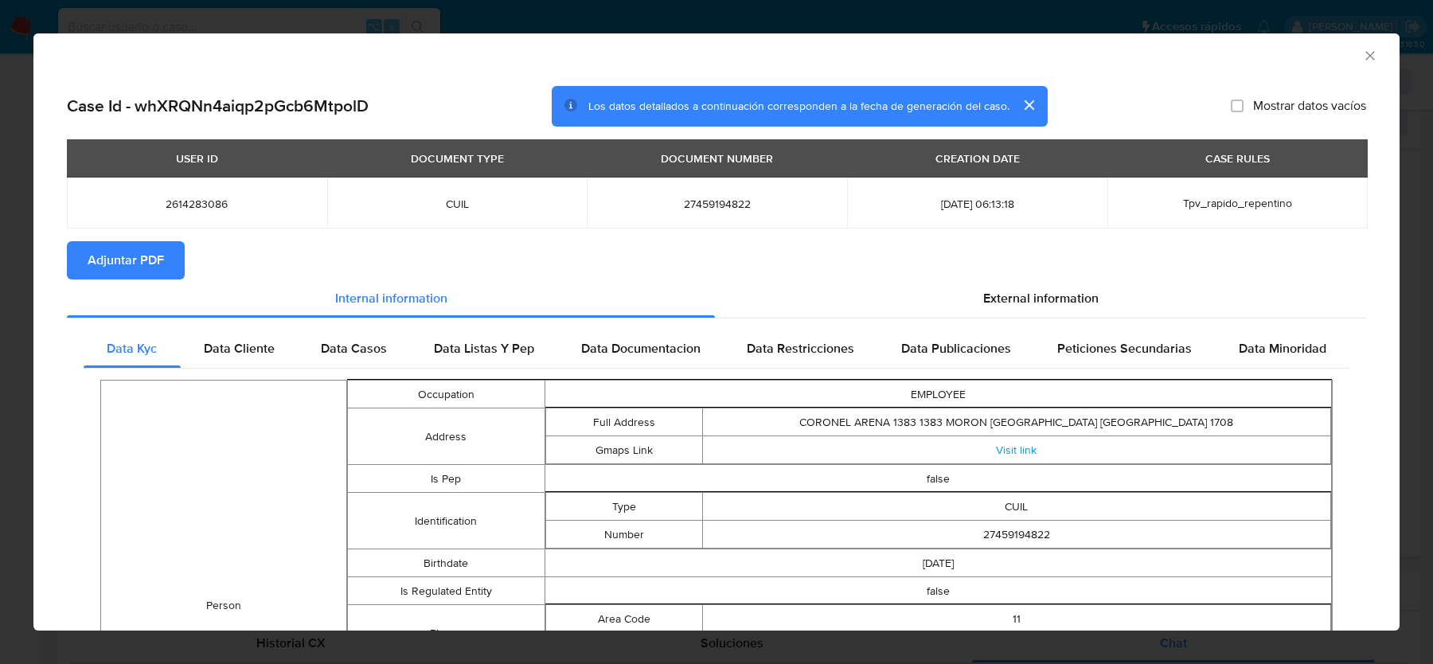
click at [310, 106] on h2 "Case Id - whXRQNn4aiqp2pGcb6MtpolD" at bounding box center [218, 106] width 302 height 21
copy h2 "whXRQNn4aiqp2pGcb6MtpolD"
click at [137, 263] on span "Adjuntar PDF" at bounding box center [126, 260] width 76 height 35
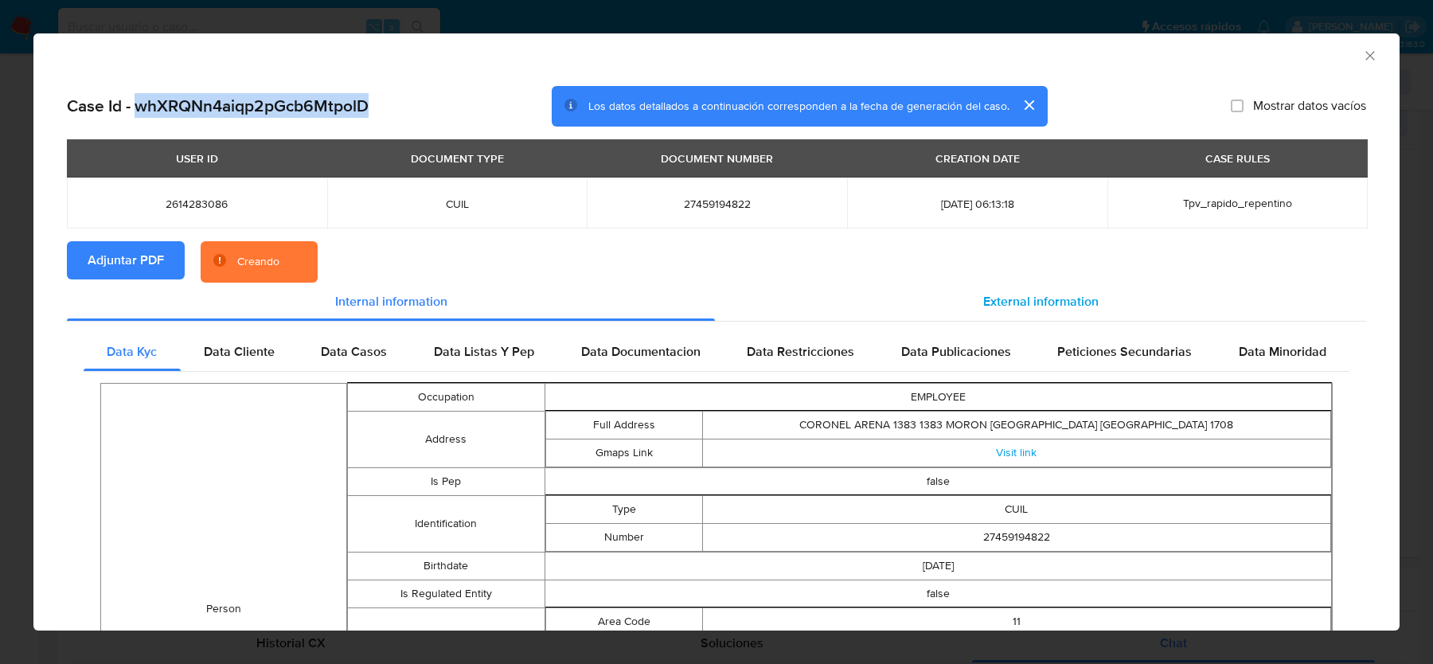
click at [1018, 283] on div "External information" at bounding box center [1040, 302] width 651 height 38
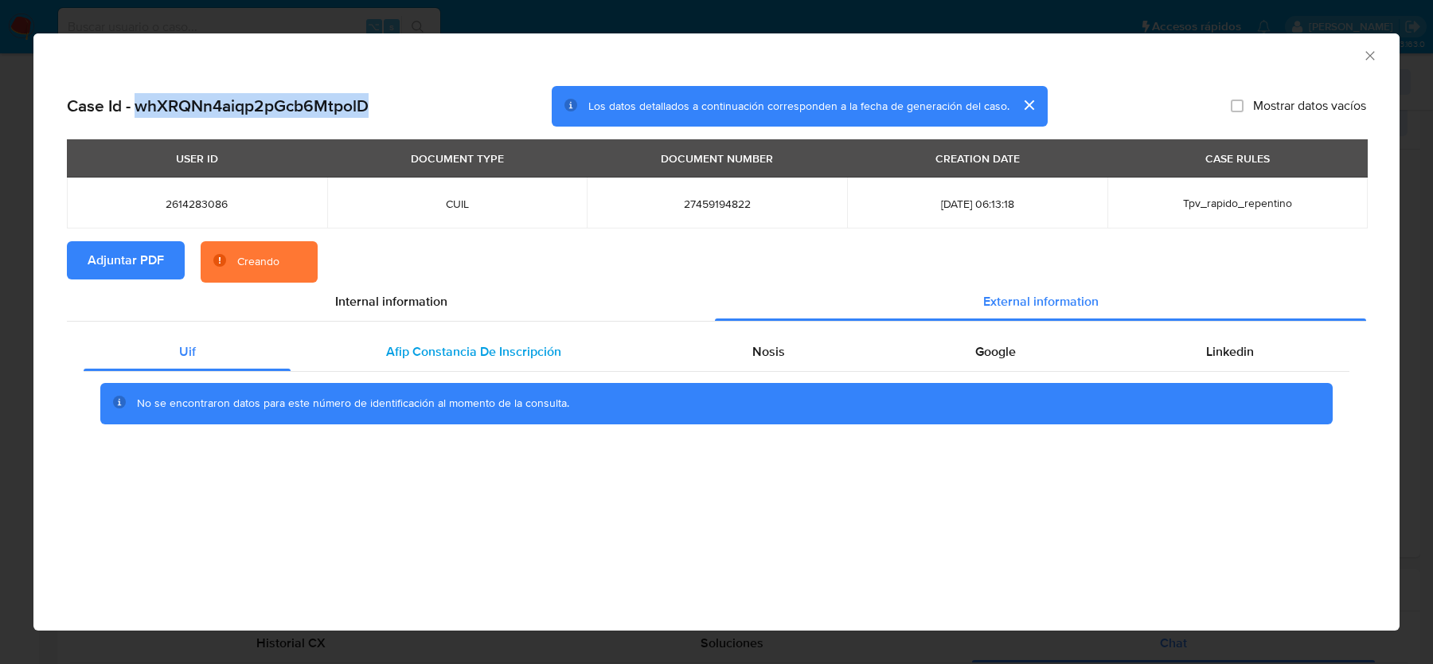
click at [496, 342] on span "Afip Constancia De Inscripción" at bounding box center [473, 351] width 175 height 18
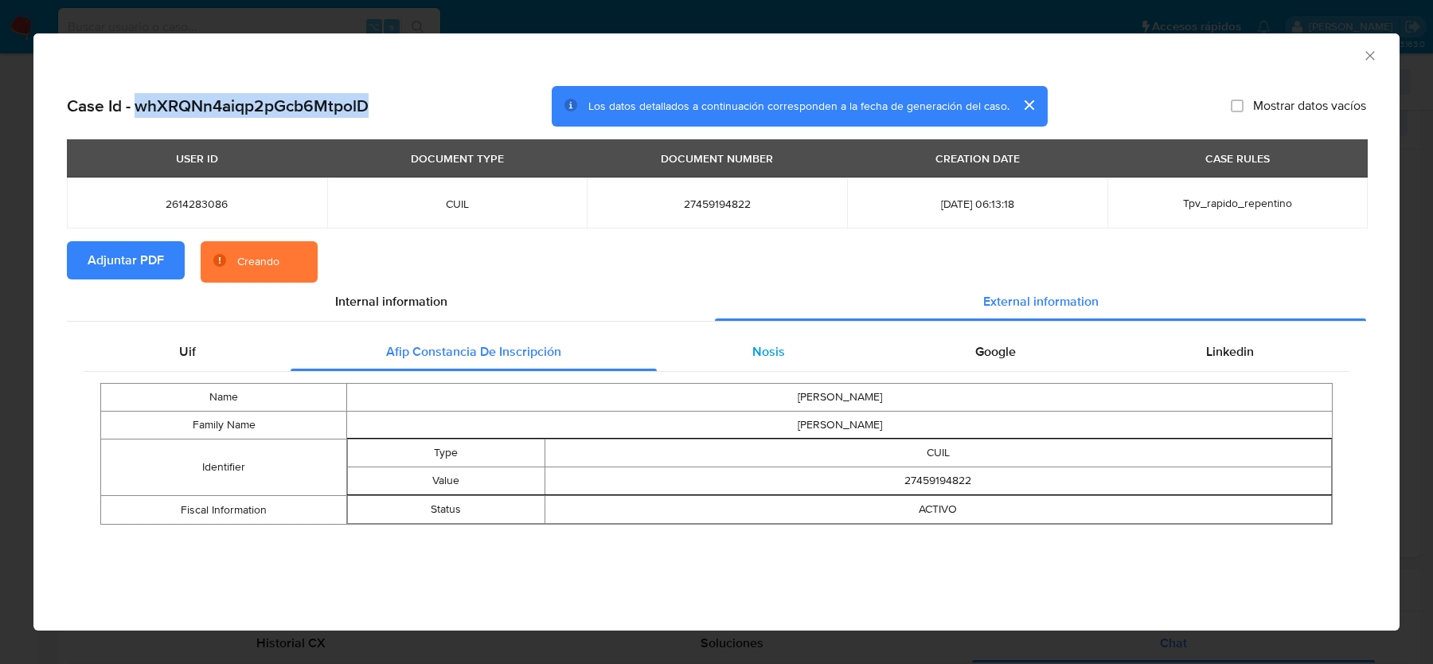
click at [793, 360] on div "Nosis" at bounding box center [768, 352] width 223 height 38
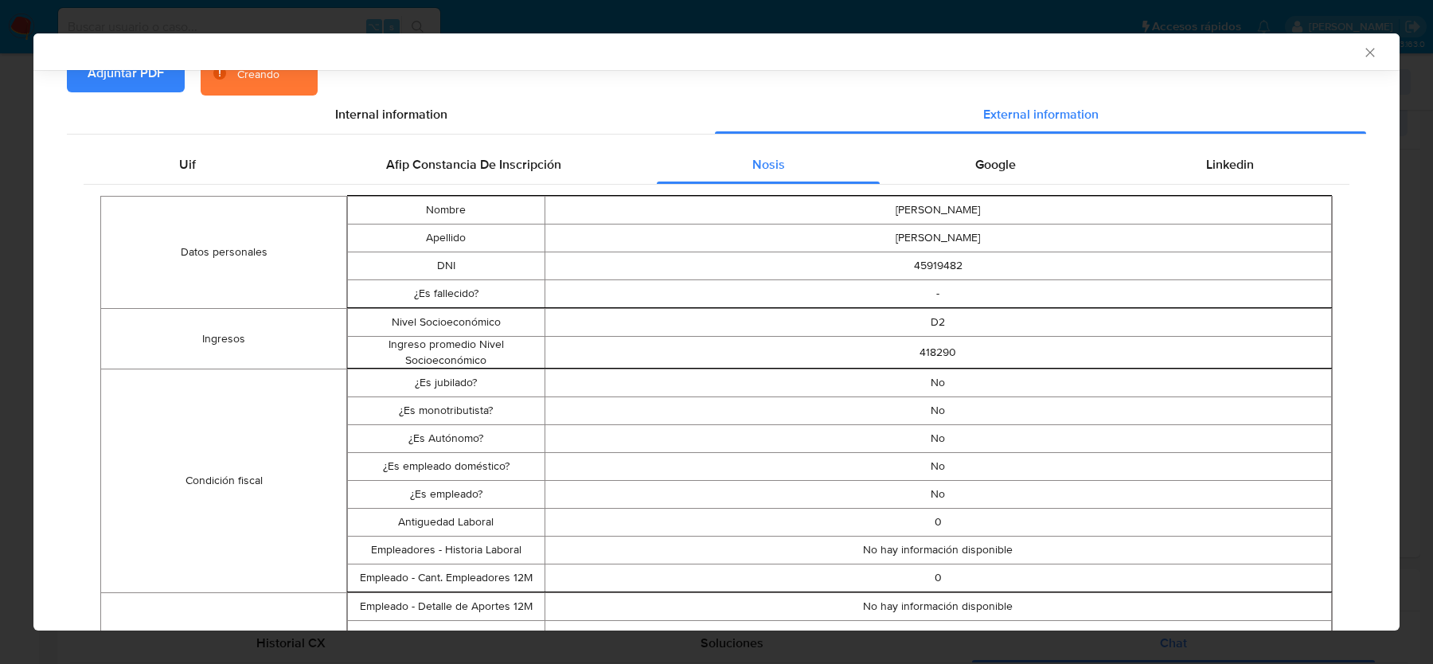
scroll to position [189, 0]
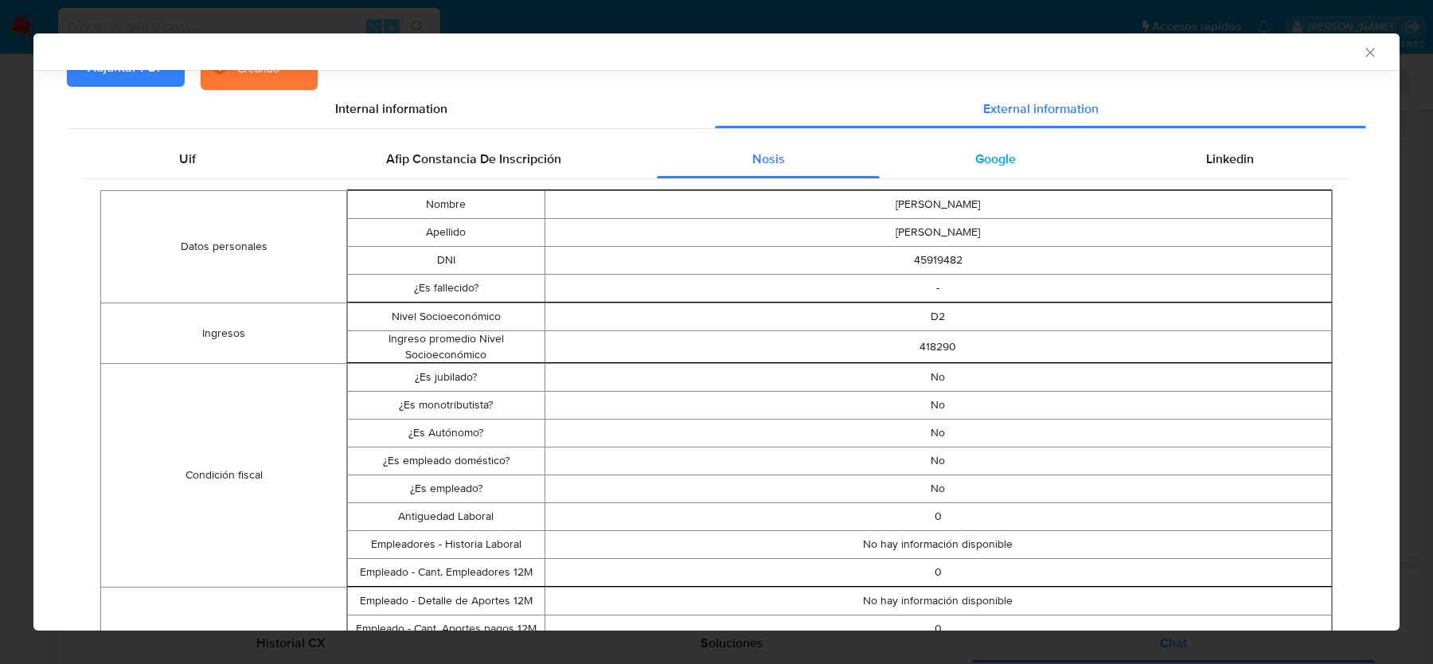
click at [974, 173] on div "Google" at bounding box center [995, 159] width 231 height 38
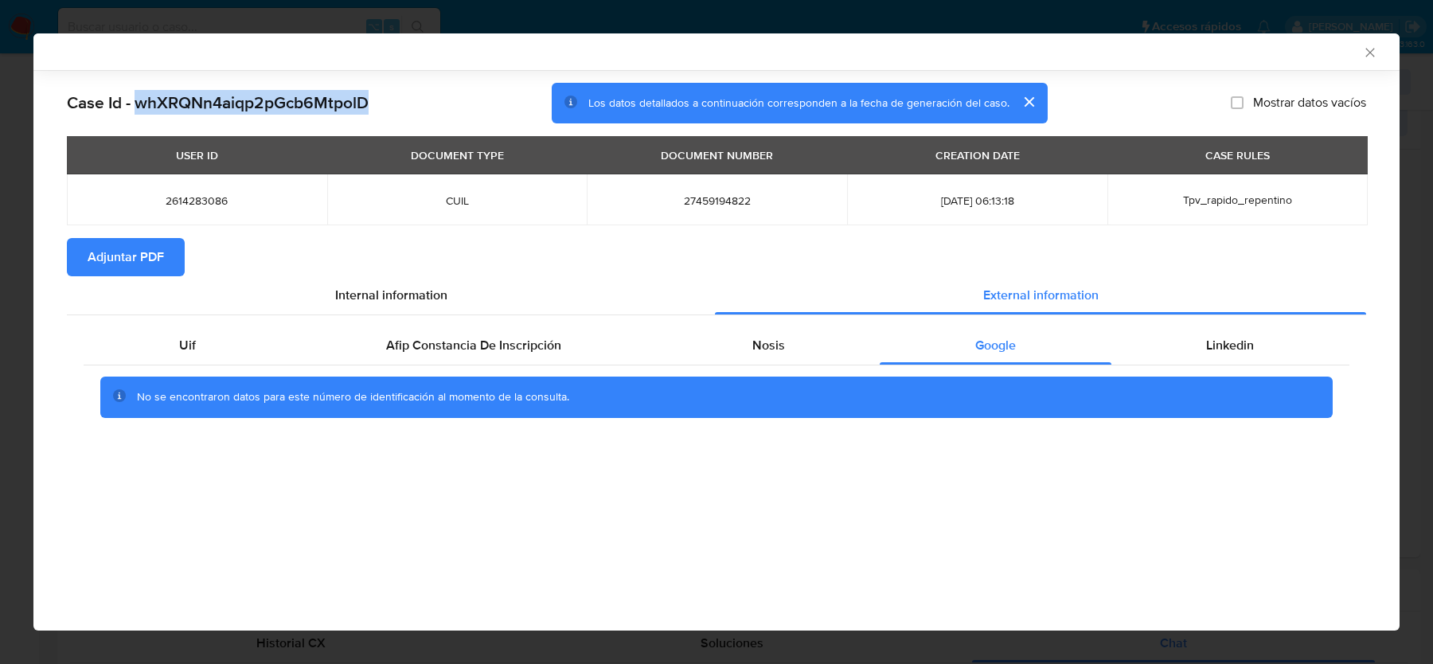
click at [207, 201] on span "2614283086" at bounding box center [197, 200] width 222 height 14
copy span "2614283086"
click at [1375, 46] on icon "Cerrar ventana" at bounding box center [1370, 53] width 16 height 16
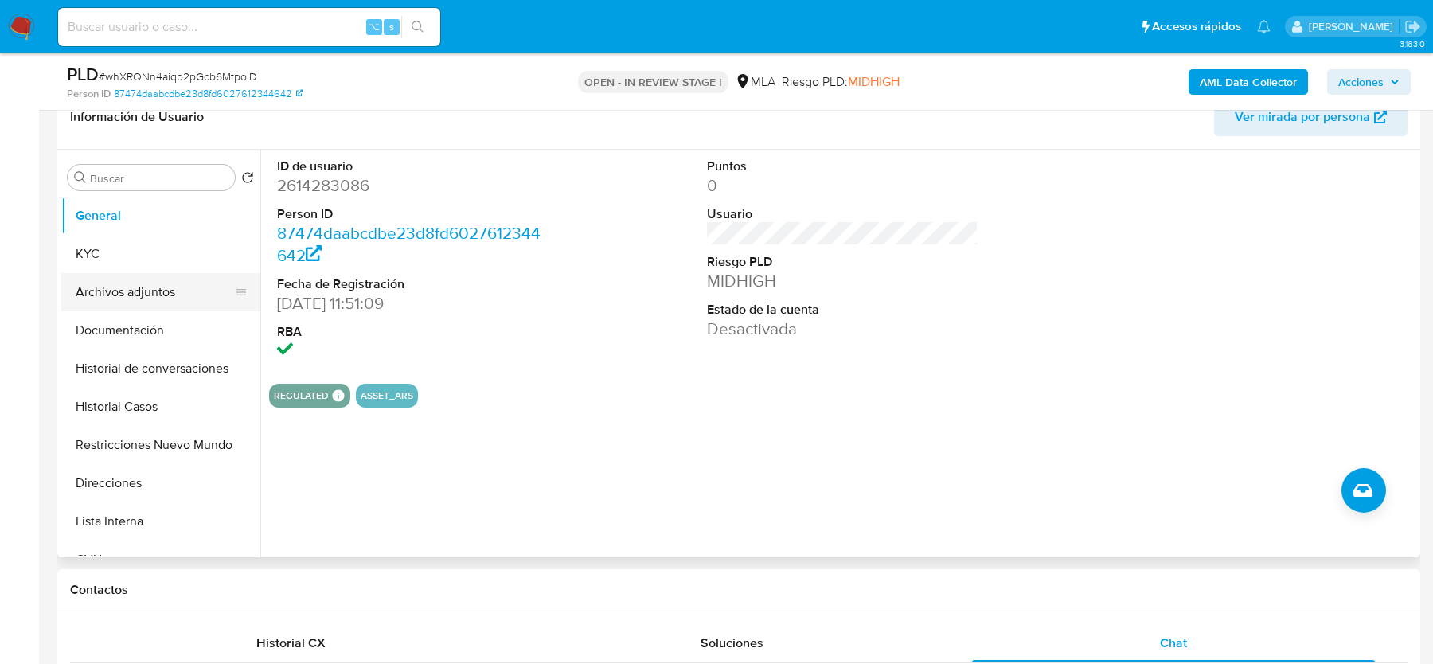
click at [133, 288] on button "Archivos adjuntos" at bounding box center [154, 292] width 186 height 38
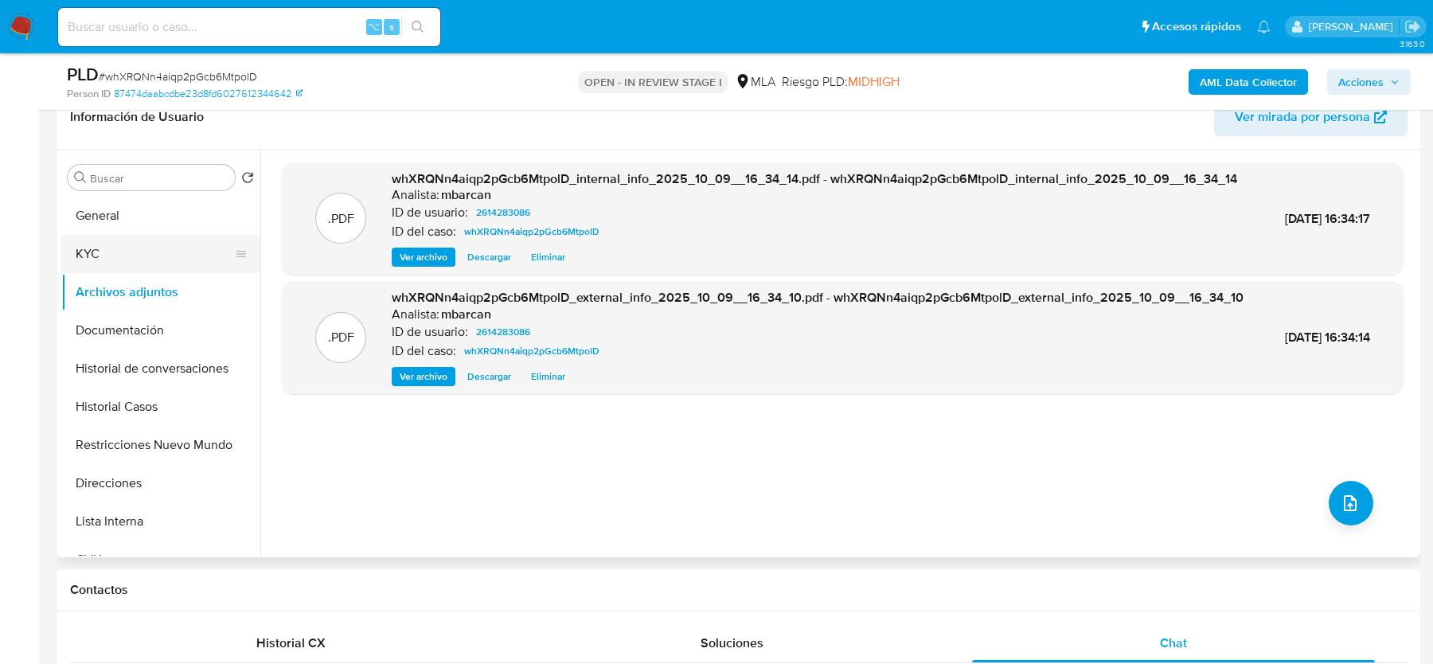
click at [136, 263] on button "KYC" at bounding box center [154, 254] width 186 height 38
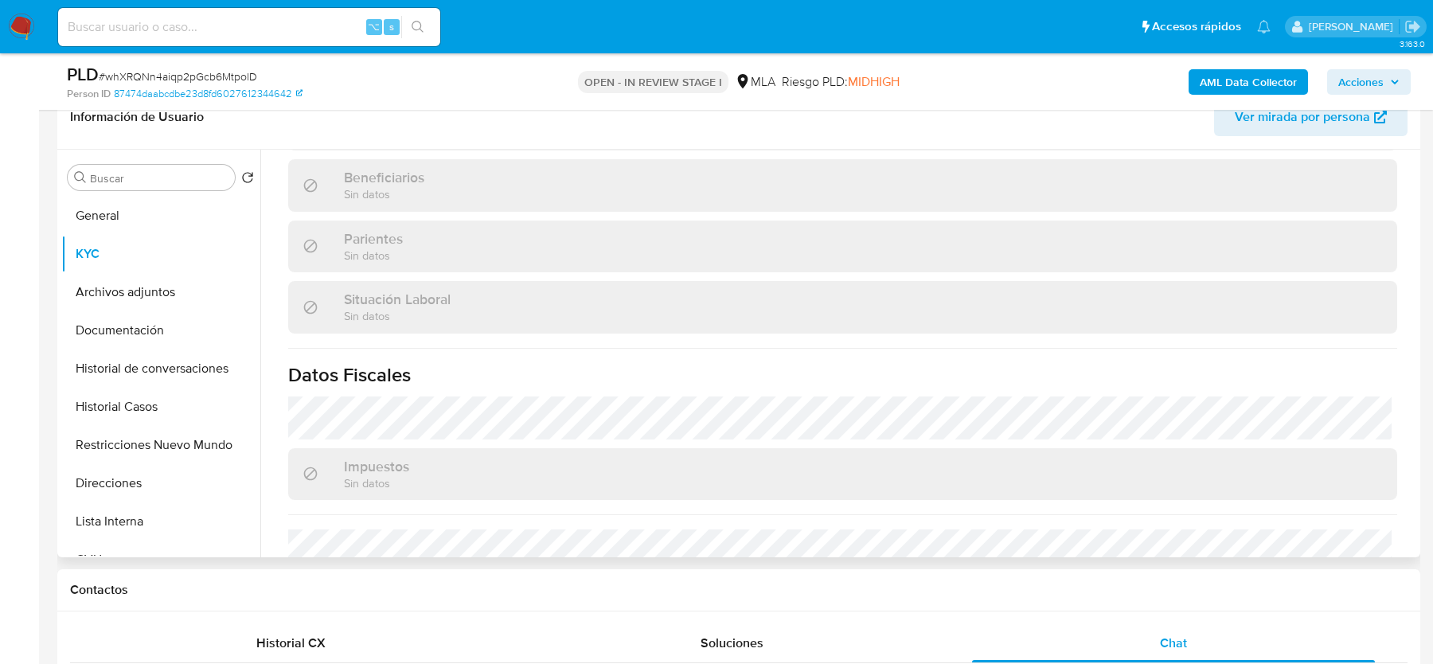
scroll to position [837, 0]
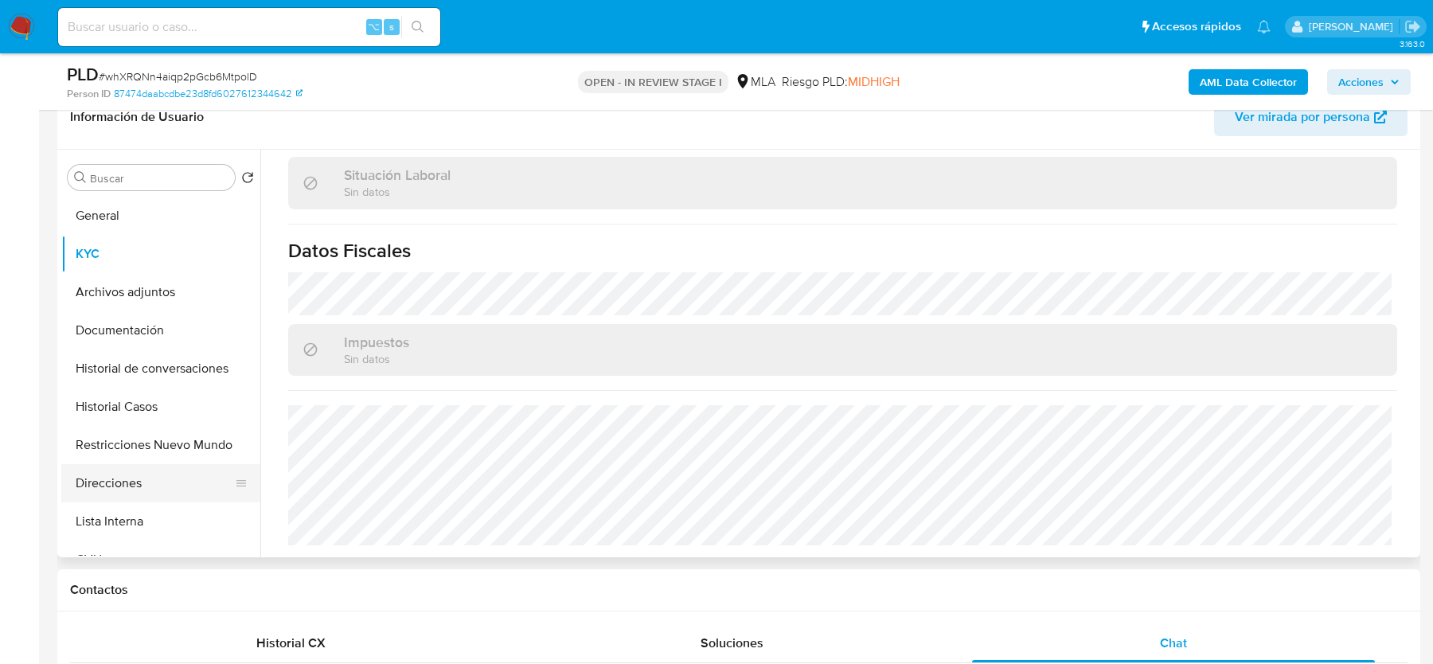
click at [150, 509] on button "Lista Interna" at bounding box center [160, 521] width 199 height 38
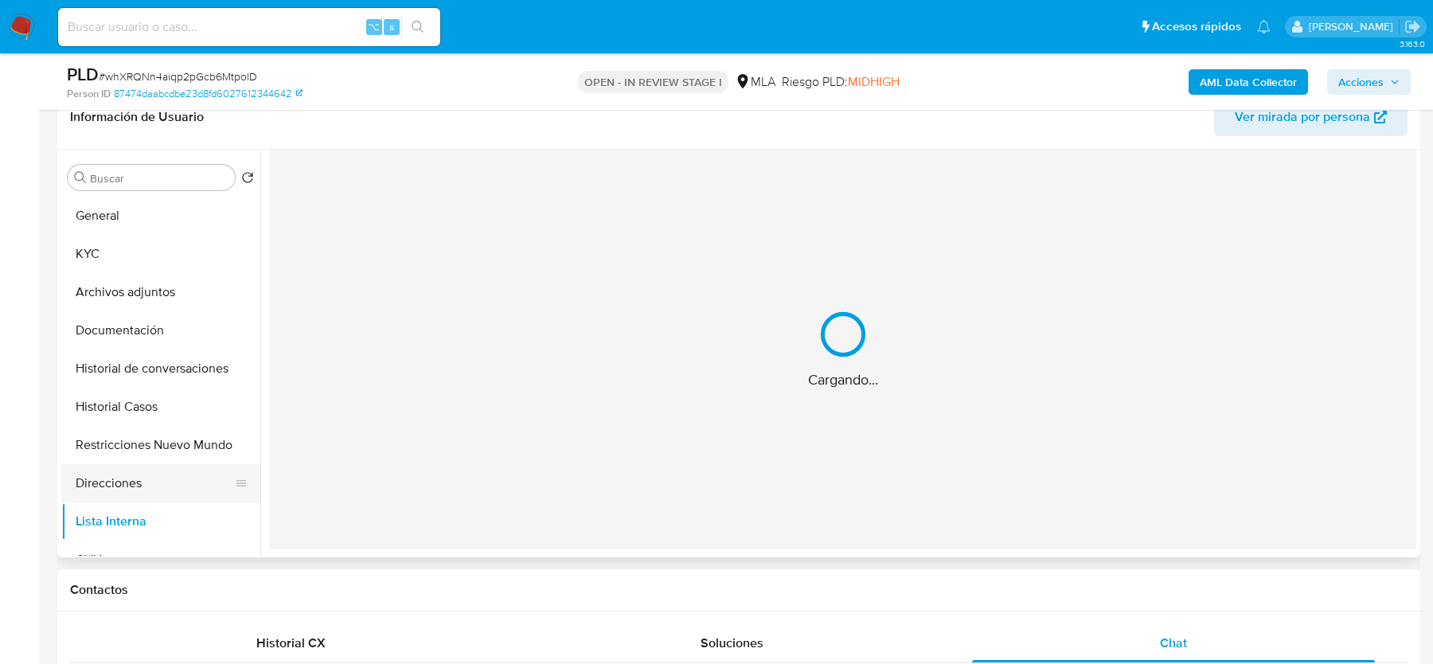
scroll to position [0, 0]
click at [149, 482] on button "Direcciones" at bounding box center [154, 483] width 186 height 38
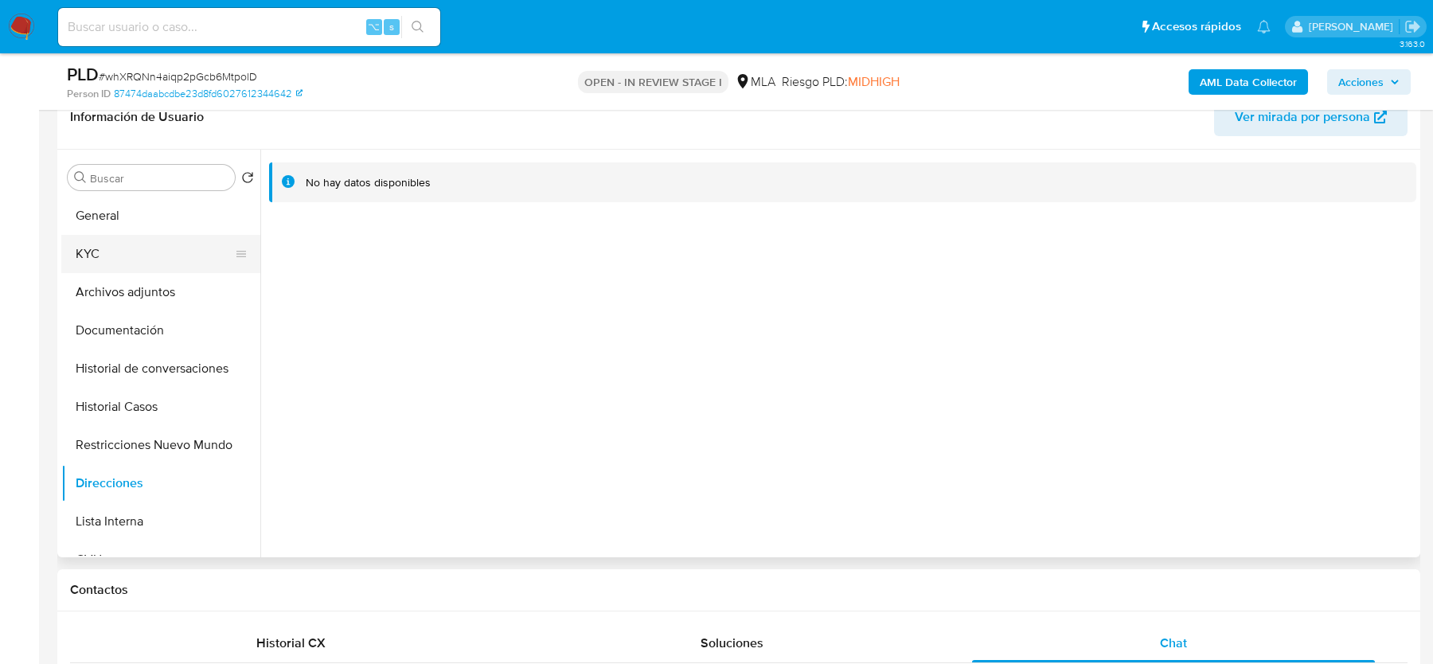
click at [101, 251] on button "KYC" at bounding box center [154, 254] width 186 height 38
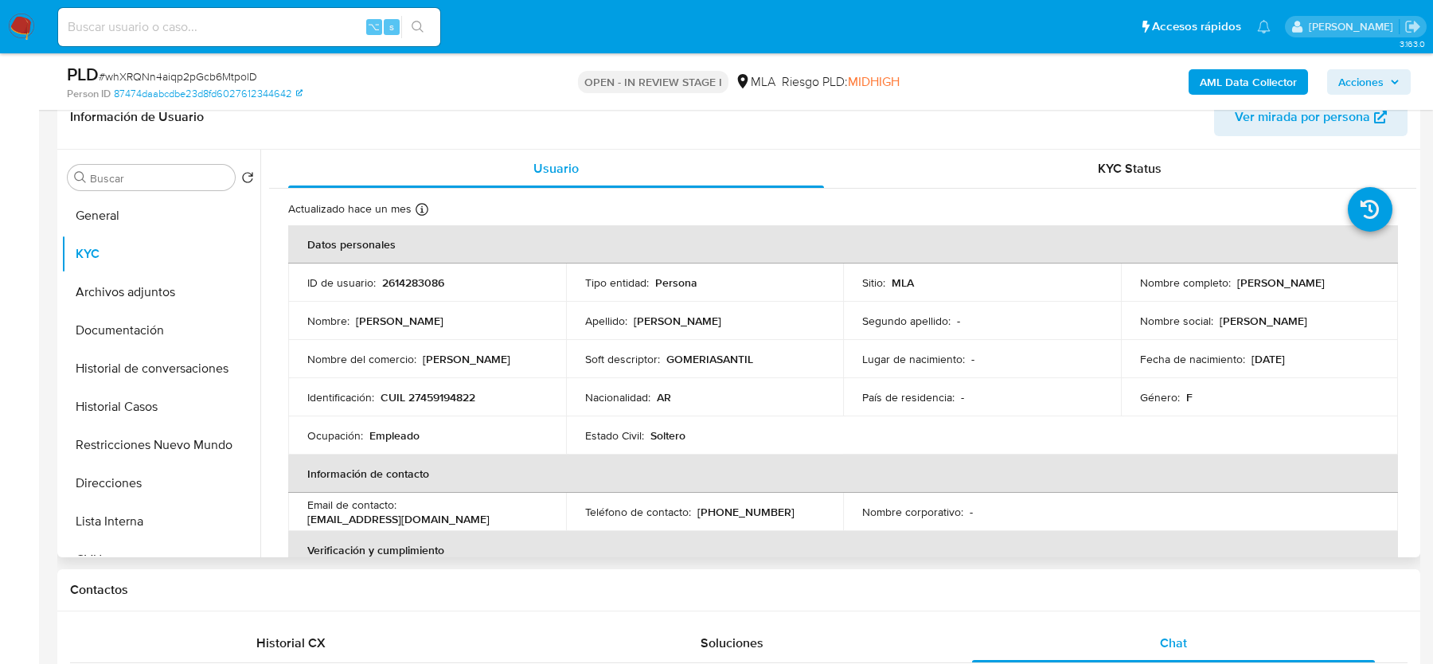
click at [446, 400] on p "CUIL 27459194822" at bounding box center [428, 397] width 95 height 14
copy p "27459194822"
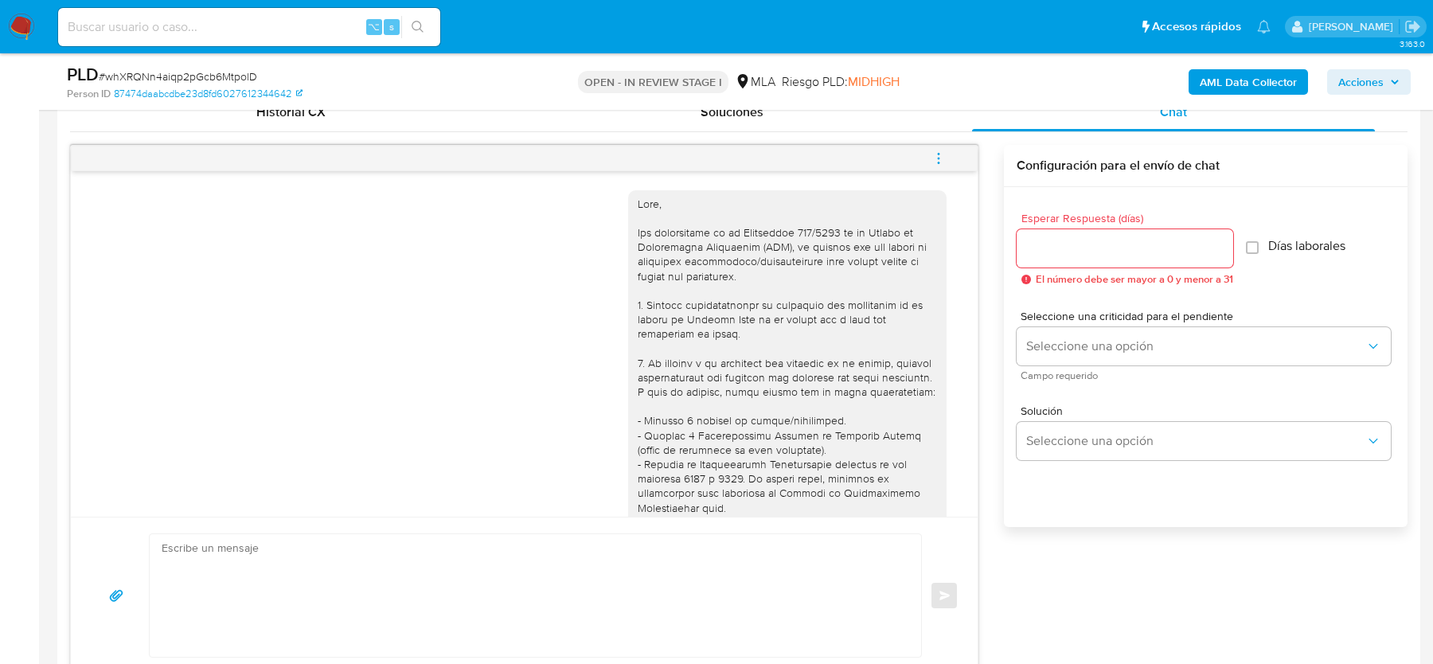
scroll to position [908, 0]
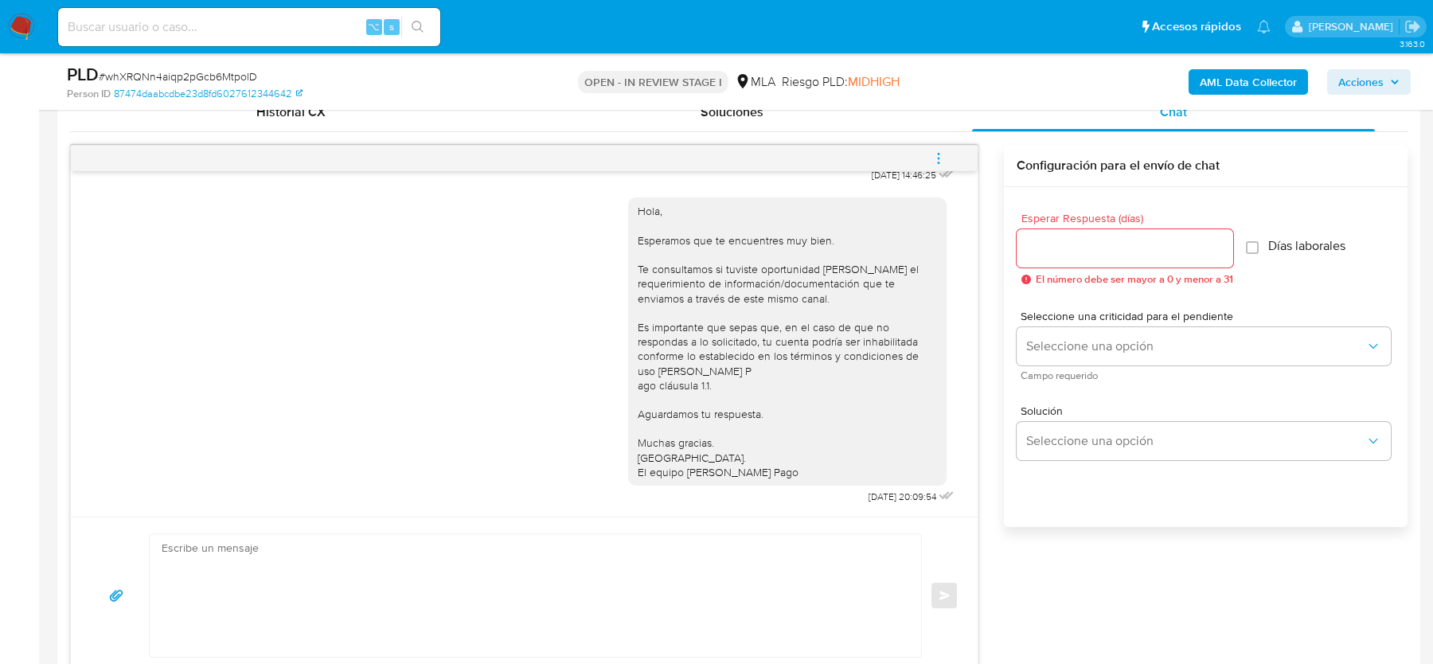
click at [938, 152] on icon "menu-action" at bounding box center [938, 158] width 14 height 14
click at [797, 122] on li "Cerrar conversación" at bounding box center [831, 125] width 163 height 29
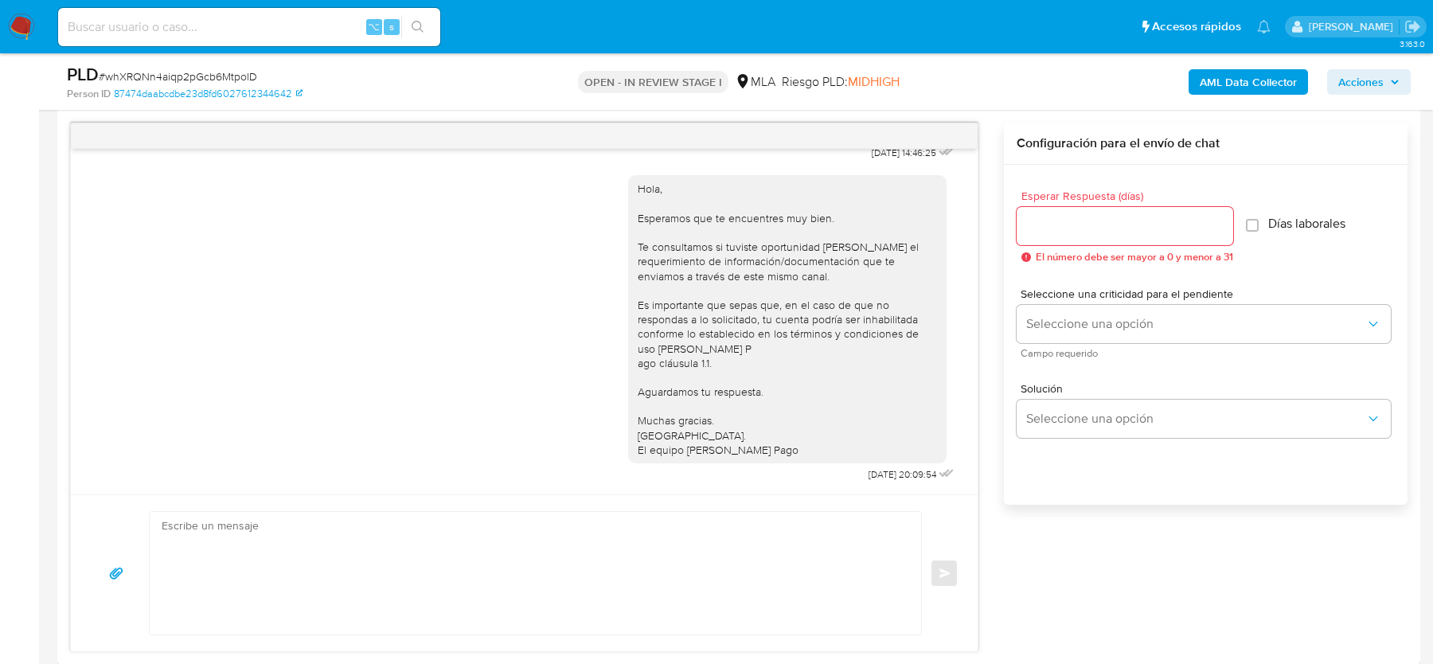
scroll to position [771, 0]
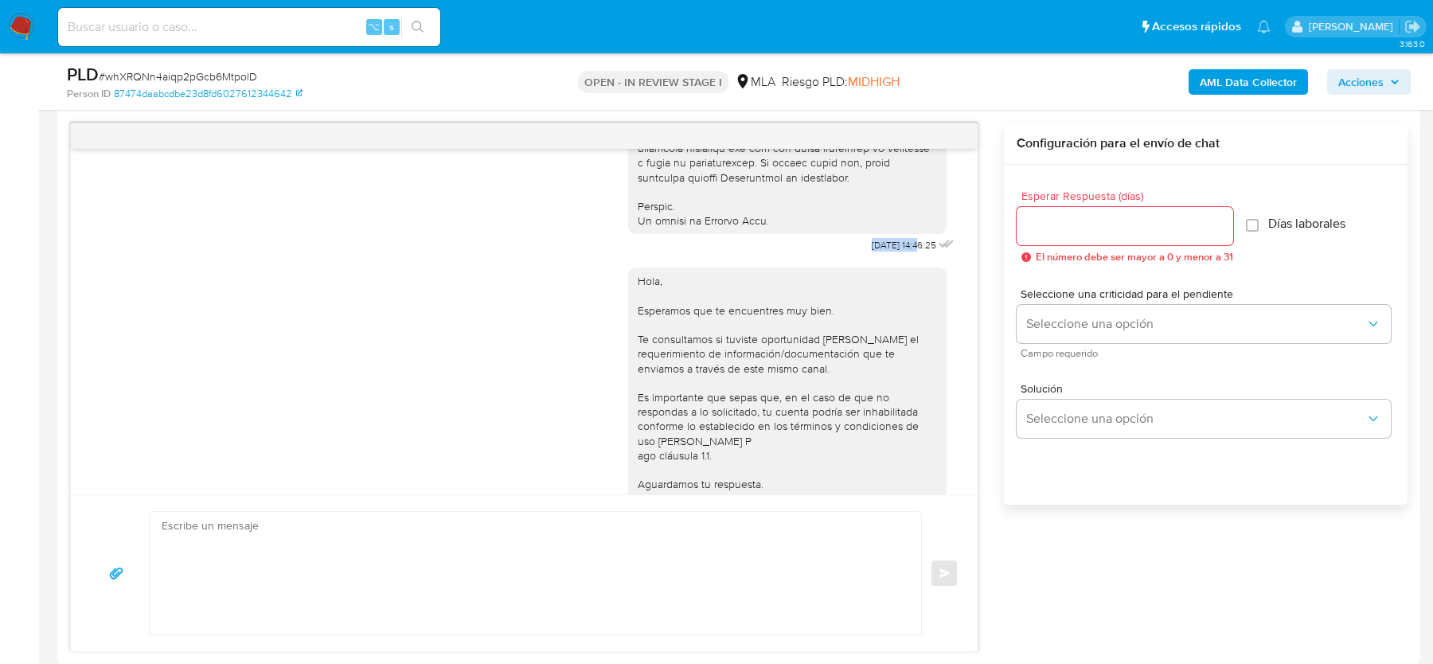
drag, startPoint x: 847, startPoint y: 271, endPoint x: 904, endPoint y: 271, distance: 56.5
copy span "[DATE]"
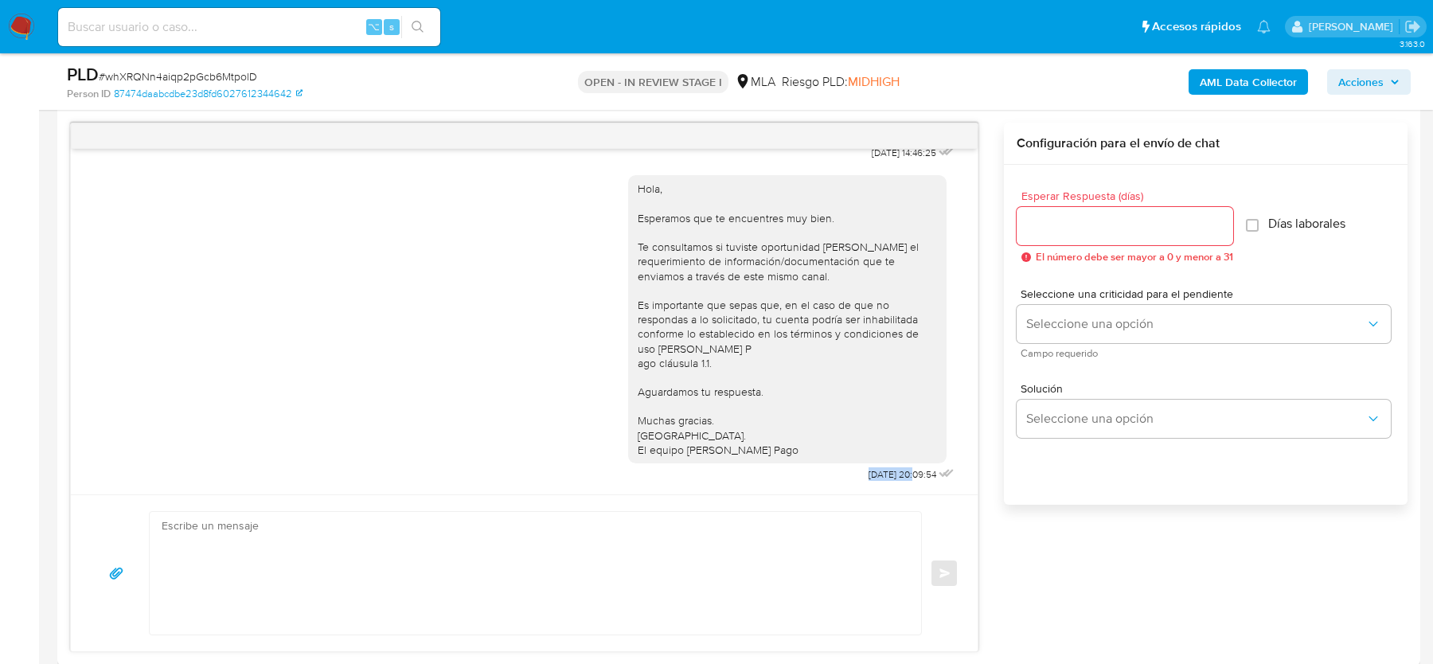
drag, startPoint x: 846, startPoint y: 472, endPoint x: 893, endPoint y: 474, distance: 47.0
click at [893, 474] on div "Hola, Esperamos que te encuentres muy bien. Te consultamos si tuviste oportunid…" at bounding box center [793, 325] width 330 height 322
copy span "22/09/2025"
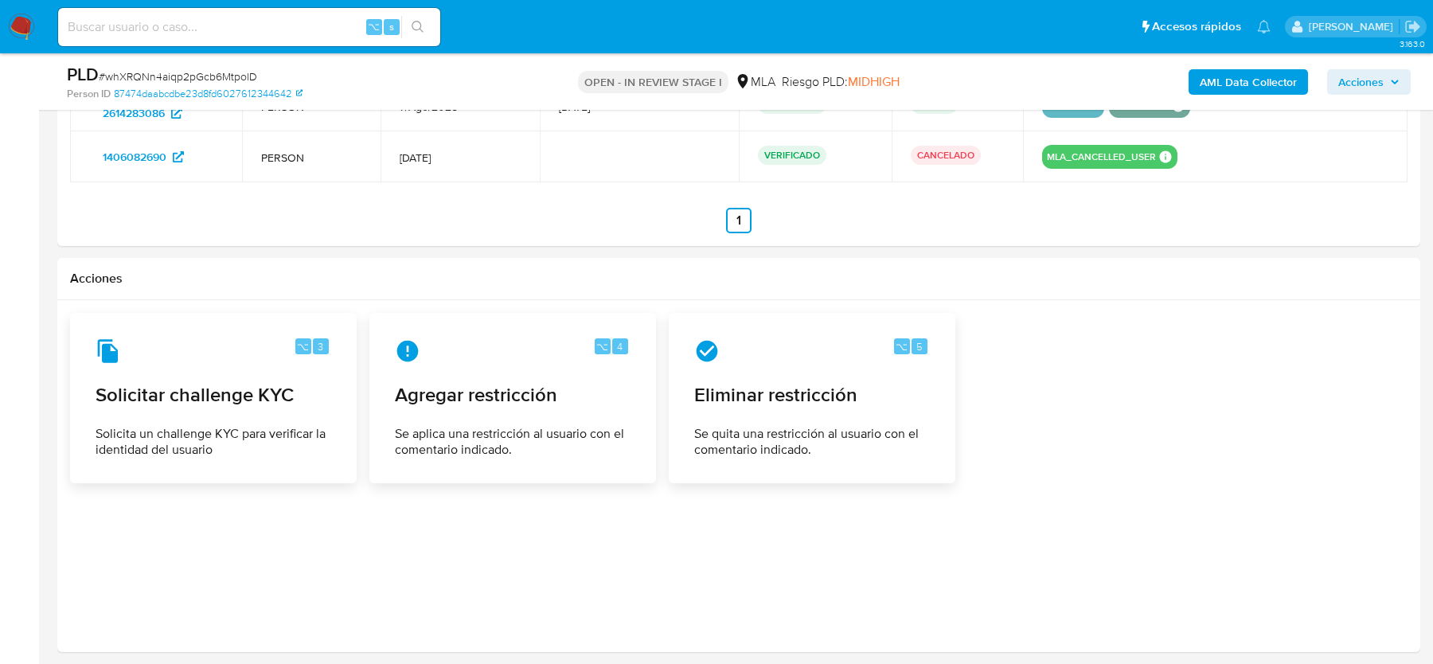
scroll to position [2528, 0]
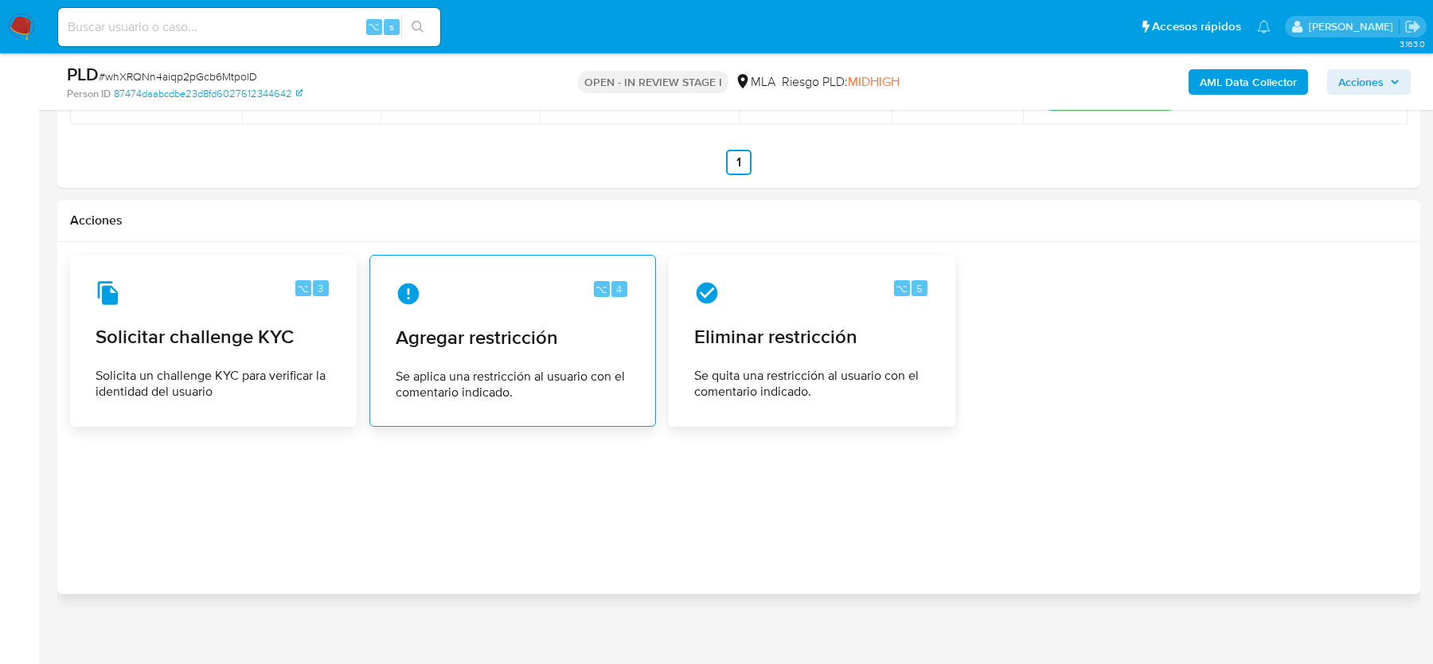
click at [556, 353] on div "⌥ 4 Agregar restricción Se aplica una restricción al usuario con el comentario …" at bounding box center [513, 340] width 260 height 145
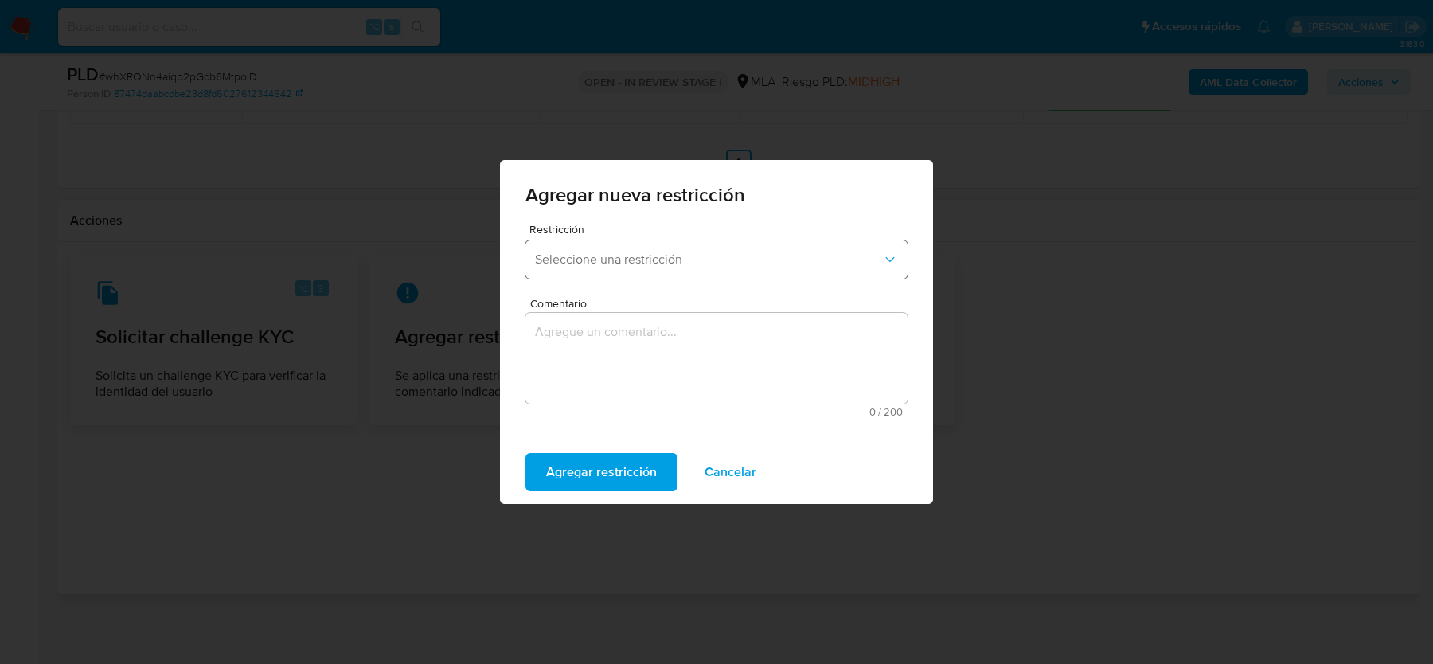
click at [596, 247] on button "Seleccione una restricción" at bounding box center [716, 259] width 382 height 38
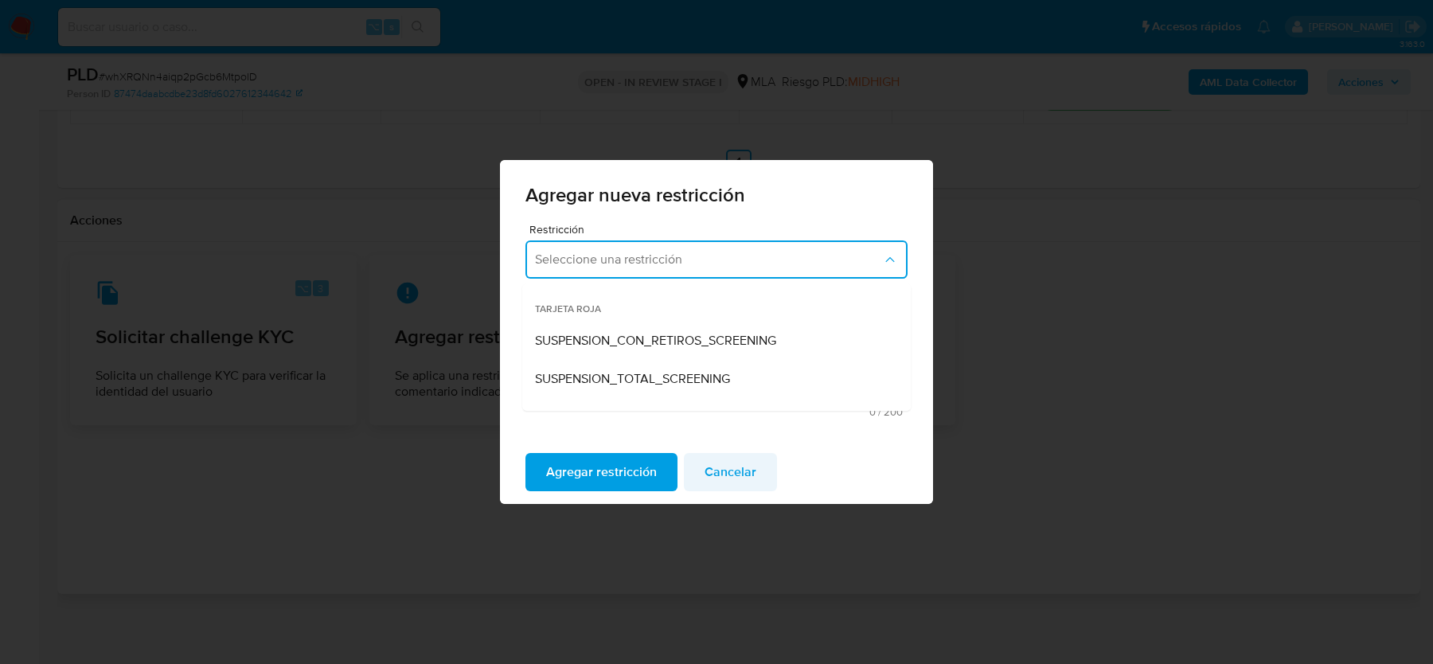
click at [716, 482] on span "Cancelar" at bounding box center [731, 472] width 52 height 35
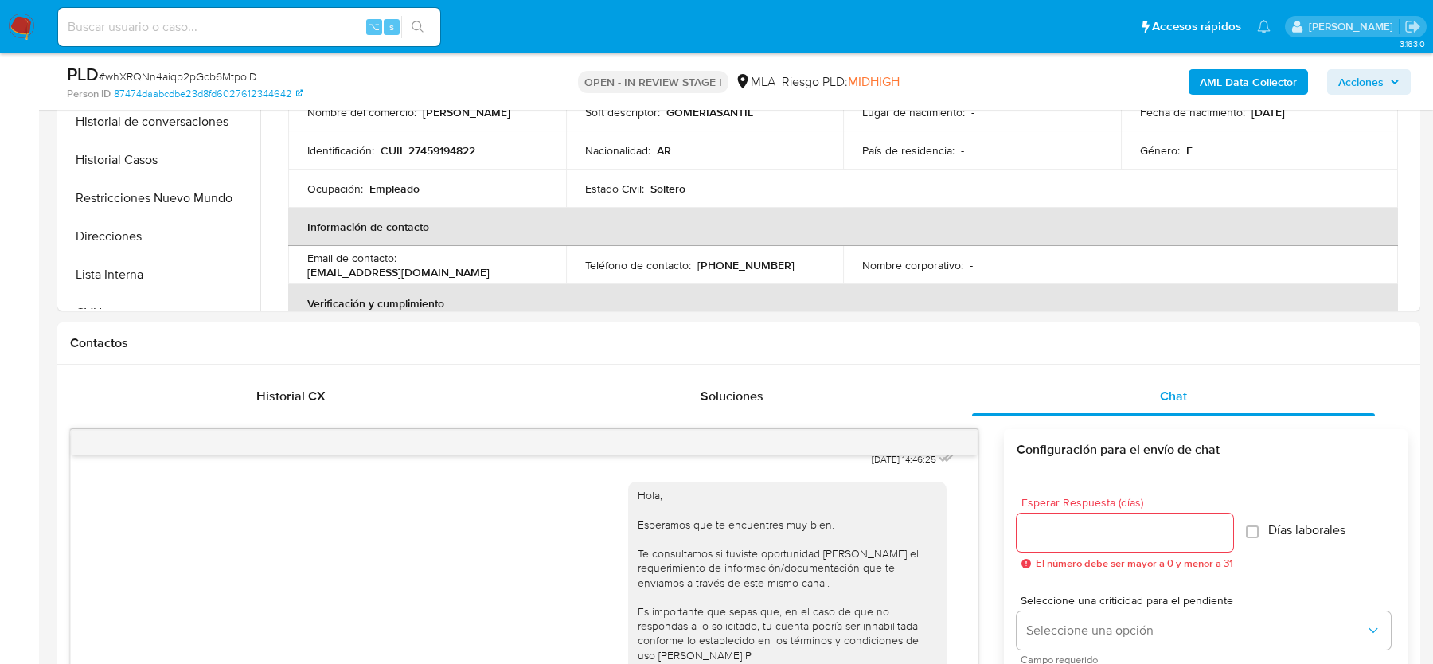
scroll to position [506, 0]
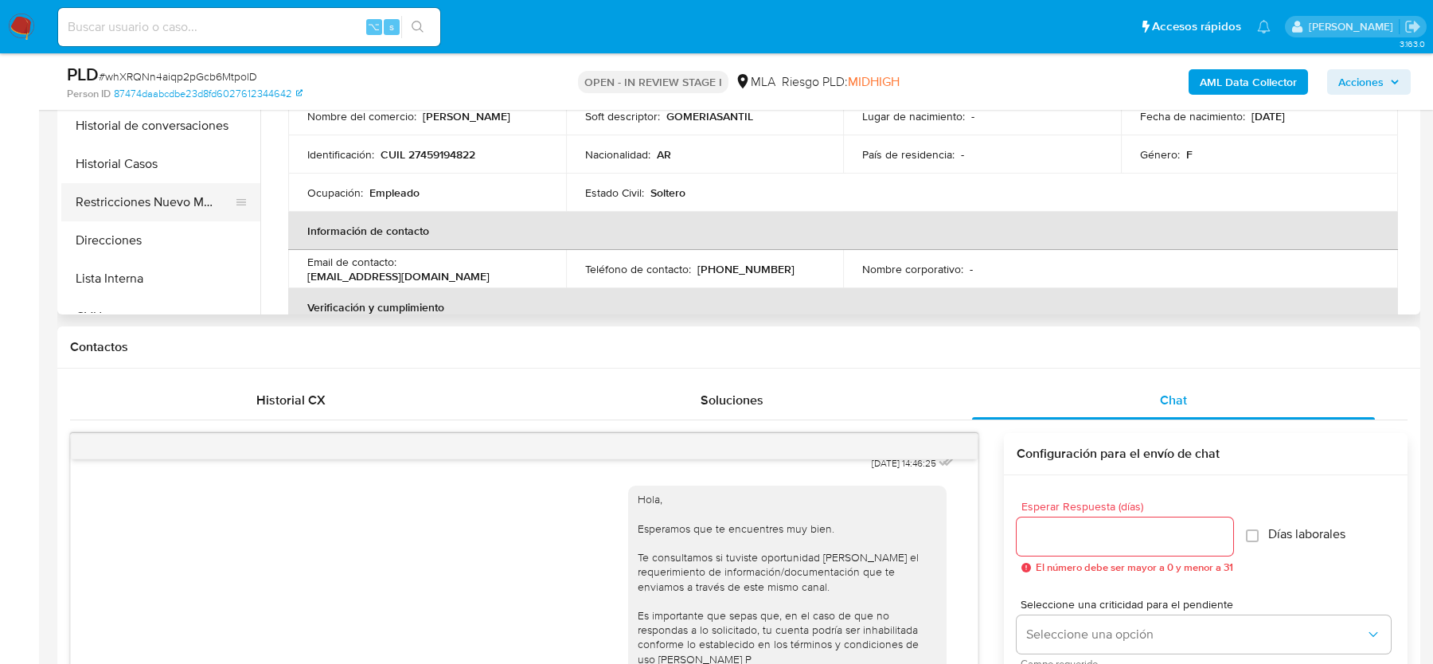
click at [153, 206] on button "Restricciones Nuevo Mundo" at bounding box center [154, 202] width 186 height 38
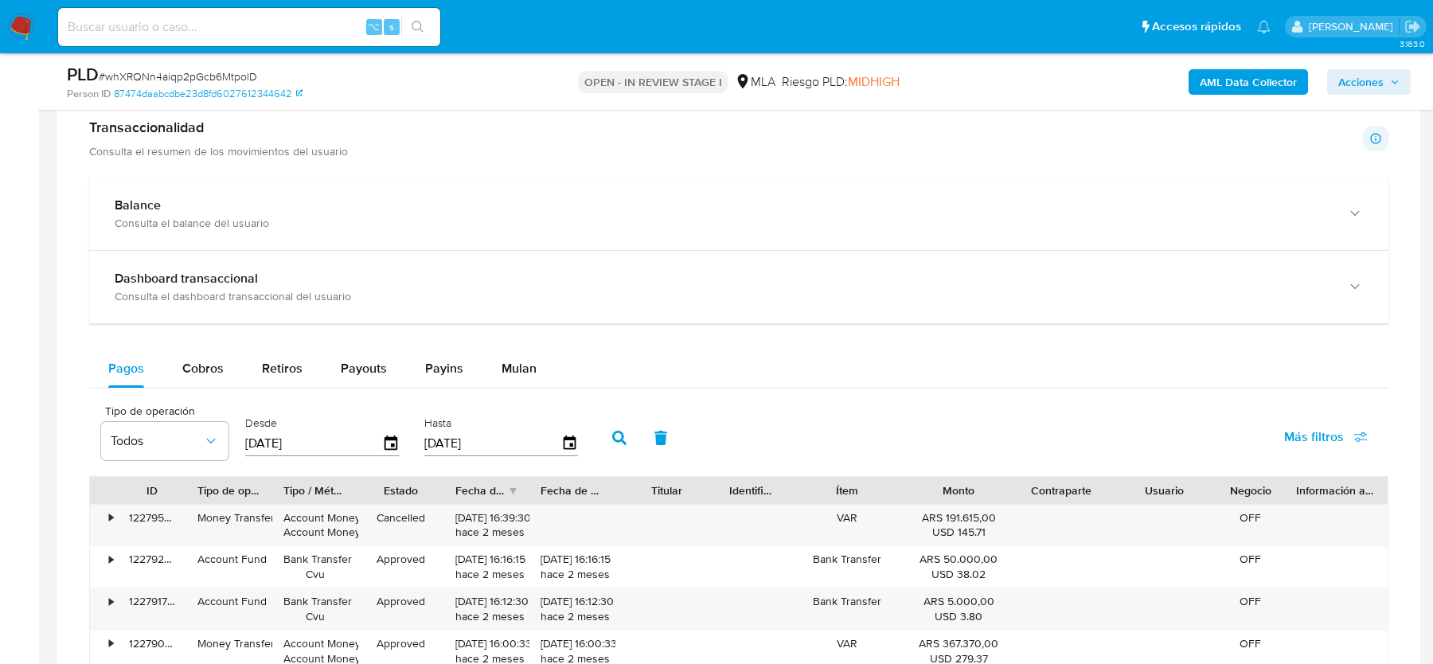
scroll to position [2528, 0]
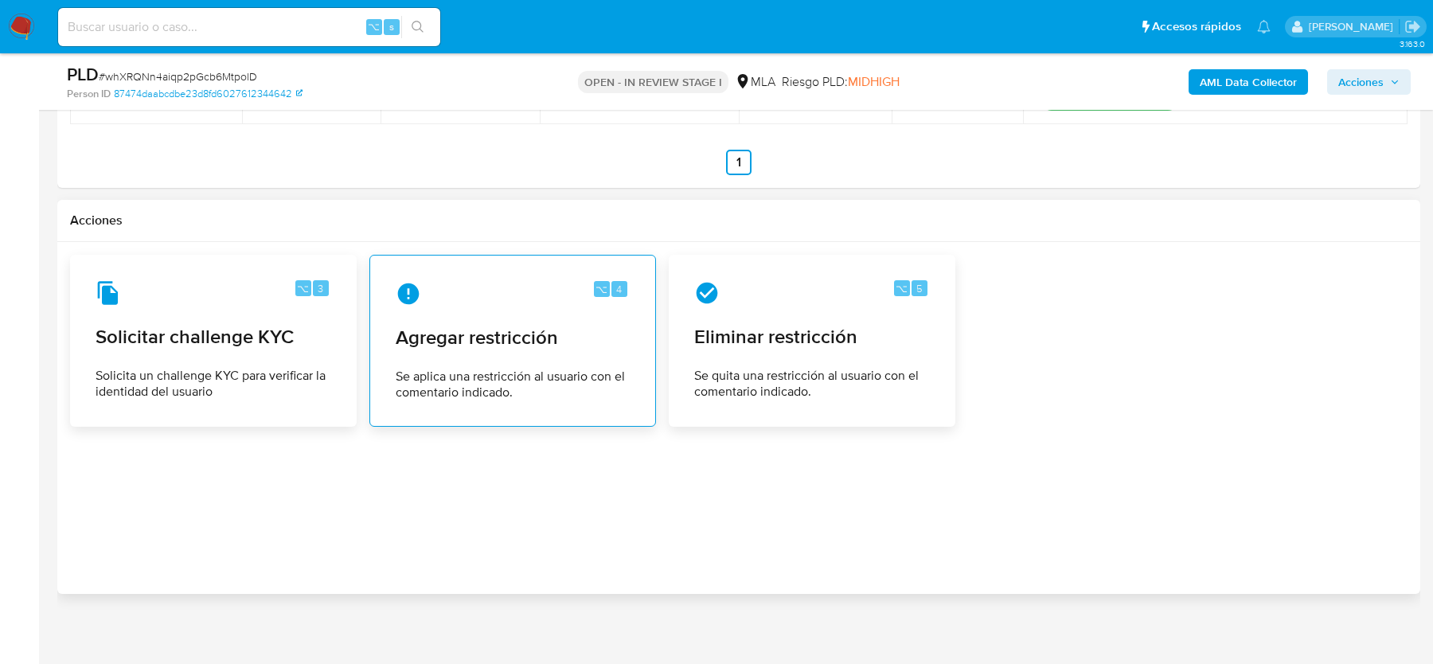
click at [528, 326] on span "Agregar restricción" at bounding box center [513, 338] width 234 height 24
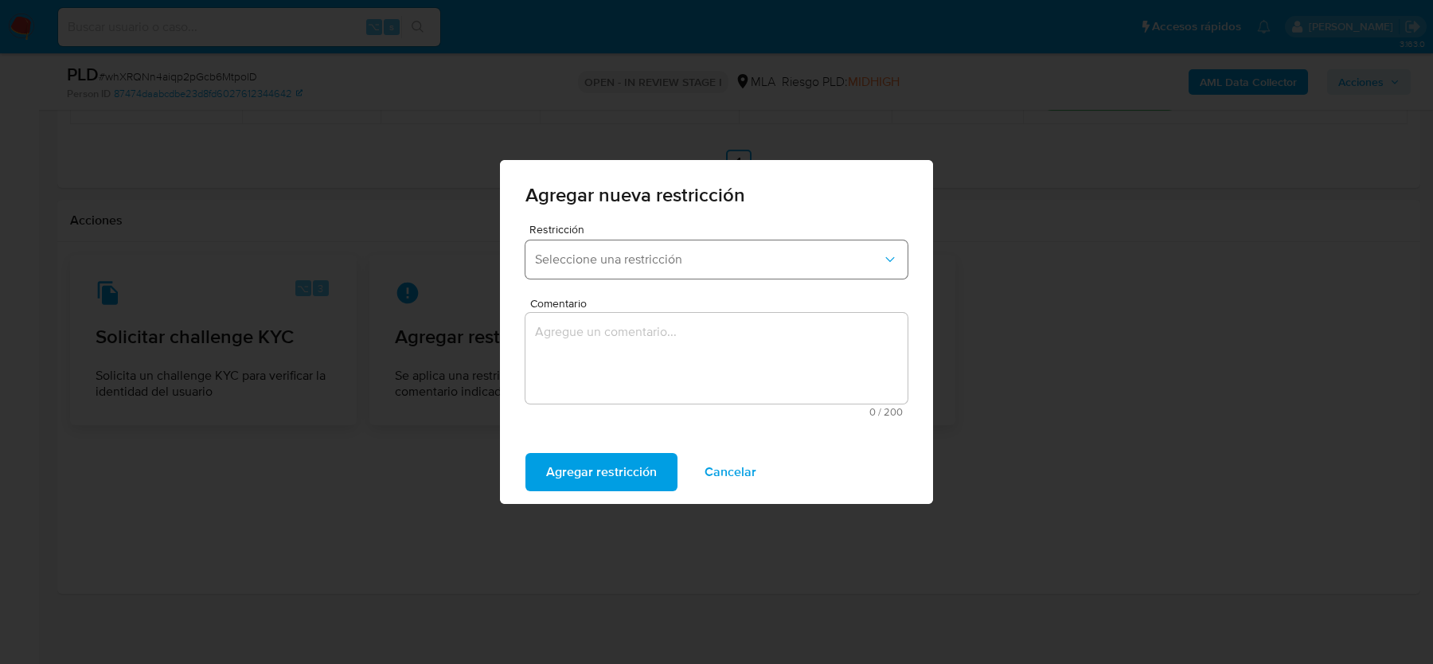
click at [580, 259] on span "Seleccione una restricción" at bounding box center [708, 260] width 347 height 16
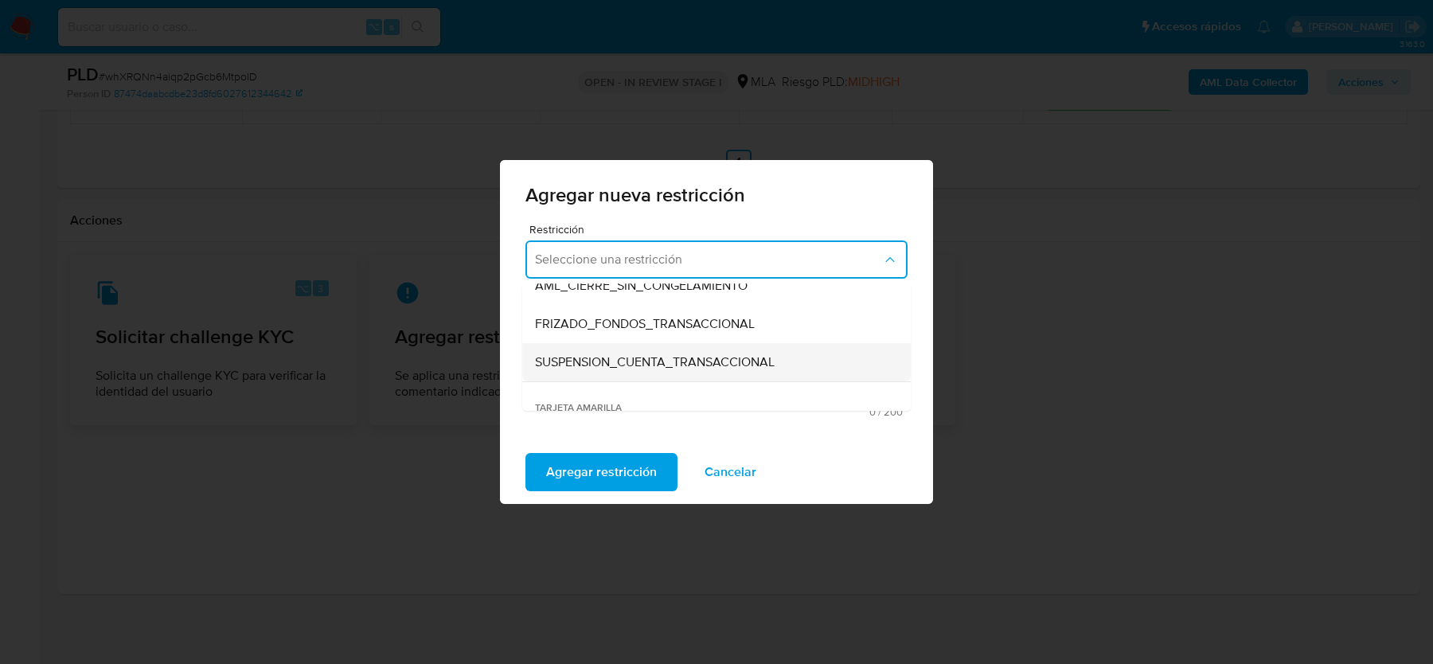
scroll to position [171, 0]
click at [582, 366] on span "SUSPENSION_CUENTA_TRANSACCIONAL" at bounding box center [655, 361] width 240 height 16
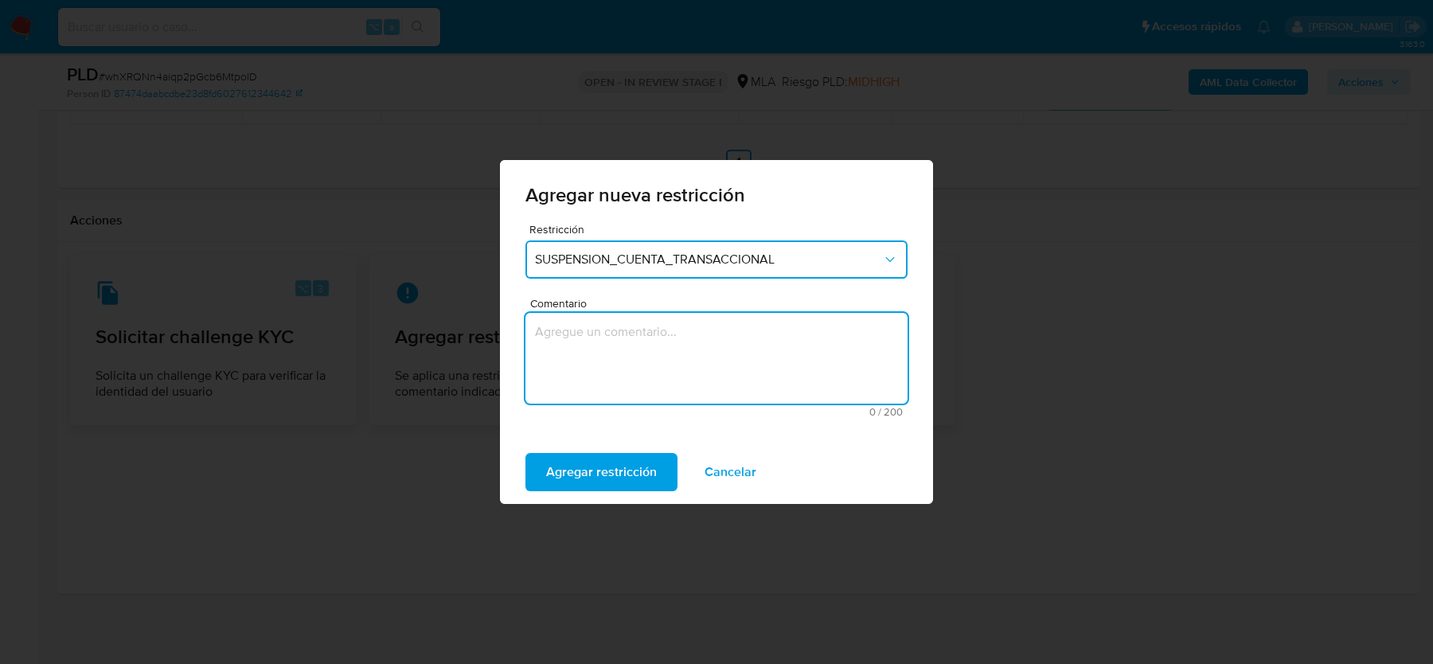
click at [582, 366] on textarea "Comentario" at bounding box center [716, 358] width 382 height 91
type textarea "AML"
click at [560, 474] on span "Agregar restricción" at bounding box center [601, 472] width 111 height 35
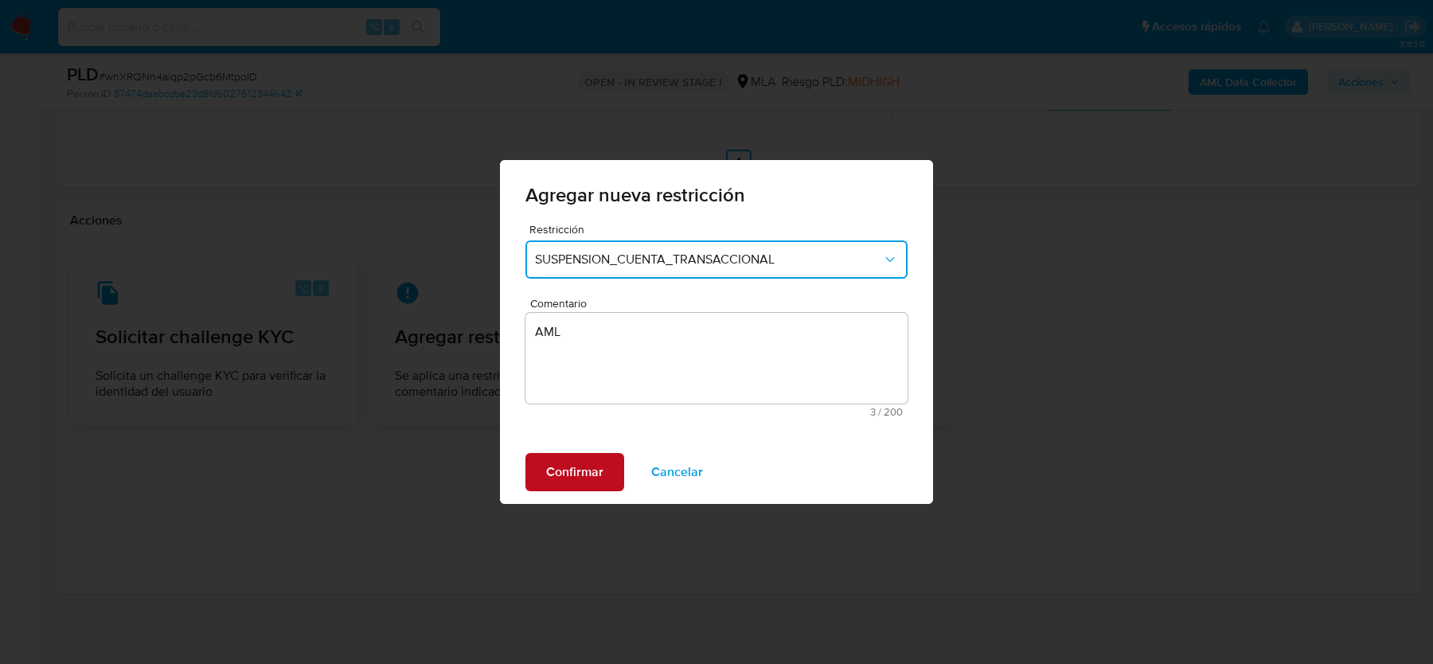
click at [570, 468] on span "Confirmar" at bounding box center [574, 472] width 57 height 35
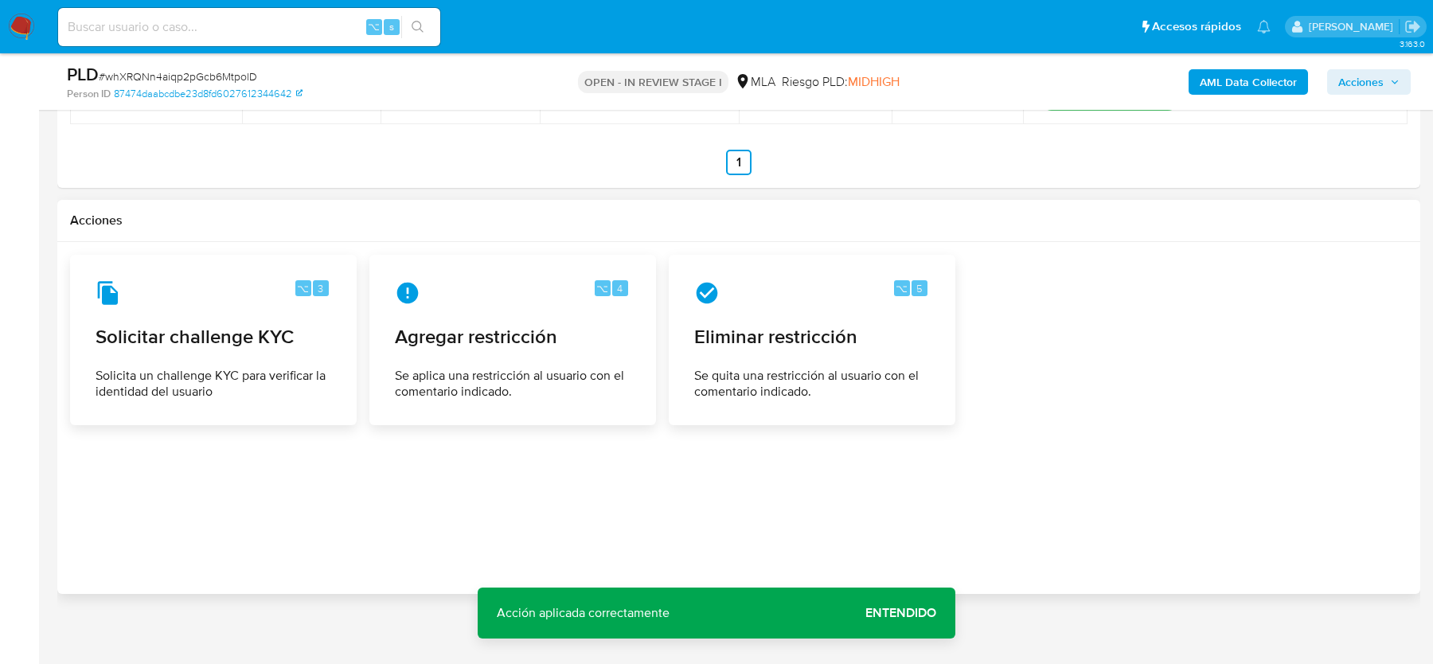
click at [894, 613] on span "Entendido" at bounding box center [900, 613] width 71 height 0
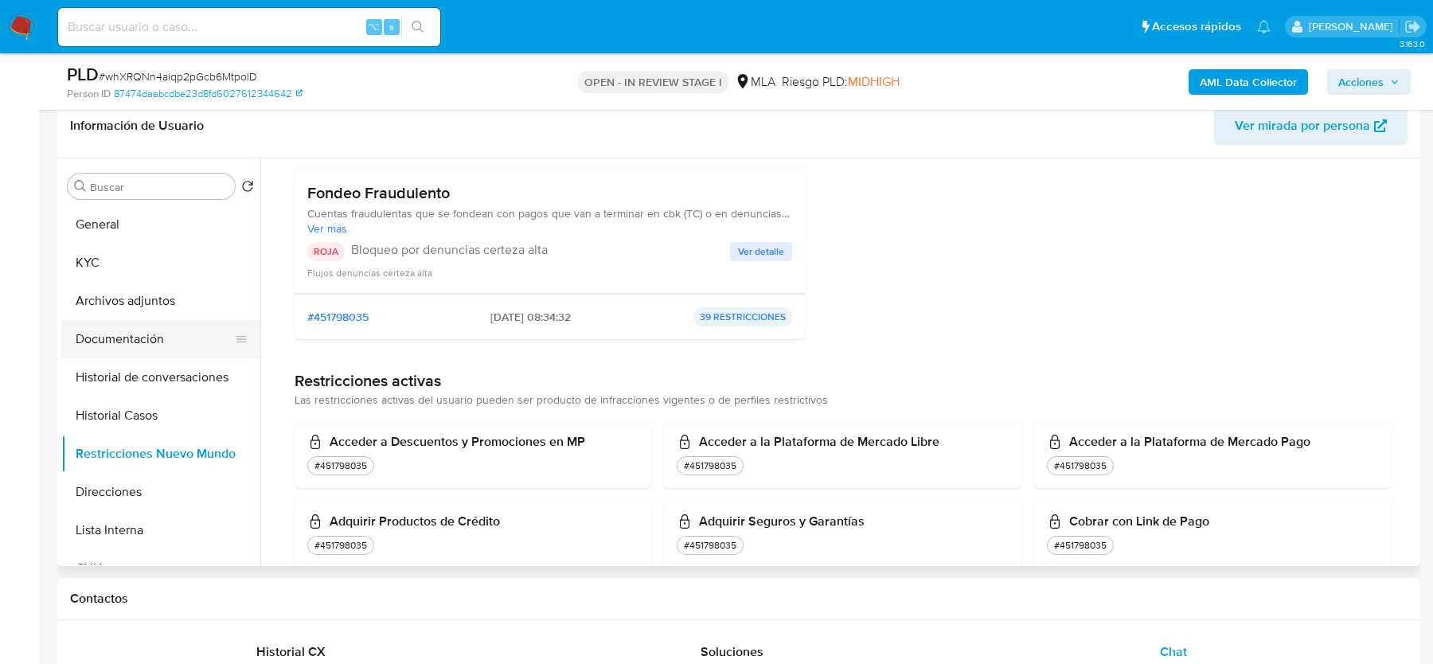
scroll to position [0, 0]
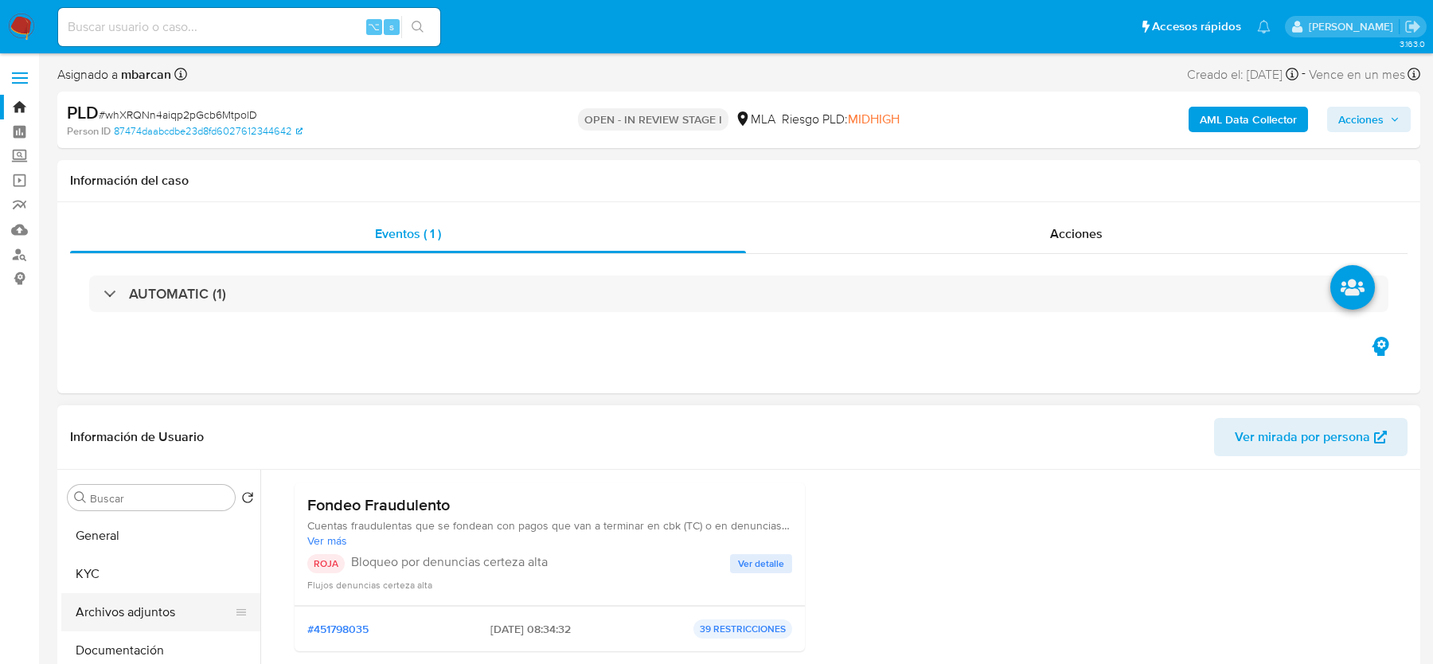
click at [123, 616] on button "Archivos adjuntos" at bounding box center [154, 612] width 186 height 38
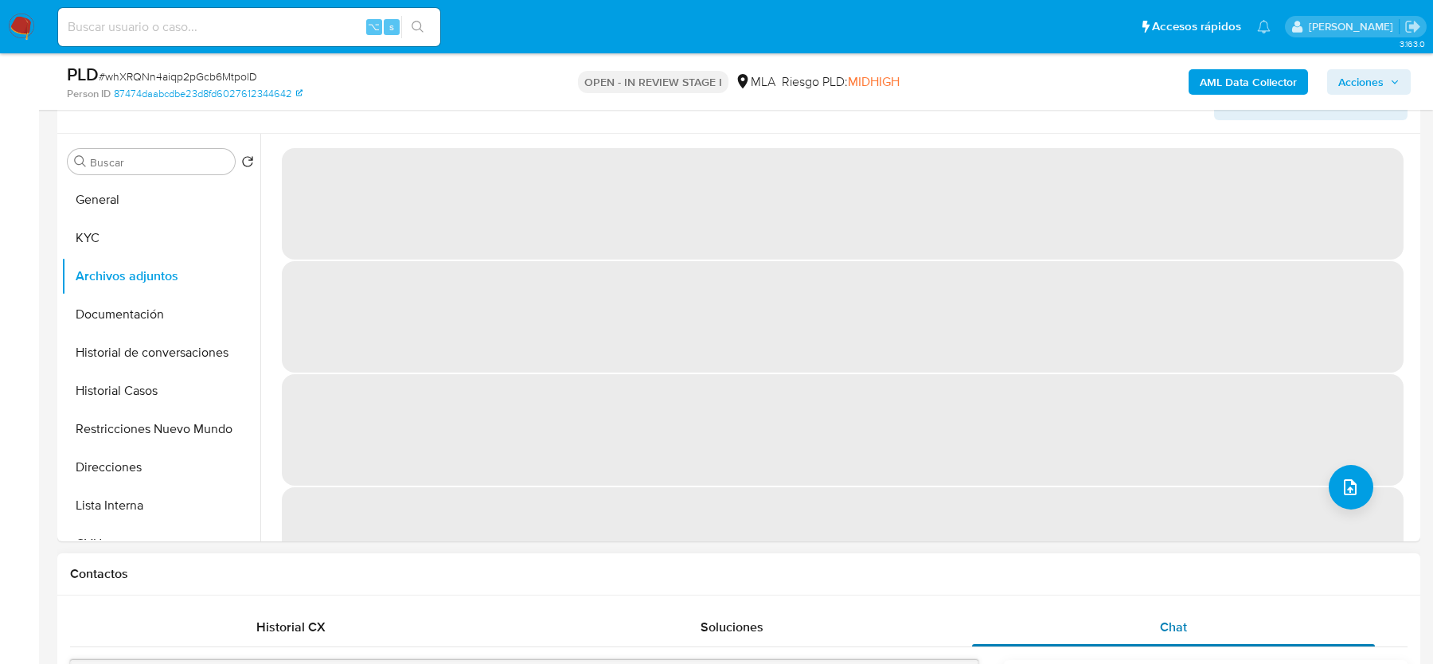
scroll to position [279, 0]
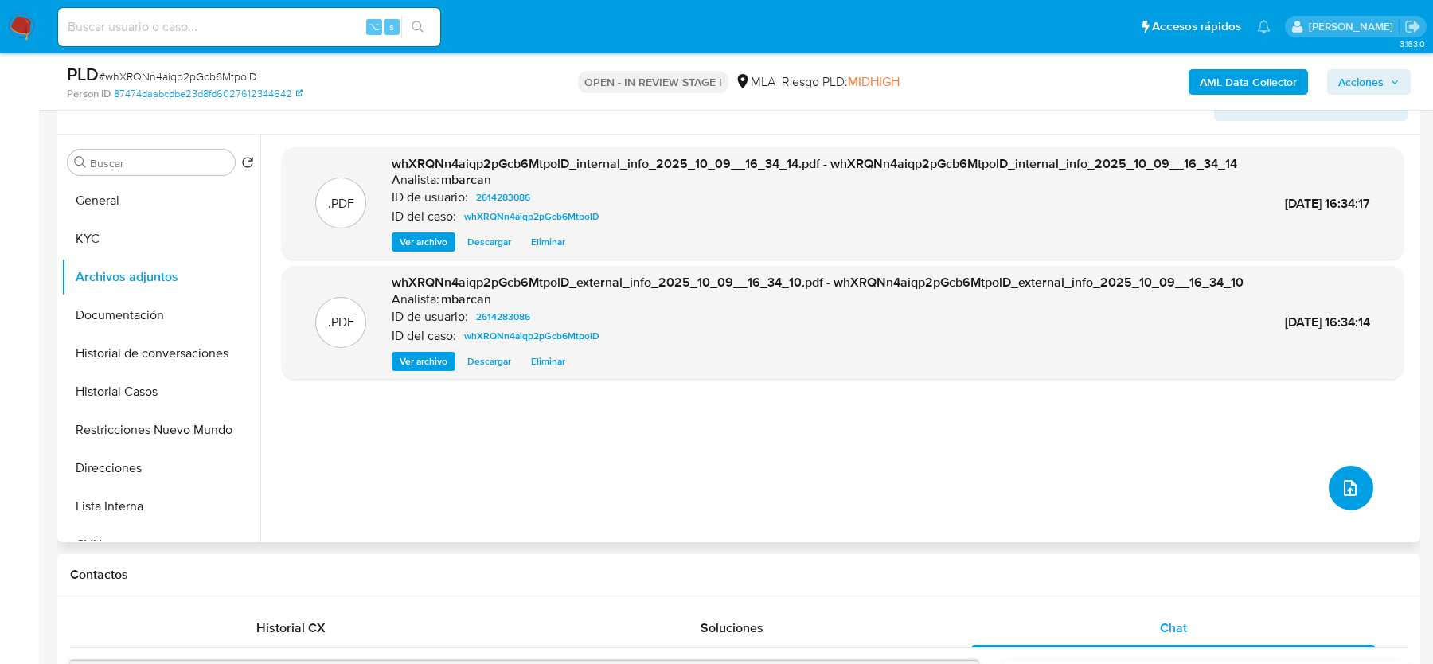
click at [1345, 489] on icon "upload-file" at bounding box center [1350, 488] width 13 height 16
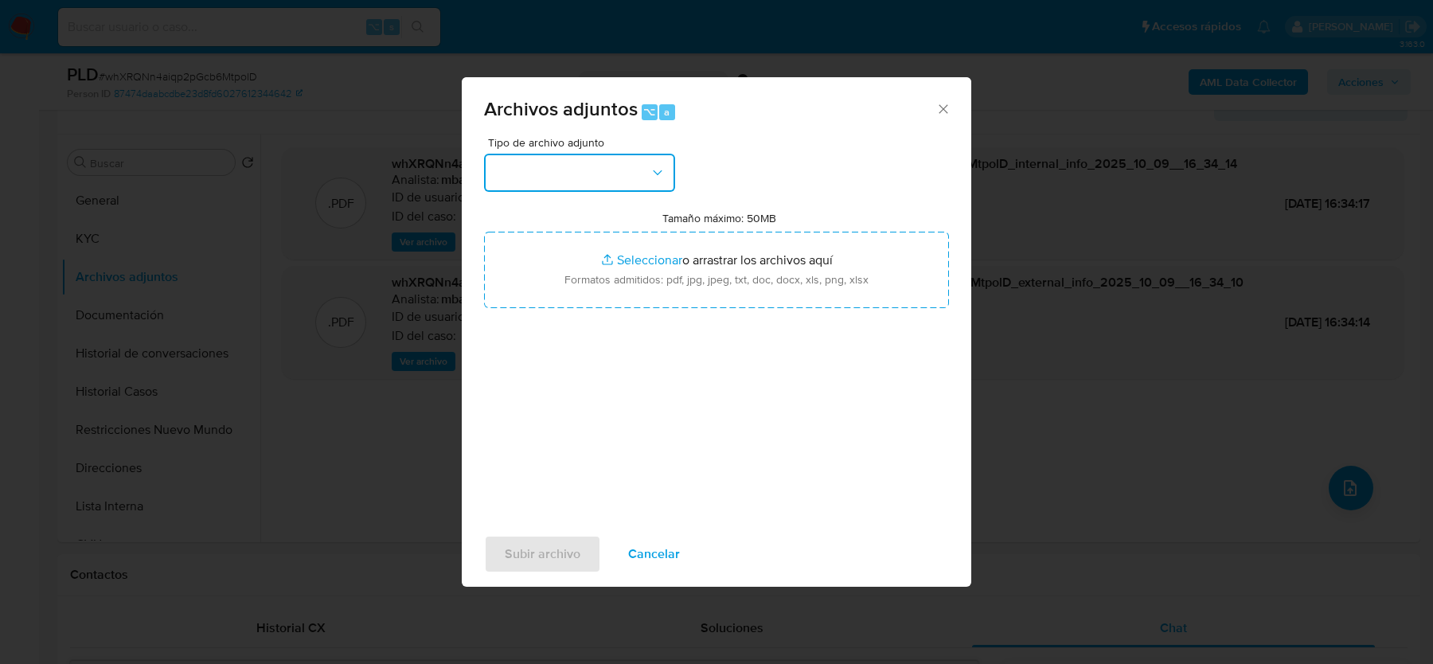
click at [613, 180] on button "button" at bounding box center [579, 173] width 191 height 38
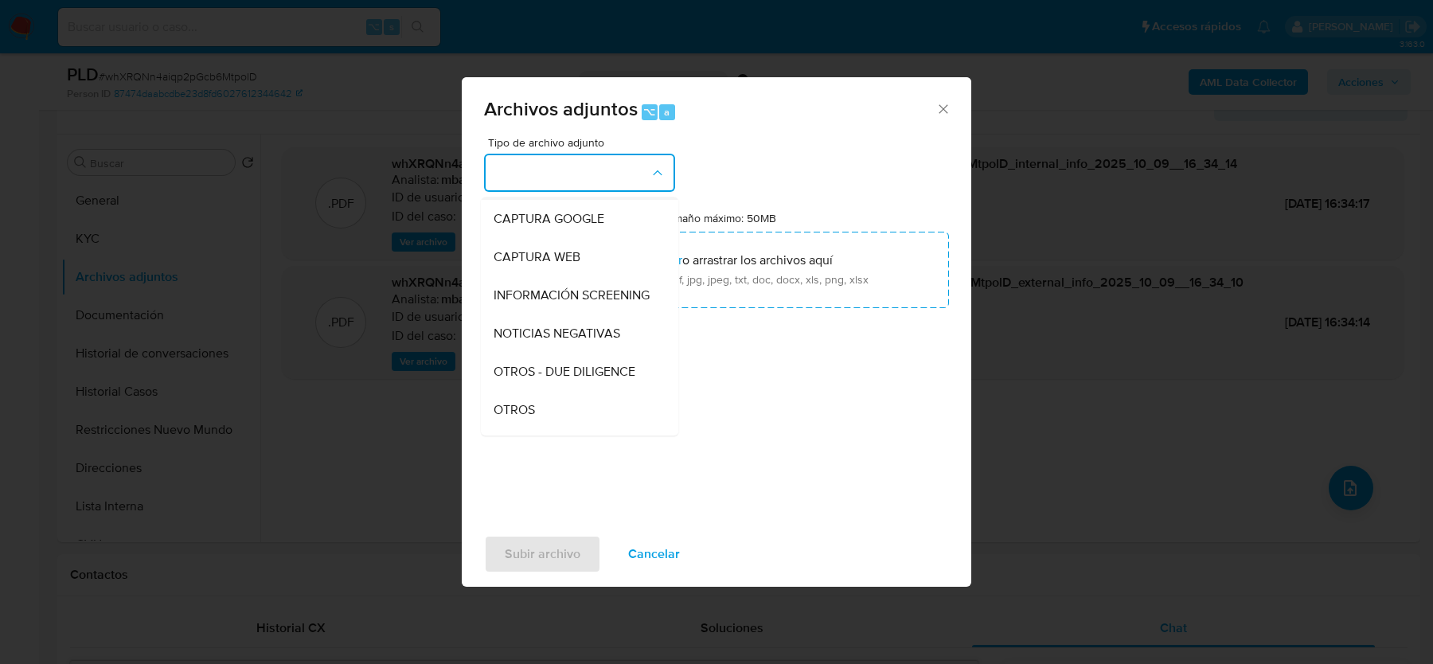
scroll to position [118, 0]
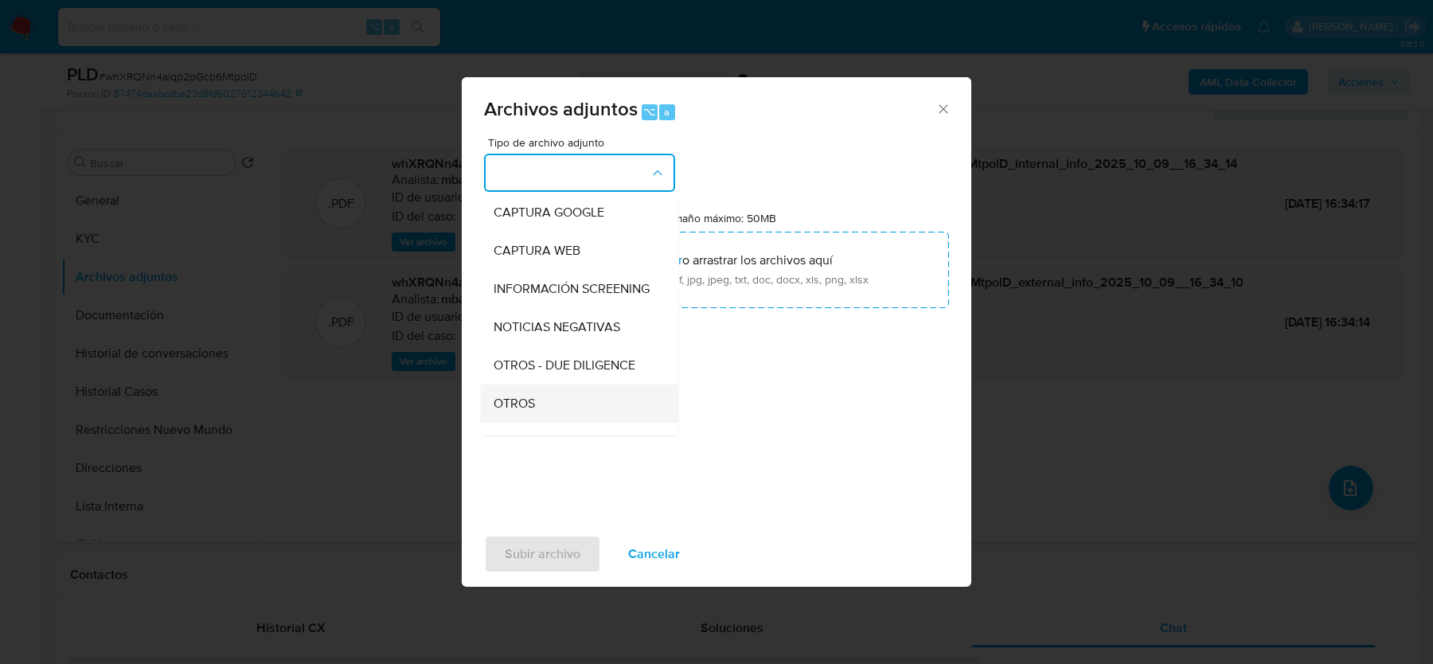
click at [543, 386] on div "OTROS" at bounding box center [575, 404] width 162 height 38
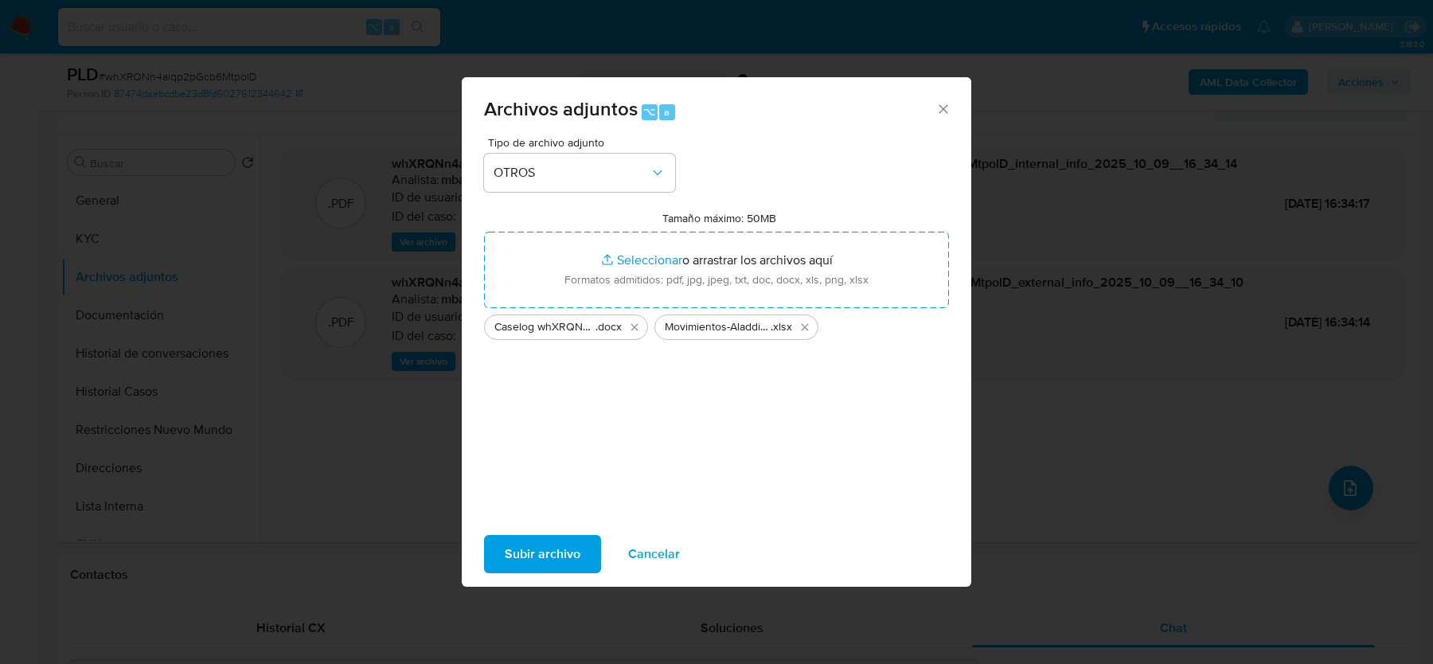
click at [565, 547] on span "Subir archivo" at bounding box center [543, 554] width 76 height 35
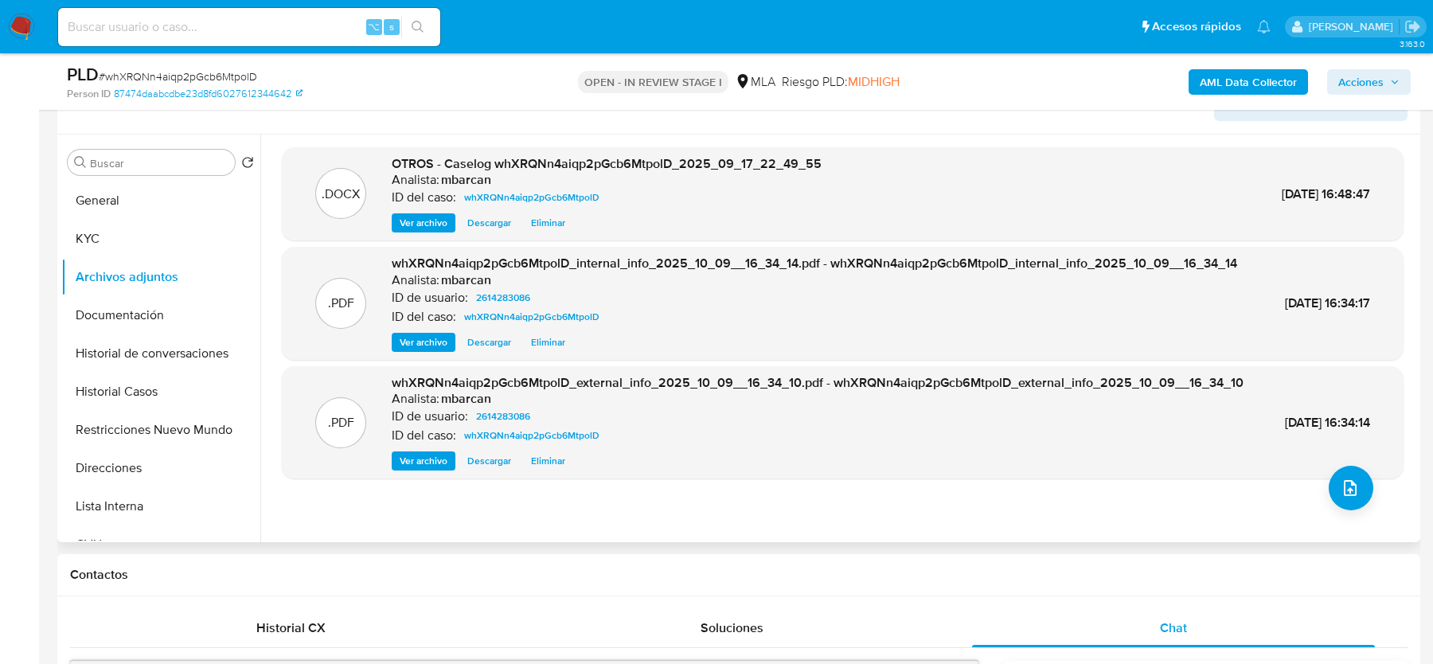
click at [1376, 471] on div ".PDF whXRQNn4aiqp2pGcb6MtpolD_external_info_2025_10_09__16_34_10.pdf - whXRQNn4…" at bounding box center [843, 422] width 1106 height 97
click at [1344, 494] on icon "upload-file" at bounding box center [1350, 488] width 13 height 16
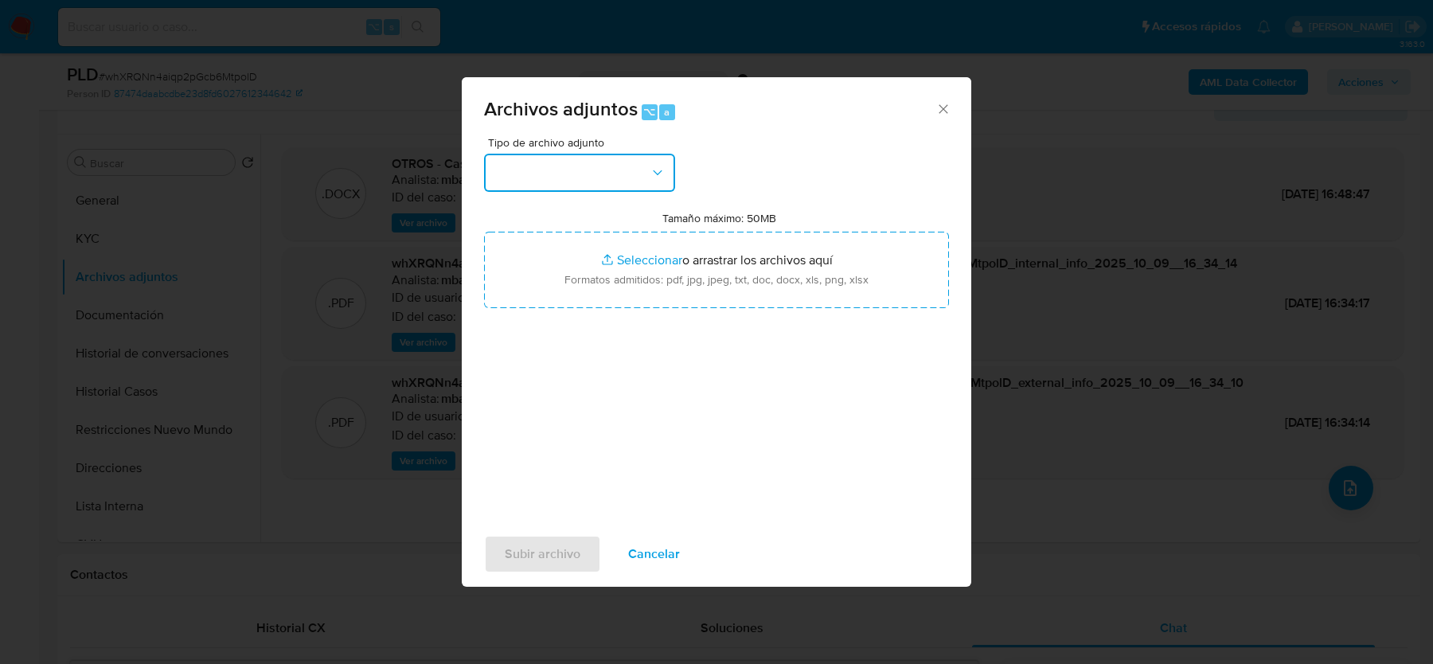
click at [567, 158] on button "button" at bounding box center [579, 173] width 191 height 38
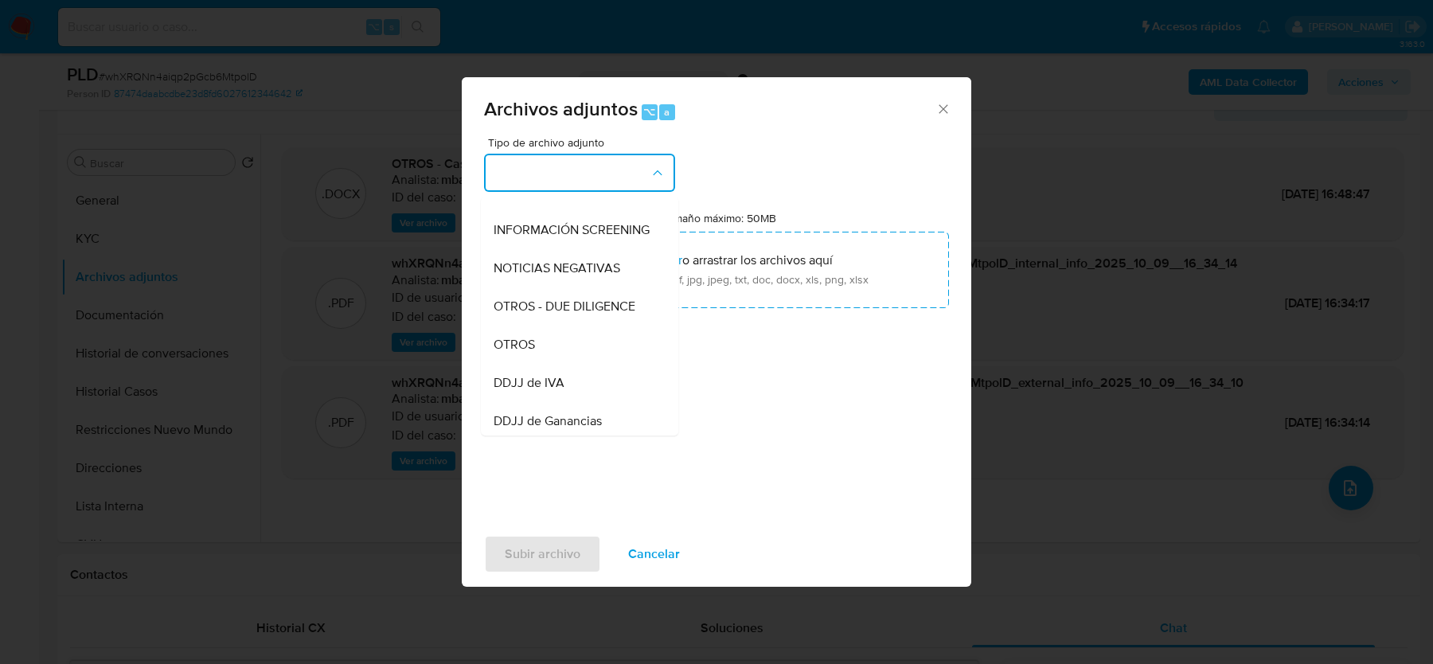
scroll to position [195, 0]
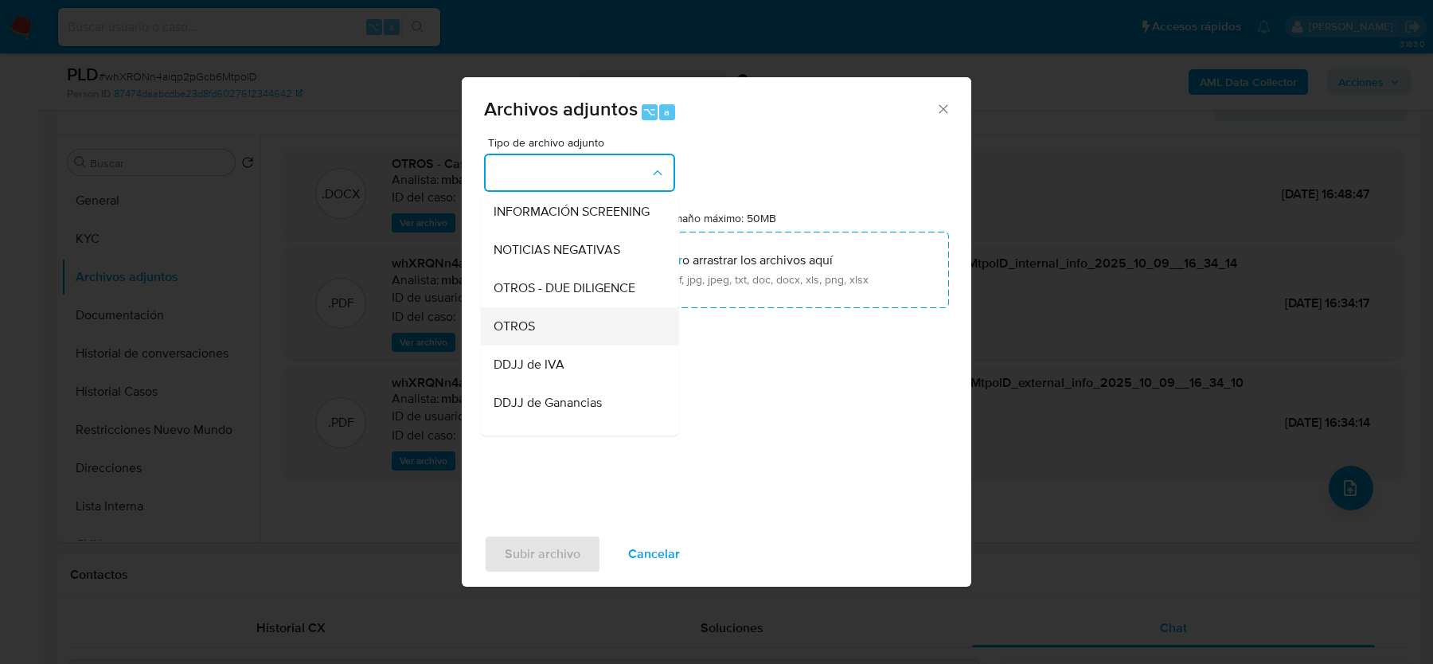
click at [550, 315] on div "OTROS" at bounding box center [575, 326] width 162 height 38
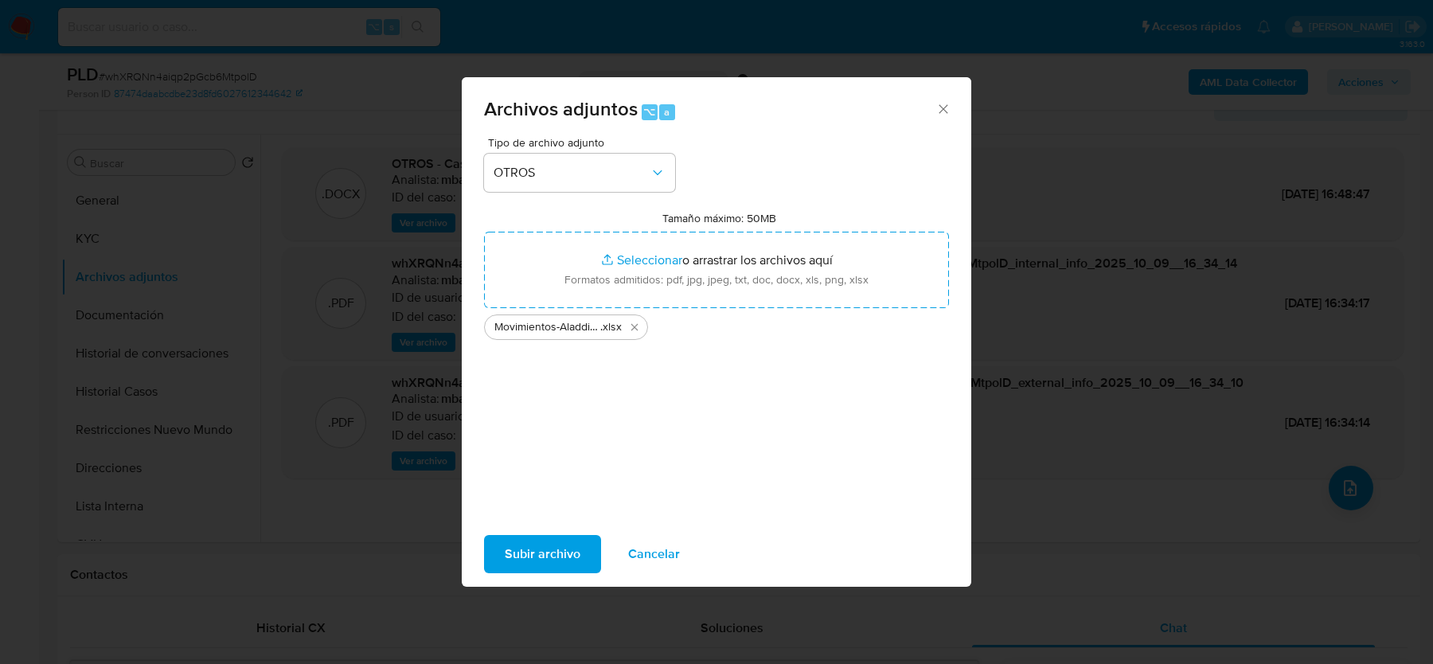
click at [548, 549] on span "Subir archivo" at bounding box center [543, 554] width 76 height 35
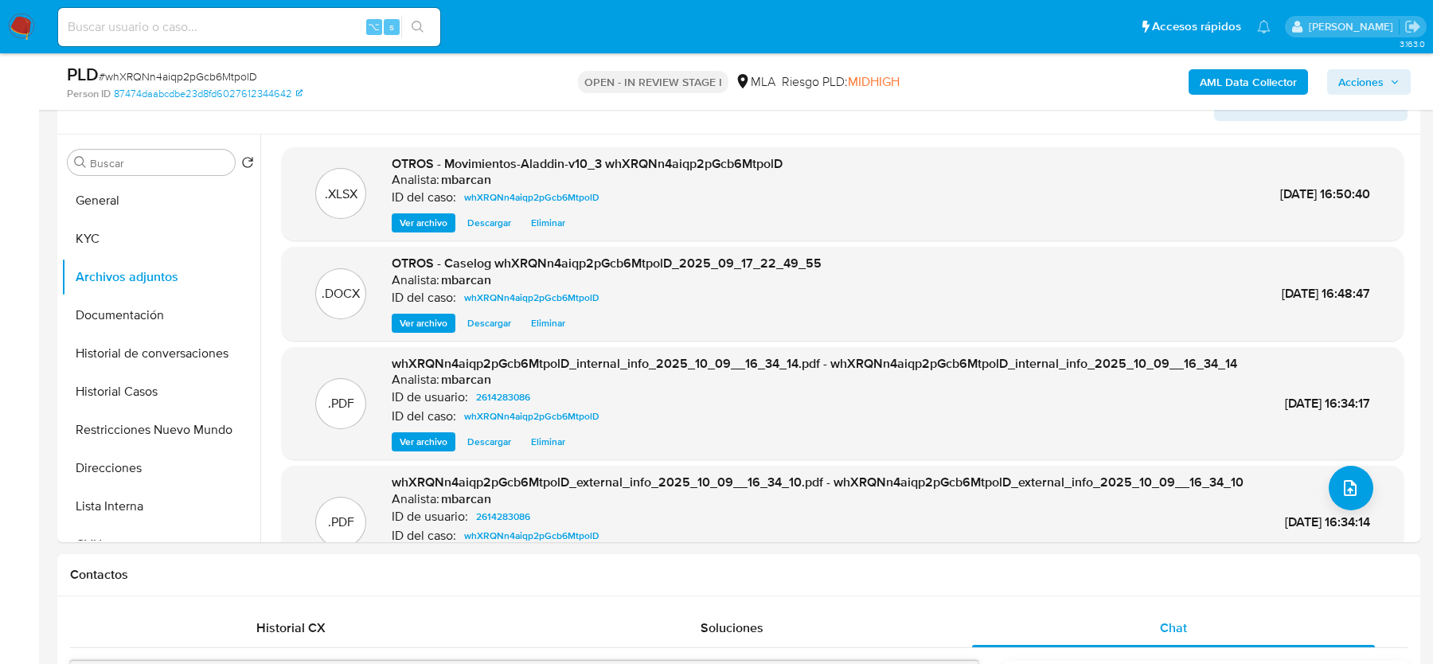
click at [1364, 84] on span "Acciones" at bounding box center [1360, 81] width 45 height 25
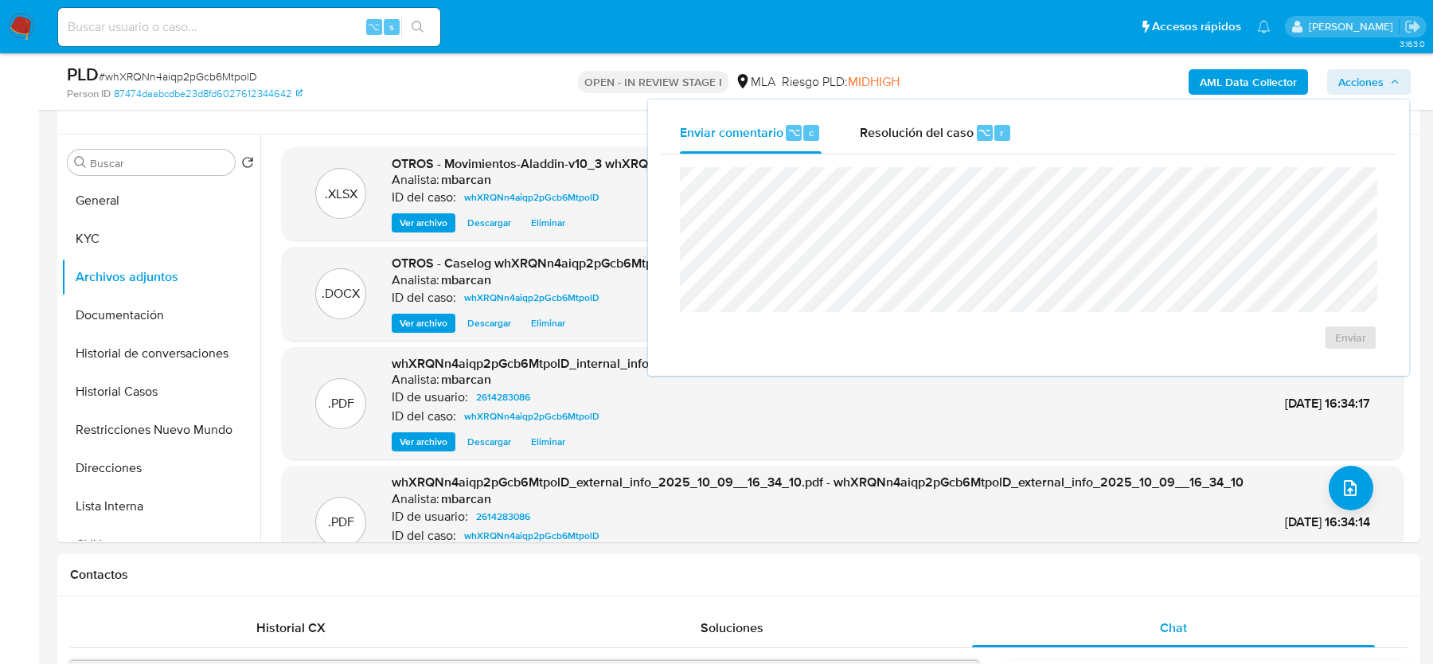
click at [927, 130] on span "Resolución del caso" at bounding box center [917, 132] width 114 height 18
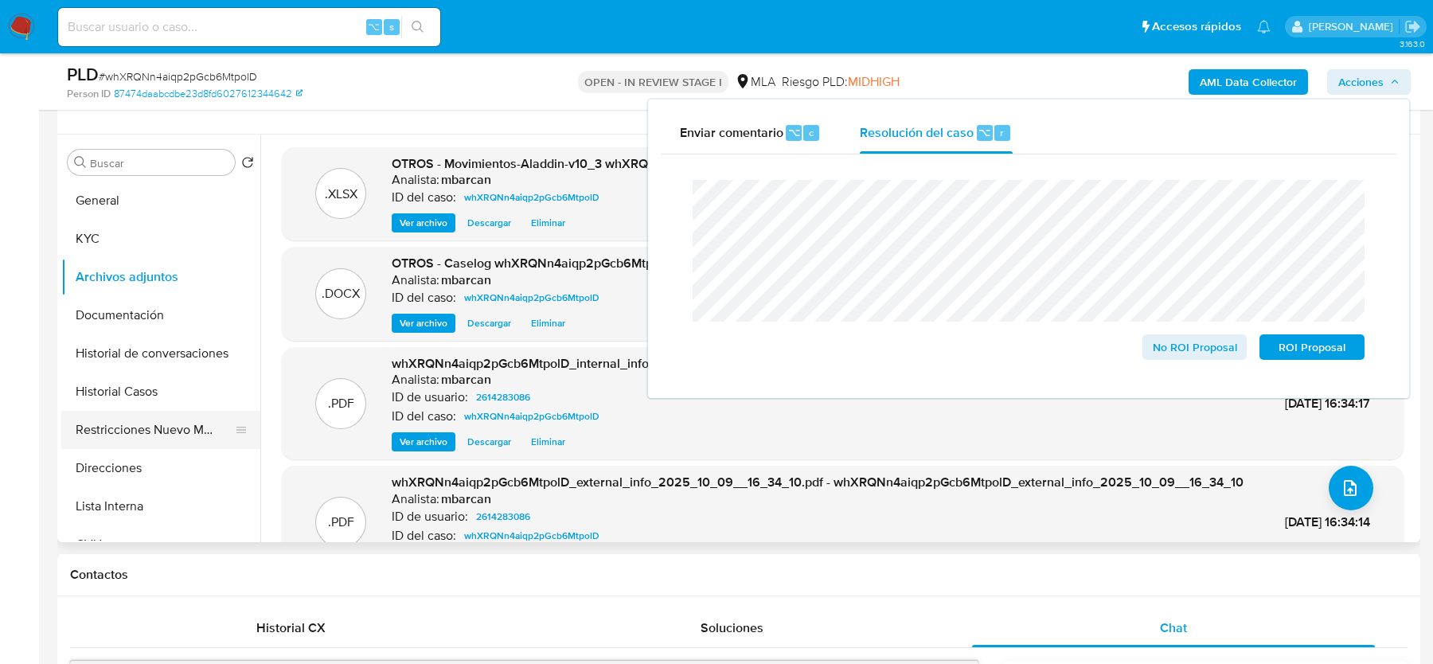
click at [121, 416] on button "Restricciones Nuevo Mundo" at bounding box center [154, 430] width 186 height 38
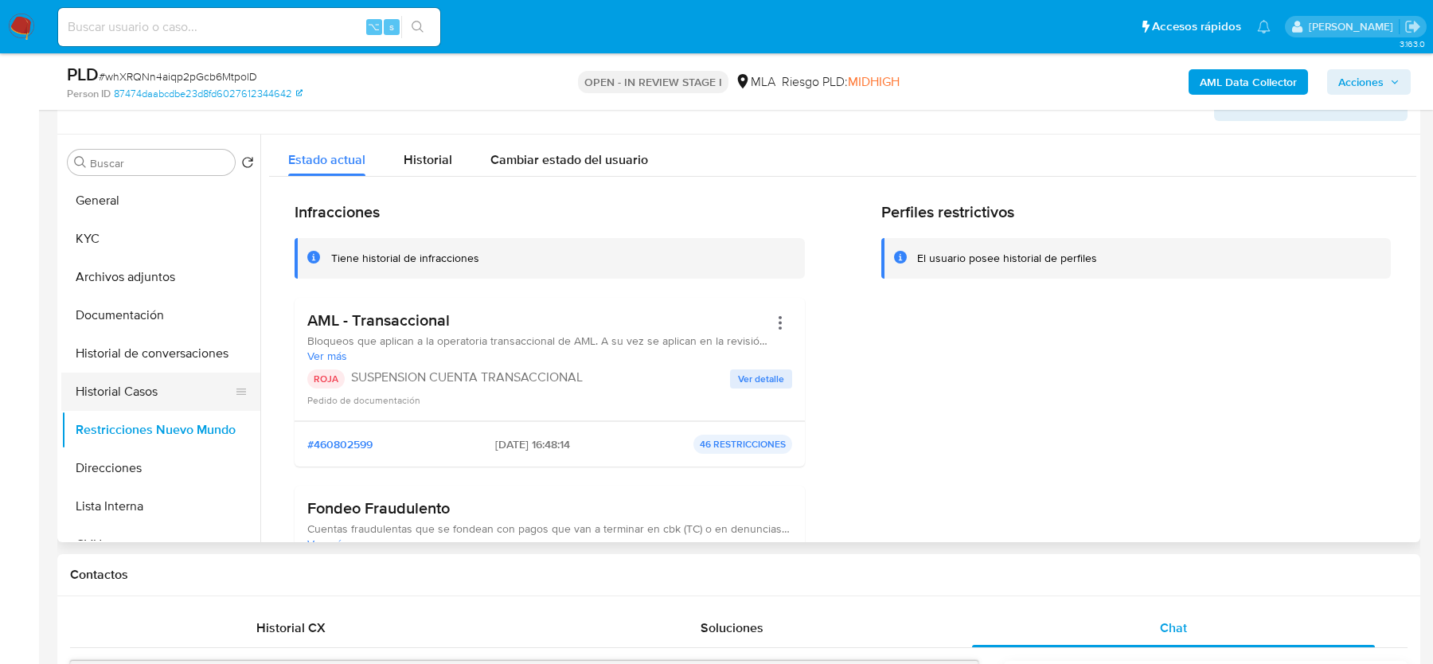
click at [115, 381] on button "Historial Casos" at bounding box center [154, 392] width 186 height 38
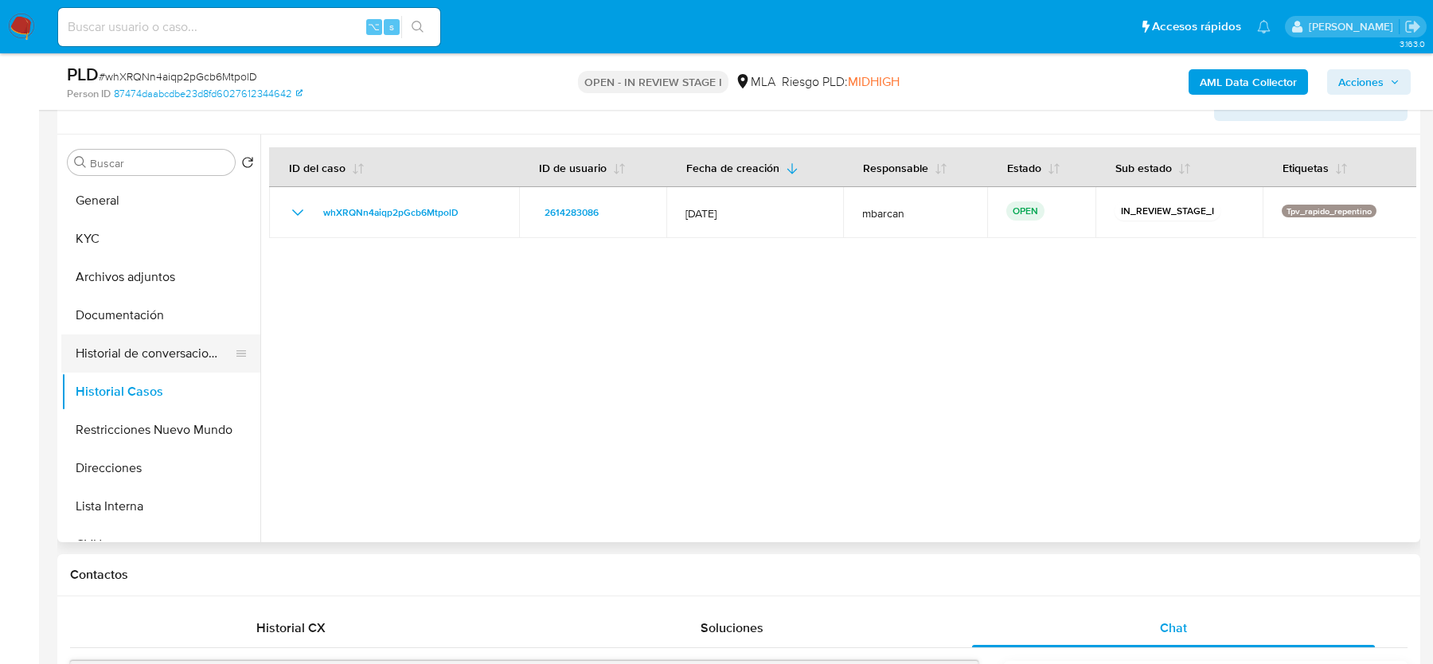
click at [136, 347] on button "Historial de conversaciones" at bounding box center [154, 353] width 186 height 38
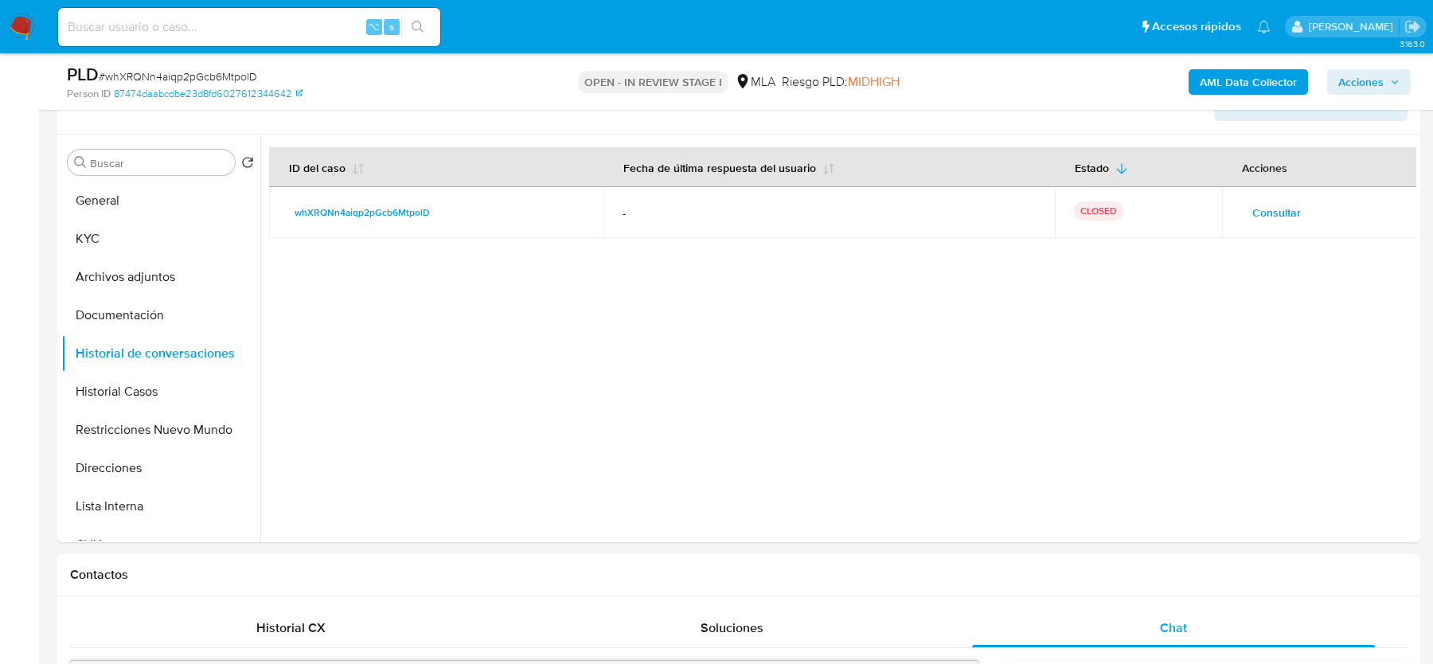
click at [1356, 75] on span "Acciones" at bounding box center [1360, 81] width 45 height 25
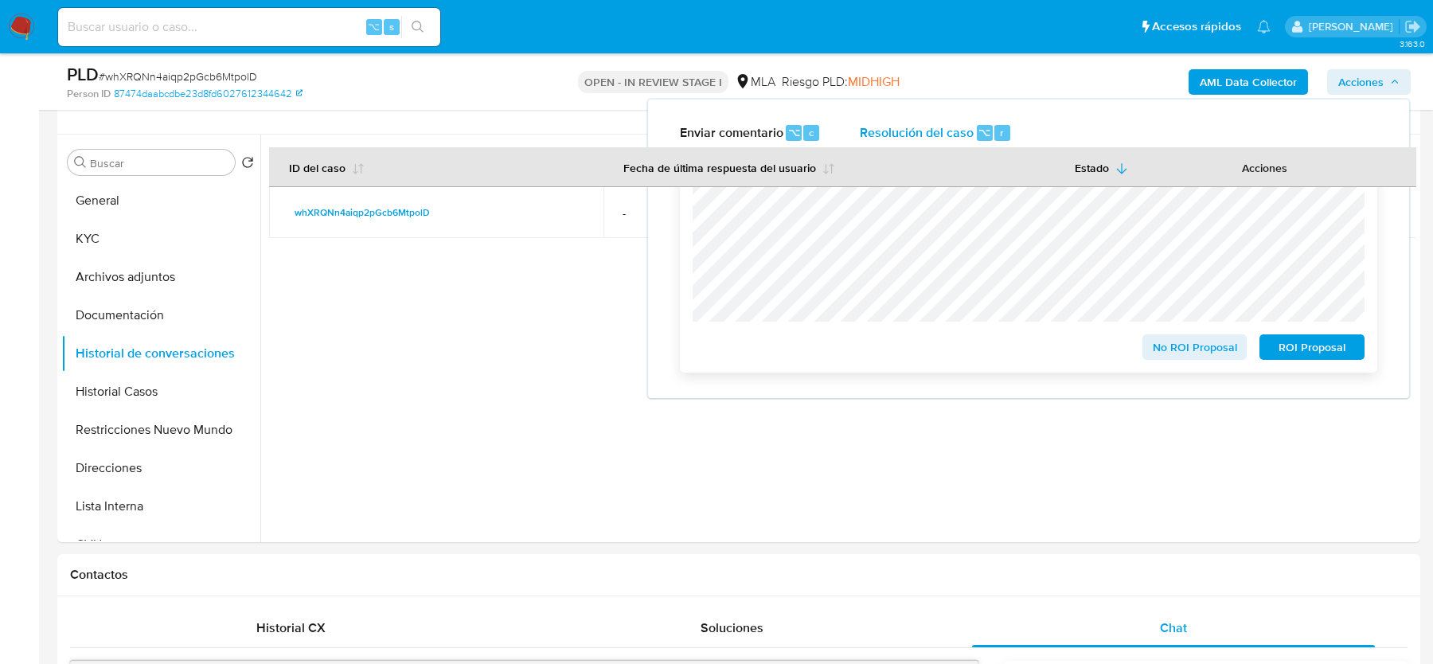
scroll to position [0, 0]
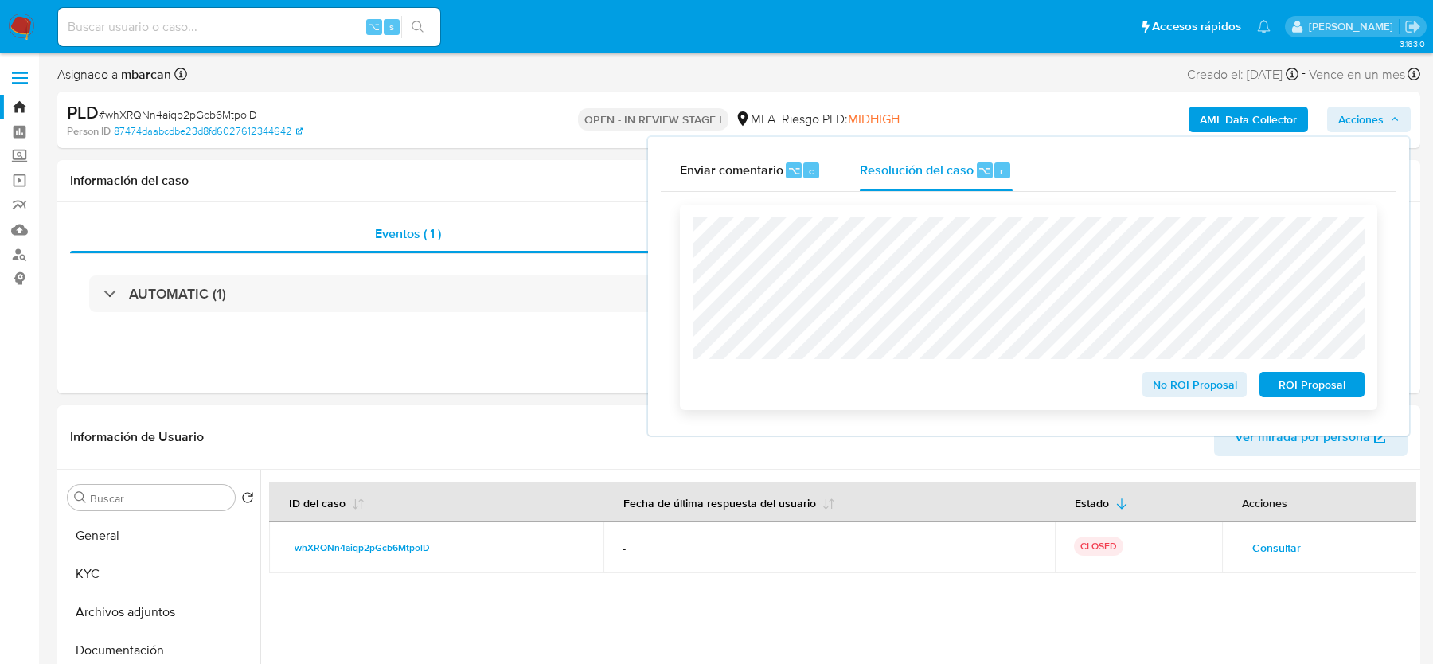
click at [1303, 379] on span "ROI Proposal" at bounding box center [1312, 384] width 83 height 22
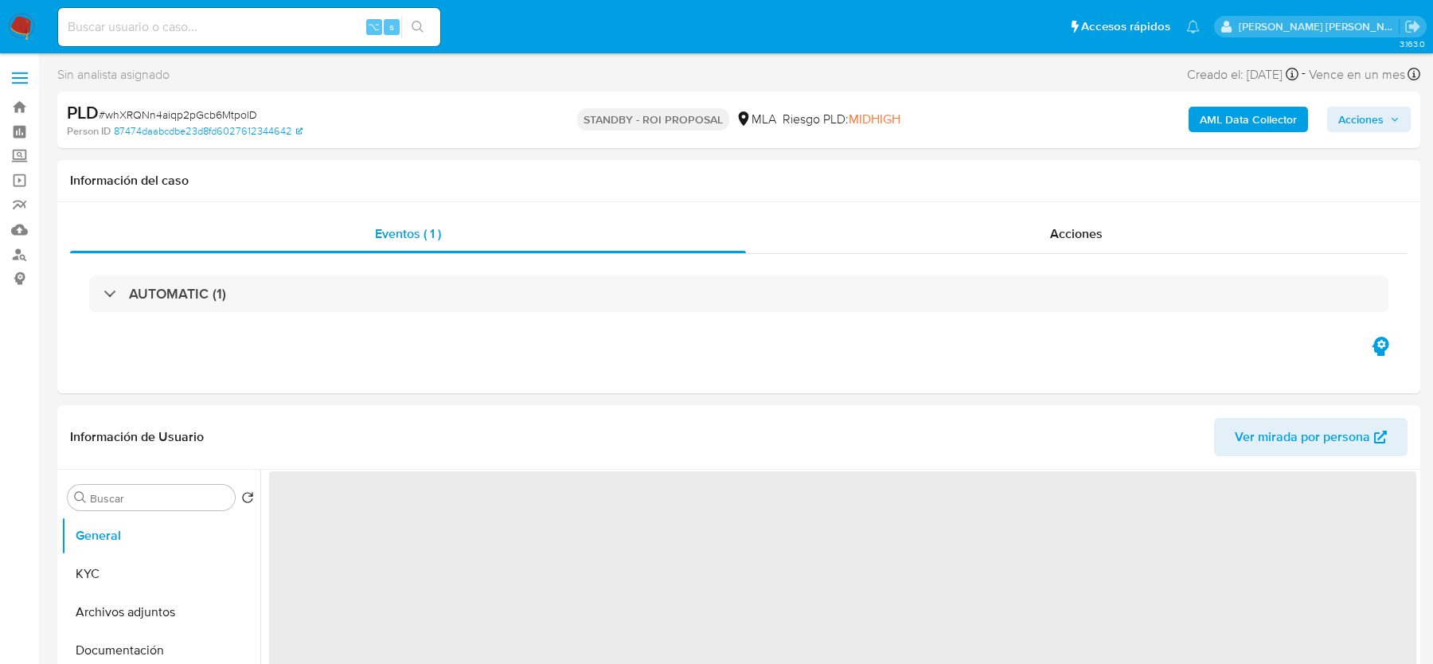
select select "10"
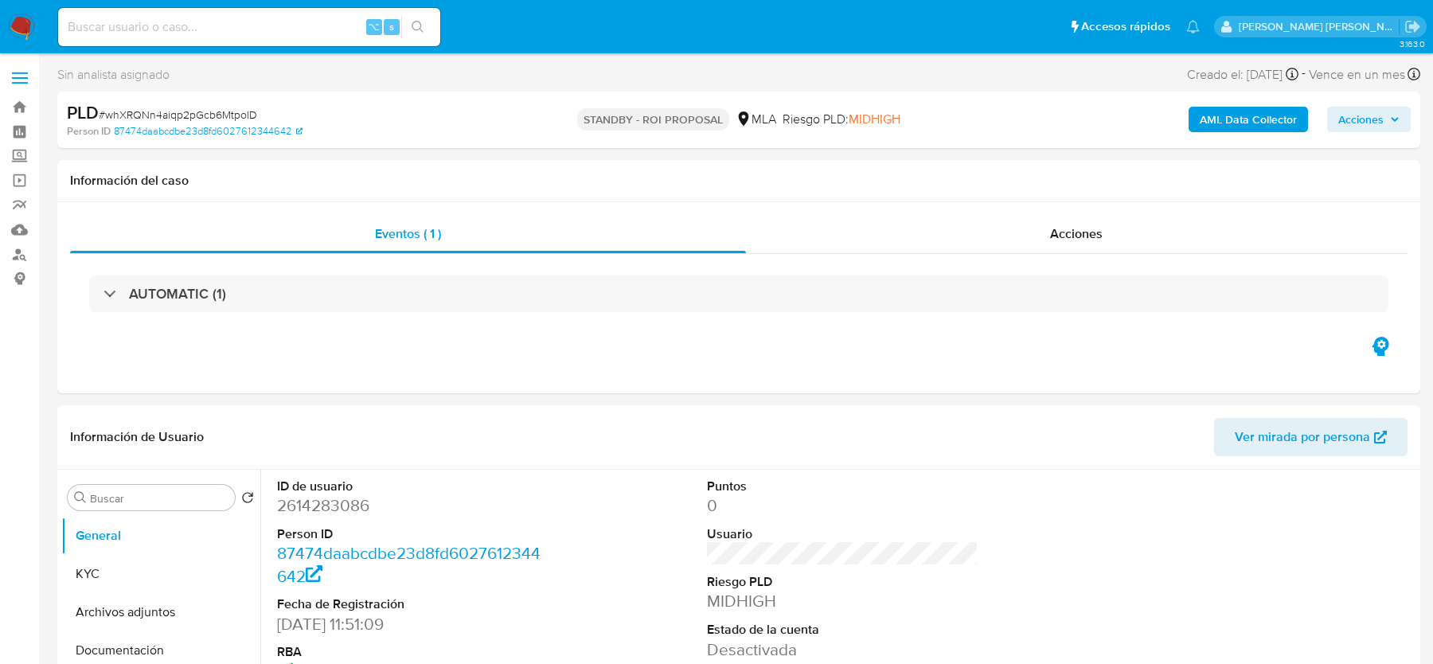
click at [31, 24] on img at bounding box center [21, 27] width 27 height 27
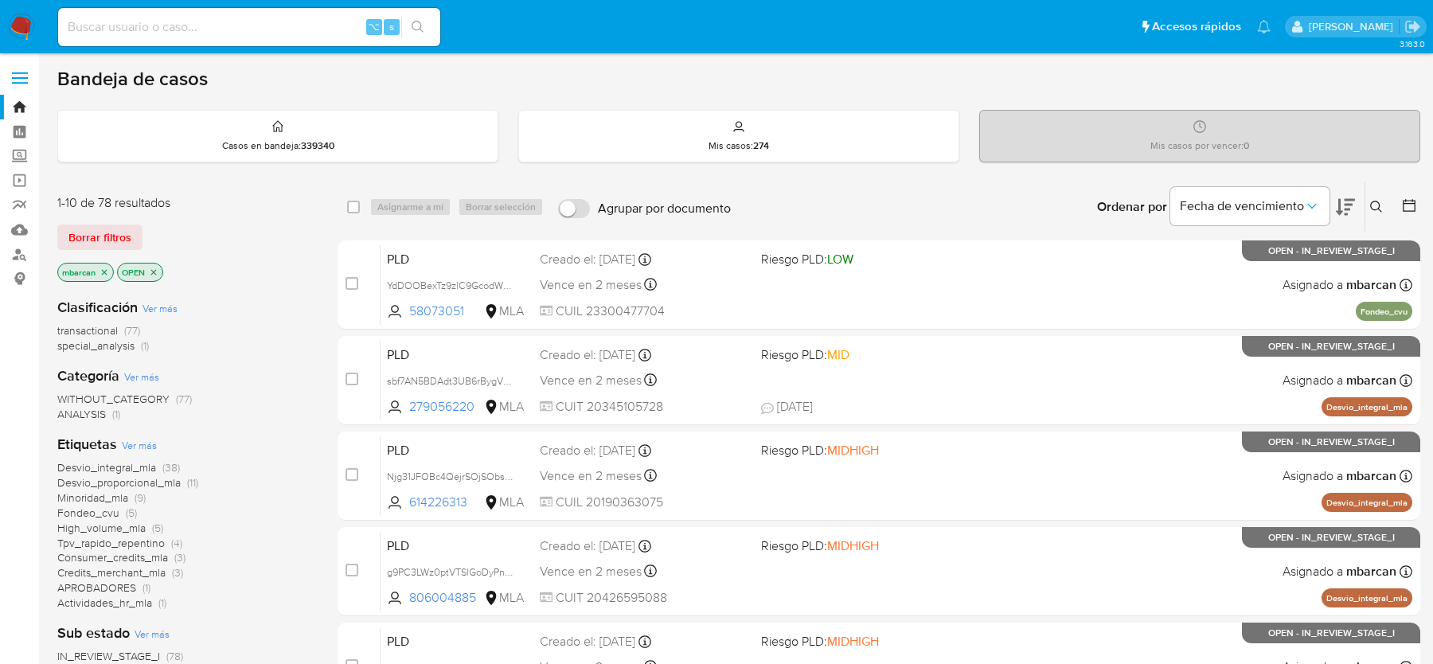
click at [103, 269] on icon "close-filter" at bounding box center [105, 272] width 6 height 6
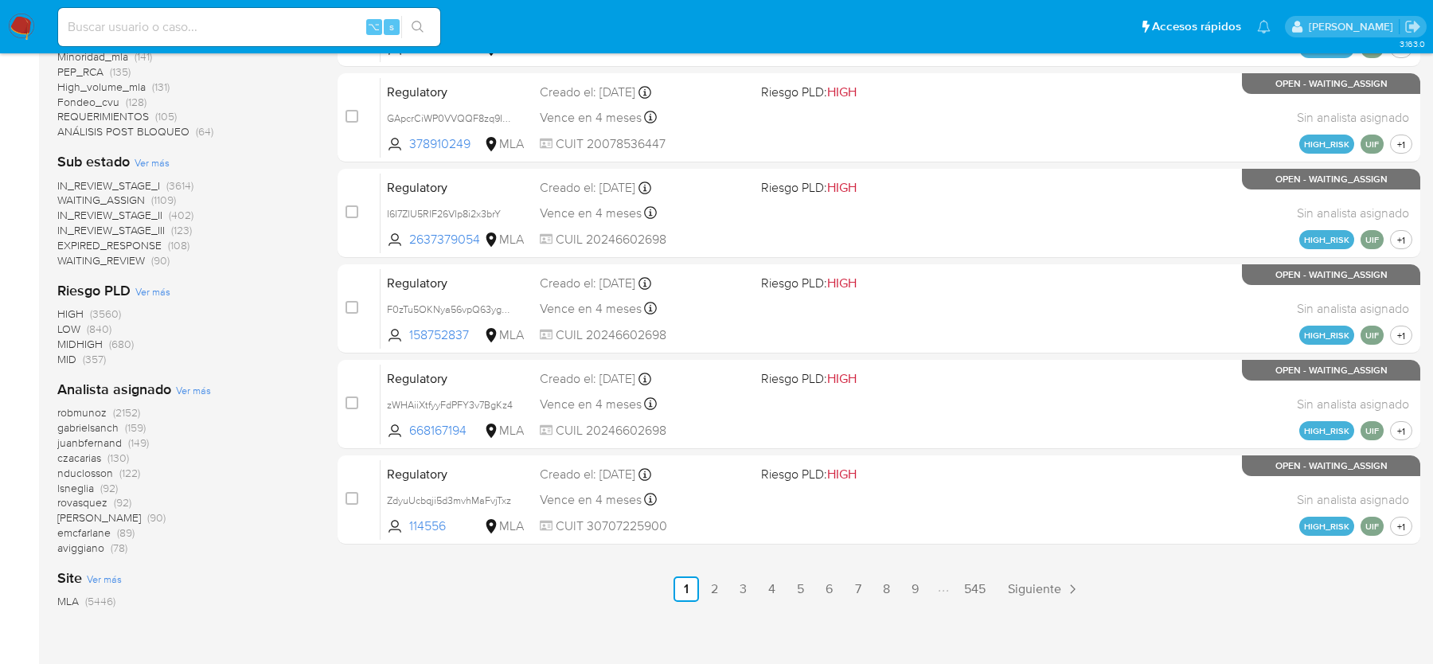
scroll to position [647, 0]
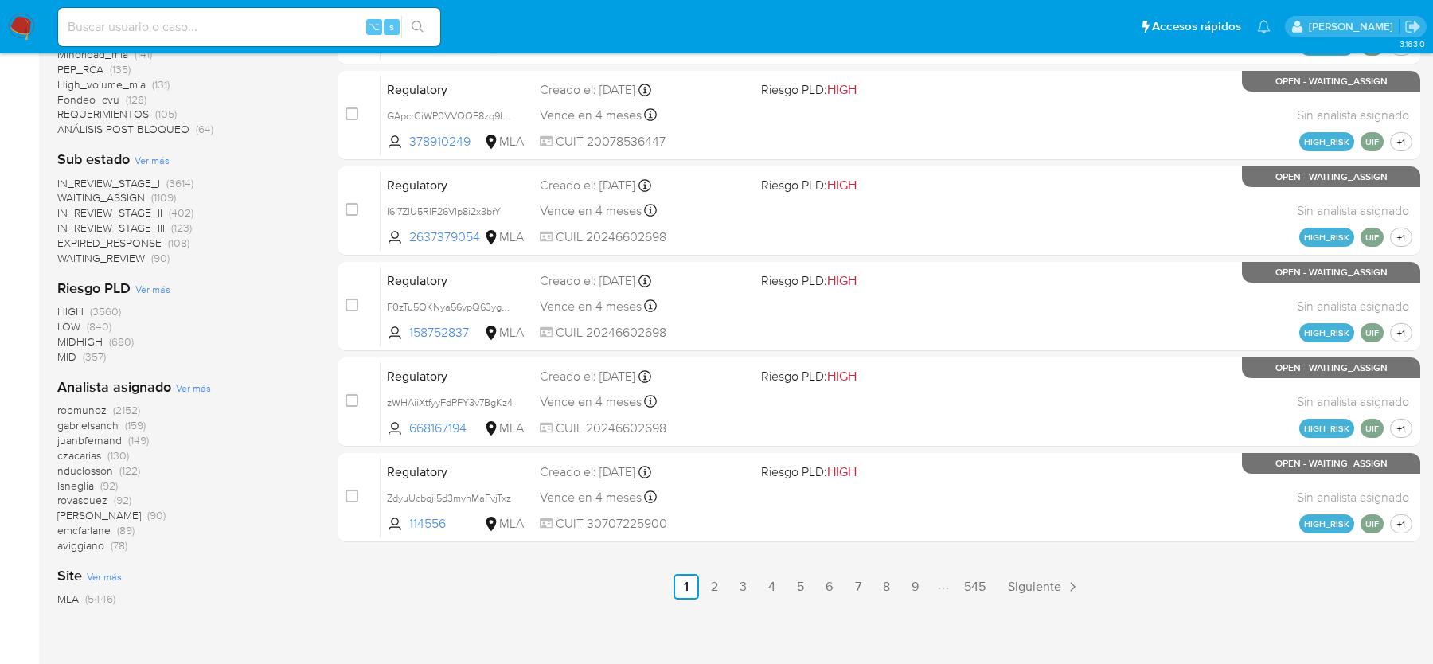
click at [281, 521] on div "robmunoz (2152) [PERSON_NAME] (159) juanbfernand (149) czacarias (130) nducloss…" at bounding box center [184, 478] width 255 height 150
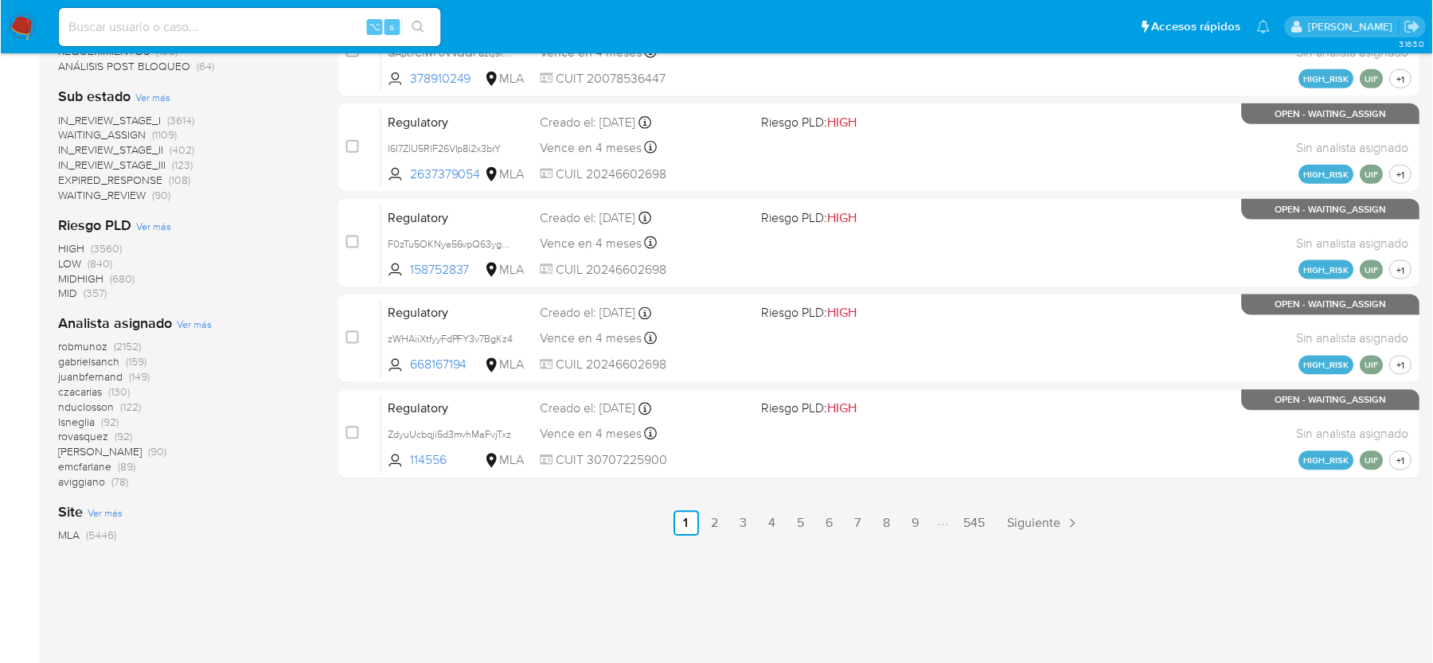
scroll to position [717, 0]
